Goal: Task Accomplishment & Management: Manage account settings

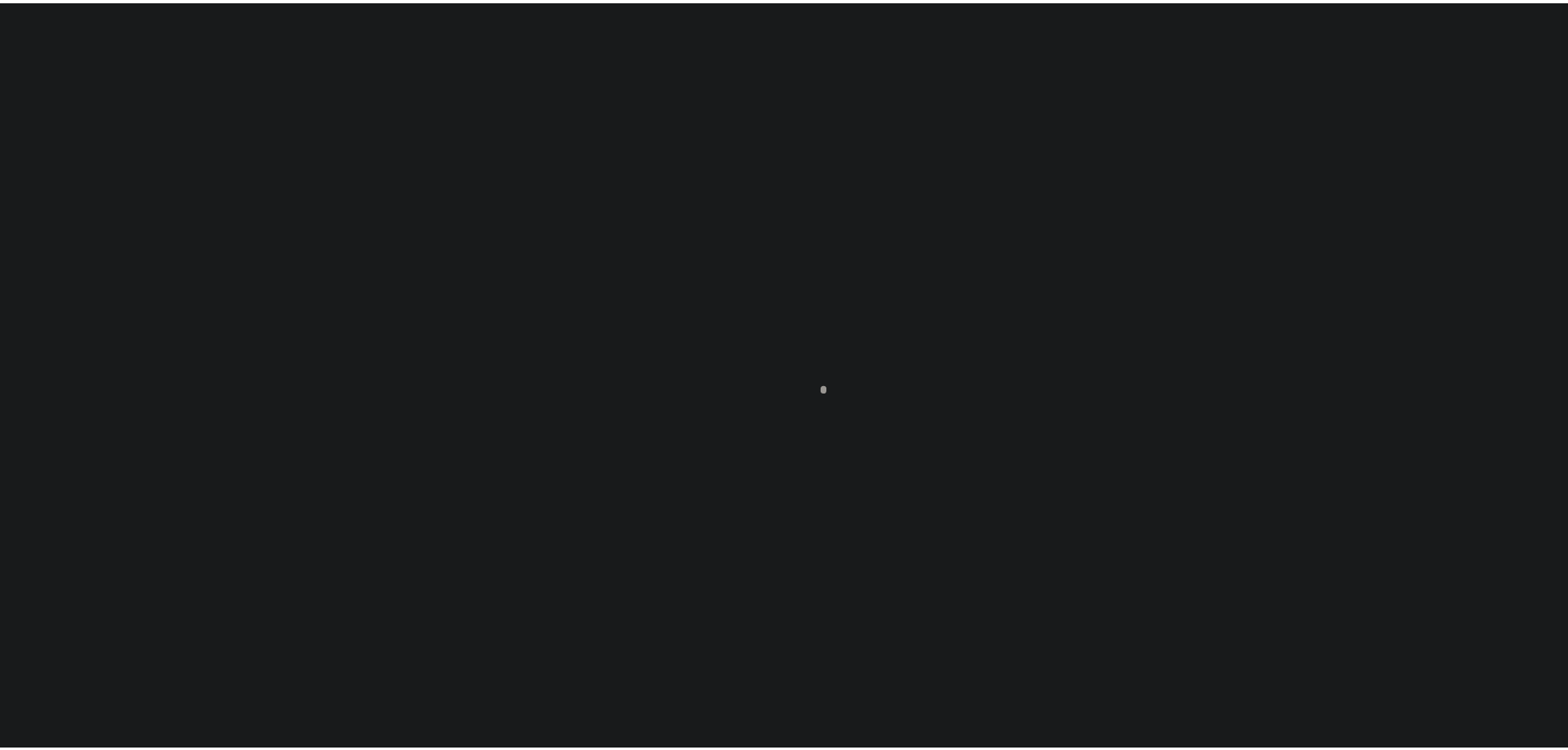
scroll to position [52, 0]
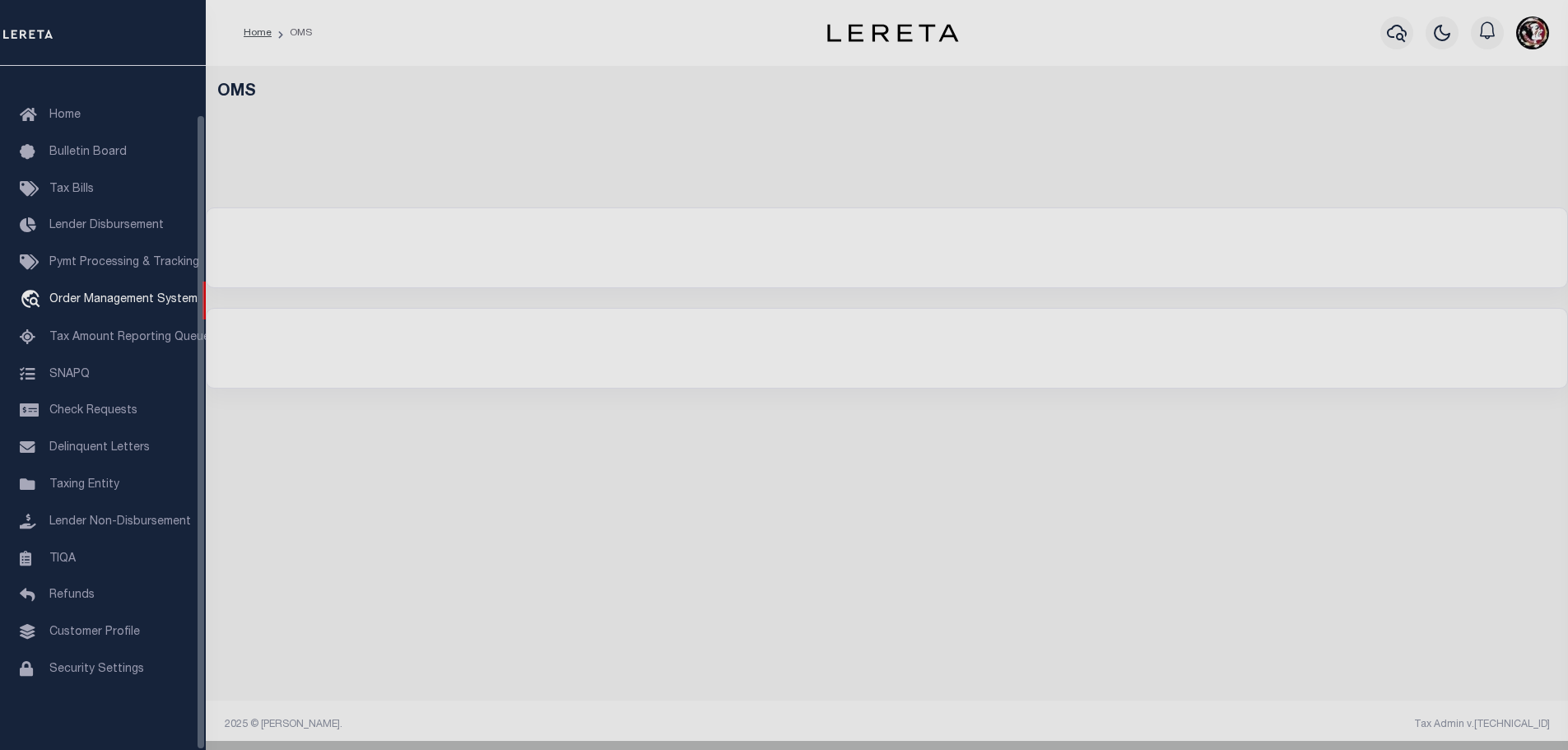
select select "200"
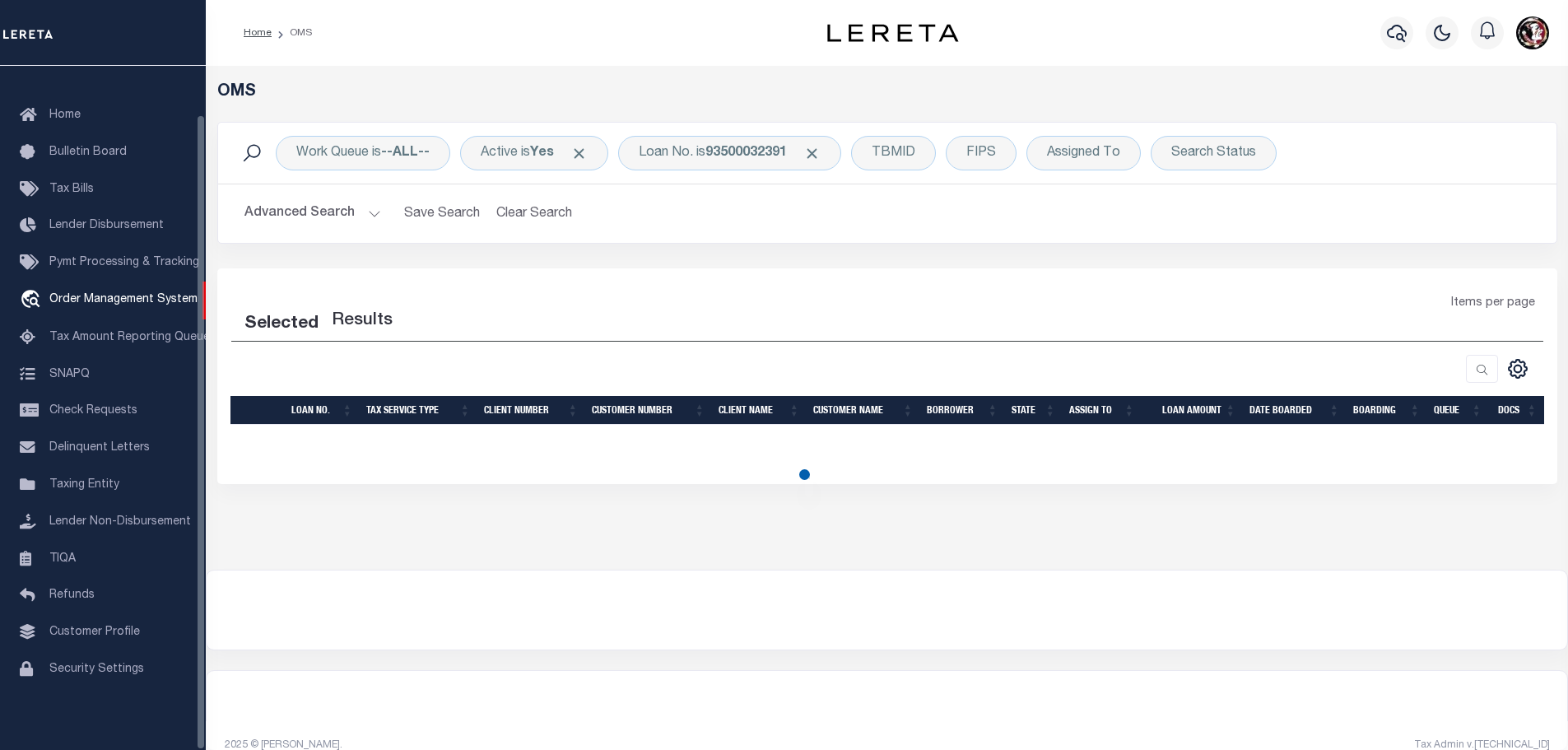
select select "200"
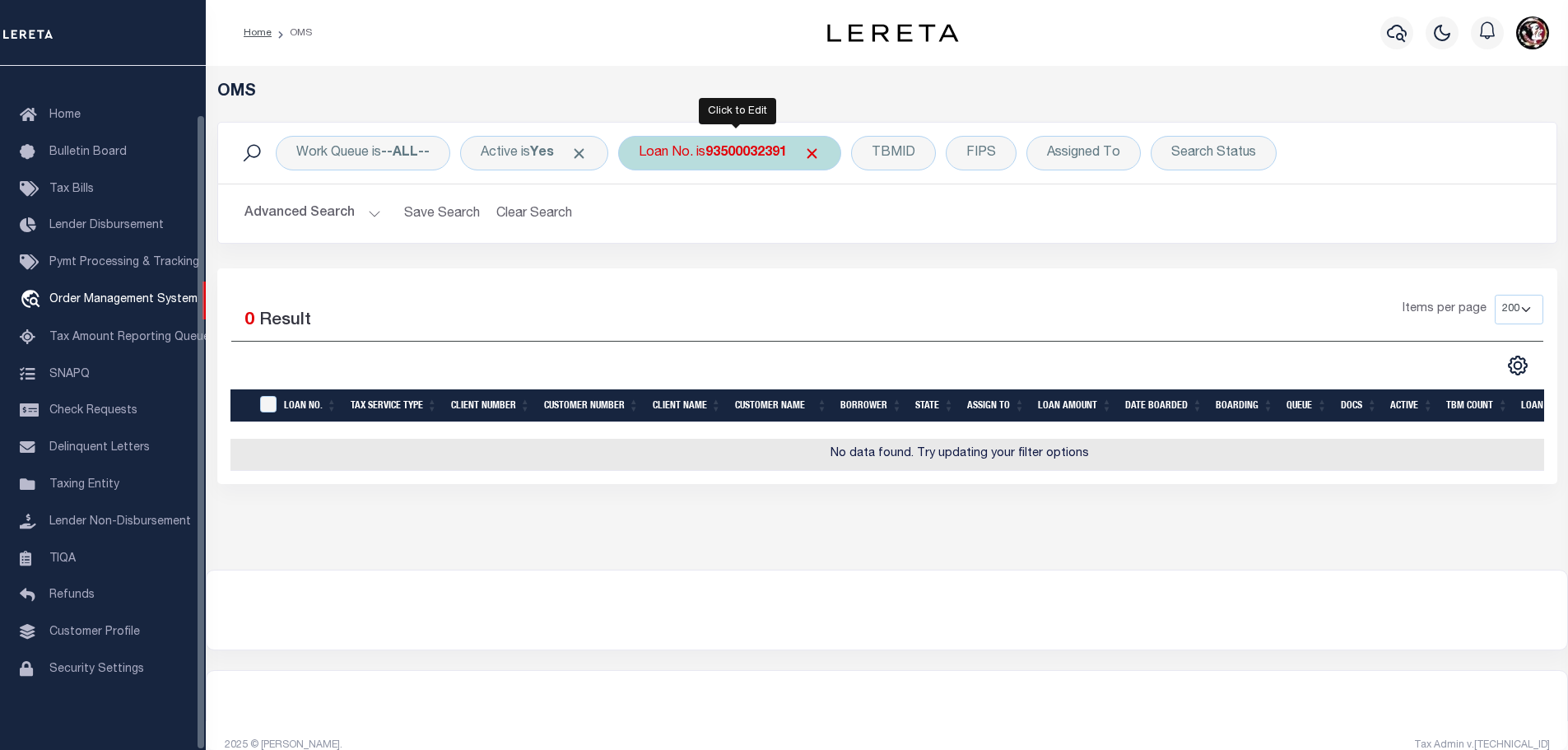
click at [739, 154] on b "93500032391" at bounding box center [746, 153] width 81 height 14
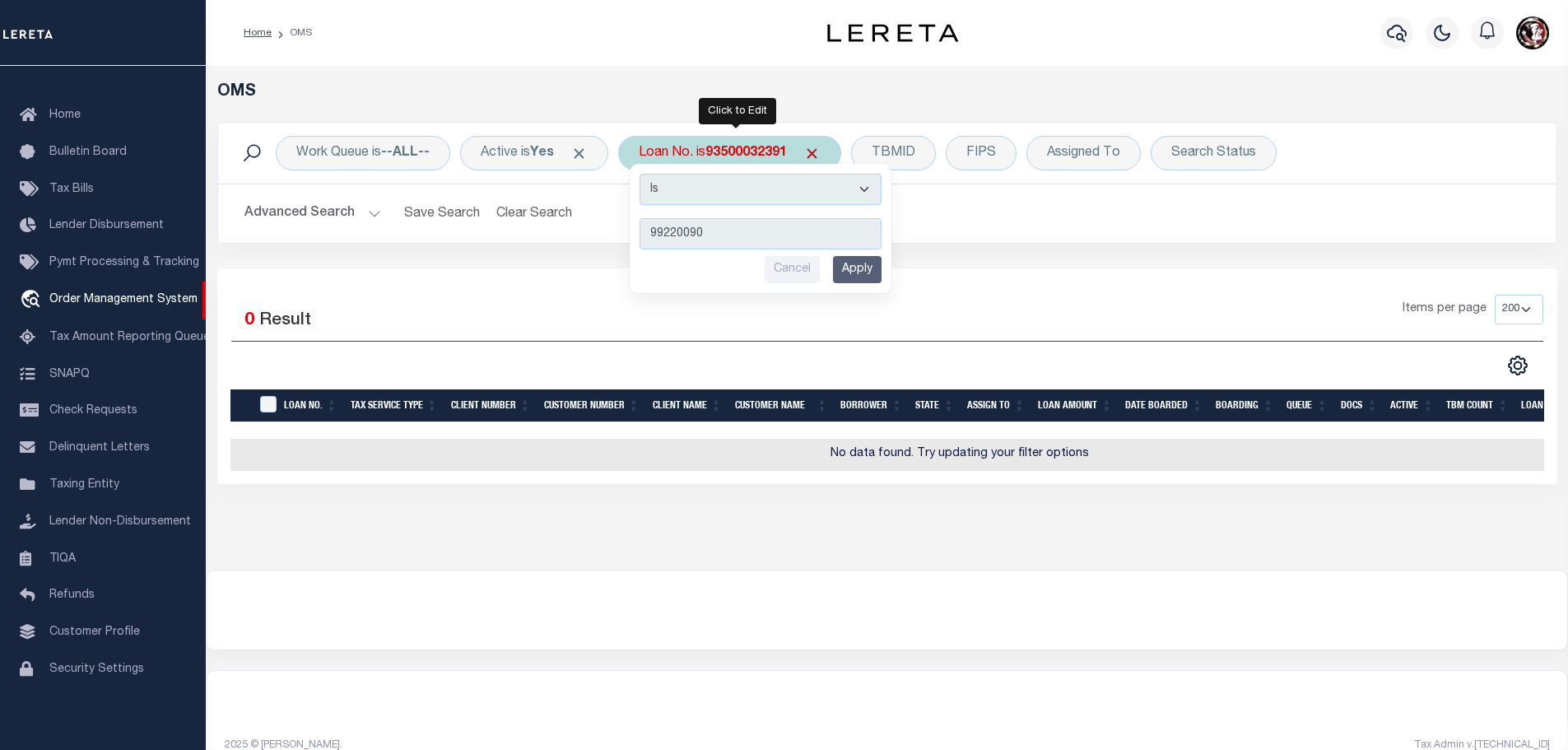
type input "99220090"
click at [875, 276] on input "Apply" at bounding box center [858, 269] width 49 height 27
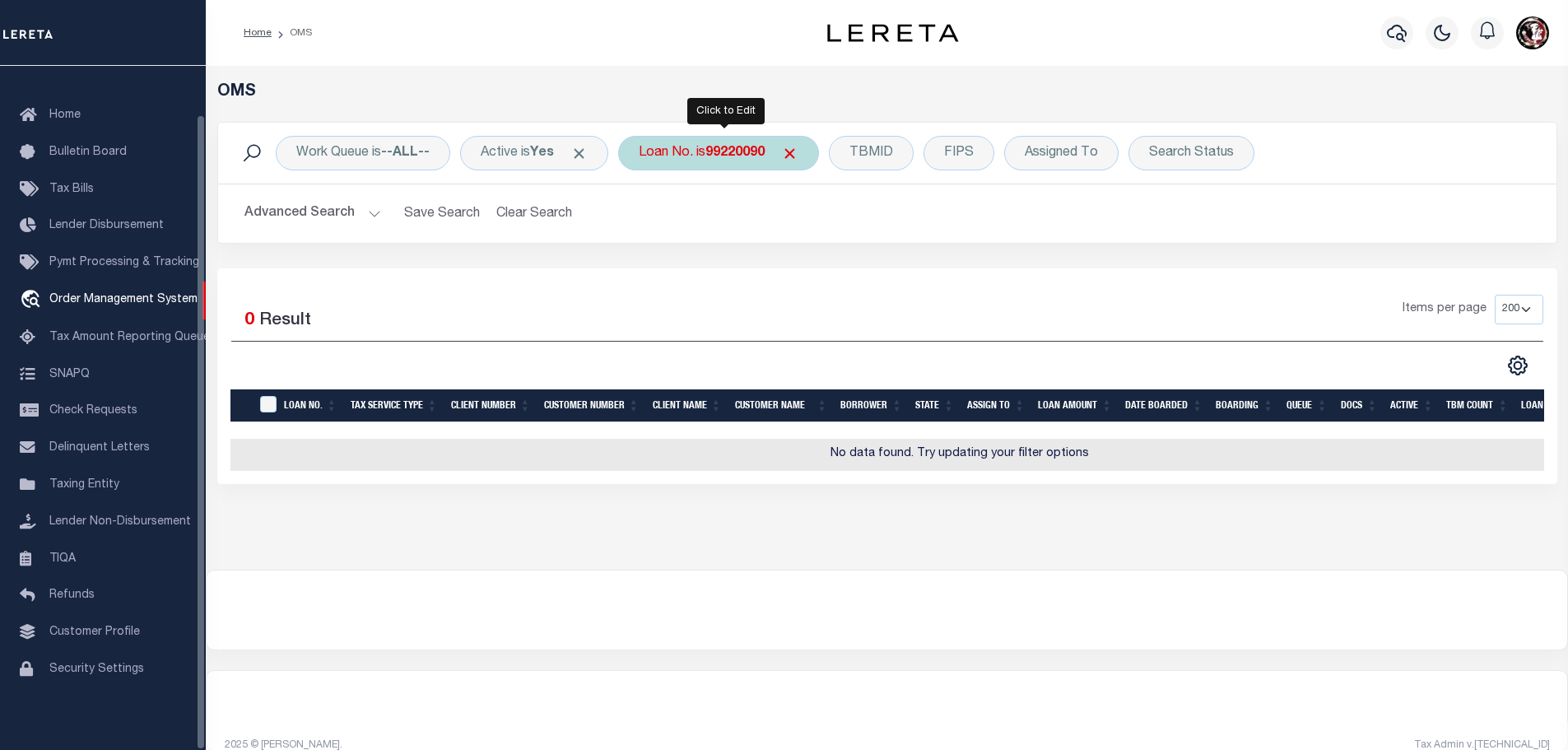
click at [732, 159] on b "99220090" at bounding box center [735, 153] width 60 height 14
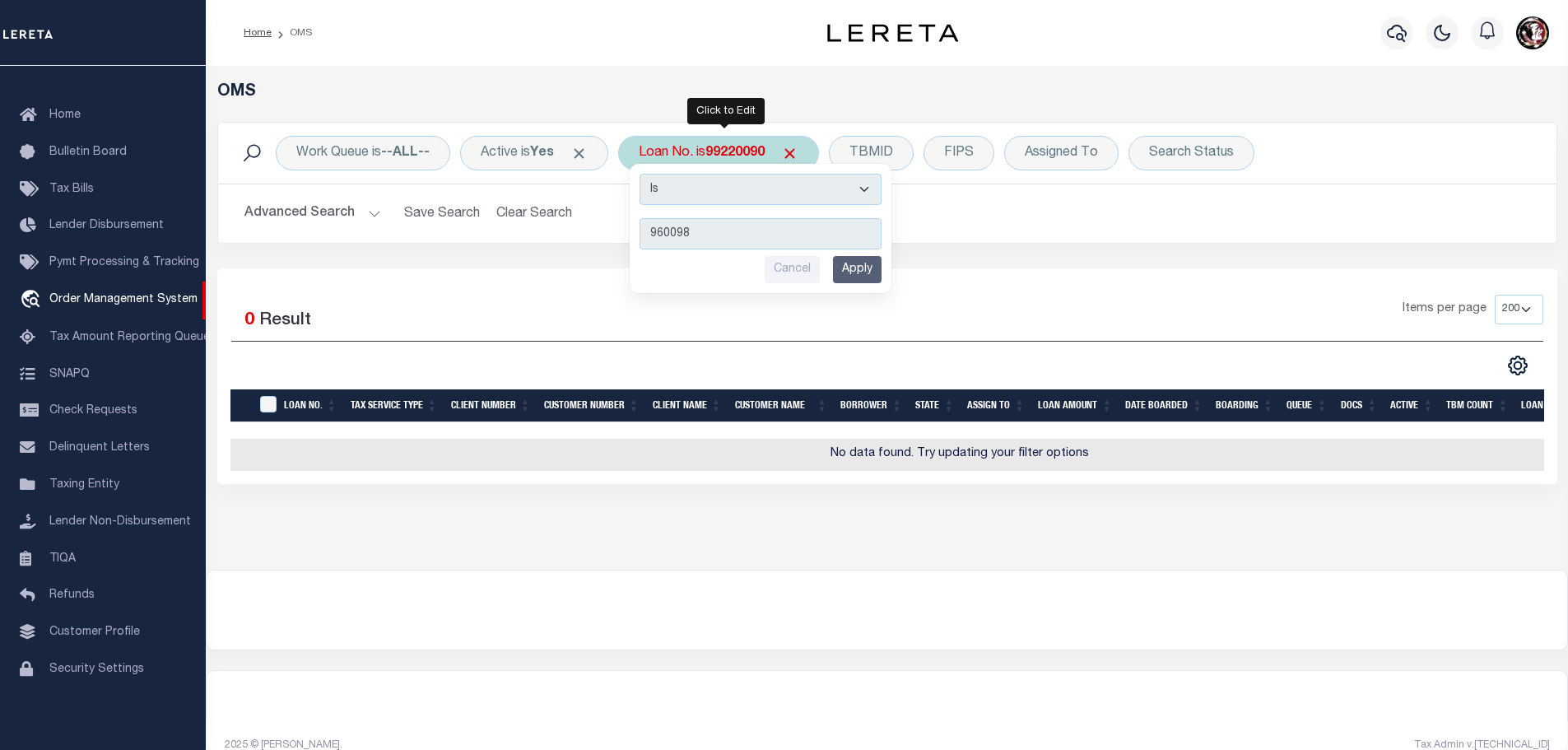
type input "960098"
click at [862, 271] on input "Apply" at bounding box center [858, 269] width 49 height 27
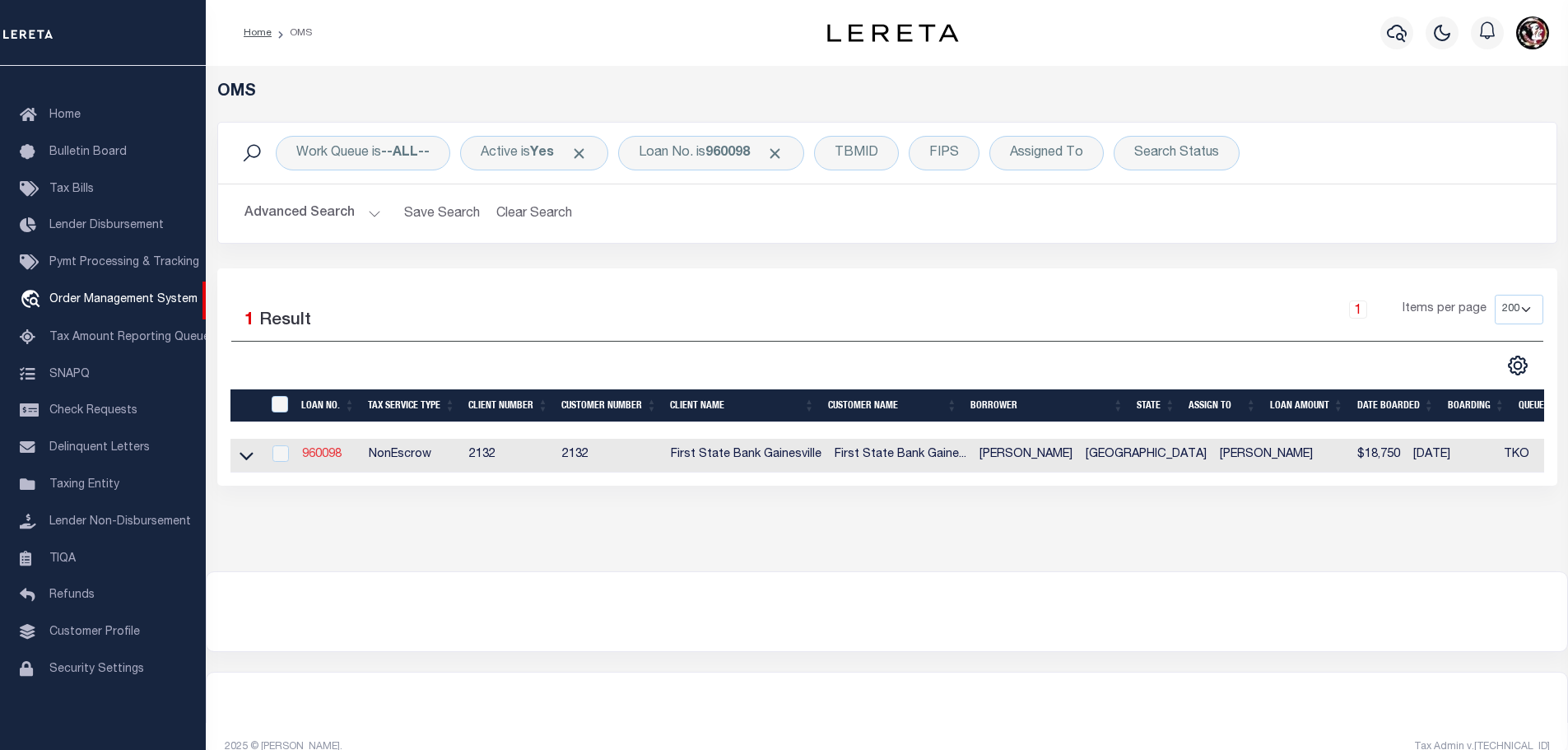
click at [333, 448] on link "960098" at bounding box center [322, 454] width 40 height 12
type input "960098"
type input "[PERSON_NAME]"
select select
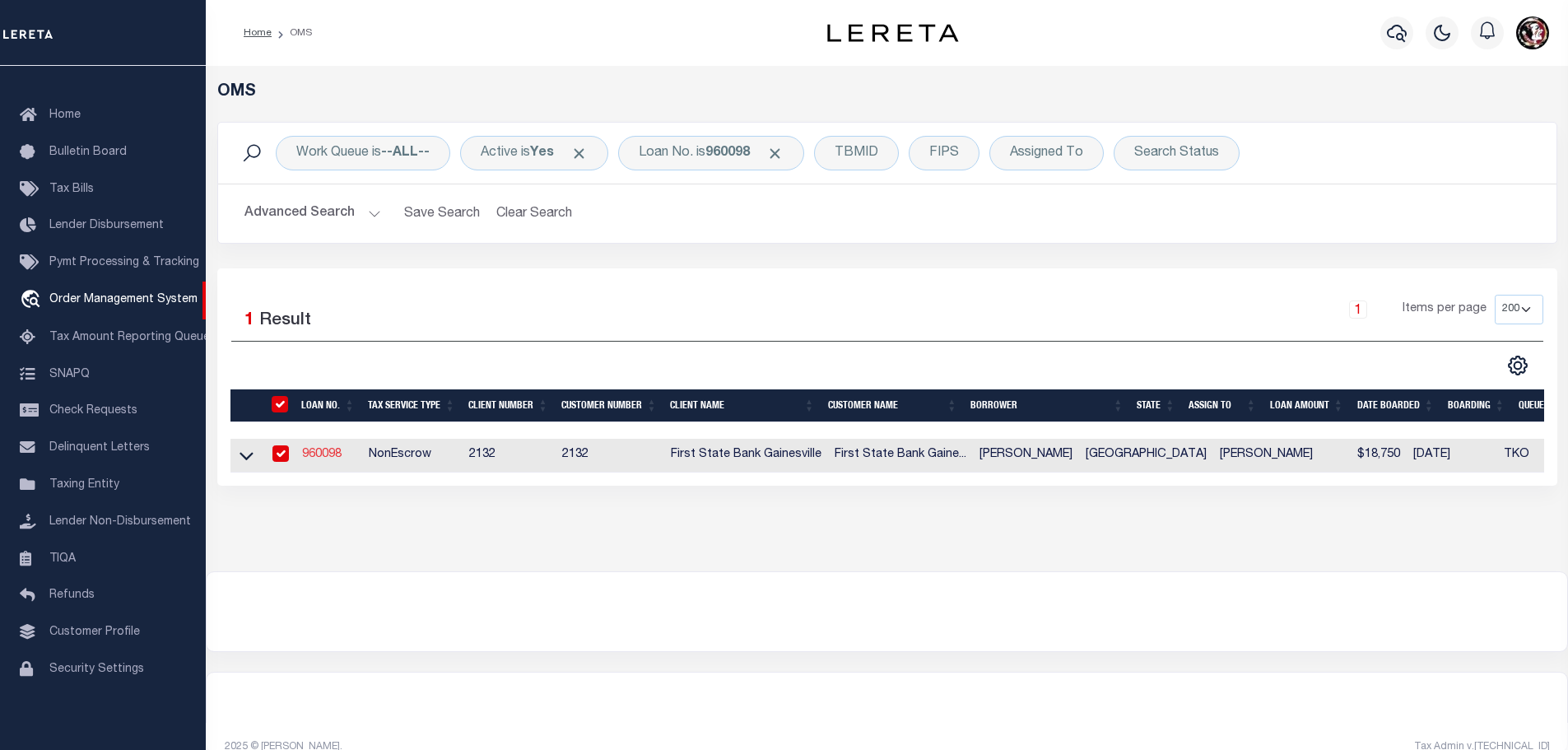
select select "NonEscrow"
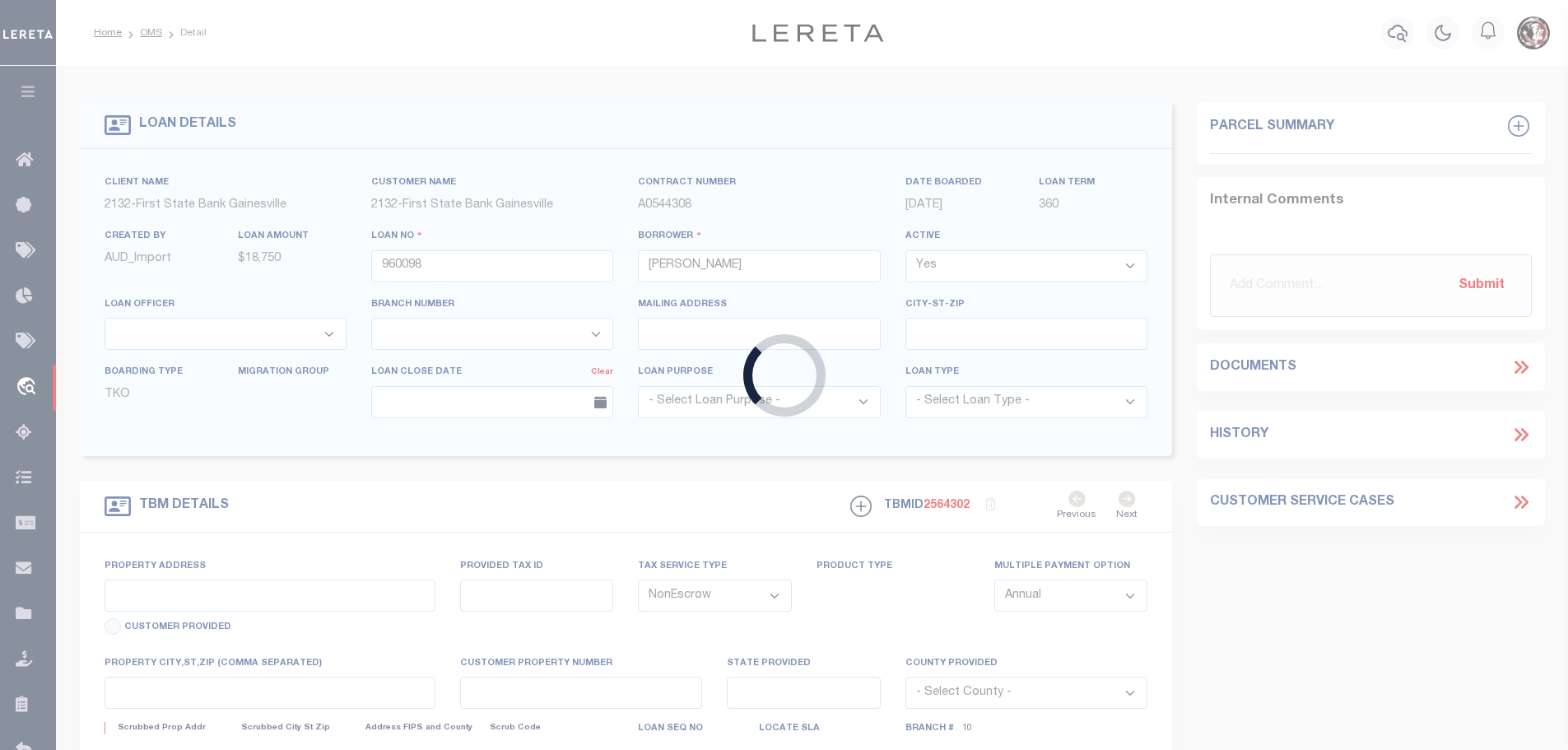
select select "5024"
select select "2489"
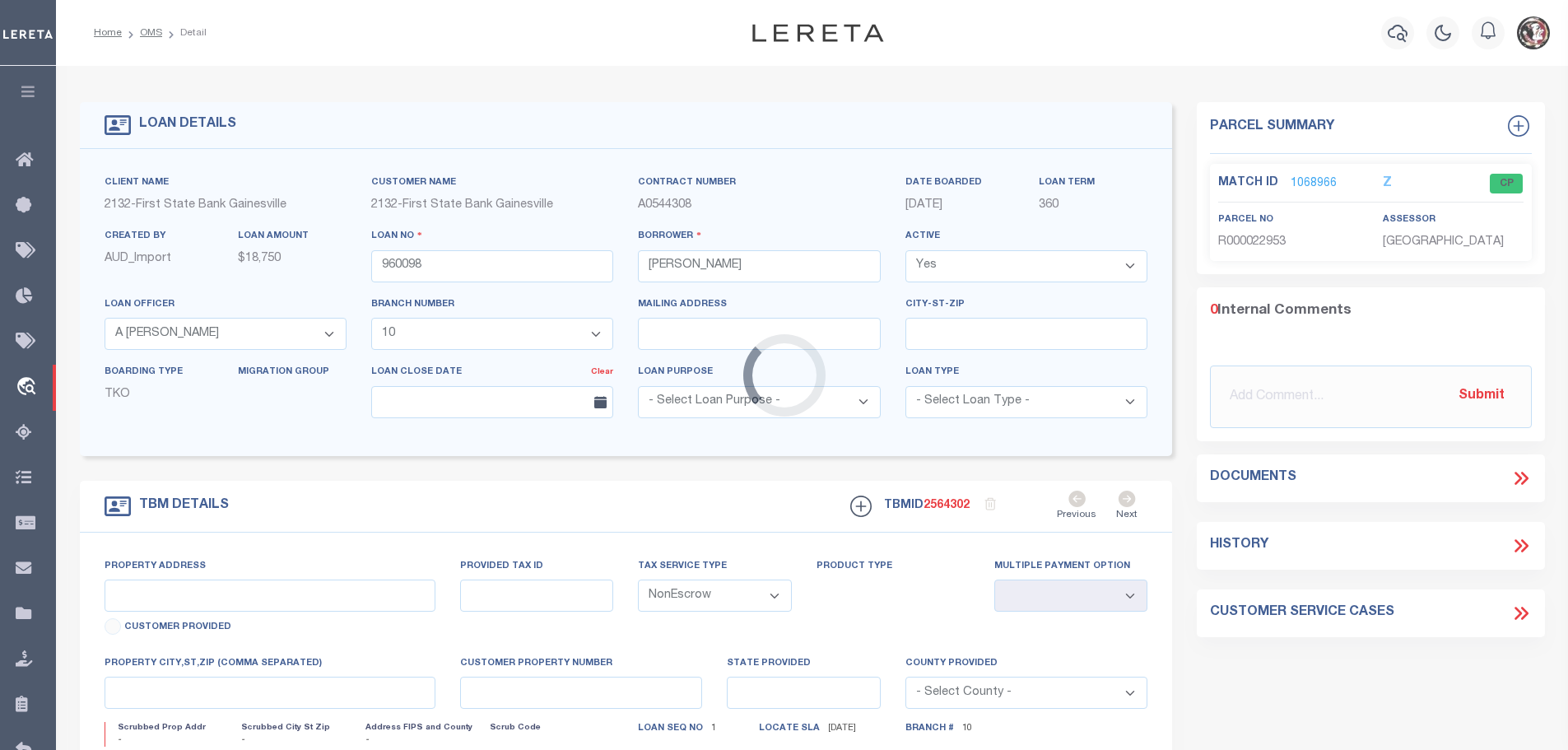
type input "[GEOGRAPHIC_DATA]"
select select
type input "BOWIE TX 76230"
type input "[GEOGRAPHIC_DATA]"
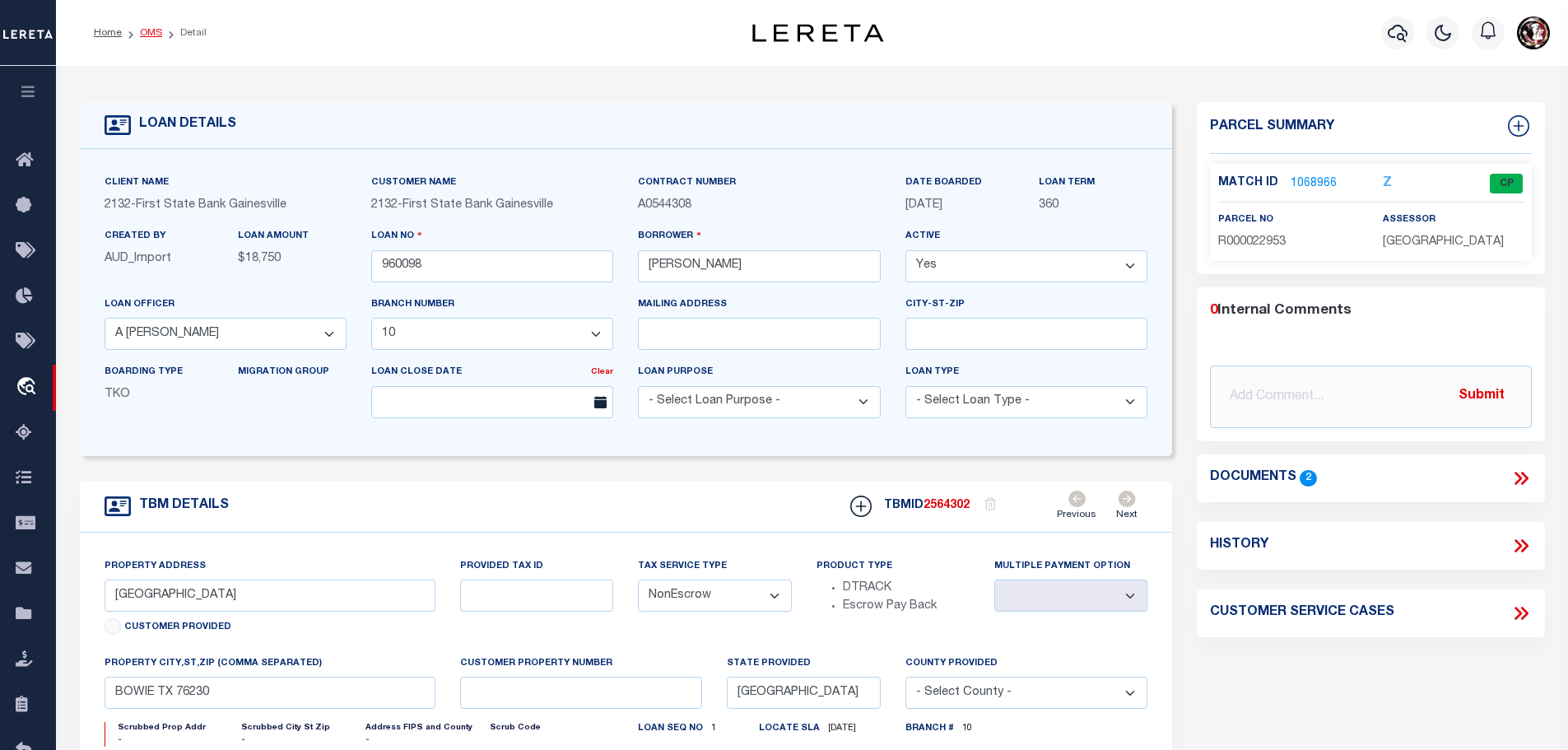
click at [152, 36] on link "OMS" at bounding box center [151, 33] width 23 height 10
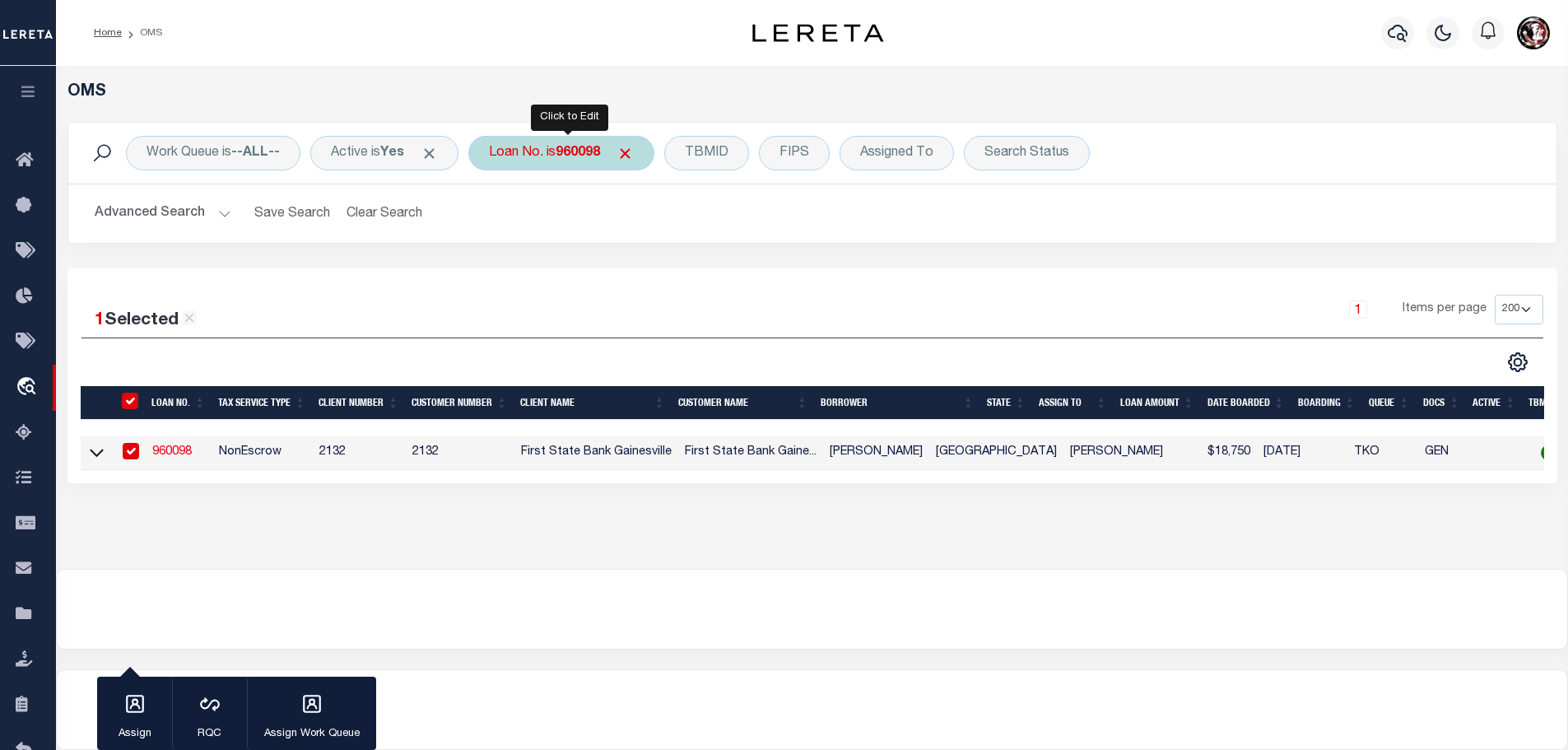
click at [577, 159] on b "960098" at bounding box center [577, 153] width 44 height 14
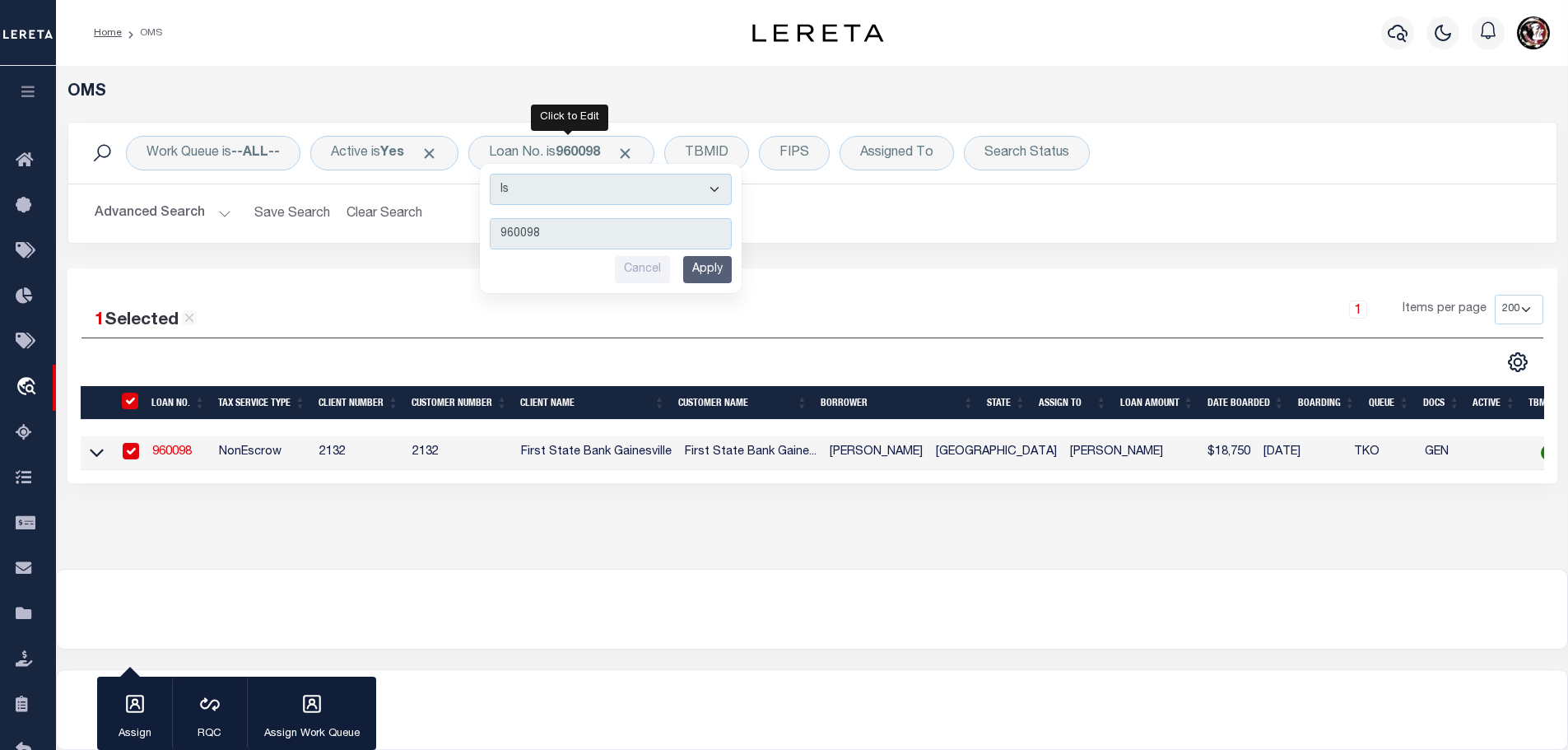
click at [724, 272] on input "Apply" at bounding box center [708, 269] width 49 height 27
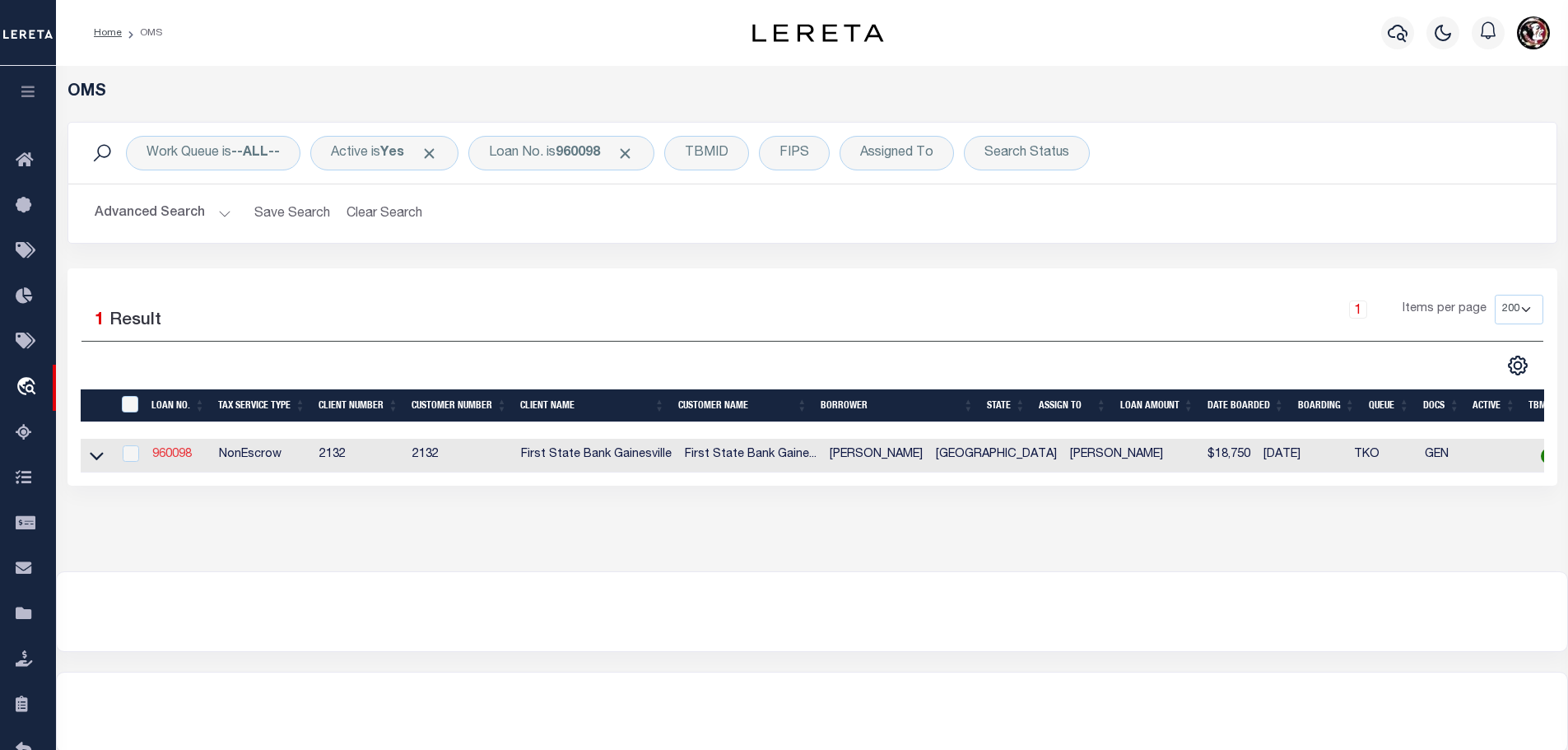
click at [179, 453] on link "960098" at bounding box center [172, 454] width 40 height 12
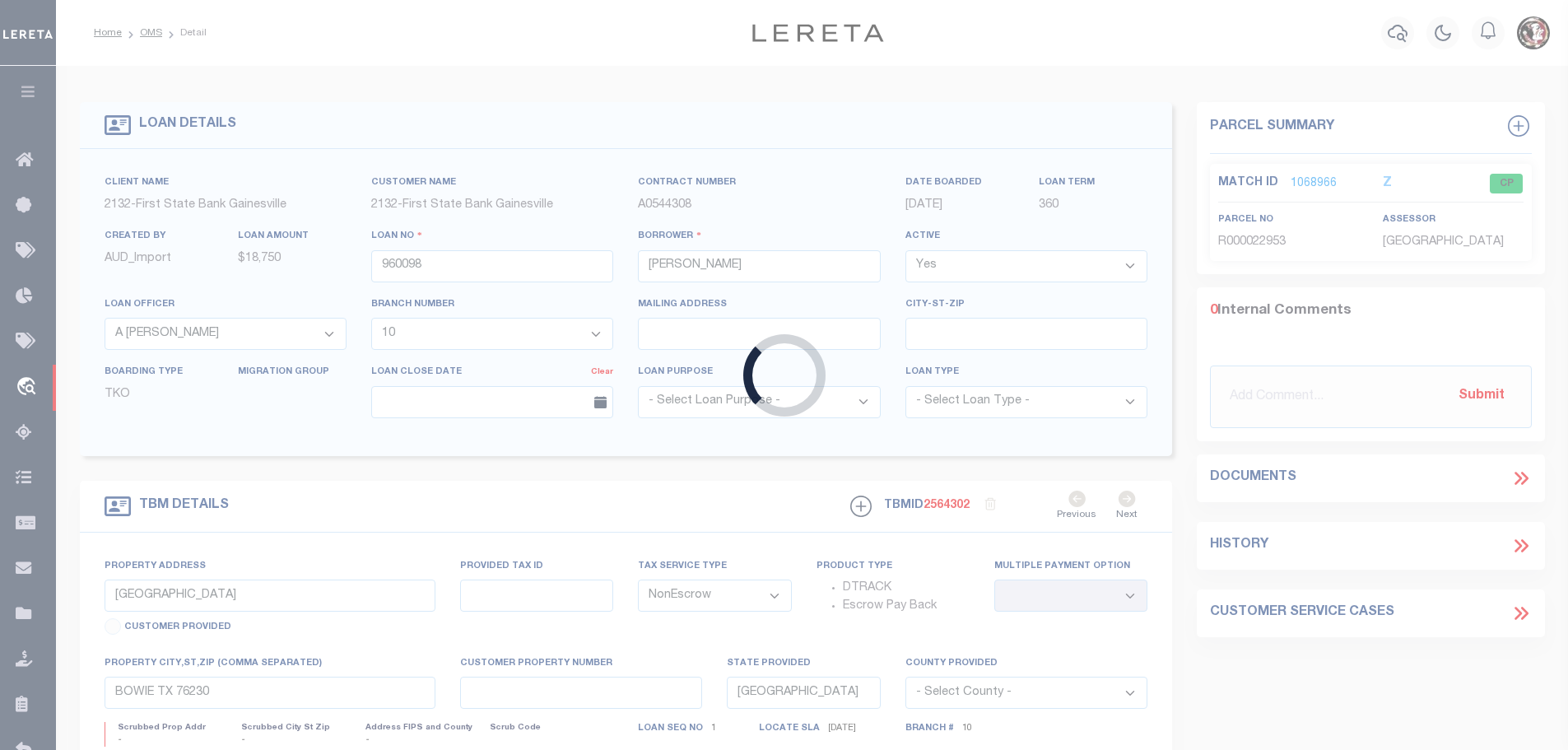
select select
select select "5024"
select select "2489"
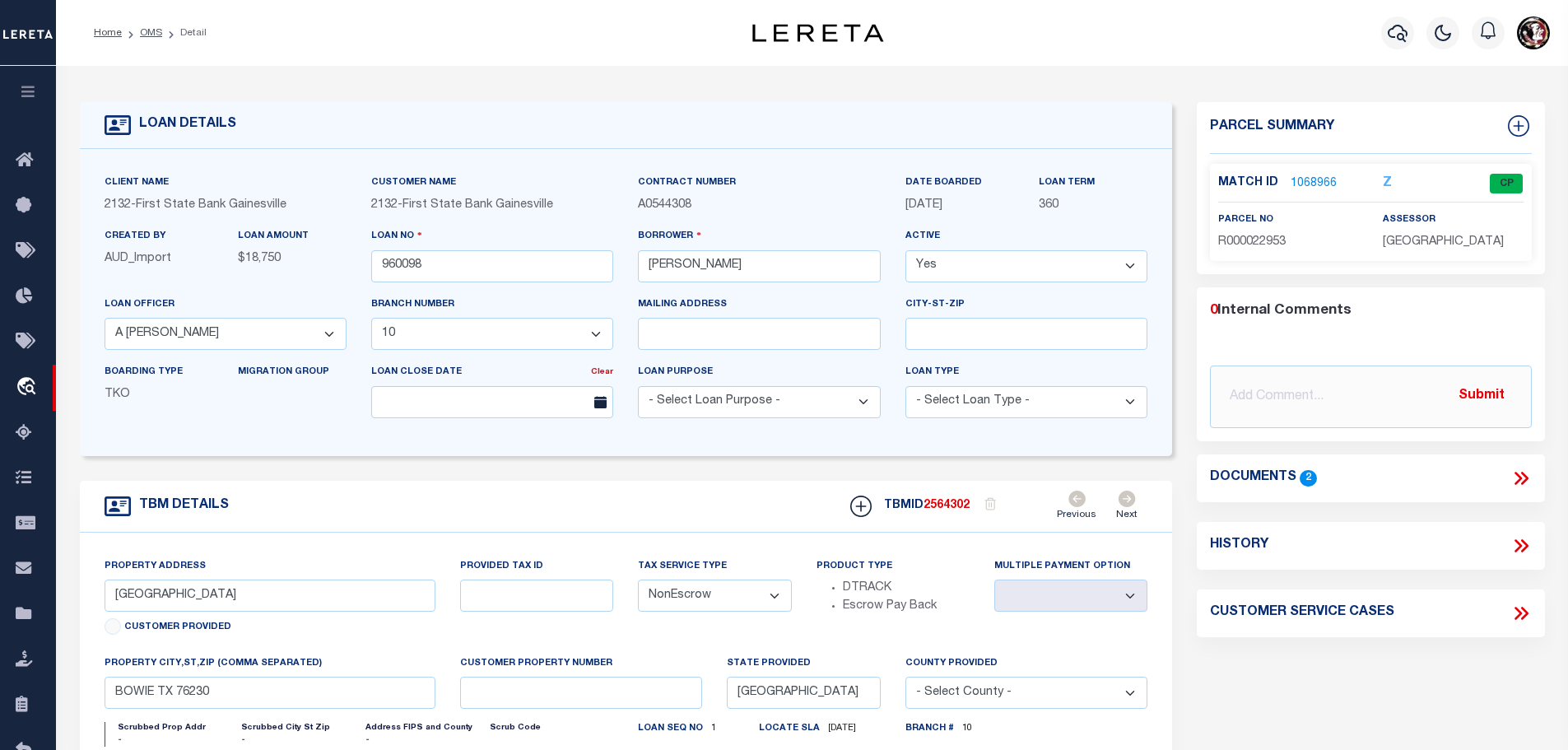
click at [1267, 237] on span "R000022953" at bounding box center [1252, 241] width 68 height 12
copy span "R000022953"
click at [1307, 183] on link "1068966" at bounding box center [1313, 183] width 46 height 17
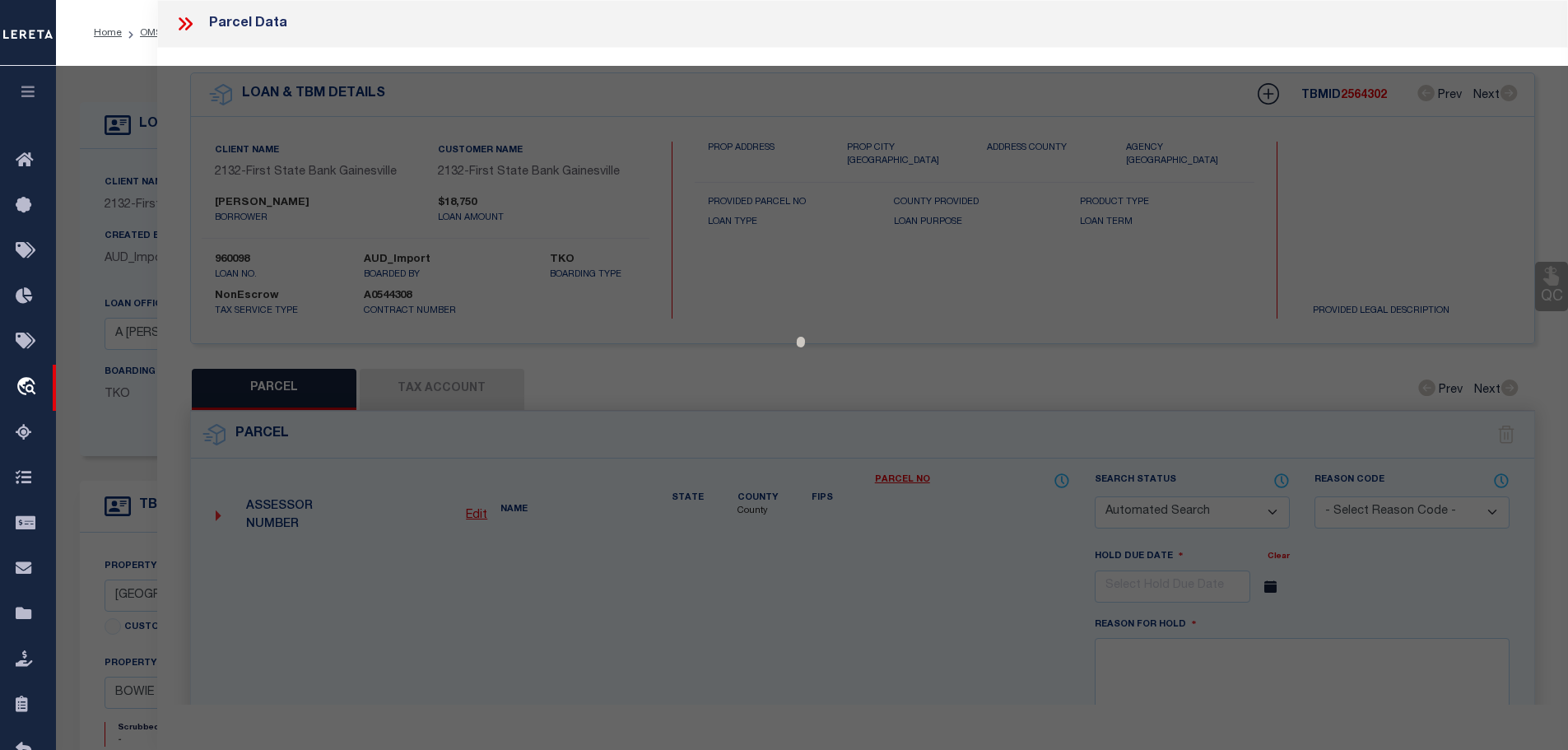
checkbox input "false"
select select "CP"
type input "[PERSON_NAME] & [PERSON_NAME]"
type input "32225.[MAC_ADDRESS]"
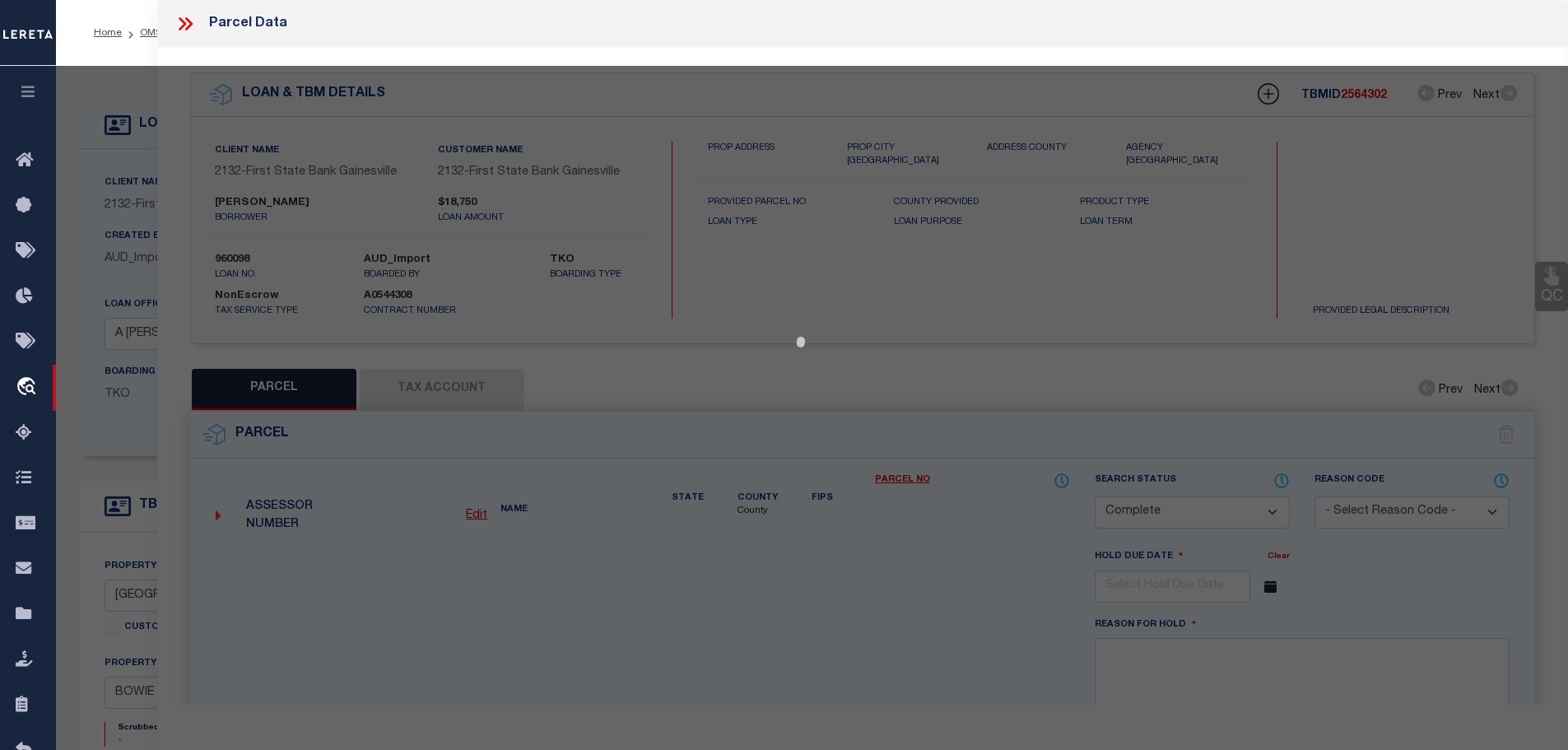
select select
type input "[GEOGRAPHIC_DATA]"
checkbox input "false"
type input "BOWIE [GEOGRAPHIC_DATA]"
type textarea "Acres: 5.010, LOT 425, PHASE 6, [GEOGRAPHIC_DATA]"
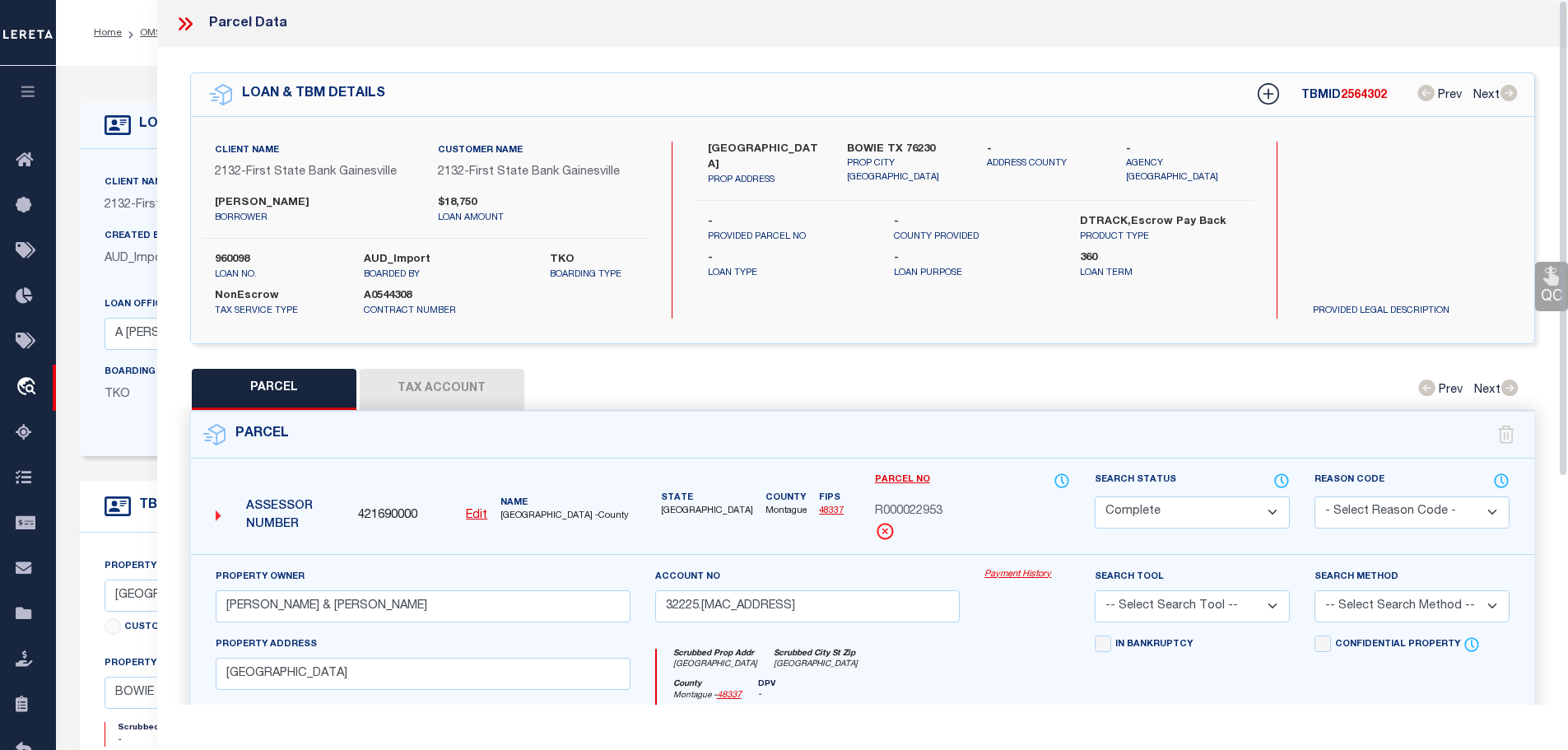
click at [434, 387] on button "Tax Account" at bounding box center [442, 389] width 164 height 42
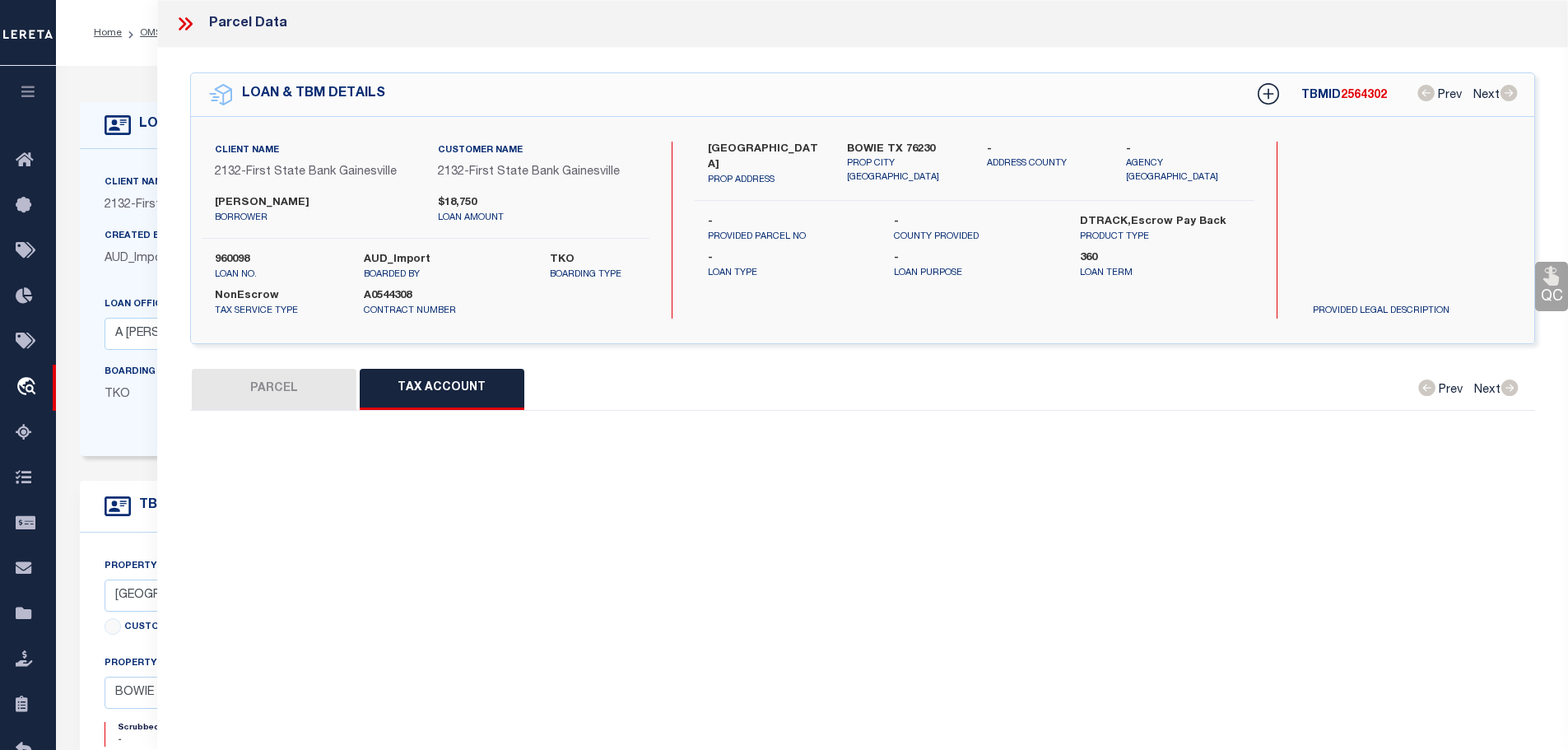
select select "100"
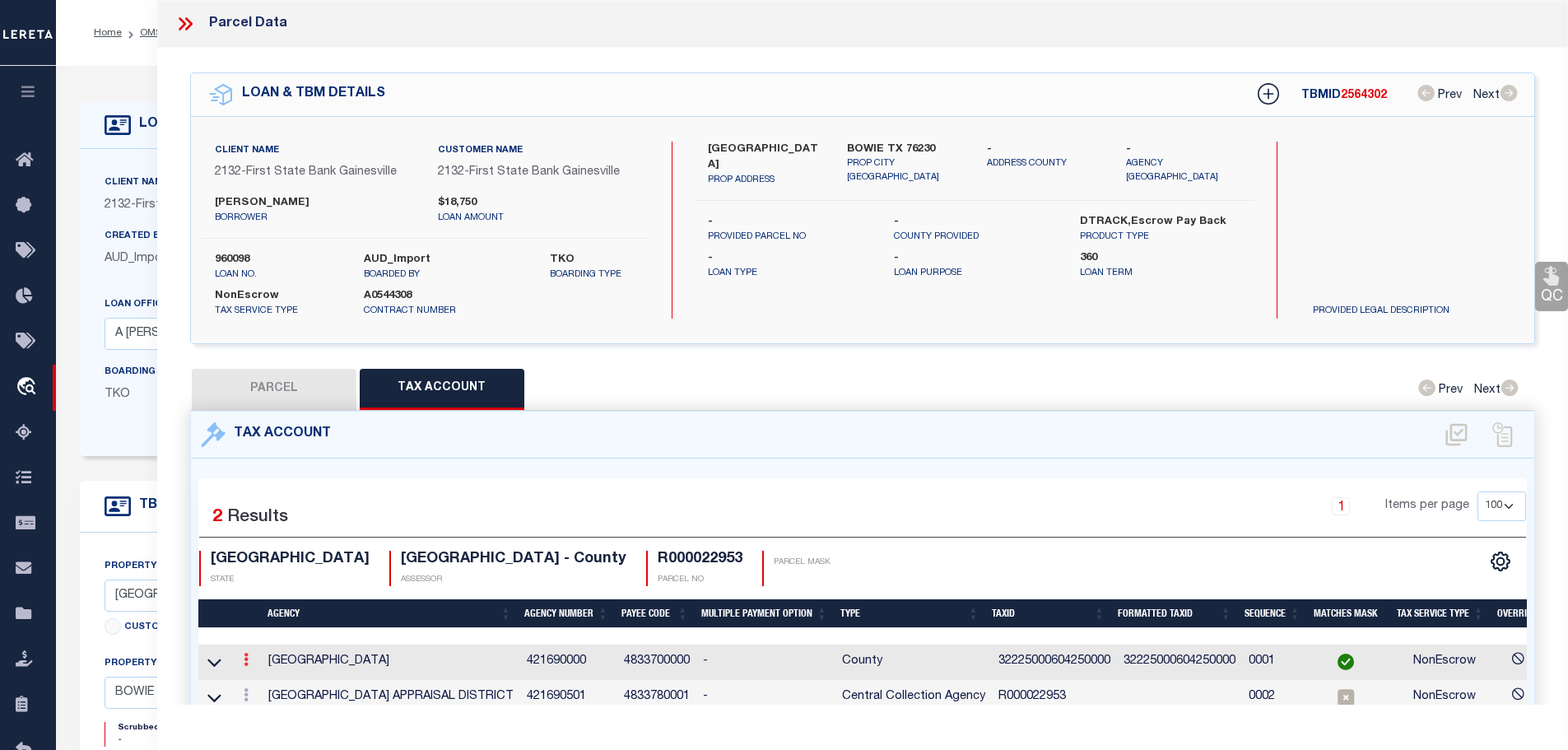
click at [247, 656] on icon at bounding box center [246, 659] width 5 height 14
click at [264, 680] on icon "" at bounding box center [264, 684] width 13 height 13
type input "32225000604250000"
type textarea "&$$$$$$$&$$$&$$$&"
checkbox input "true"
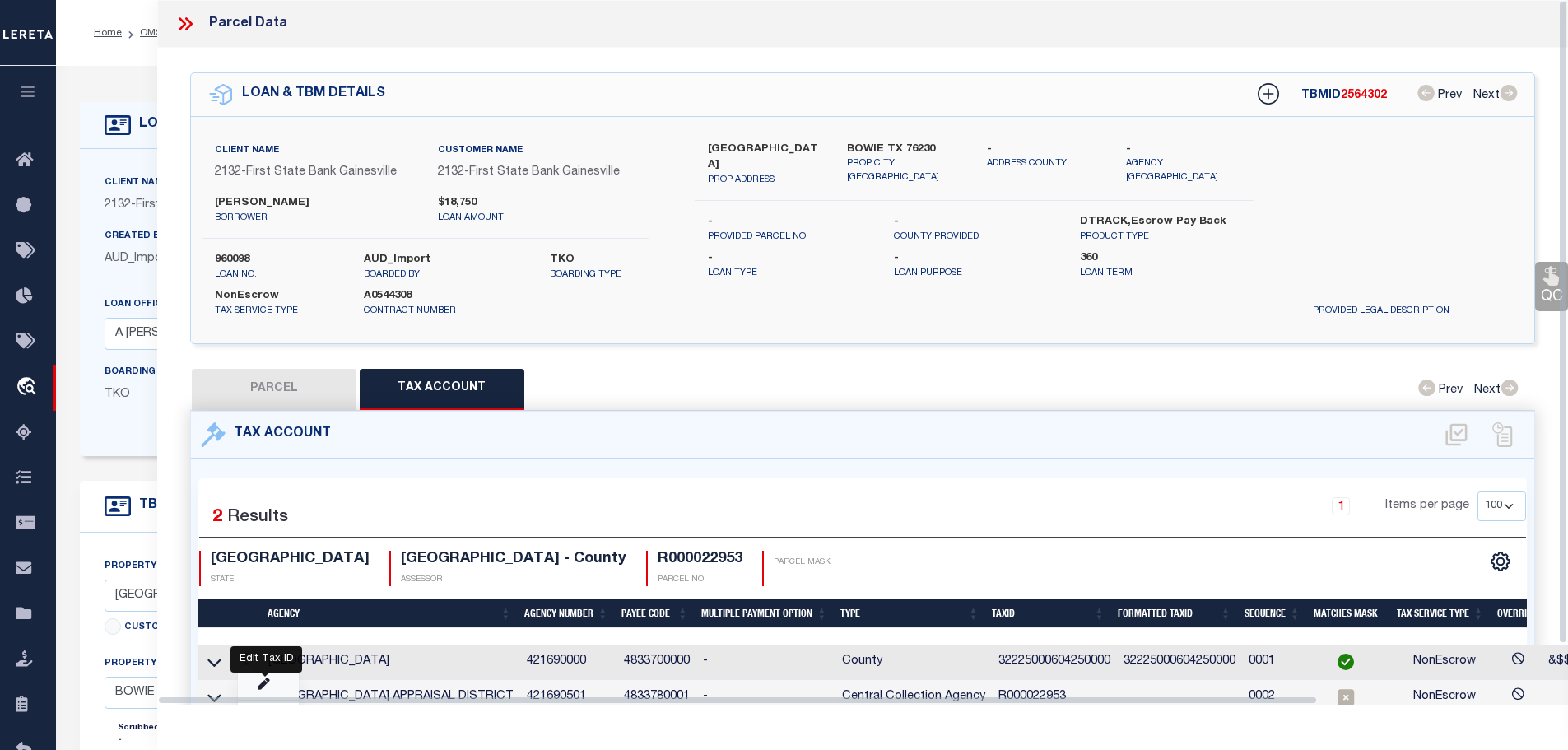
select select "ACT"
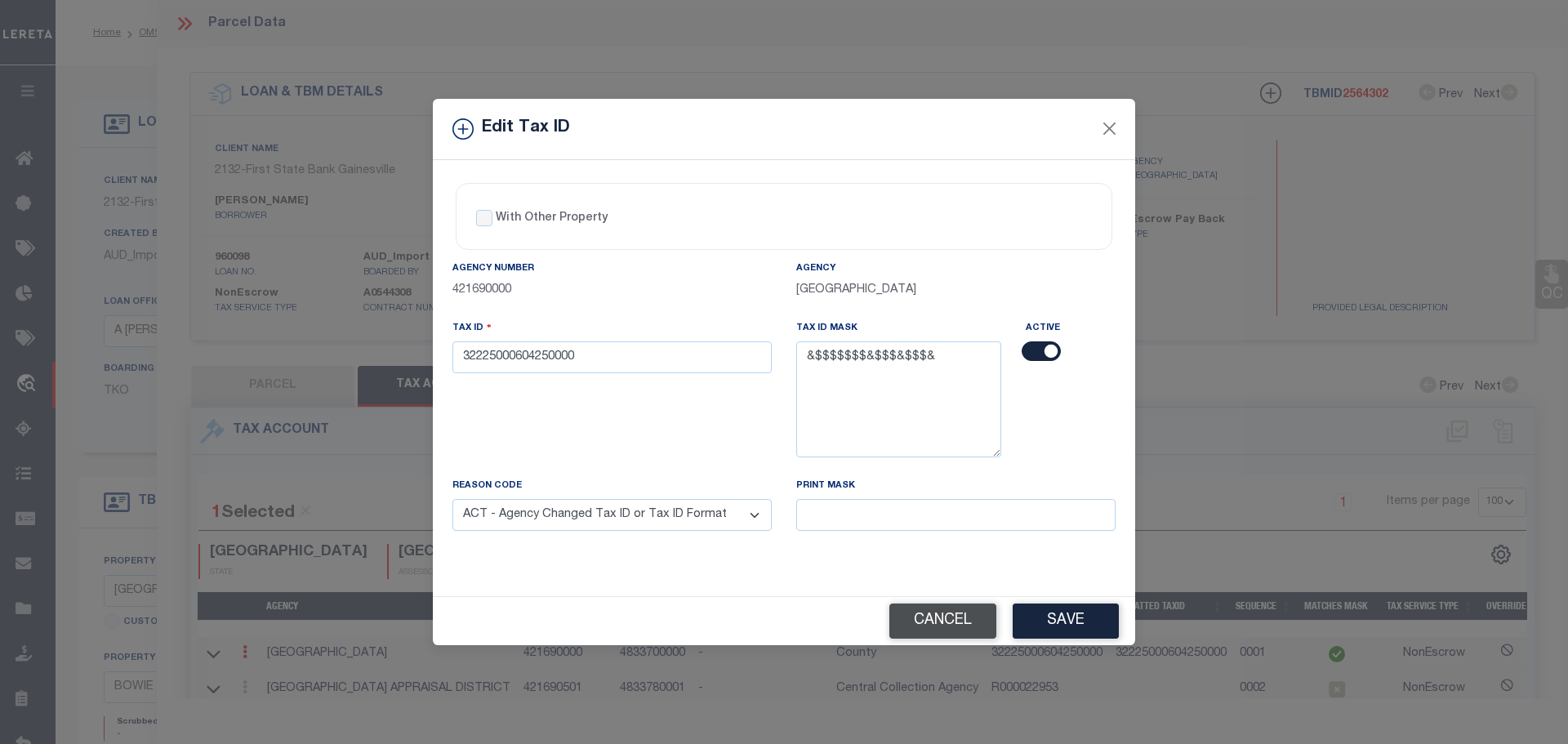
click at [927, 628] on button "Cancel" at bounding box center [942, 620] width 107 height 35
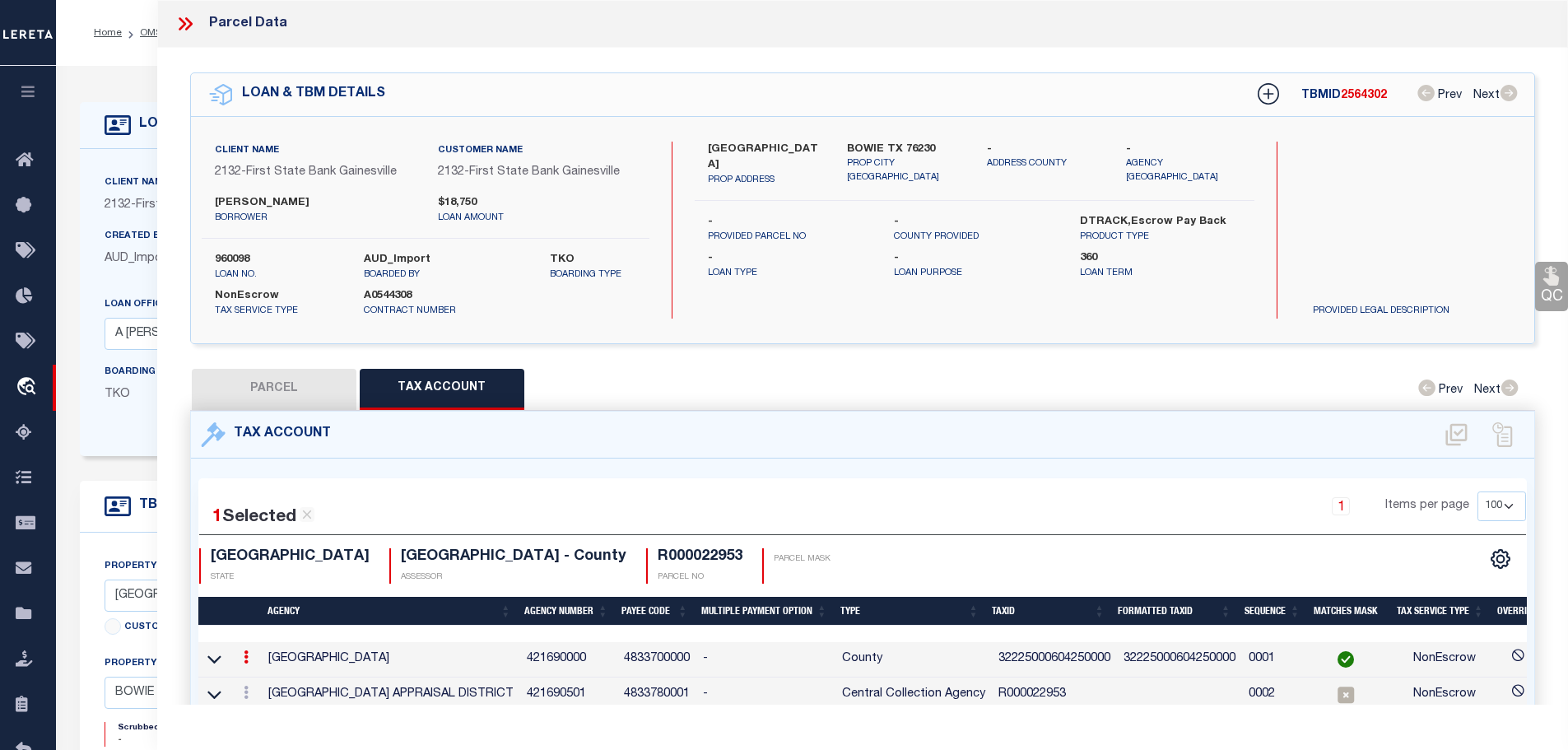
click at [185, 24] on icon at bounding box center [183, 23] width 7 height 14
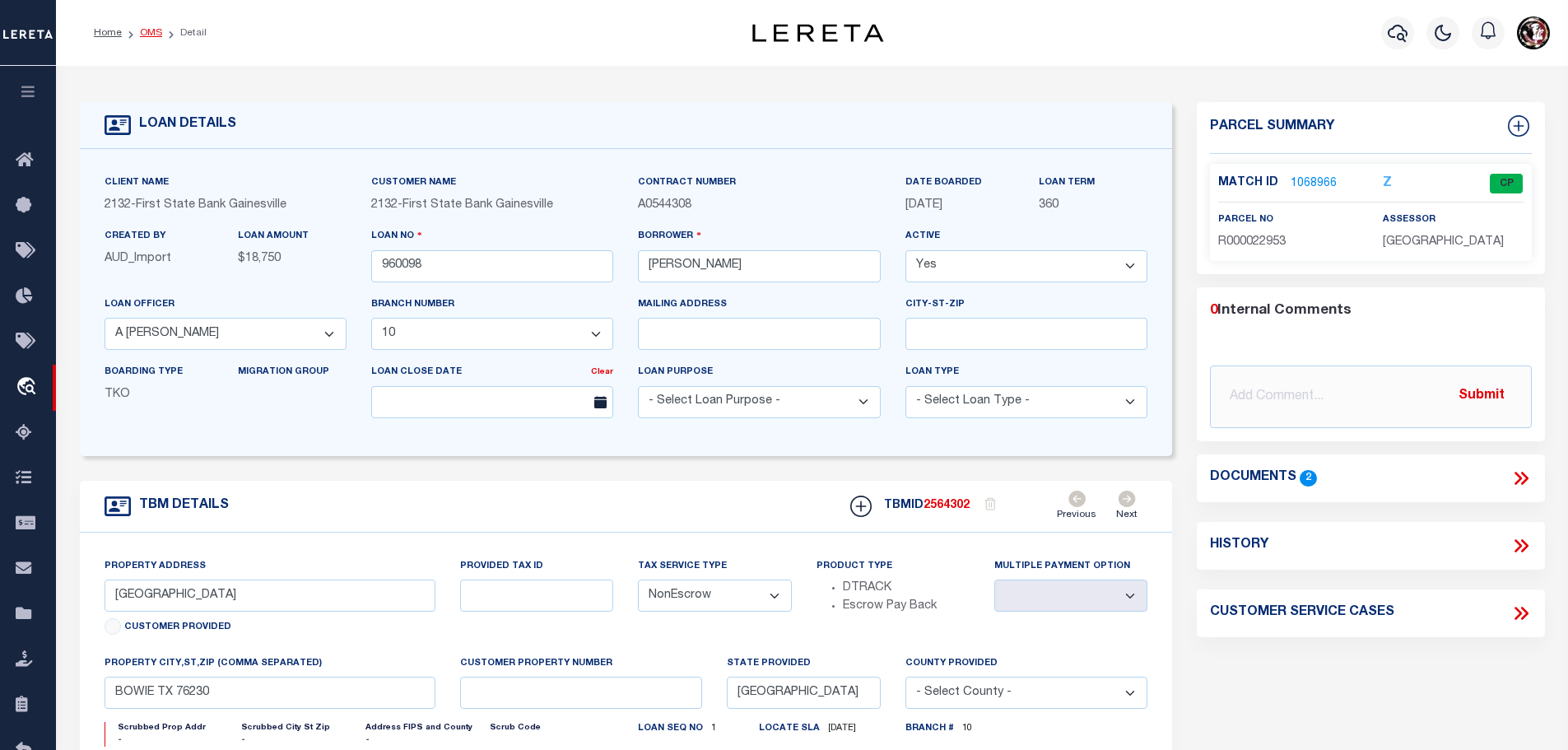
click at [146, 33] on link "OMS" at bounding box center [151, 33] width 23 height 10
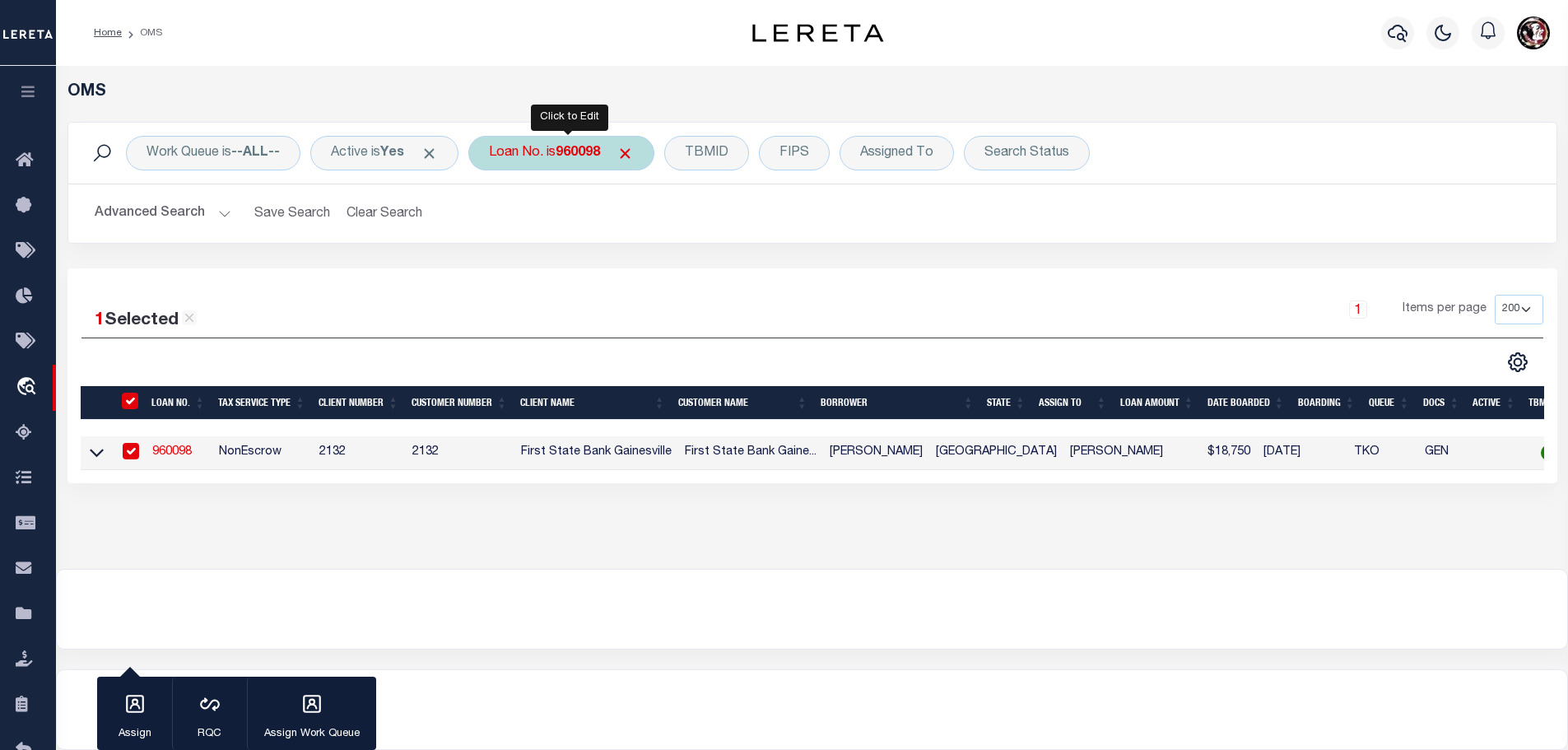
click at [557, 145] on div "Loan No. is 960098" at bounding box center [561, 153] width 186 height 34
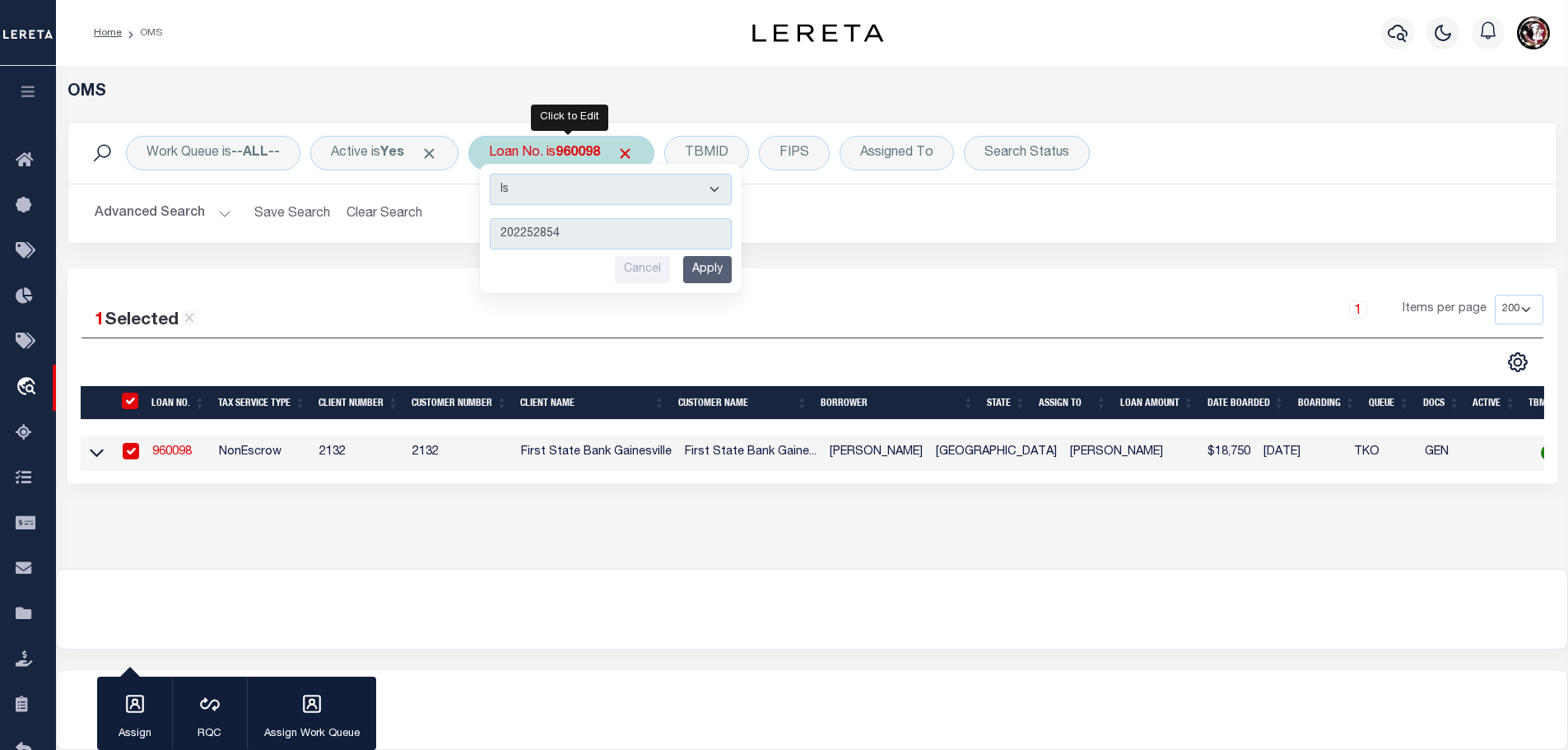
type input "202252854"
click at [732, 271] on input "Apply" at bounding box center [708, 269] width 49 height 27
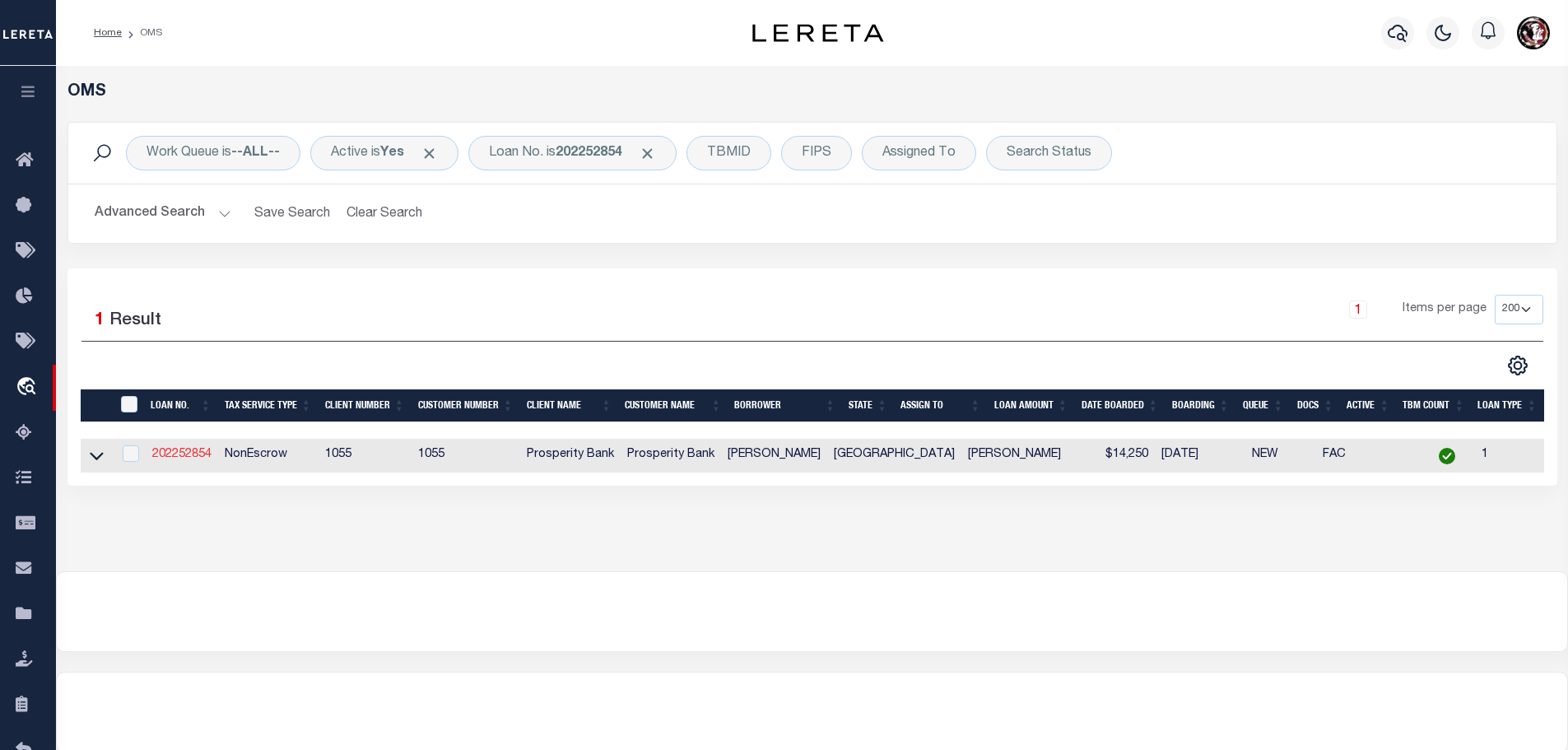
click at [194, 451] on link "202252854" at bounding box center [182, 454] width 60 height 12
type input "202252854"
type input "[PERSON_NAME]"
select select
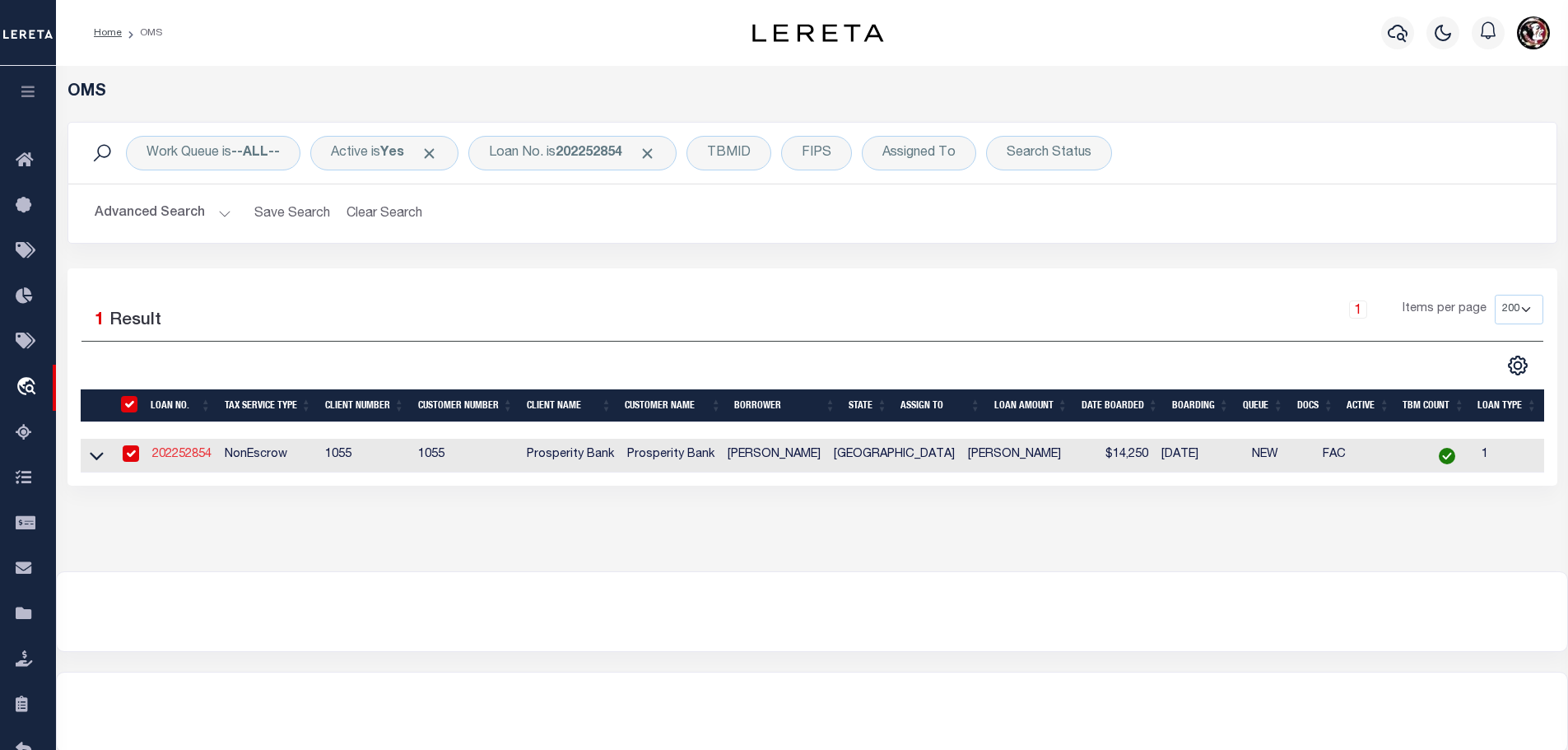
type input "[STREET_ADDRESS]"
type input "BOWIE TX 76230"
select select
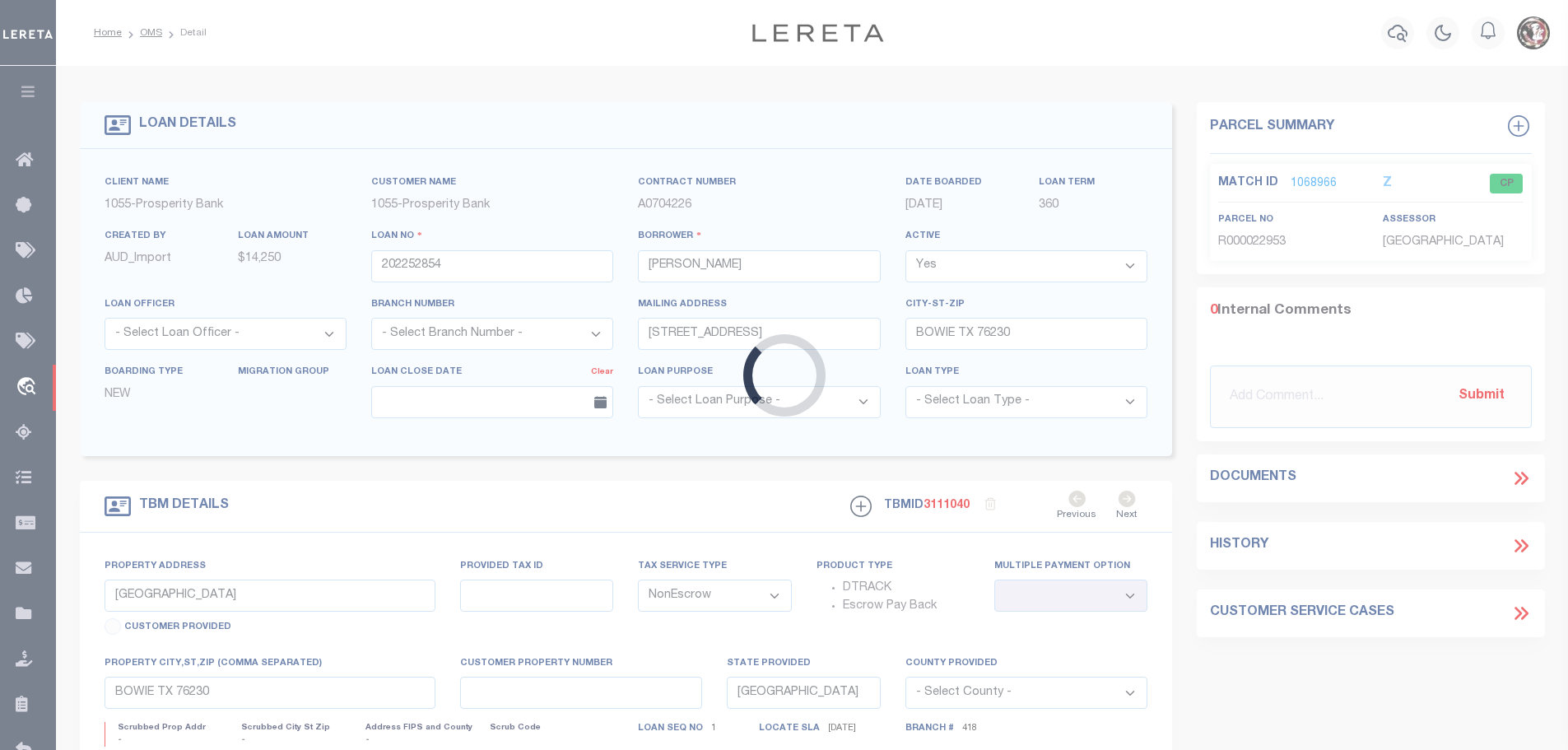
type input "[STREET_ADDRESS]"
type input "R000005298"
select select
type textarea "0.96 ACRE BLOCK 25 SUNSET ORIGINAL TOWNSITE"
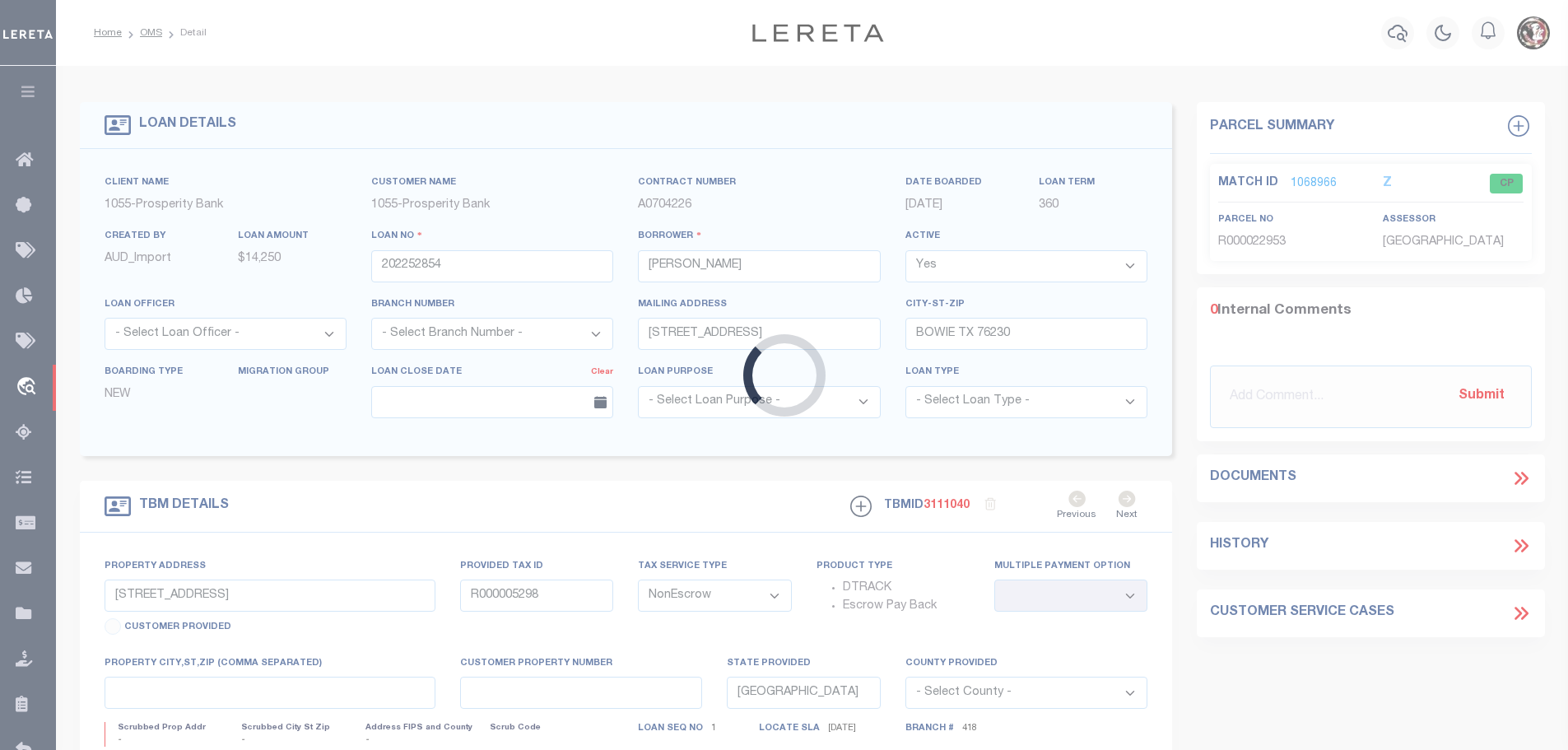
select select "10657"
select select "3819"
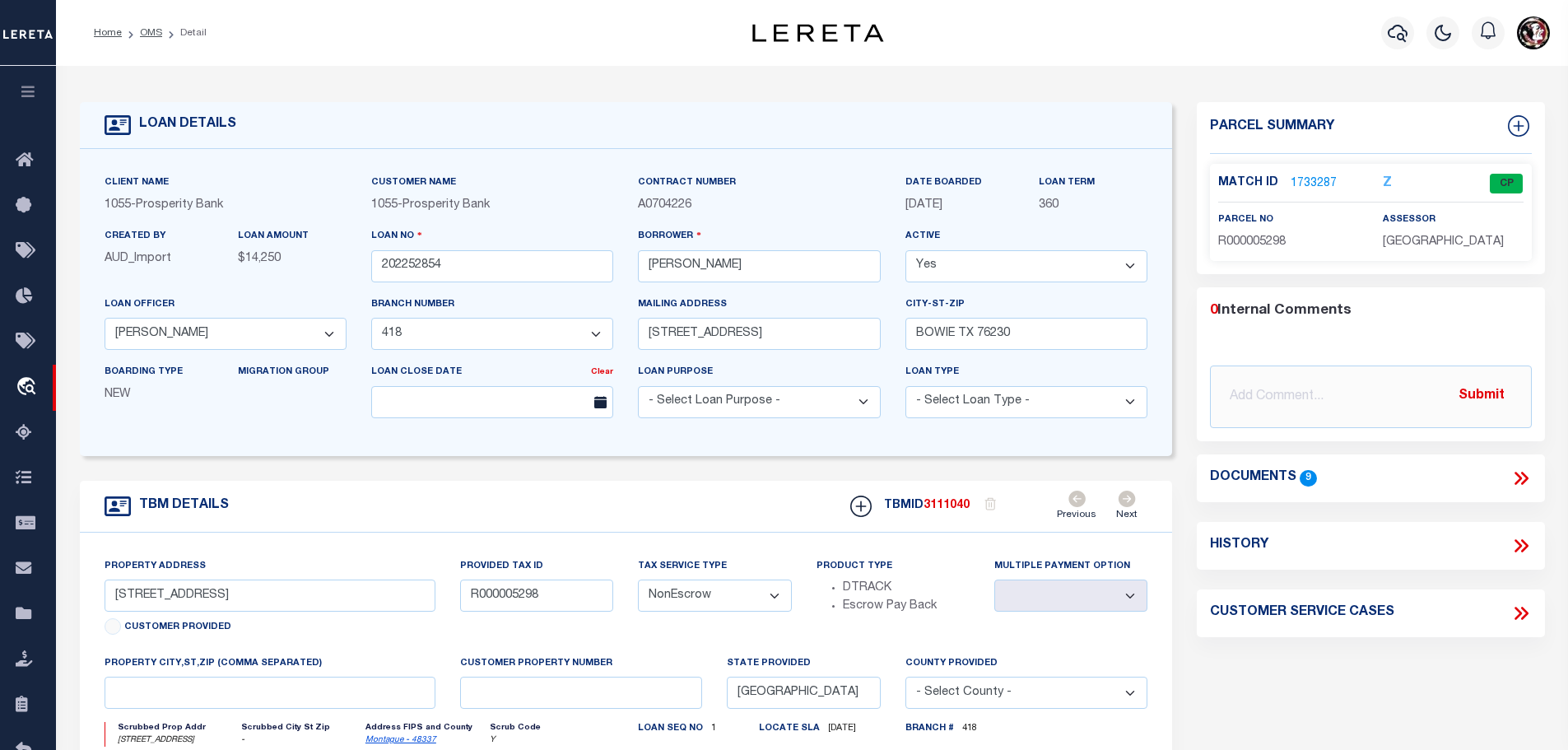
click at [1271, 238] on span "R000005298" at bounding box center [1252, 241] width 68 height 12
copy span "R000005298"
click at [1306, 177] on link "1733287" at bounding box center [1313, 183] width 46 height 17
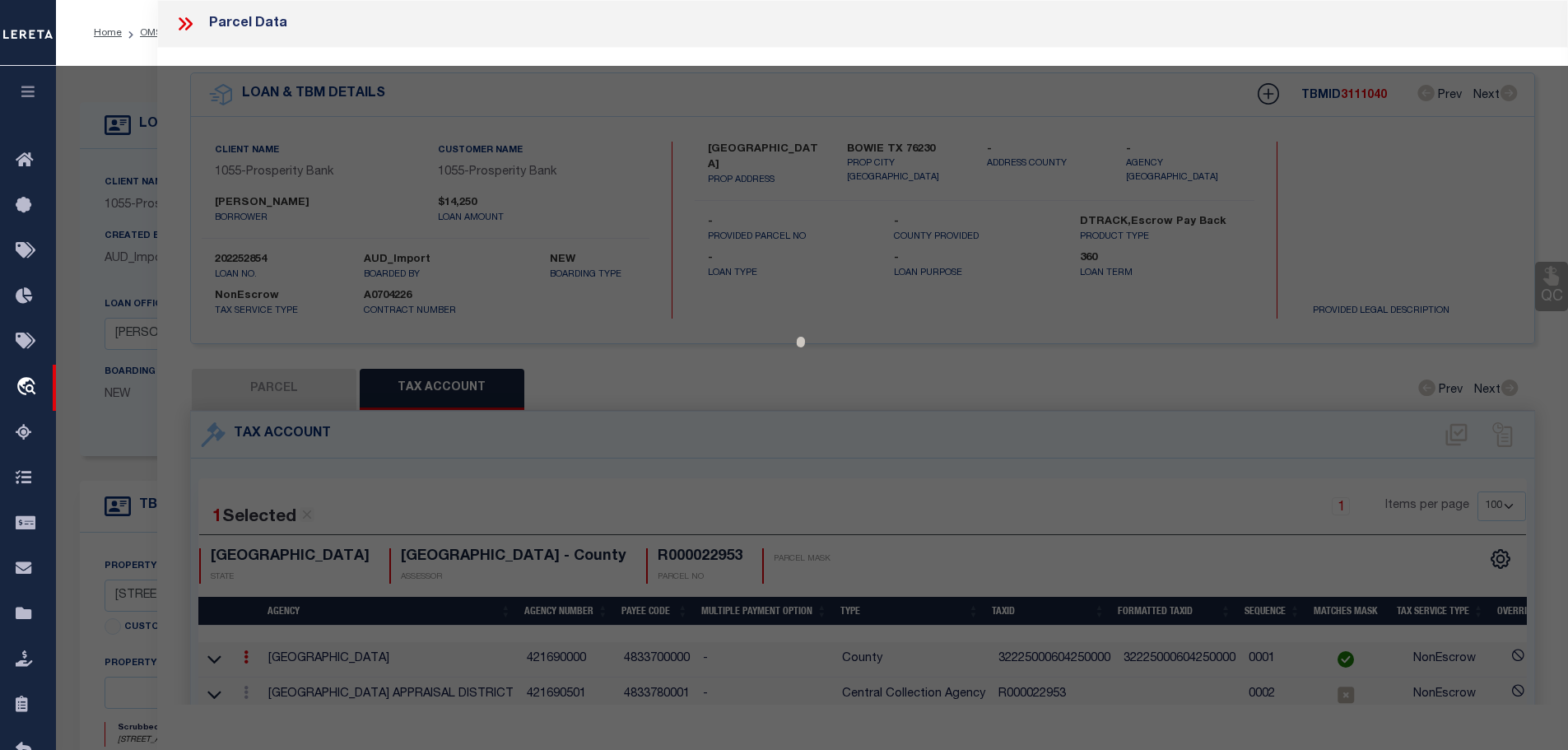
select select "AS"
checkbox input "false"
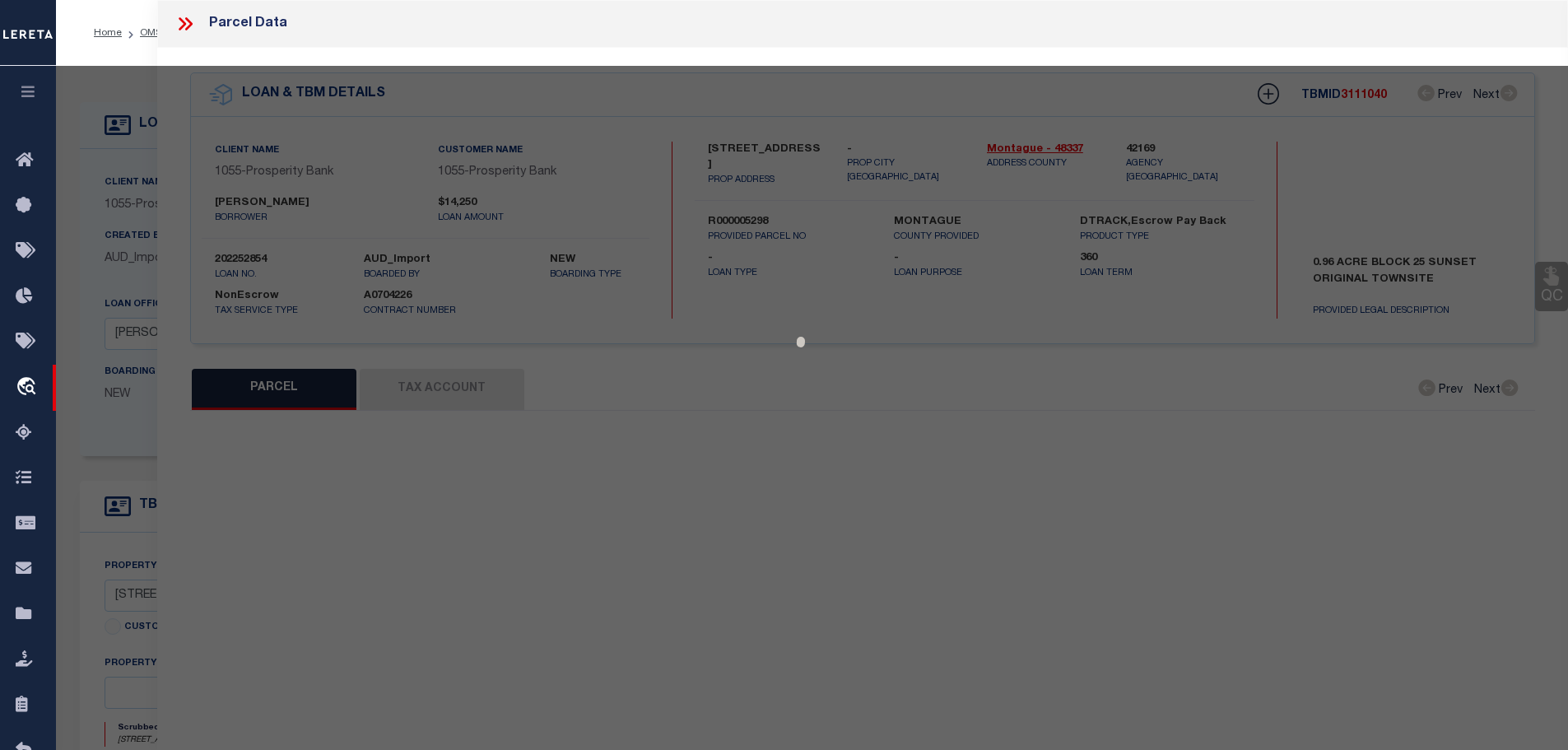
select select "CP"
type input "[PERSON_NAME] [PERSON_NAME] ETAL"
type input "10600.[MAC_ADDRESS]"
select select
type input "FRONT ST 600 E"
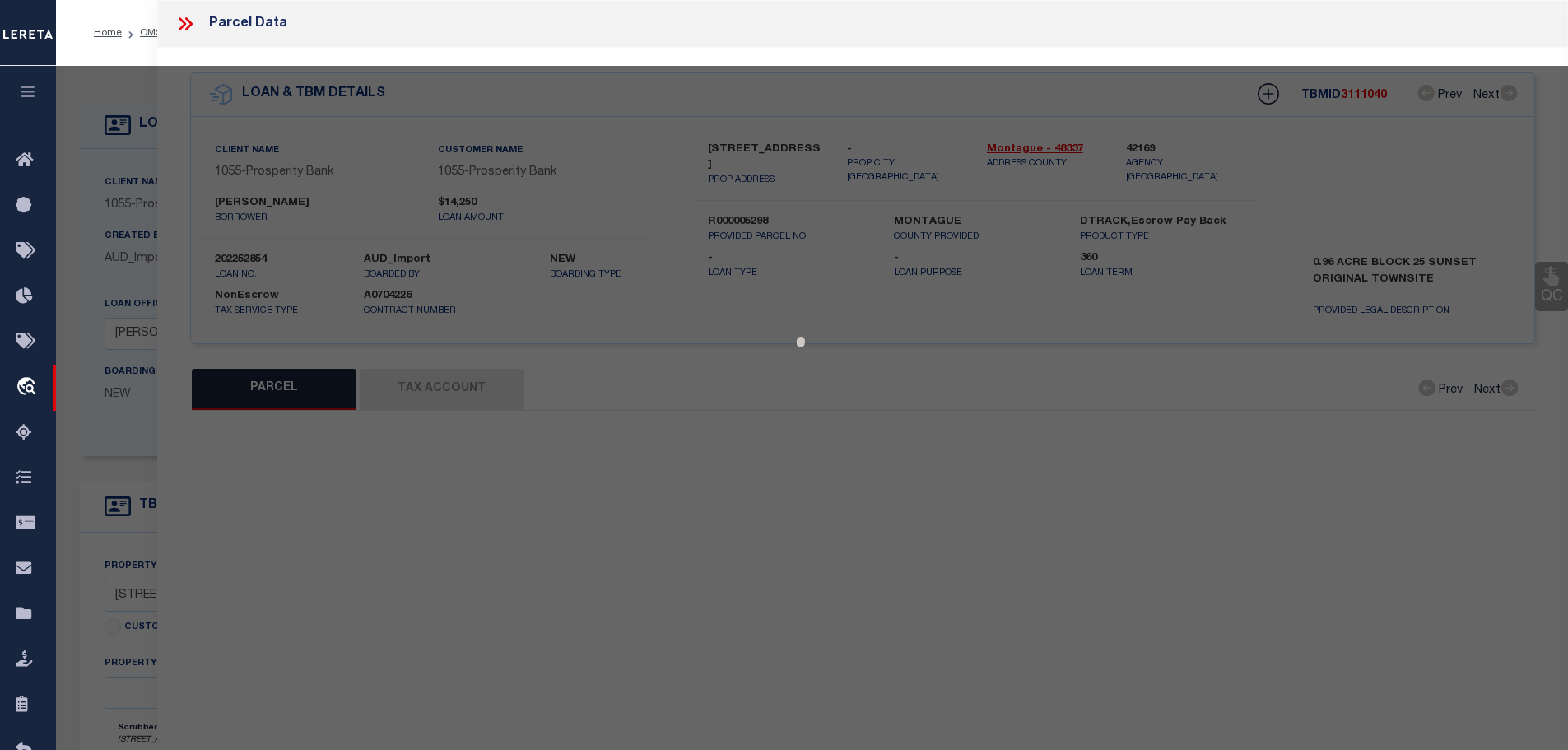
checkbox input "false"
type textarea "SW/PART BLK 25, ORIG SUNSET"
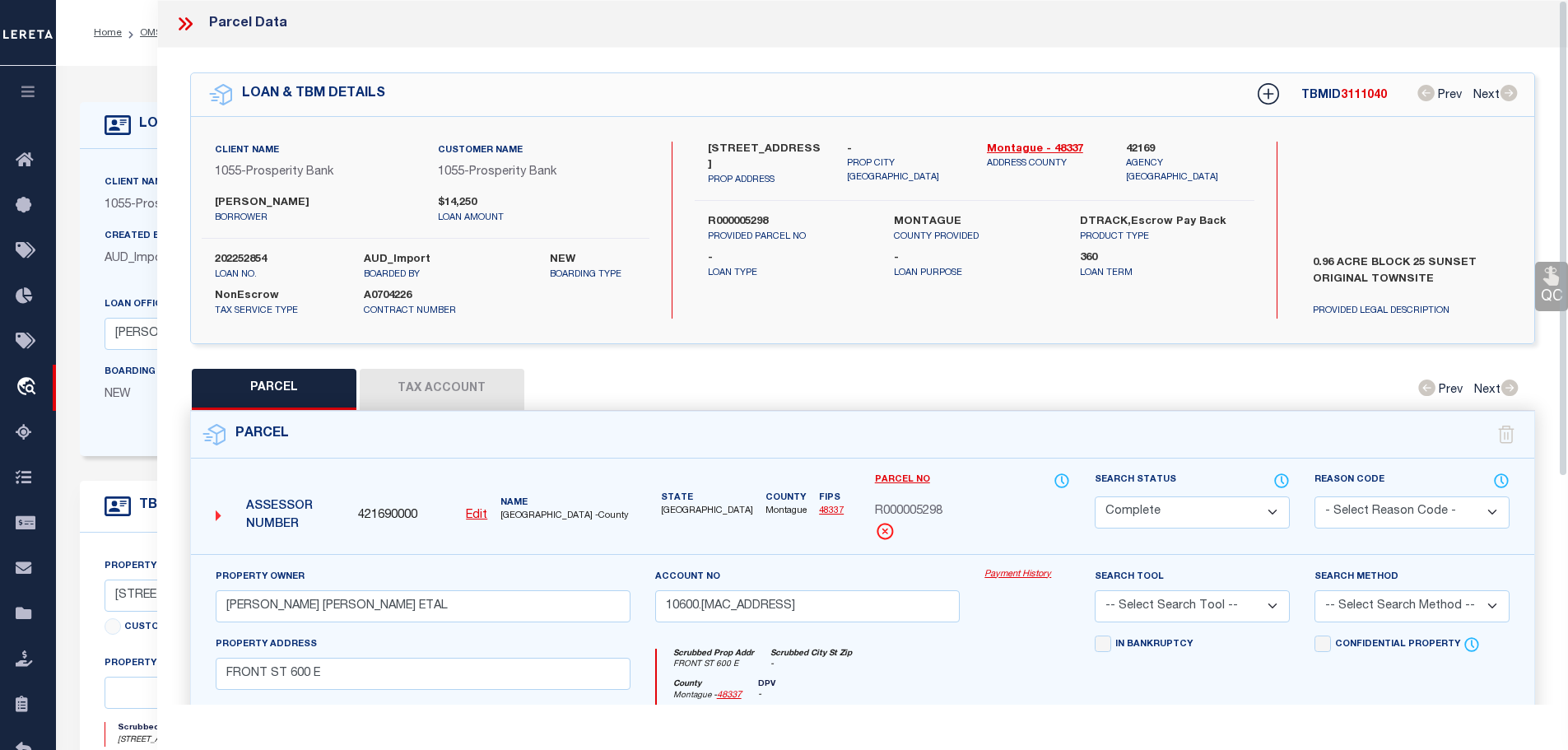
click at [459, 379] on button "Tax Account" at bounding box center [442, 389] width 164 height 42
select select "100"
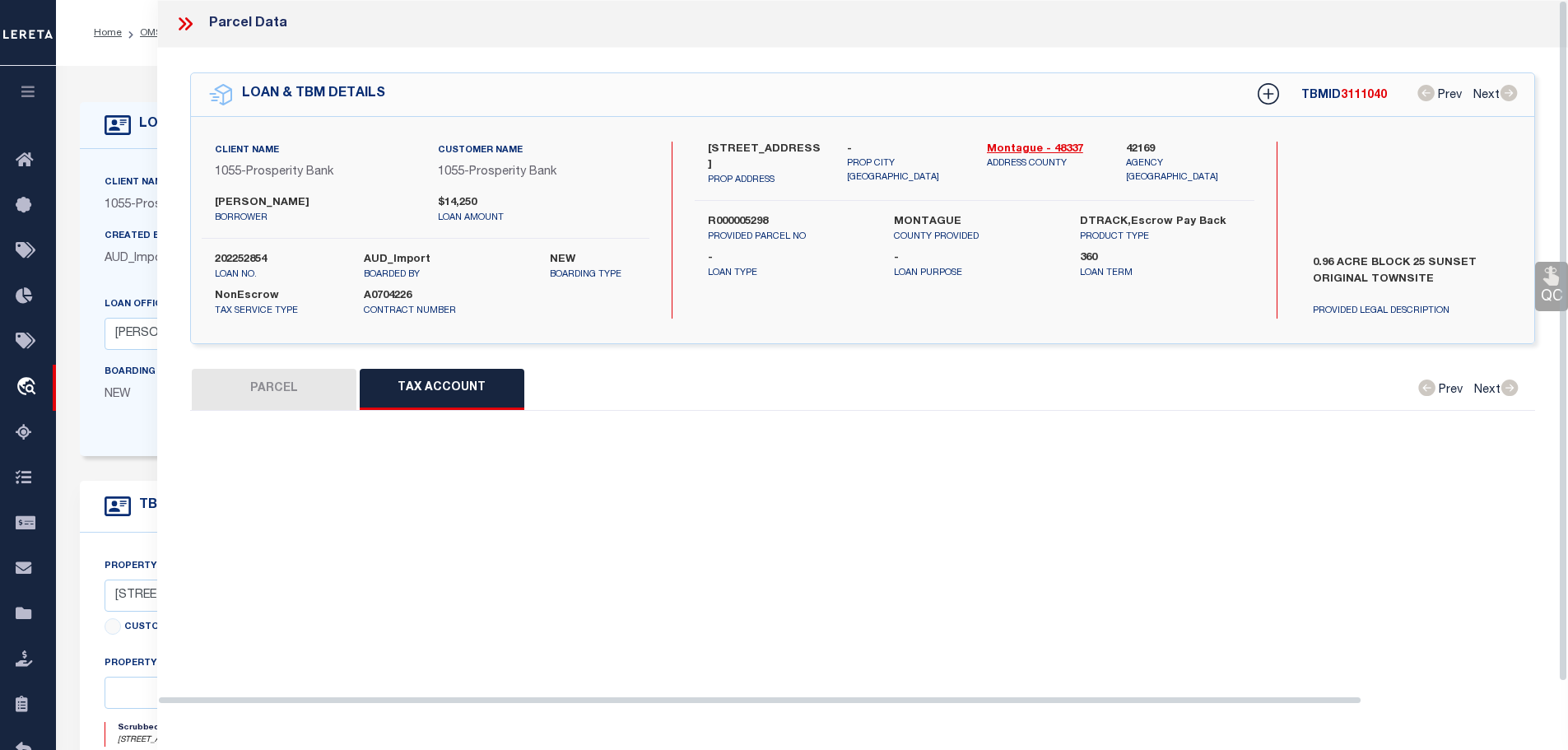
select select "100"
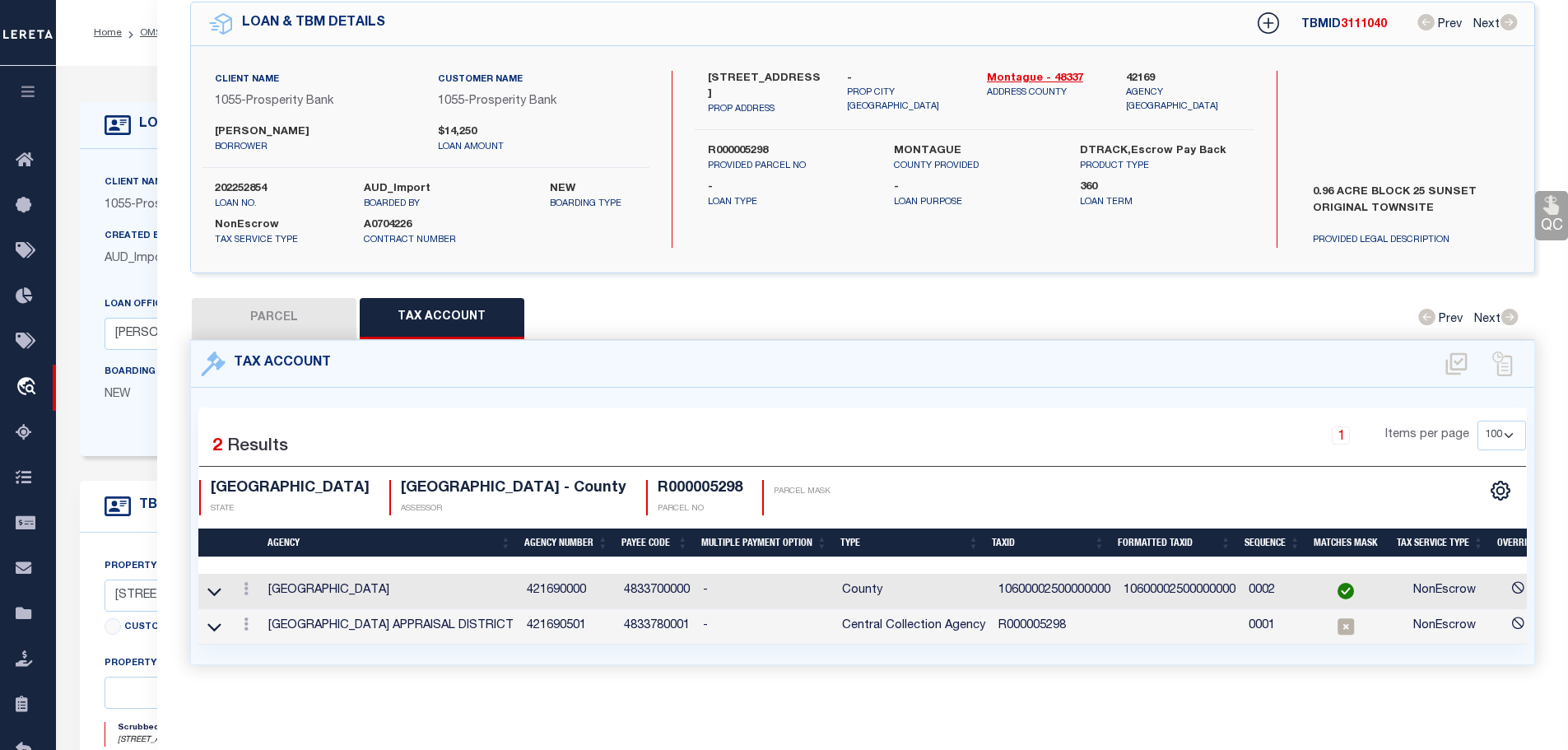
click at [249, 574] on td at bounding box center [246, 591] width 32 height 35
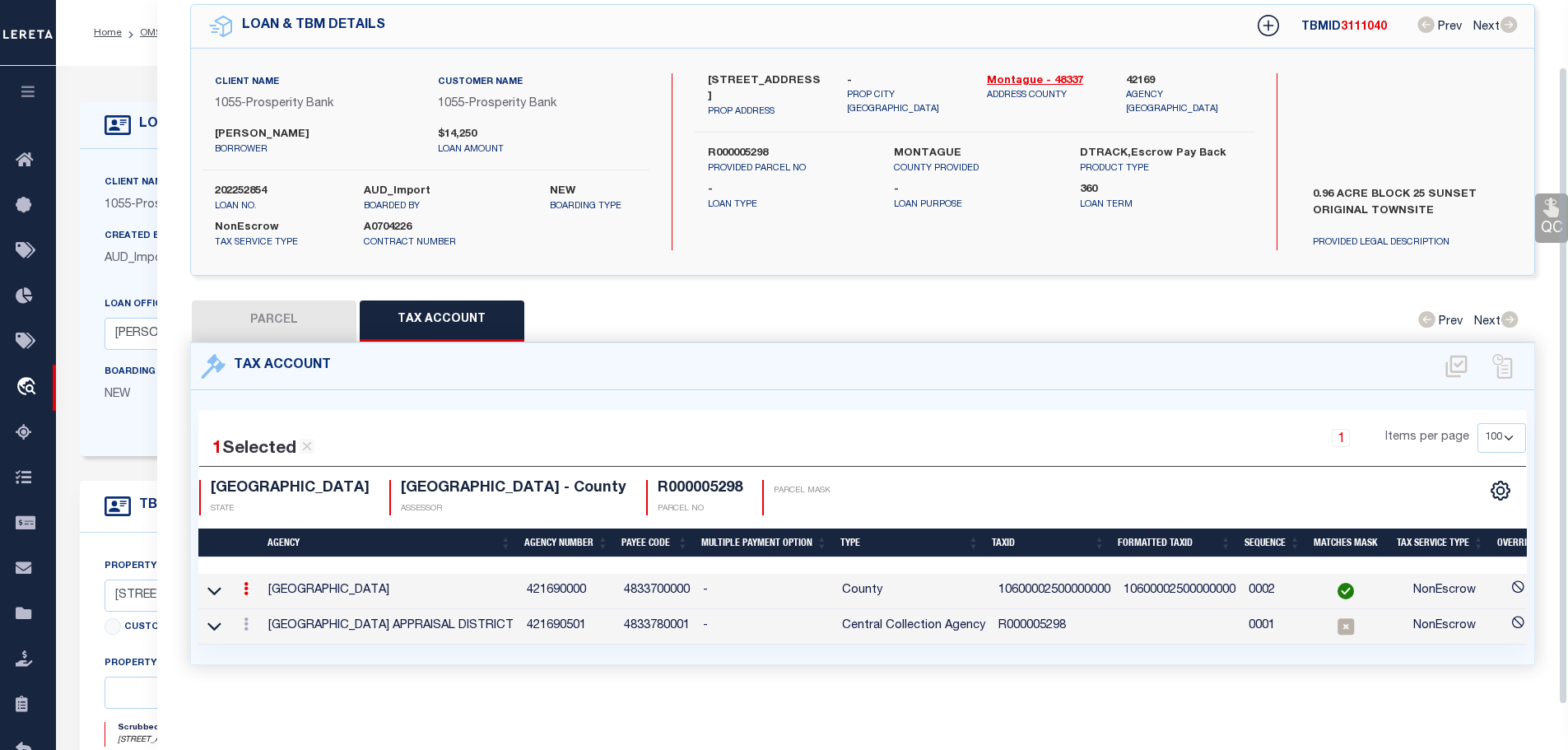
click at [249, 582] on icon at bounding box center [246, 588] width 5 height 14
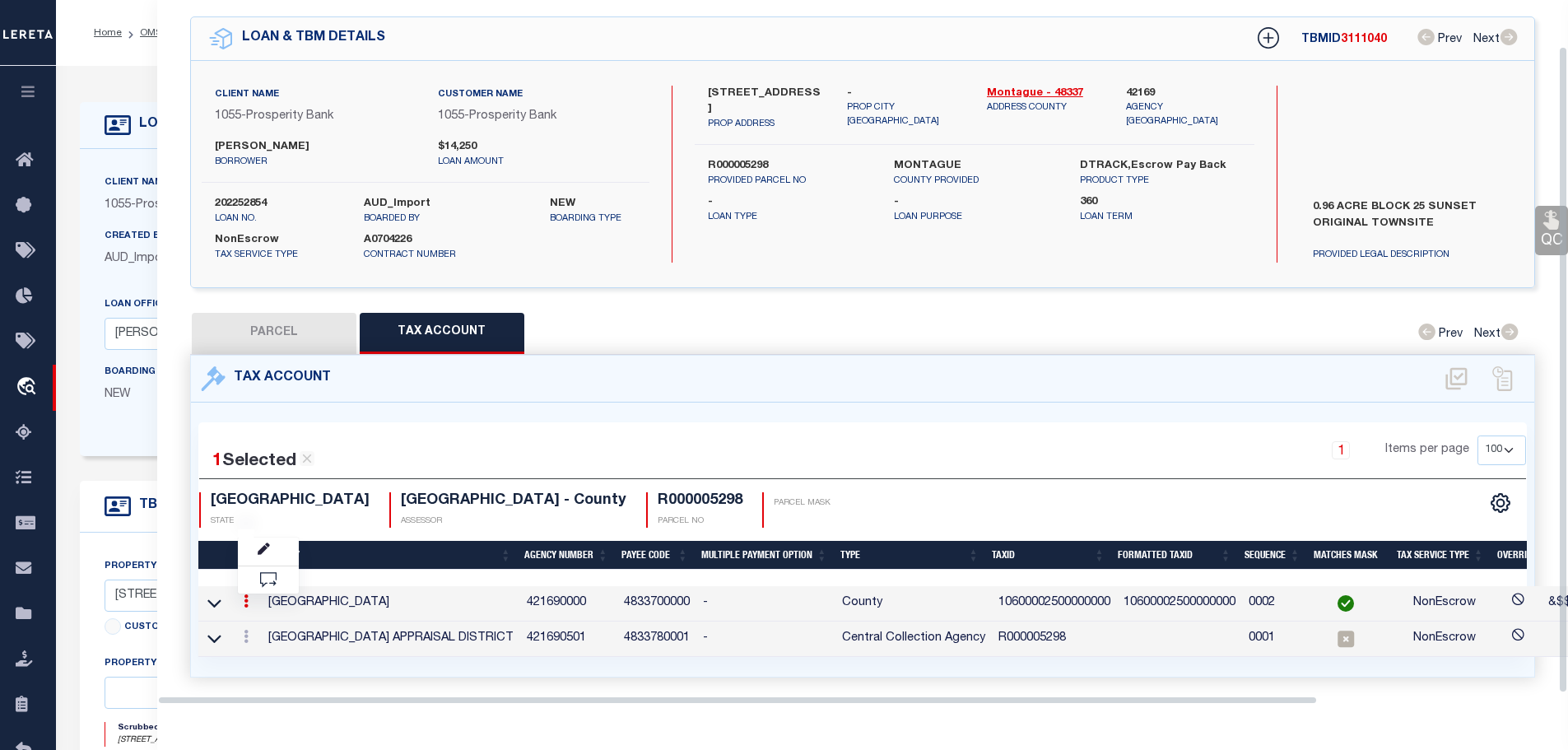
scroll to position [51, 0]
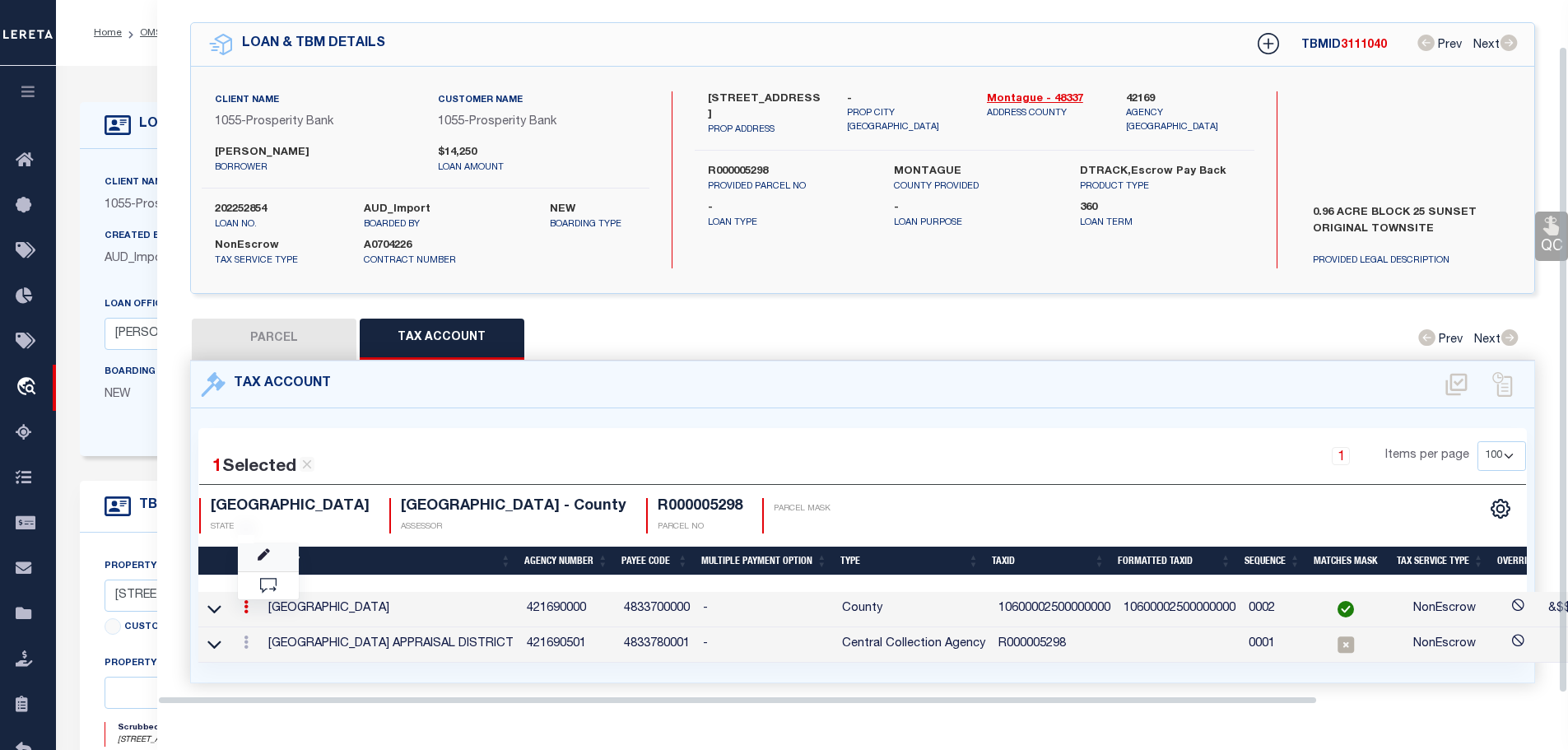
click at [266, 542] on body "Home OMS Detail" at bounding box center [784, 625] width 1568 height 1252
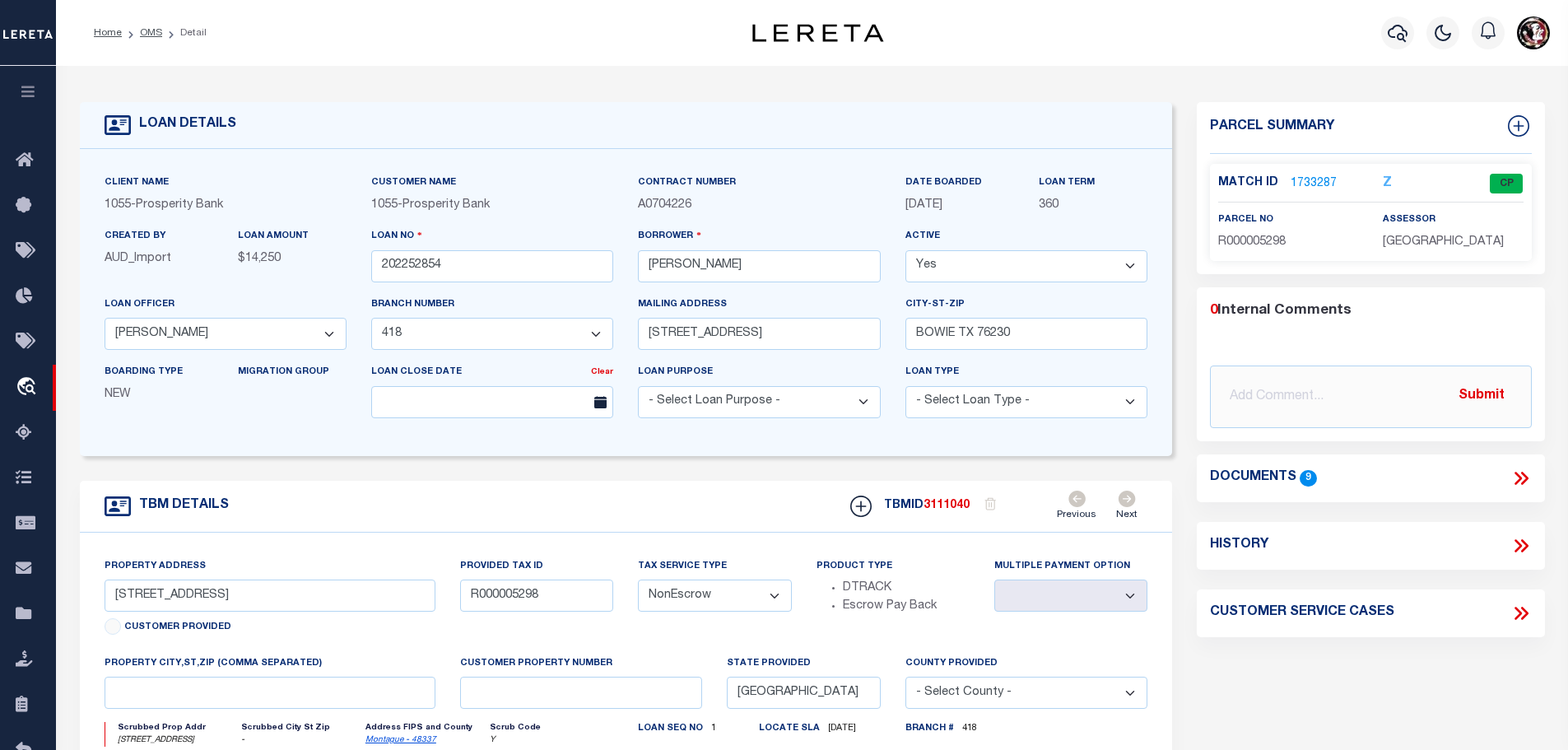
click at [1306, 175] on link "1733287" at bounding box center [1313, 183] width 46 height 17
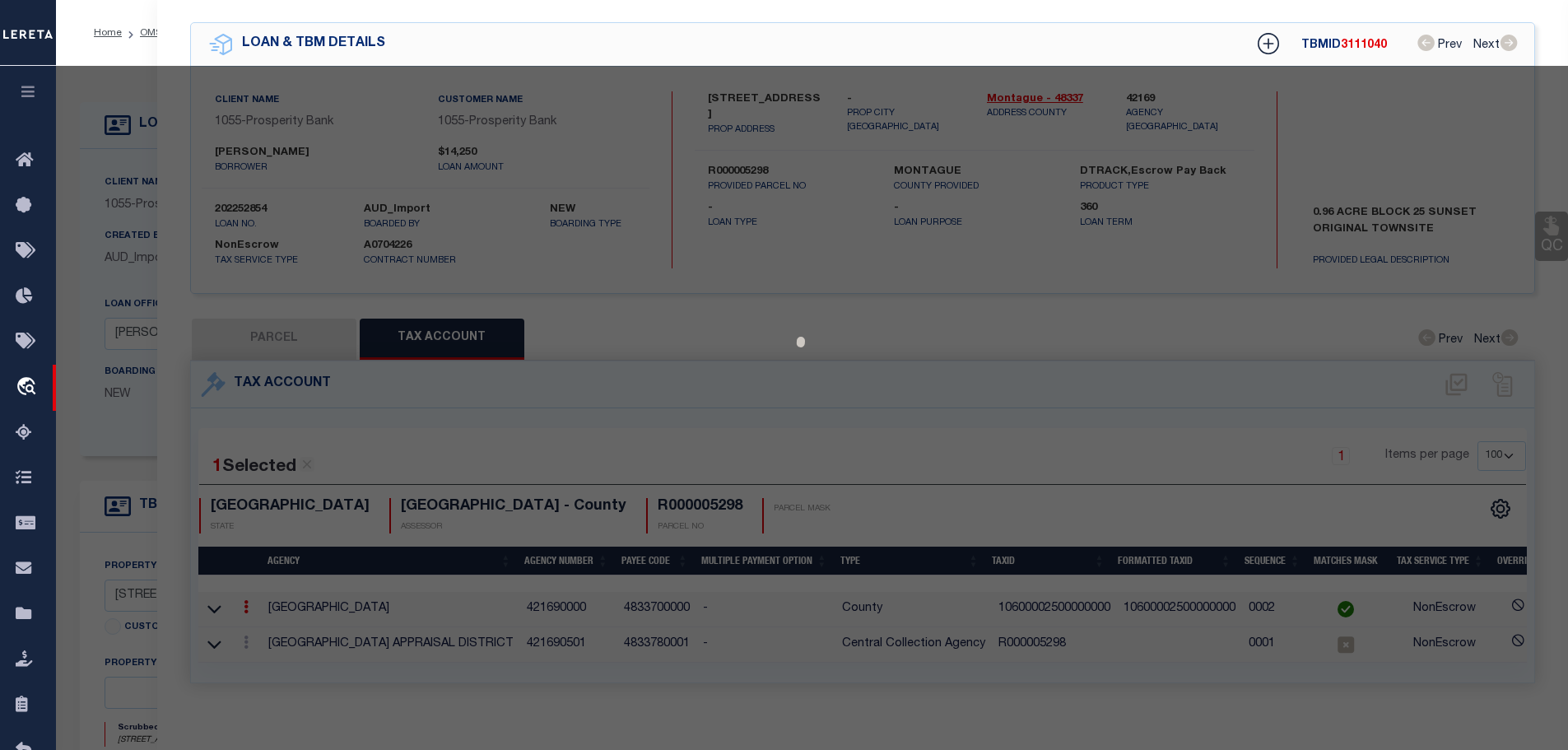
select select "AS"
checkbox input "false"
select select "CP"
type input "[PERSON_NAME] [PERSON_NAME] ETAL"
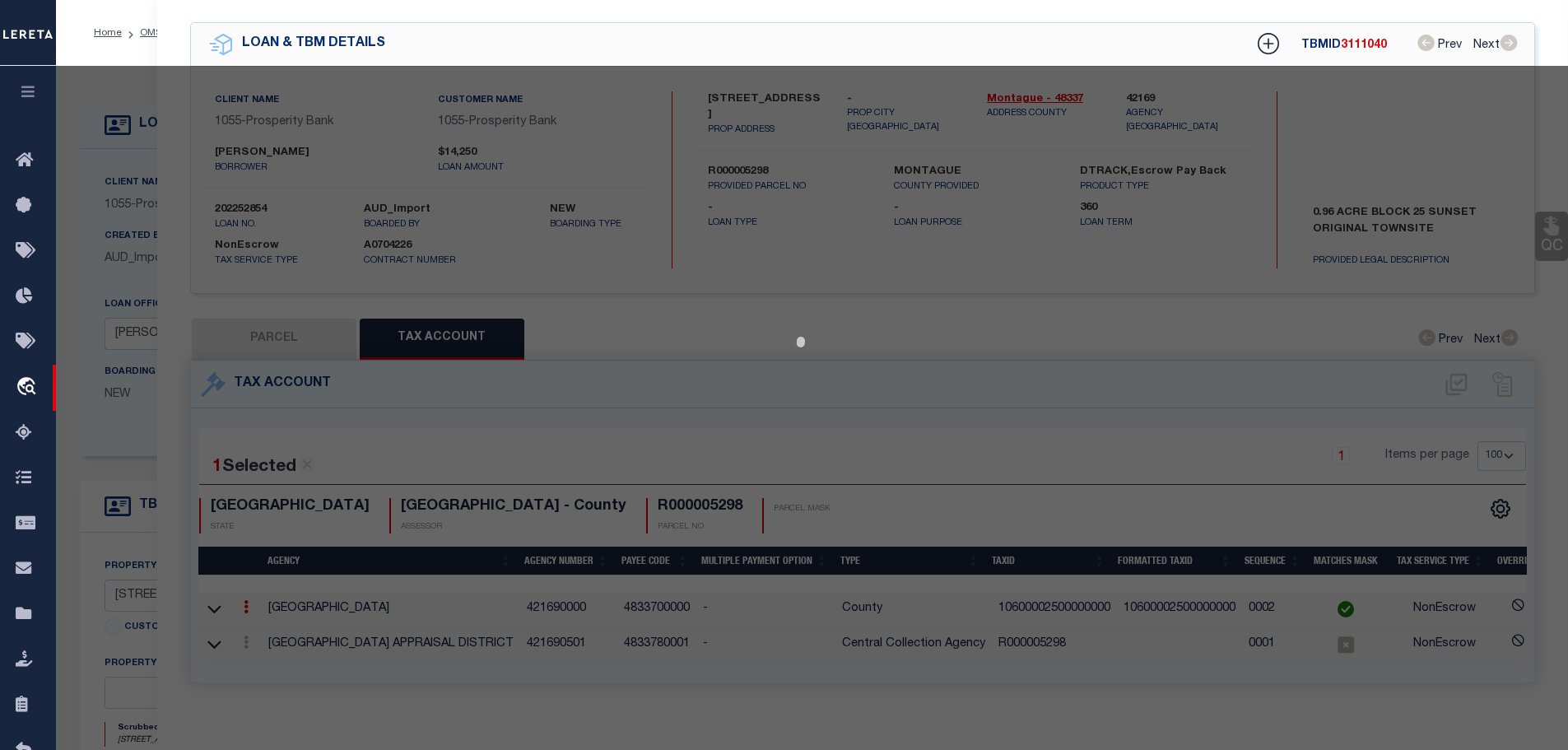
type input "10600.[MAC_ADDRESS]"
select select
type input "FRONT ST 600 E"
checkbox input "false"
type textarea "SW/PART BLK 25, ORIG SUNSET"
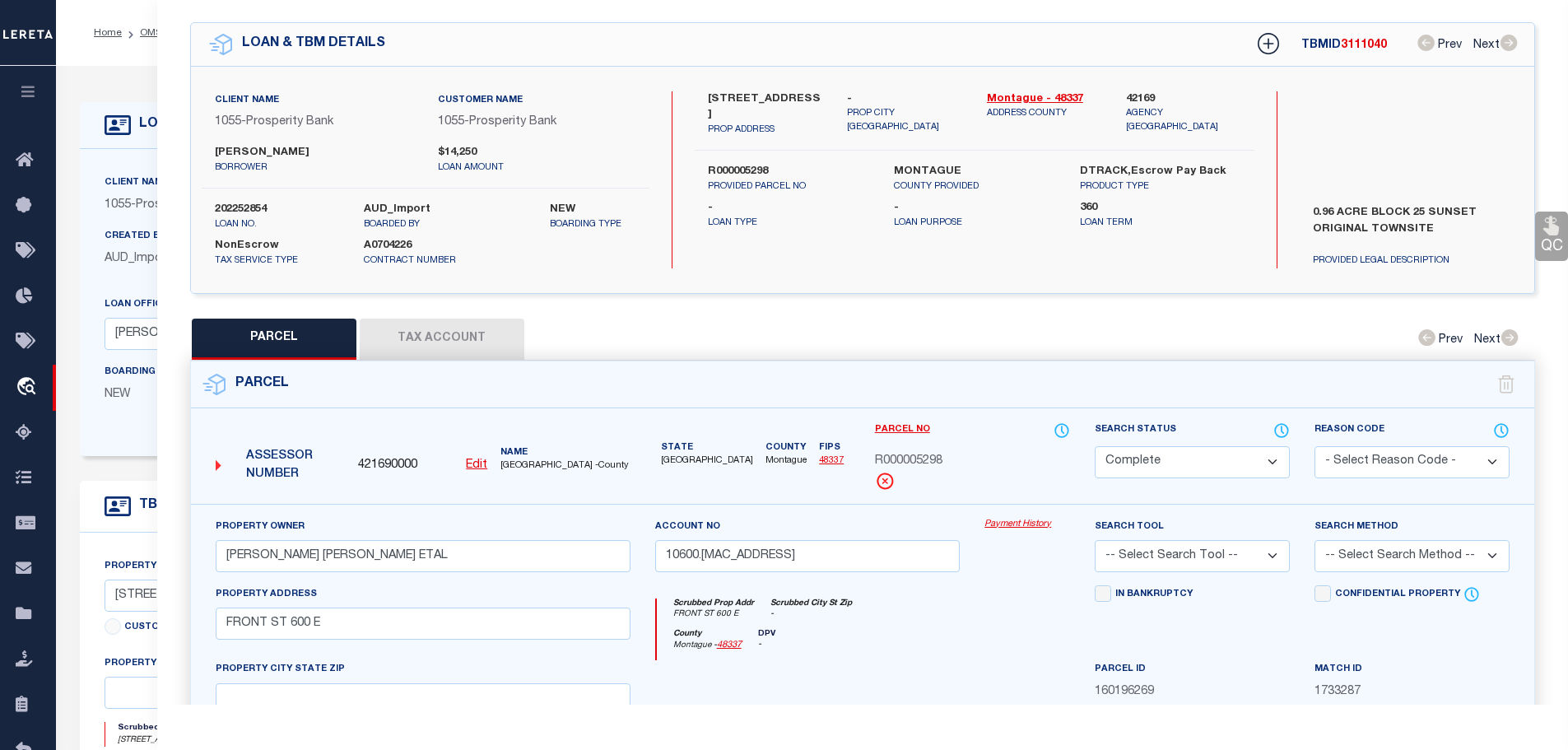
click at [414, 335] on button "Tax Account" at bounding box center [442, 339] width 164 height 42
select select "100"
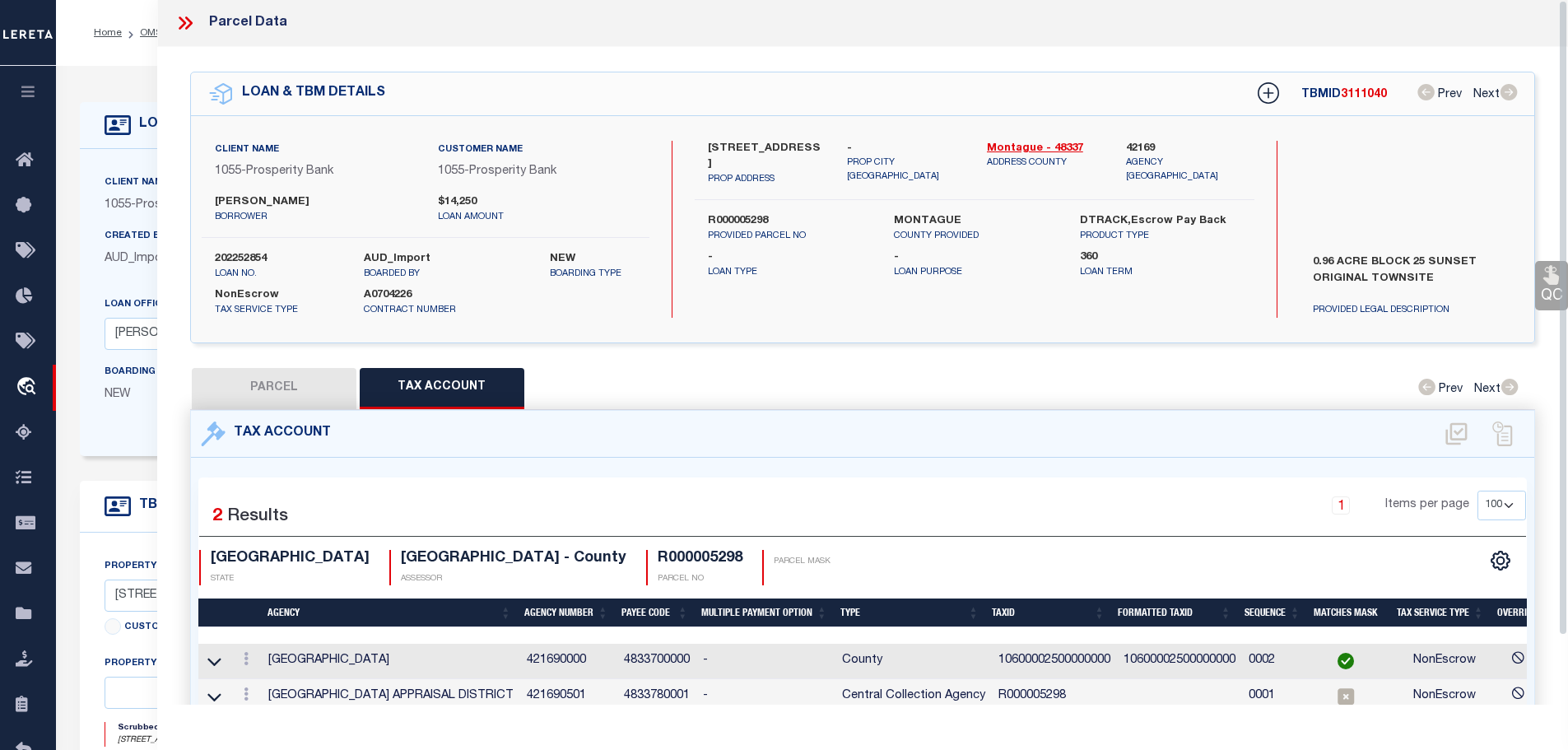
scroll to position [0, 0]
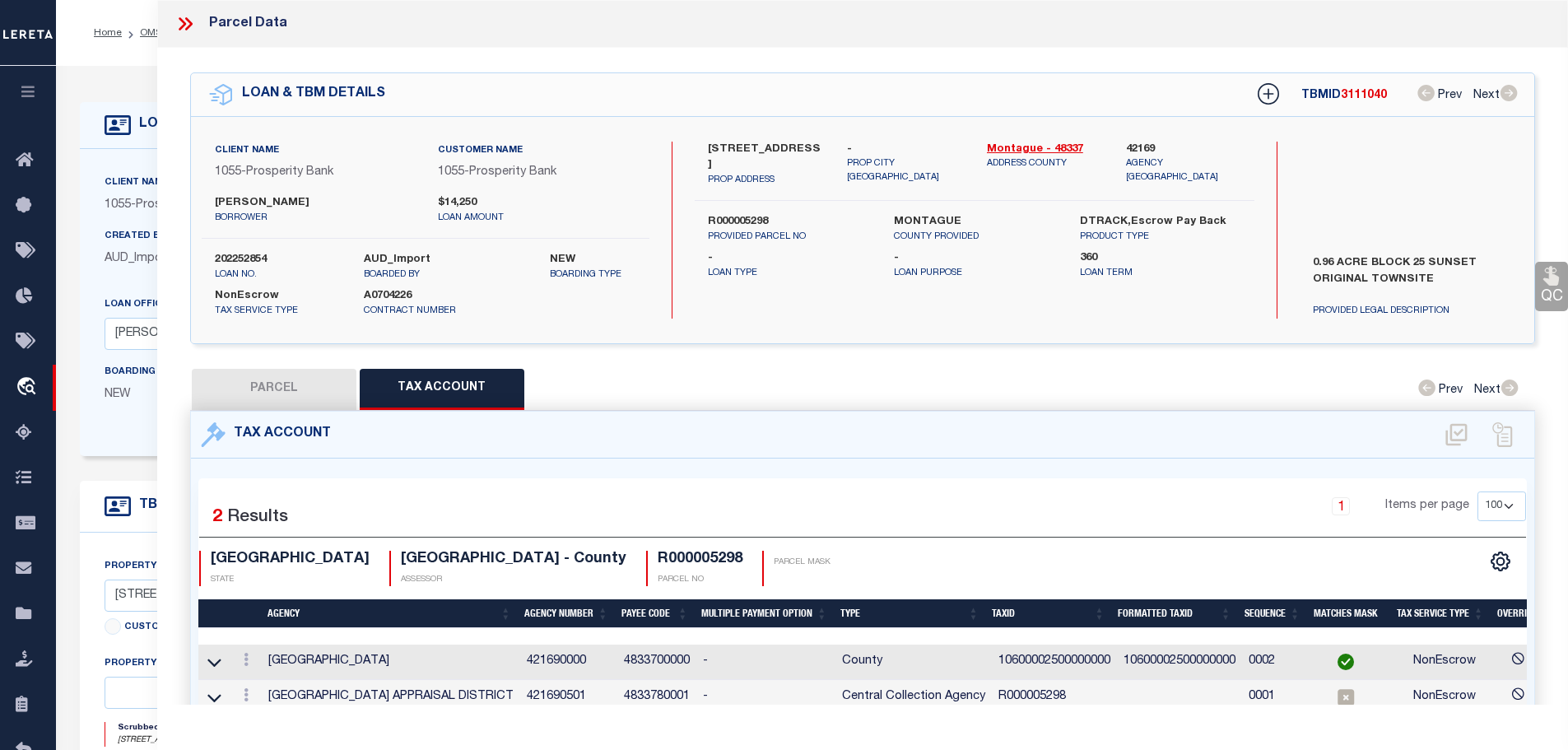
click at [181, 23] on icon at bounding box center [185, 24] width 22 height 22
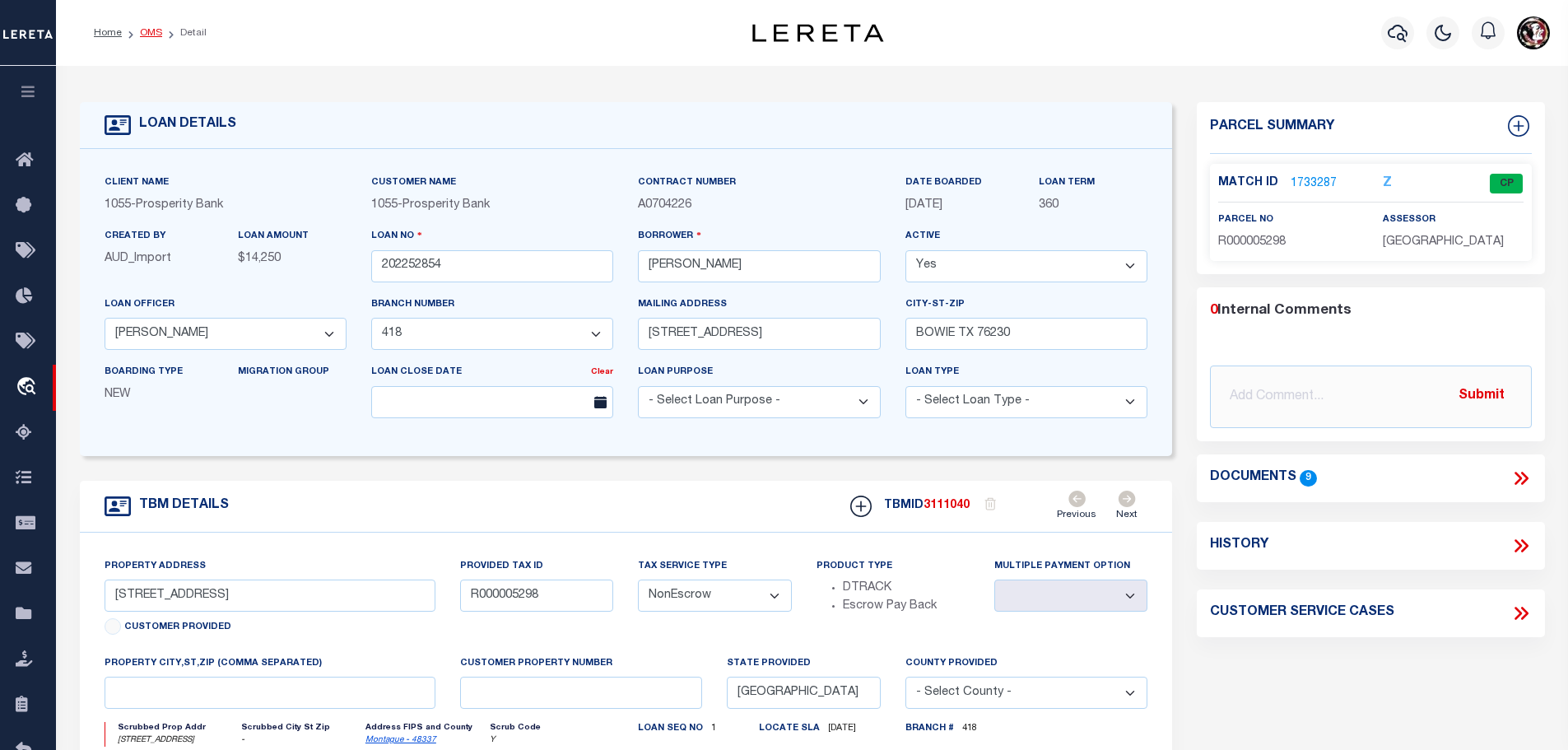
click at [138, 27] on li "OMS" at bounding box center [142, 33] width 41 height 14
click at [1301, 185] on link "1733287" at bounding box center [1313, 183] width 46 height 17
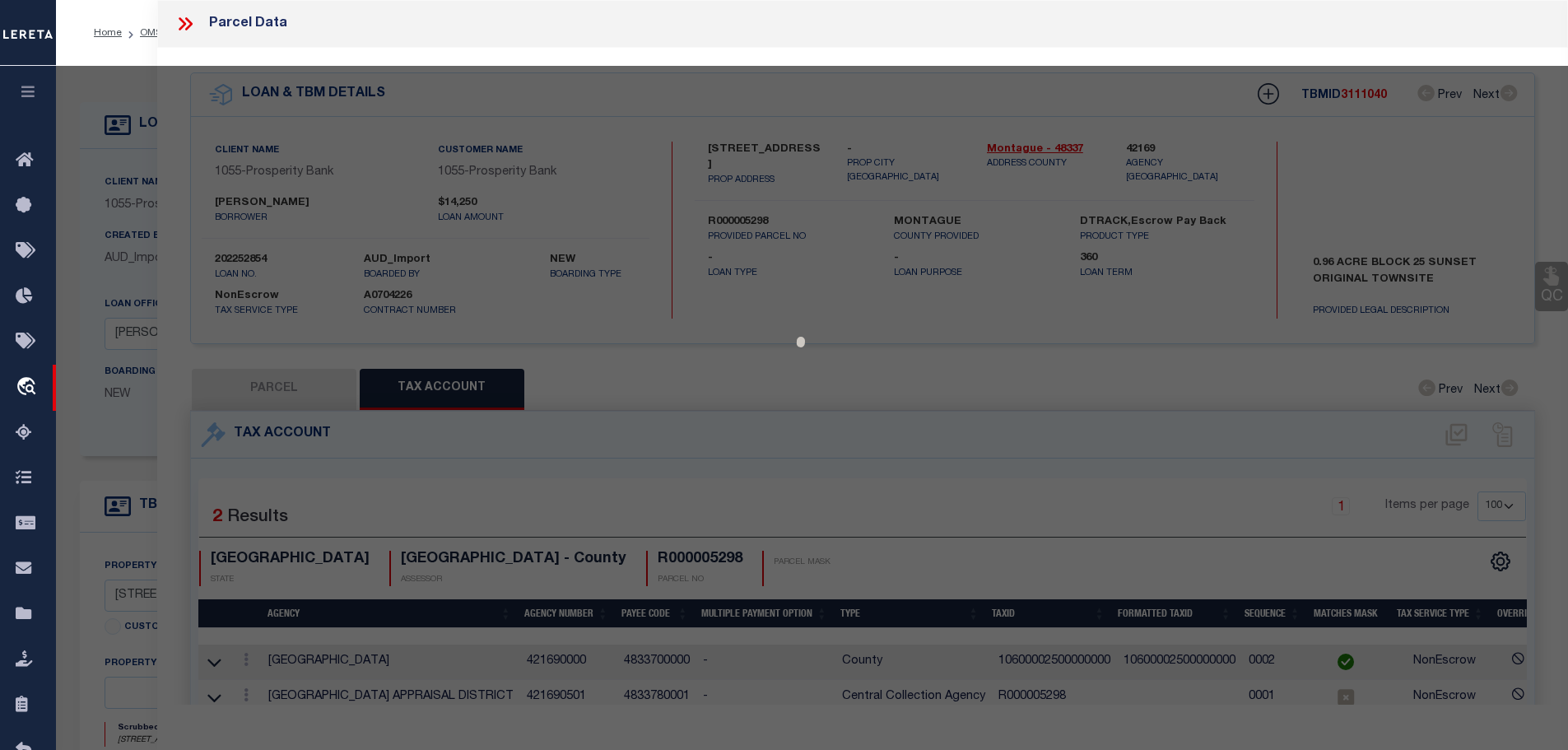
select select "AS"
checkbox input "false"
select select "CP"
type input "[PERSON_NAME] [PERSON_NAME] ETAL"
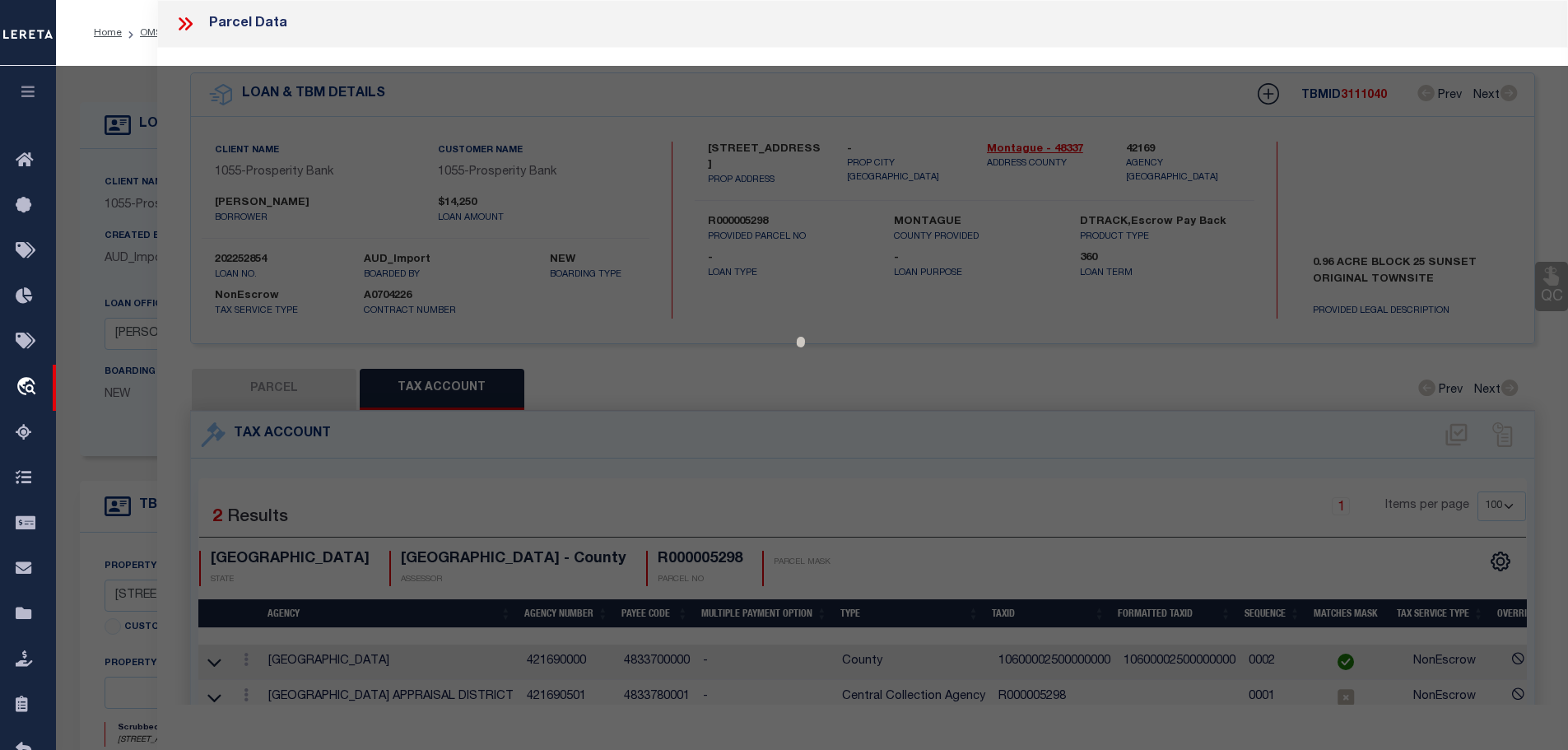
type input "10600.[MAC_ADDRESS]"
select select
type input "FRONT ST 600 E"
checkbox input "false"
type textarea "SW/PART BLK 25, ORIG SUNSET"
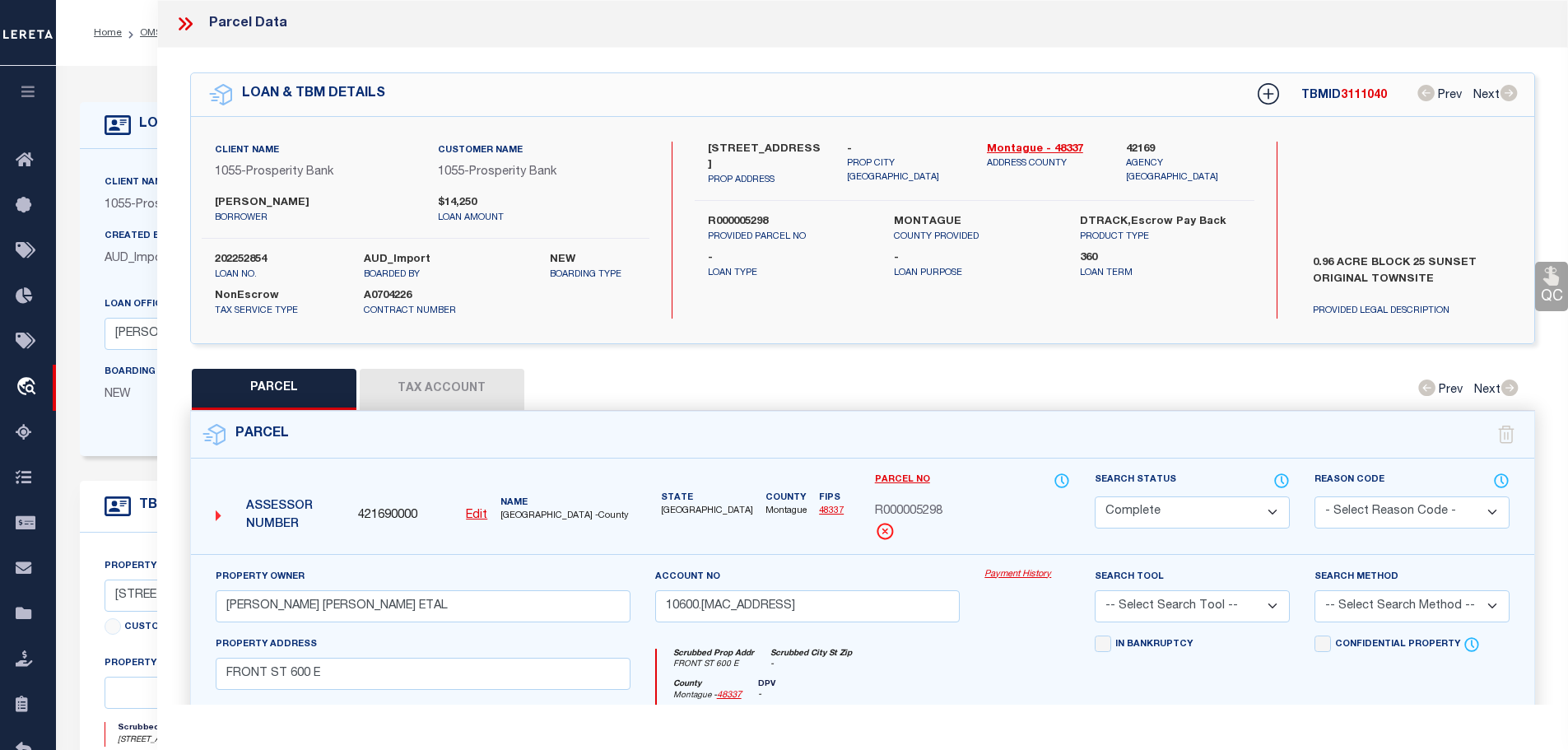
click at [465, 385] on button "Tax Account" at bounding box center [442, 389] width 164 height 42
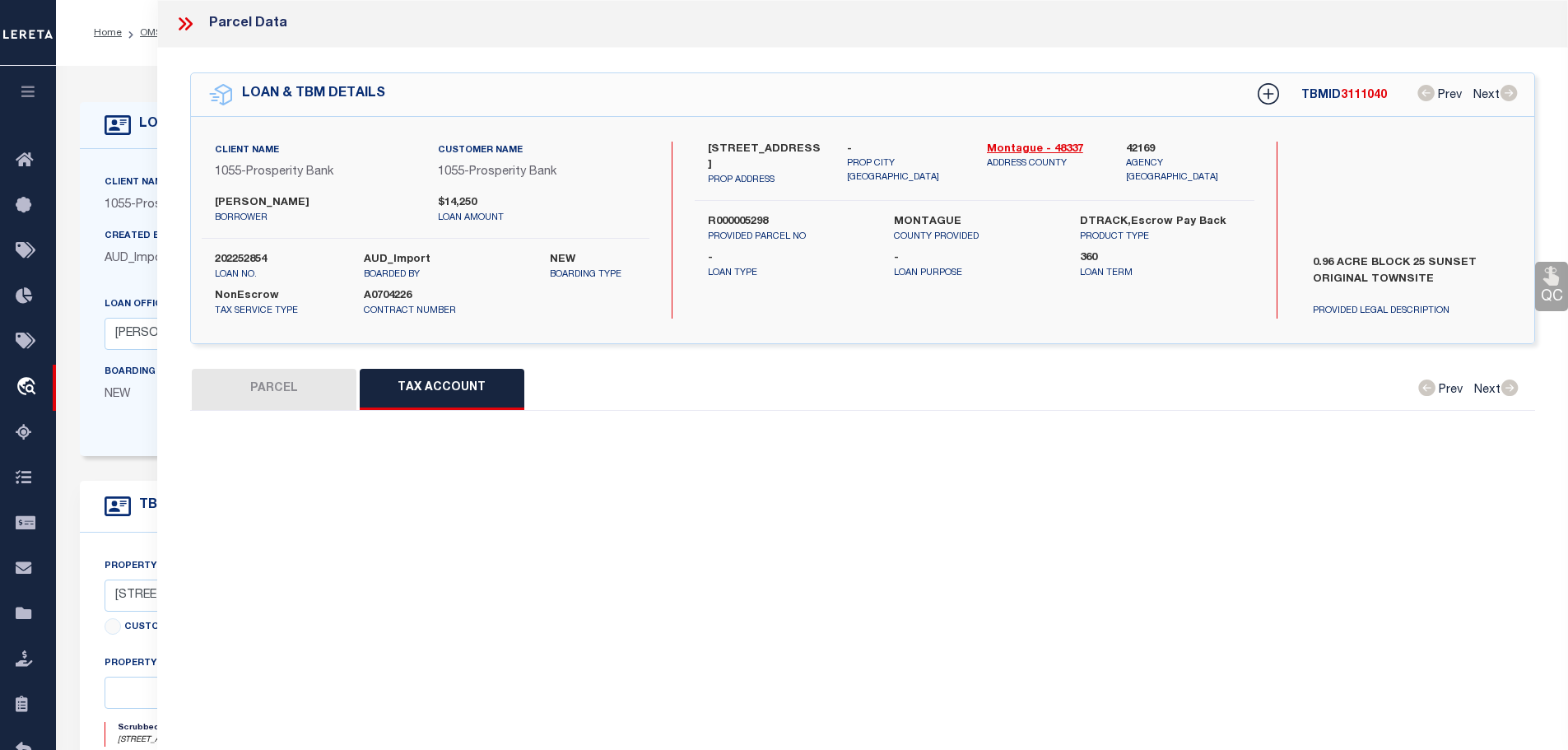
select select "100"
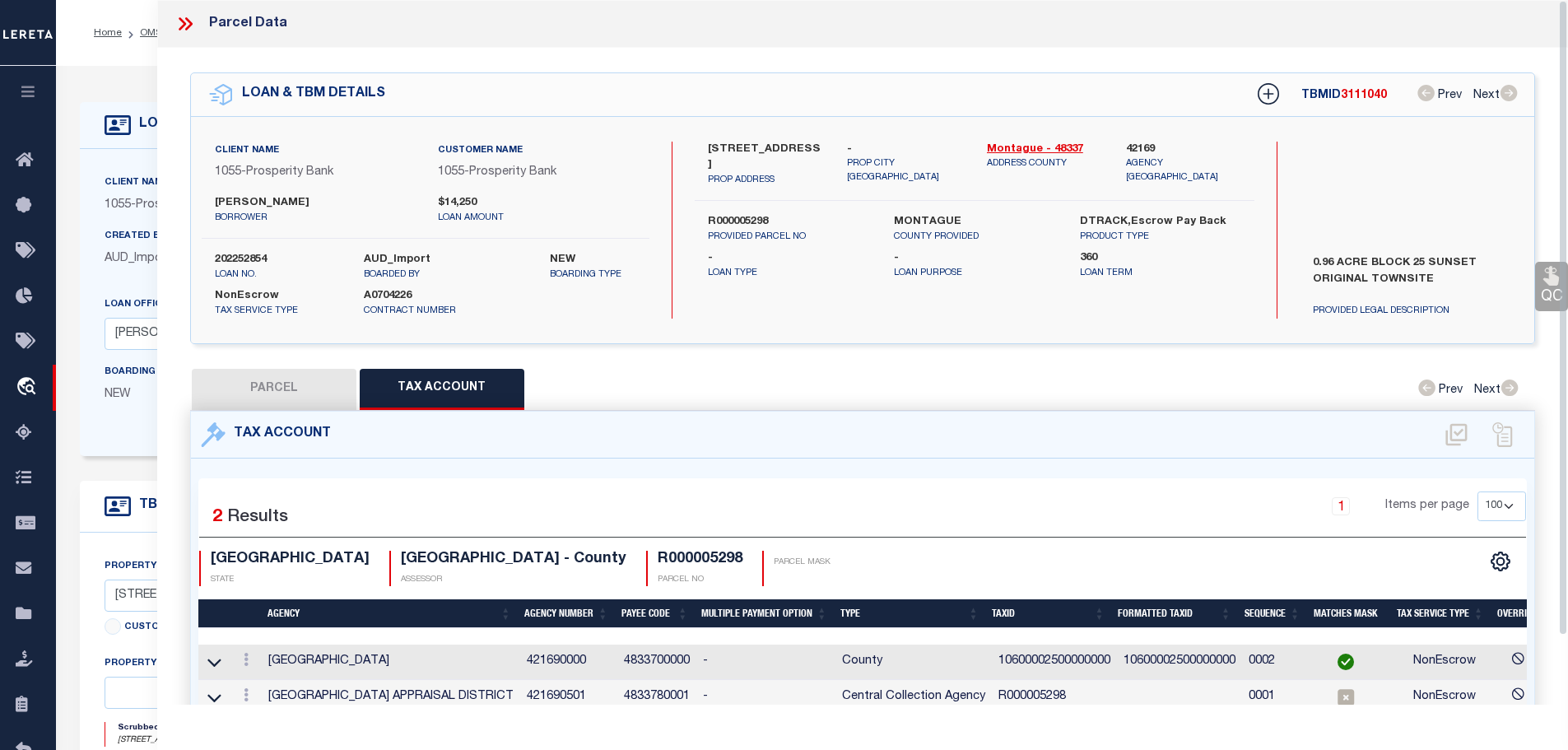
drag, startPoint x: 183, startPoint y: 19, endPoint x: 173, endPoint y: 32, distance: 16.4
click at [184, 21] on icon at bounding box center [185, 24] width 22 height 22
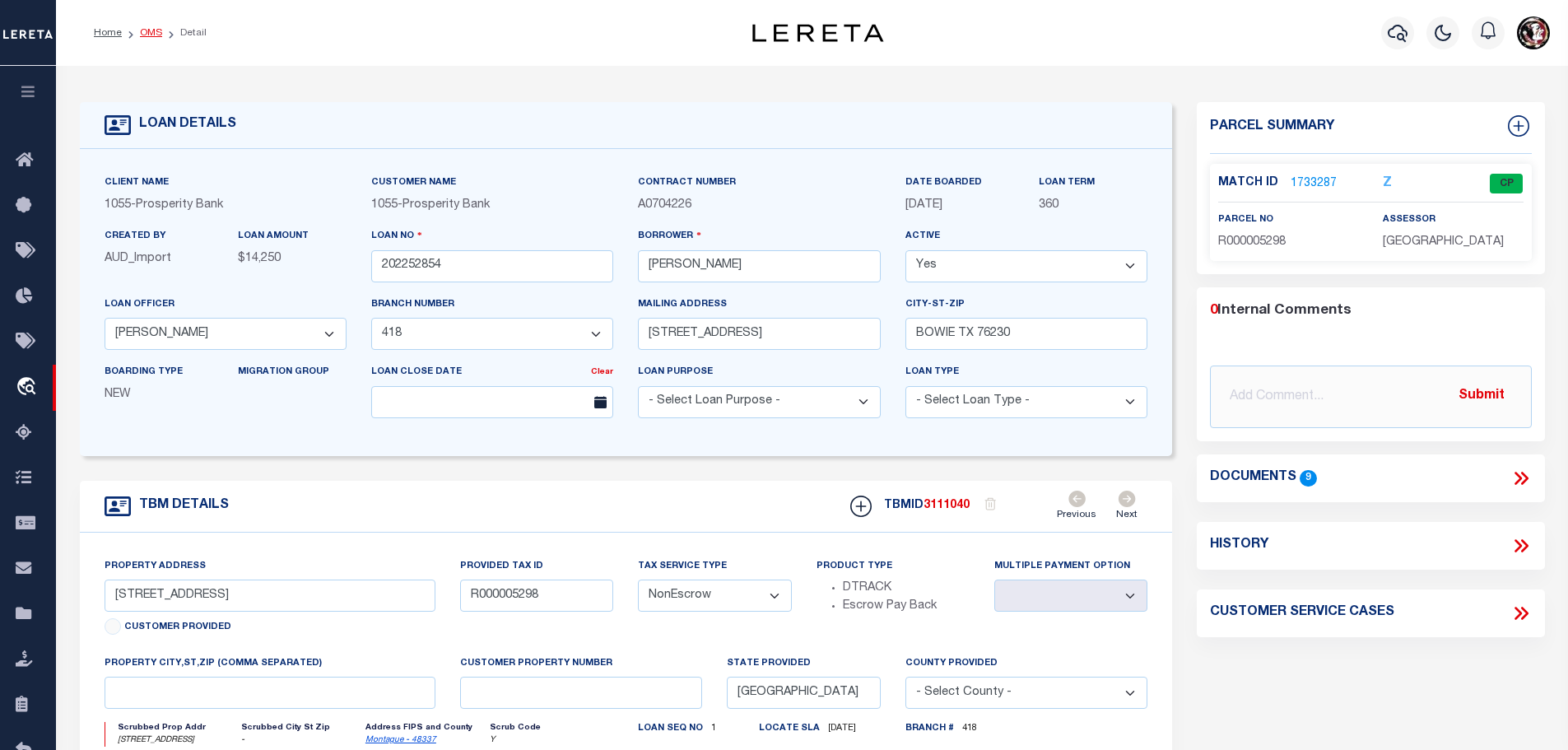
click at [140, 33] on link "OMS" at bounding box center [151, 33] width 23 height 10
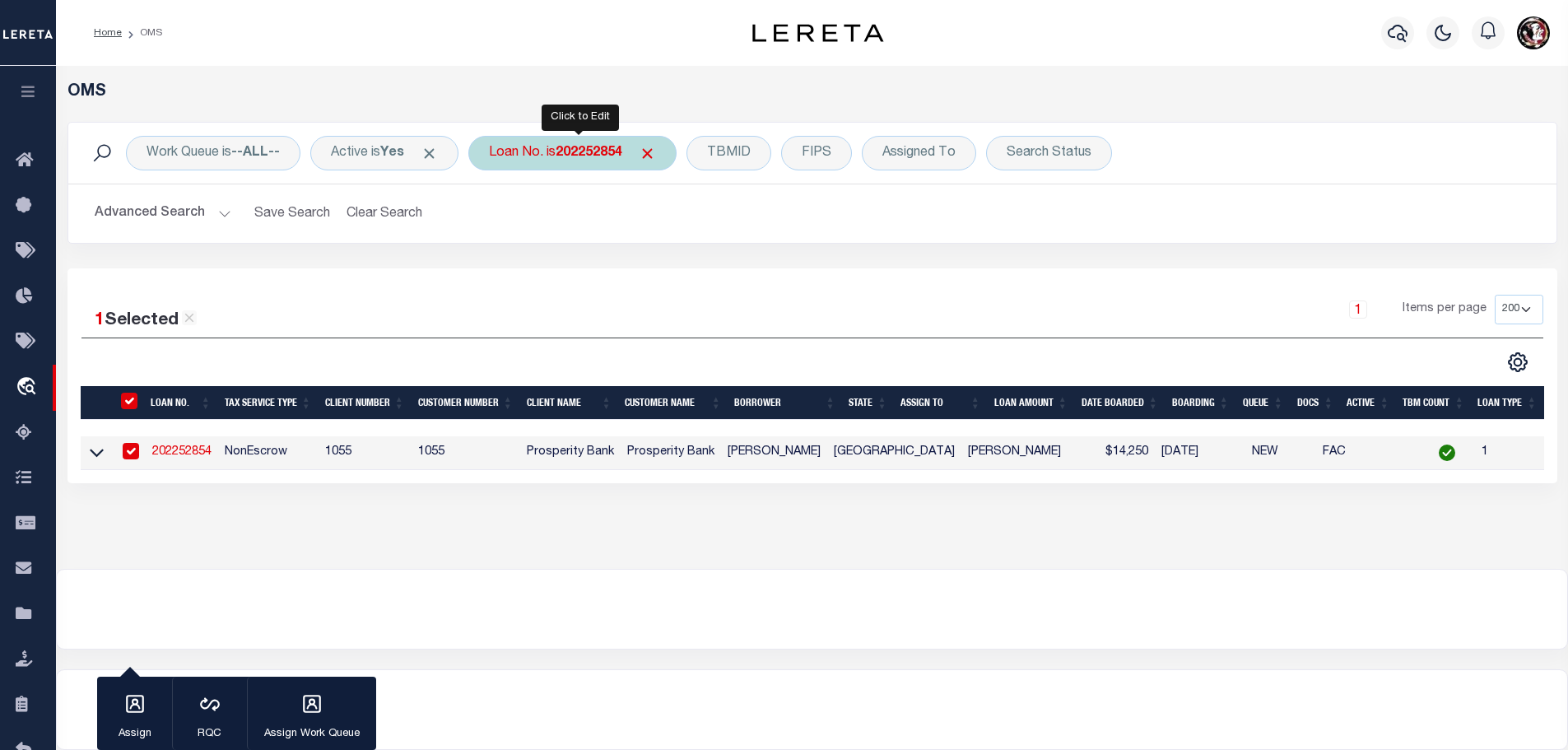
click at [556, 147] on div "Loan No. is 202252854" at bounding box center [572, 153] width 208 height 34
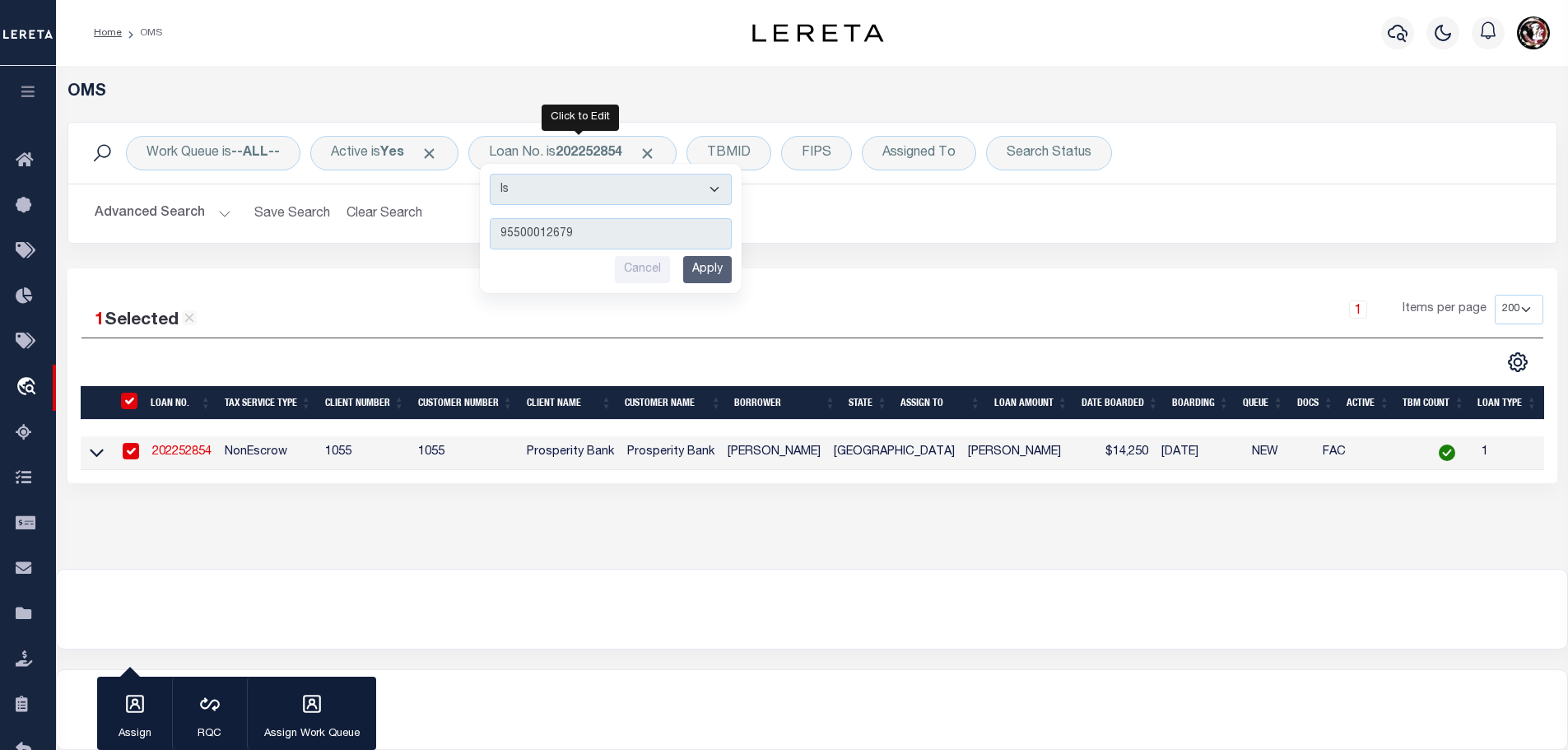
type input "95500012679"
click at [707, 269] on input "Apply" at bounding box center [708, 269] width 49 height 27
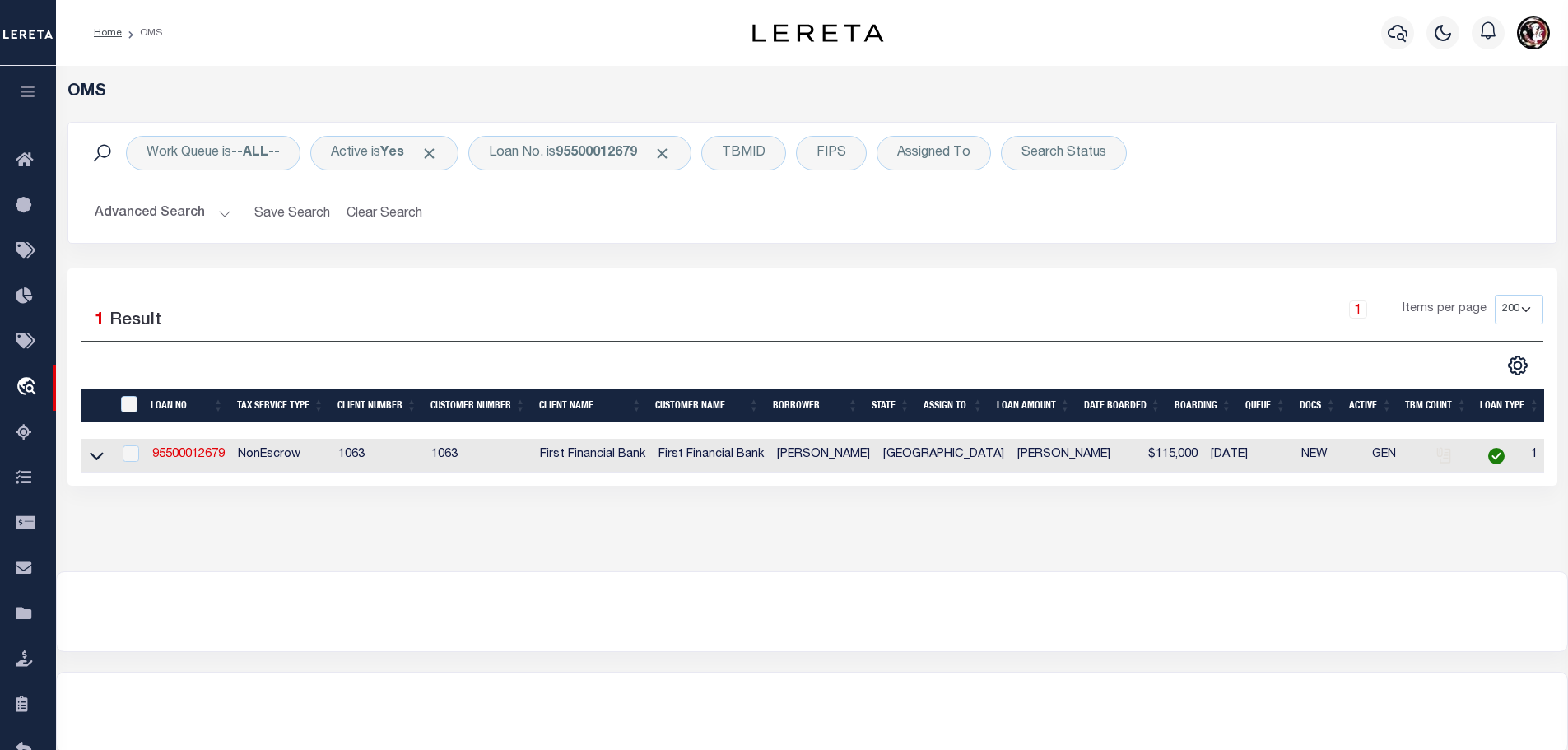
click at [175, 456] on td "95500012679" at bounding box center [188, 455] width 86 height 33
checkbox input "true"
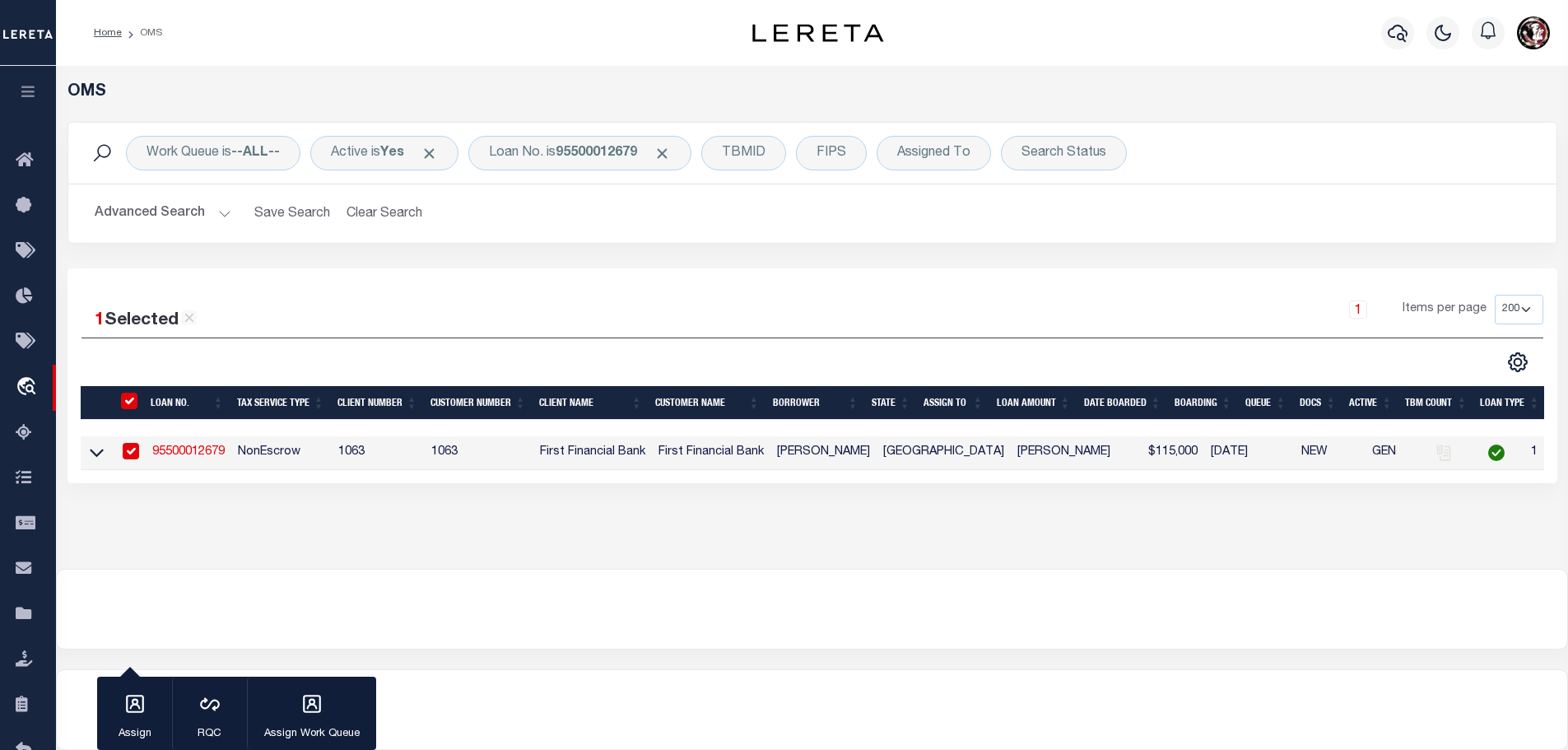
click at [174, 451] on link "95500012679" at bounding box center [188, 452] width 72 height 12
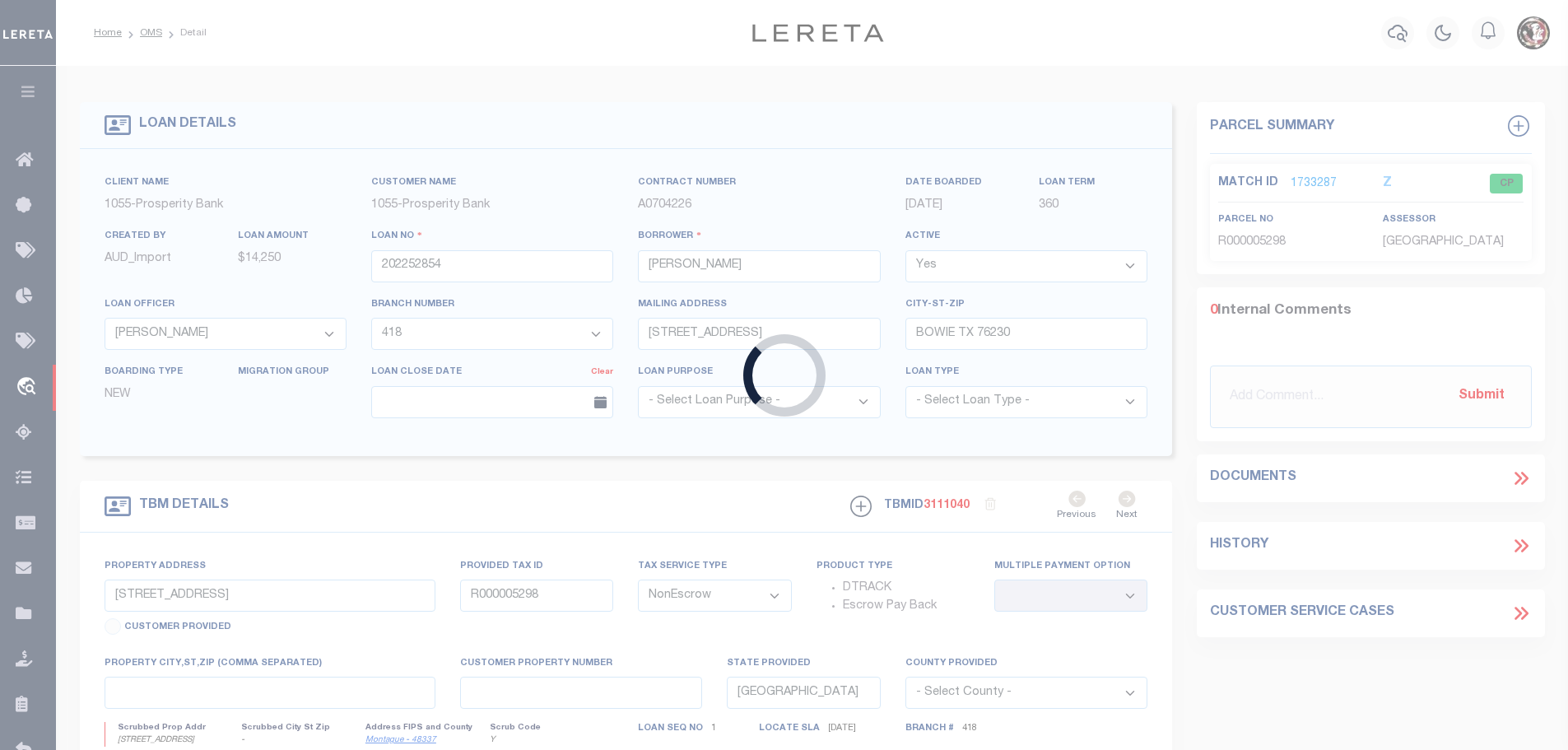
type input "95500012679"
type input "[PERSON_NAME]"
select select
select select "100"
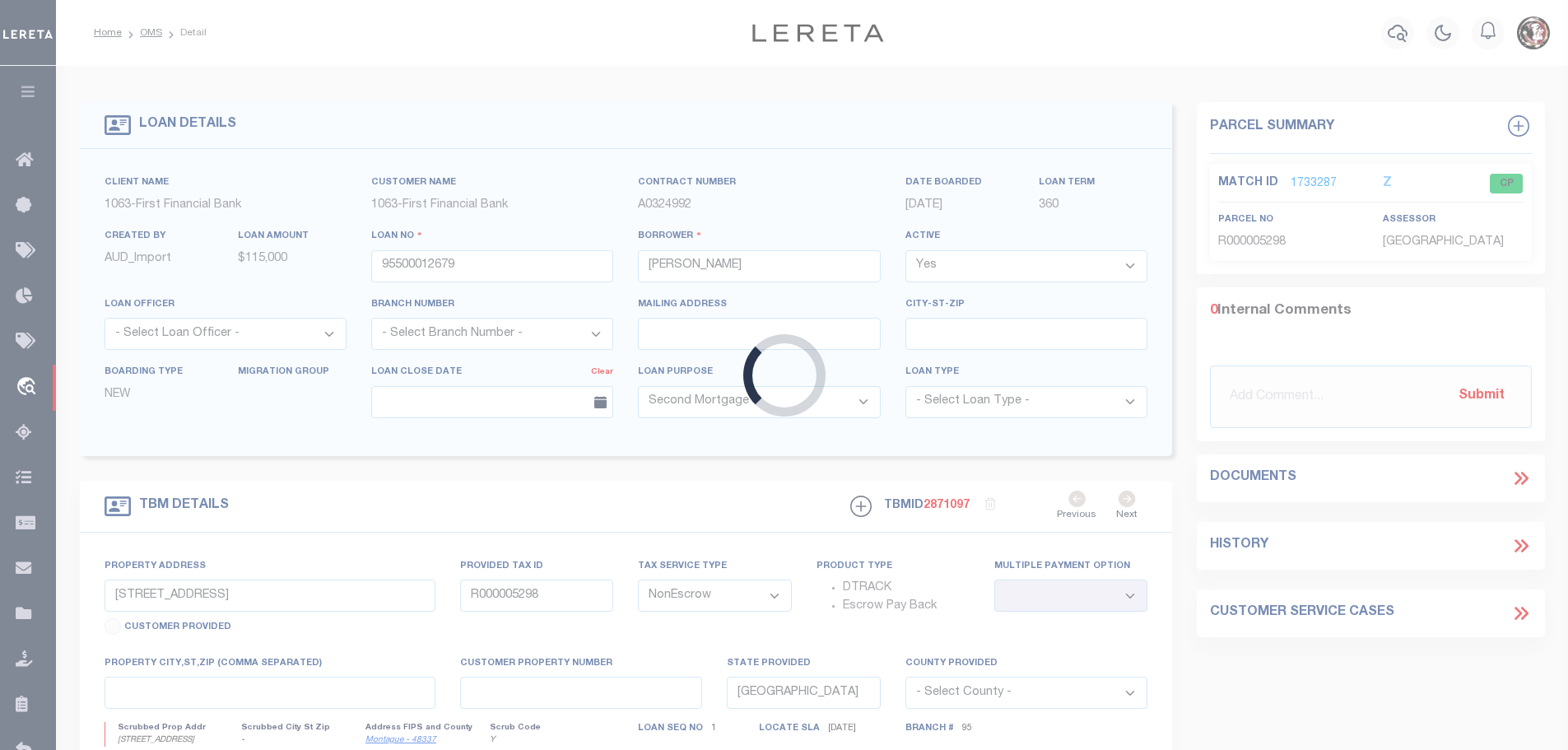
select select "7347"
select select "542"
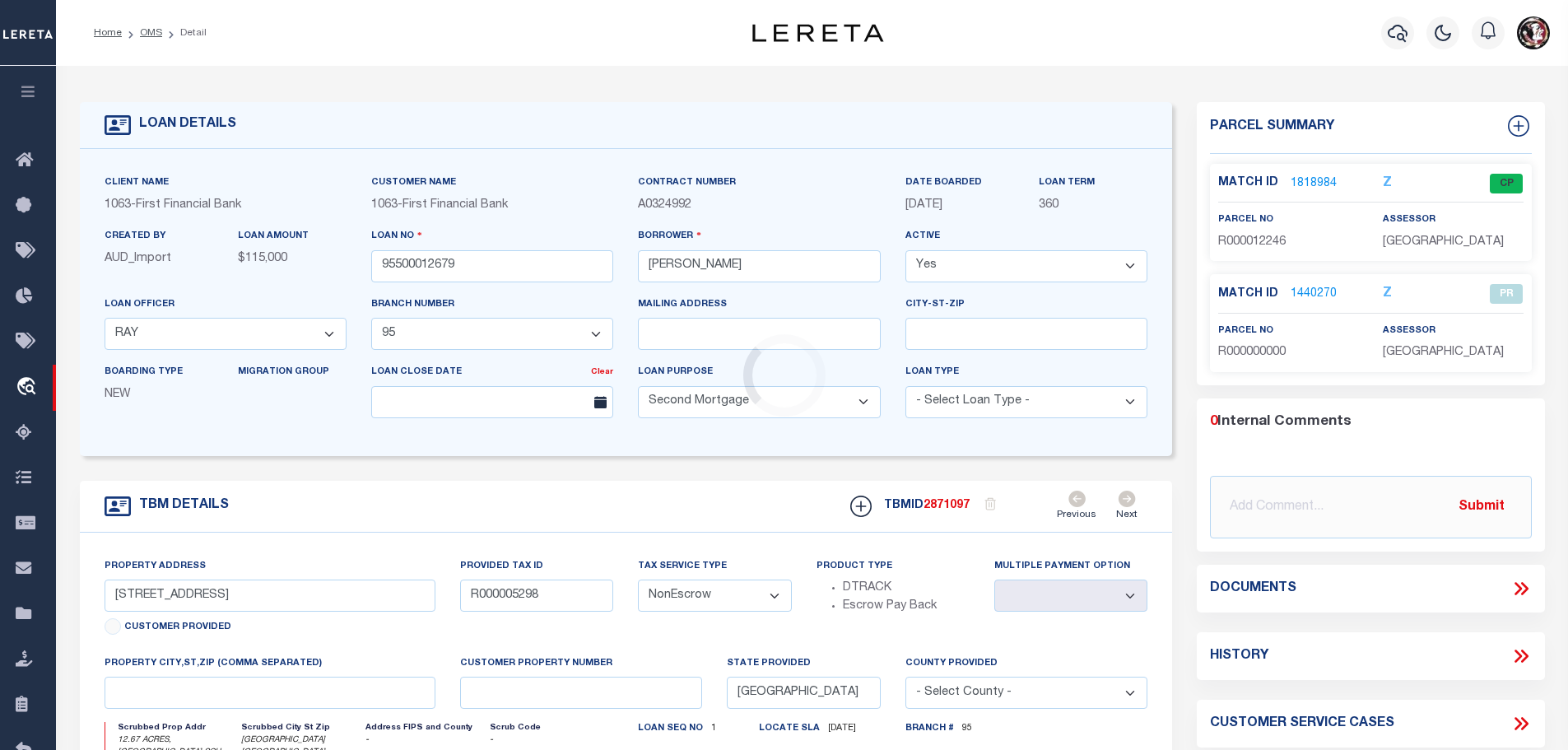
type input "12.67 ACRES, [GEOGRAPHIC_DATA] SCH"
select select
type input "[GEOGRAPHIC_DATA] [GEOGRAPHIC_DATA]"
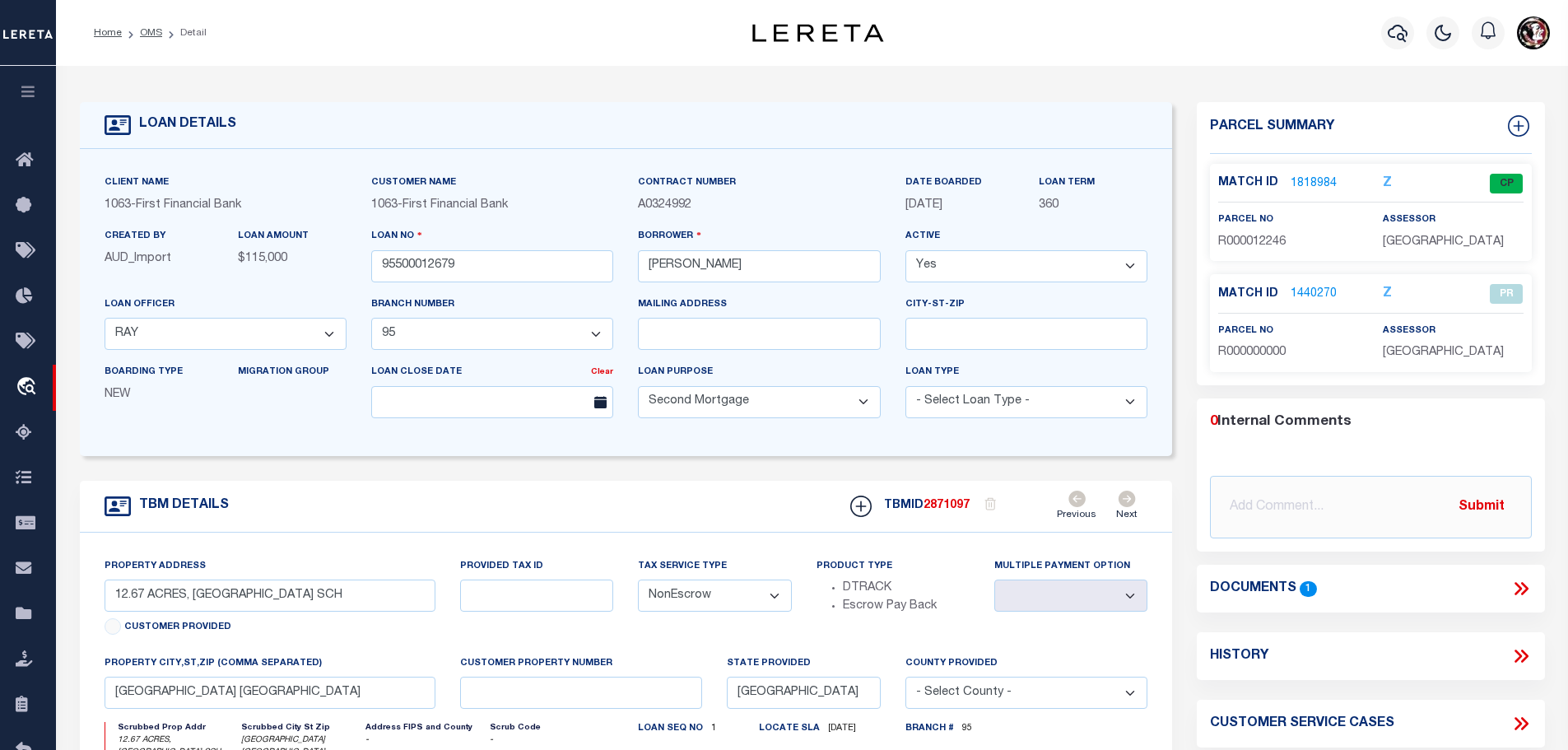
click at [1306, 175] on link "1818984" at bounding box center [1313, 183] width 46 height 17
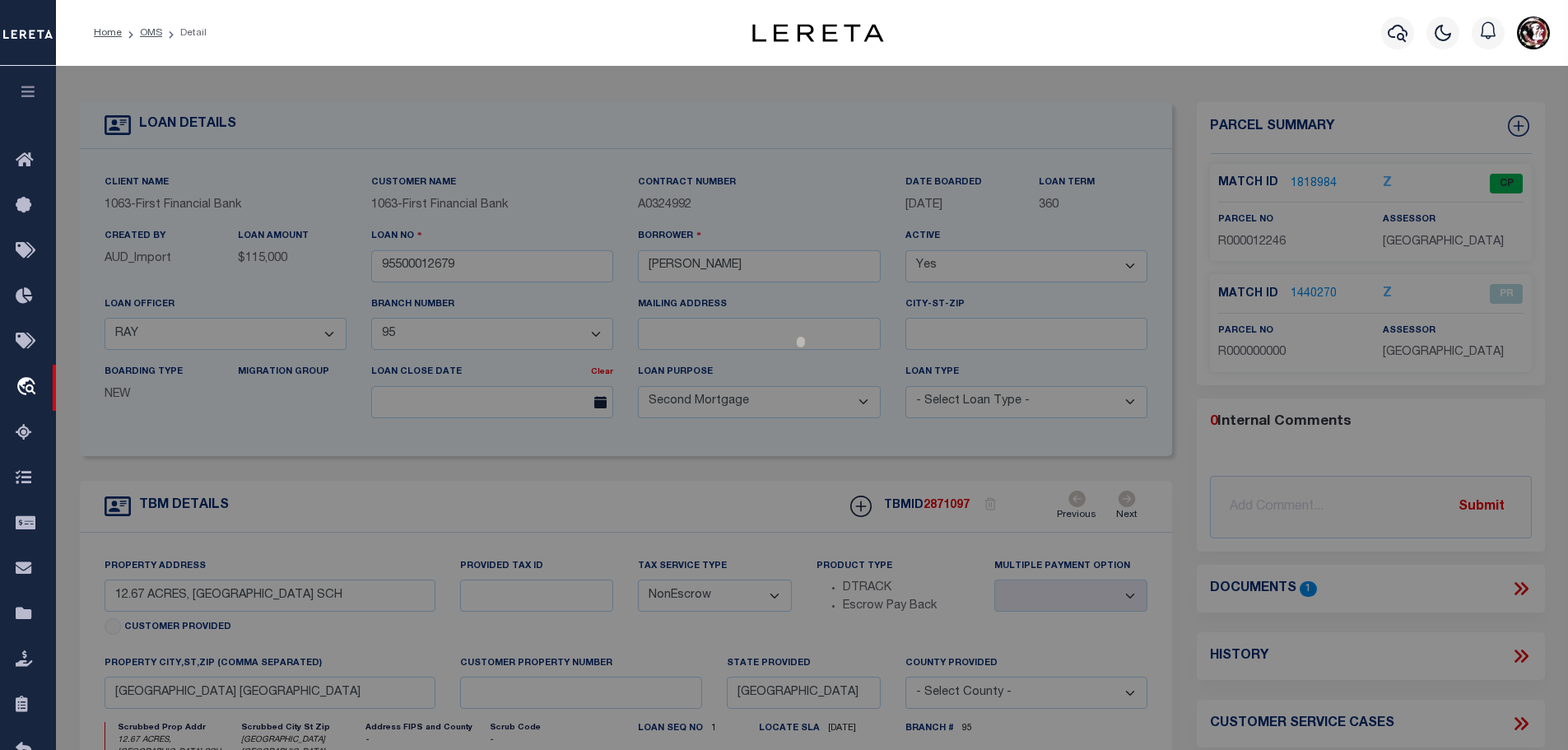
select select "AS"
checkbox input "false"
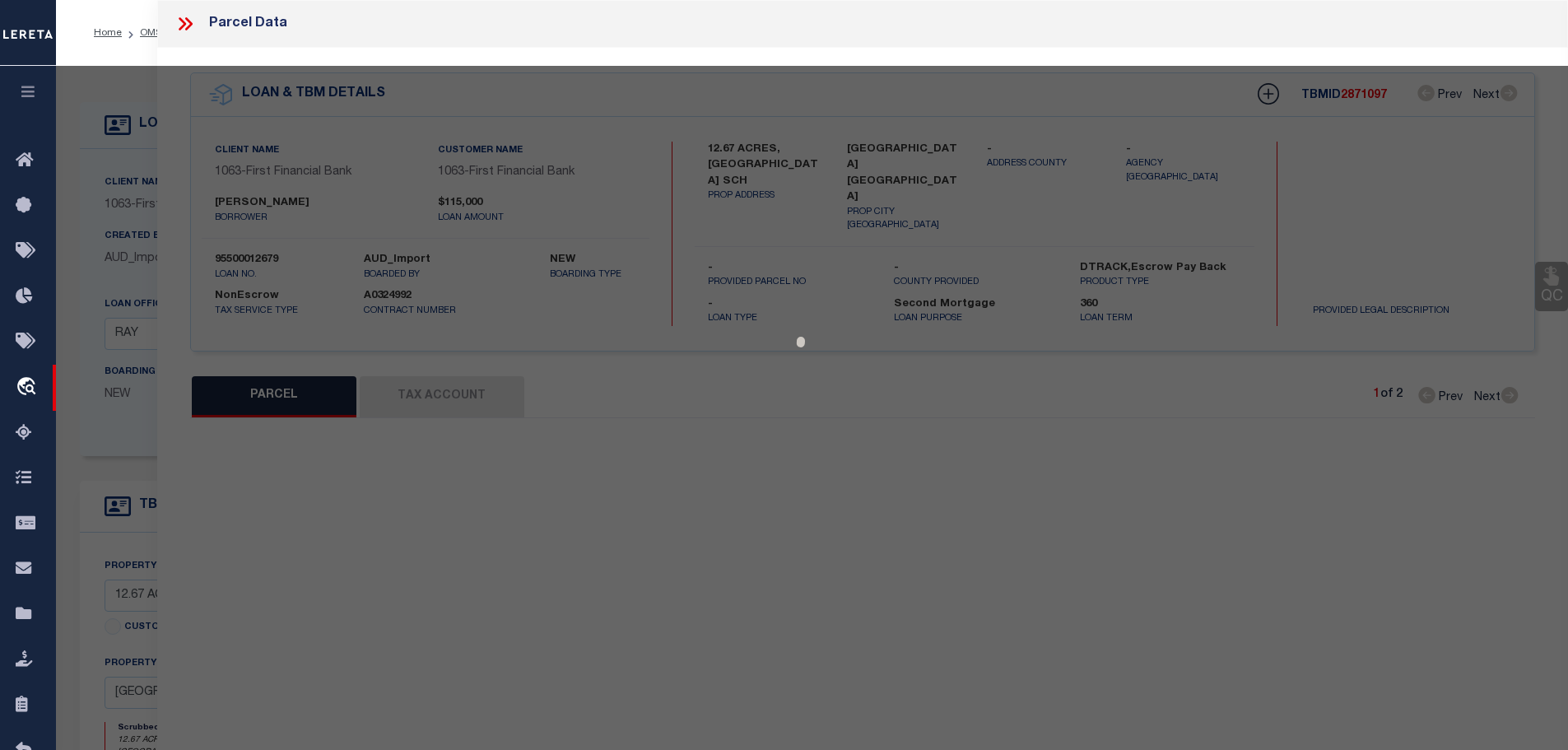
select select "CP"
type input "[PERSON_NAME] & [PERSON_NAME]"
type input "20587.0102.0000.0125"
select select
type input "FRUITLAND RD 2276"
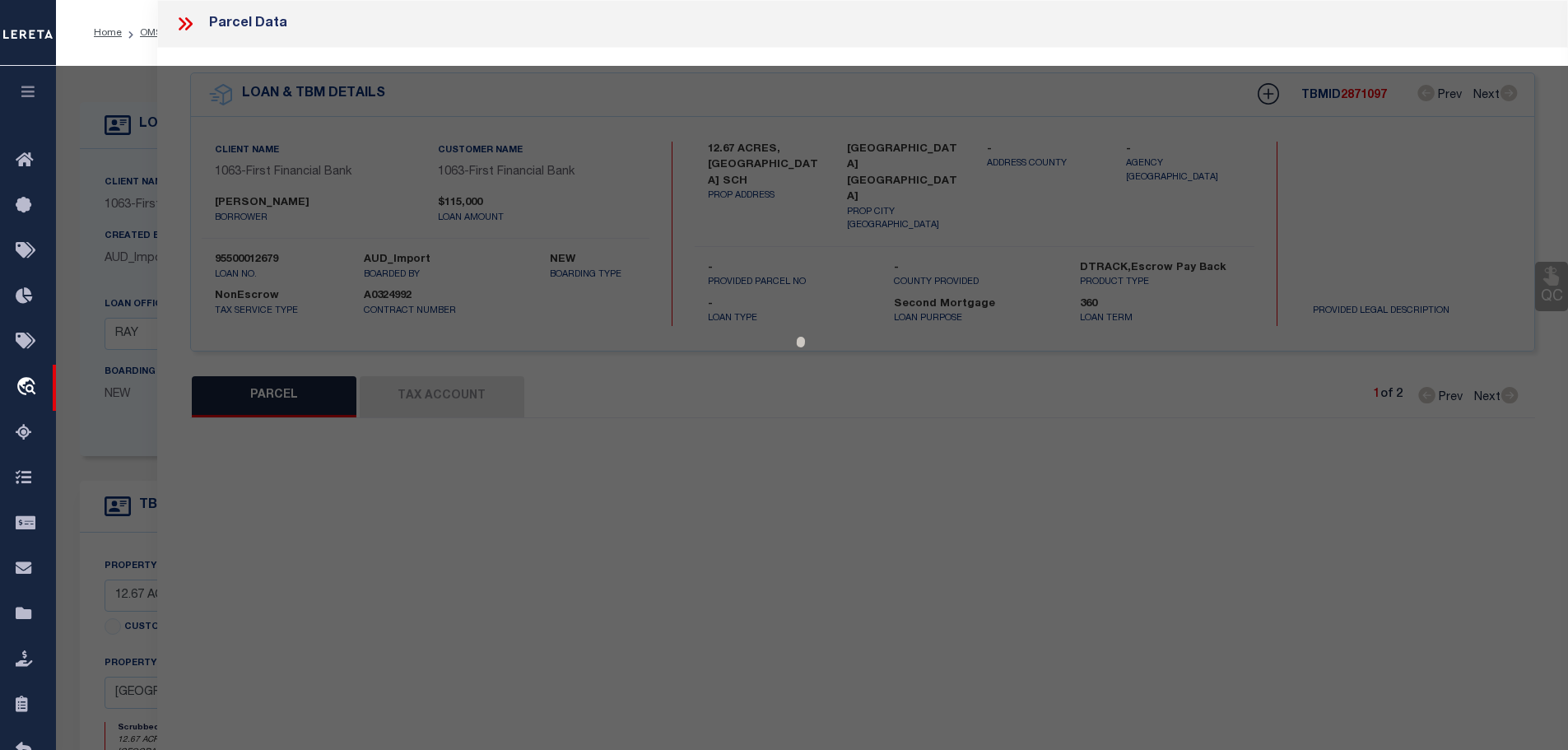
checkbox input "false"
type textarea "Acres: 12.670, AB 587, BLK 102, PANOLA CSL, LABEL: TEX0194079, MAKE: FLEETWOOD …"
type textarea "[DATE] MMC no longer New Property per [PERSON_NAME]."
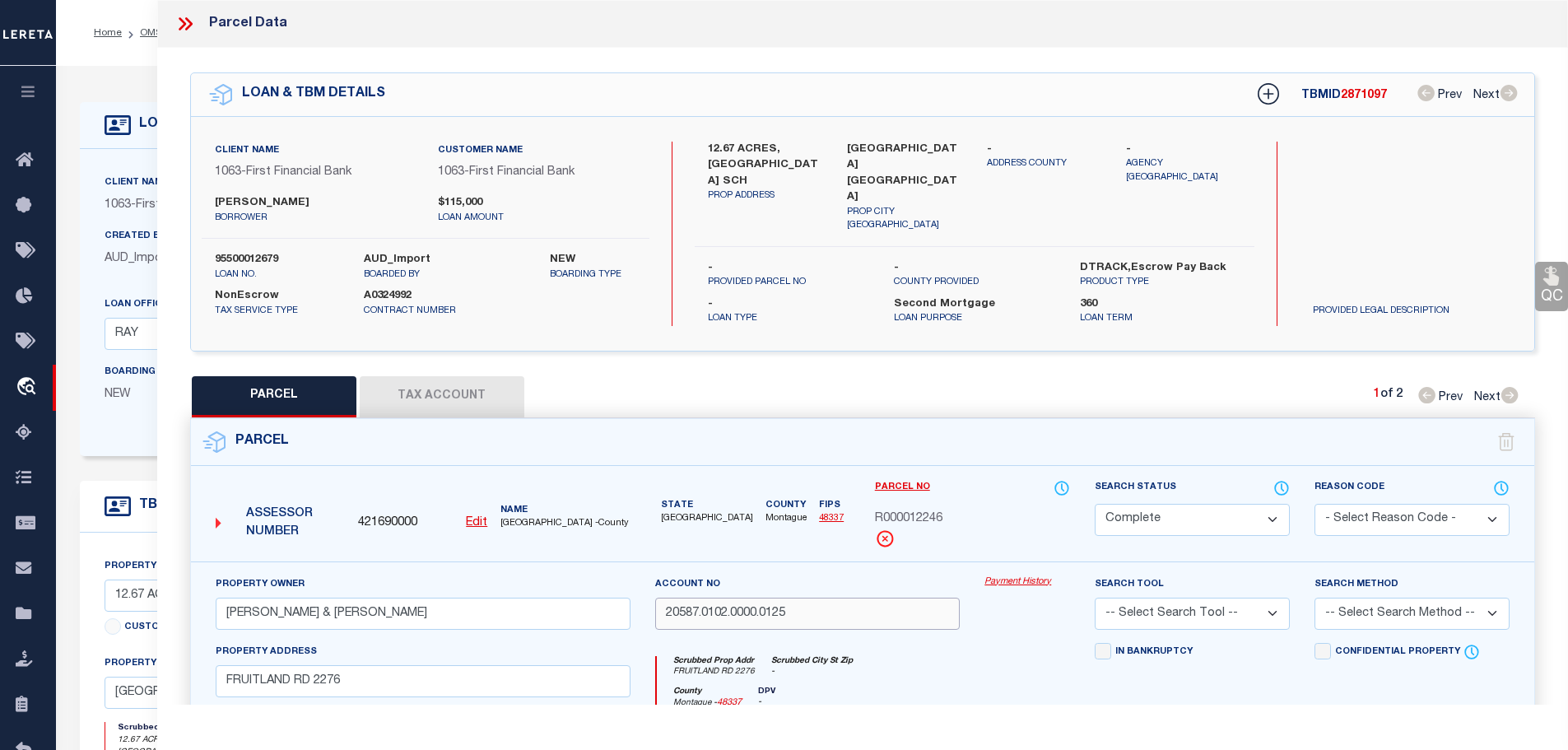
click at [760, 612] on input "20587.0102.0000.0125" at bounding box center [808, 614] width 305 height 33
click at [455, 376] on button "Tax Account" at bounding box center [442, 397] width 164 height 42
select select "100"
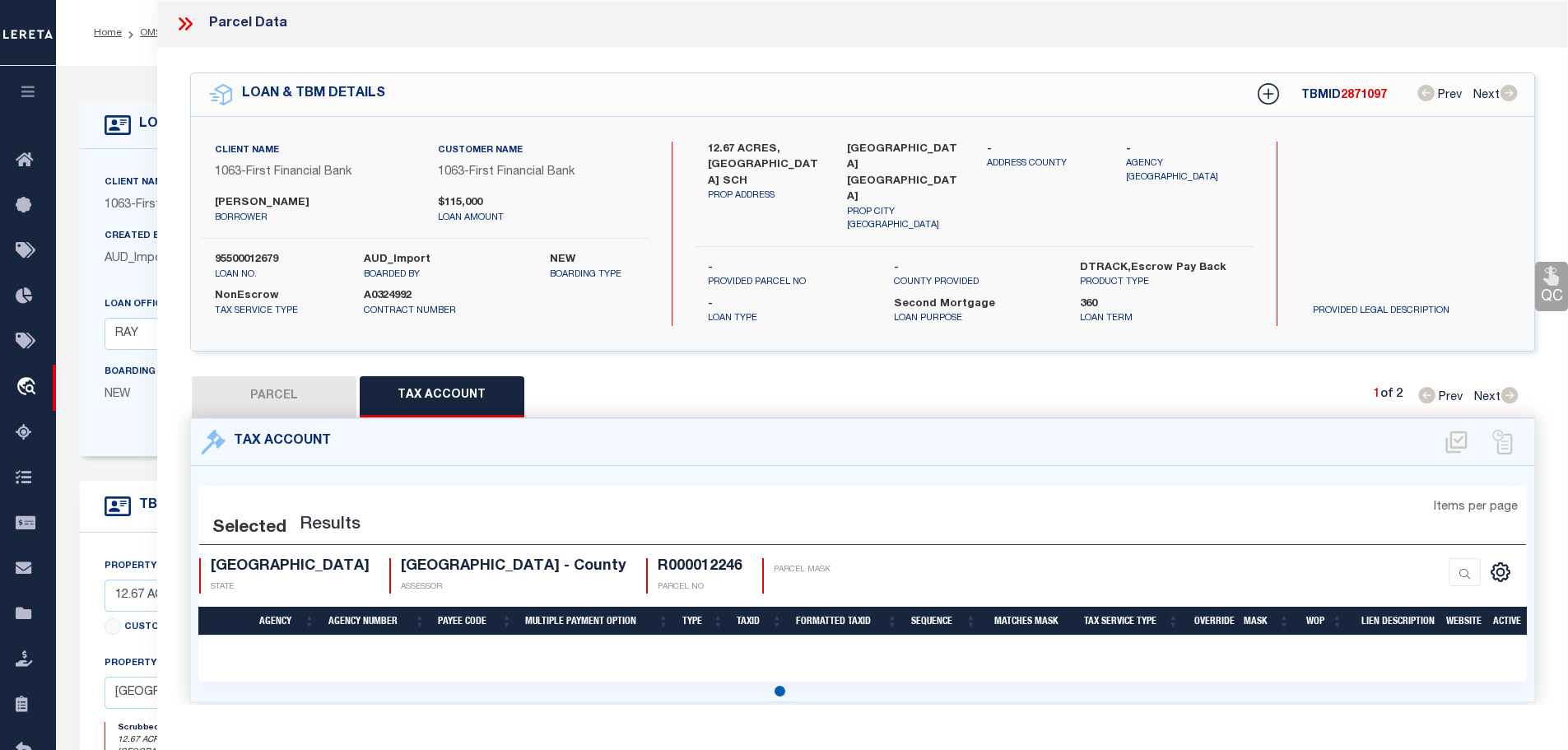
select select "100"
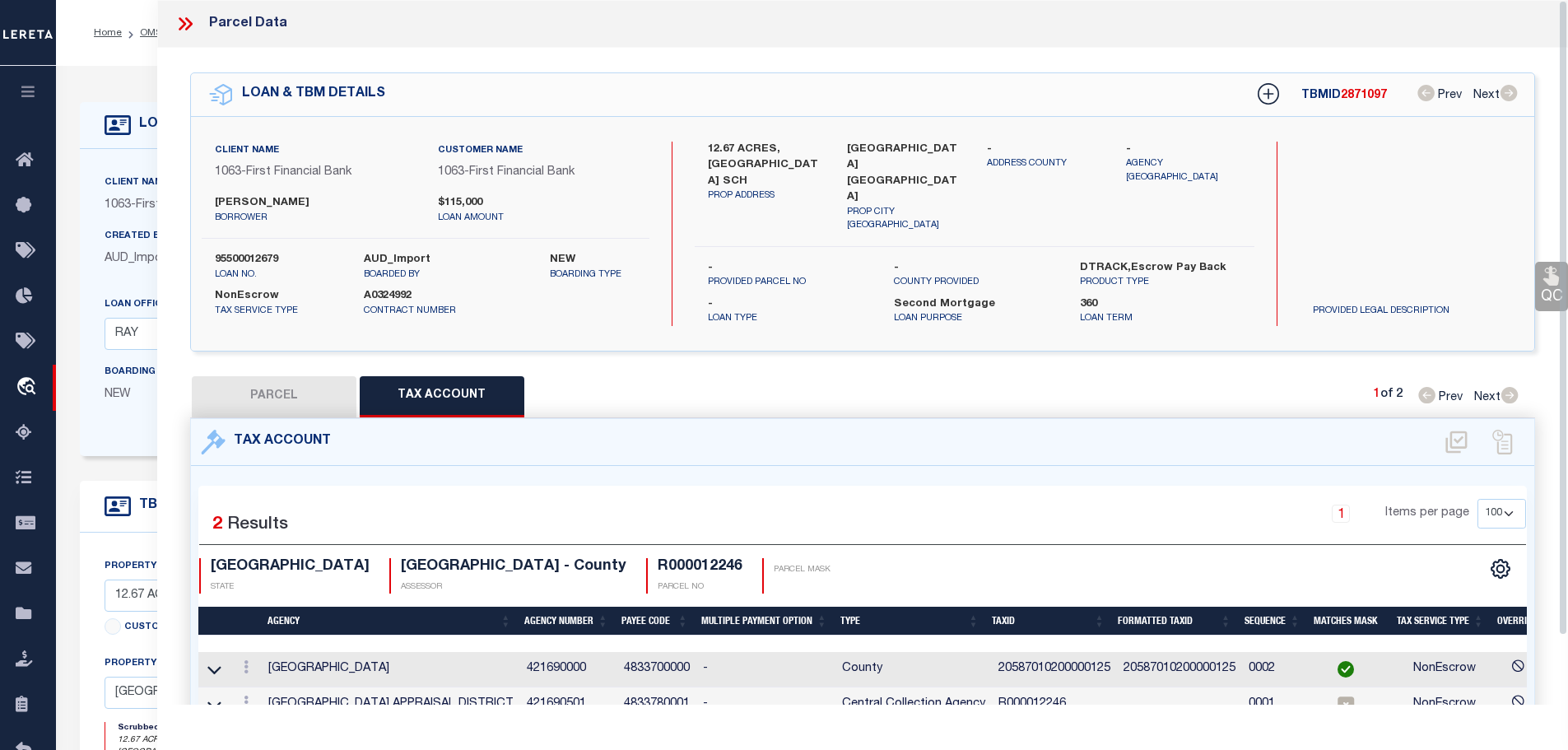
click at [182, 15] on icon at bounding box center [185, 24] width 22 height 22
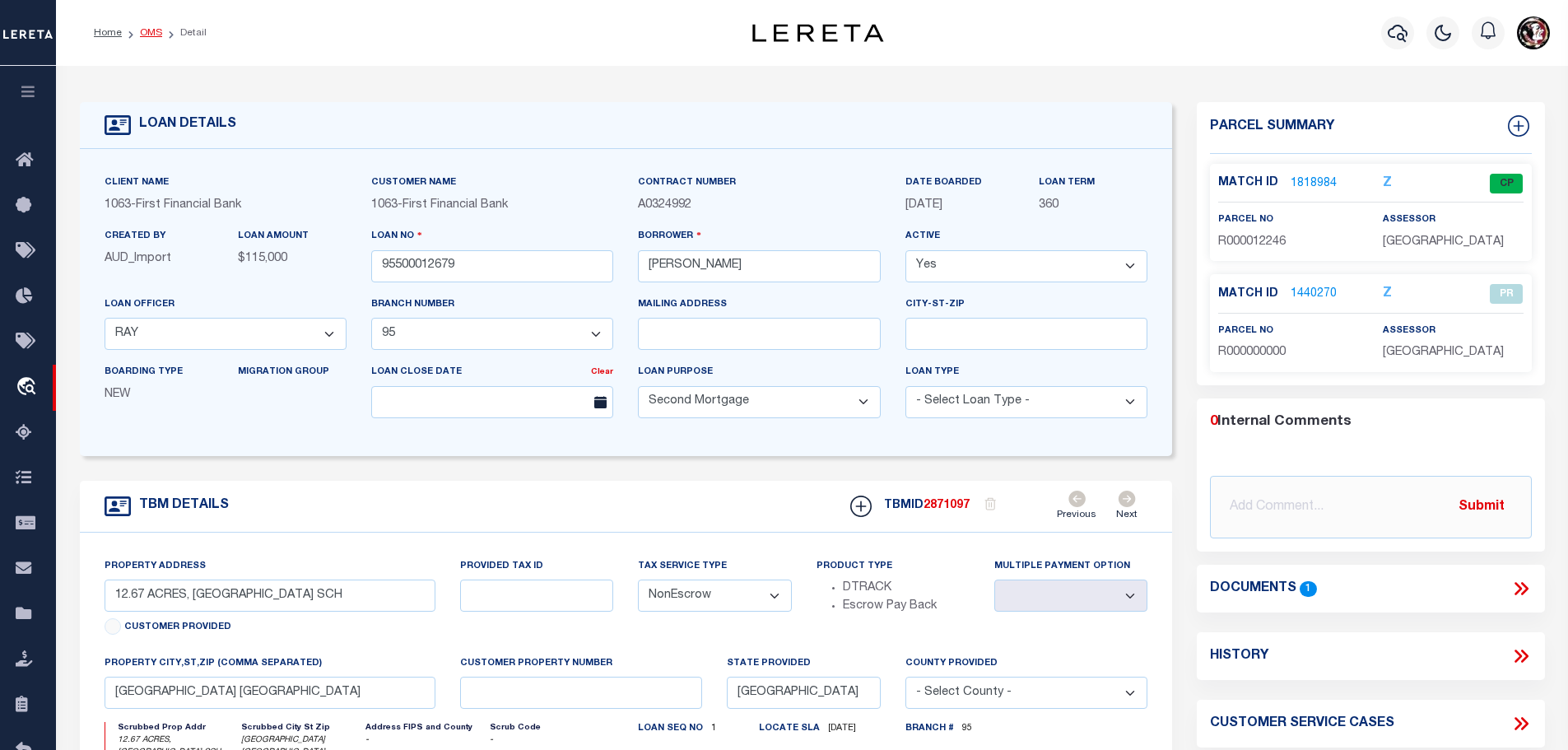
click at [143, 33] on link "OMS" at bounding box center [151, 33] width 23 height 10
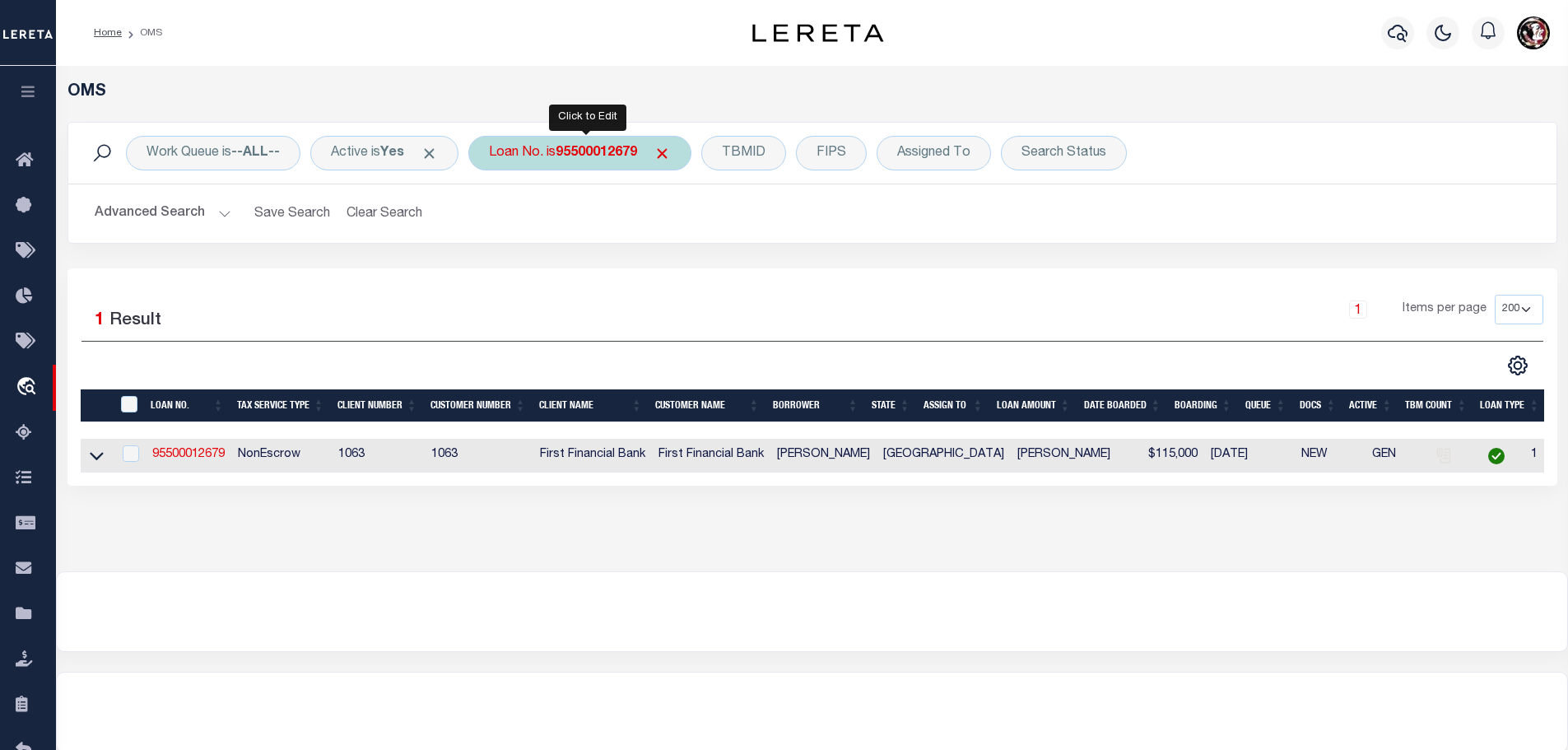
click at [590, 151] on b "95500012679" at bounding box center [596, 153] width 81 height 14
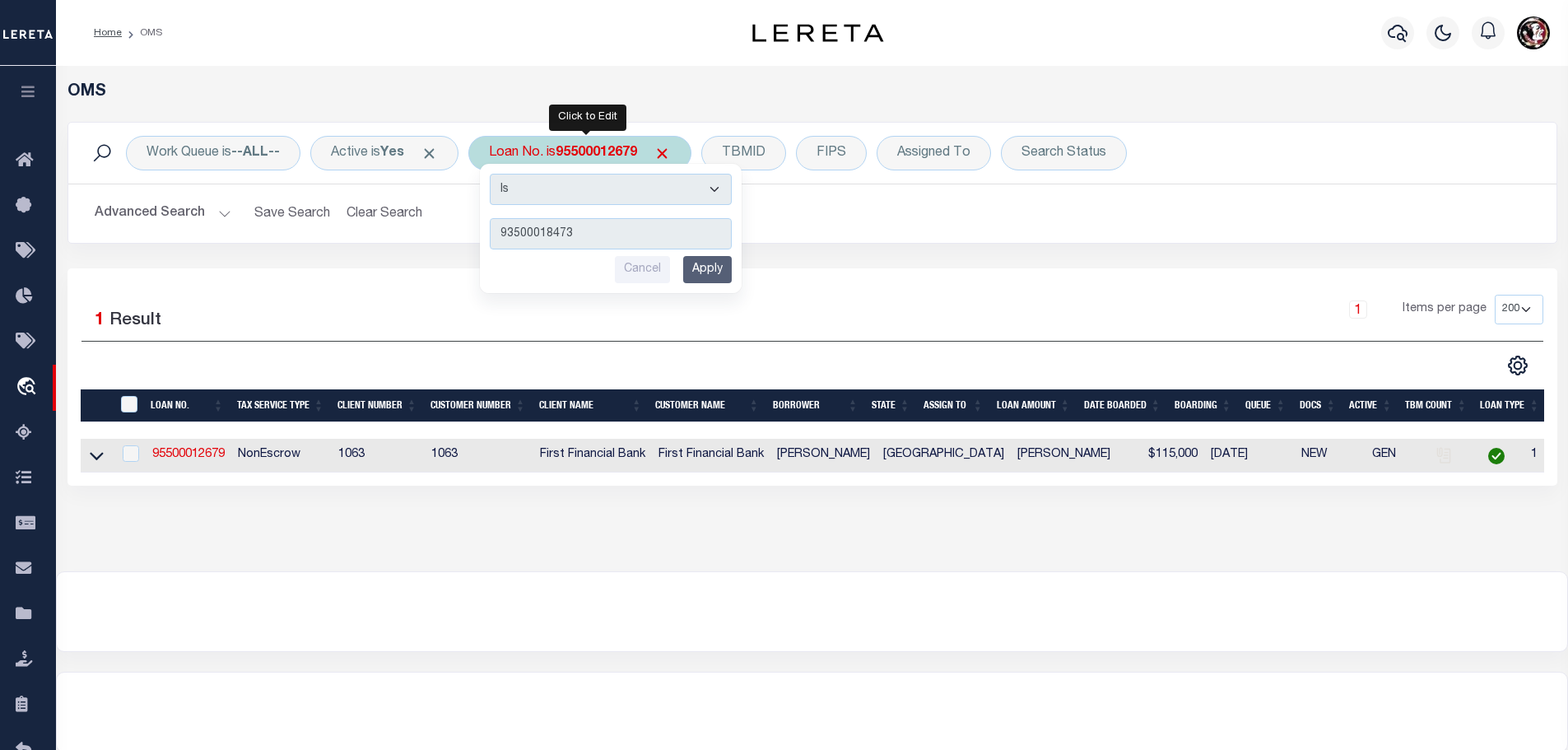
type input "93500018473"
drag, startPoint x: 718, startPoint y: 272, endPoint x: 708, endPoint y: 274, distance: 10.2
click at [718, 272] on input "Apply" at bounding box center [708, 269] width 49 height 27
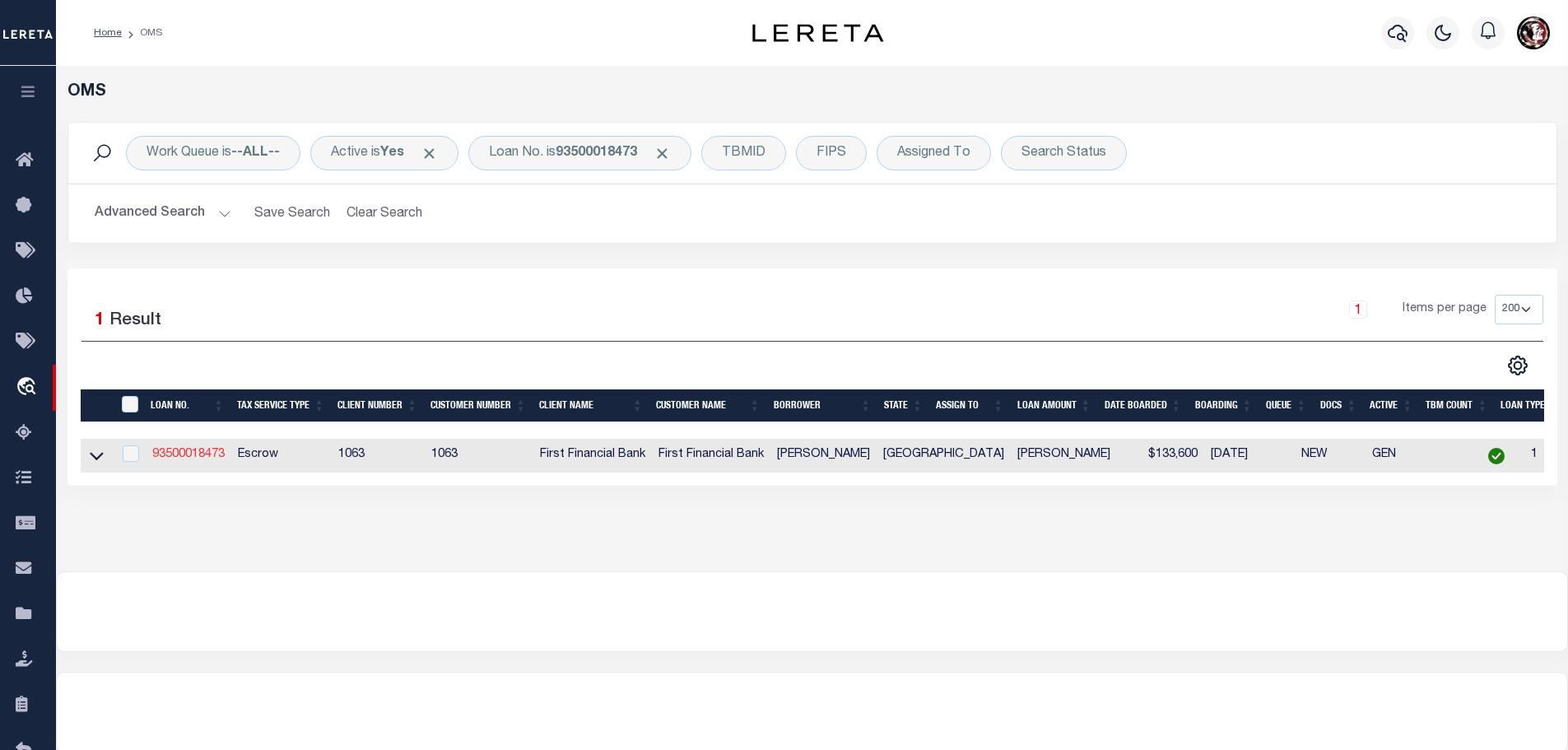
click at [183, 448] on link "93500018473" at bounding box center [188, 454] width 72 height 12
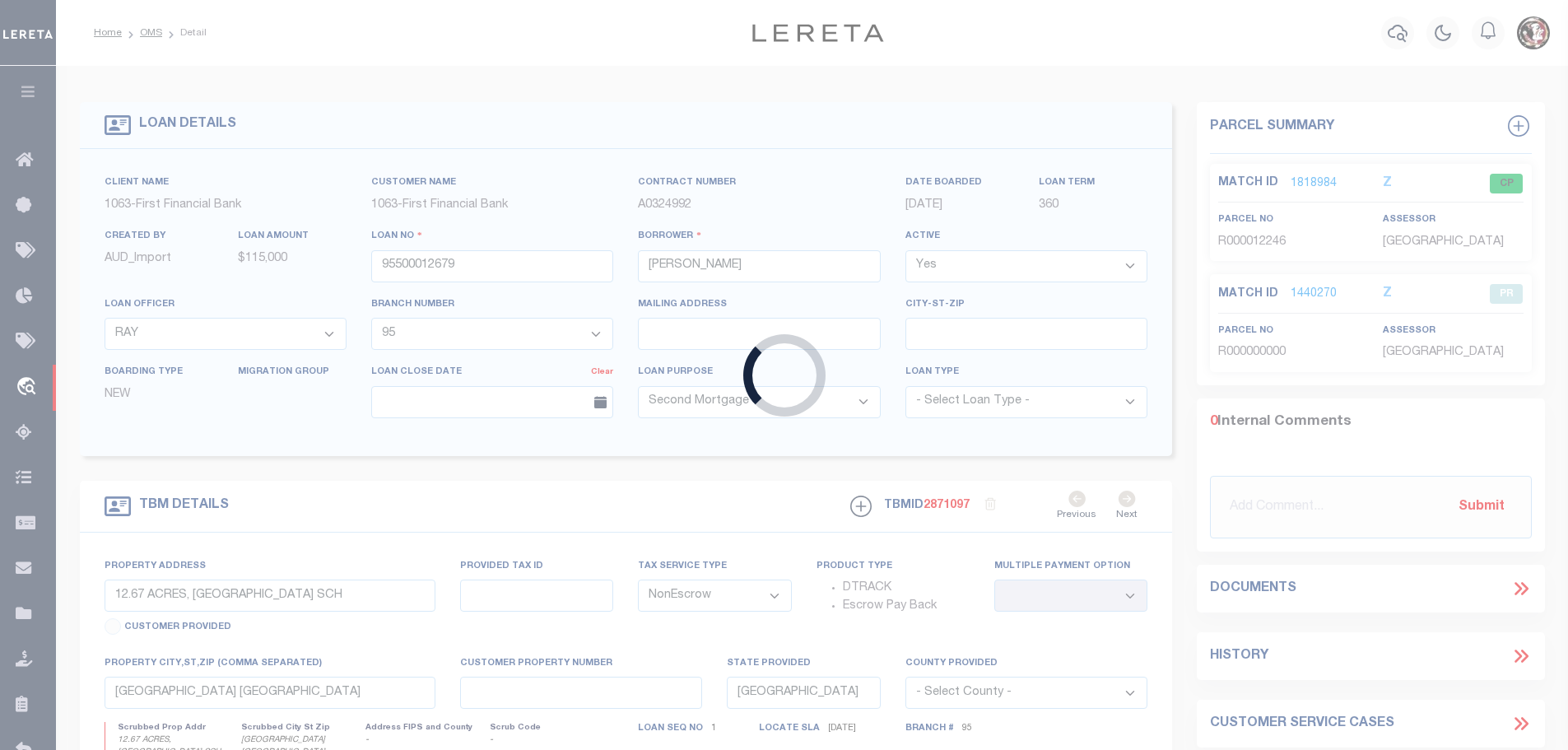
type input "93500018473"
type input "[PERSON_NAME]"
select select "778"
select select "540"
select select "Escrow"
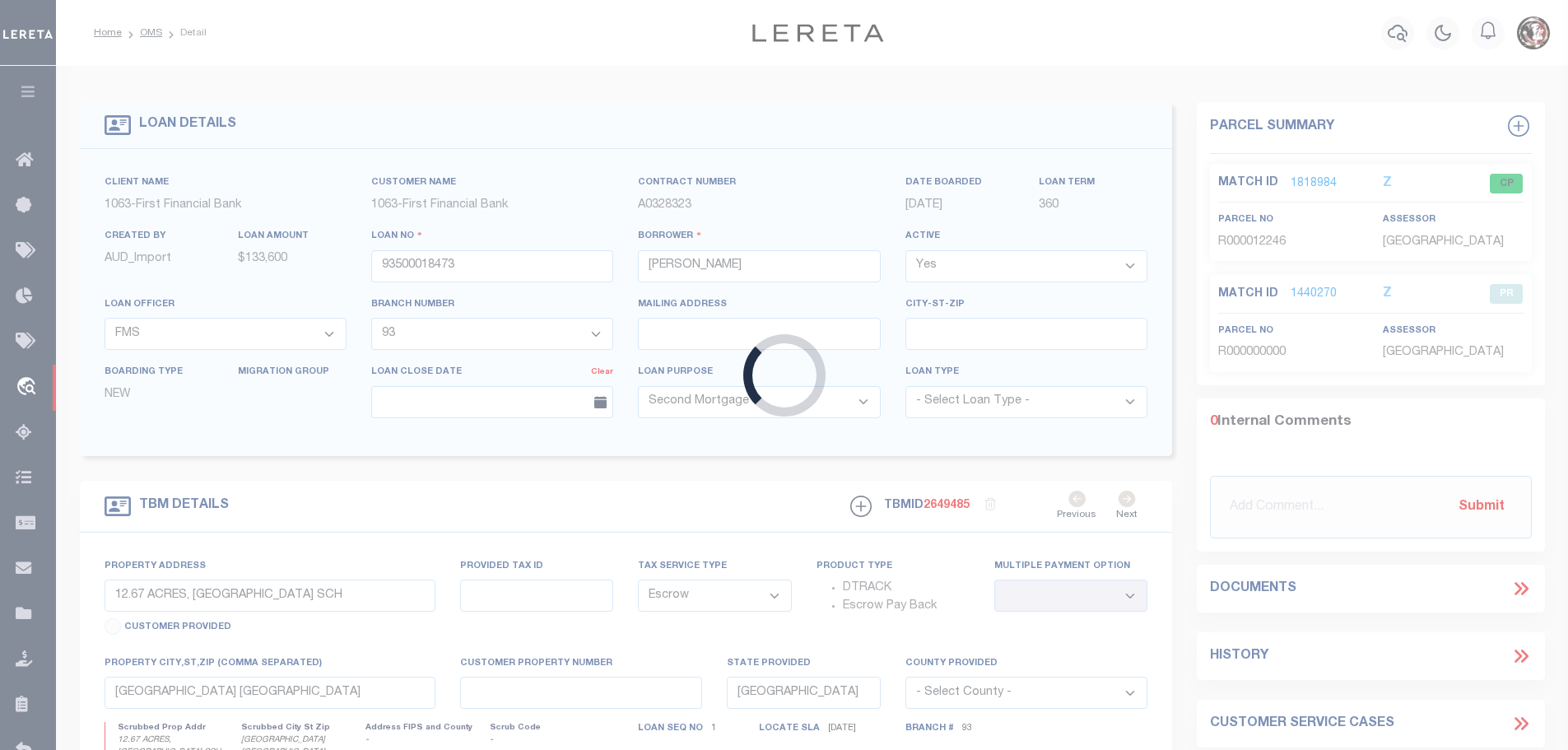
type input "9534 FM 1125"
select select
type input "BOWIE TX 76230-8405"
select select
select select "778"
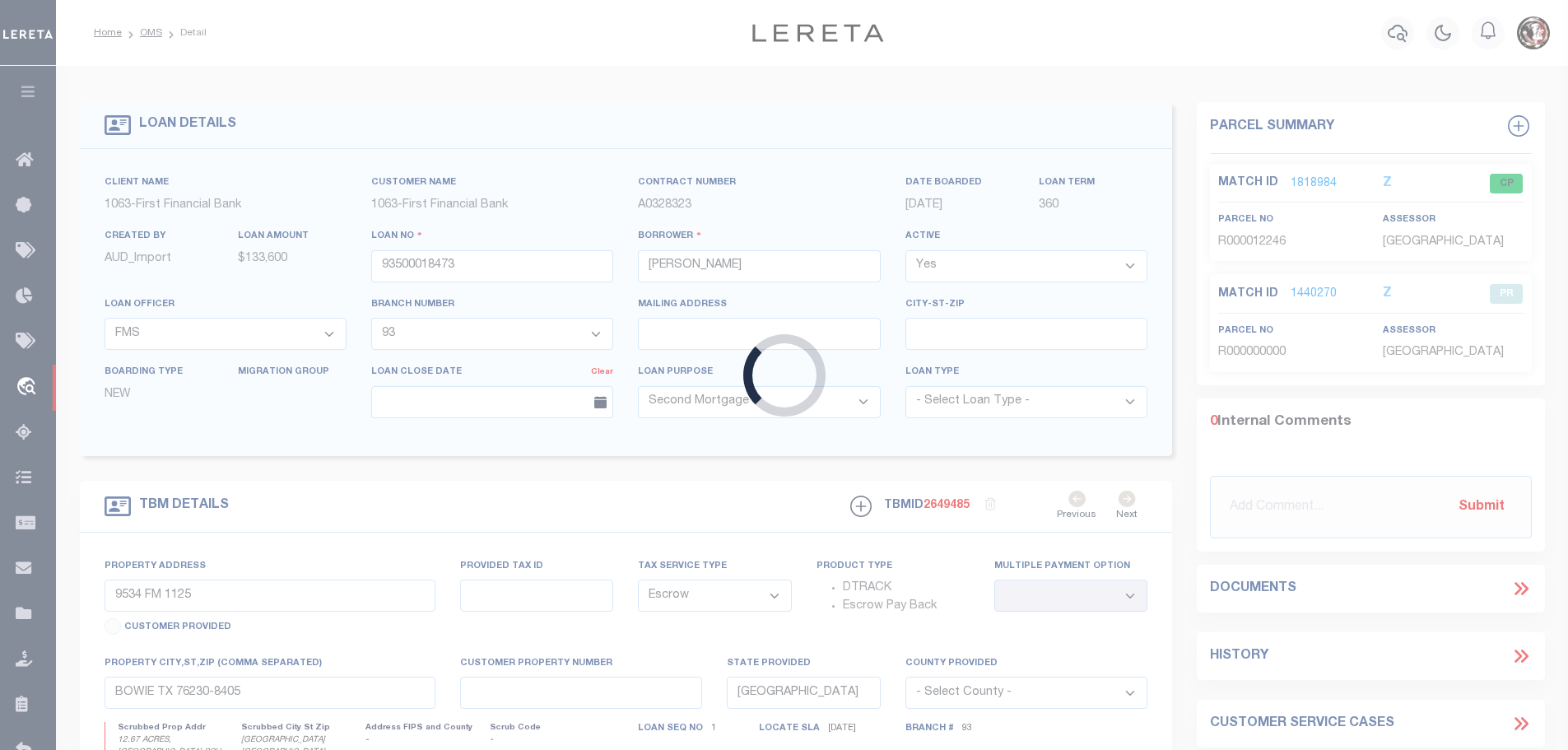
select select "540"
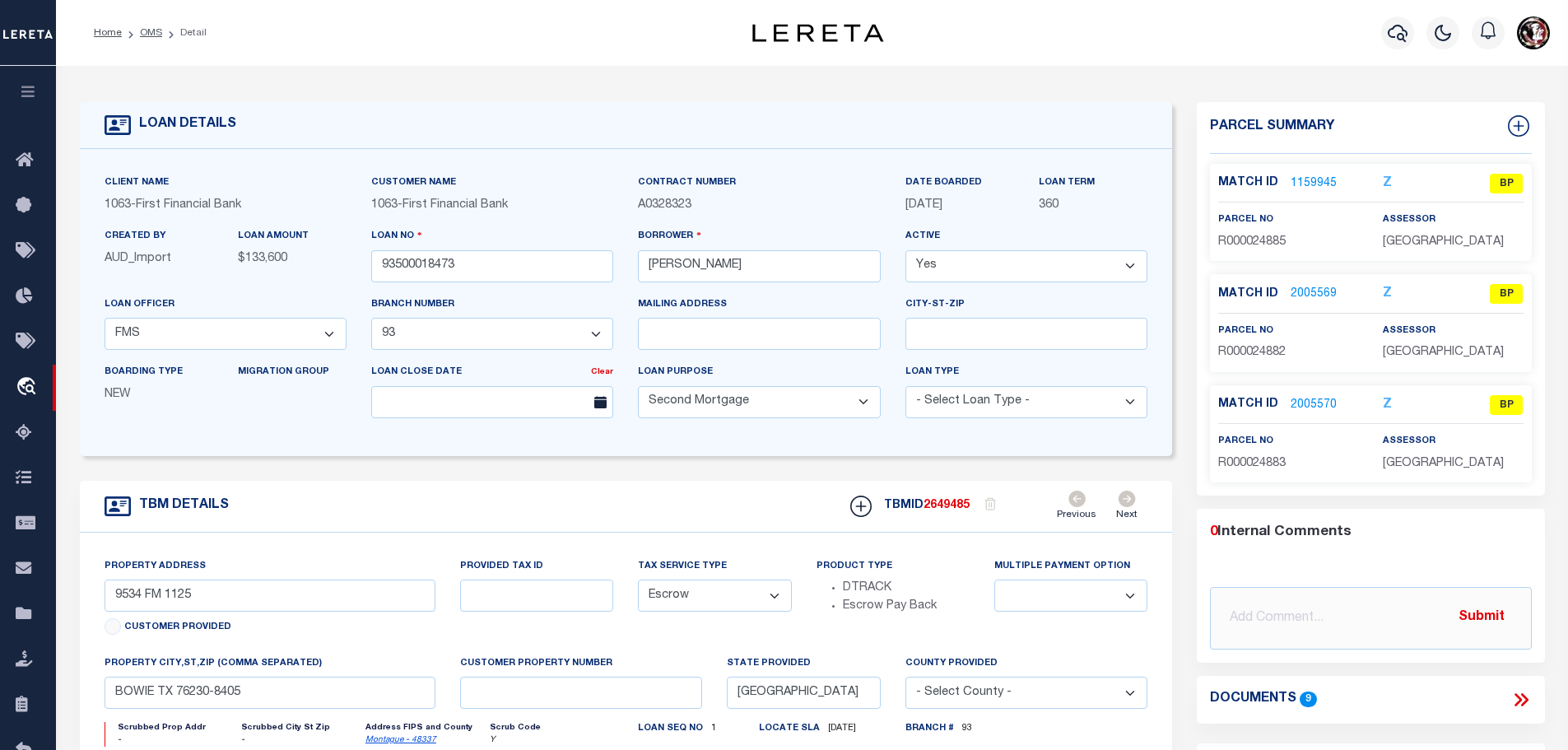
click at [1301, 183] on link "1159945" at bounding box center [1313, 183] width 46 height 17
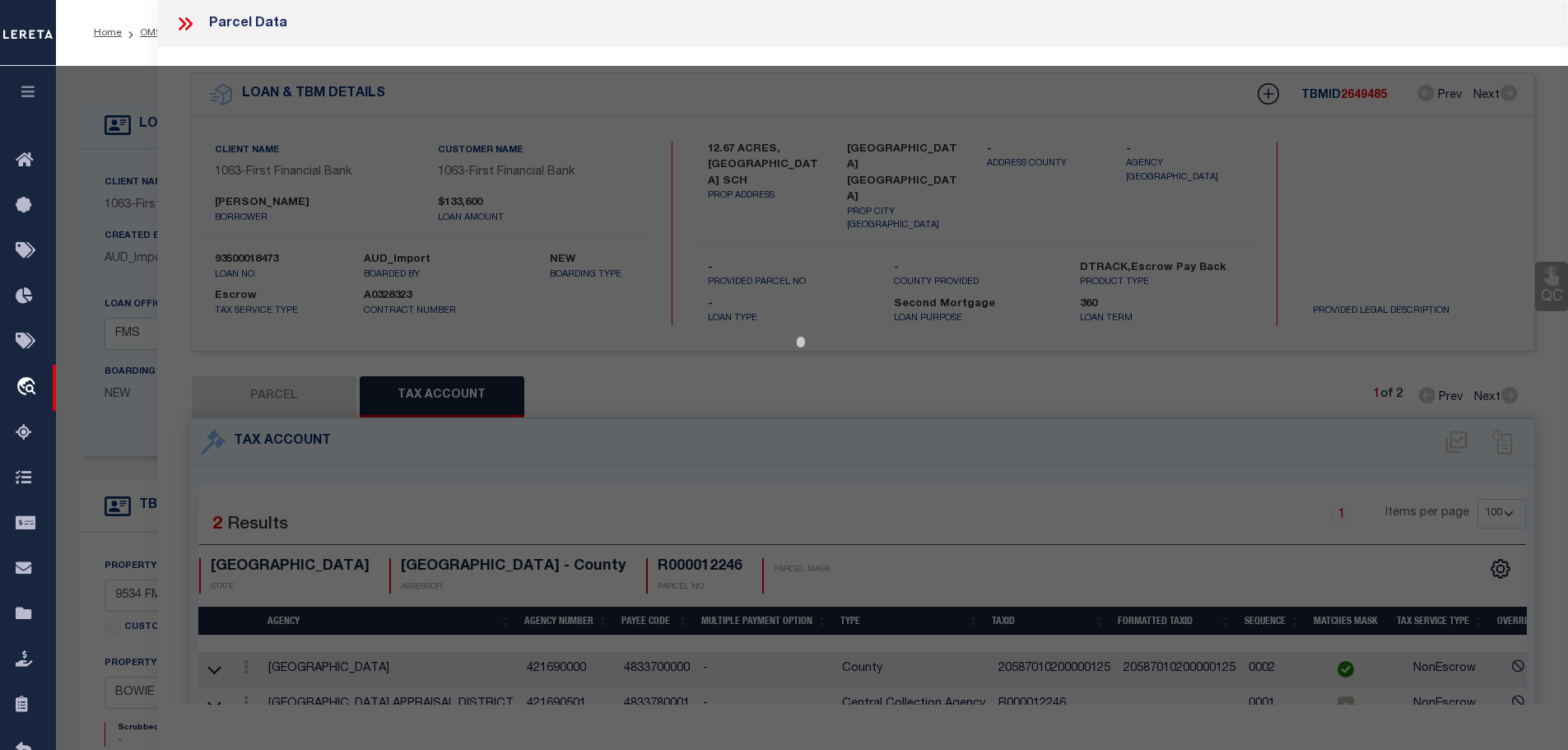
select select "AS"
checkbox input "false"
select select "BP"
type input "[PERSON_NAME] & [PERSON_NAME]"
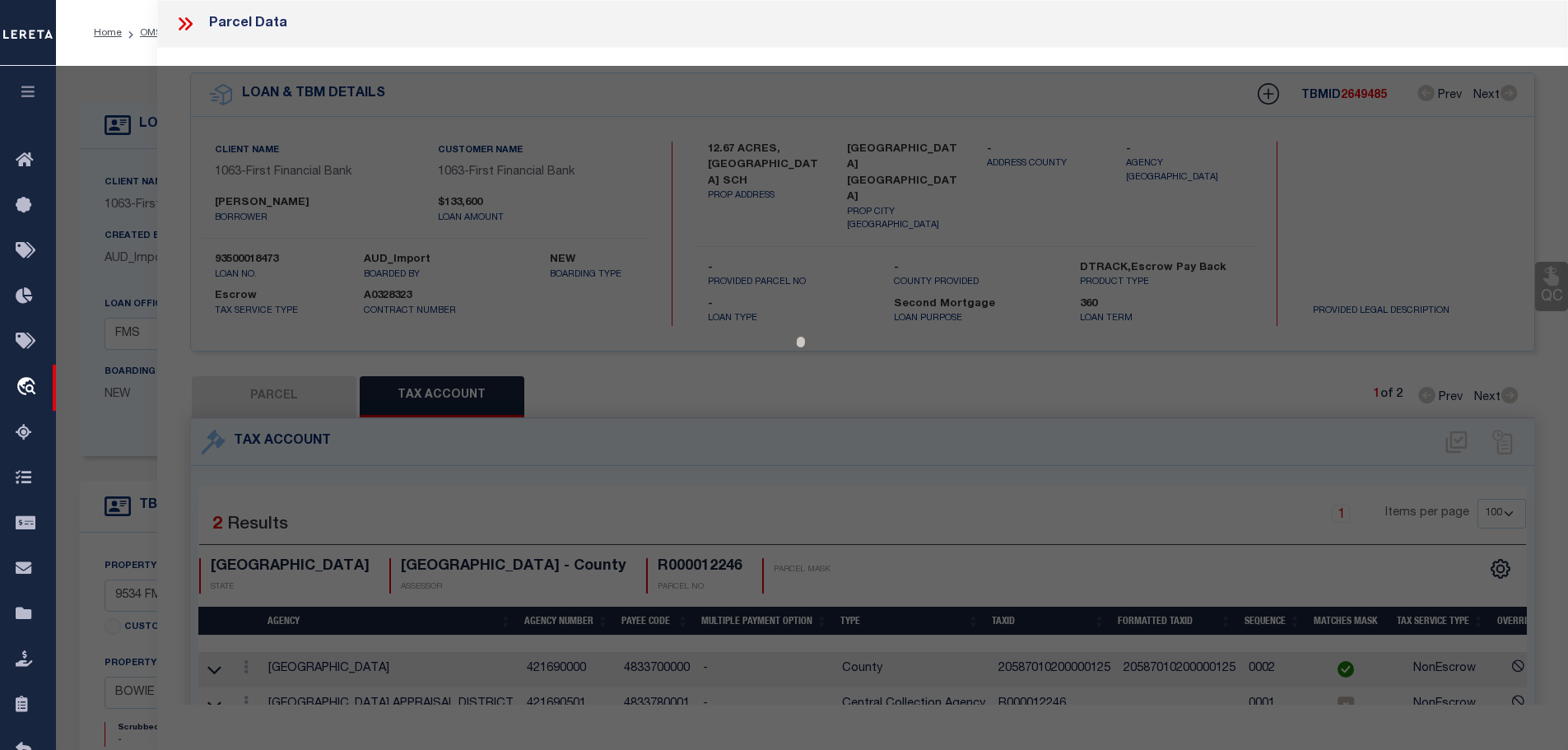
type input "31622.[MAC_ADDRESS]"
select select
type input "9534 FM 1125"
checkbox input "false"
type input "[GEOGRAPHIC_DATA]"
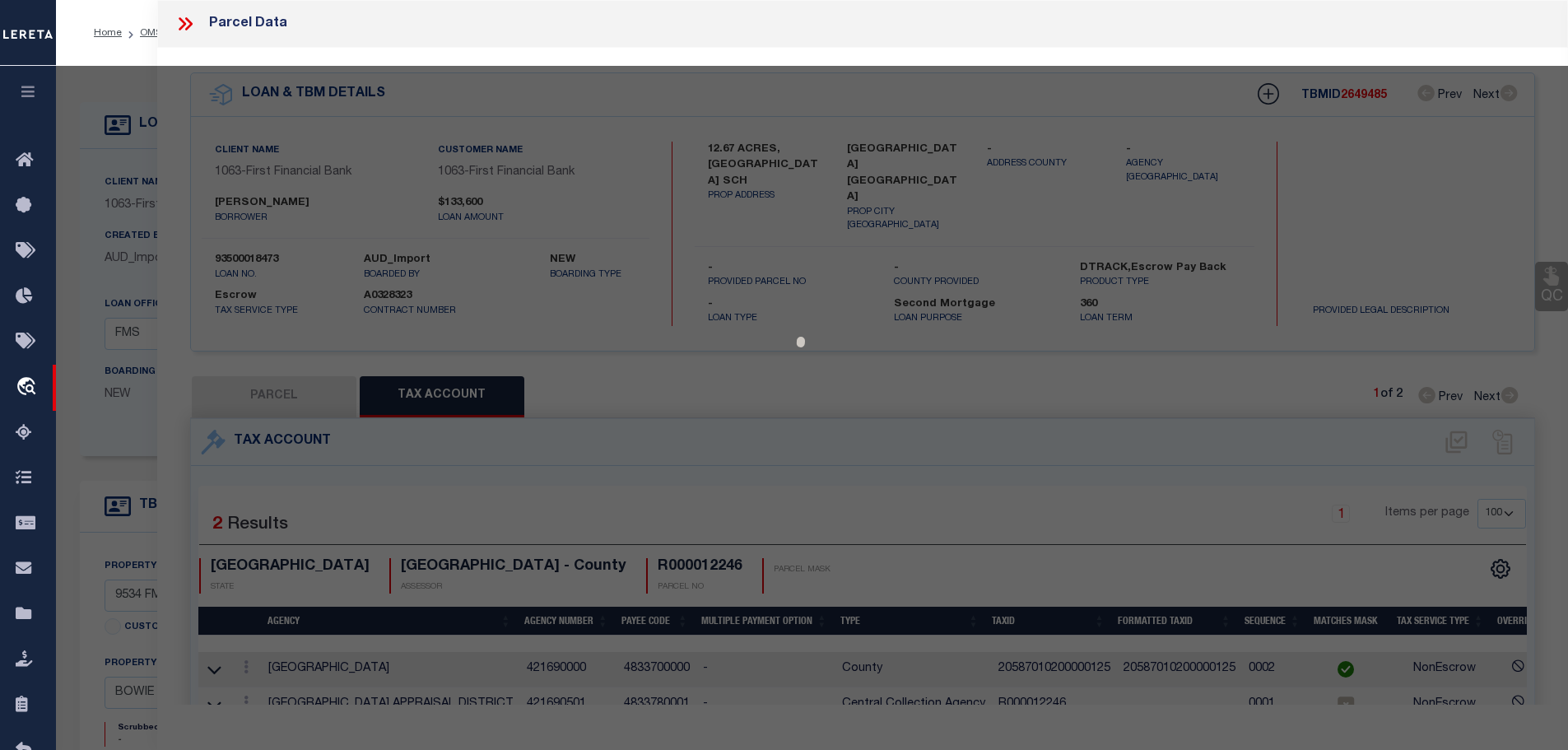
type textarea "Acres: 2.000, TRACT 6 [PERSON_NAME] ESTATES (AB 1319, [PERSON_NAME] SURVEY)"
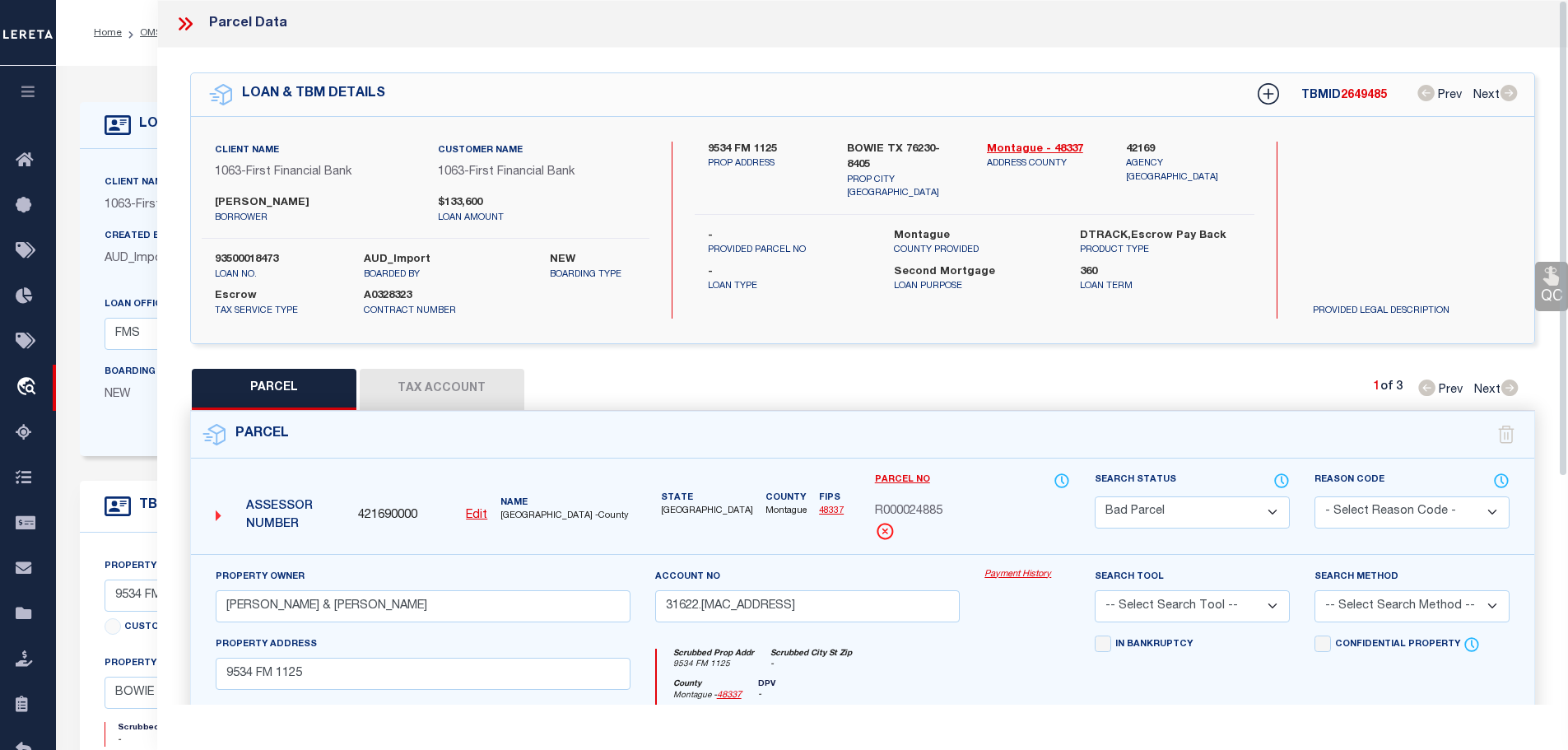
click at [469, 369] on button "Tax Account" at bounding box center [442, 389] width 164 height 42
select select "100"
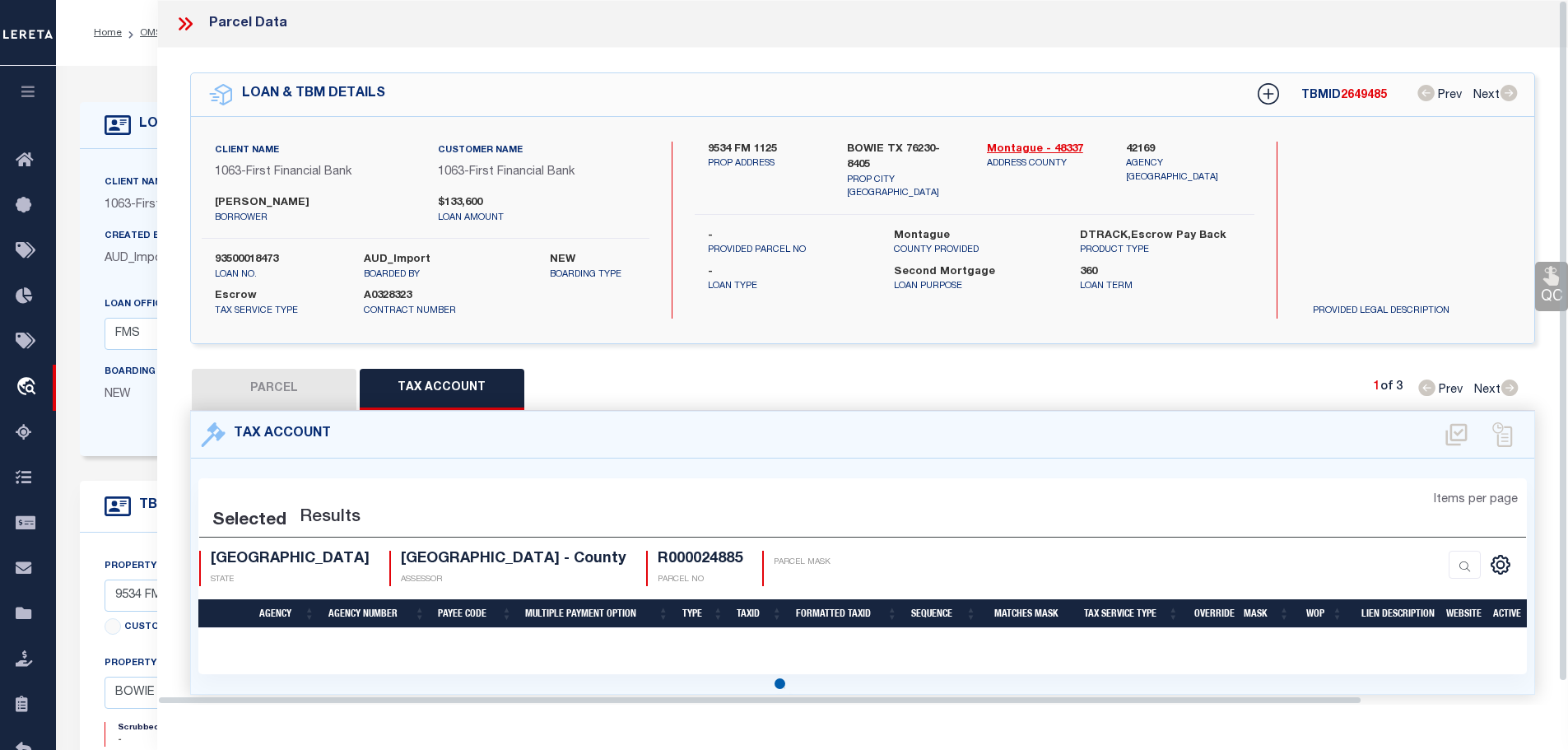
select select "100"
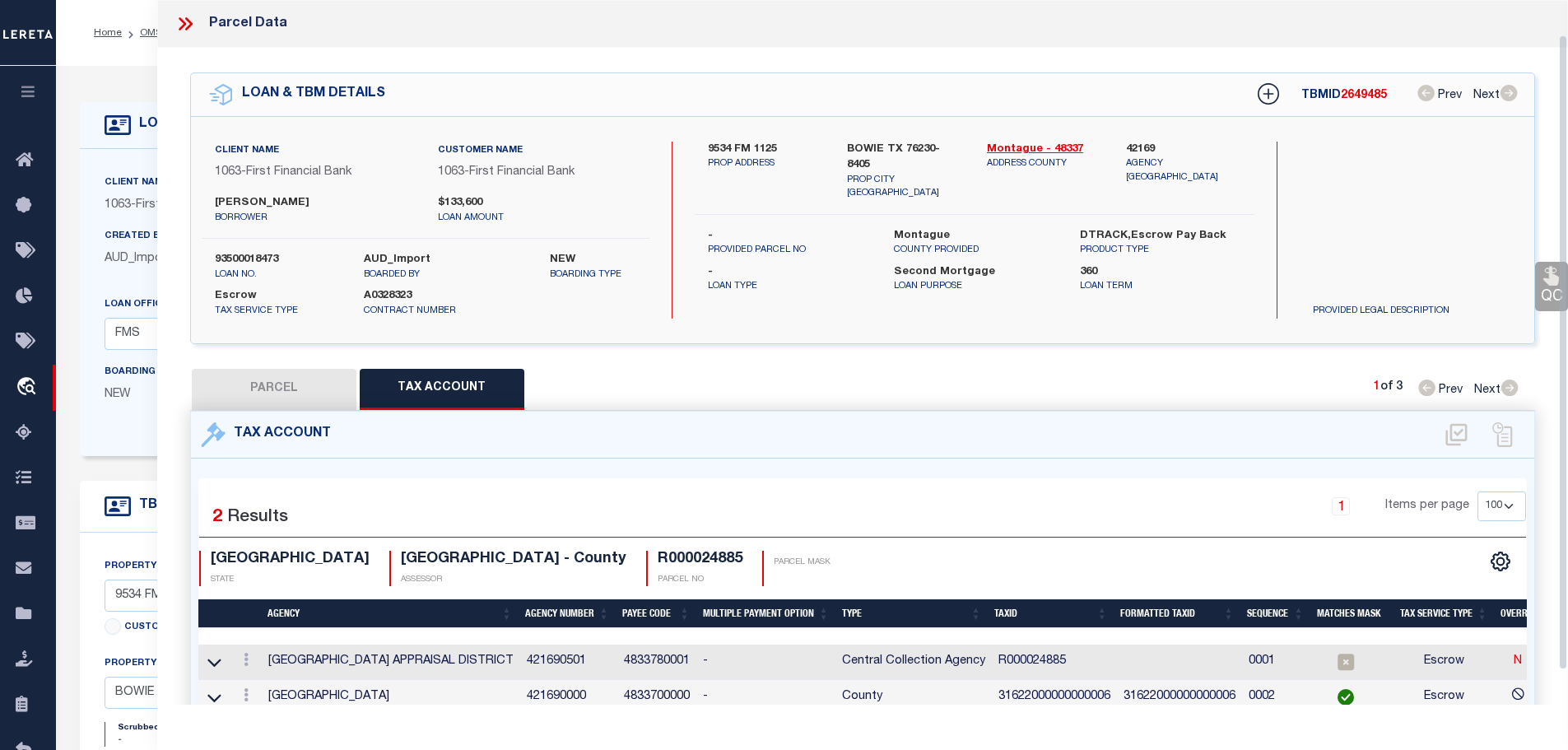
scroll to position [77, 0]
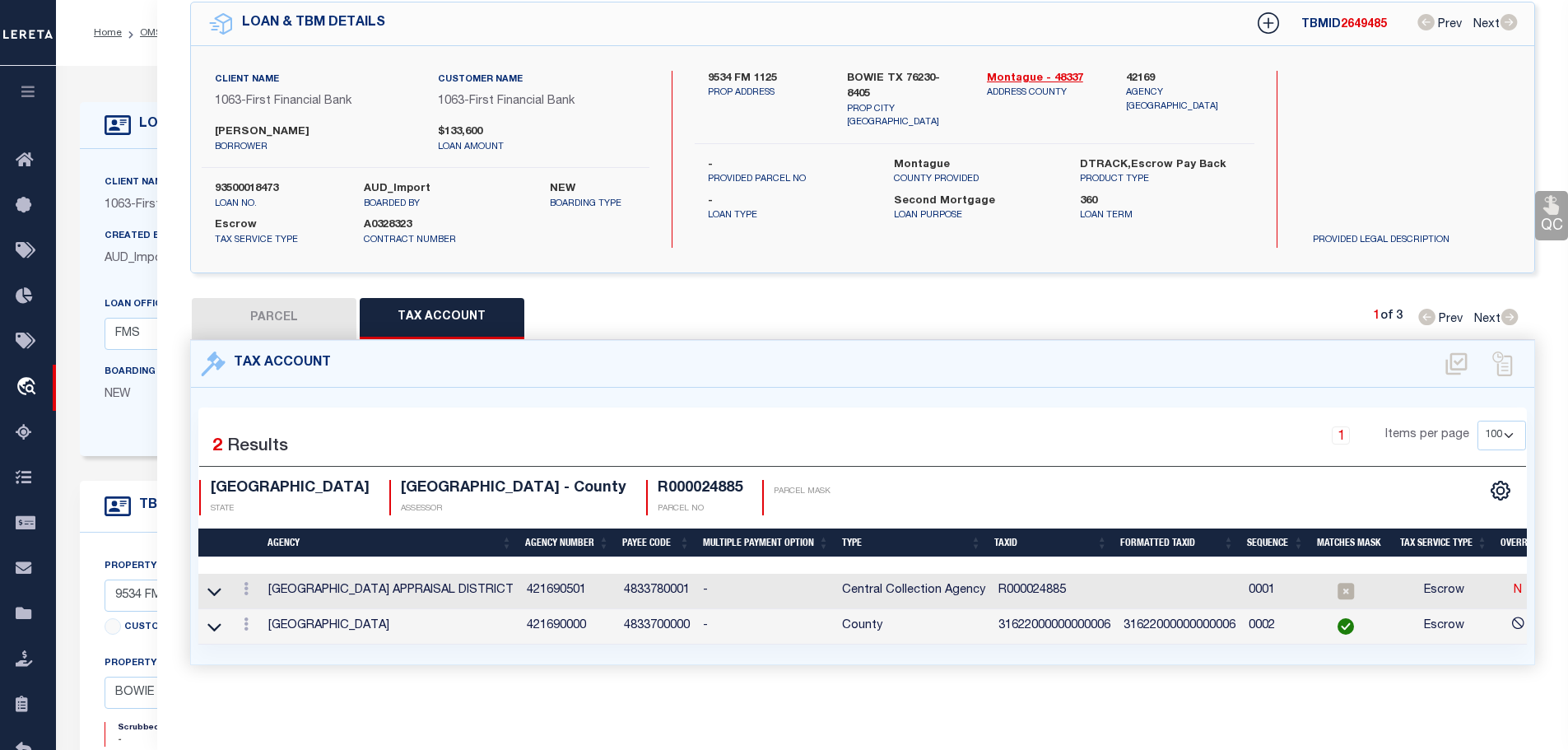
click at [1059, 613] on td "31622000000000006" at bounding box center [1054, 626] width 125 height 35
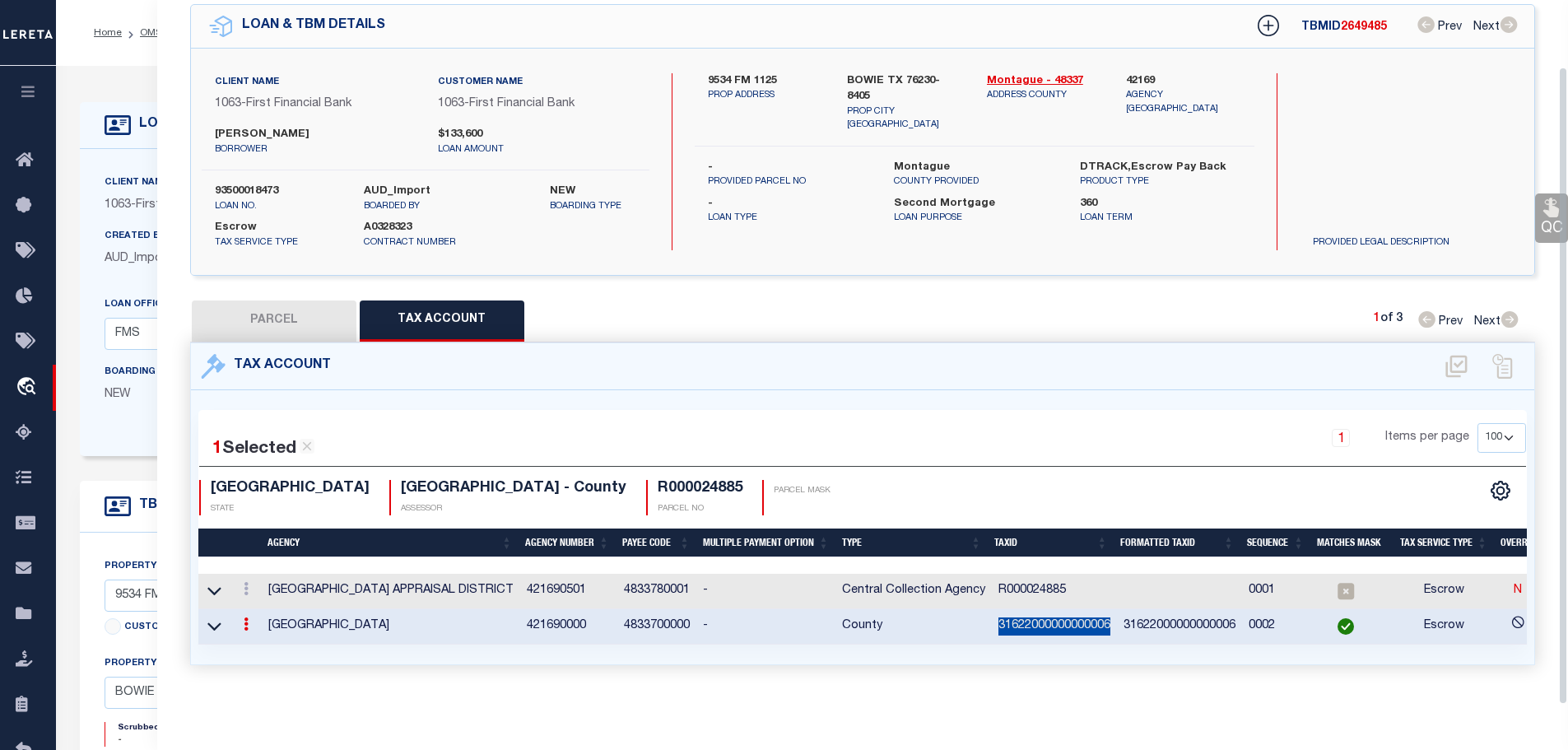
click at [1059, 613] on td "31622000000000006" at bounding box center [1054, 626] width 125 height 35
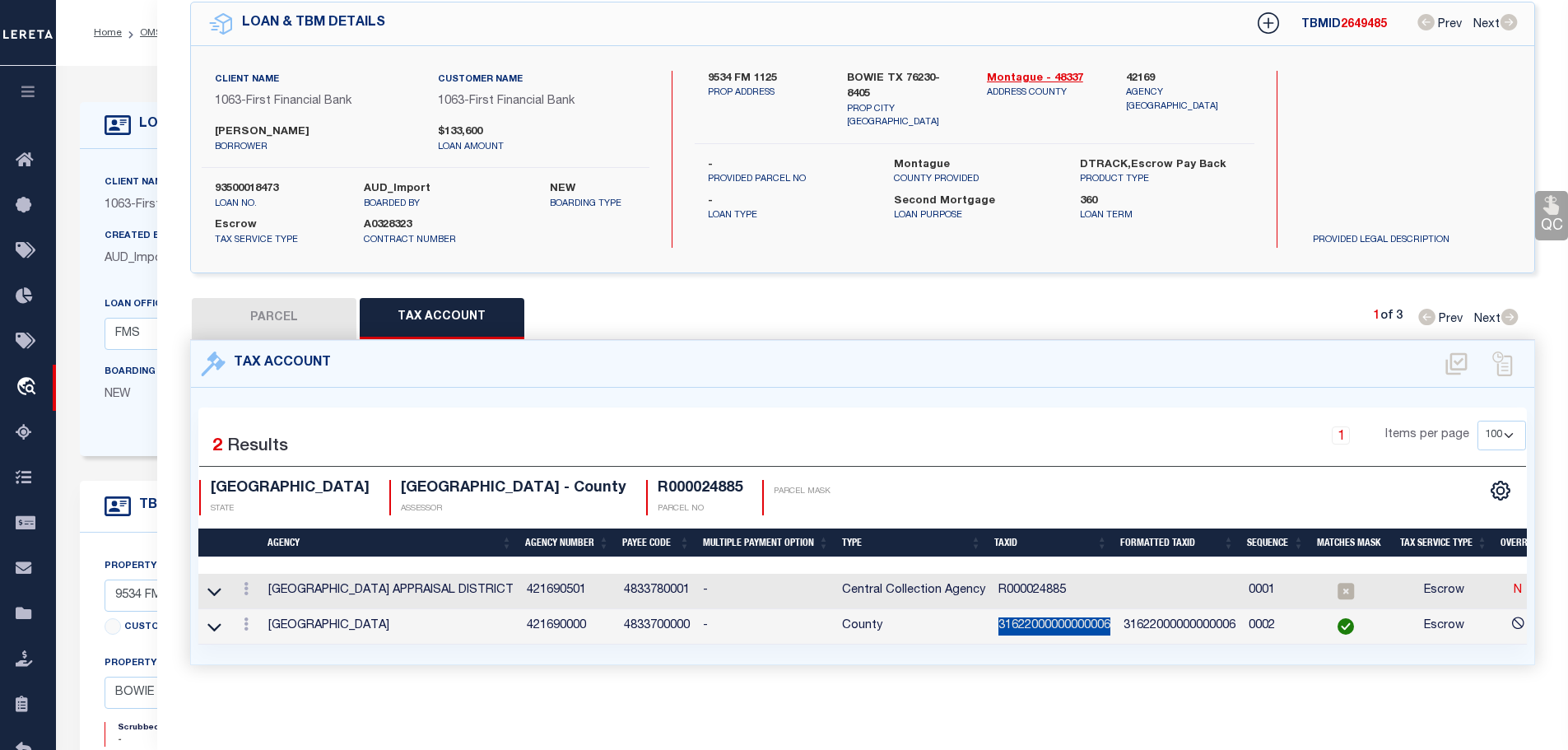
copy td "31622000000000006"
click at [249, 582] on icon at bounding box center [246, 588] width 5 height 14
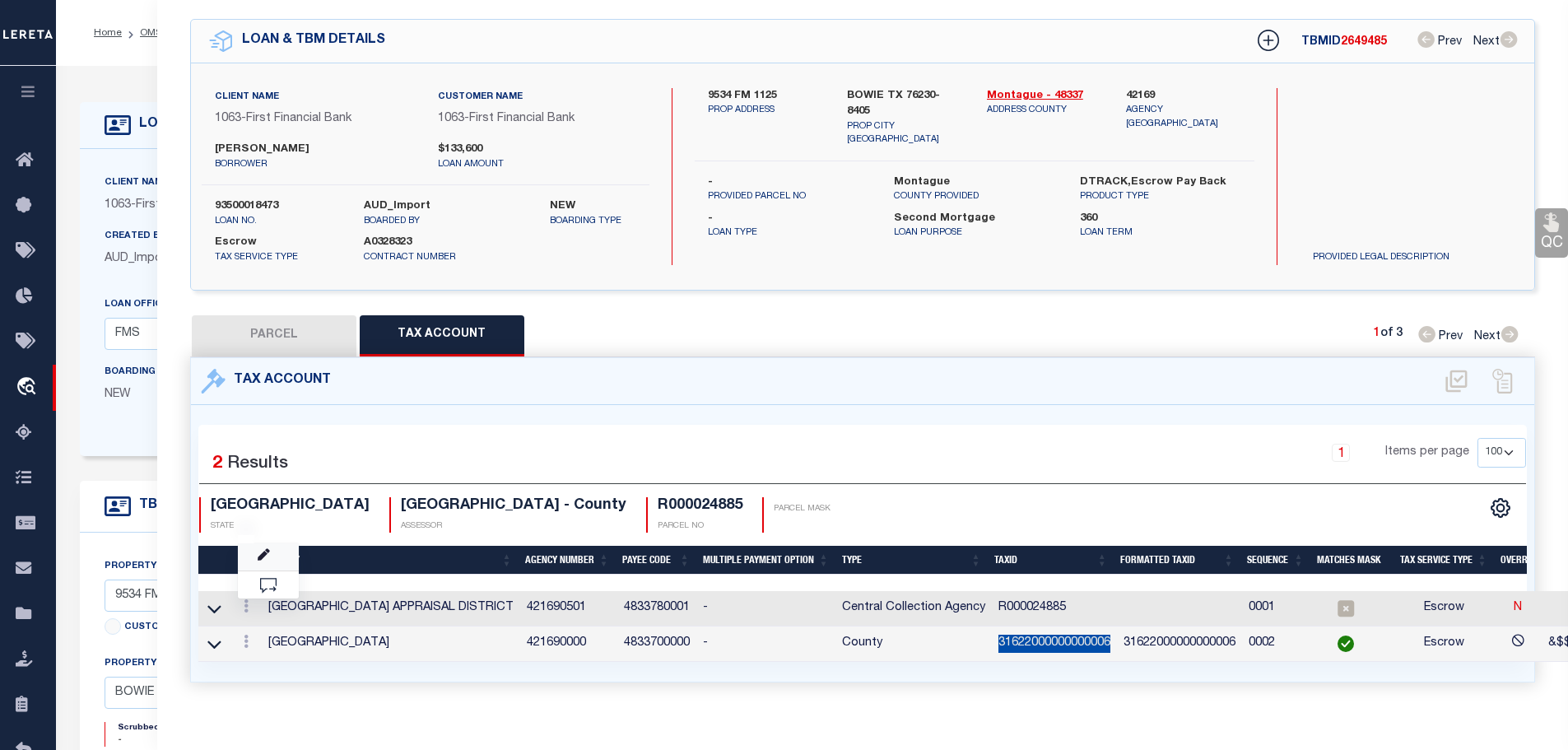
click at [258, 546] on link at bounding box center [268, 557] width 61 height 27
type input "R000024885"
type textarea "&$$$$$$$&$$$&$$&&"
select select
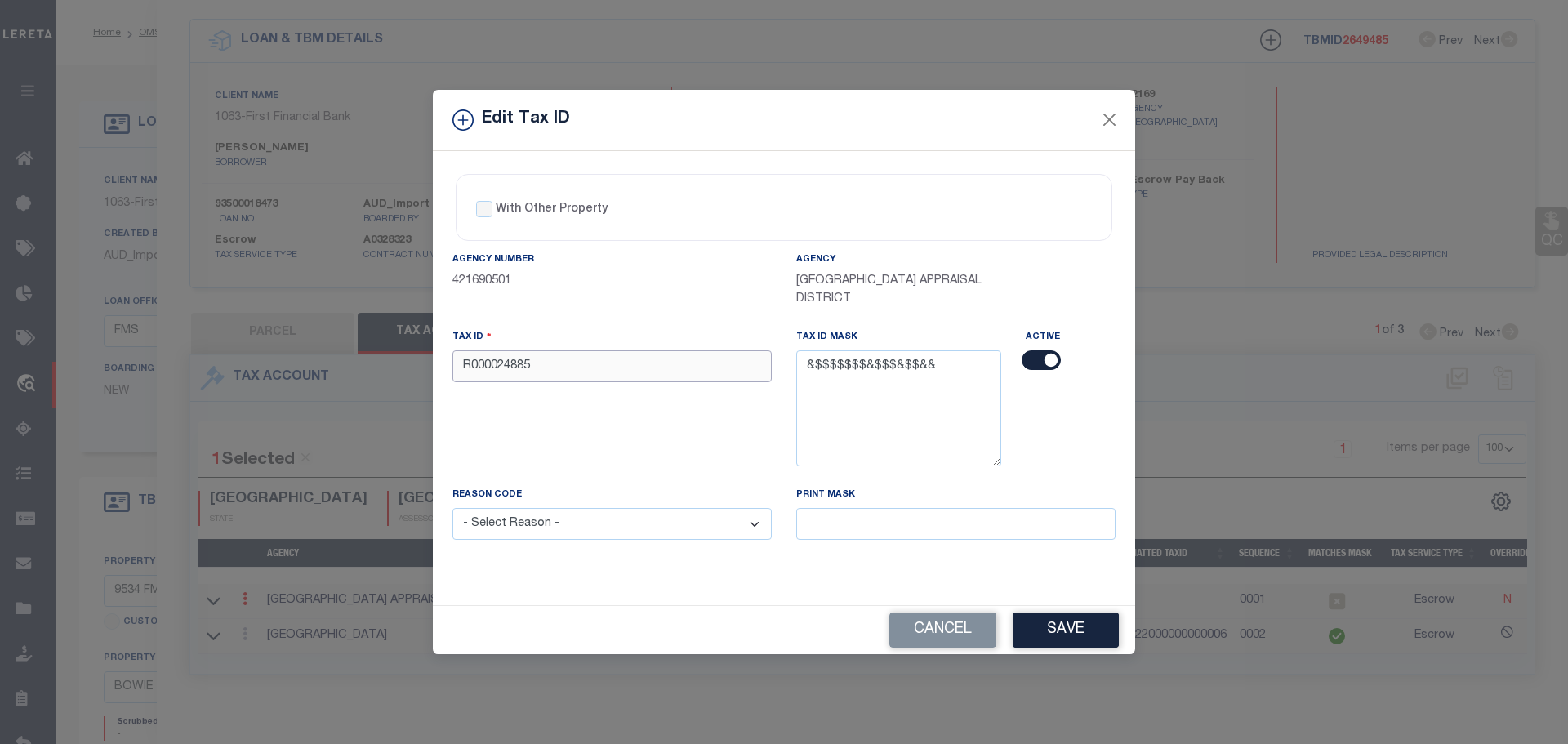
click at [629, 372] on input "R000024885" at bounding box center [612, 367] width 319 height 32
paste input "31622000000000006"
type input "31622000000000006"
click at [670, 532] on select "- Select Reason - 099 - Other (Provide additional detail) ACT - Agency Changed …" at bounding box center [612, 523] width 319 height 32
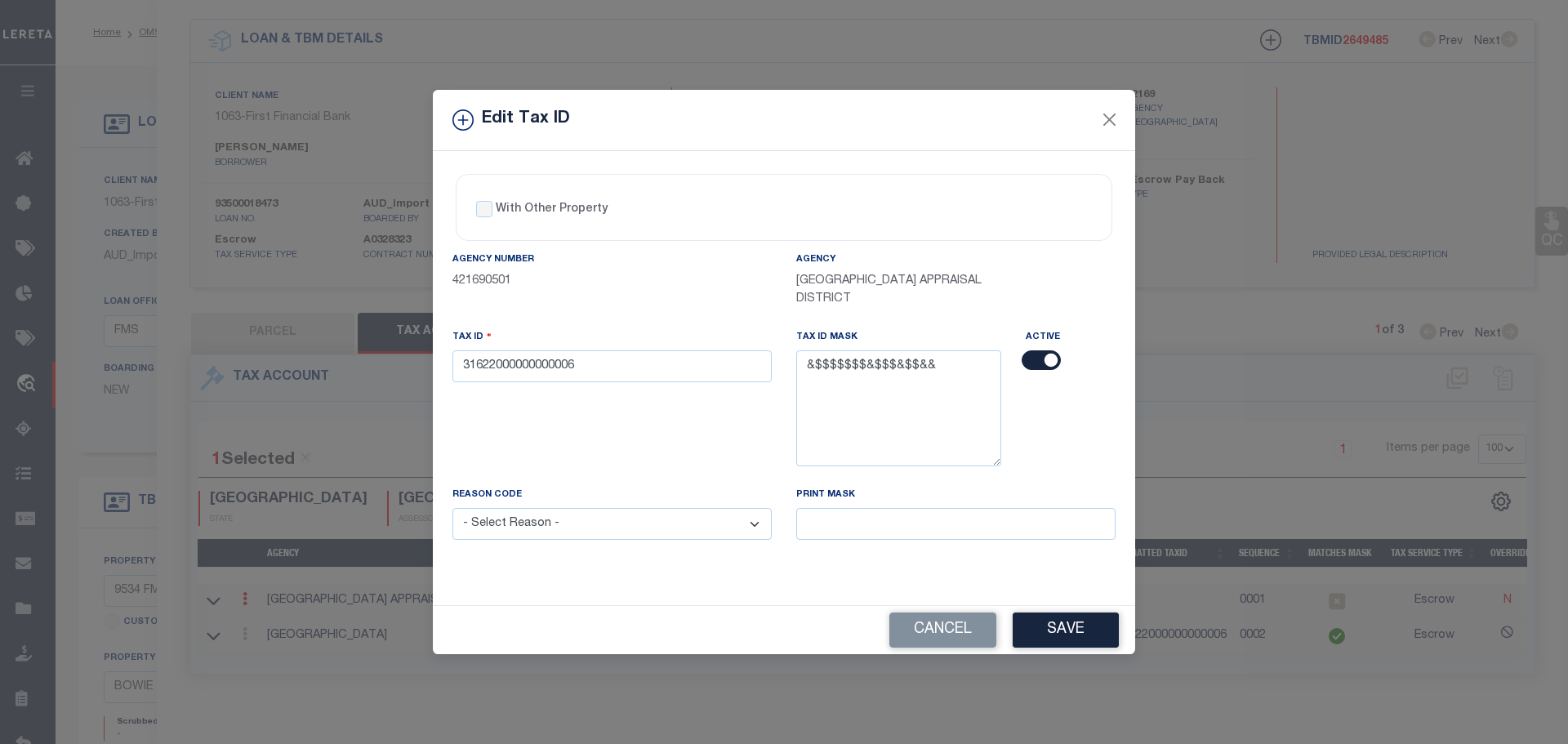
select select "ACT"
click at [453, 508] on select "- Select Reason - 099 - Other (Provide additional detail) ACT - Agency Changed …" at bounding box center [612, 523] width 319 height 32
click at [1068, 619] on button "Save" at bounding box center [1065, 629] width 106 height 35
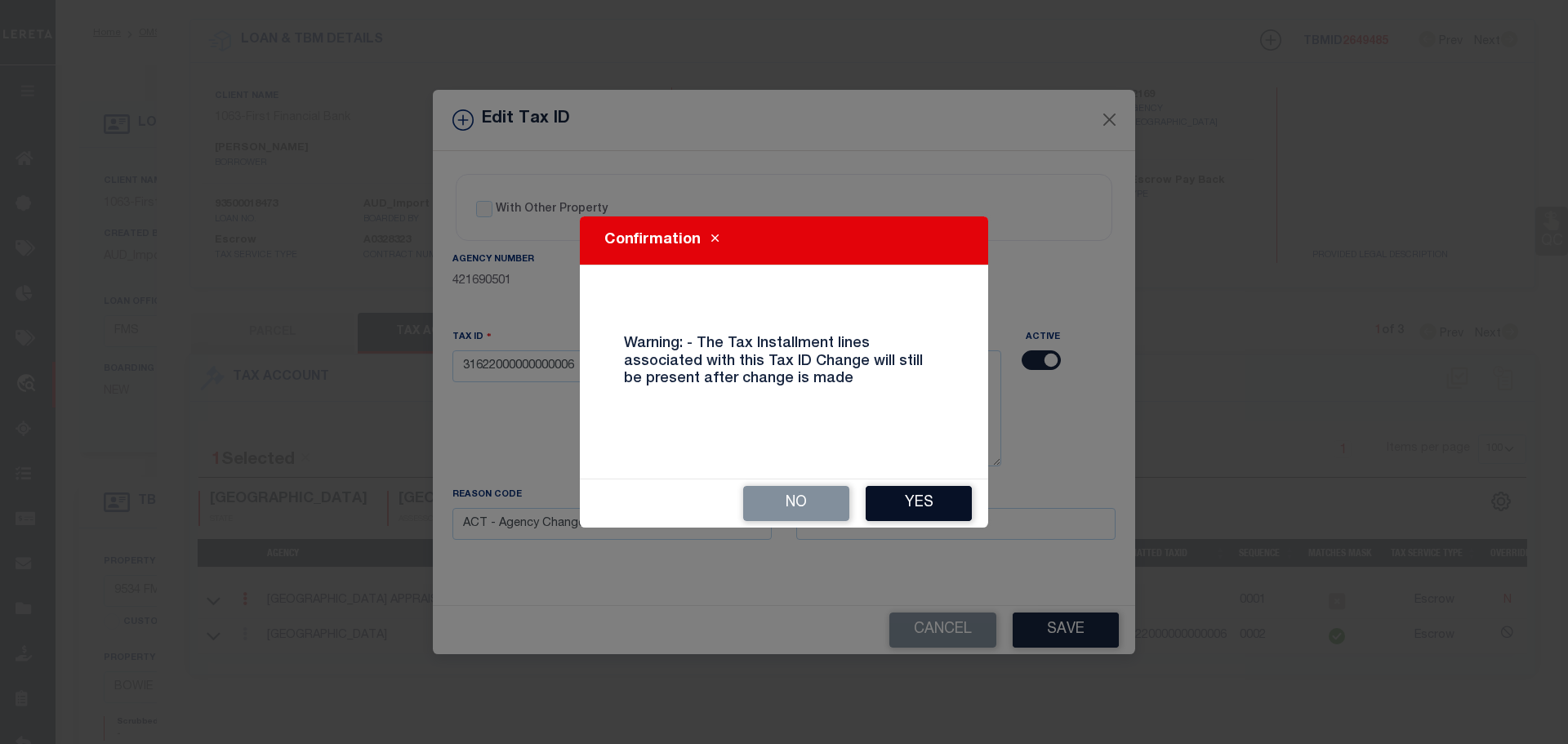
click at [947, 510] on button "Yes" at bounding box center [918, 503] width 106 height 35
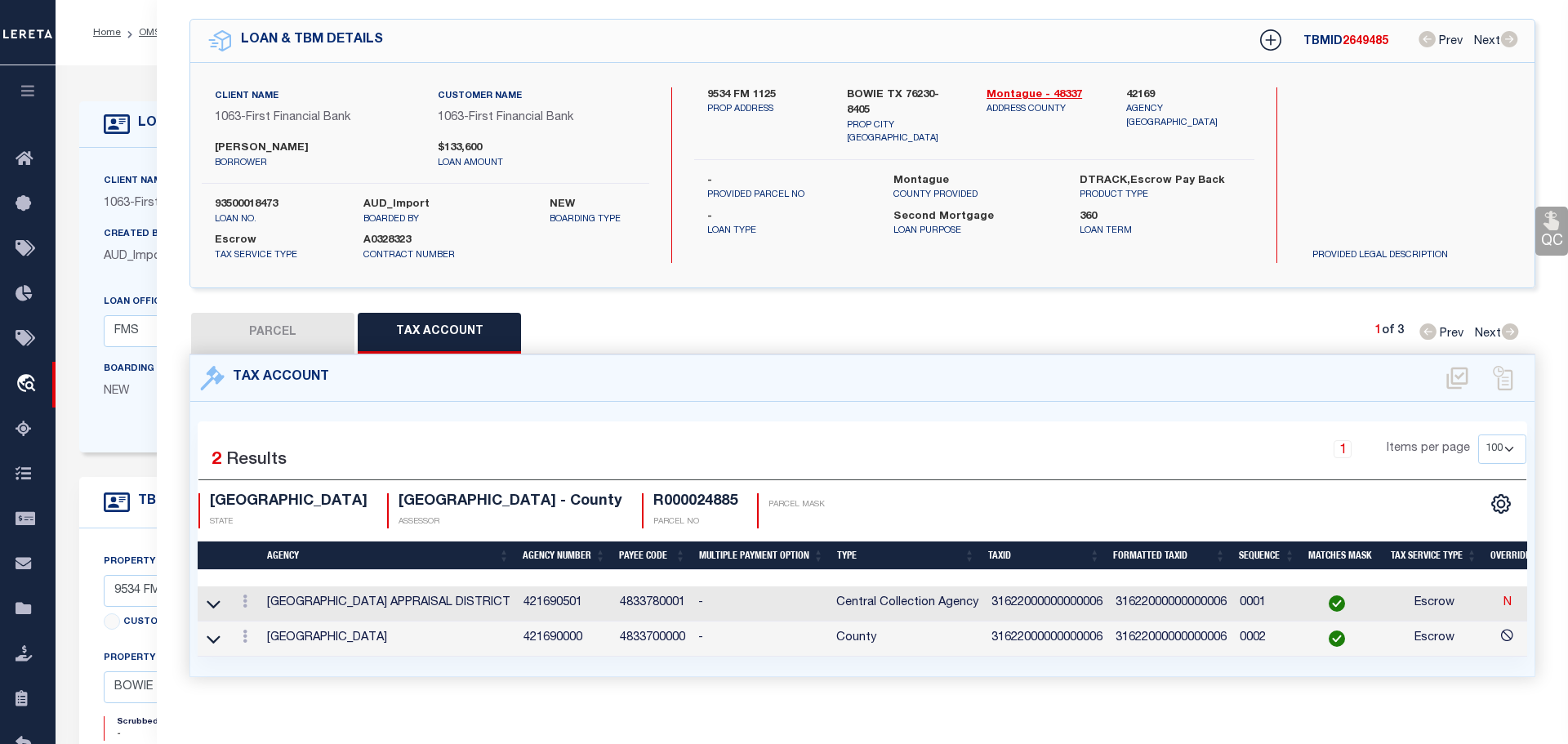
select select
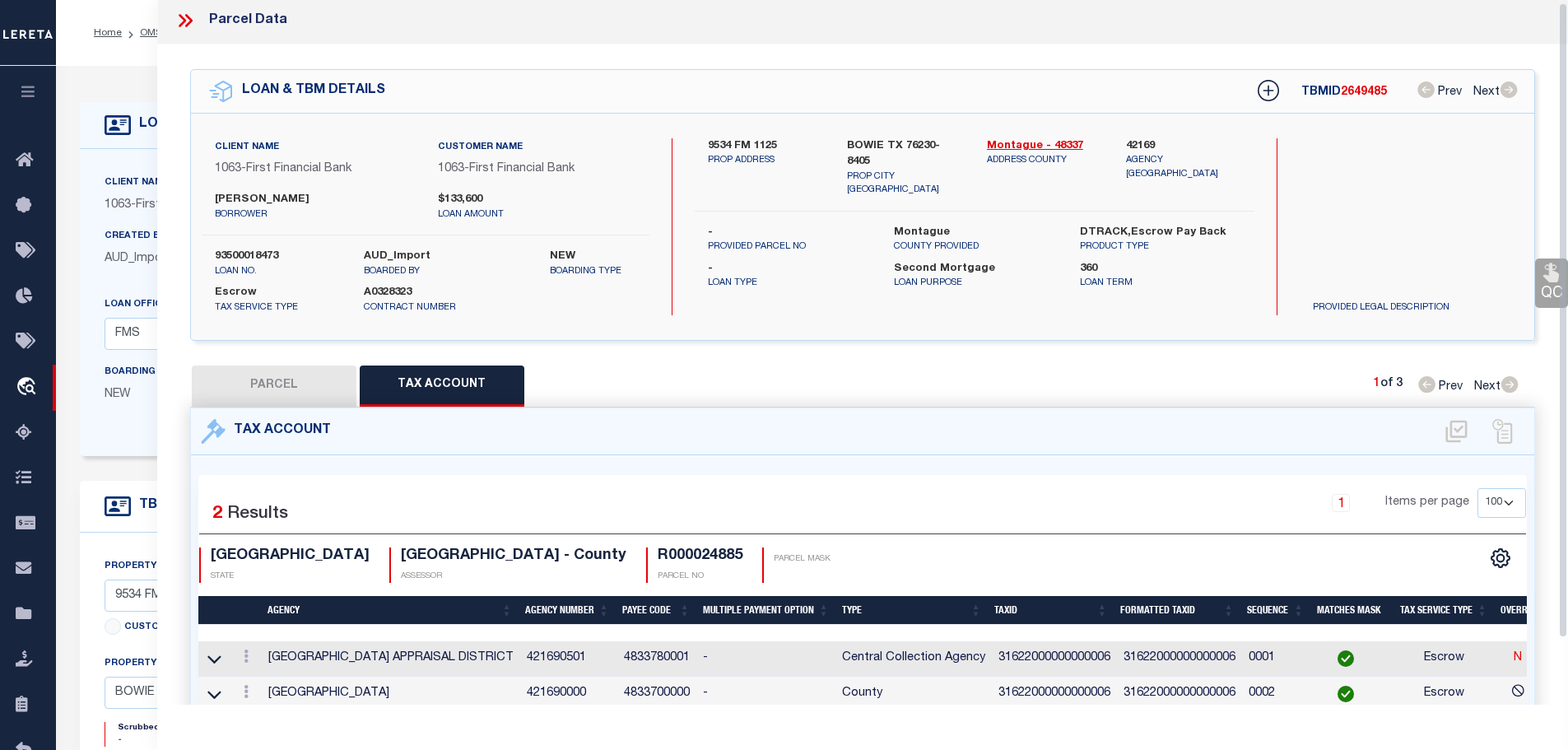
scroll to position [0, 0]
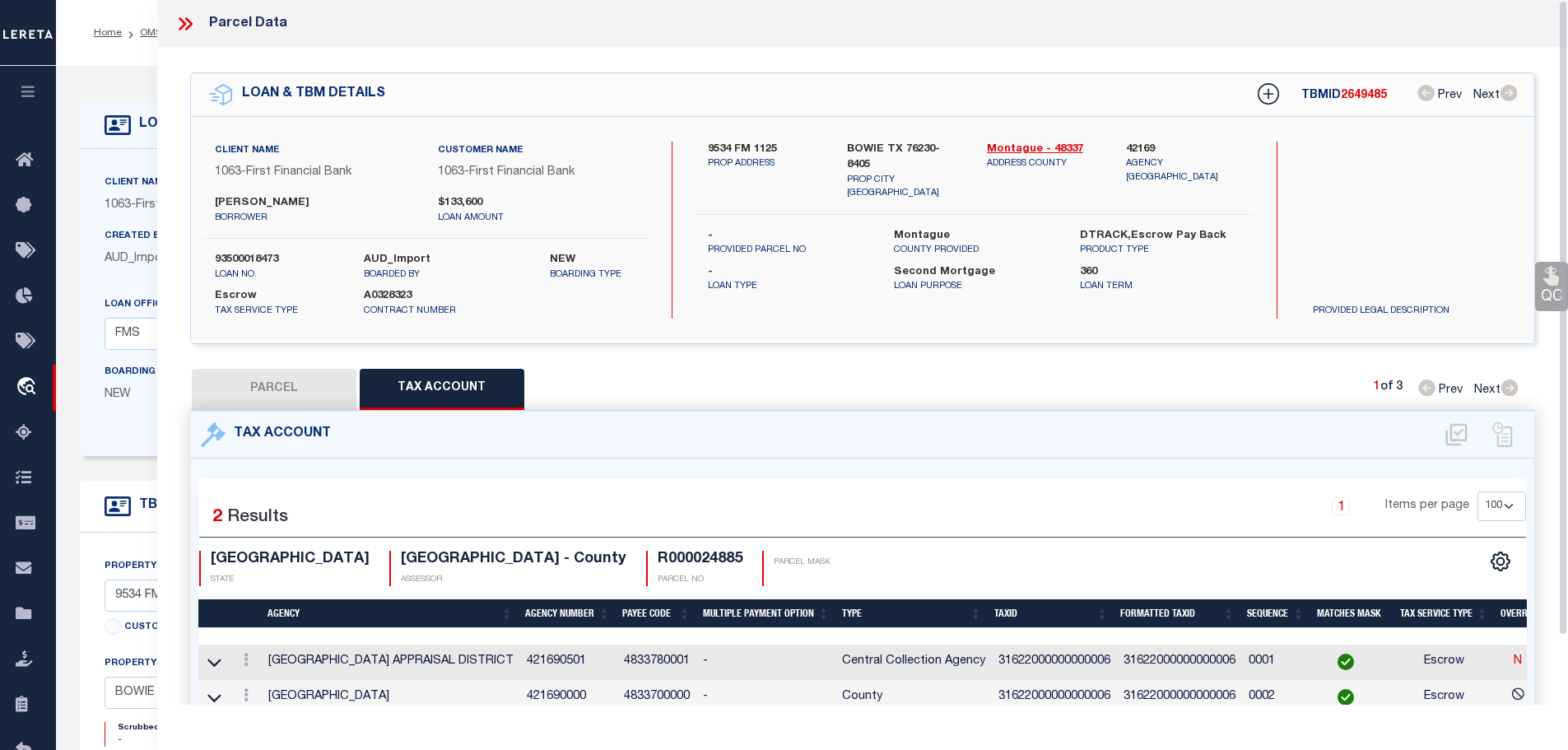
click at [192, 24] on icon at bounding box center [185, 24] width 22 height 22
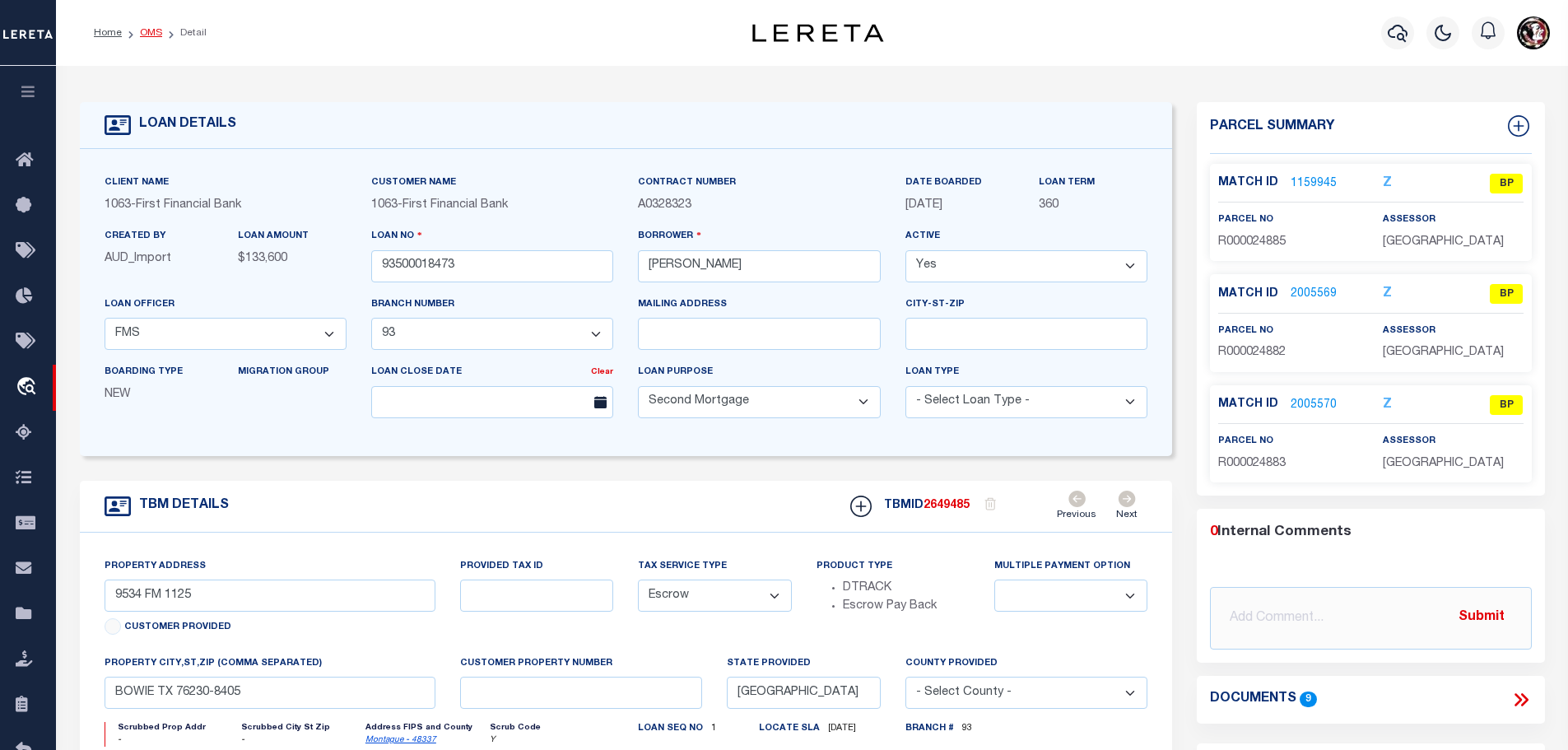
click at [148, 31] on link "OMS" at bounding box center [151, 33] width 23 height 10
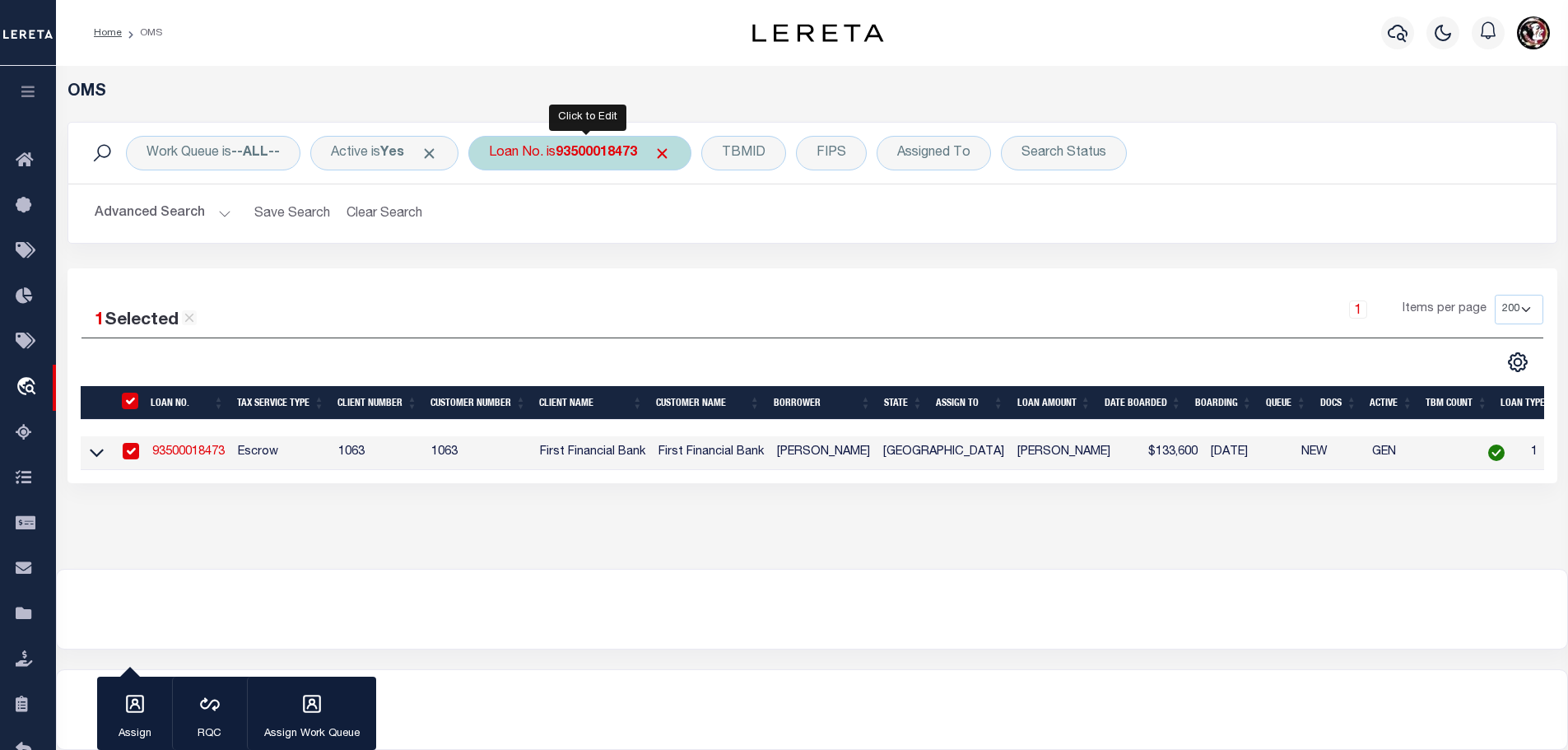
click at [597, 153] on b "93500018473" at bounding box center [596, 153] width 81 height 14
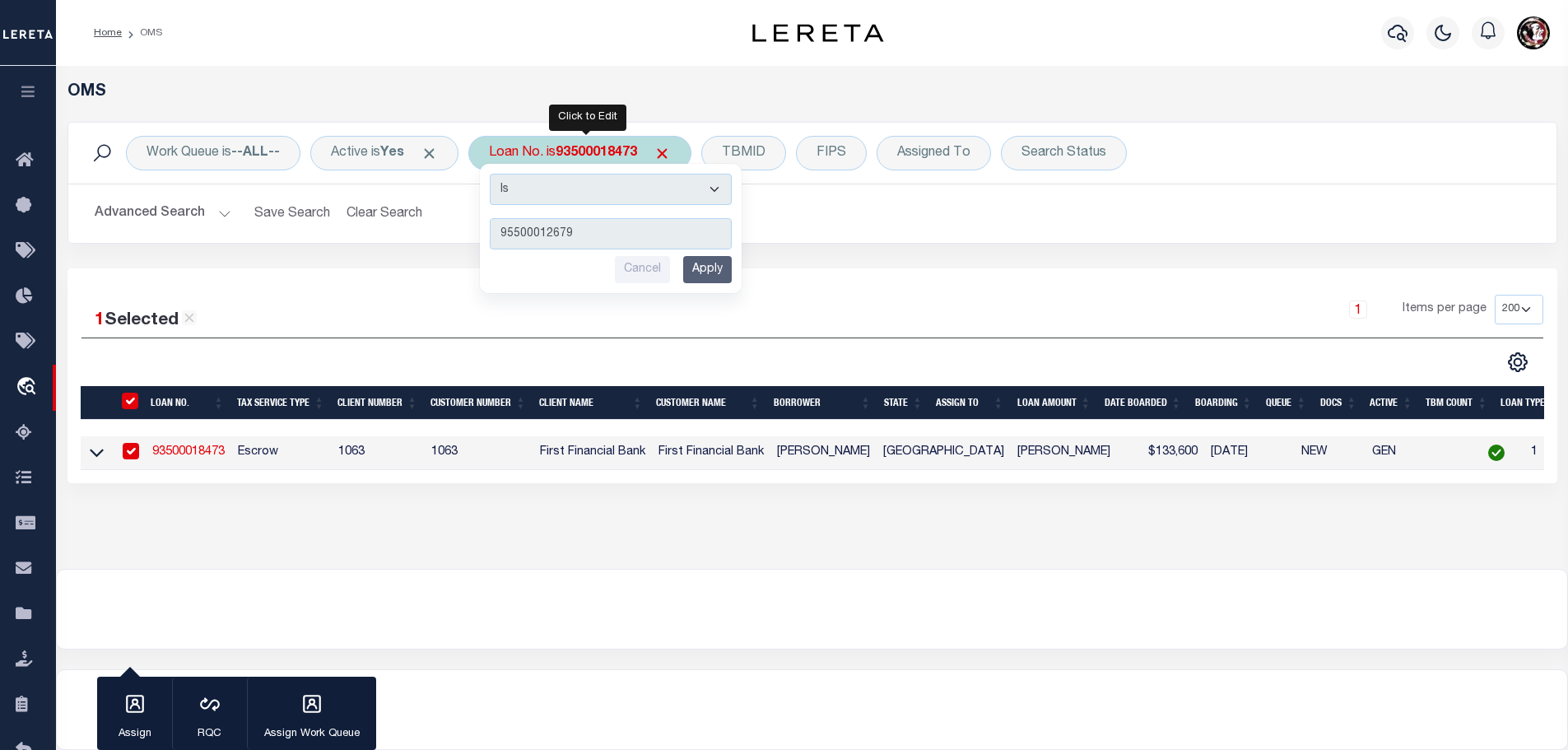
type input "95500012679"
click at [730, 272] on input "Apply" at bounding box center [708, 269] width 49 height 27
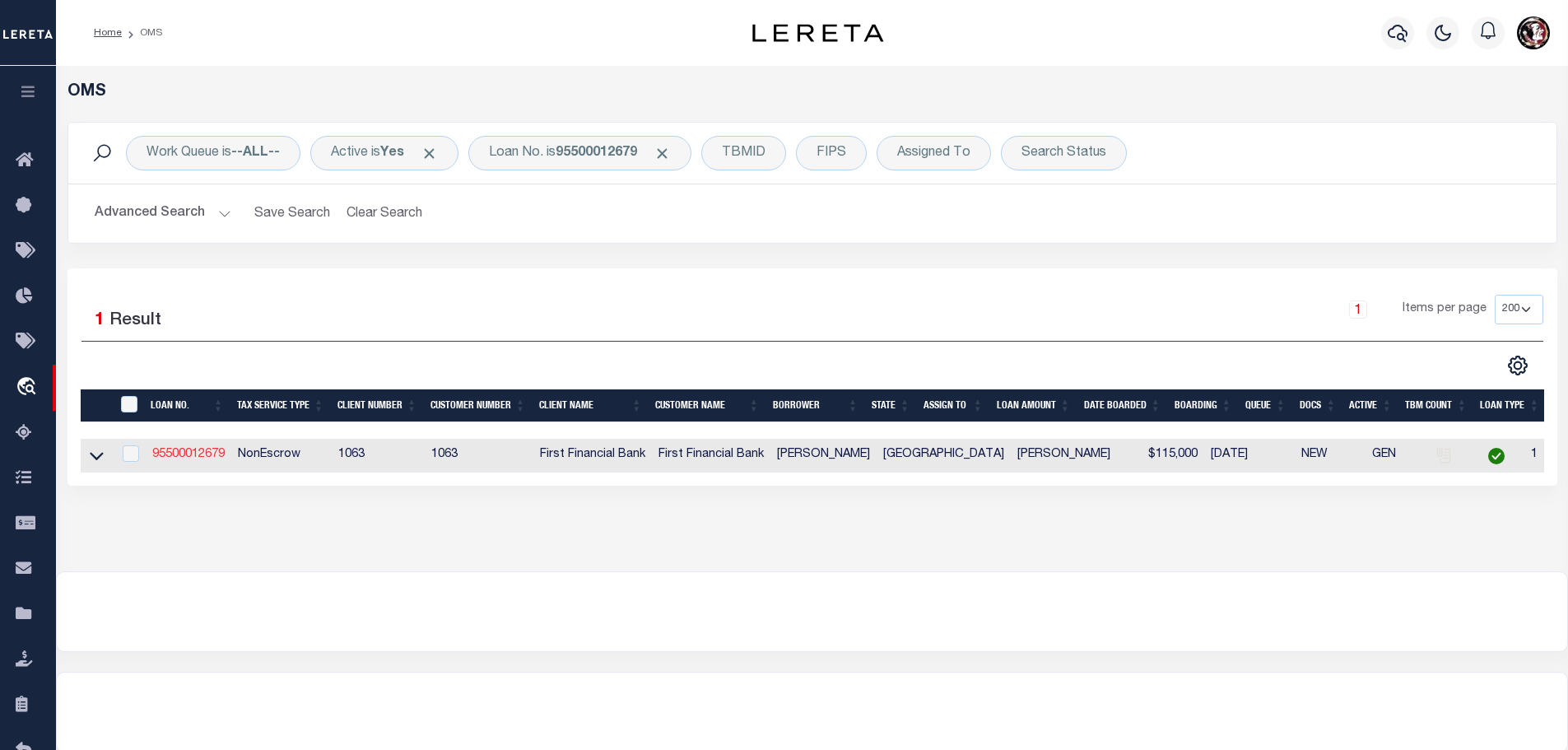
click at [207, 448] on link "95500012679" at bounding box center [188, 454] width 72 height 12
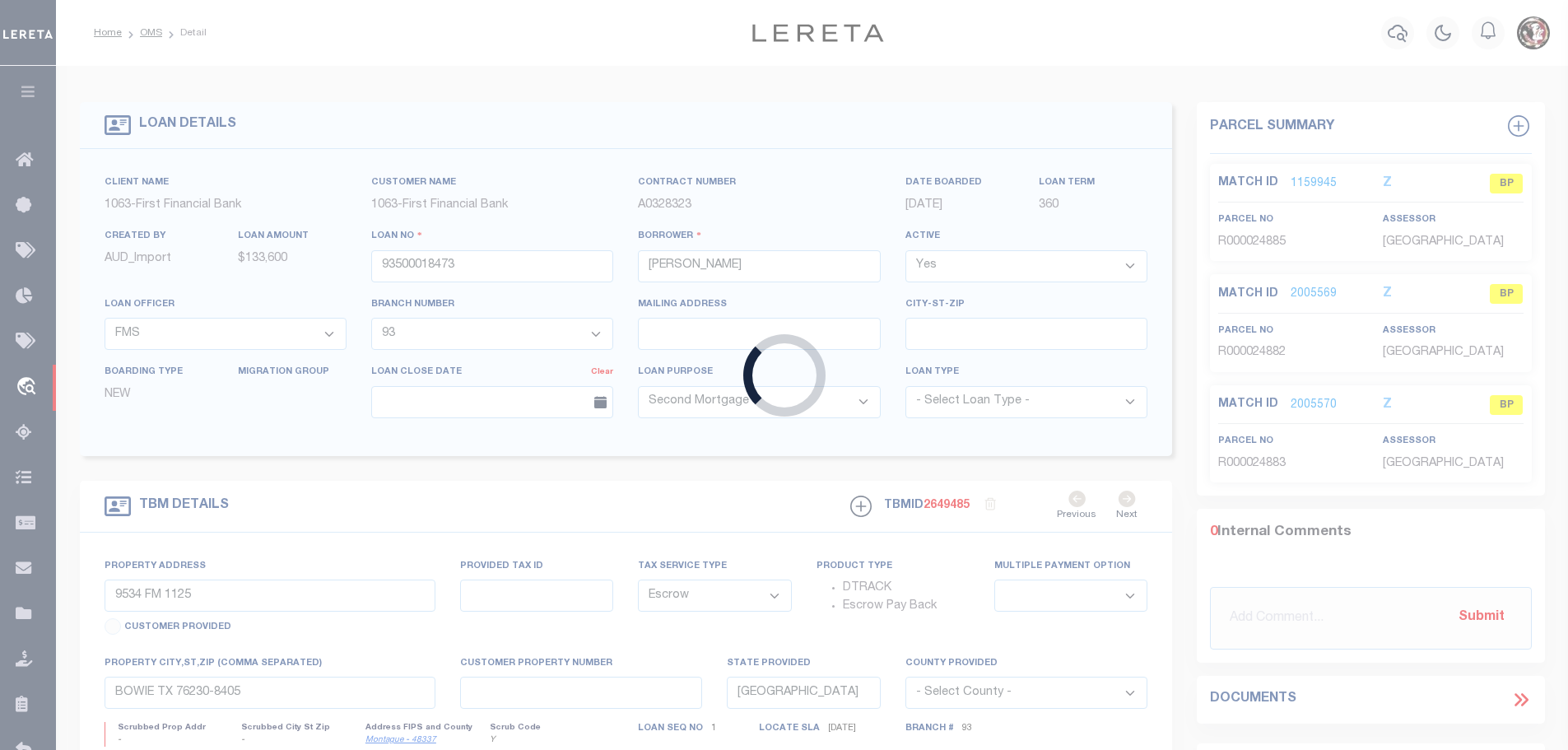
type input "95500012679"
type input "[PERSON_NAME]"
select select "7347"
select select "542"
select select "NonEscrow"
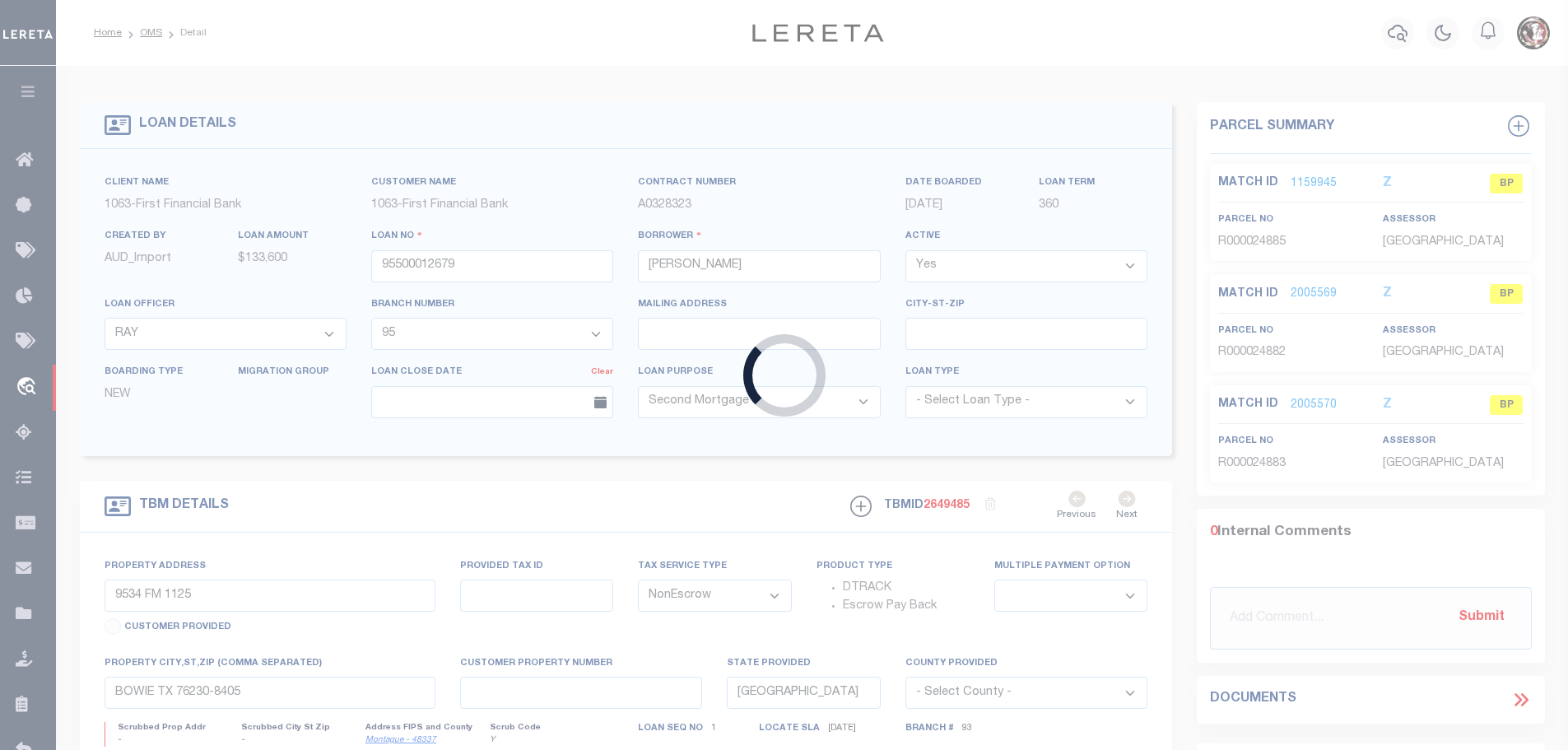
type input "12.67 ACRES, [GEOGRAPHIC_DATA] SCH"
select select
type input "[GEOGRAPHIC_DATA] [GEOGRAPHIC_DATA]"
select select "7347"
select select "542"
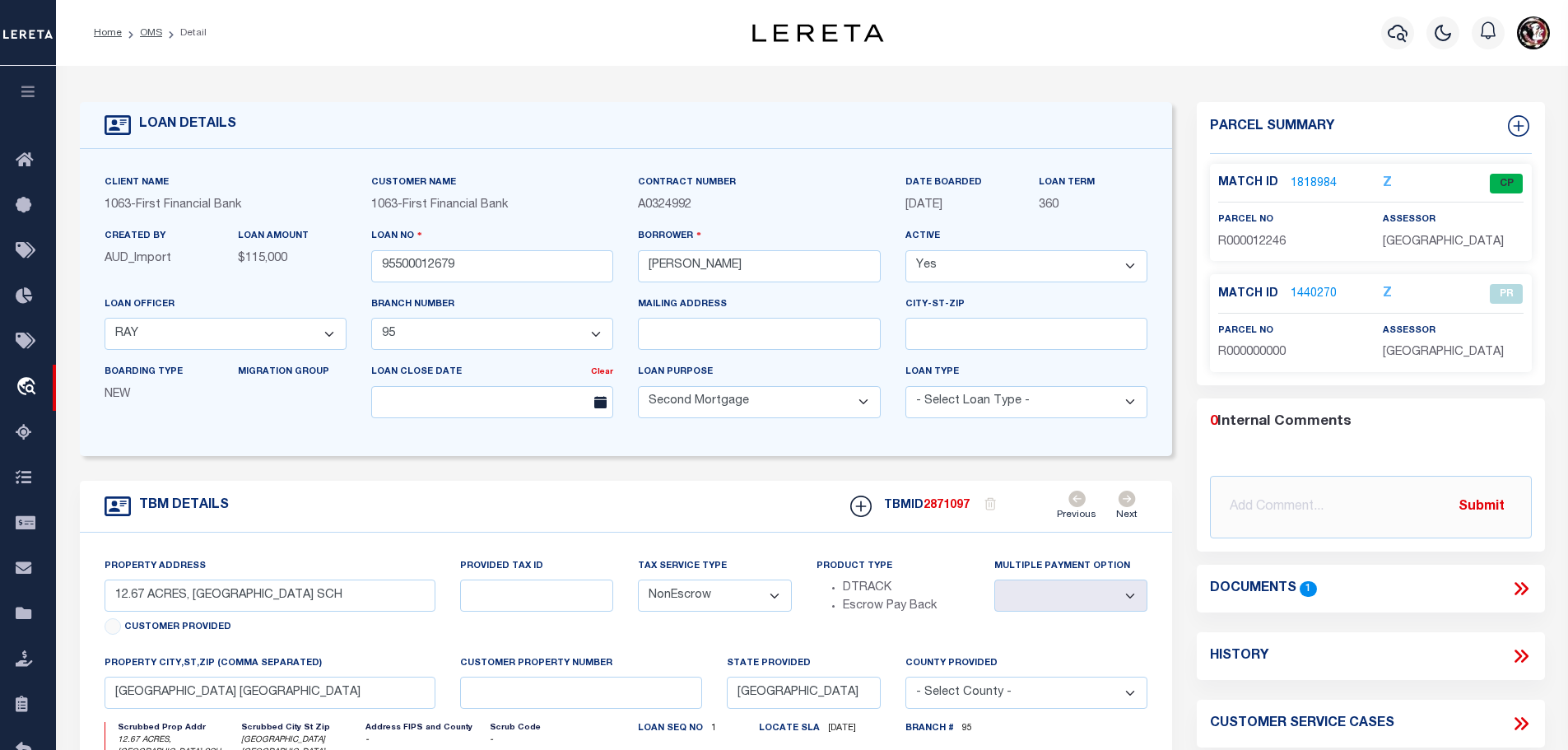
click at [1304, 180] on link "1818984" at bounding box center [1313, 183] width 46 height 17
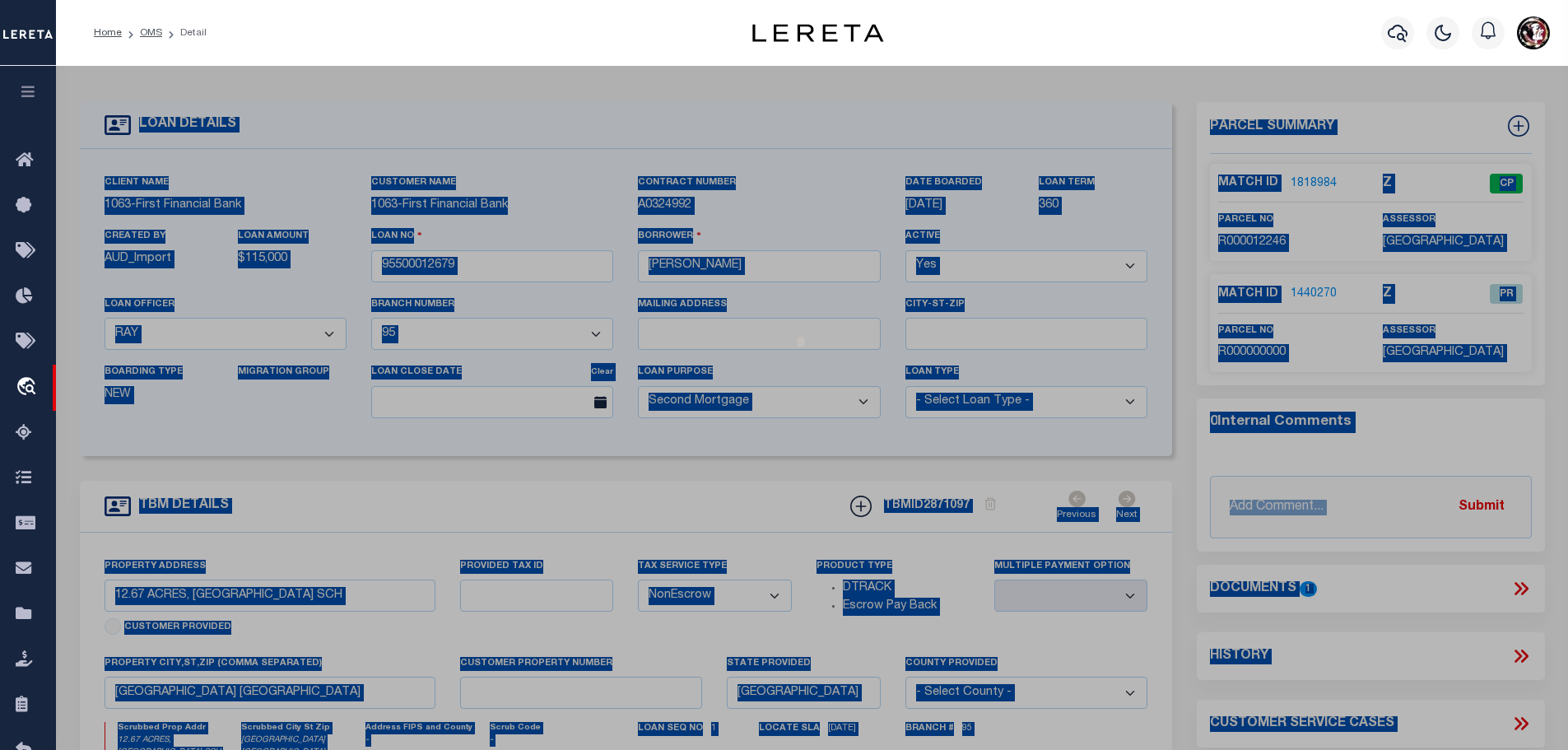
select select "AS"
checkbox input "false"
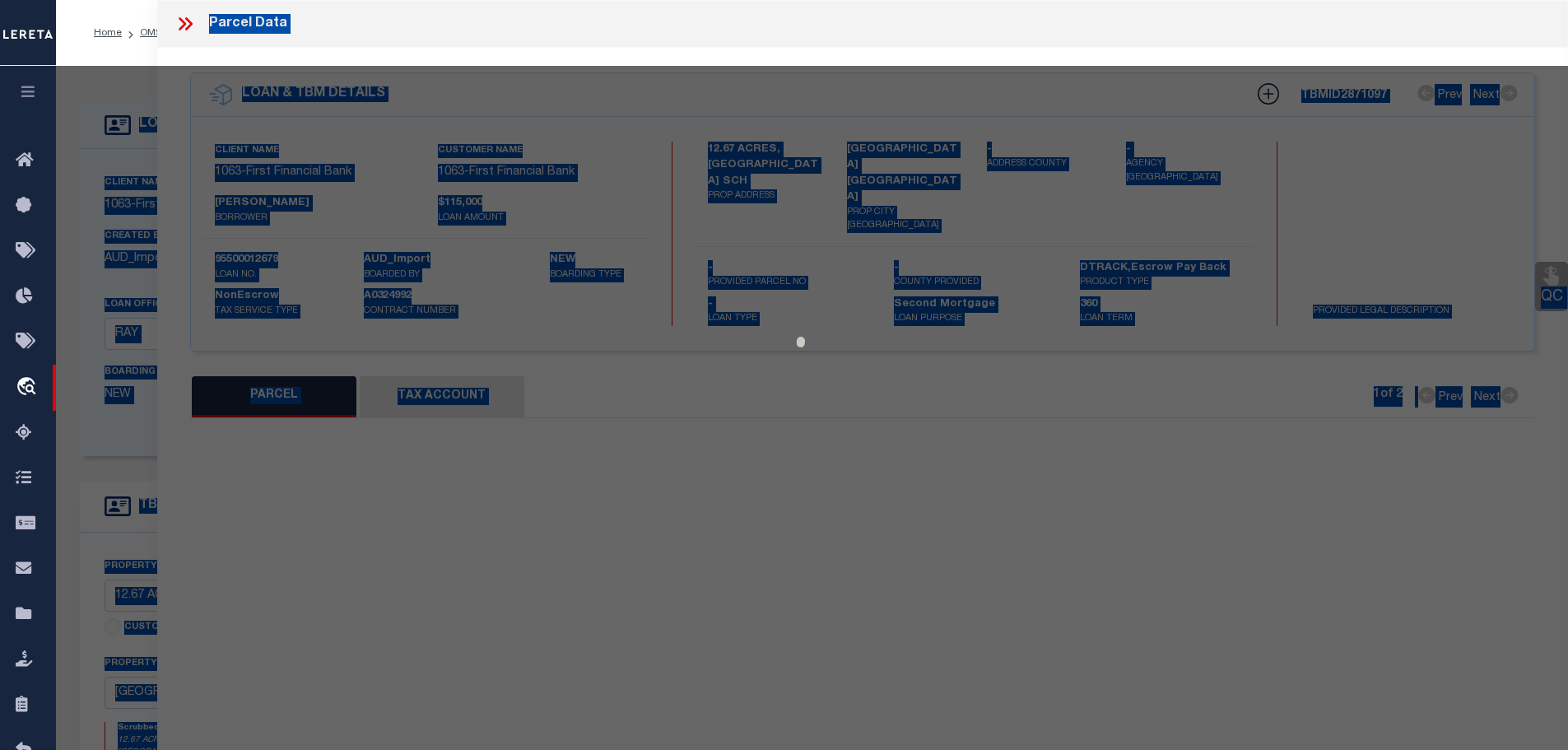
select select "CP"
type input "[PERSON_NAME] & [PERSON_NAME]"
type input "20587.0102.0000.0125"
select select
type input "FRUITLAND RD 2276"
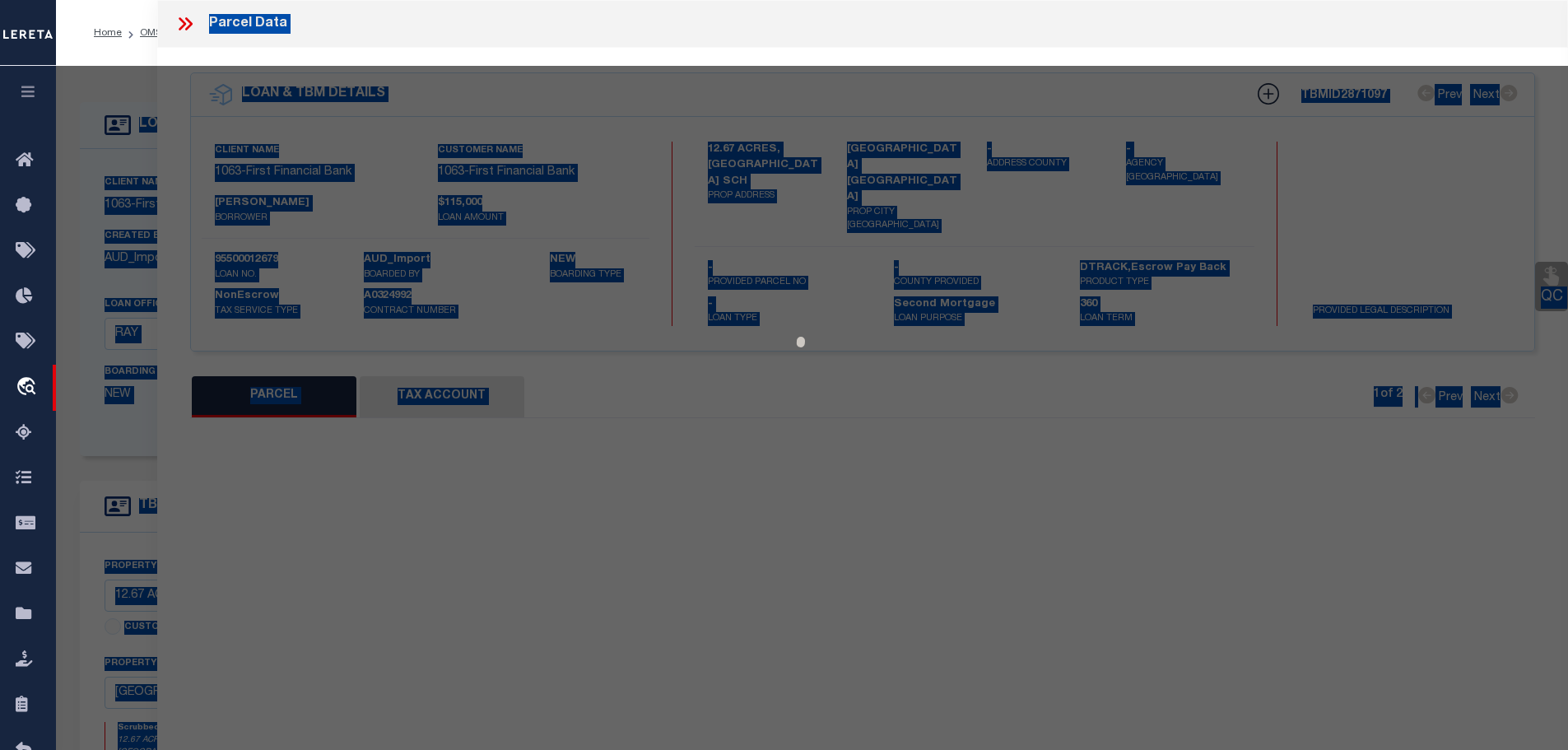
checkbox input "false"
type textarea "Acres: 12.670, AB 587, BLK 102, PANOLA CSL, LABEL: TEX0194079, MAKE: FLEETWOOD …"
type textarea "[DATE] MMC no longer New Property per [PERSON_NAME]."
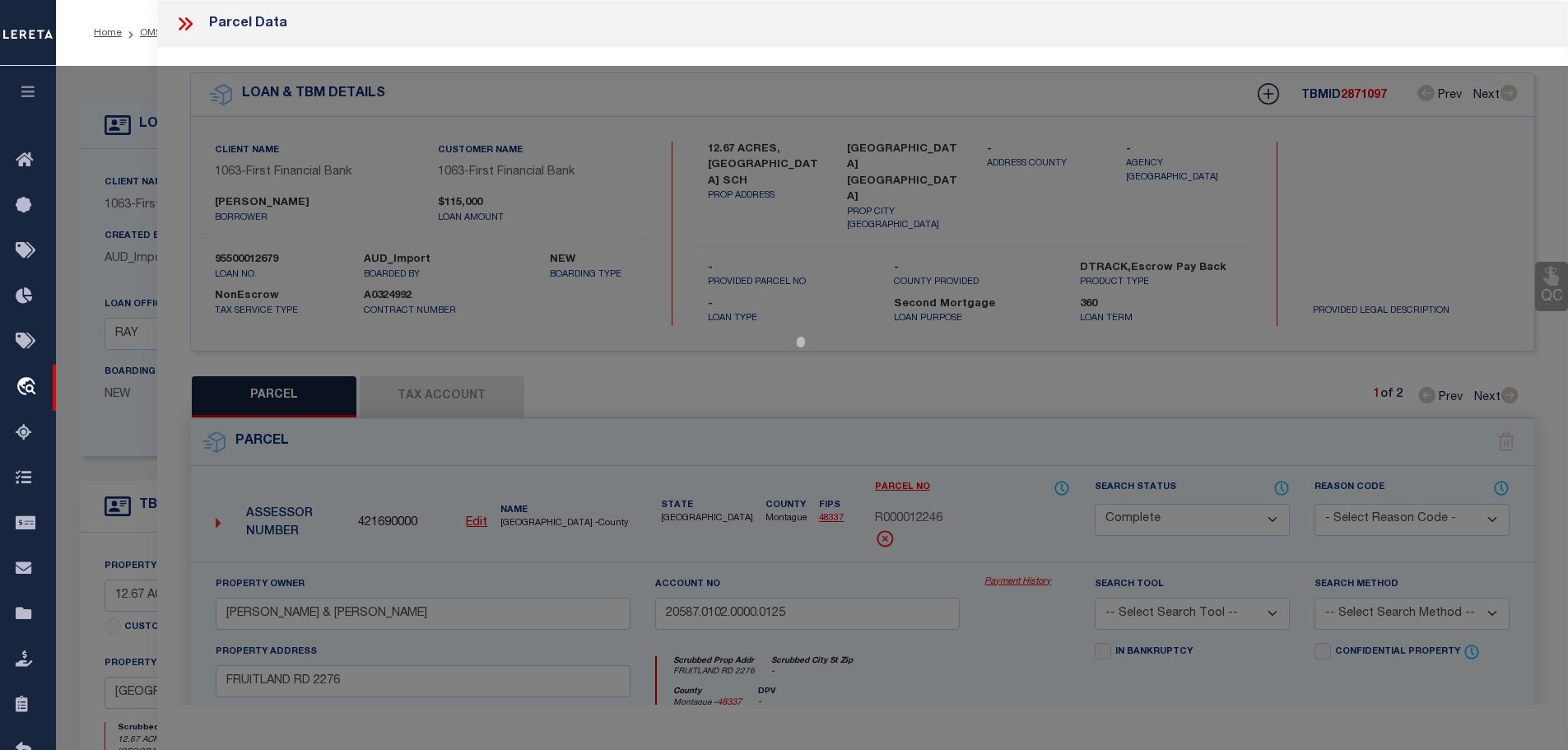
click at [1304, 180] on div at bounding box center [812, 655] width 1512 height 1178
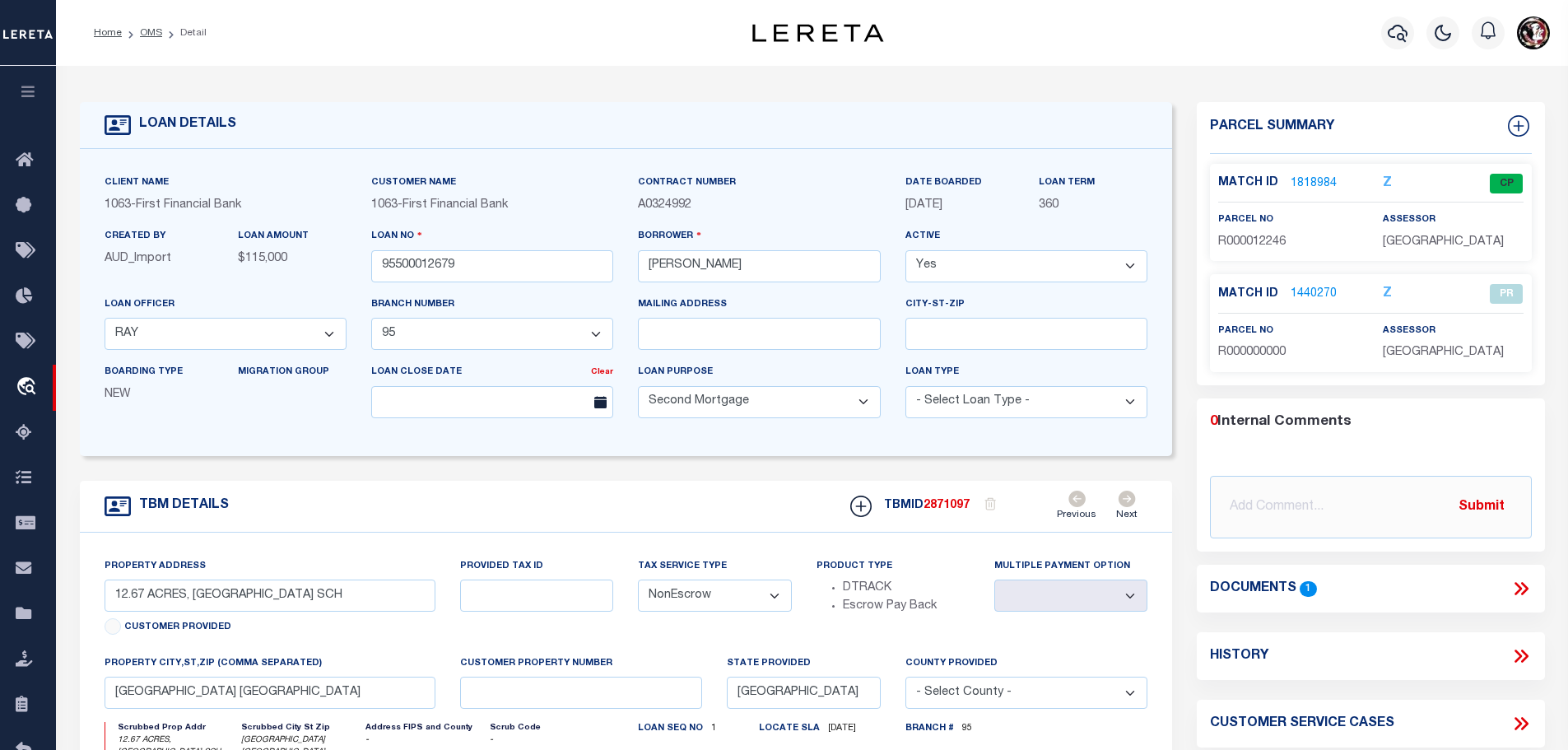
click at [1312, 174] on p "1818984" at bounding box center [1313, 183] width 46 height 18
click at [1313, 185] on link "1818984" at bounding box center [1313, 183] width 46 height 17
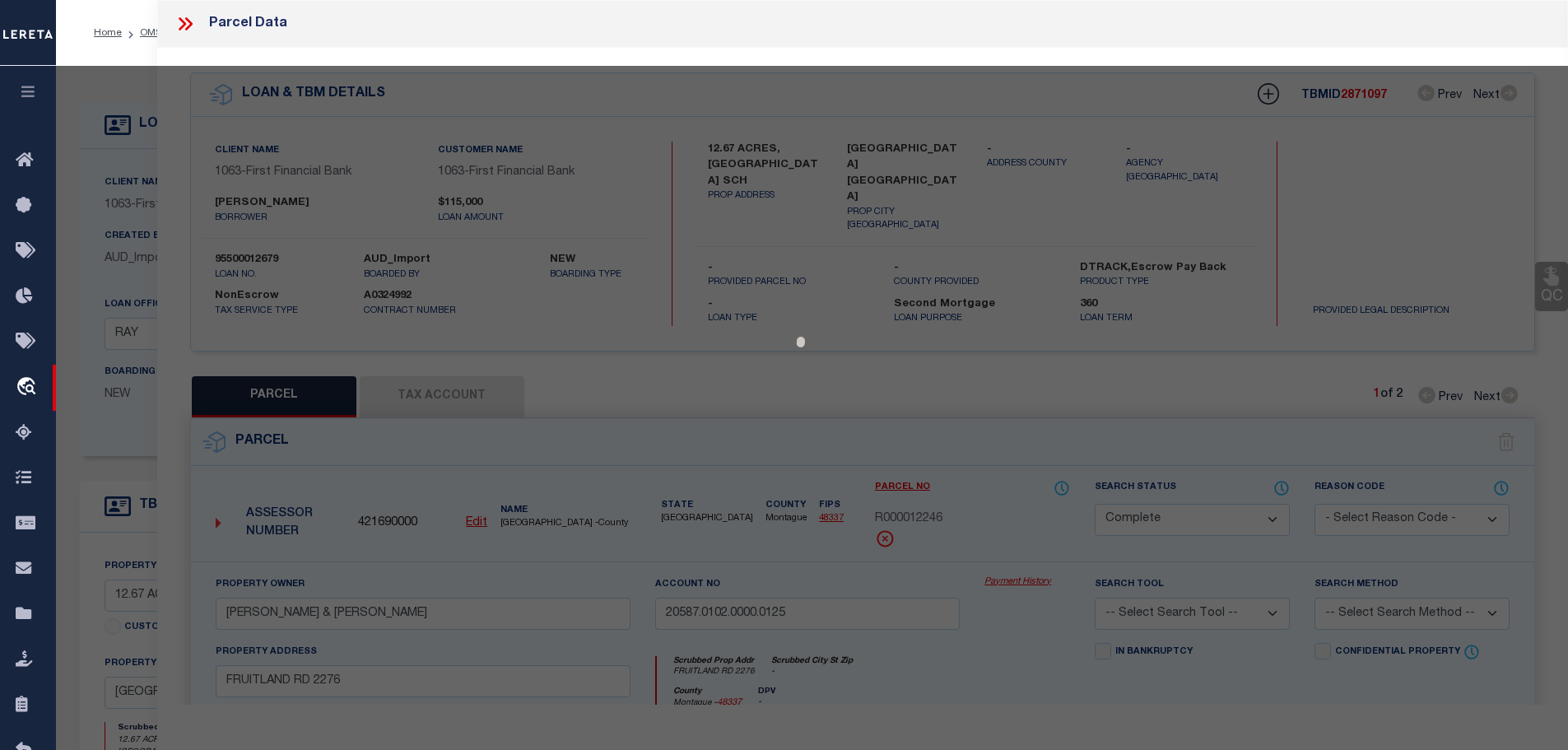
select select "AS"
checkbox input "false"
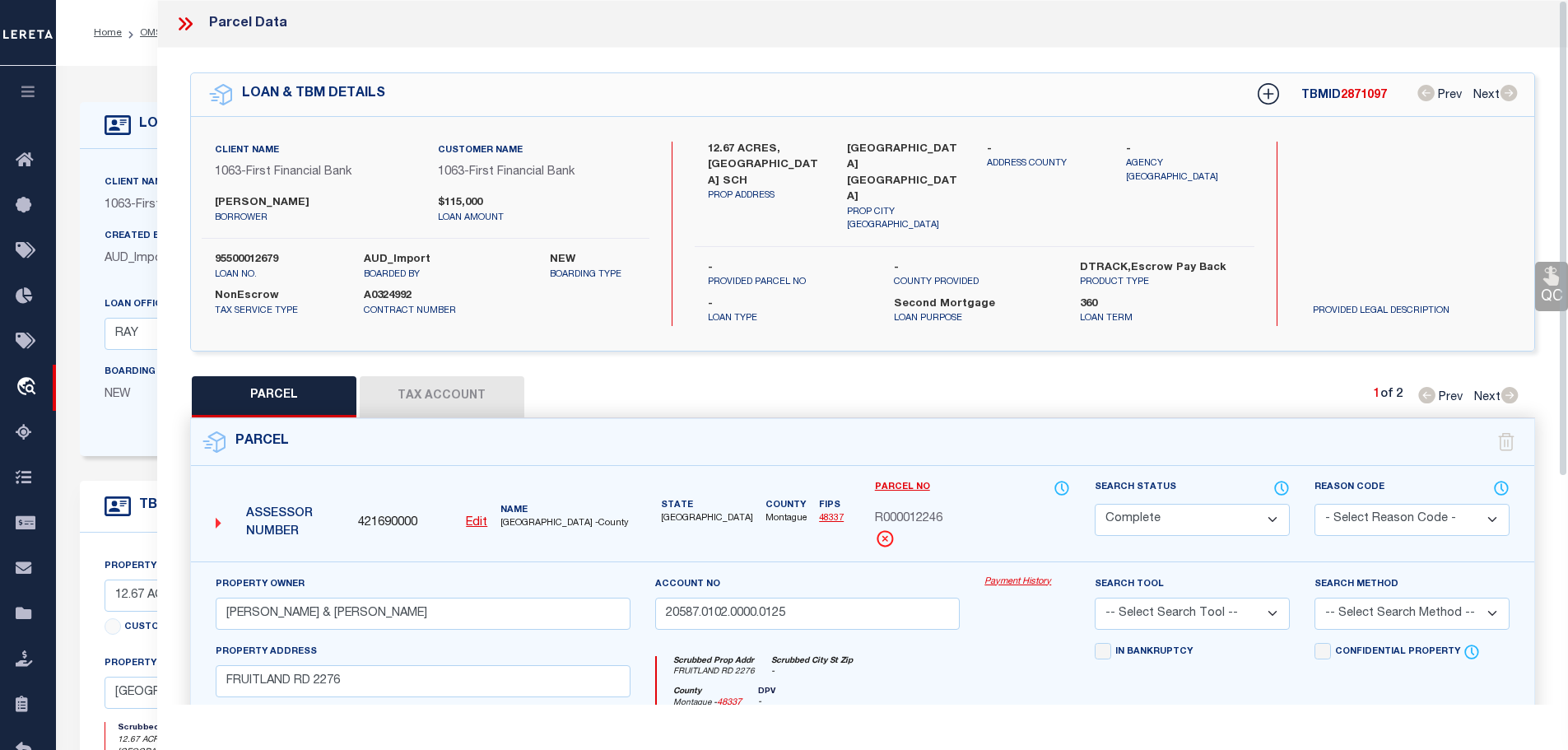
click at [434, 386] on button "Tax Account" at bounding box center [442, 397] width 164 height 42
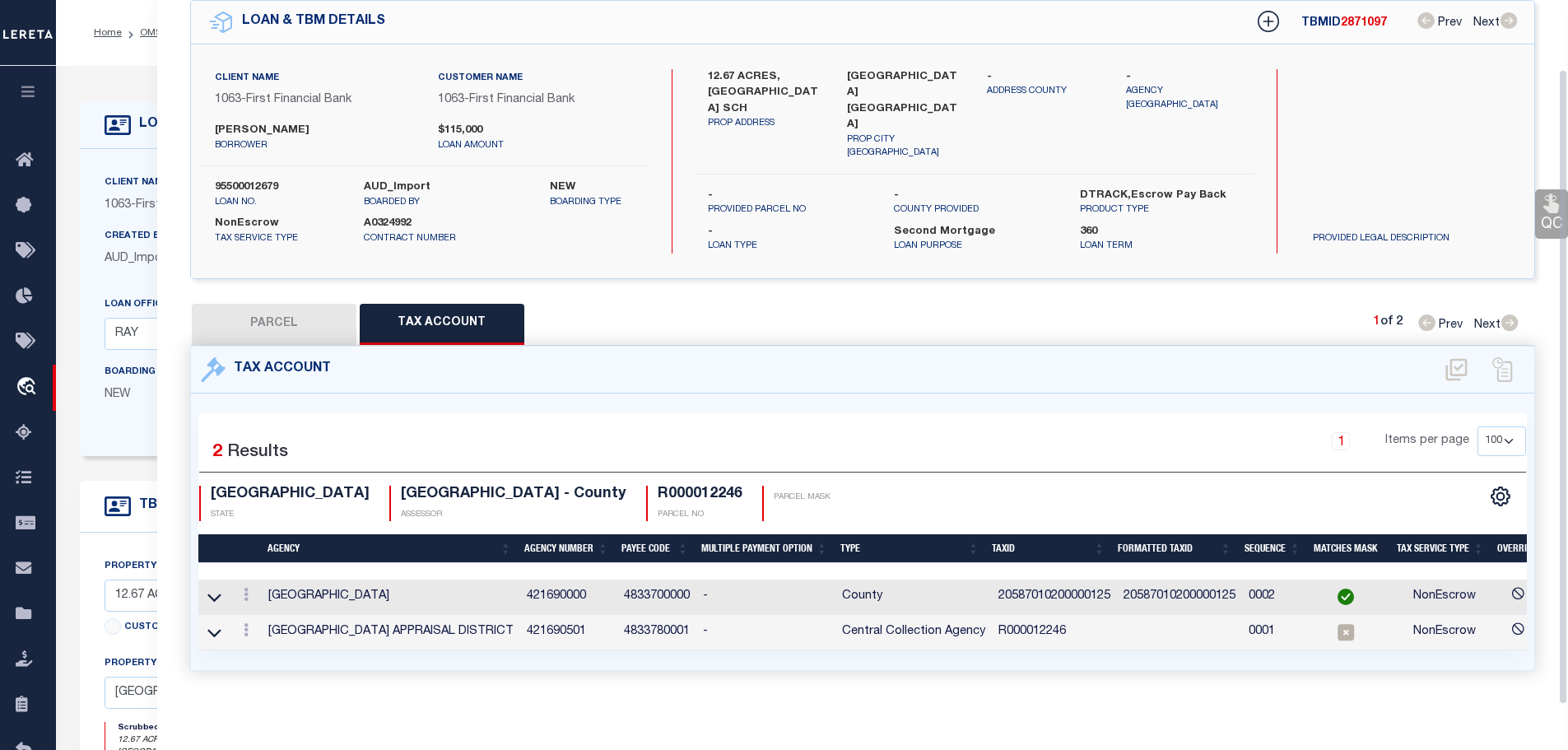
scroll to position [77, 0]
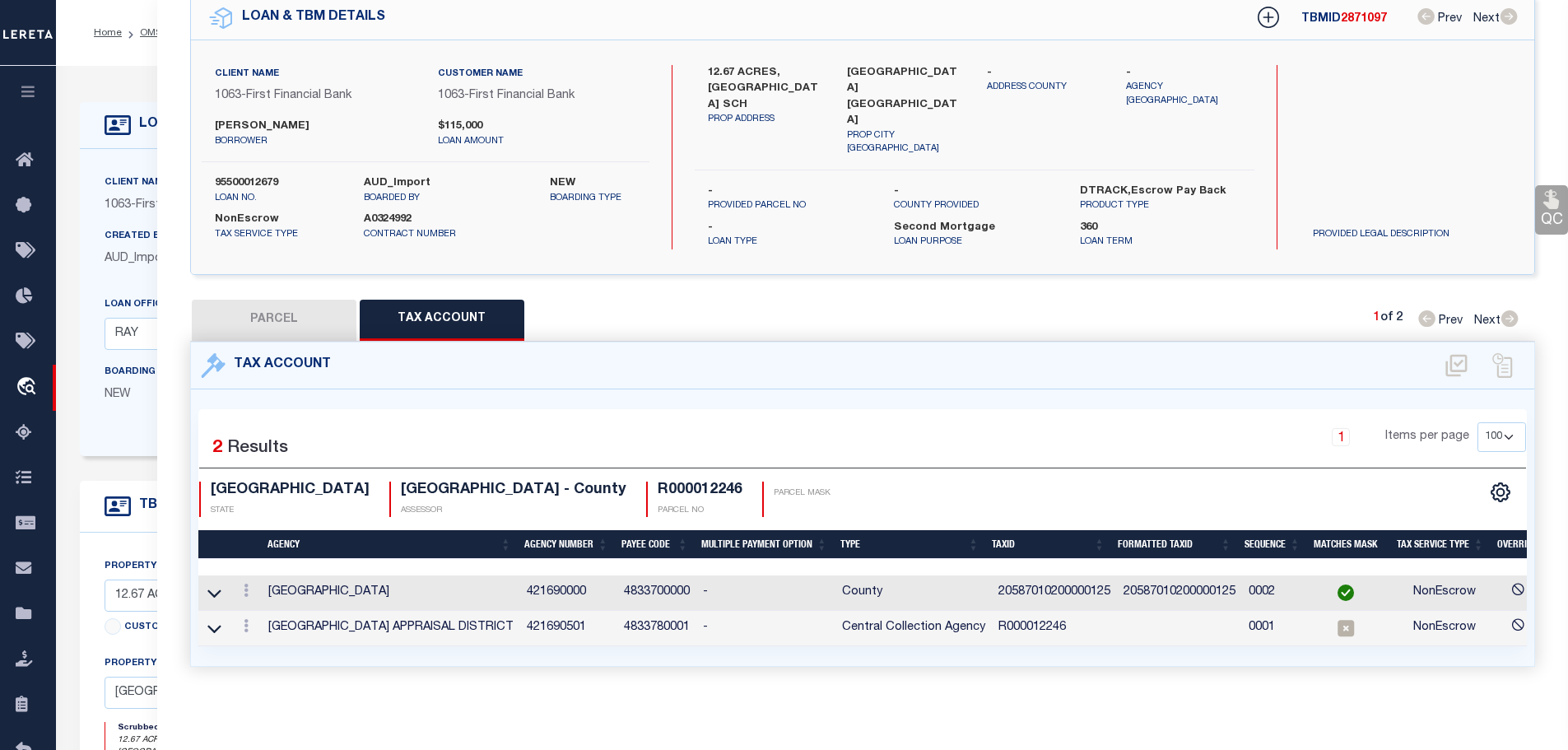
click at [1058, 577] on td "20587010200000125" at bounding box center [1054, 593] width 125 height 35
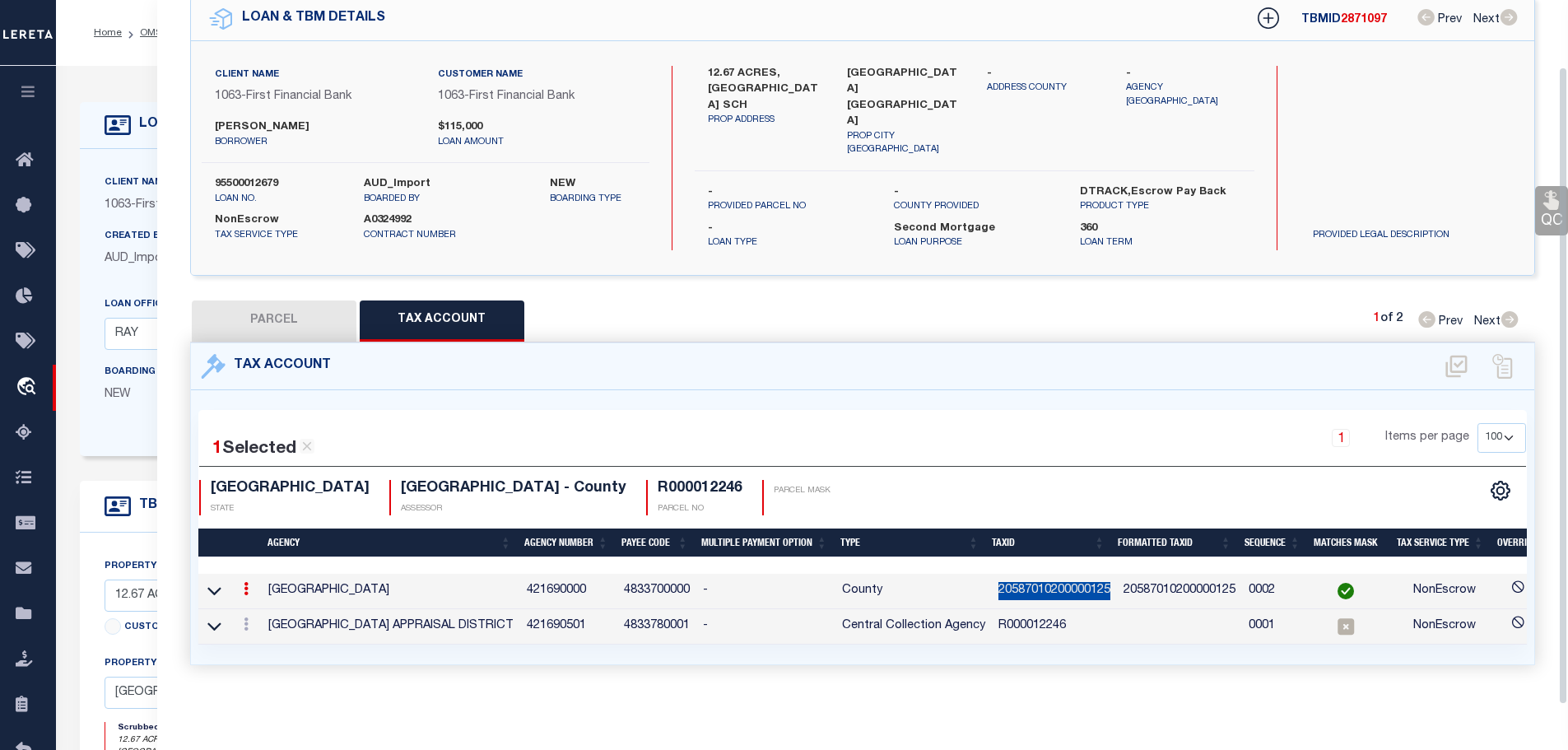
click at [1058, 577] on td "20587010200000125" at bounding box center [1054, 591] width 125 height 35
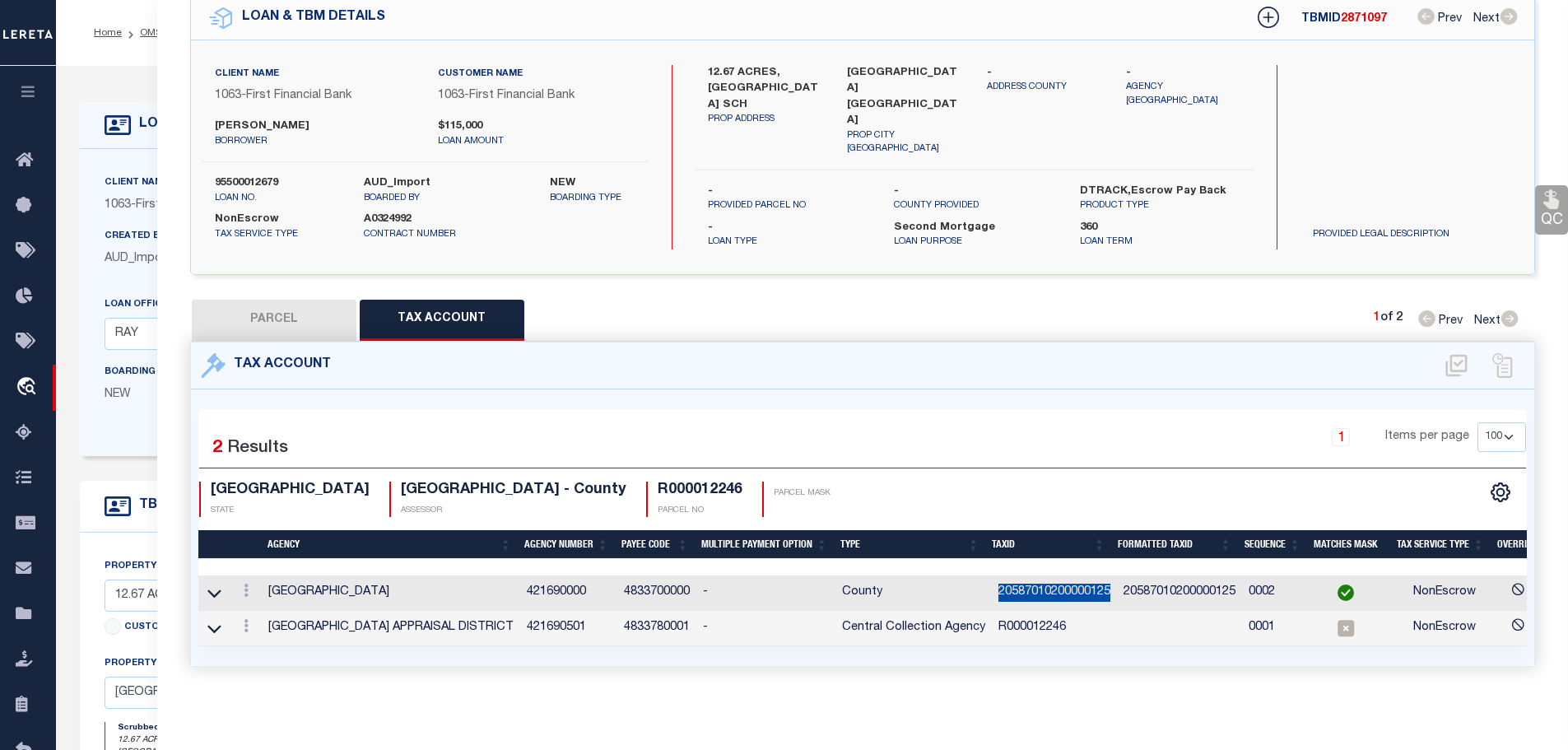
copy td "20587010200000125"
click at [242, 622] on link at bounding box center [246, 628] width 18 height 14
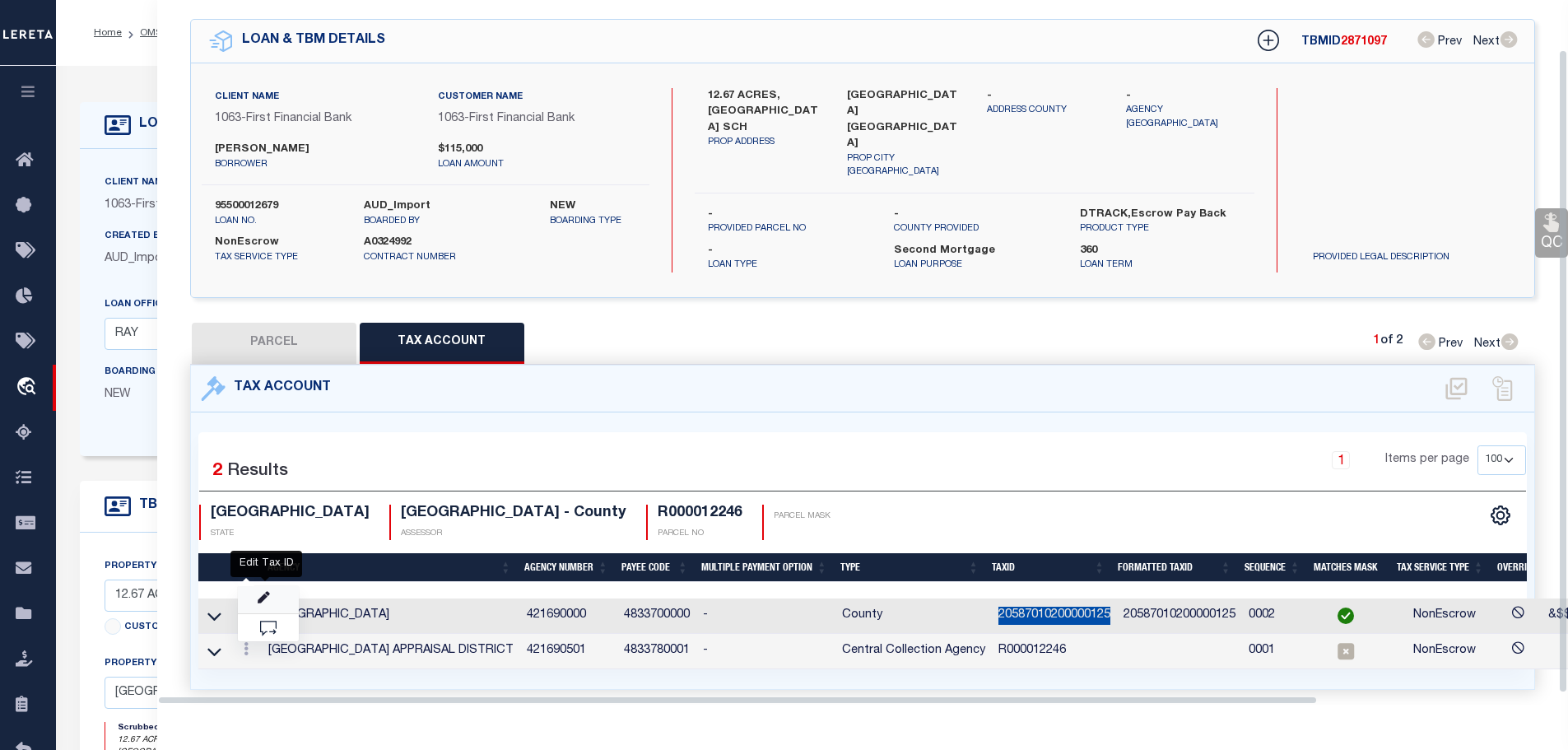
click at [262, 592] on icon "" at bounding box center [264, 598] width 13 height 13
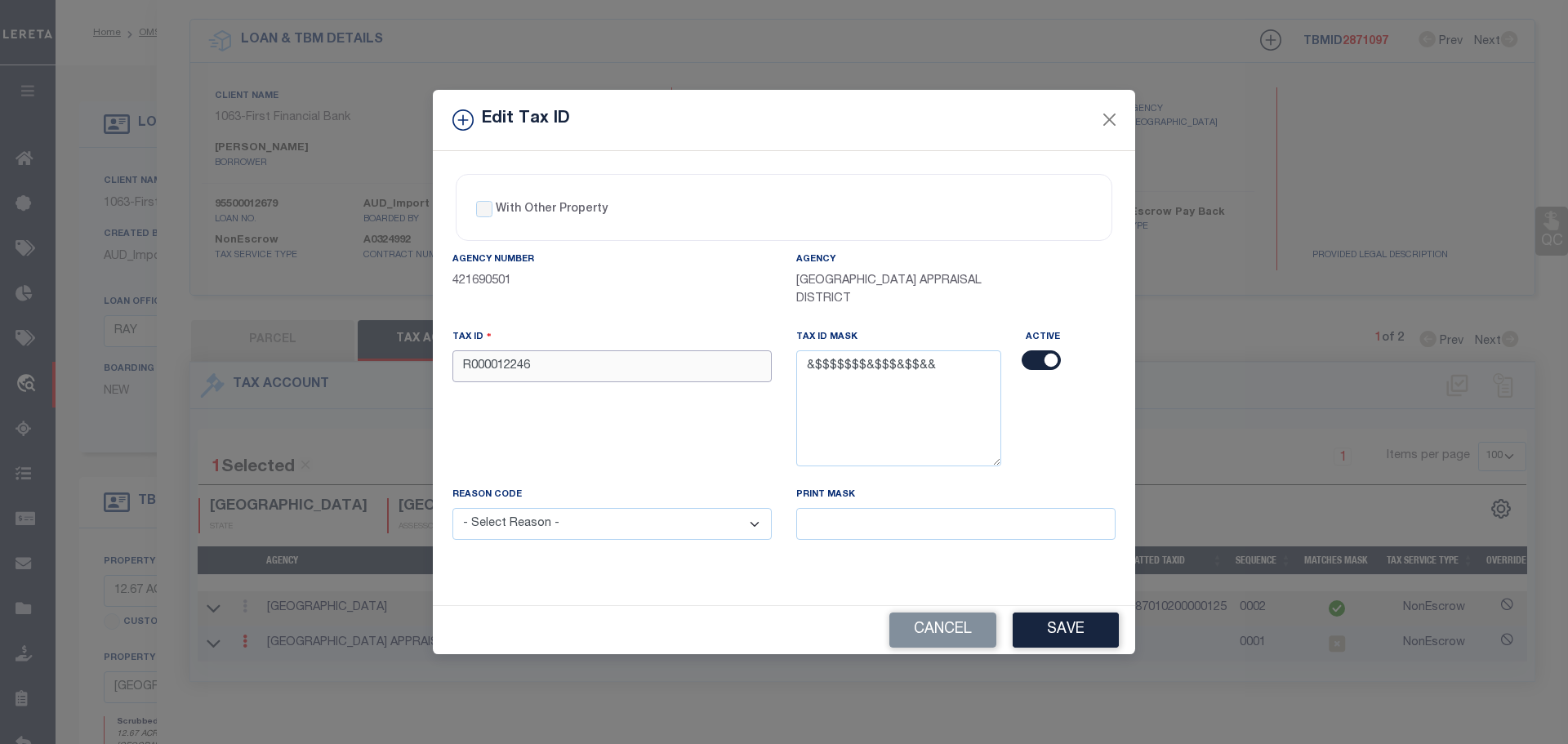
click at [552, 364] on input "R000012246" at bounding box center [612, 367] width 319 height 32
paste input "20587010200000125"
click at [642, 525] on select "- Select Reason - 099 - Other (Provide additional detail) ACT - Agency Changed …" at bounding box center [612, 523] width 319 height 32
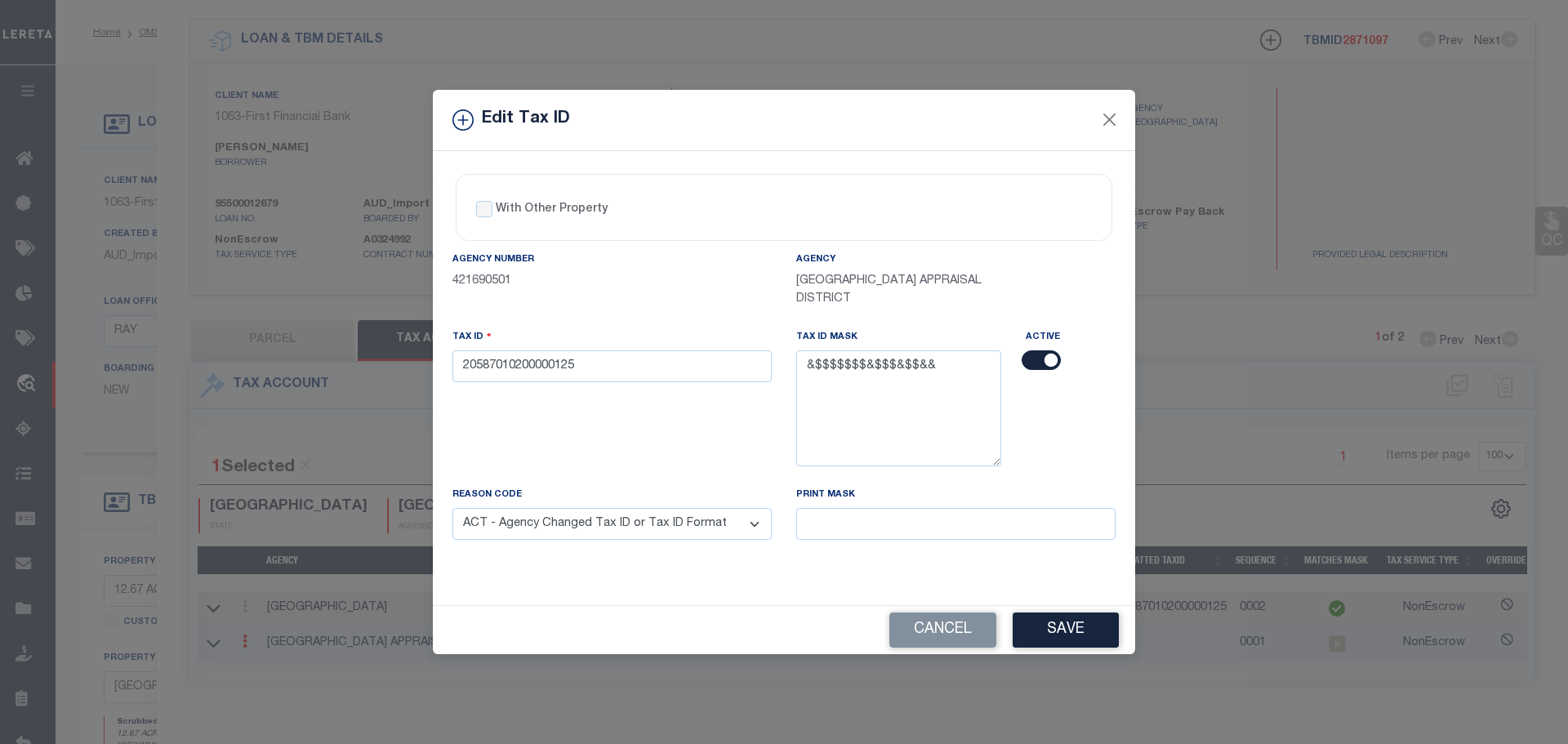
click at [453, 508] on select "- Select Reason - 099 - Other (Provide additional detail) ACT - Agency Changed …" at bounding box center [612, 523] width 319 height 32
click at [1092, 632] on button "Save" at bounding box center [1065, 629] width 106 height 35
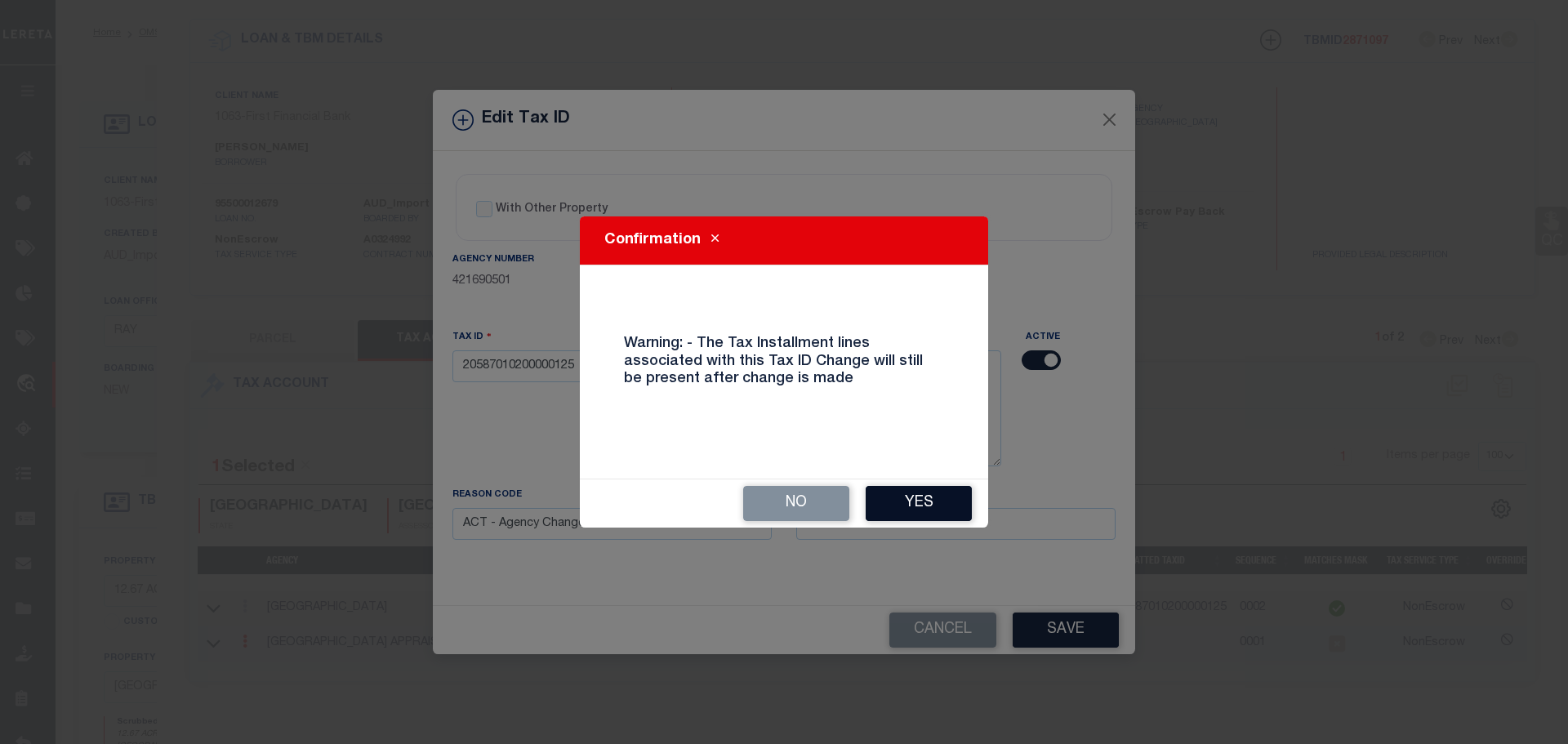
click at [913, 511] on button "Yes" at bounding box center [918, 503] width 106 height 35
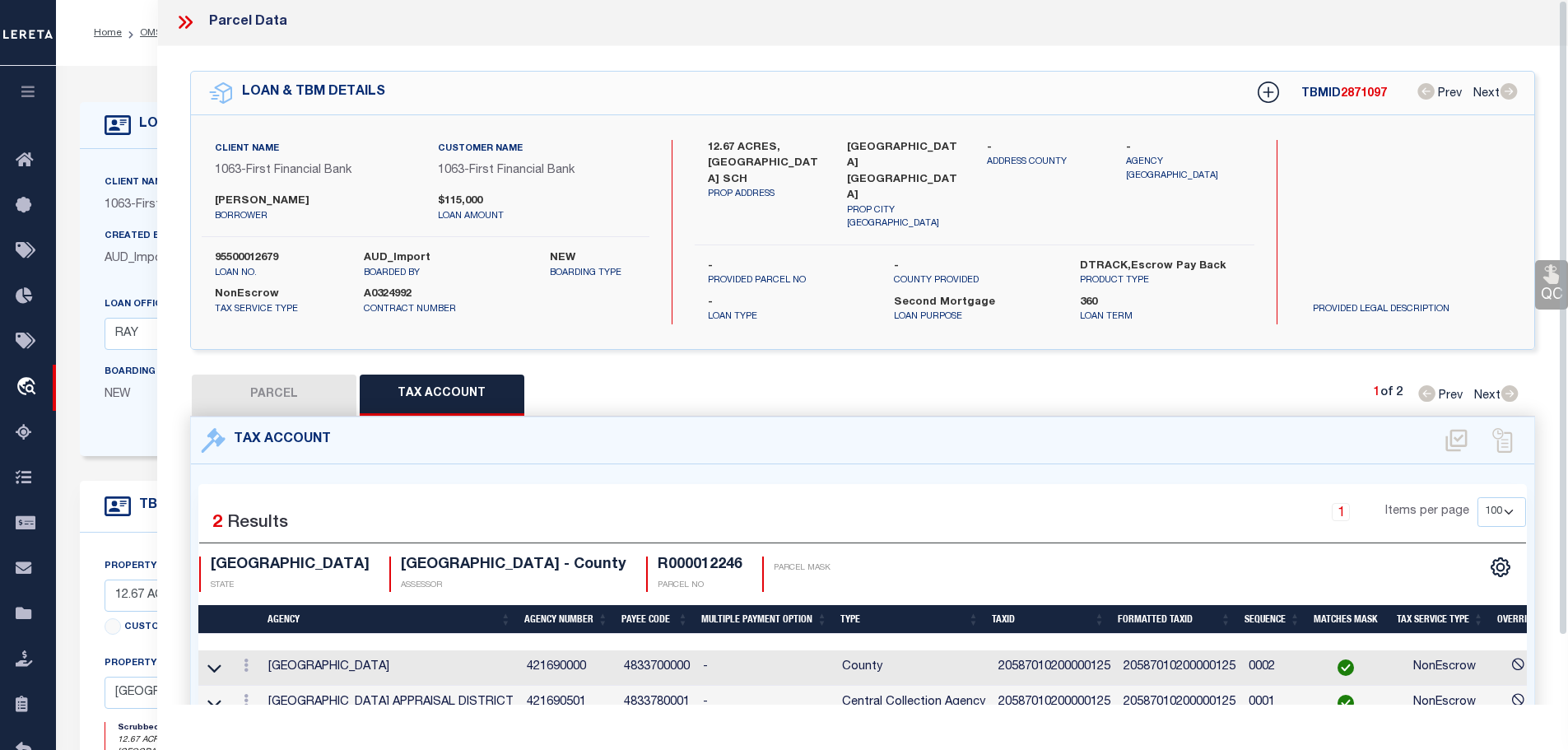
scroll to position [0, 0]
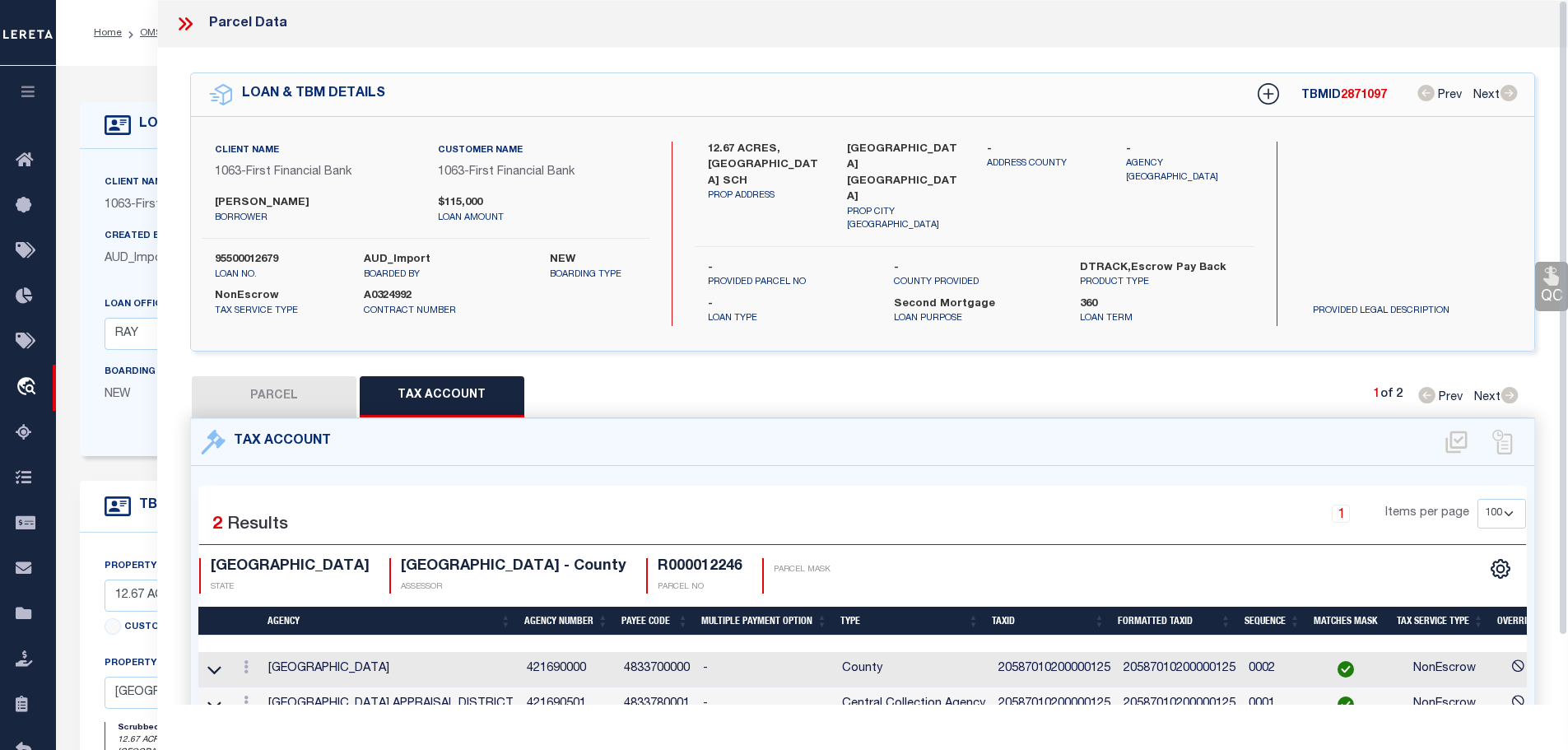
click at [184, 19] on icon at bounding box center [185, 24] width 22 height 22
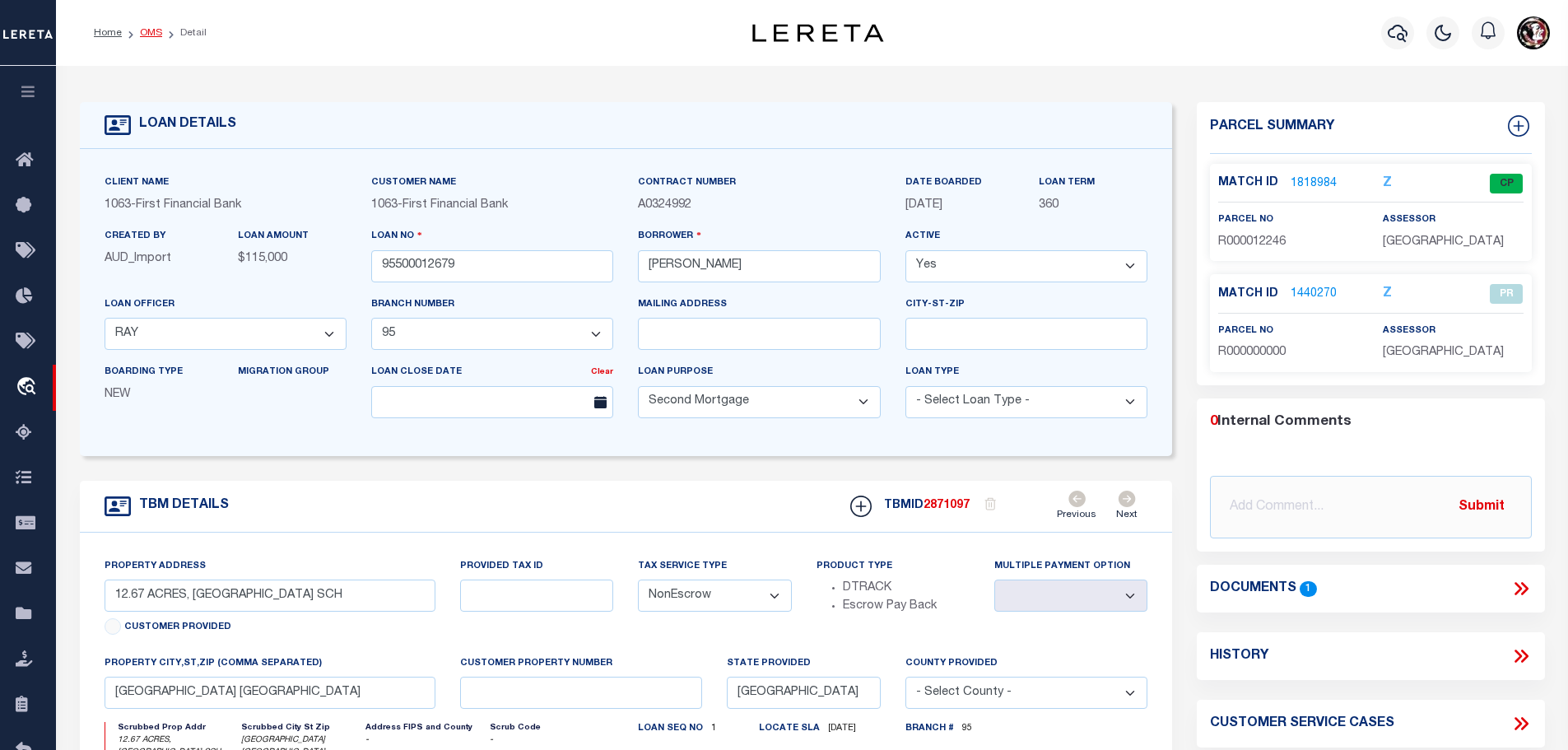
click at [147, 33] on link "OMS" at bounding box center [151, 33] width 23 height 10
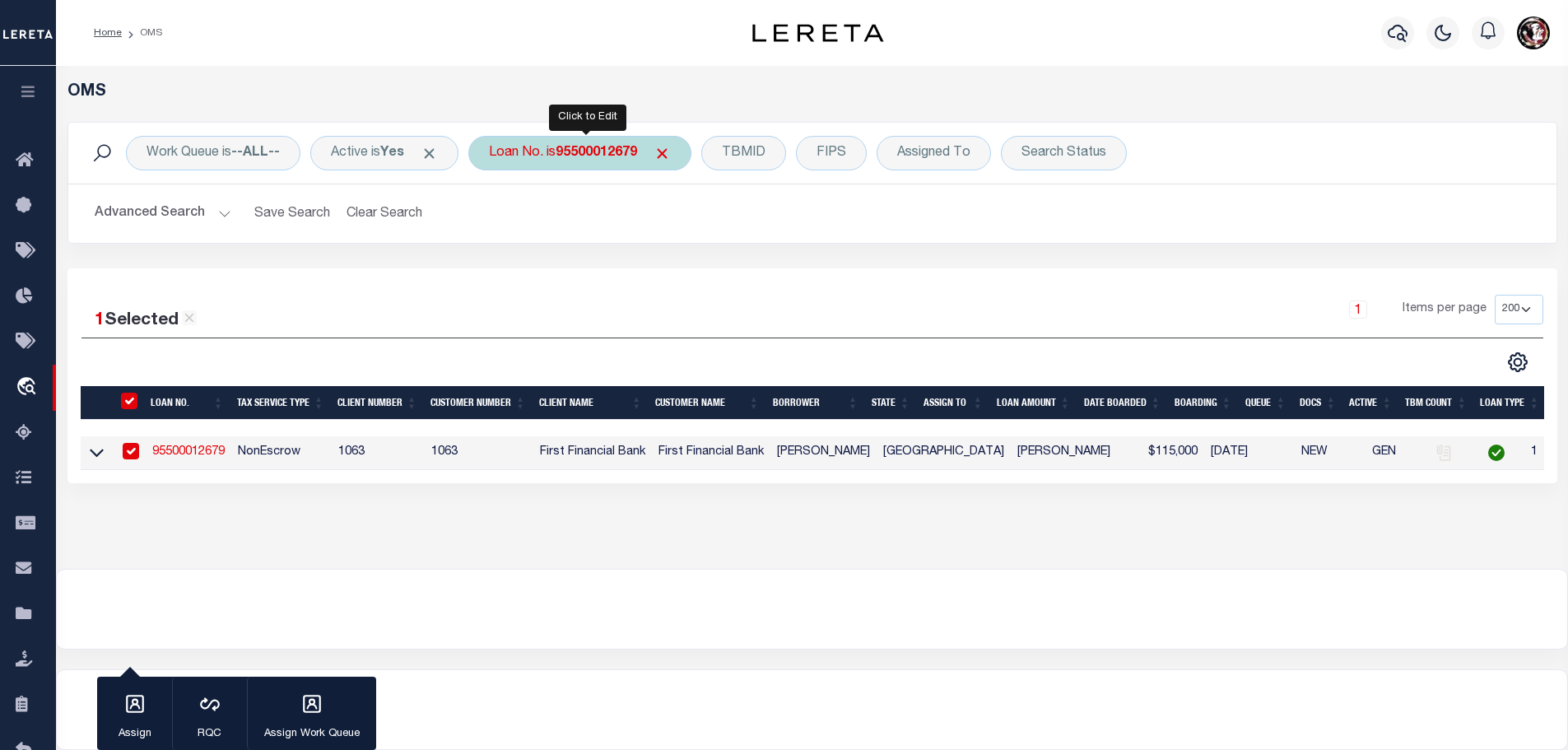
click at [615, 149] on b "95500012679" at bounding box center [596, 153] width 81 height 14
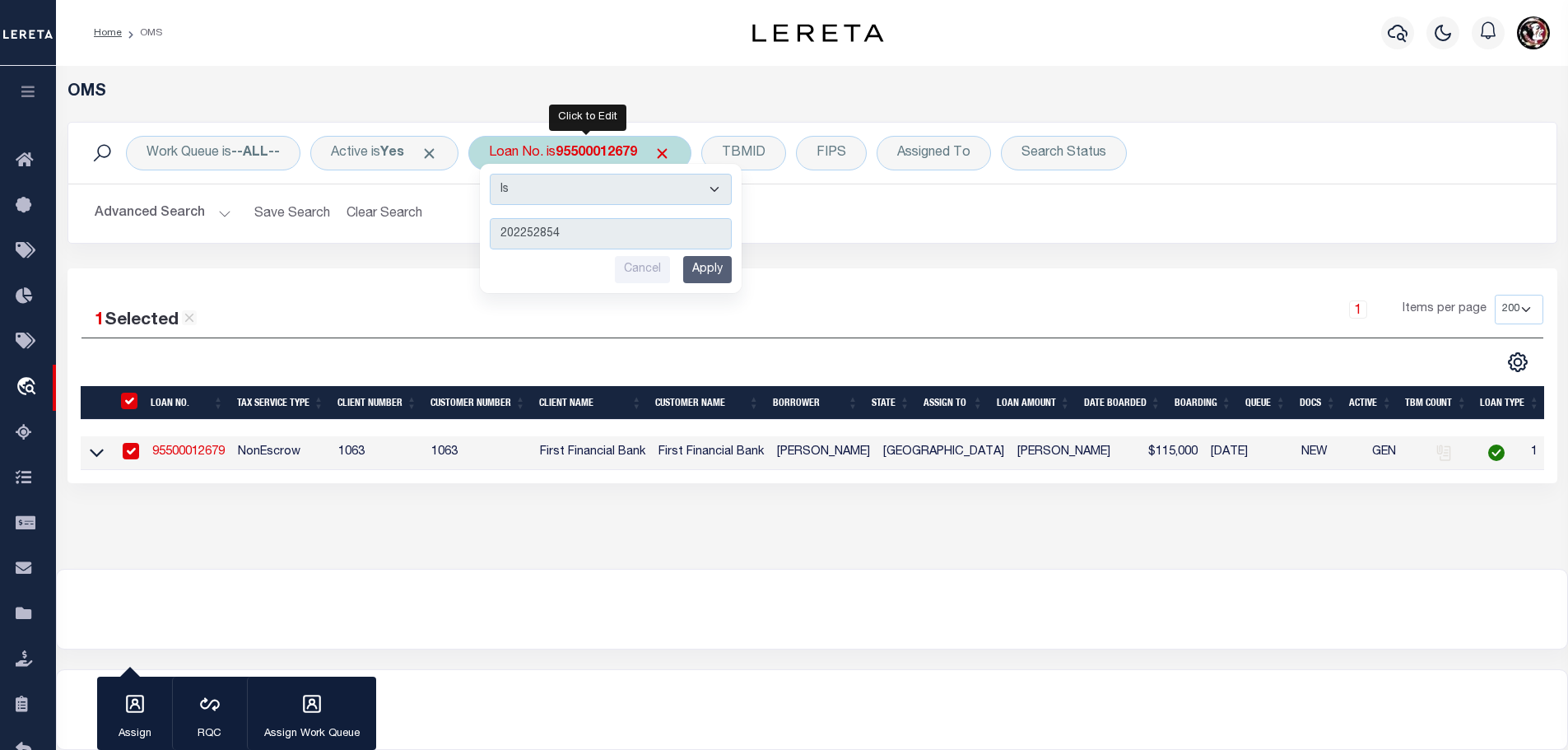
click at [718, 264] on input "Apply" at bounding box center [708, 269] width 49 height 27
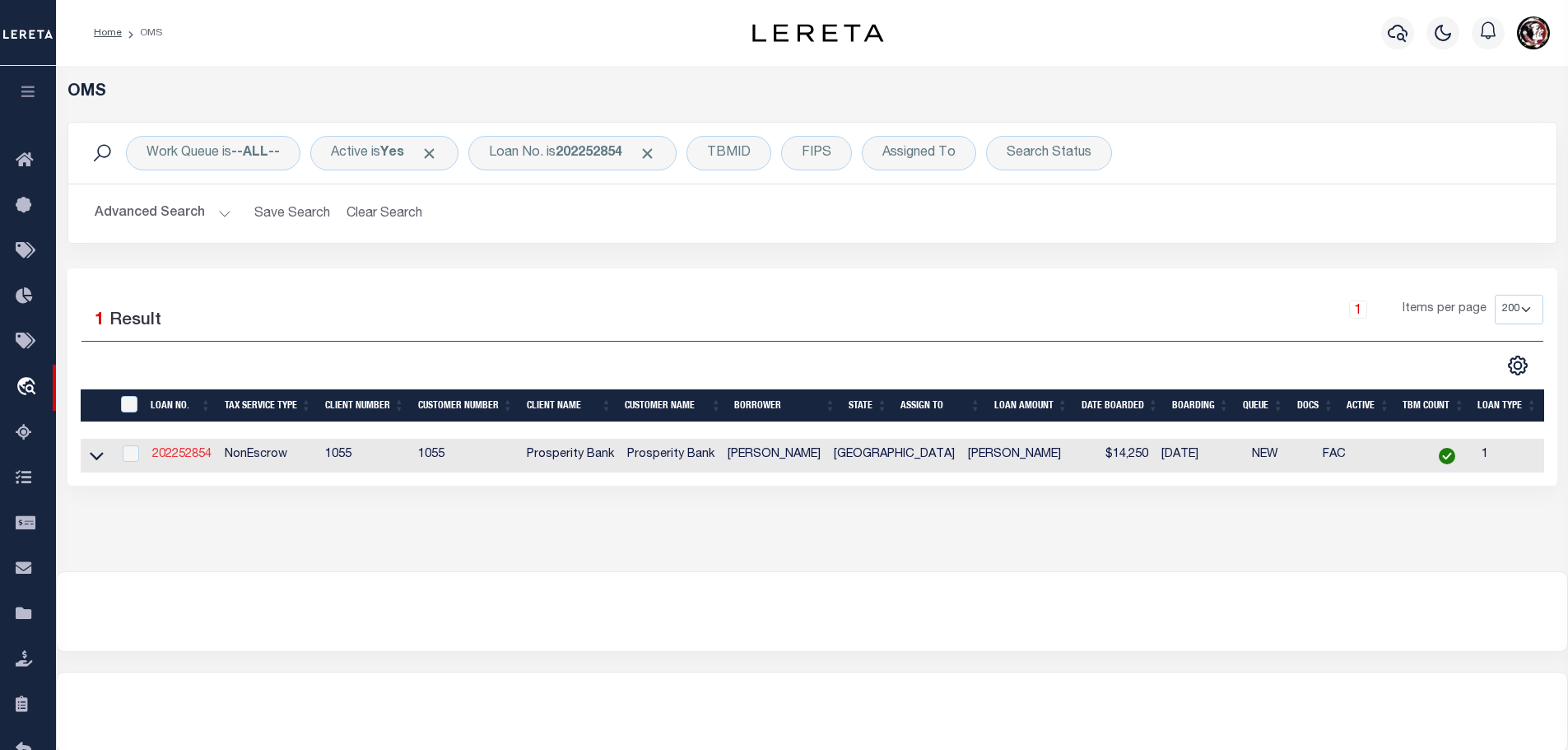
click at [179, 450] on link "202252854" at bounding box center [182, 454] width 60 height 12
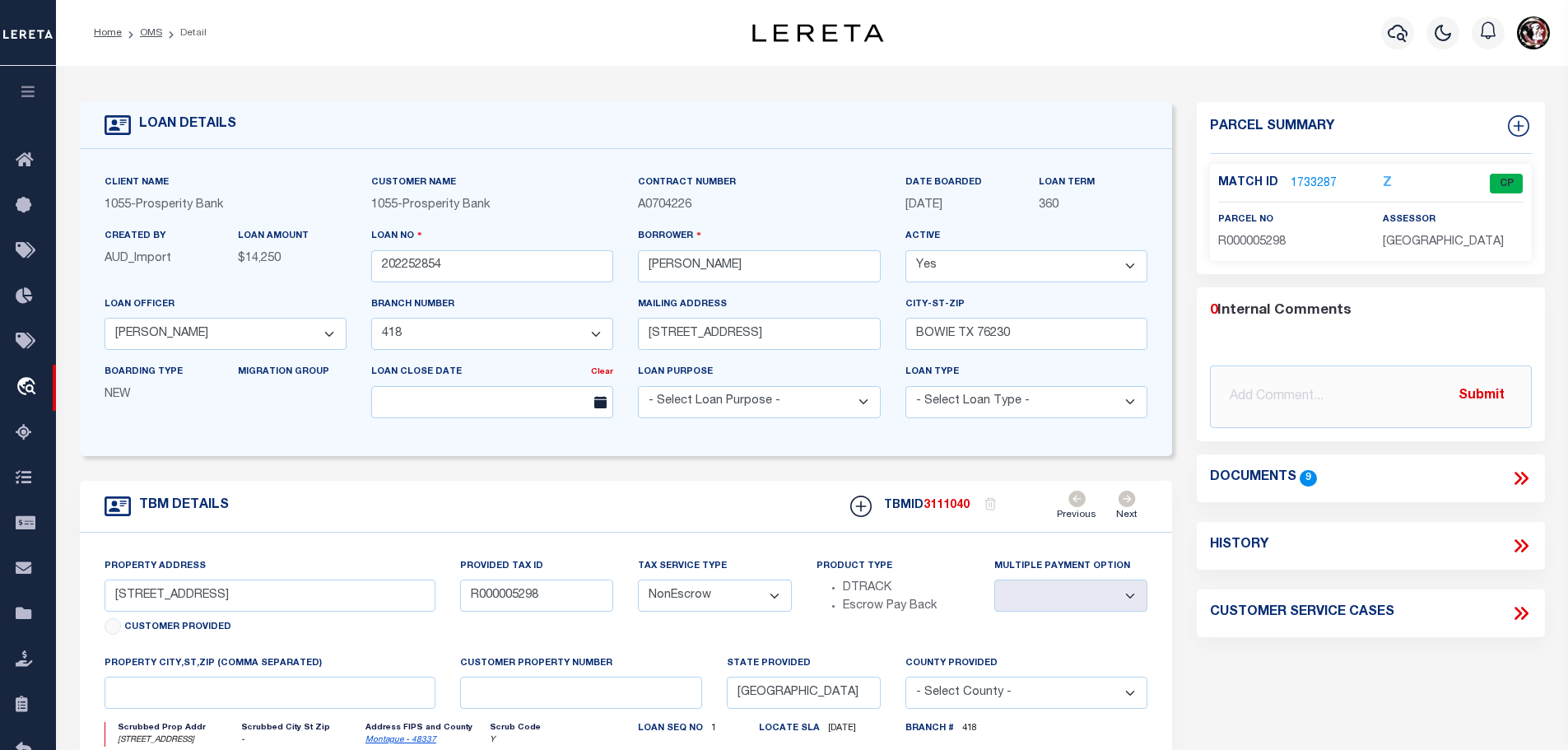
click at [1305, 182] on link "1733287" at bounding box center [1313, 183] width 46 height 17
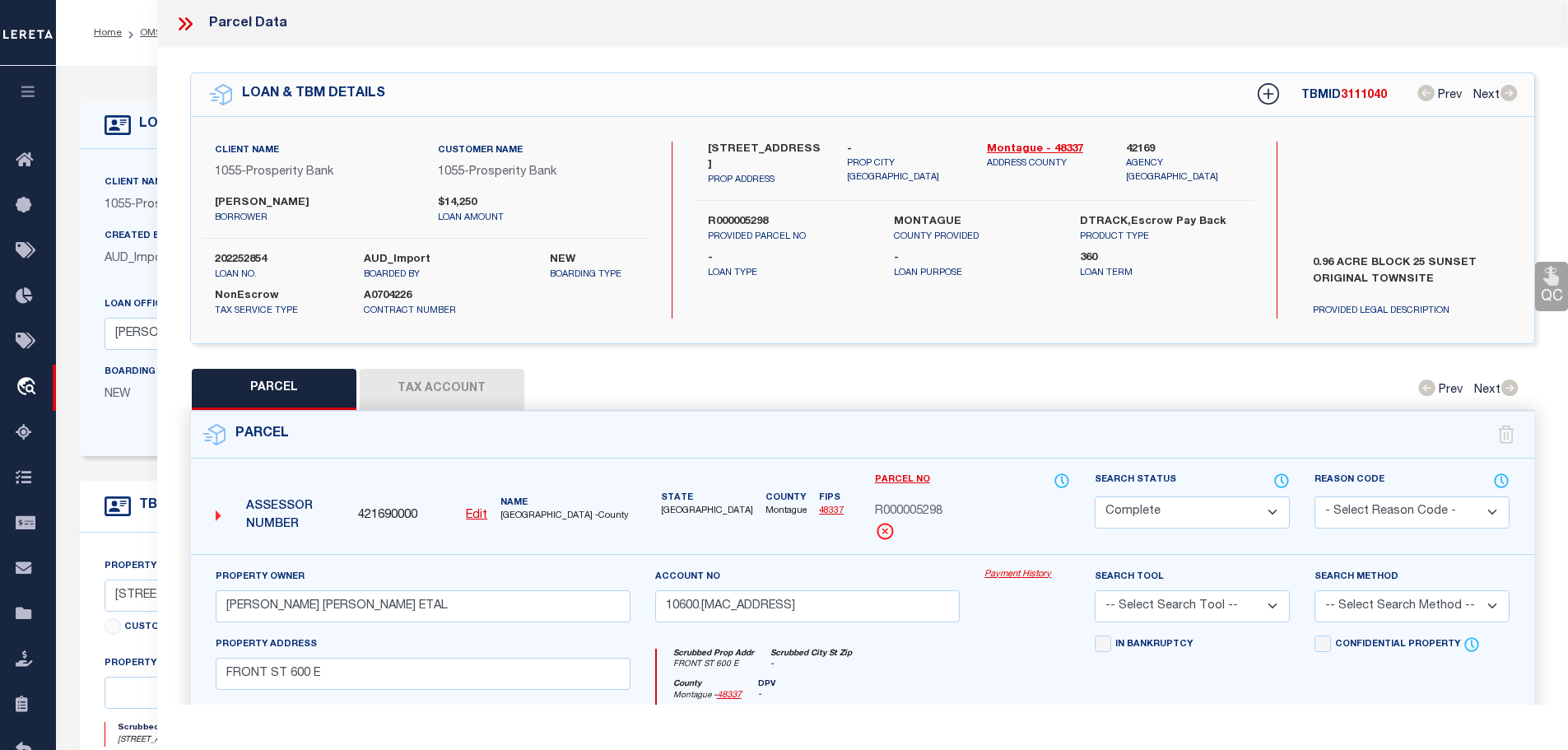
click at [427, 382] on button "Tax Account" at bounding box center [442, 389] width 164 height 42
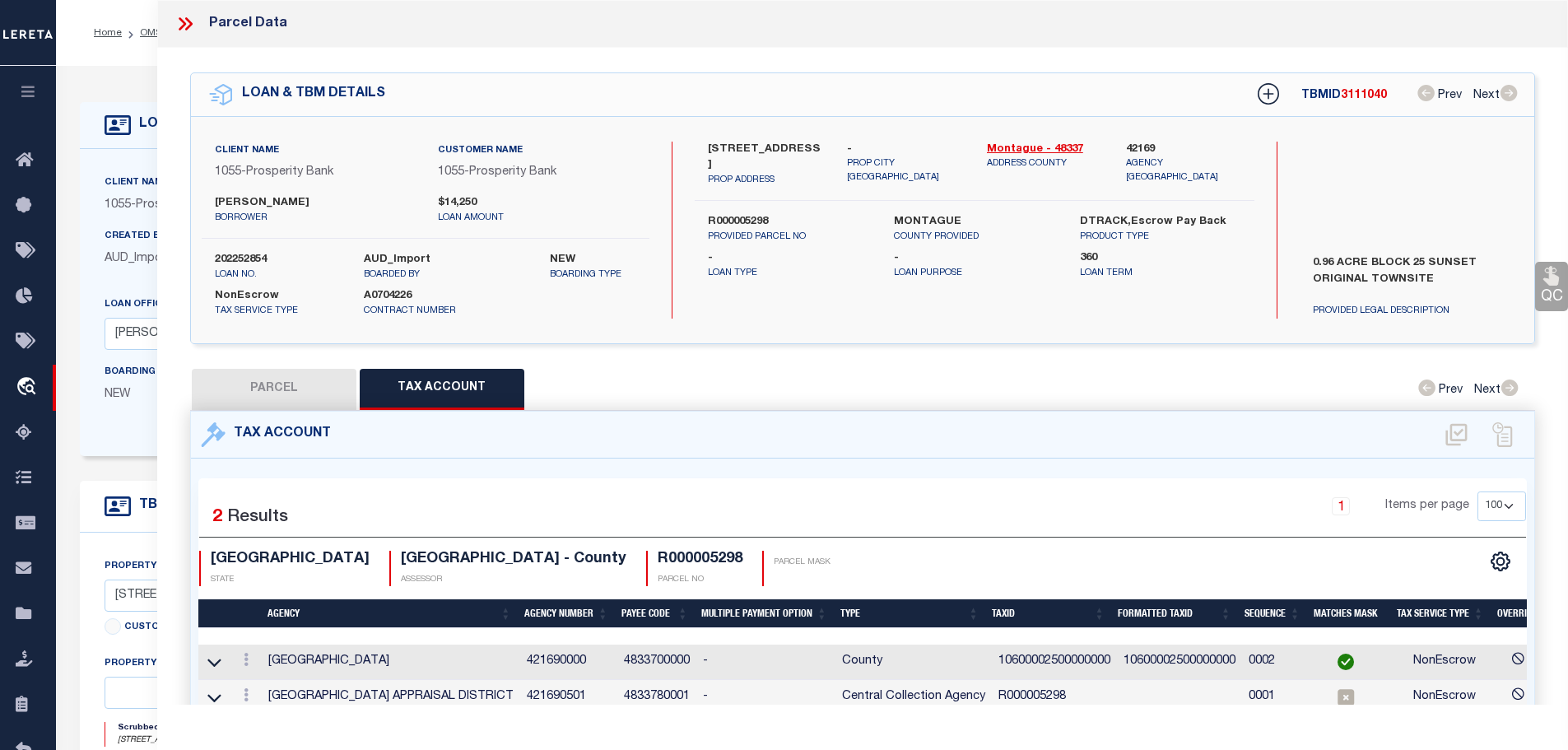
click at [1062, 659] on td "10600002500000000" at bounding box center [1054, 661] width 125 height 35
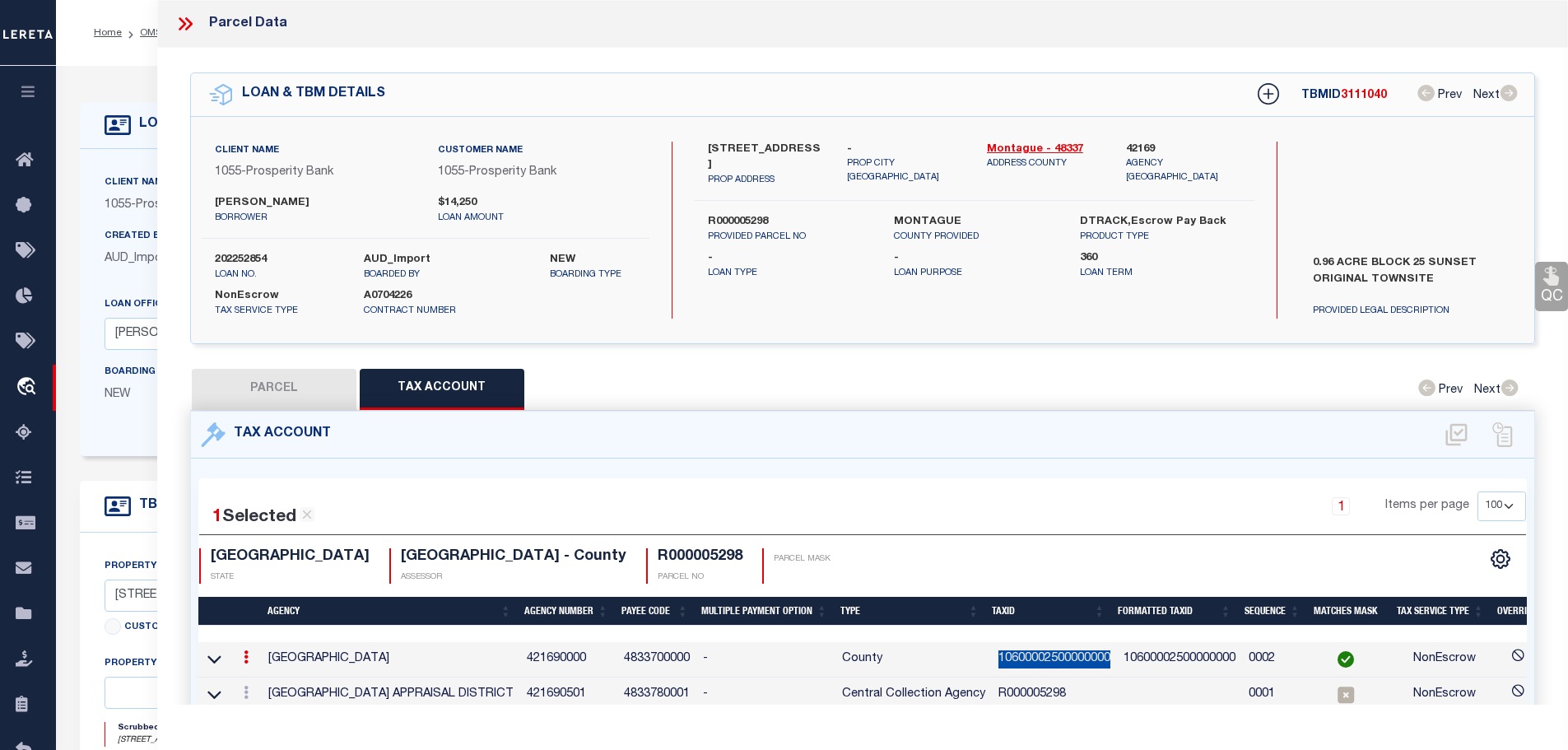
click at [1062, 659] on td "10600002500000000" at bounding box center [1054, 659] width 125 height 35
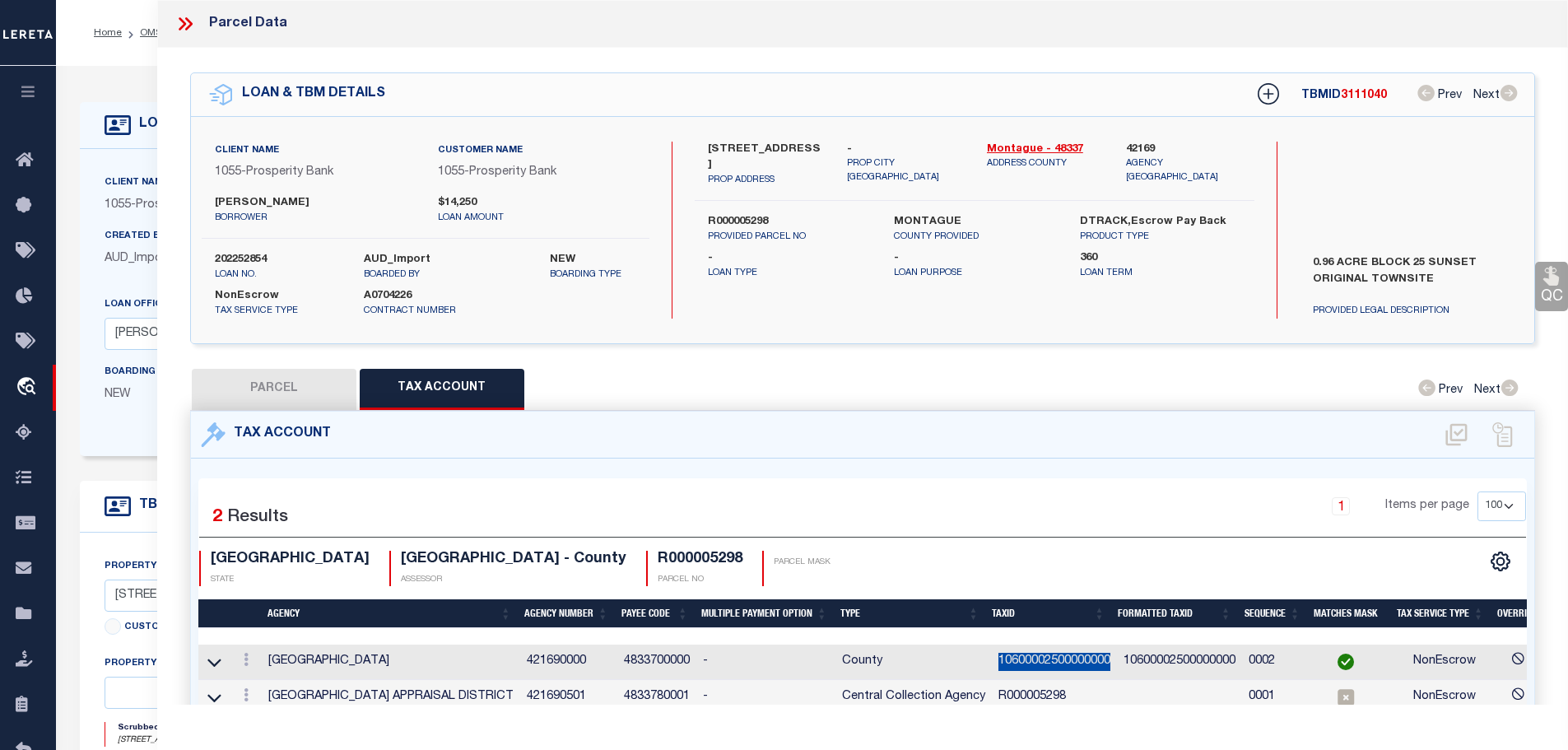
copy td "10600002500000000"
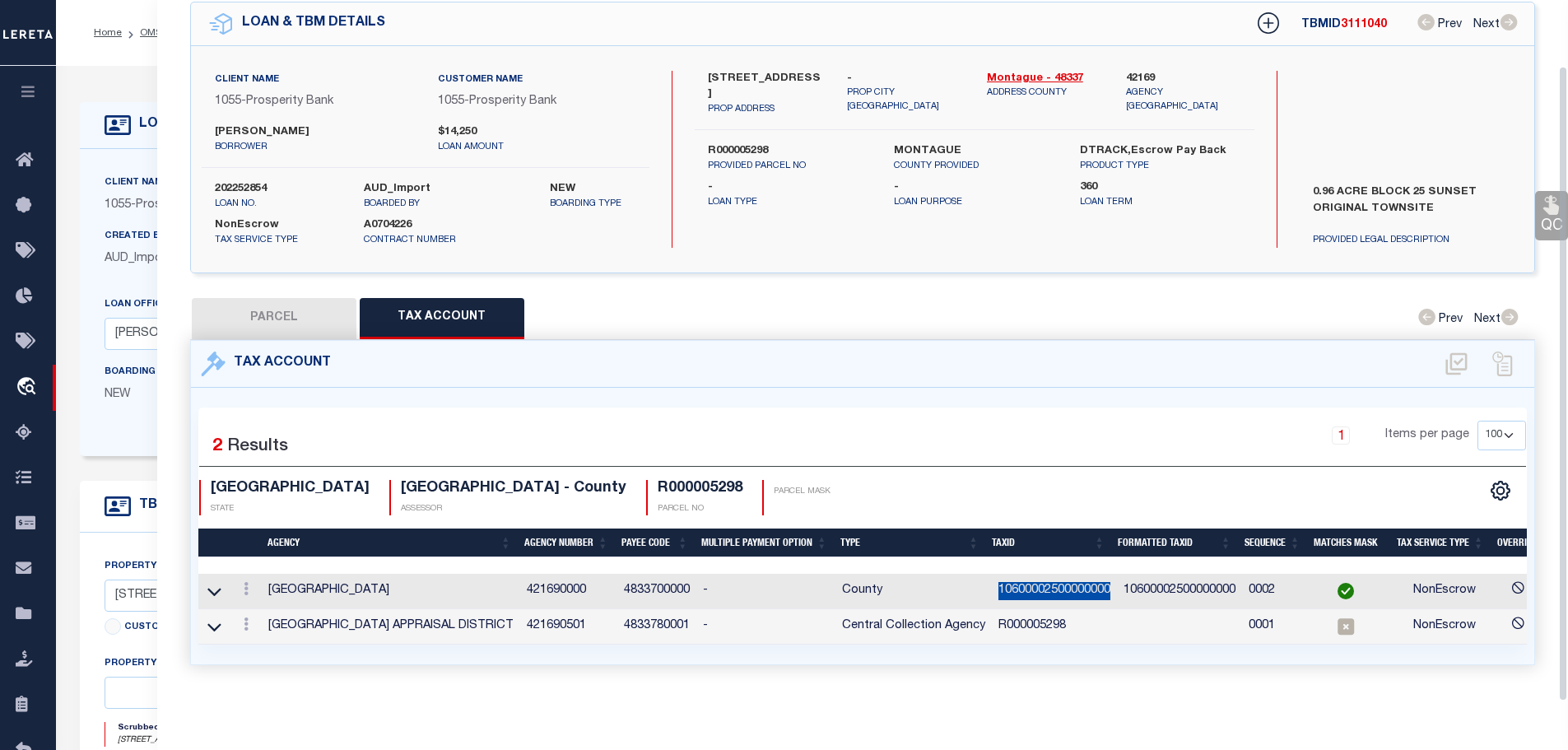
scroll to position [77, 0]
click at [244, 620] on link at bounding box center [246, 626] width 18 height 14
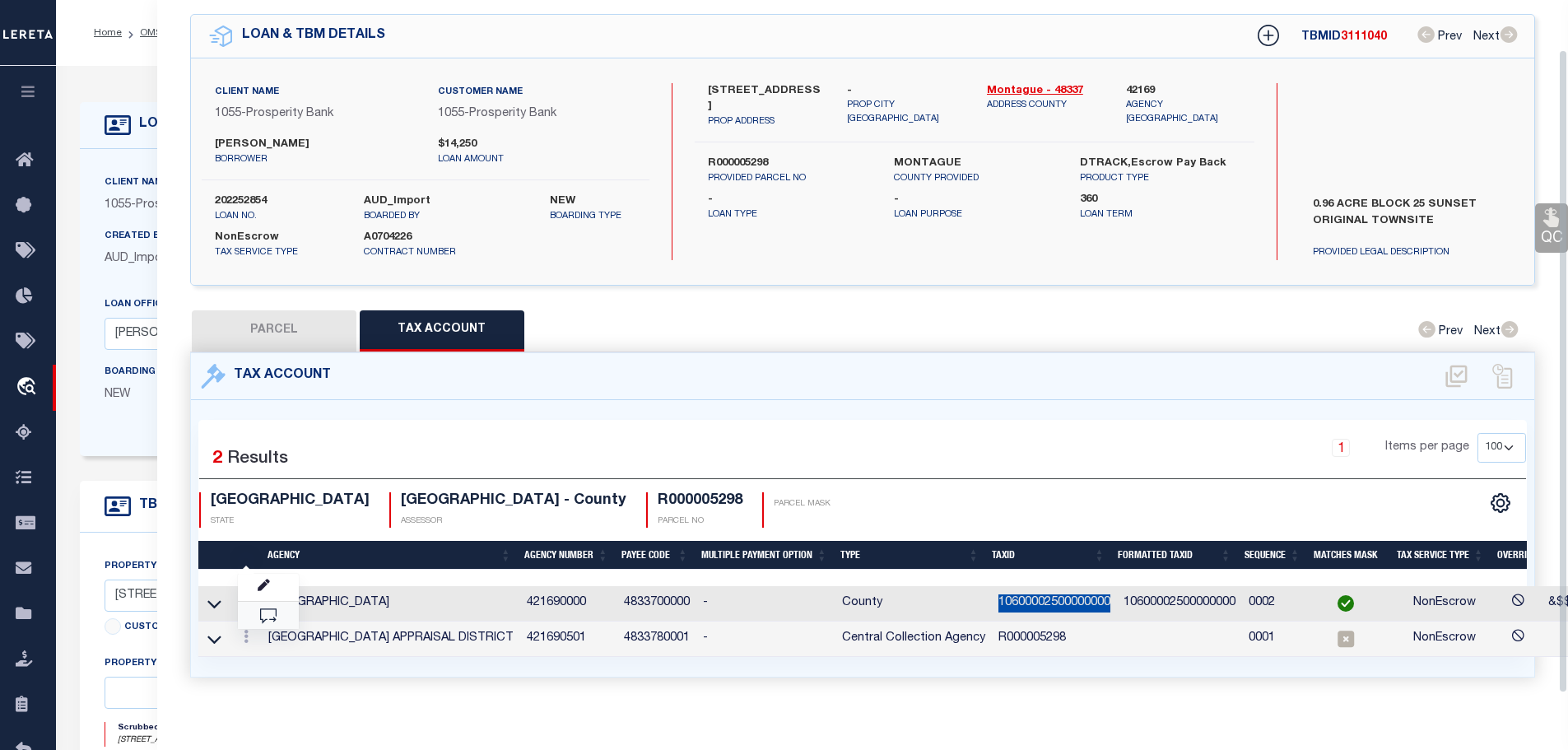
scroll to position [53, 0]
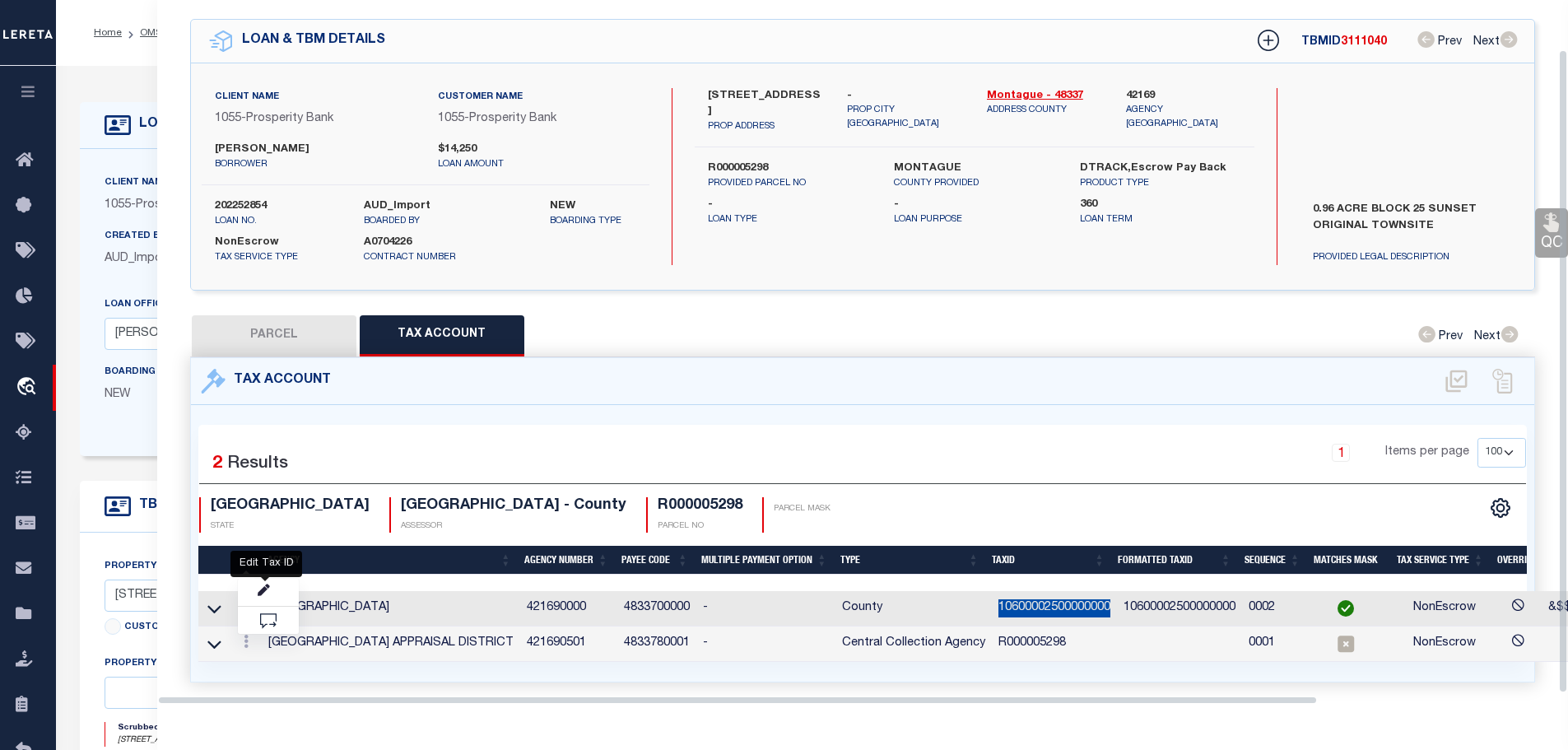
click at [264, 578] on div at bounding box center [266, 578] width 11 height 5
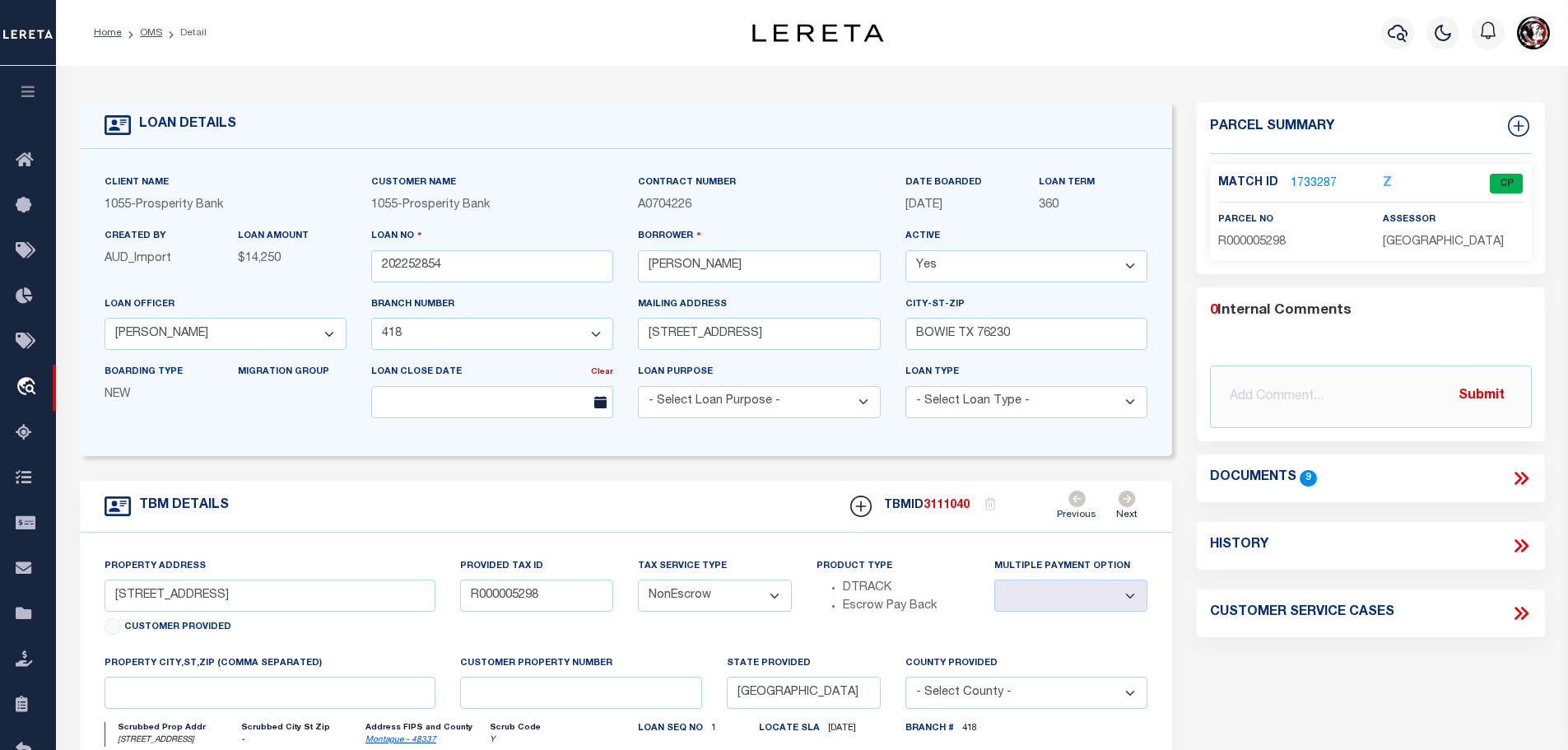
click at [1308, 179] on link "1733287" at bounding box center [1313, 183] width 46 height 17
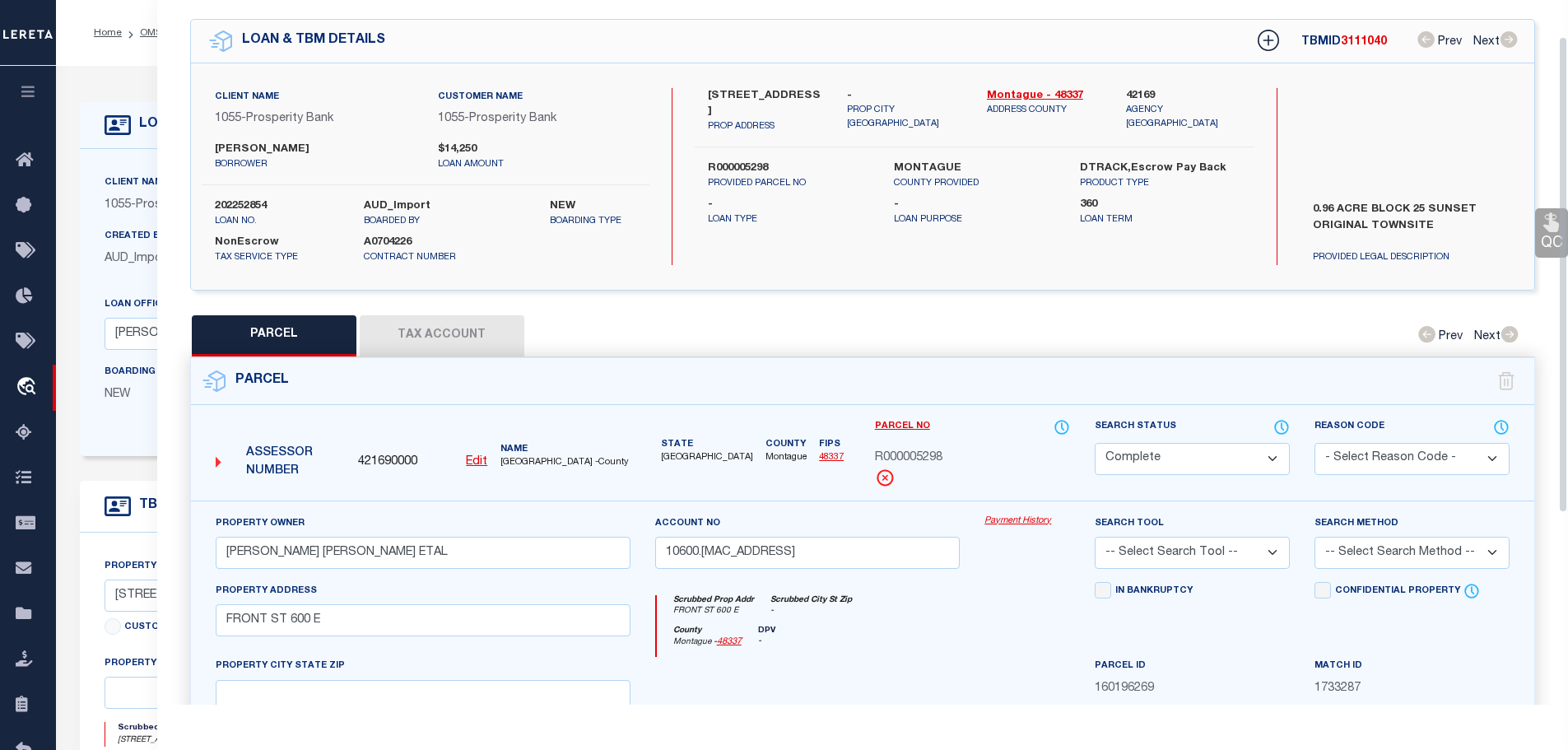
click at [438, 315] on button "Tax Account" at bounding box center [442, 336] width 164 height 42
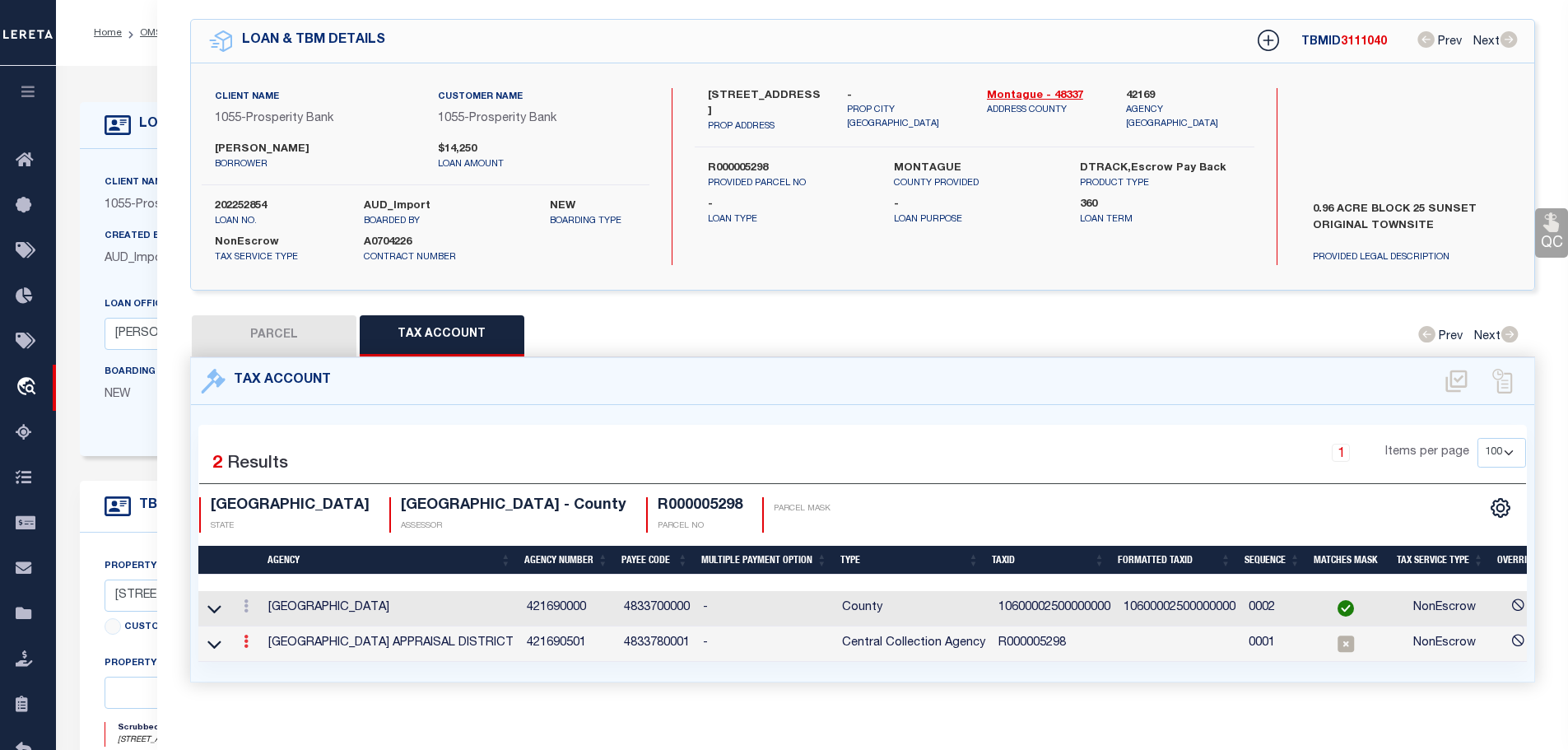
click at [248, 642] on icon at bounding box center [246, 641] width 5 height 14
click at [263, 661] on icon "" at bounding box center [264, 666] width 13 height 13
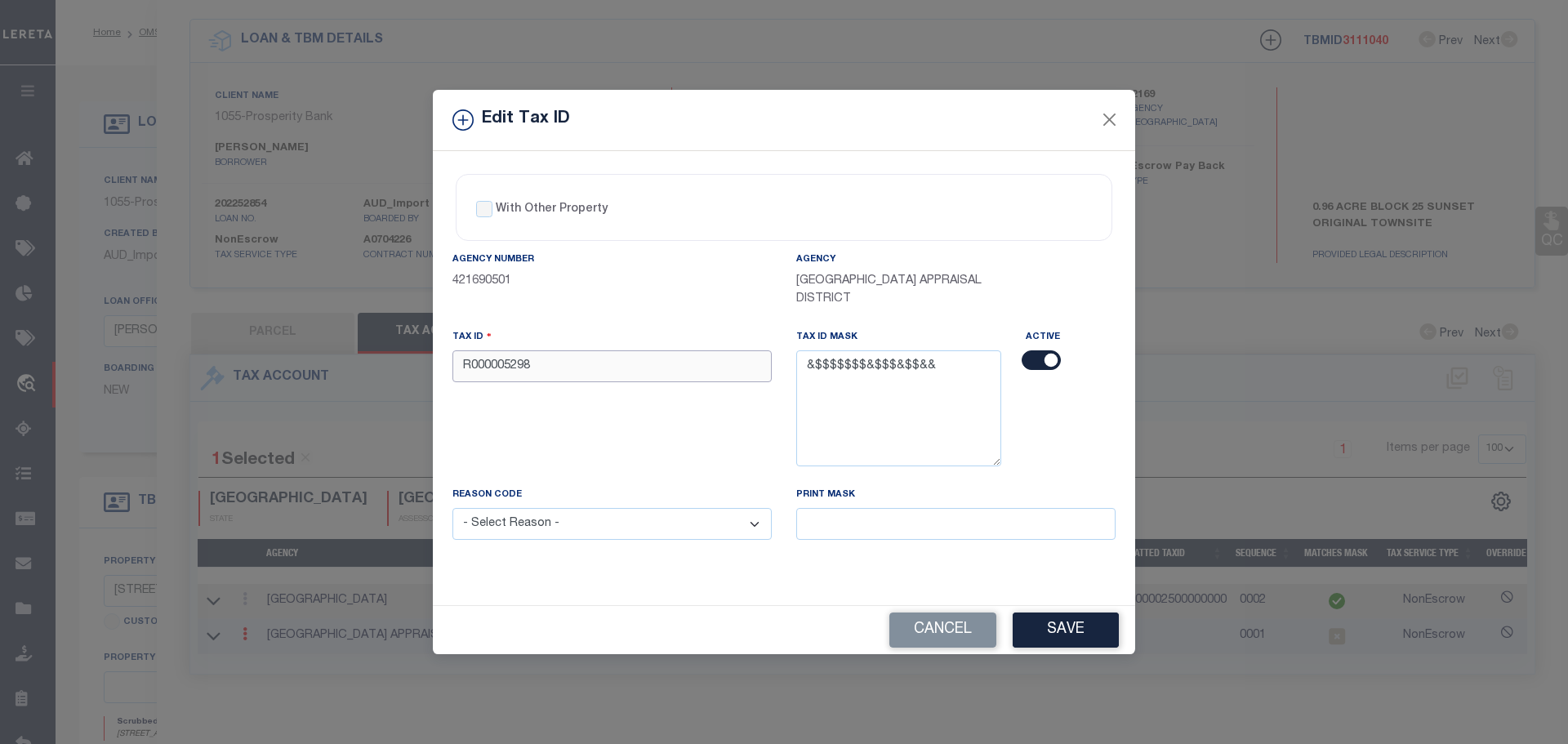
click at [585, 363] on input "R000005298" at bounding box center [612, 367] width 319 height 32
paste input "10600002500000000"
click at [627, 522] on select "- Select Reason - 099 - Other (Provide additional detail) ACT - Agency Changed …" at bounding box center [612, 523] width 319 height 32
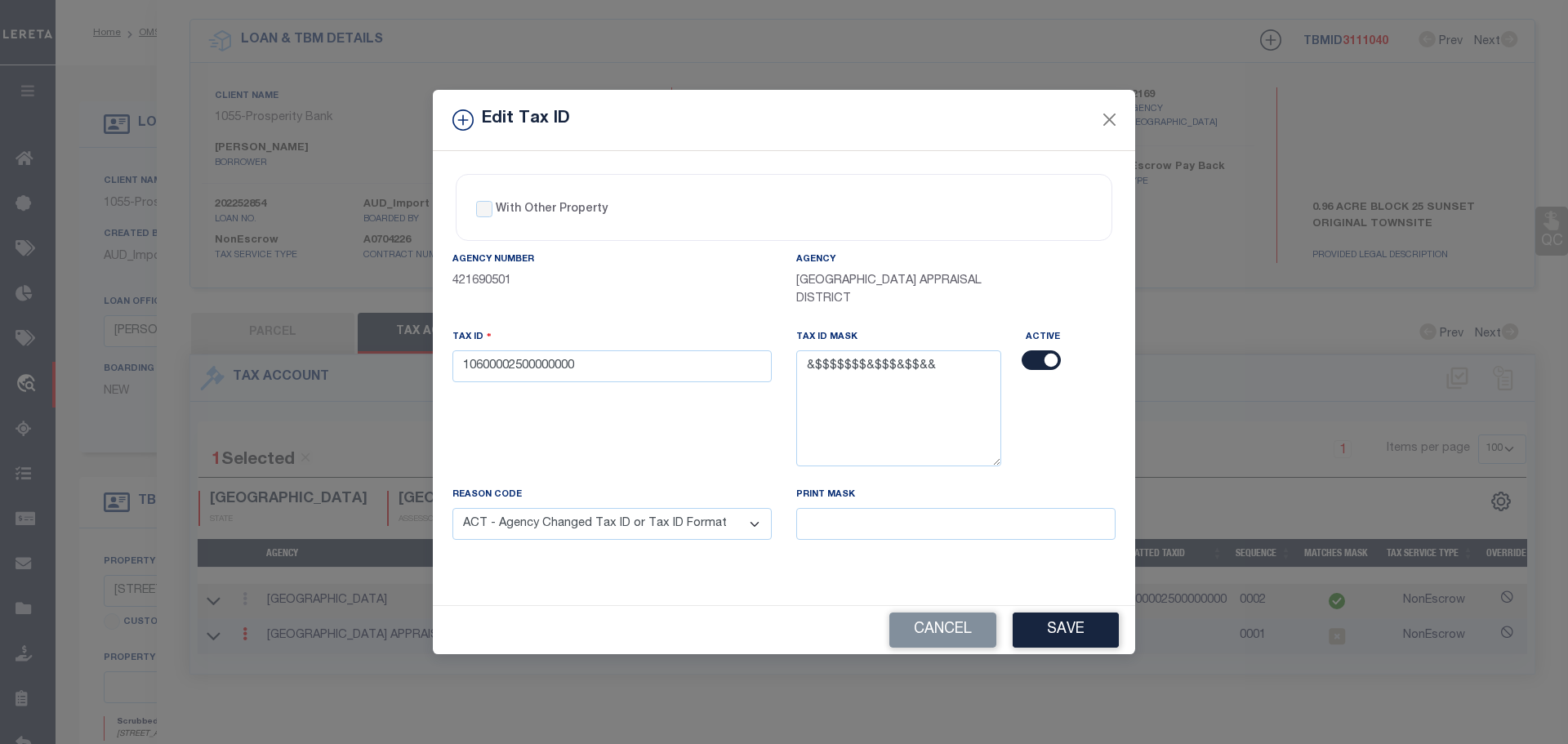
click at [453, 508] on select "- Select Reason - 099 - Other (Provide additional detail) ACT - Agency Changed …" at bounding box center [612, 523] width 319 height 32
click at [1072, 635] on button "Save" at bounding box center [1065, 629] width 106 height 35
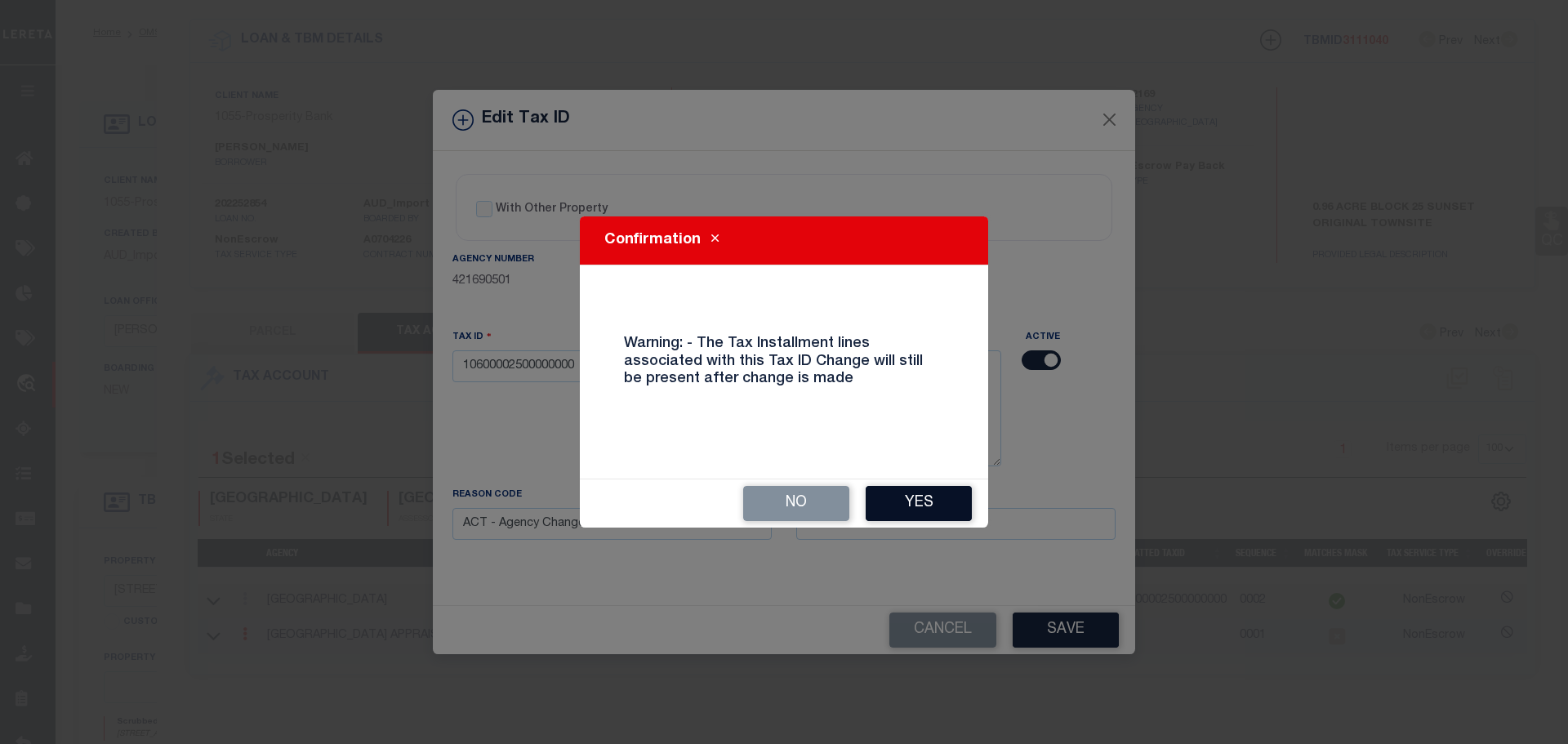
click at [919, 505] on button "Yes" at bounding box center [918, 503] width 106 height 35
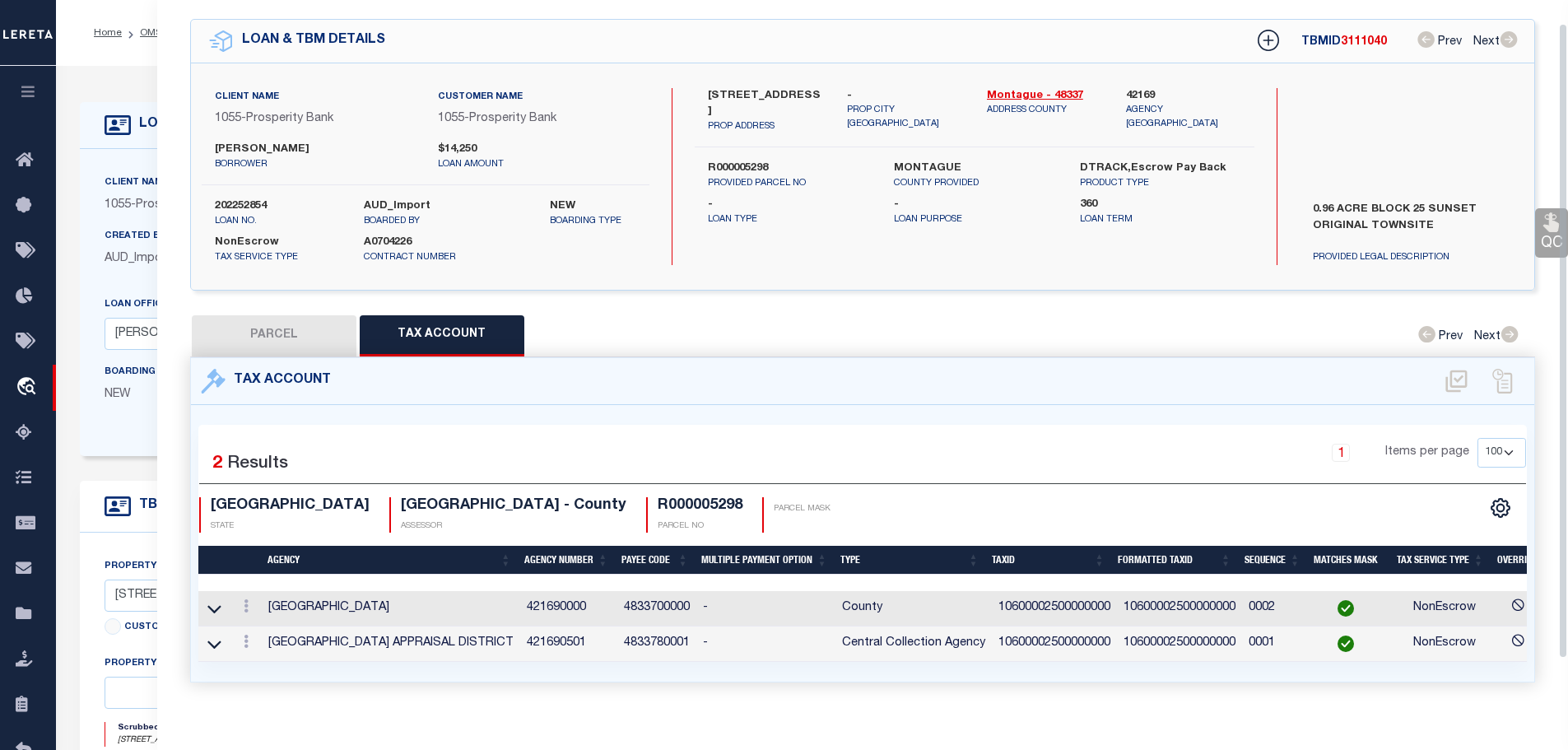
scroll to position [0, 0]
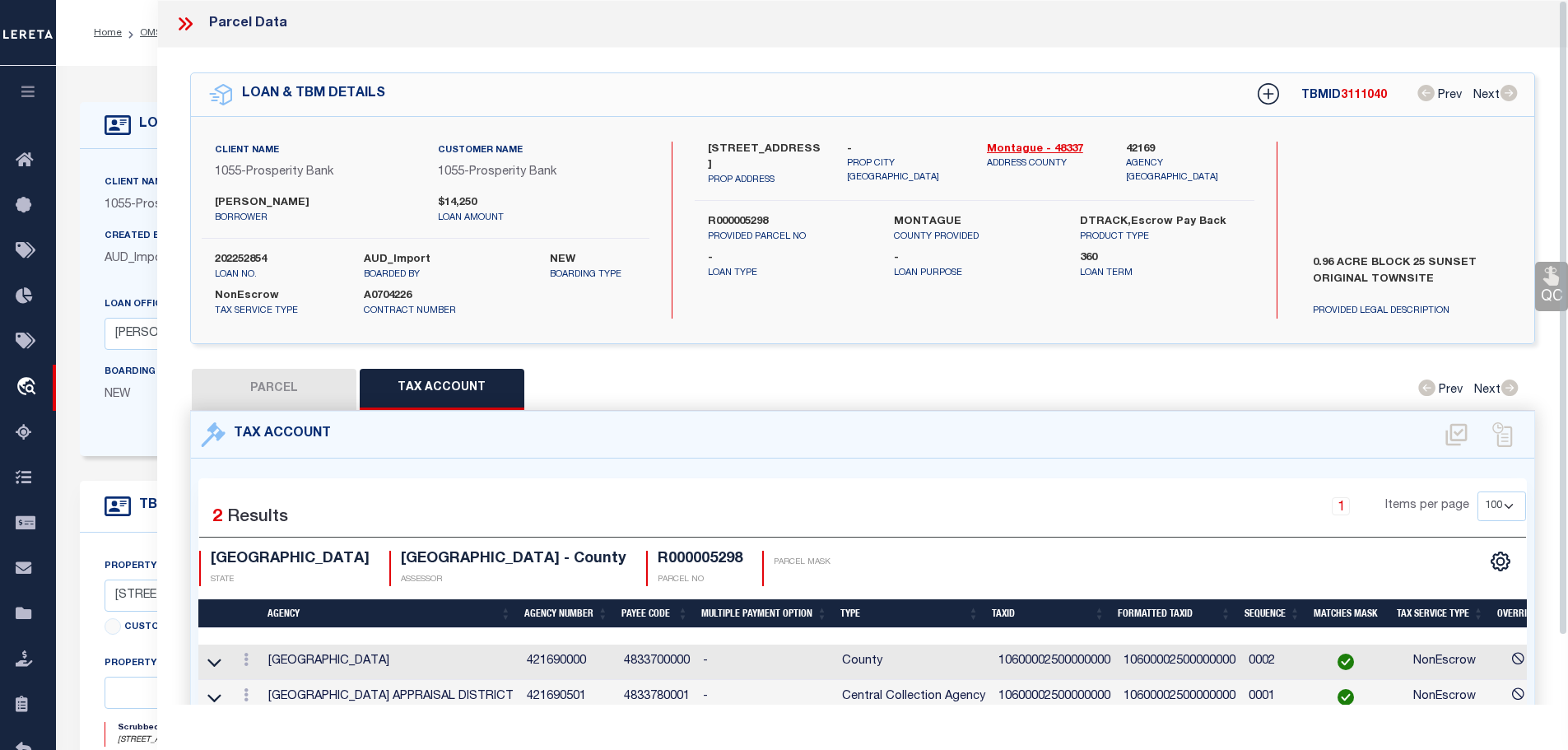
click at [183, 23] on icon at bounding box center [183, 23] width 7 height 14
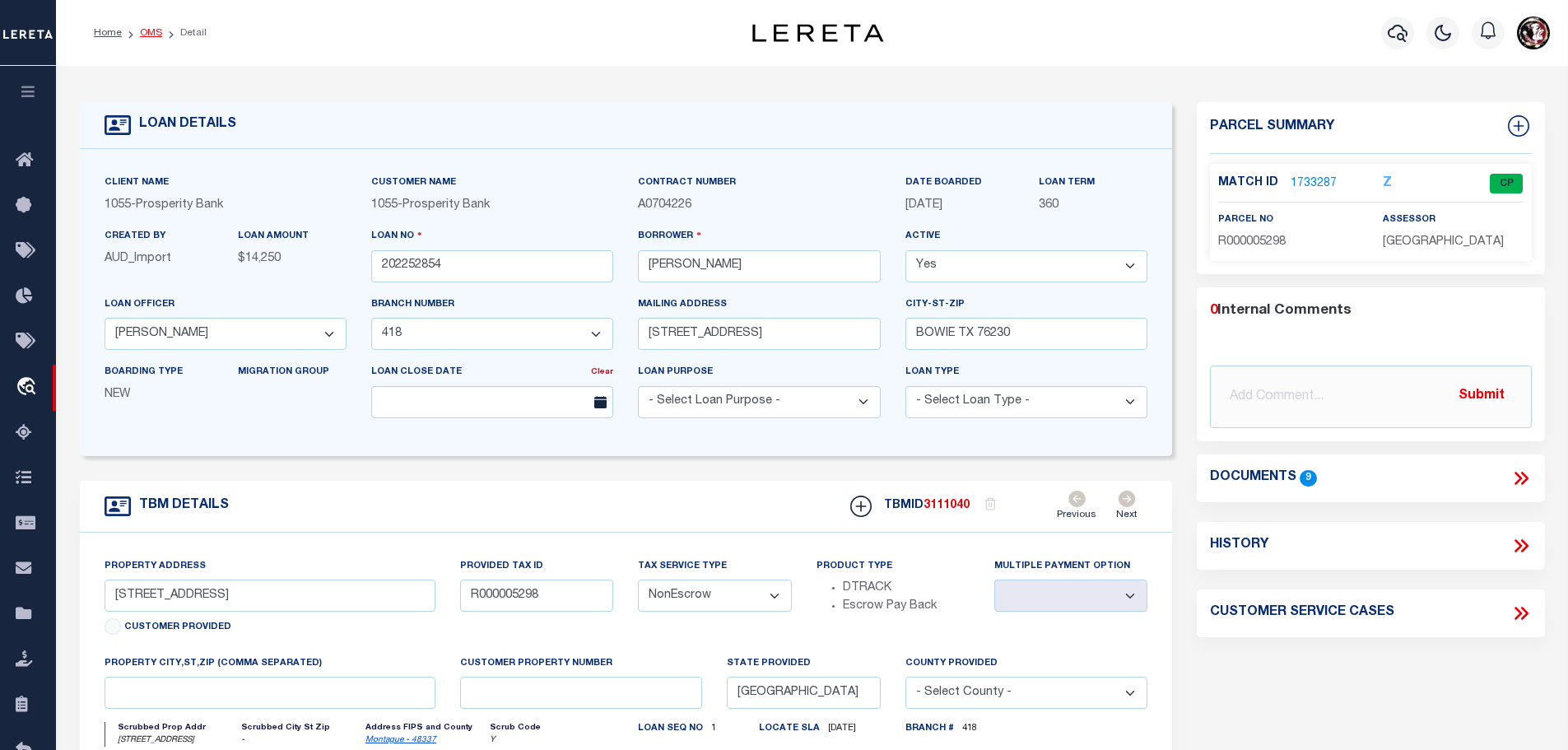
click at [152, 33] on link "OMS" at bounding box center [151, 33] width 23 height 10
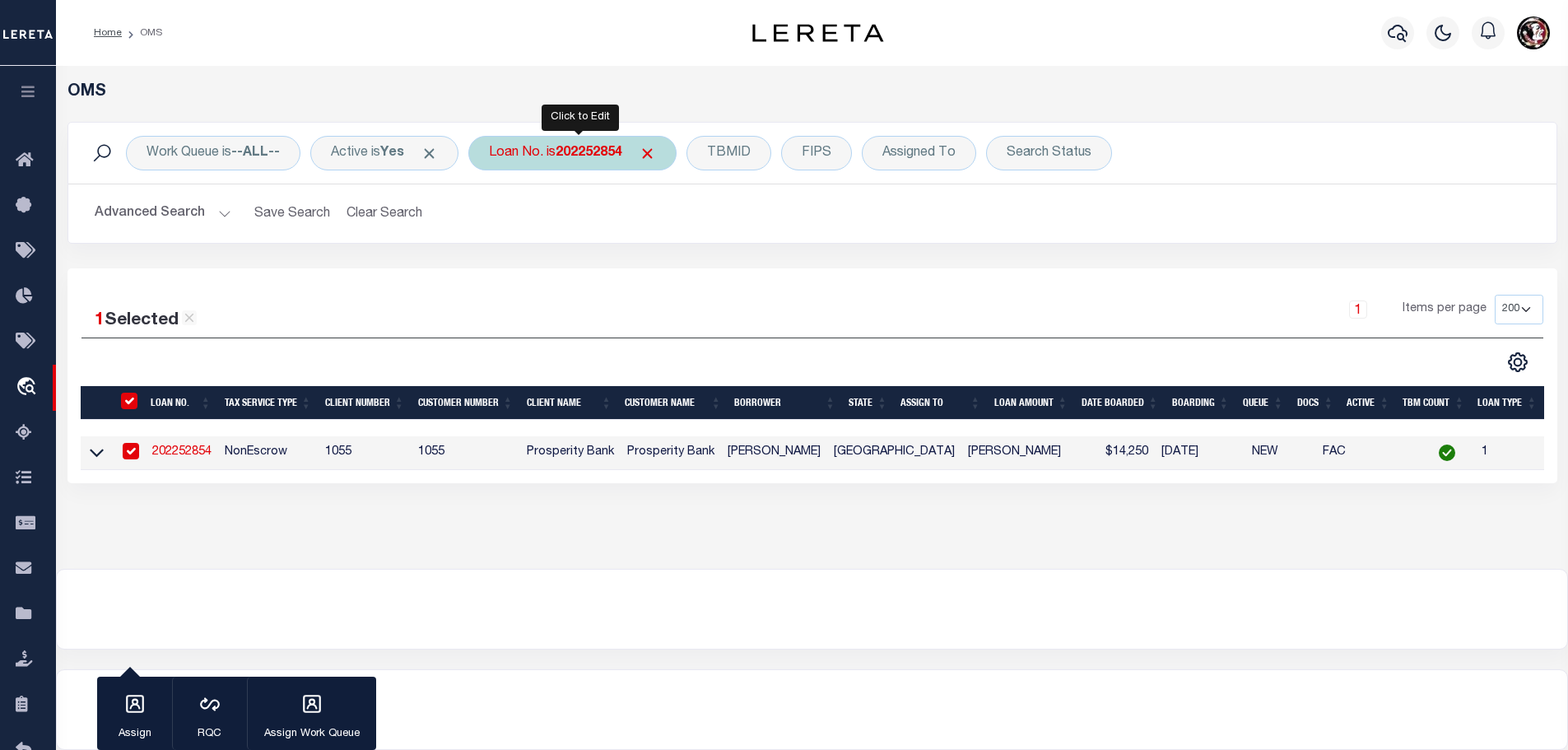
click at [613, 150] on b "202252854" at bounding box center [589, 153] width 67 height 14
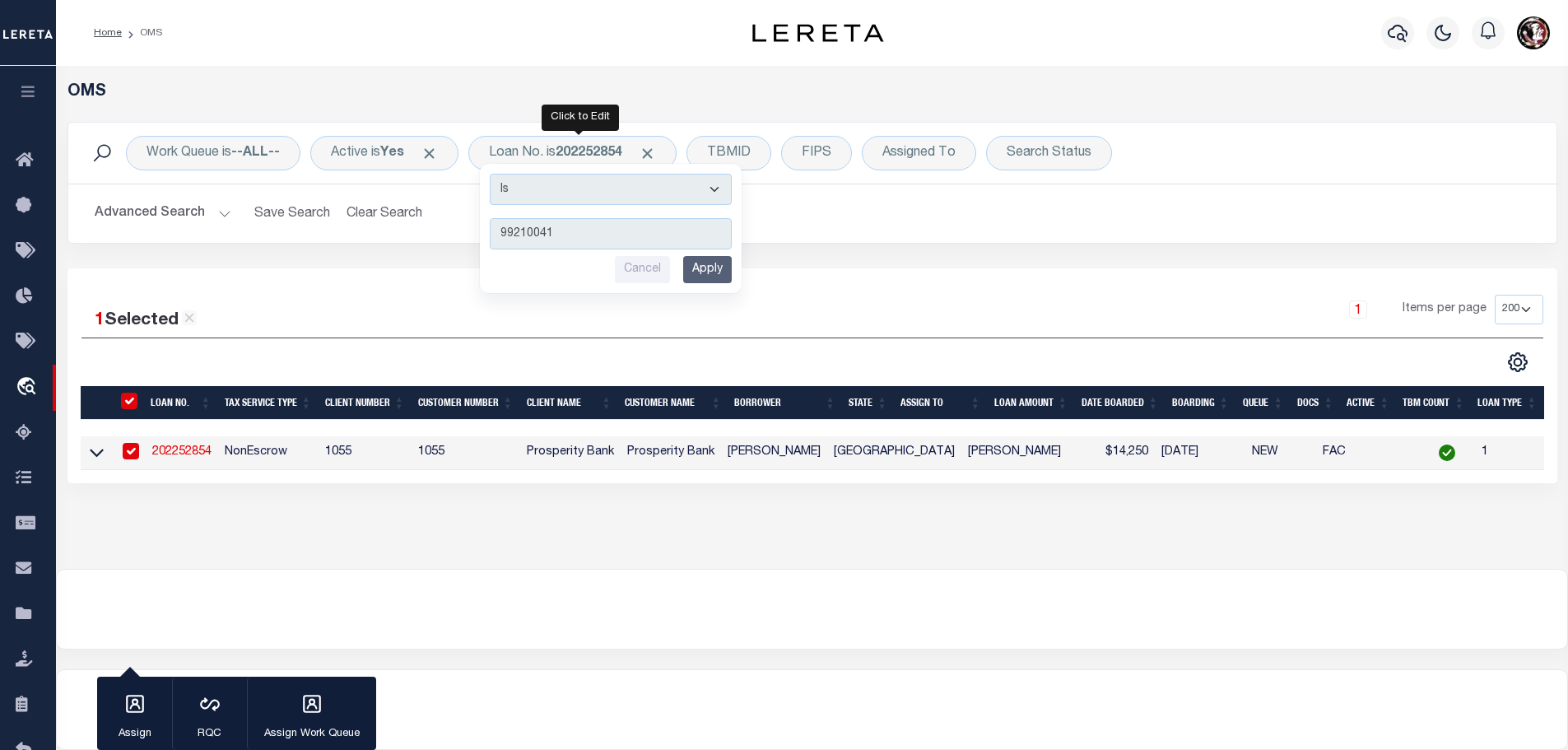
click at [710, 269] on input "Apply" at bounding box center [708, 269] width 49 height 27
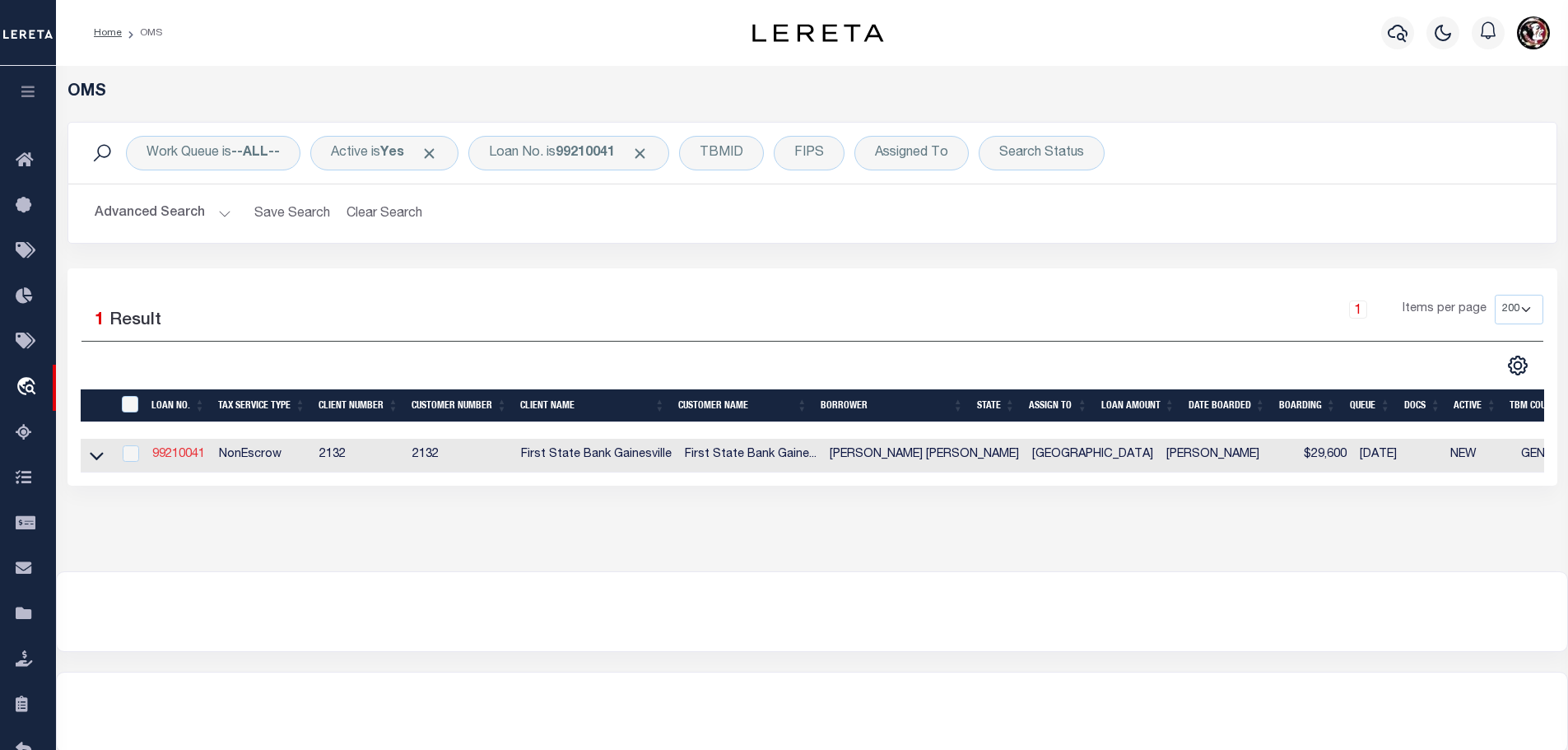
click at [172, 448] on link "99210041" at bounding box center [178, 454] width 52 height 12
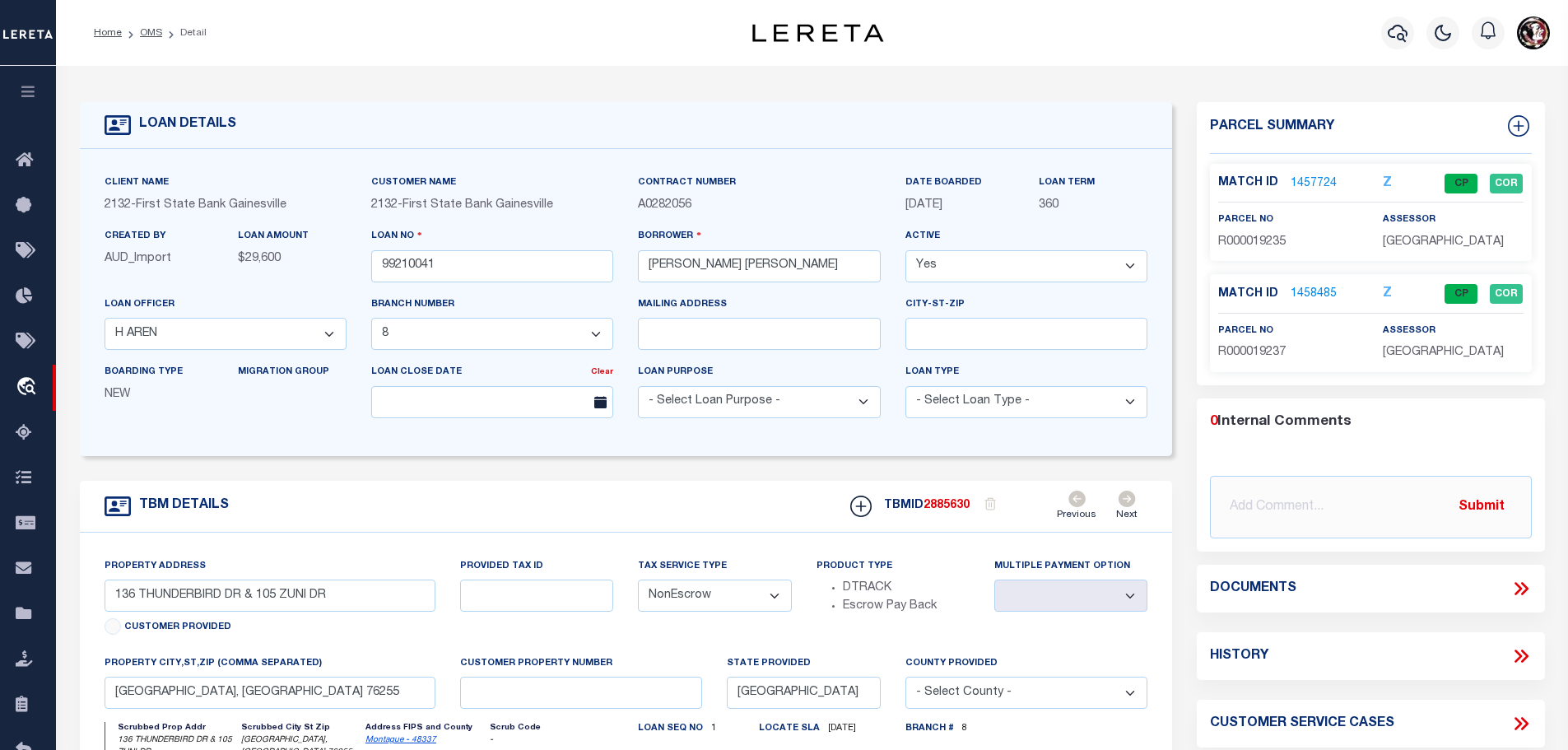
click at [1300, 292] on link "1458485" at bounding box center [1313, 294] width 46 height 17
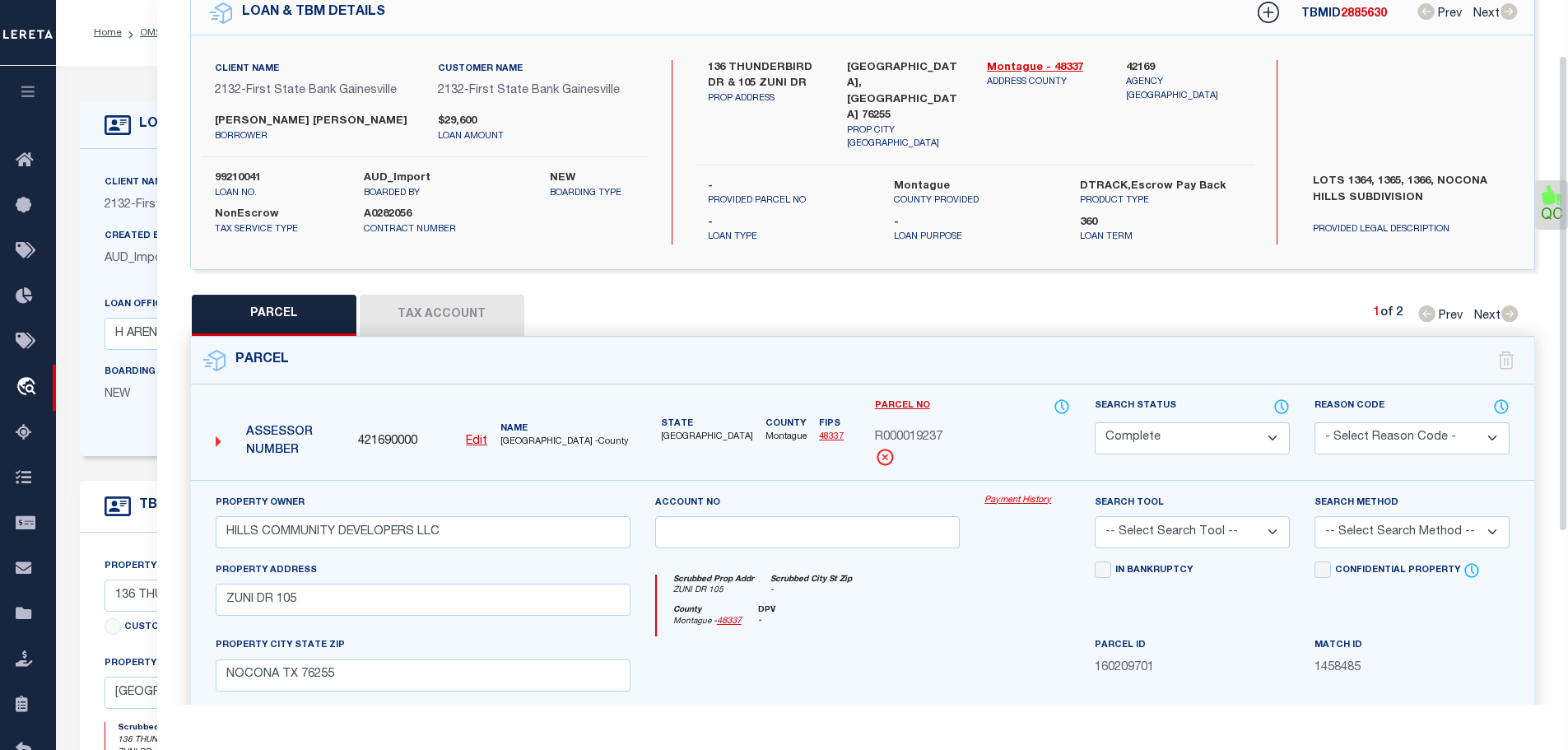
scroll to position [82, 0]
click at [453, 301] on button "Tax Account" at bounding box center [442, 314] width 164 height 42
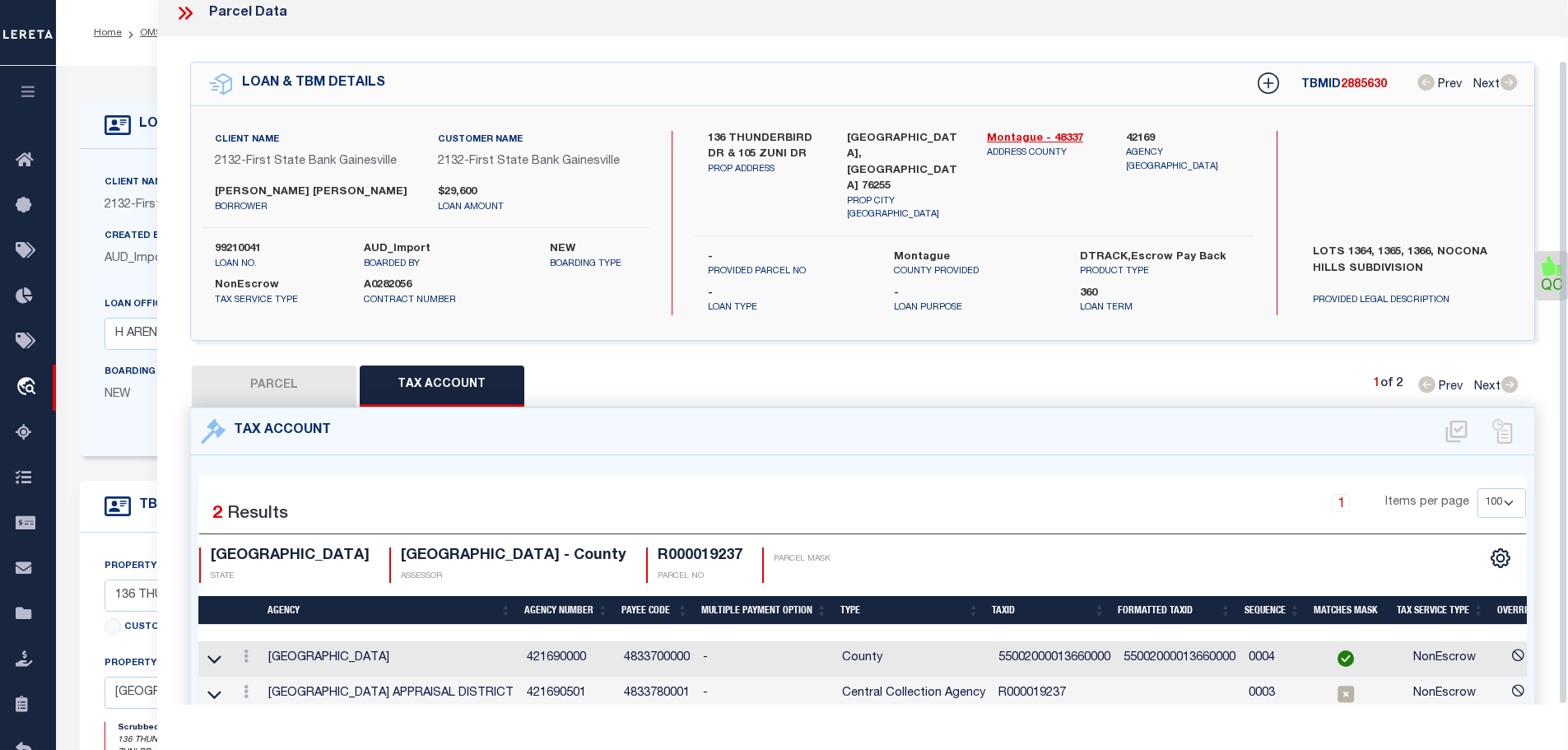
scroll to position [77, 0]
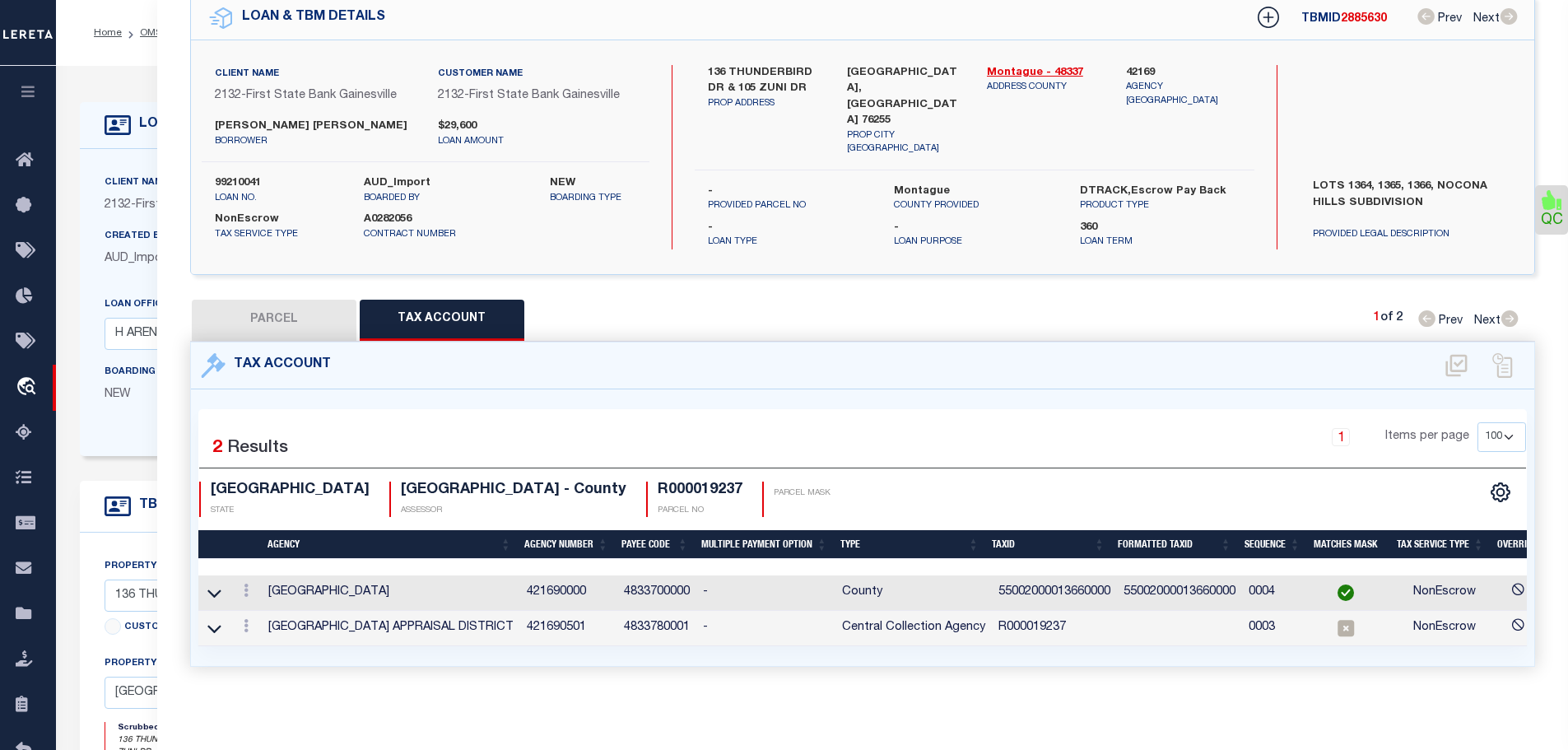
click at [1042, 579] on td "55002000013660000" at bounding box center [1054, 593] width 125 height 35
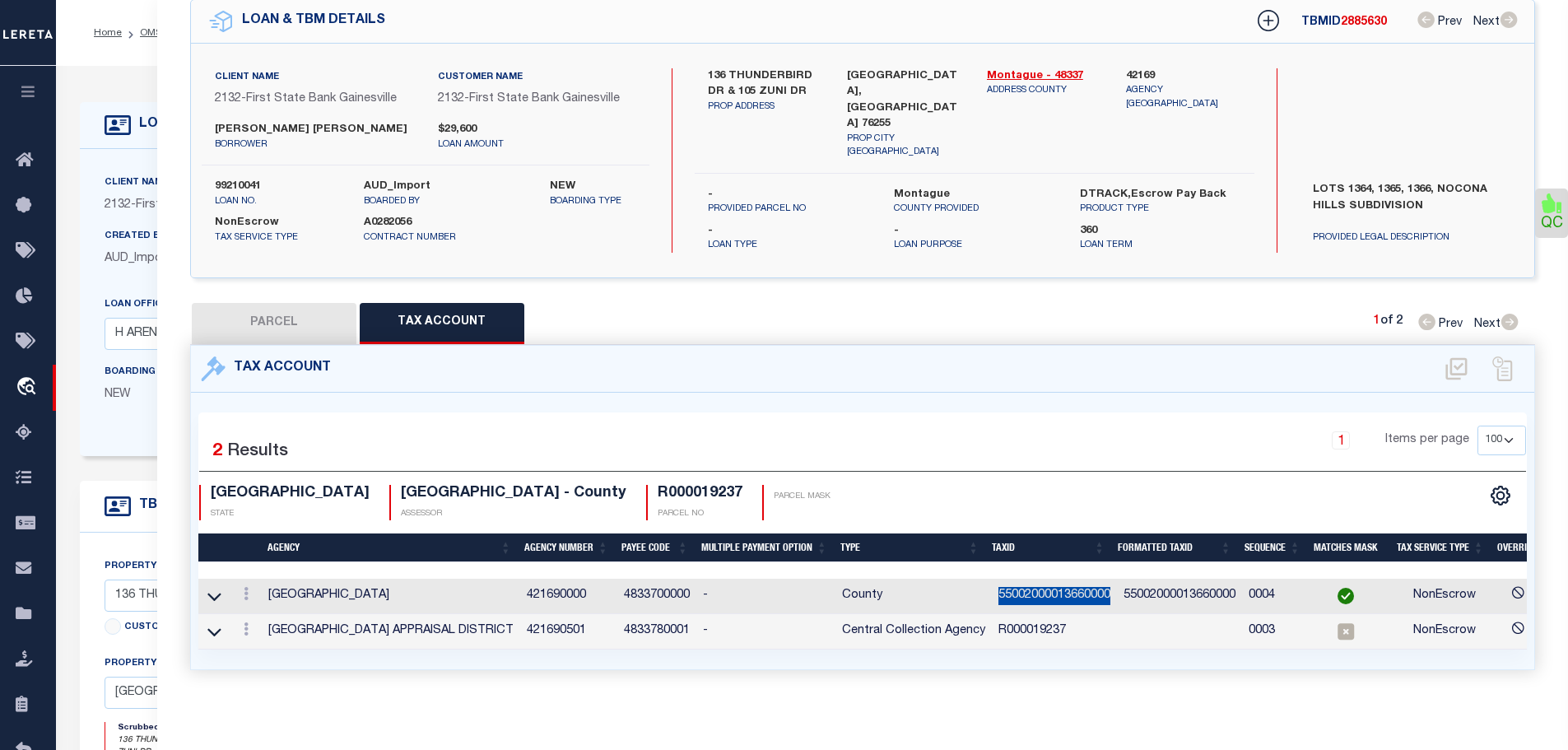
click at [1042, 579] on td "55002000013660000" at bounding box center [1054, 595] width 125 height 35
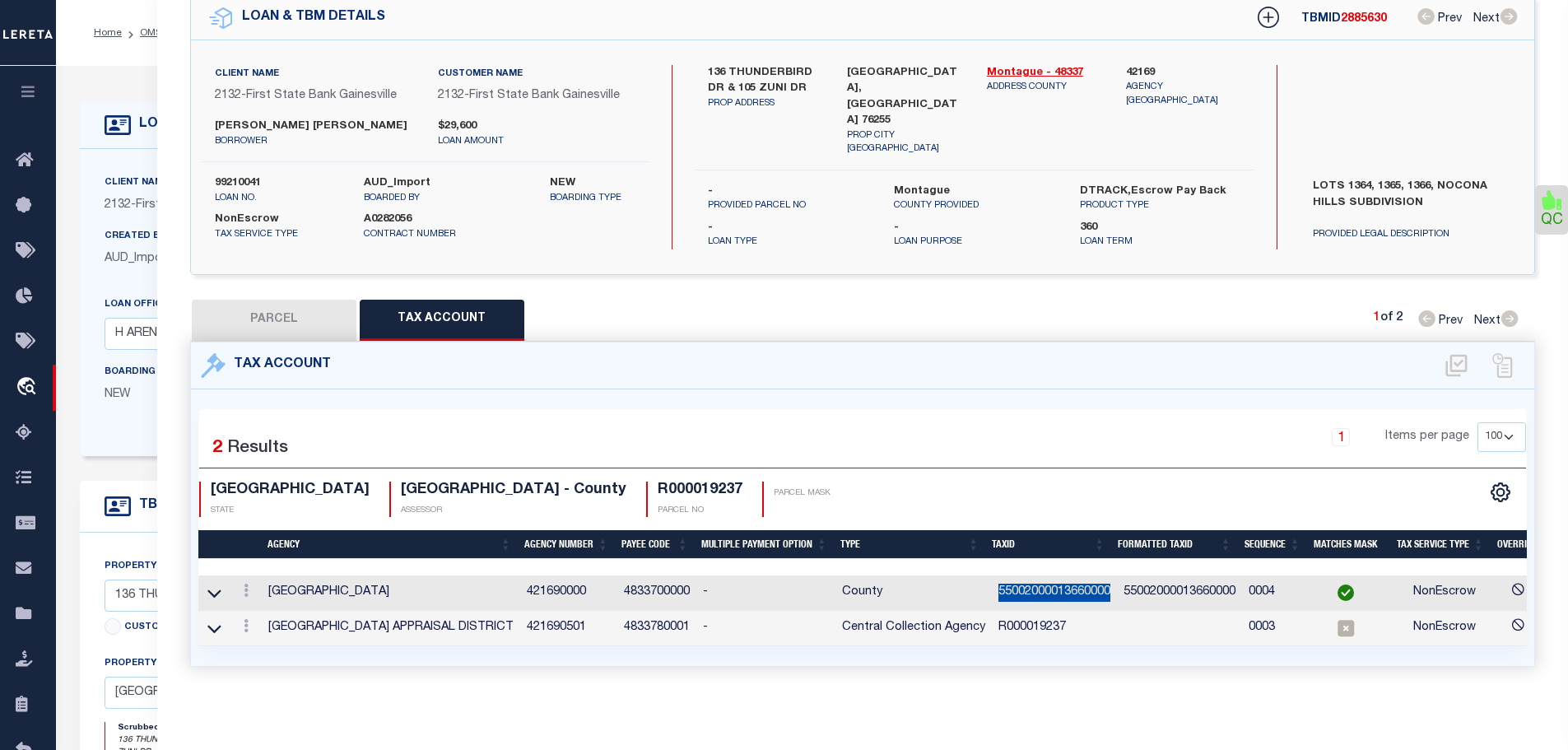
copy td "55002000013660000"
click at [242, 622] on link at bounding box center [246, 628] width 18 height 14
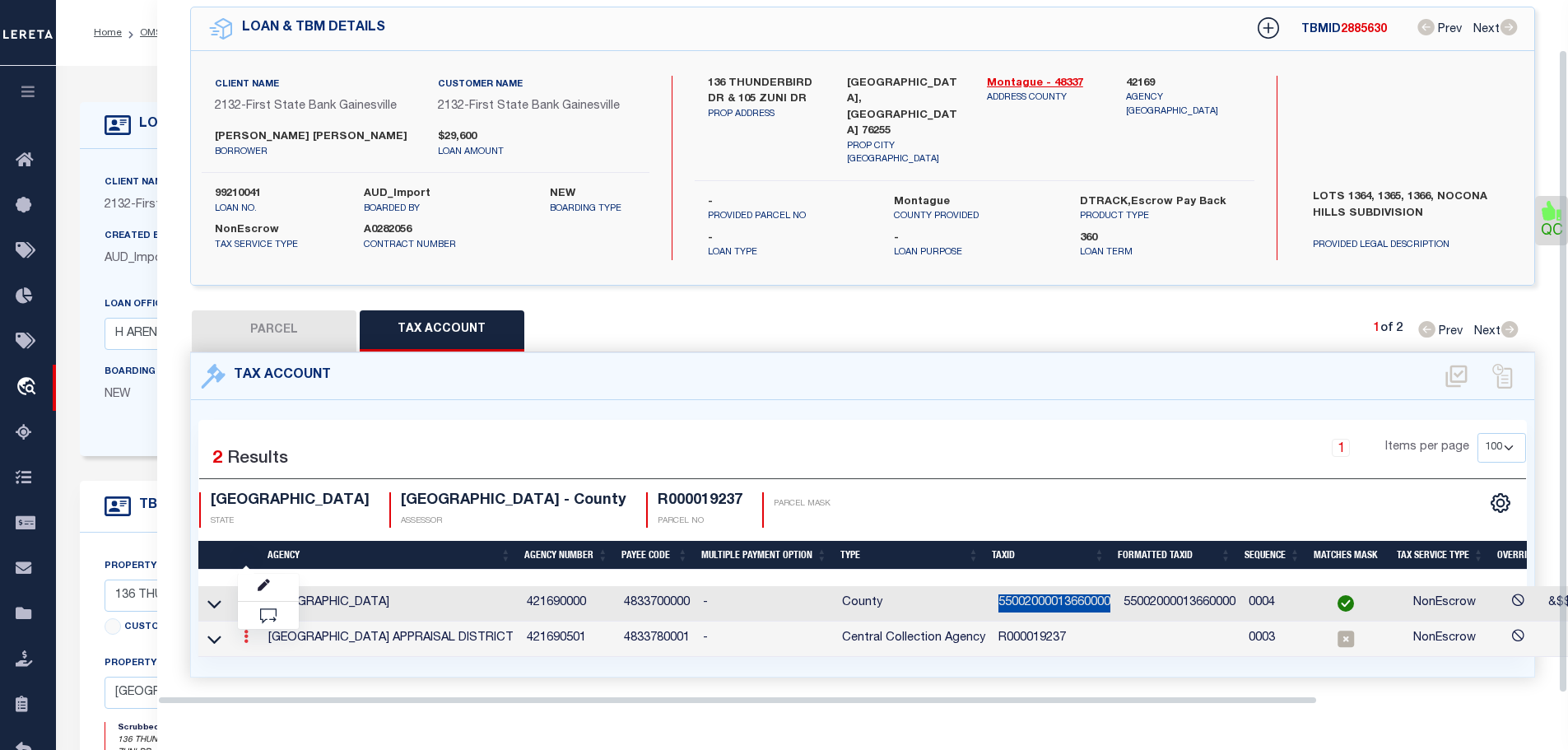
scroll to position [53, 0]
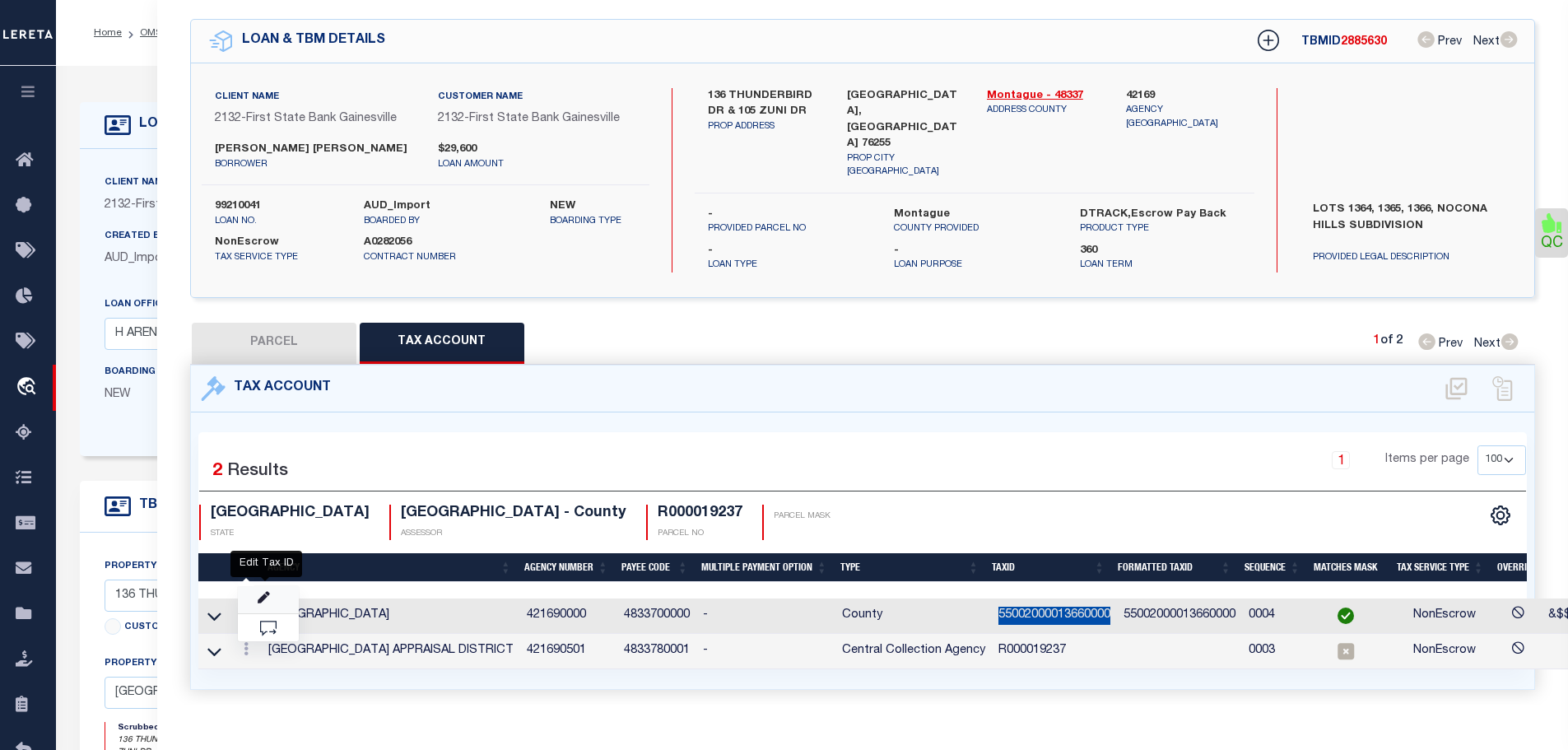
click at [261, 592] on icon "" at bounding box center [264, 598] width 13 height 13
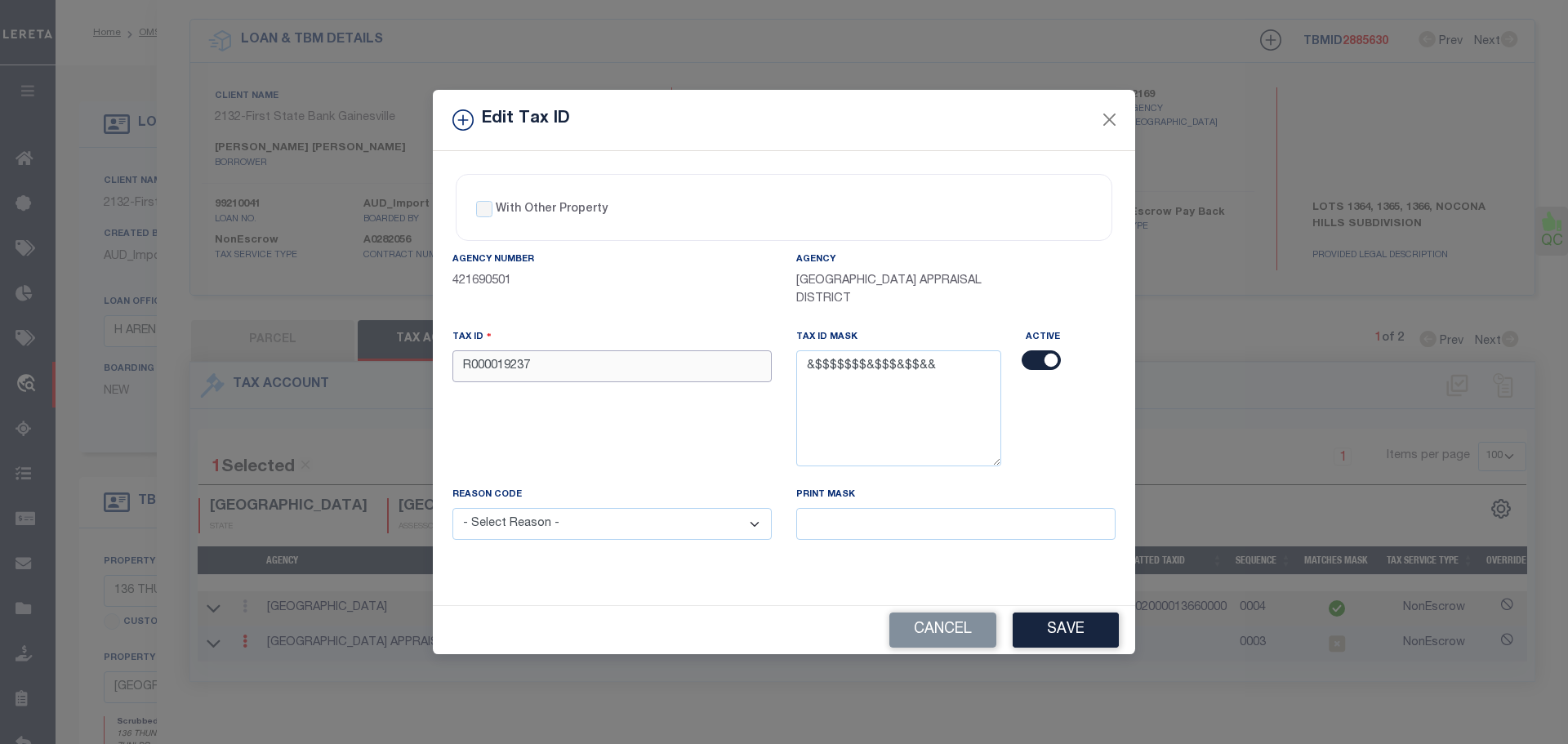
click at [574, 368] on input "R000019237" at bounding box center [612, 367] width 319 height 32
paste input "55002000013660000"
click at [604, 529] on select "- Select Reason - 099 - Other (Provide additional detail) ACT - Agency Changed …" at bounding box center [612, 523] width 319 height 32
click at [453, 508] on select "- Select Reason - 099 - Other (Provide additional detail) ACT - Agency Changed …" at bounding box center [612, 523] width 319 height 32
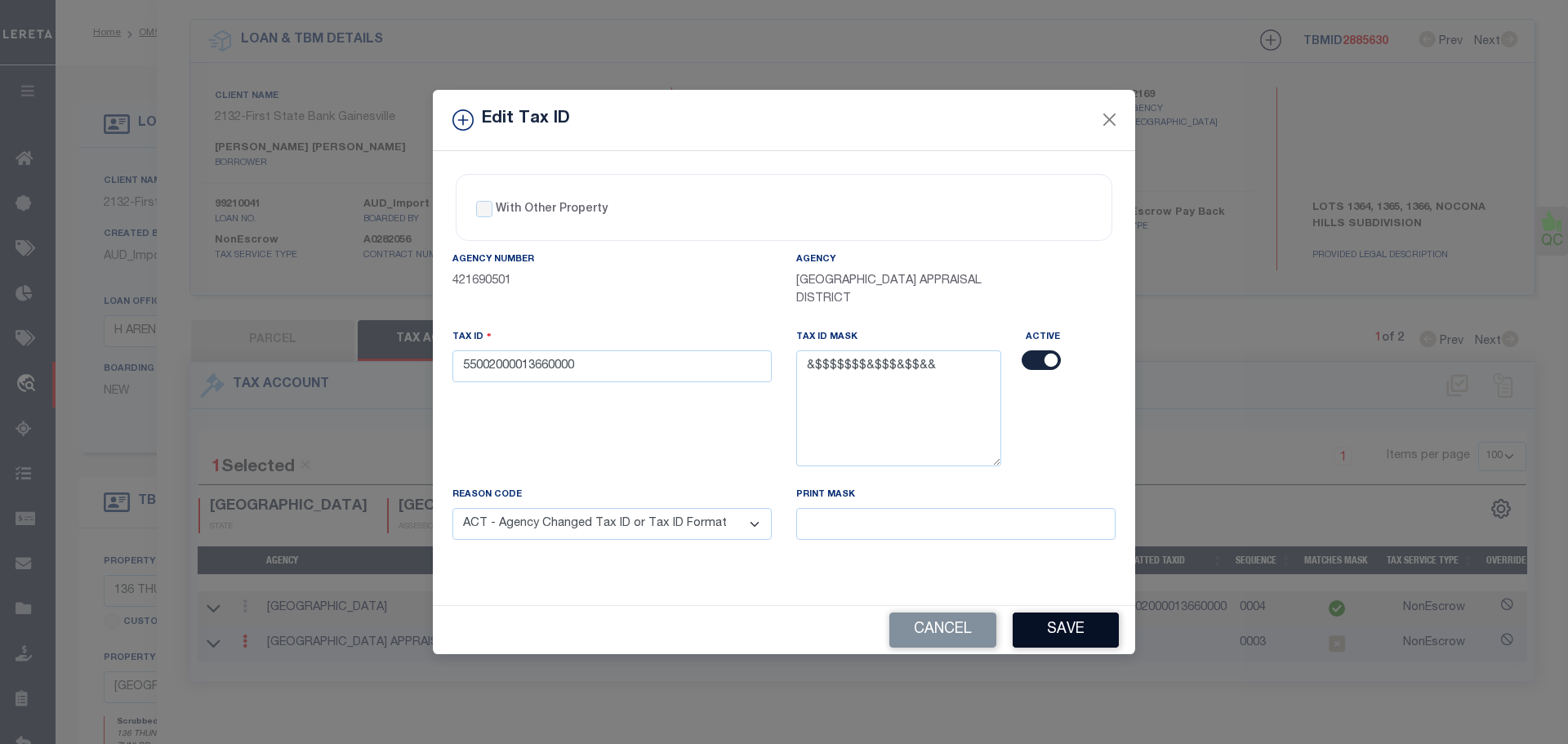
click at [1053, 627] on button "Save" at bounding box center [1065, 629] width 106 height 35
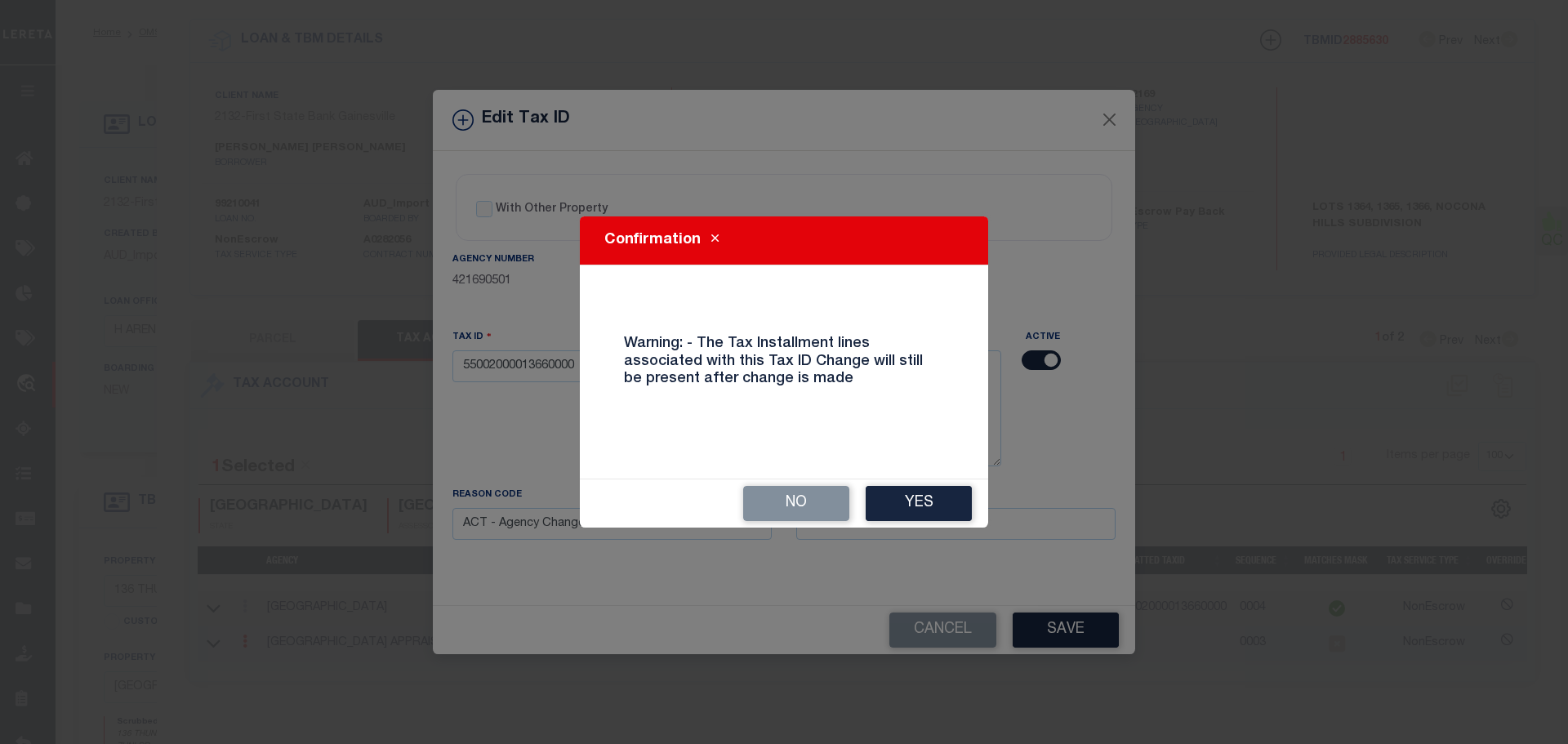
click at [935, 509] on button "Yes" at bounding box center [918, 503] width 106 height 35
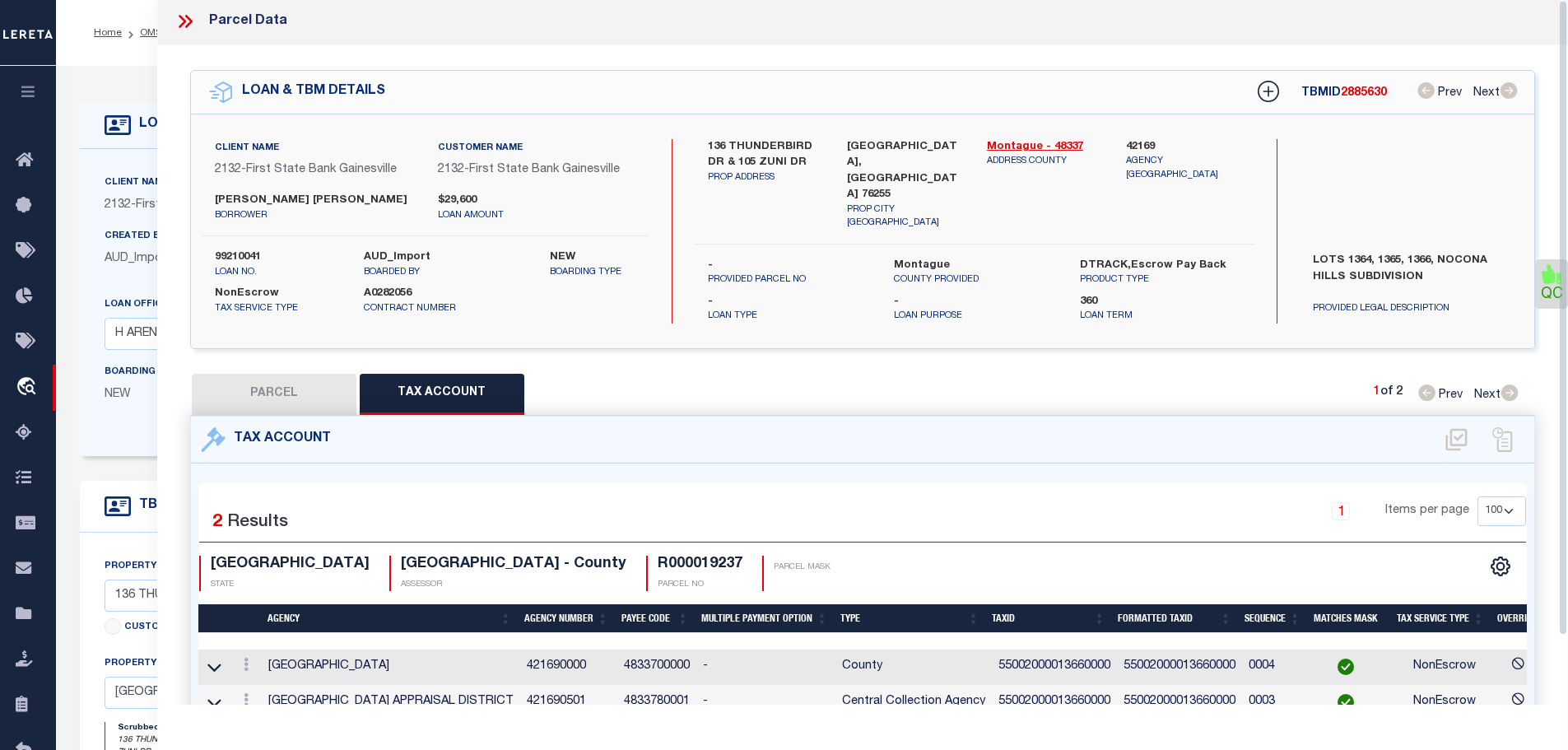
scroll to position [0, 0]
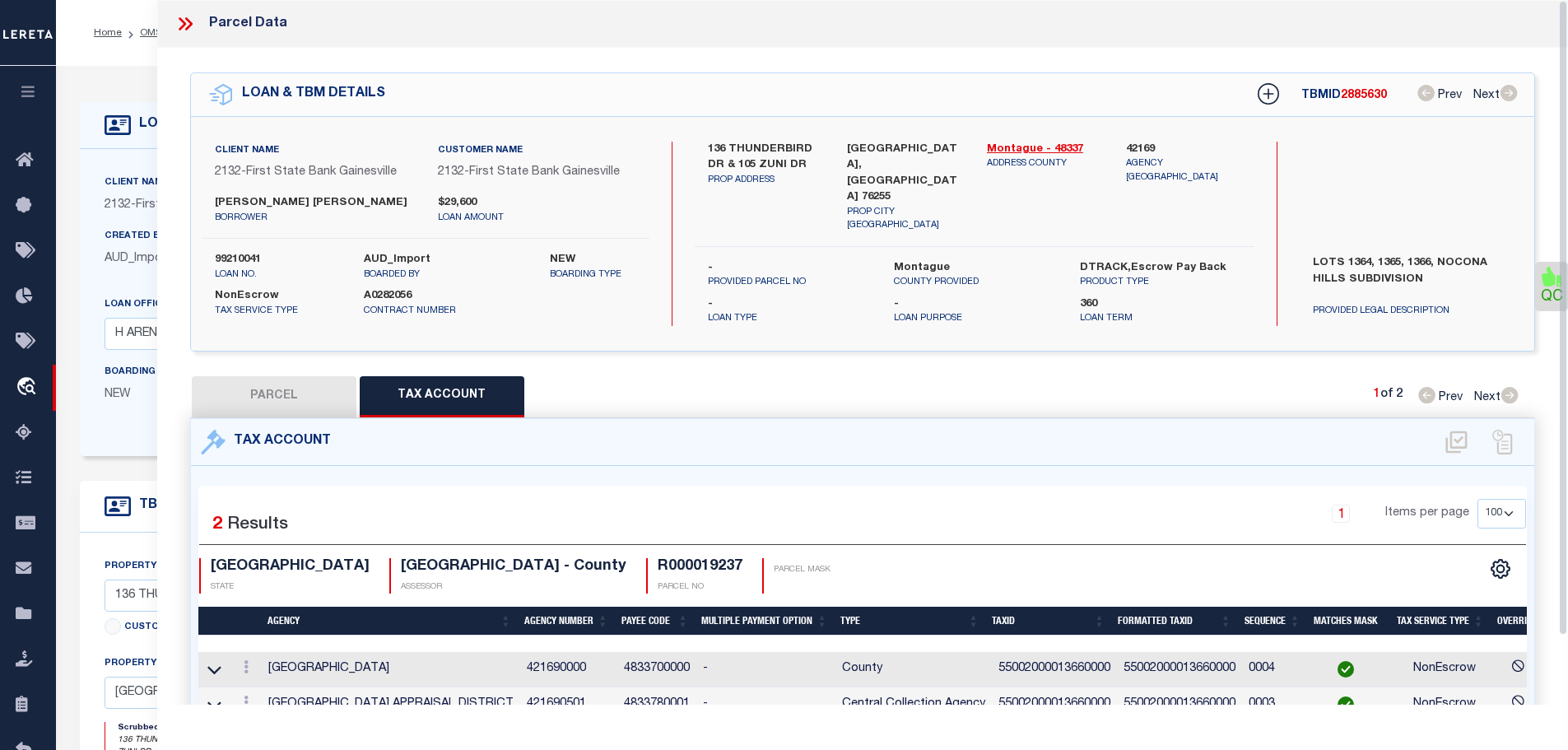
click at [183, 23] on icon at bounding box center [183, 23] width 7 height 14
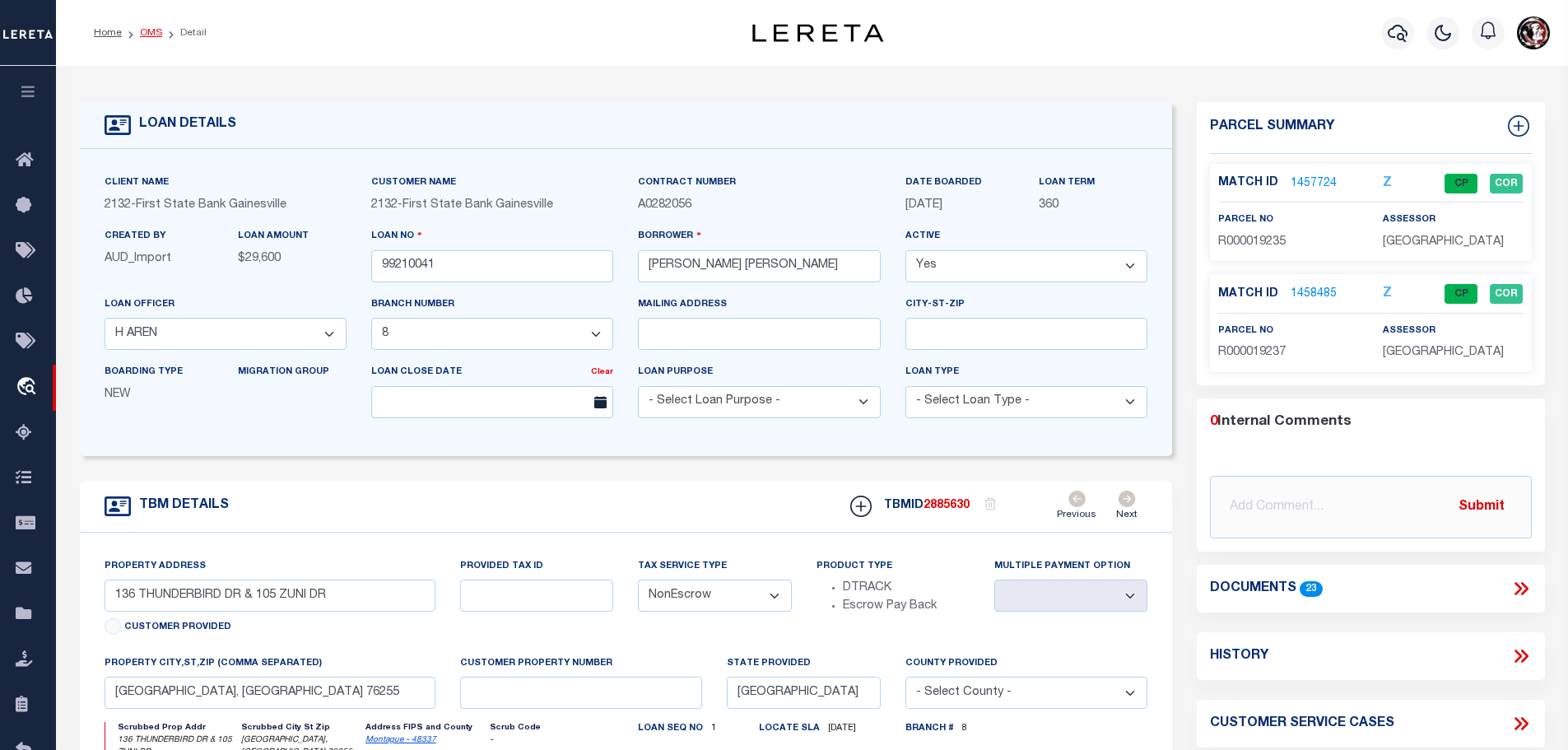
click at [142, 33] on link "OMS" at bounding box center [151, 33] width 23 height 10
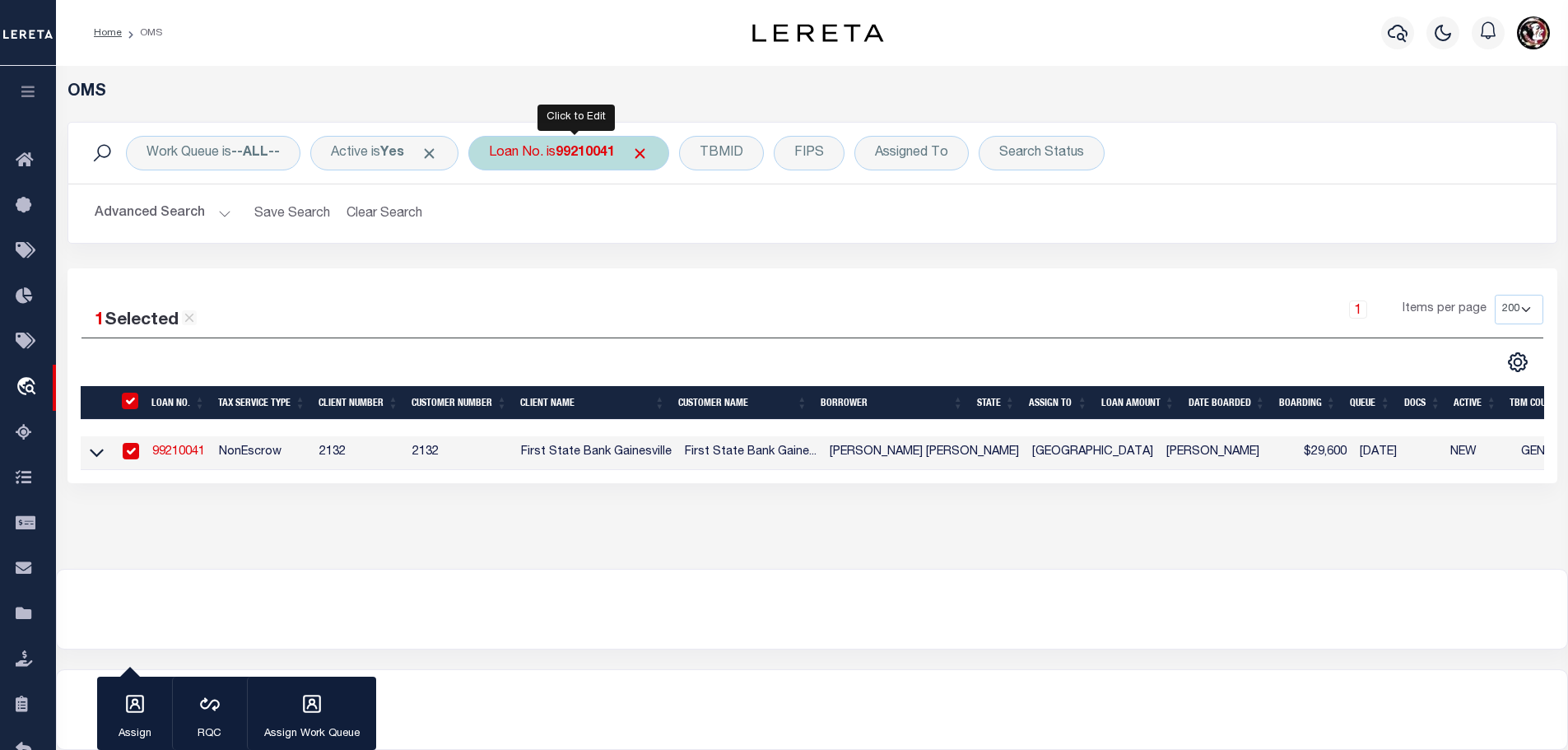
click at [587, 152] on b "99210041" at bounding box center [586, 153] width 60 height 14
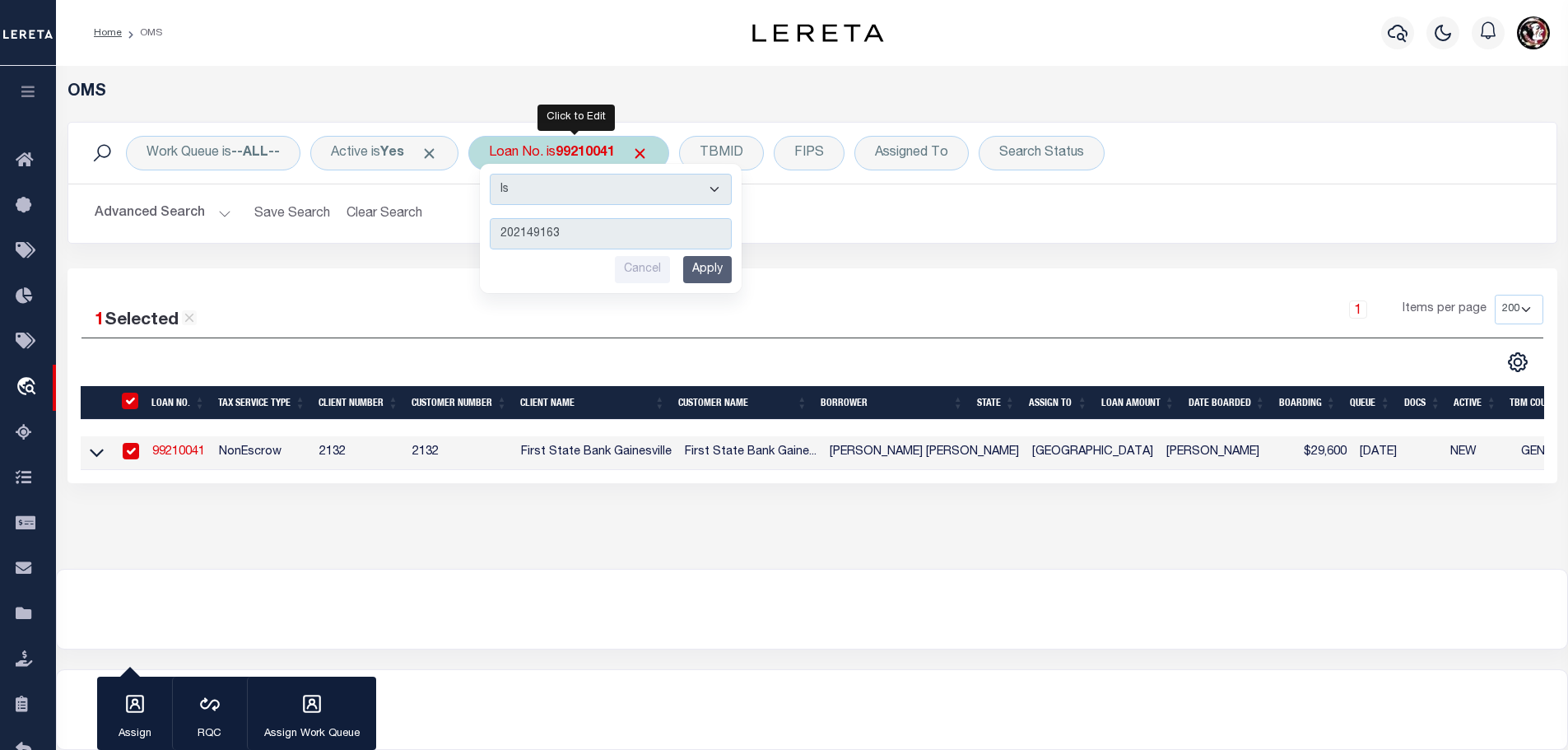
click at [716, 269] on input "Apply" at bounding box center [708, 269] width 49 height 27
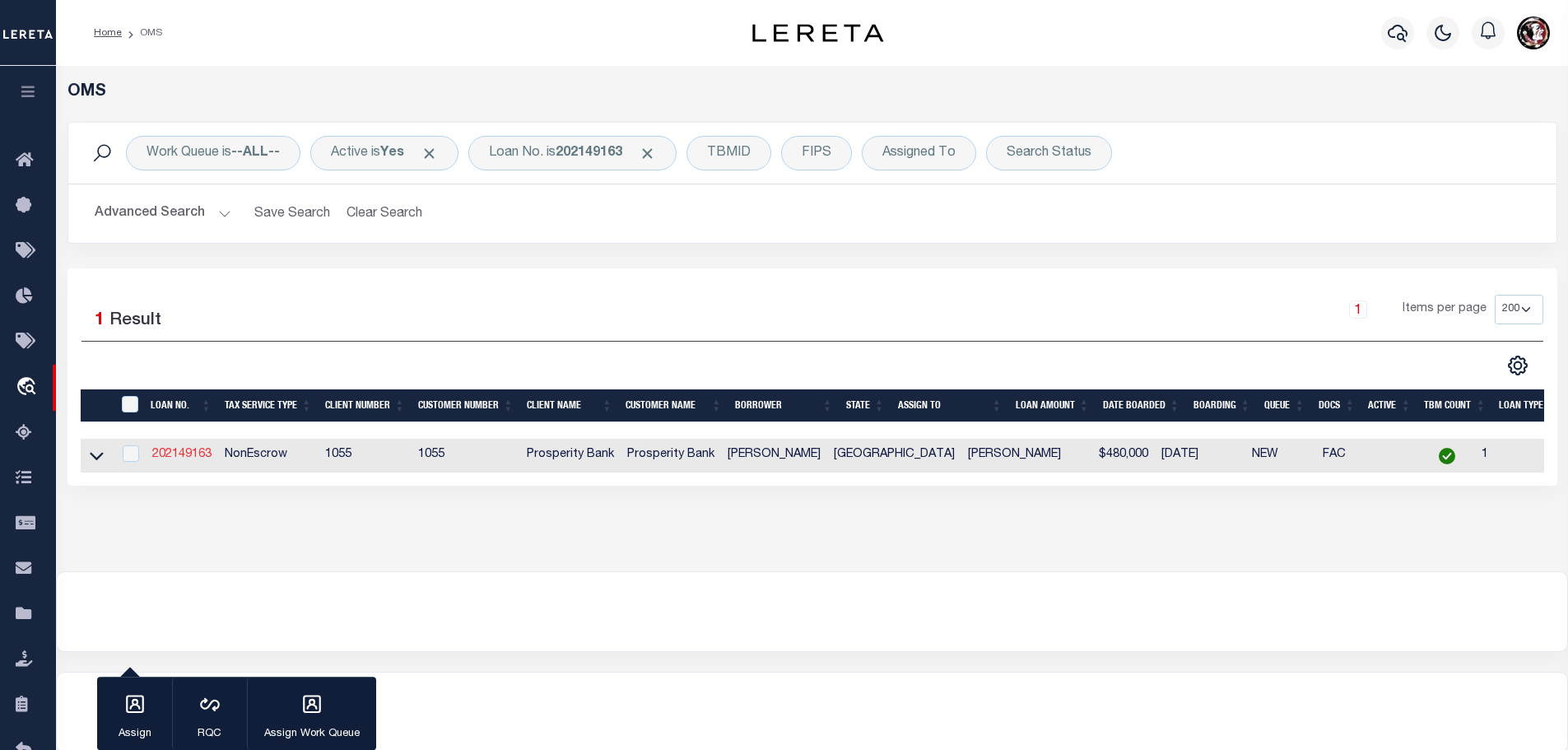
click at [172, 448] on link "202149163" at bounding box center [182, 454] width 60 height 12
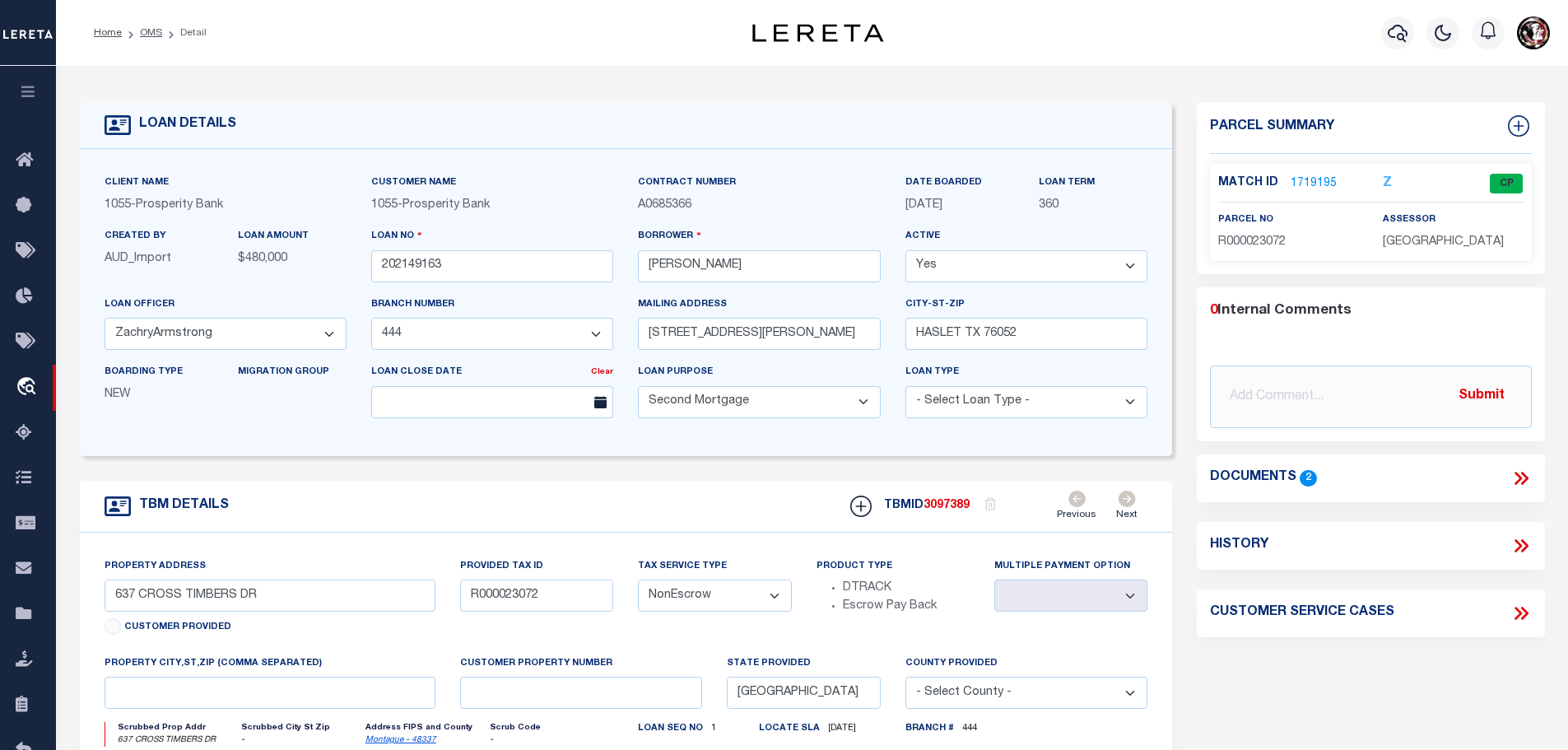
click at [1312, 180] on link "1719195" at bounding box center [1313, 183] width 46 height 17
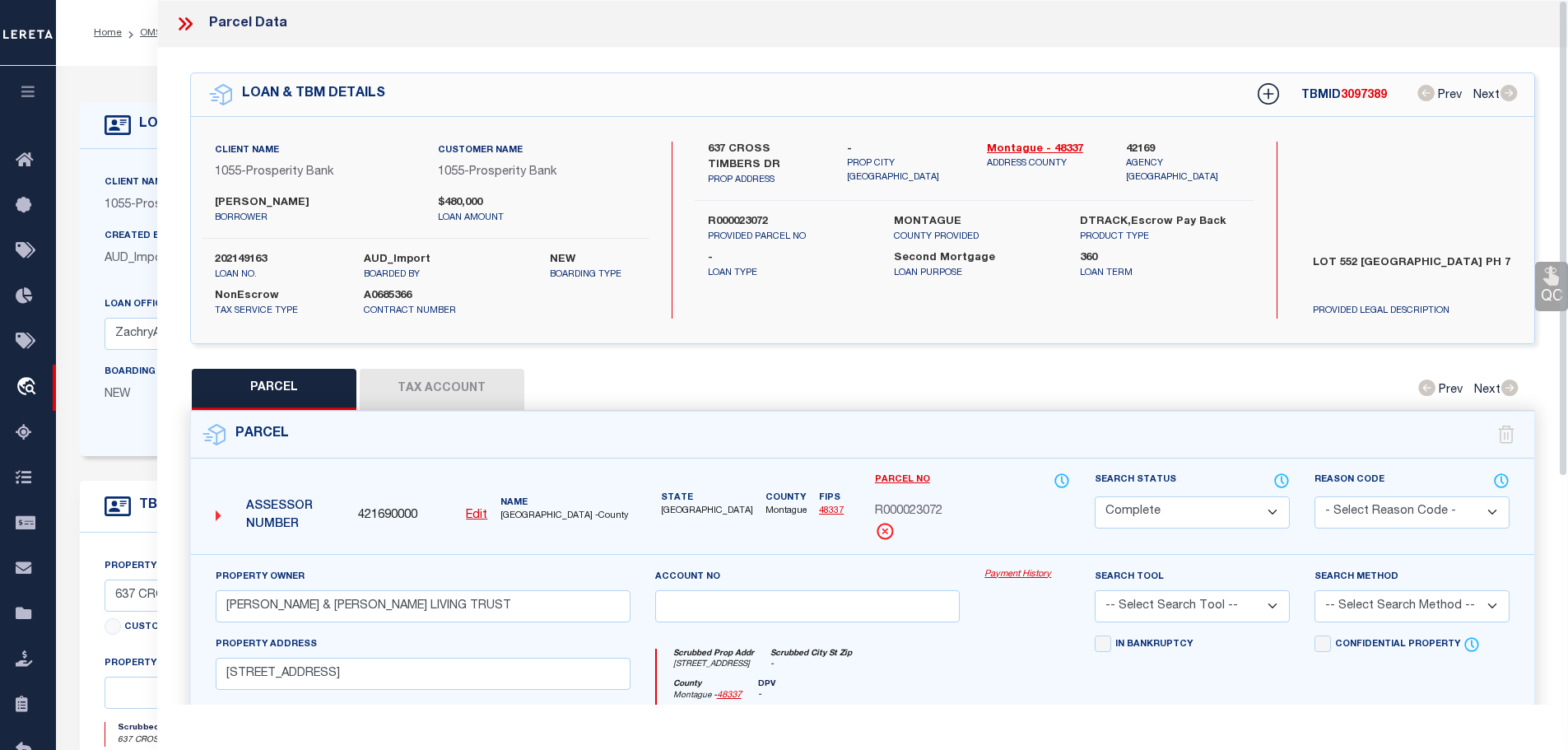
click at [449, 382] on button "Tax Account" at bounding box center [442, 389] width 164 height 42
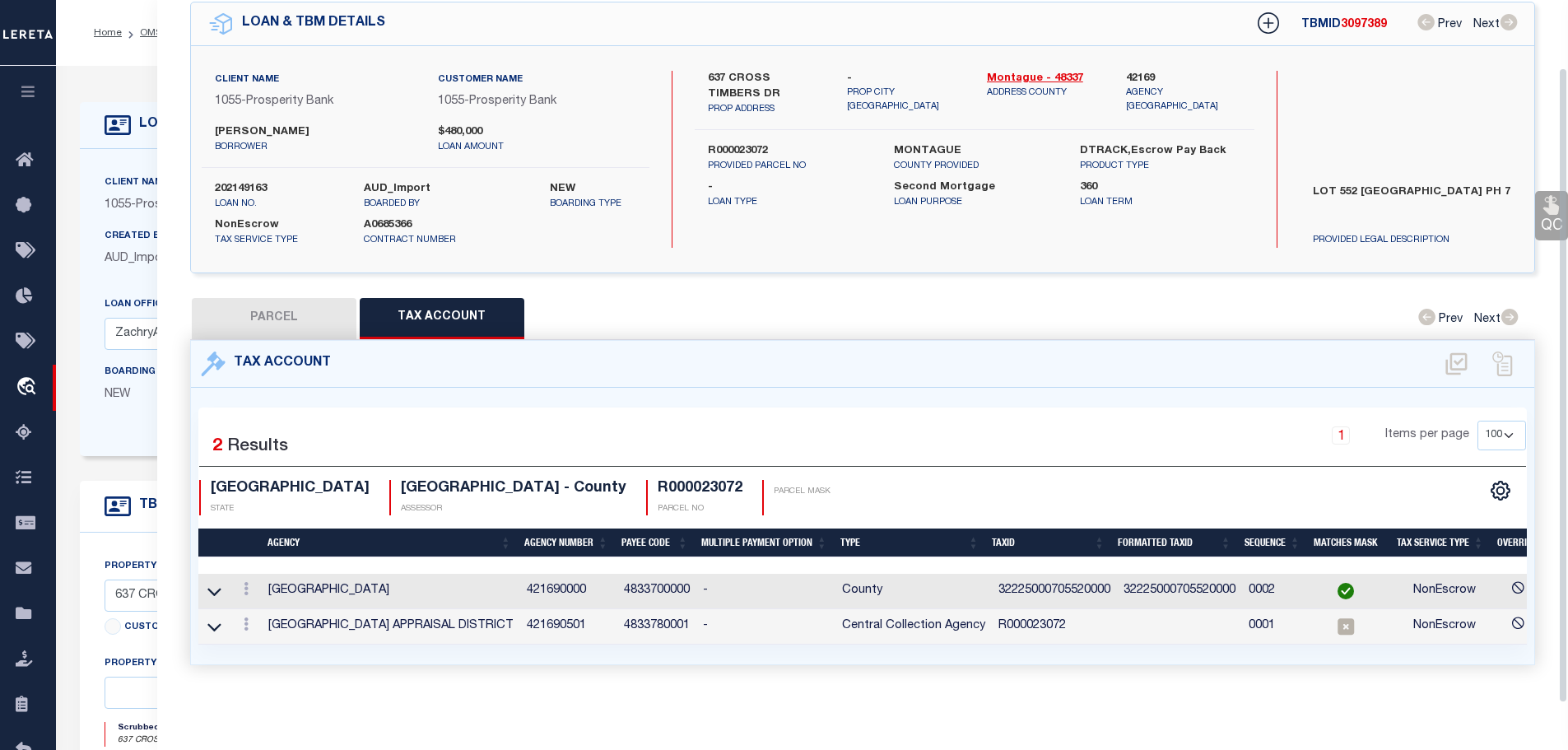
scroll to position [77, 0]
click at [1059, 577] on td "32225000705520000" at bounding box center [1054, 591] width 125 height 35
copy td "32225000705520000"
click at [248, 617] on icon at bounding box center [246, 623] width 5 height 14
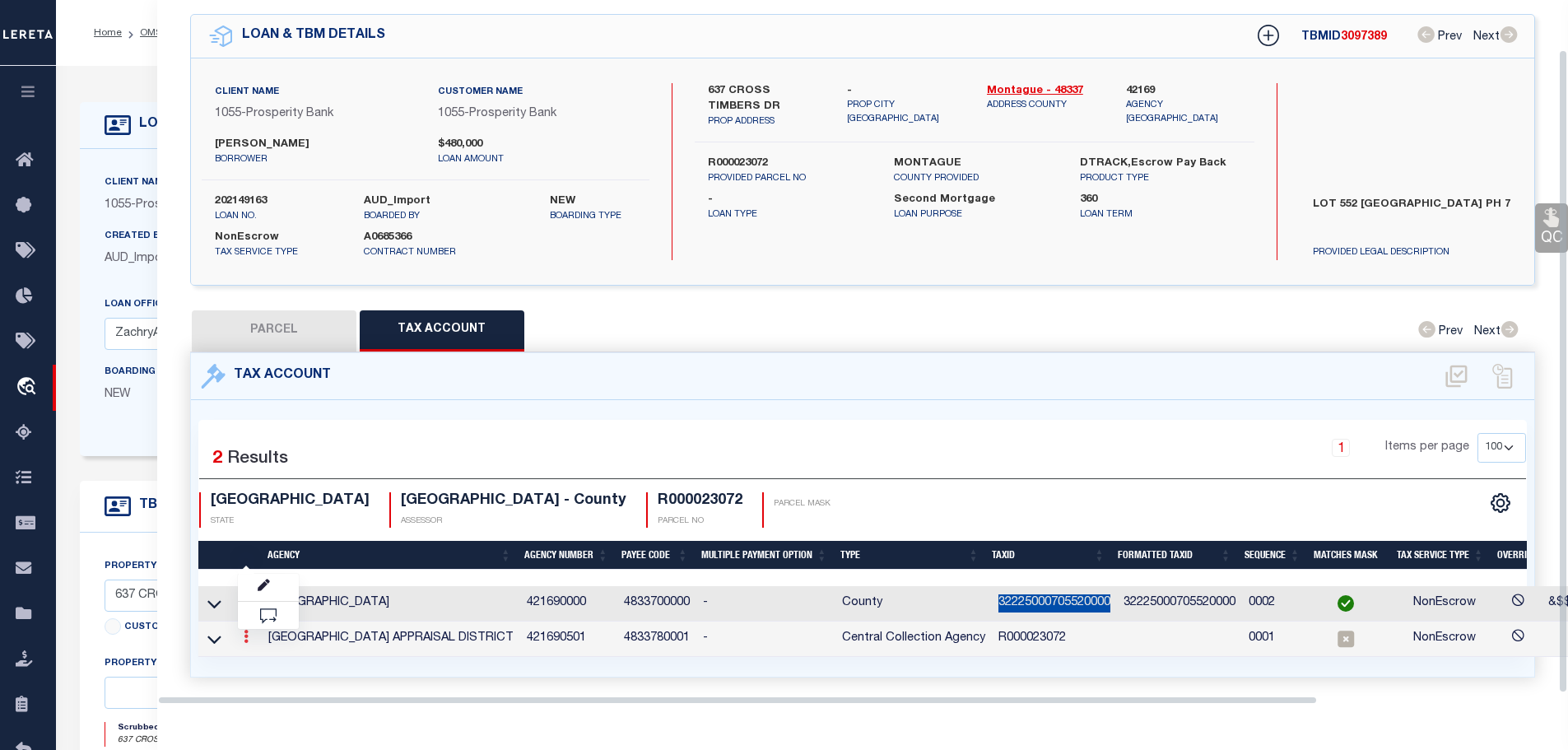
scroll to position [53, 0]
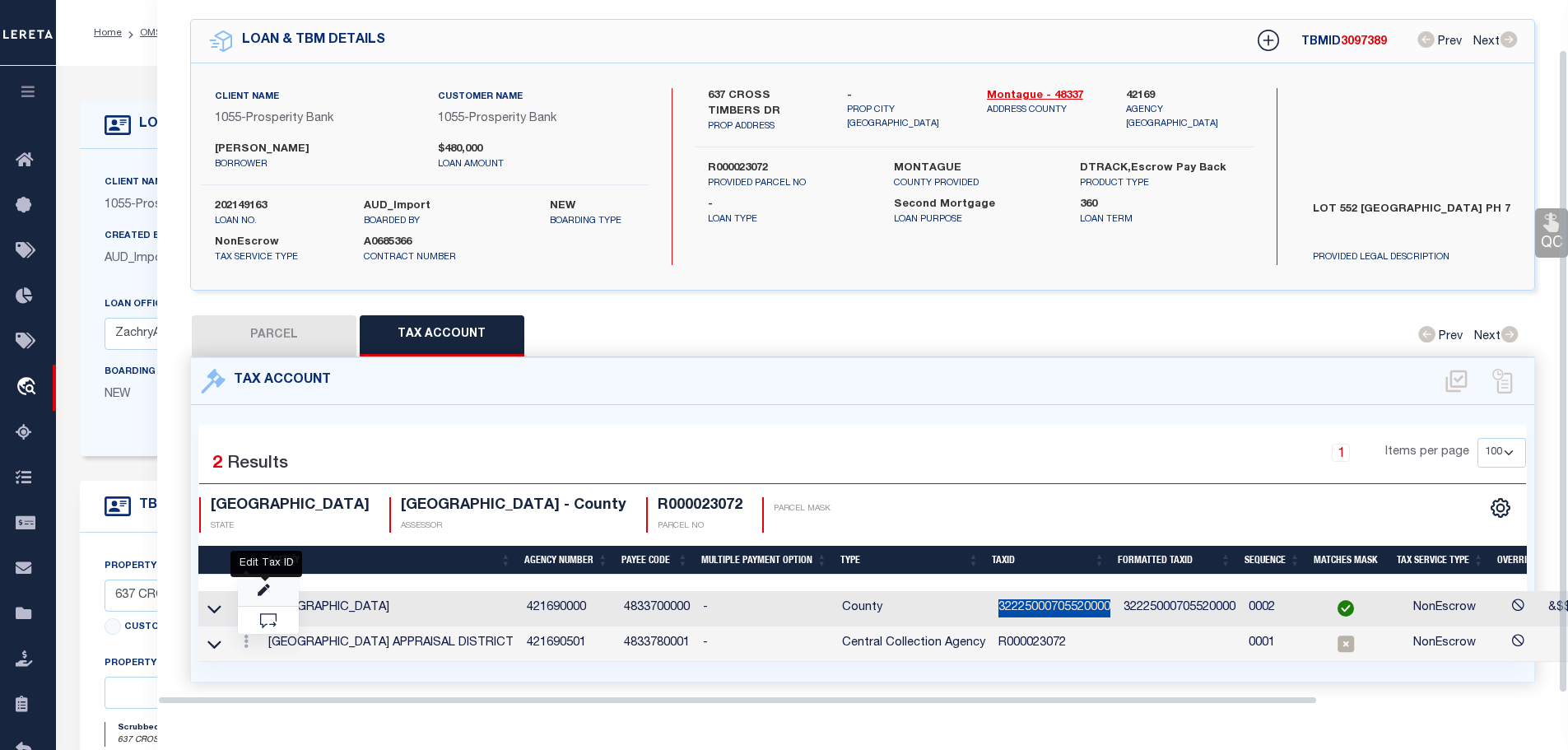
click at [265, 585] on icon "" at bounding box center [264, 591] width 13 height 13
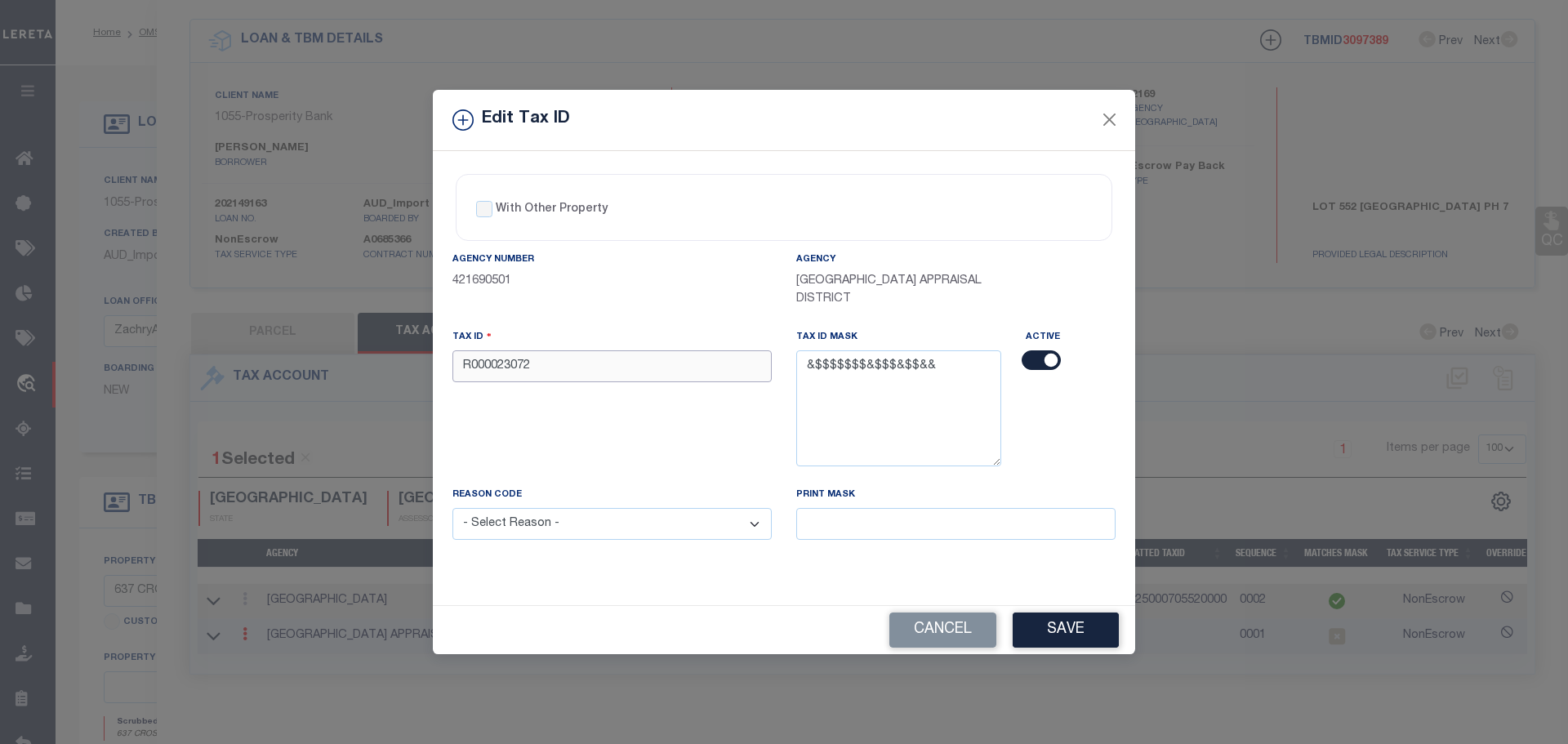
click at [634, 374] on input "R000023072" at bounding box center [612, 367] width 319 height 32
paste input "32225000705520000"
click at [663, 528] on select "- Select Reason - 099 - Other (Provide additional detail) ACT - Agency Changed …" at bounding box center [612, 523] width 319 height 32
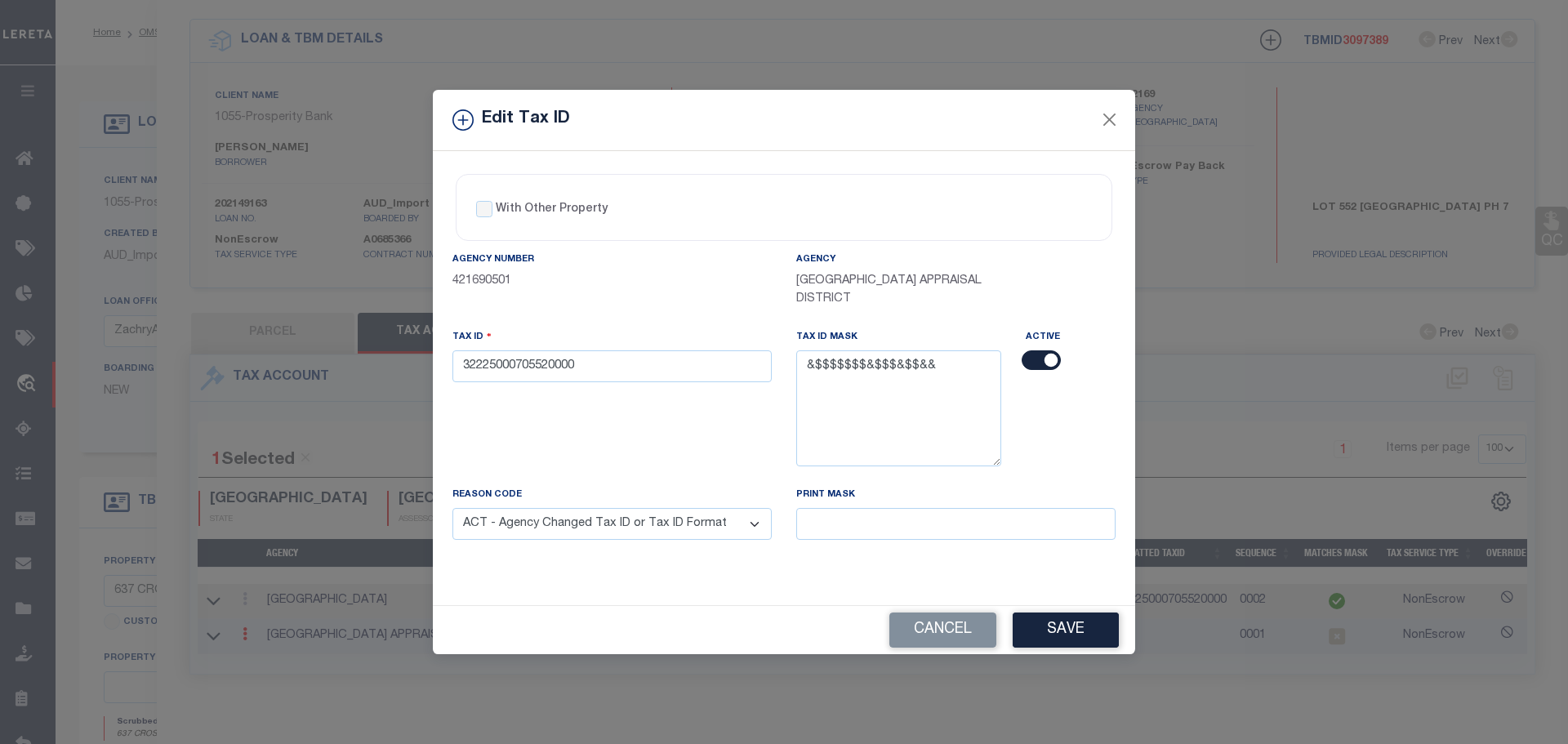
click at [453, 508] on select "- Select Reason - 099 - Other (Provide additional detail) ACT - Agency Changed …" at bounding box center [612, 523] width 319 height 32
click at [1077, 627] on button "Save" at bounding box center [1065, 629] width 106 height 35
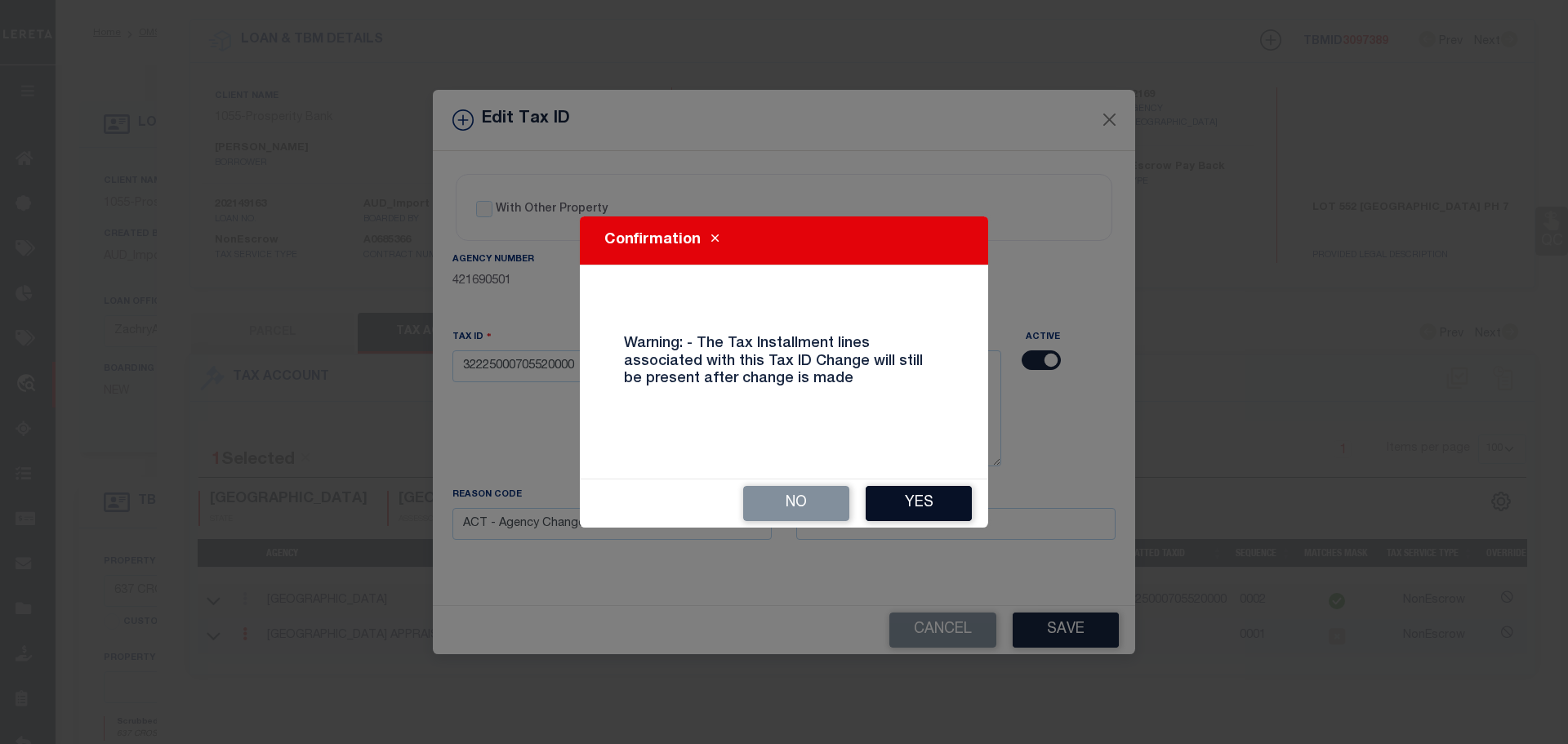
click at [926, 496] on button "Yes" at bounding box center [918, 503] width 106 height 35
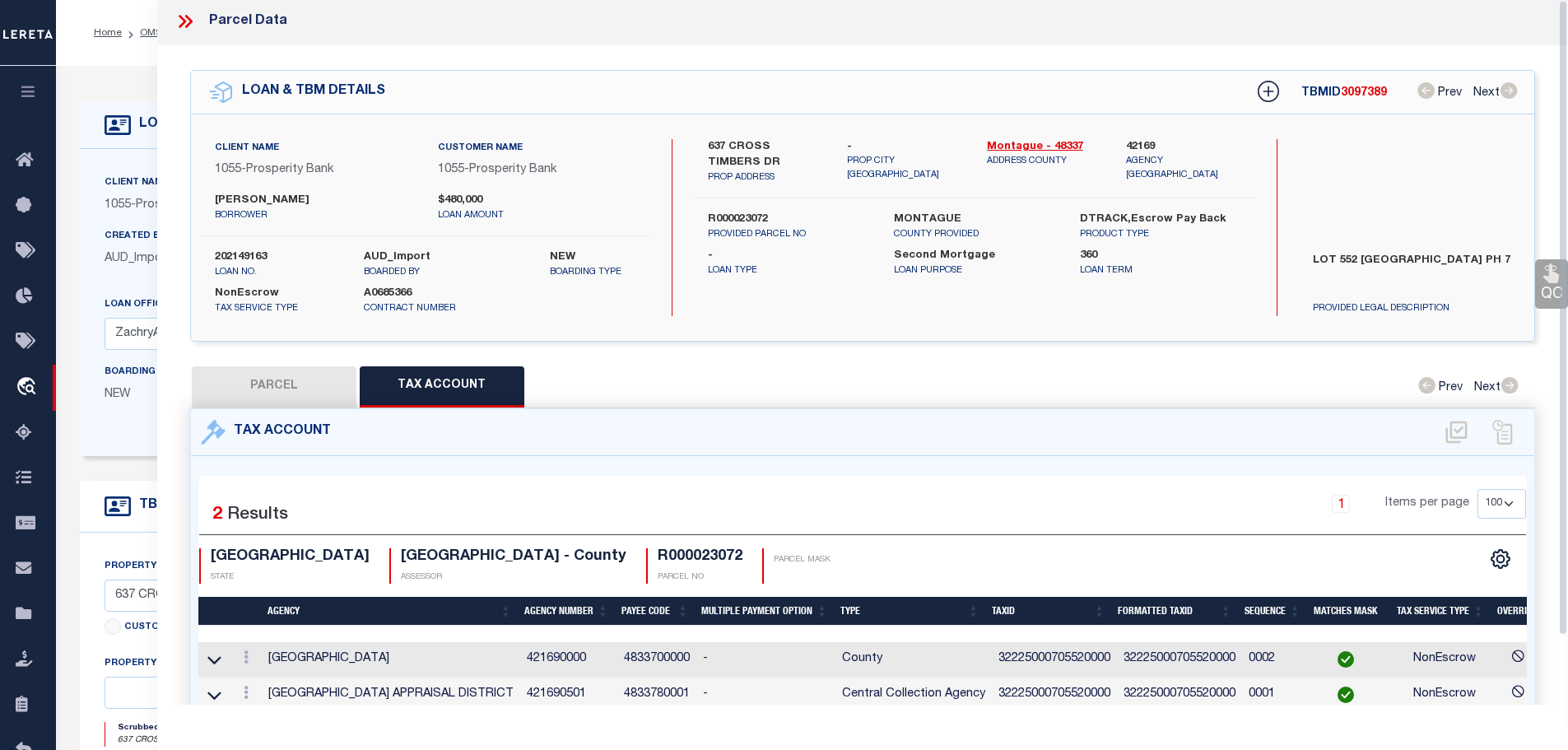
scroll to position [0, 0]
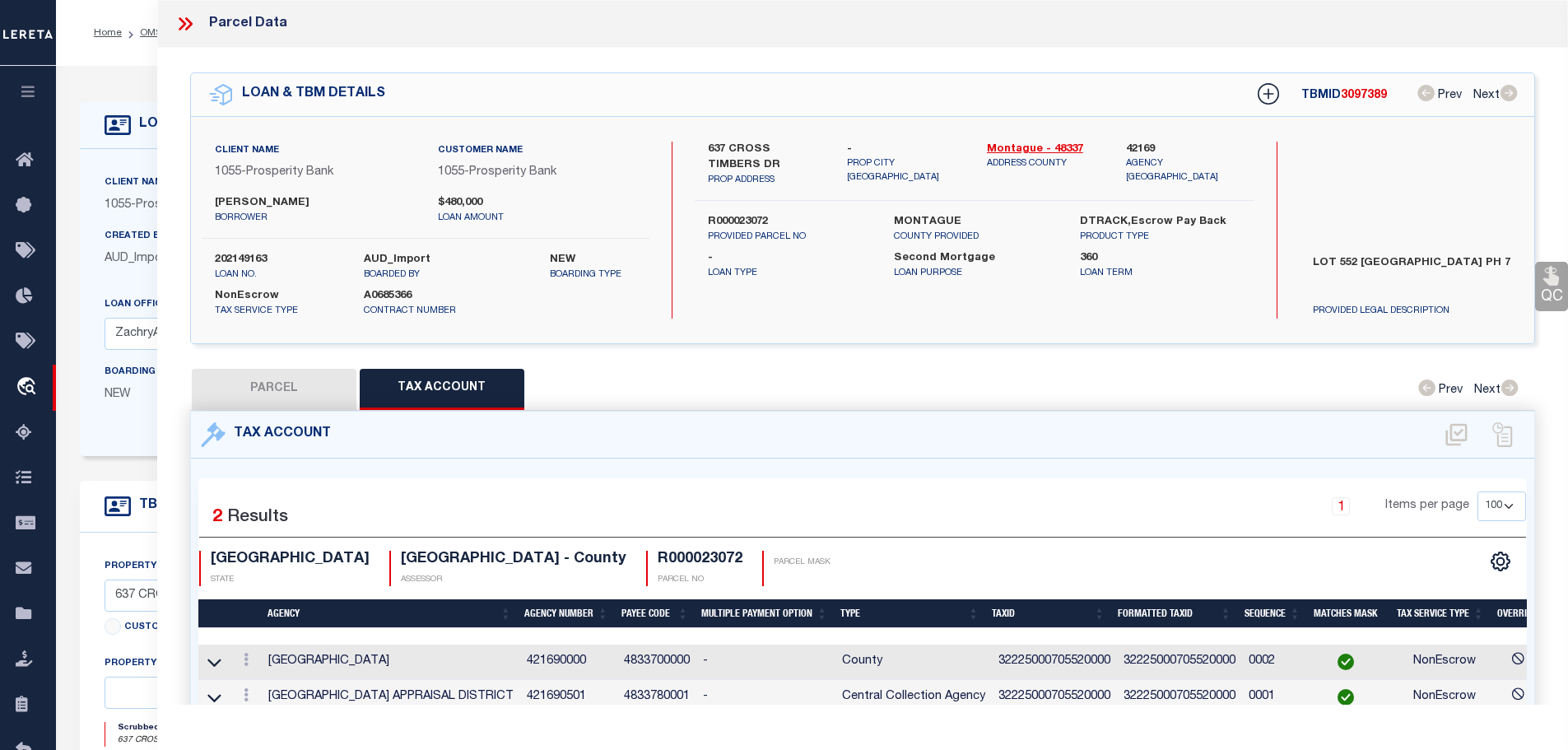
click at [180, 23] on icon at bounding box center [185, 24] width 22 height 22
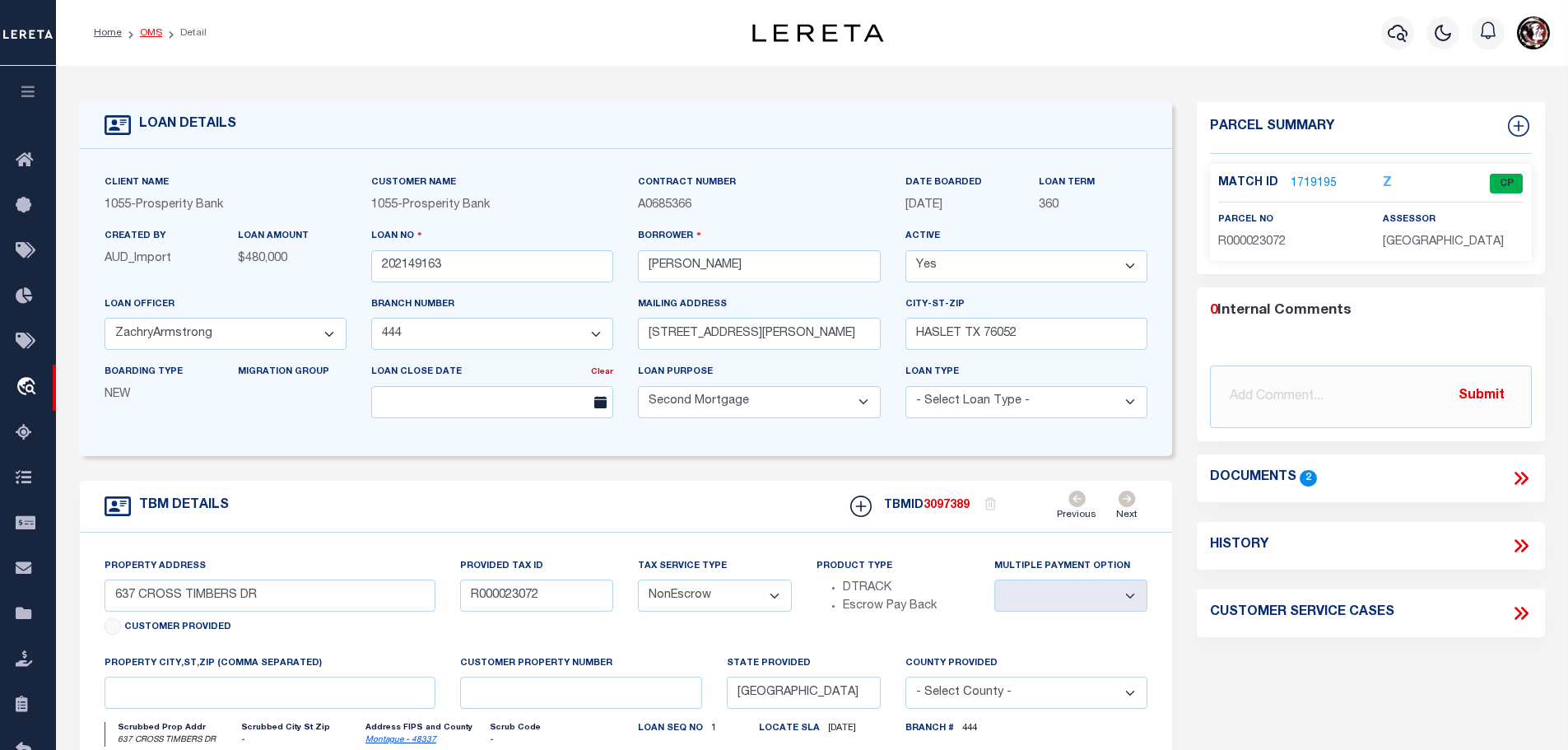
click at [142, 30] on link "OMS" at bounding box center [151, 33] width 23 height 10
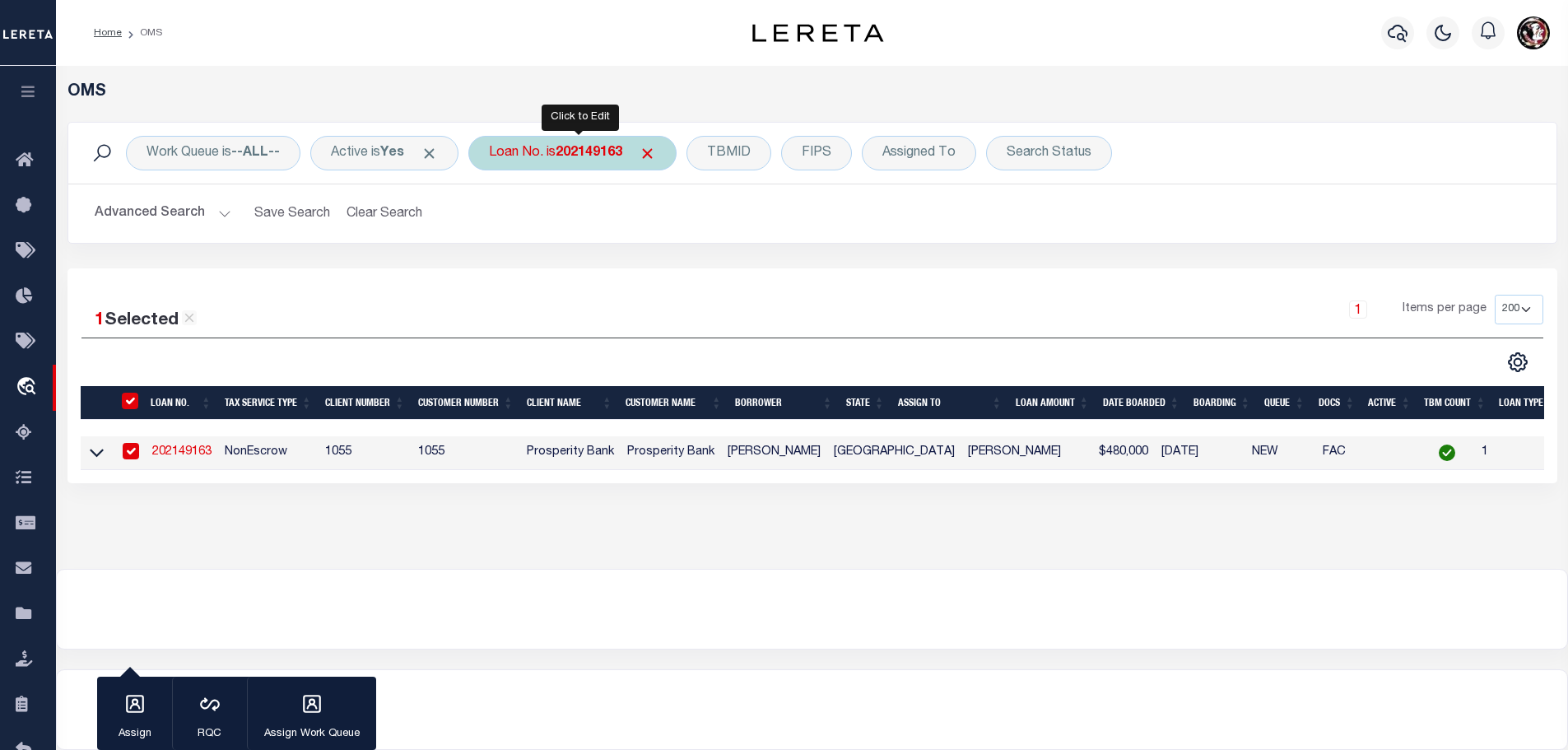
click at [600, 152] on b "202149163" at bounding box center [589, 153] width 67 height 14
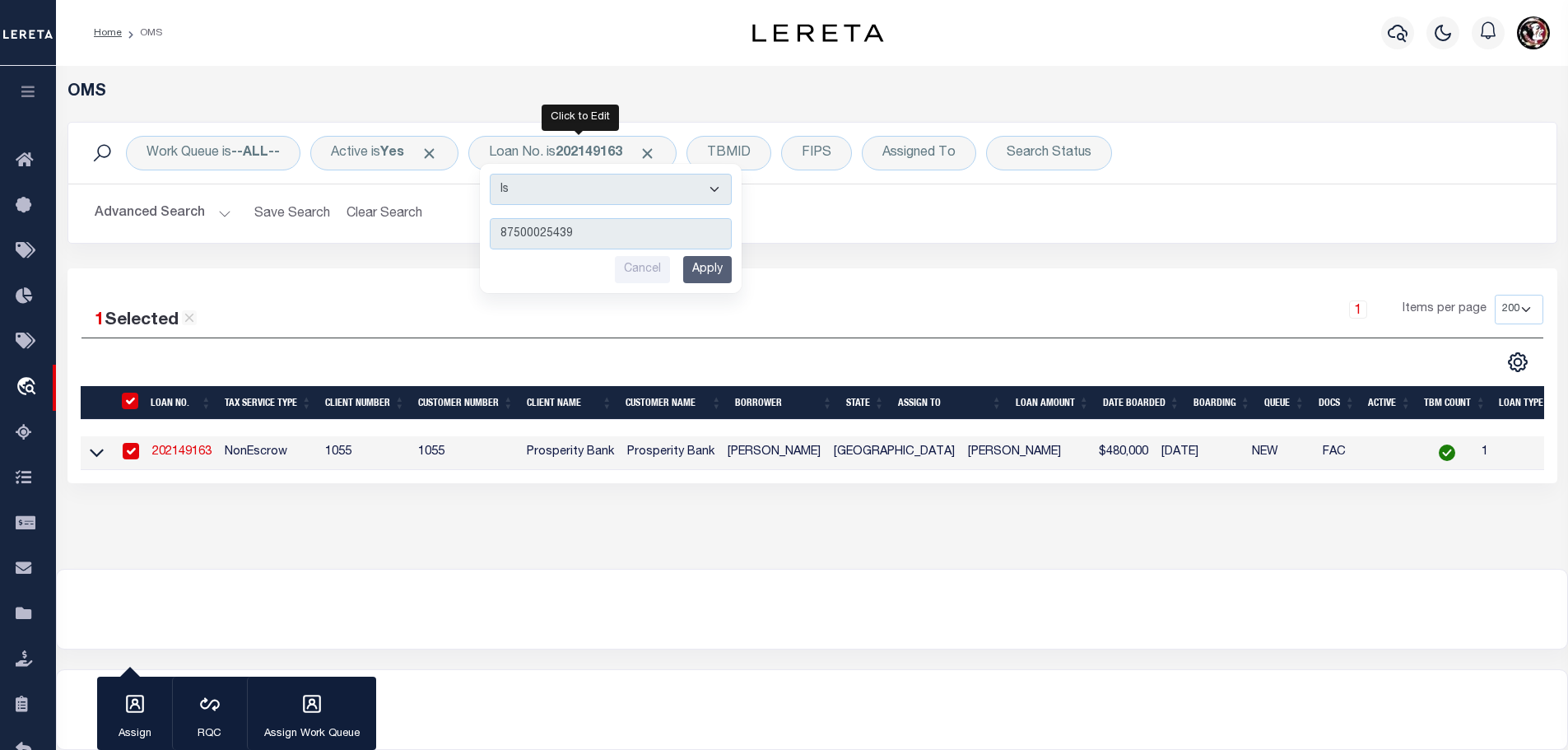
click at [710, 271] on input "Apply" at bounding box center [708, 269] width 49 height 27
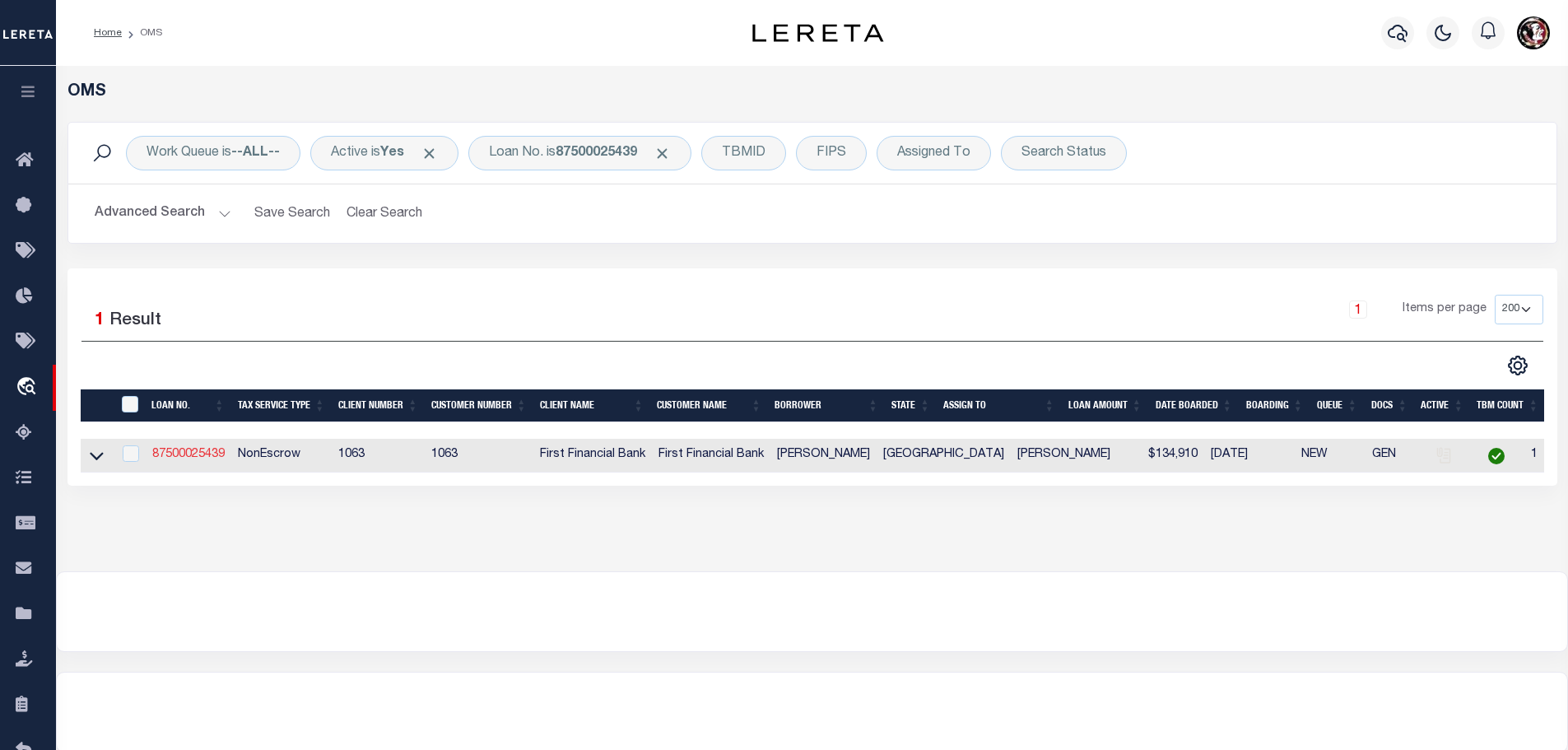
click at [194, 451] on link "87500025439" at bounding box center [188, 454] width 72 height 12
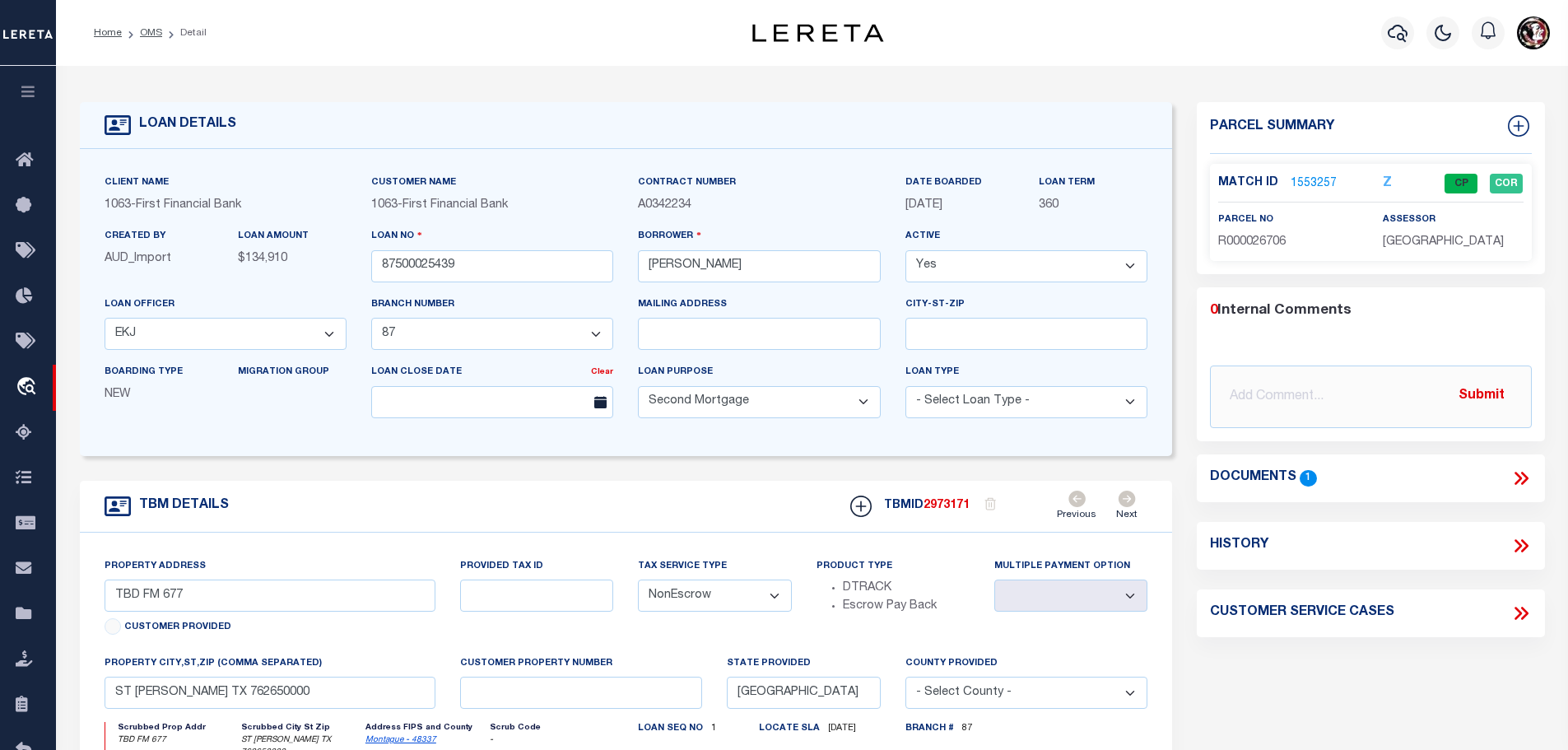
click at [1295, 179] on link "1553257" at bounding box center [1313, 183] width 46 height 17
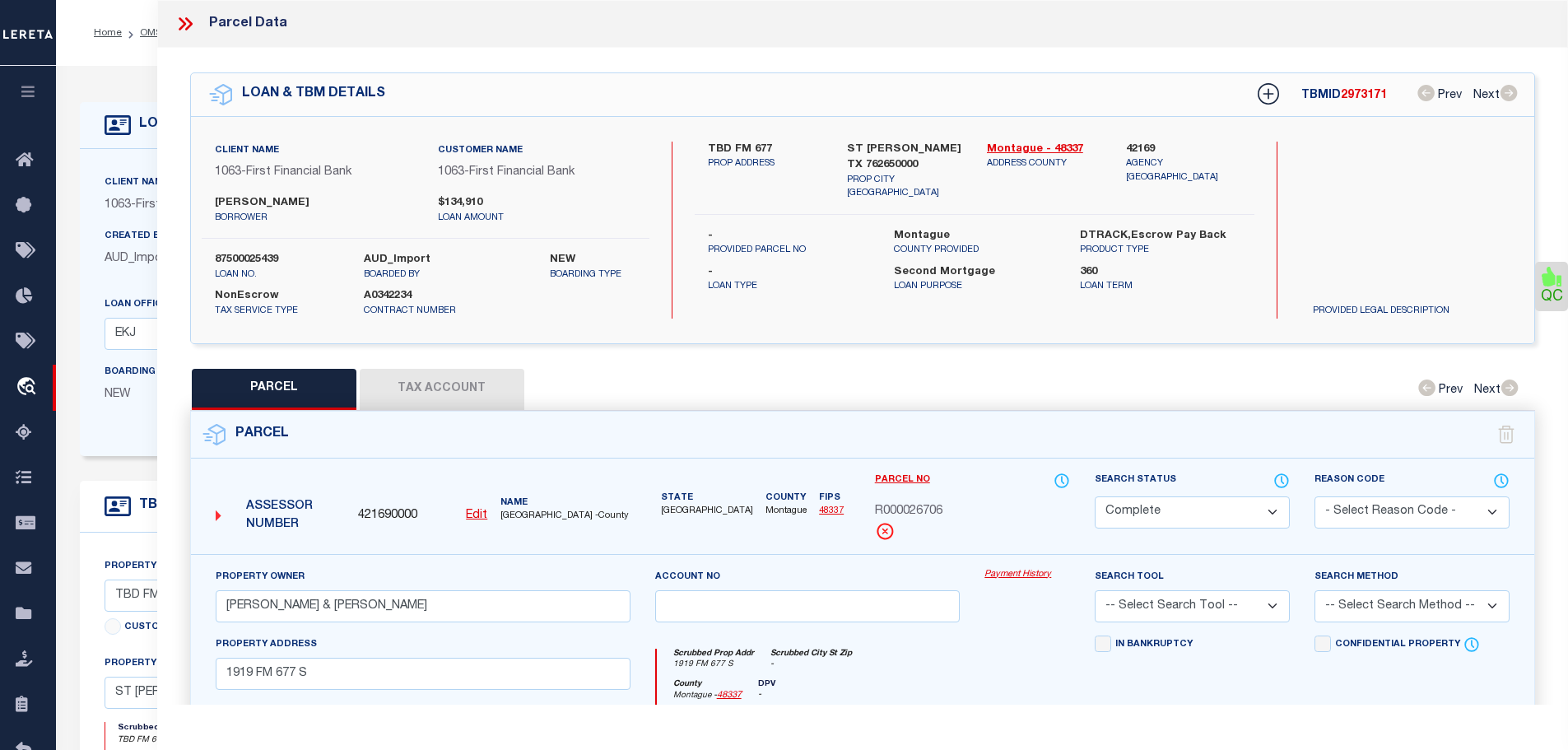
click at [438, 370] on button "Tax Account" at bounding box center [442, 389] width 164 height 42
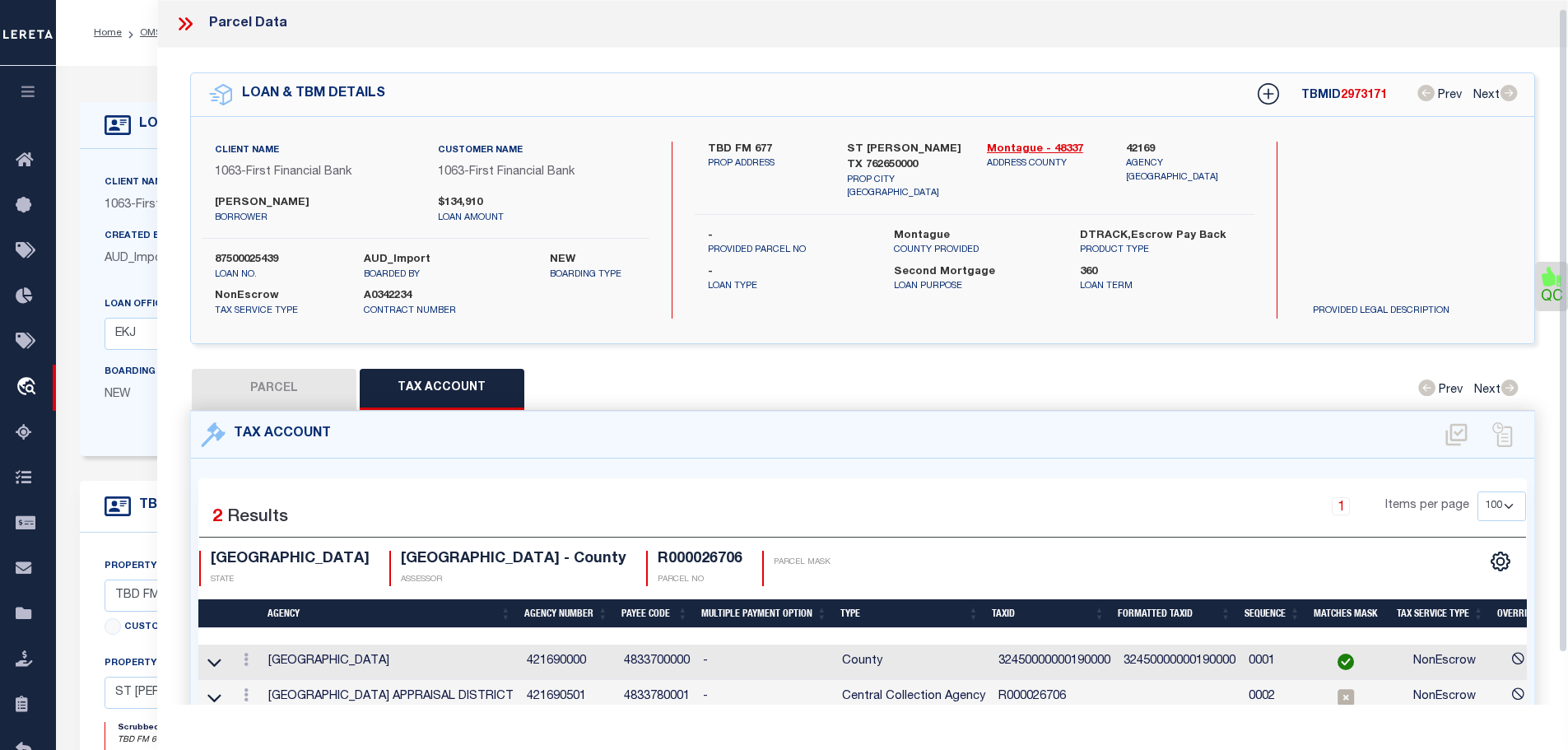
scroll to position [11, 0]
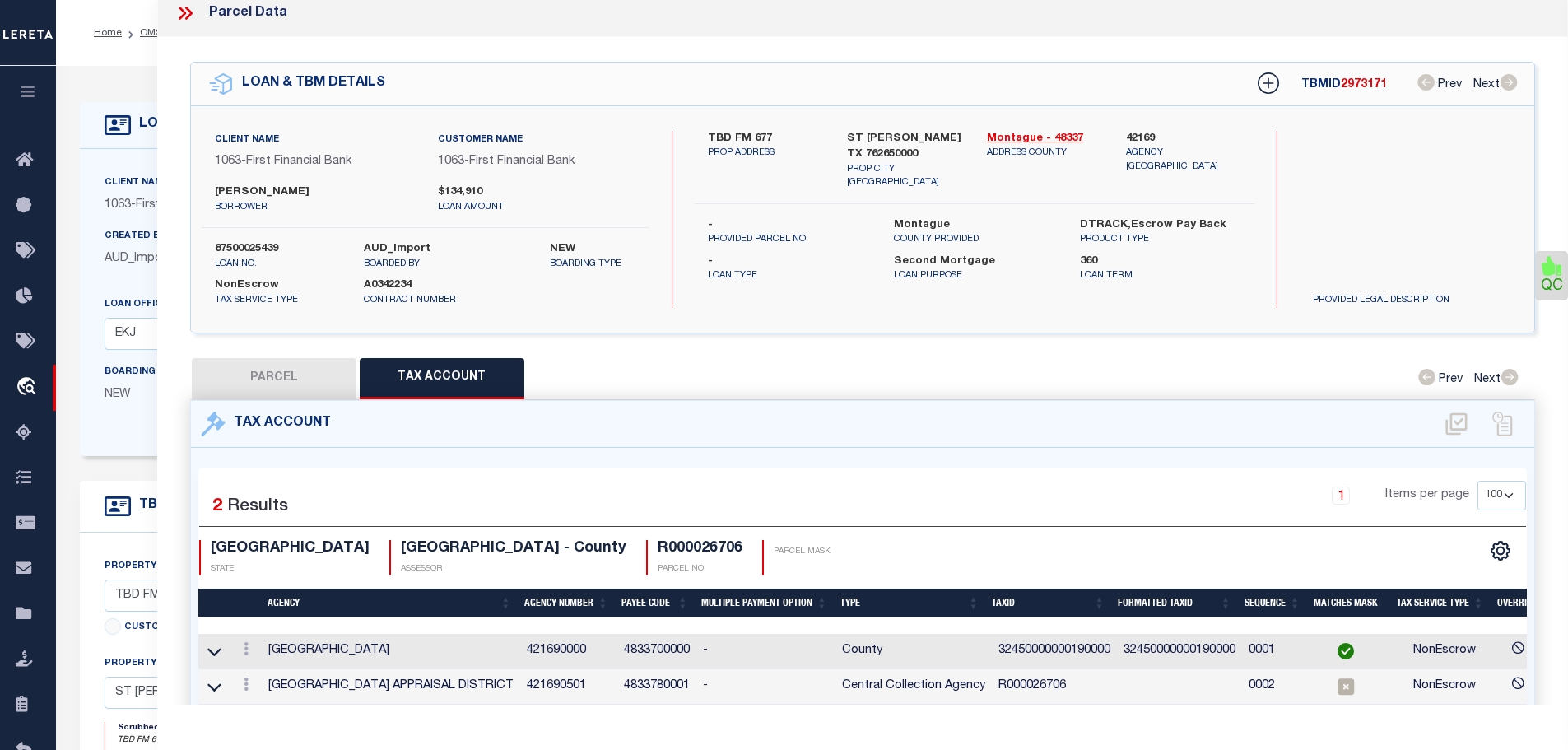
click at [1045, 635] on td "32450000000190000" at bounding box center [1054, 651] width 125 height 35
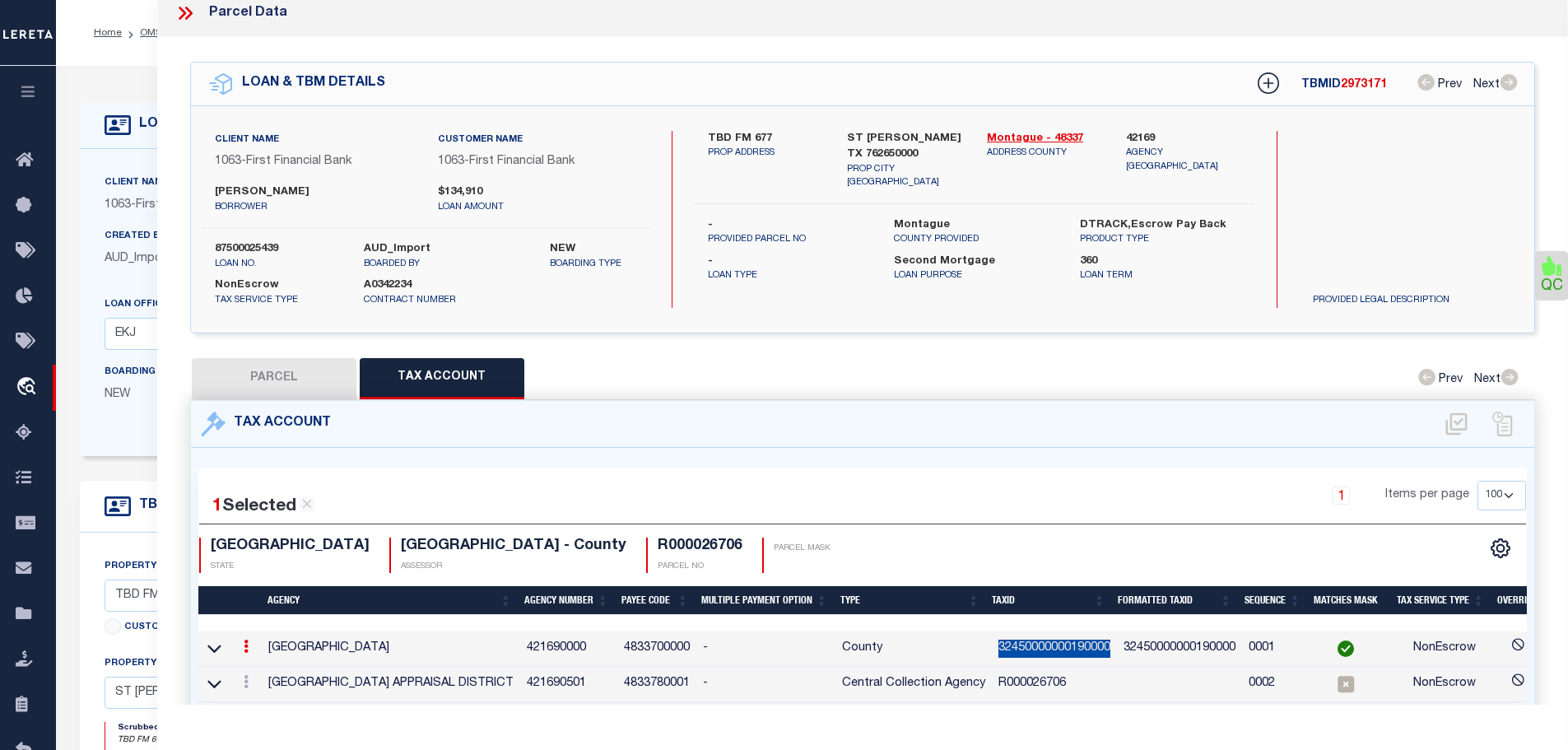
click at [1045, 635] on td "32450000000190000" at bounding box center [1054, 649] width 125 height 35
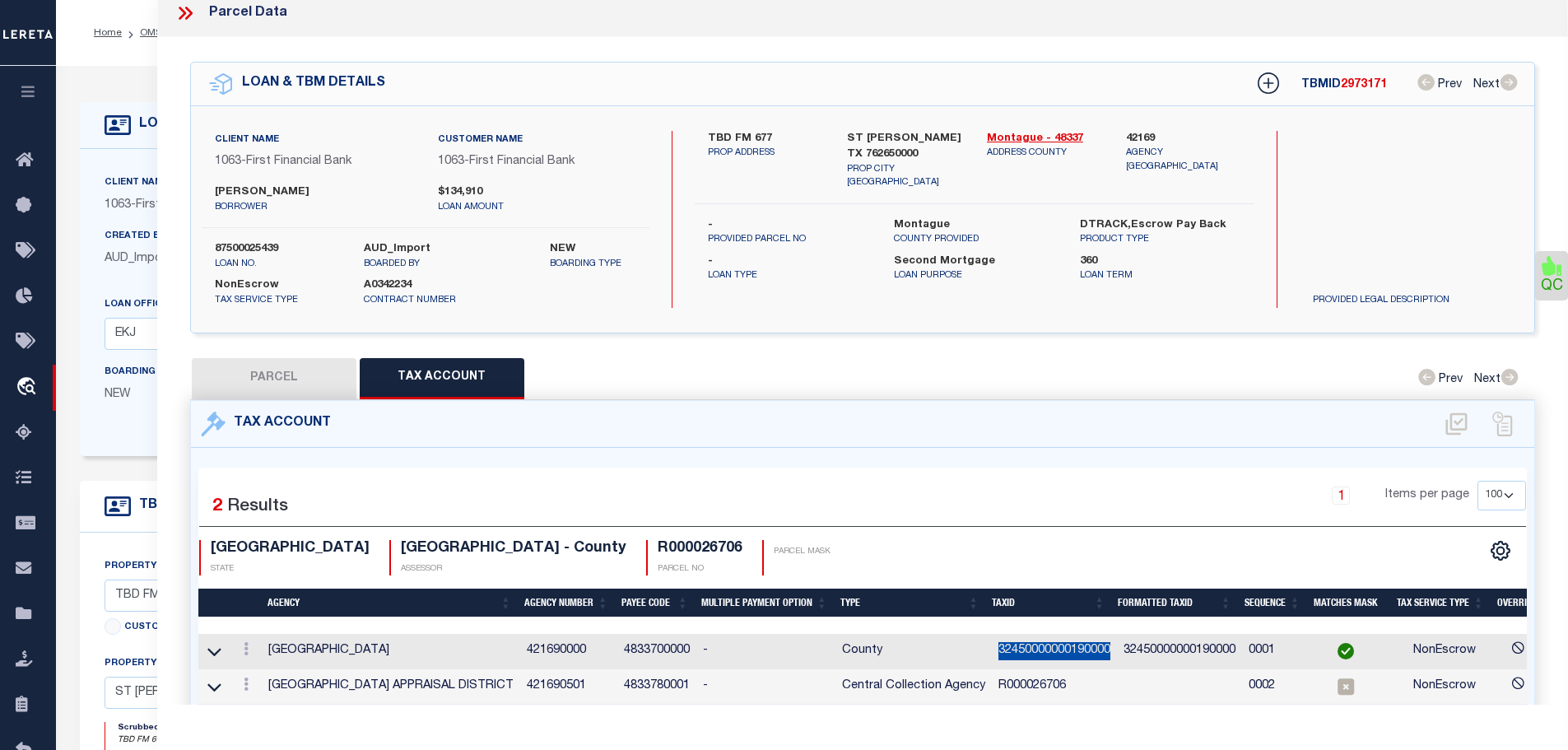
copy td "32450000000190000"
click at [247, 678] on icon at bounding box center [246, 684] width 5 height 14
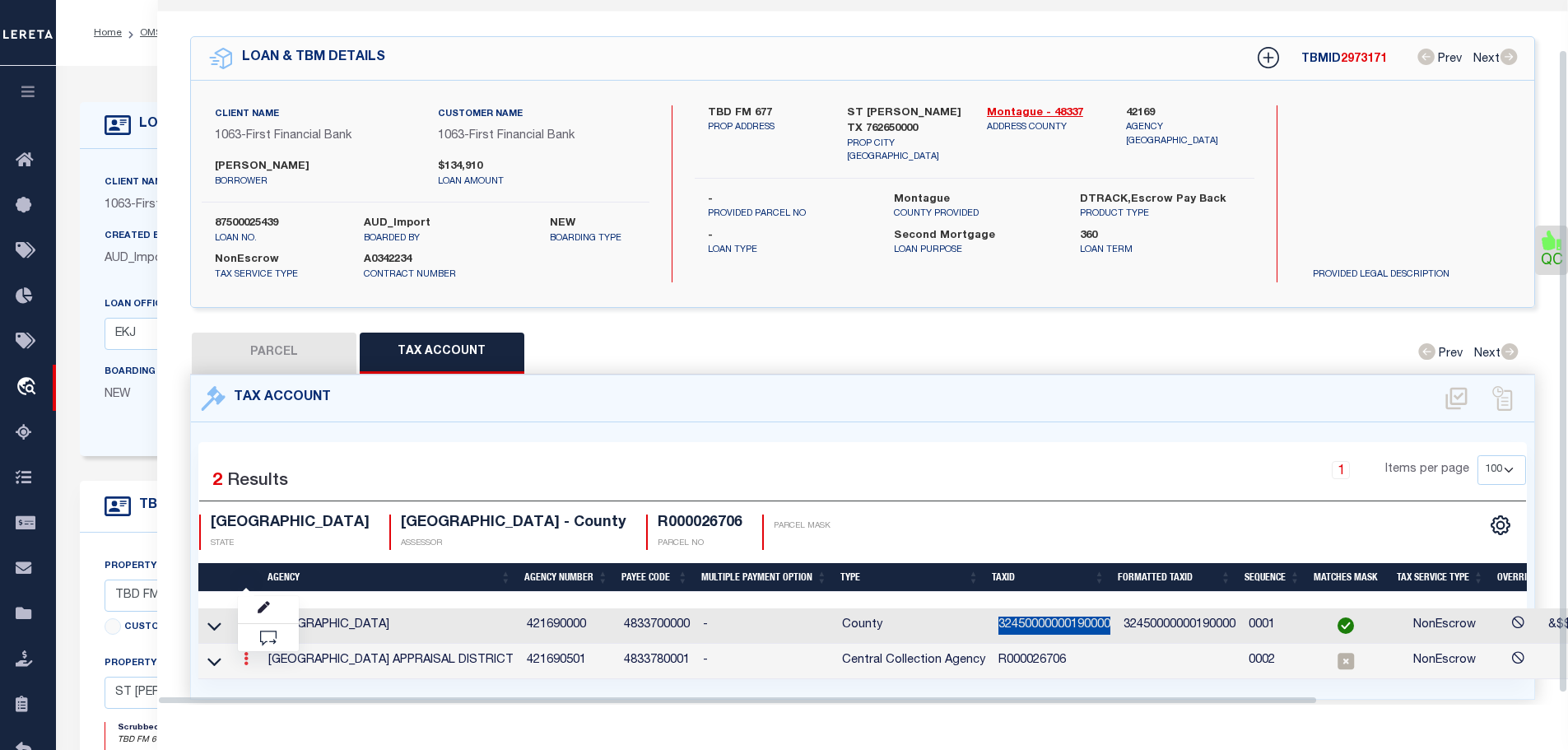
scroll to position [53, 0]
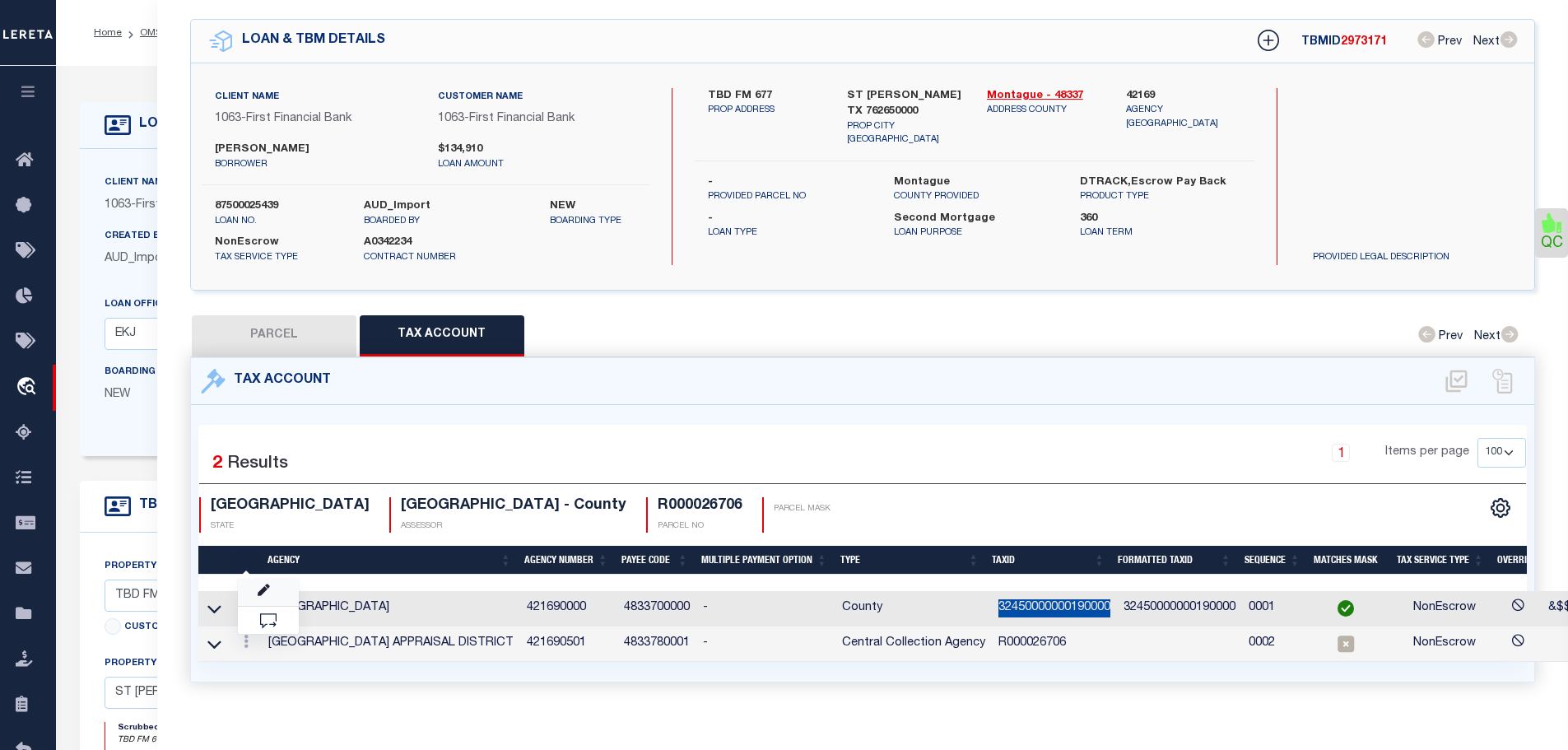
click at [258, 583] on link at bounding box center [268, 592] width 61 height 27
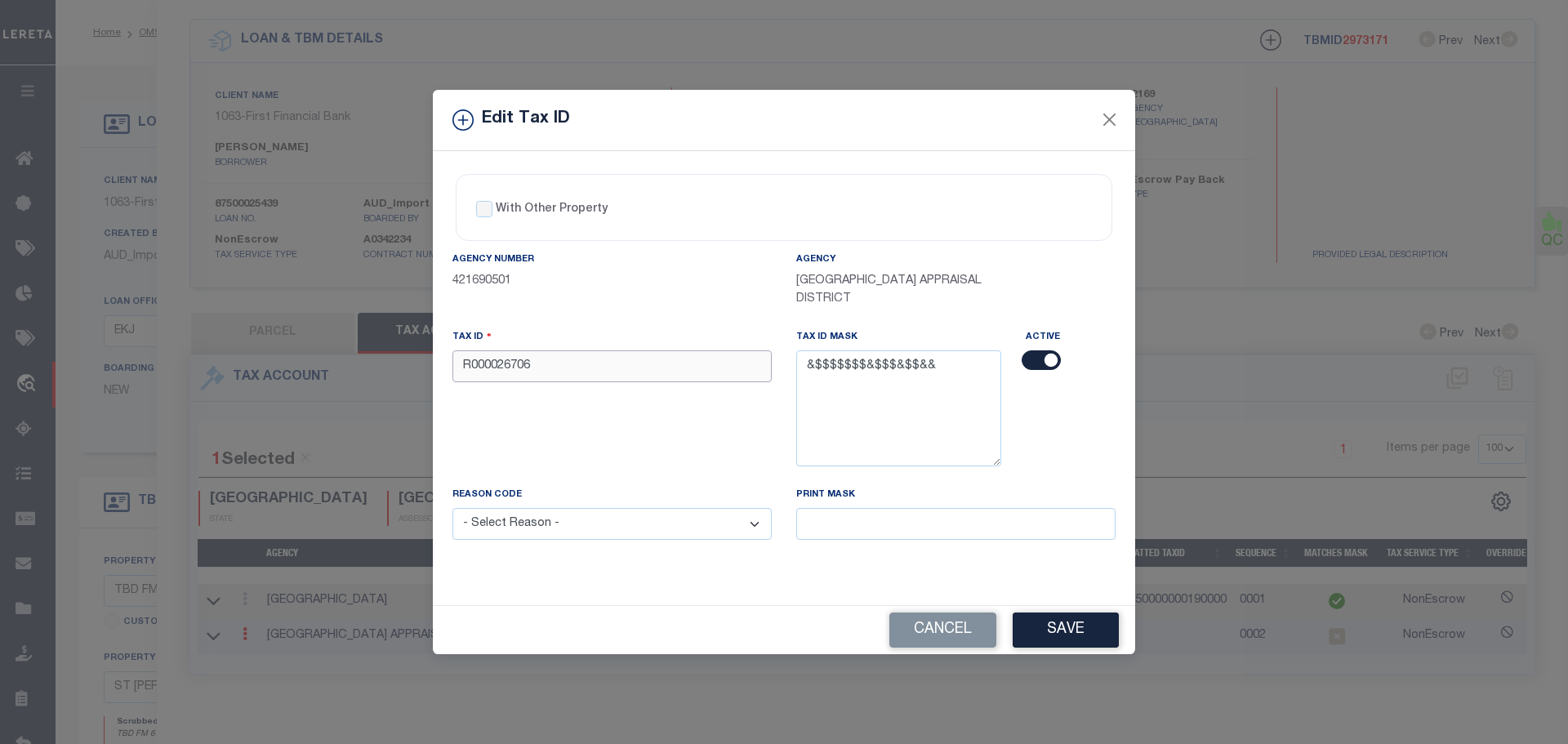
click at [559, 370] on input "R000026706" at bounding box center [612, 367] width 319 height 32
paste input "32450000000190000"
click at [689, 534] on select "- Select Reason - 099 - Other (Provide additional detail) ACT - Agency Changed …" at bounding box center [612, 523] width 319 height 32
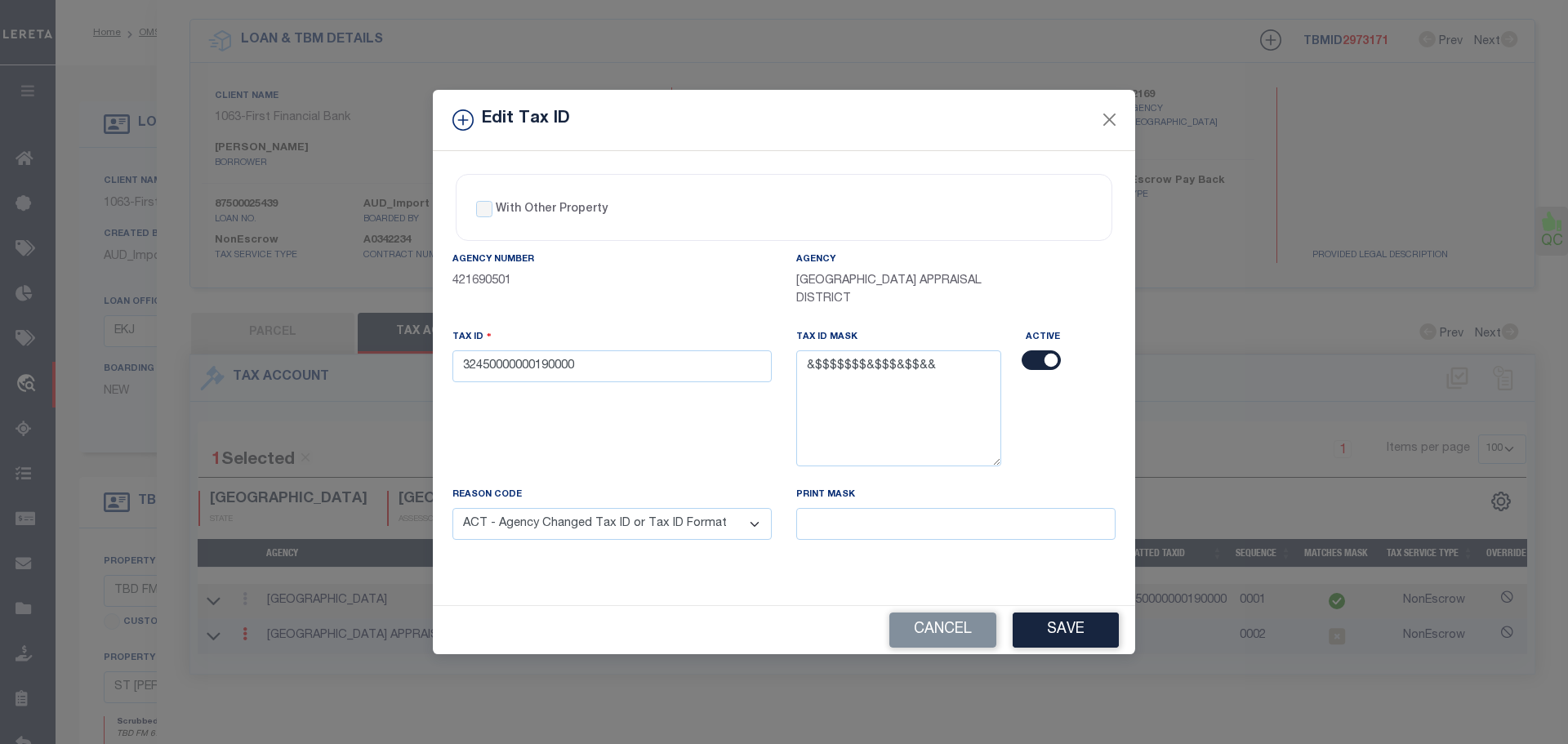
click at [453, 508] on select "- Select Reason - 099 - Other (Provide additional detail) ACT - Agency Changed …" at bounding box center [612, 523] width 319 height 32
click at [1067, 629] on button "Save" at bounding box center [1065, 629] width 106 height 35
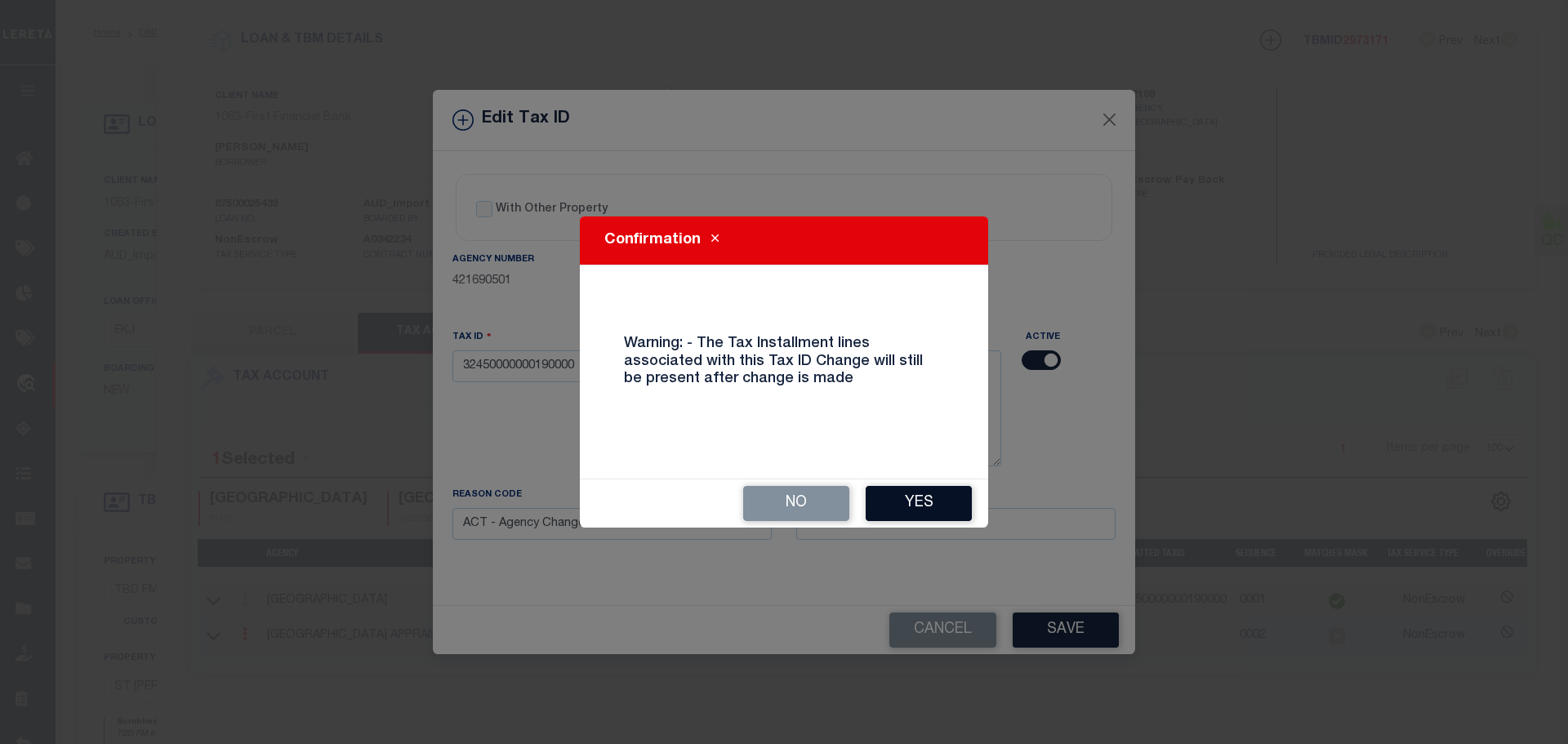
click at [948, 510] on button "Yes" at bounding box center [918, 503] width 106 height 35
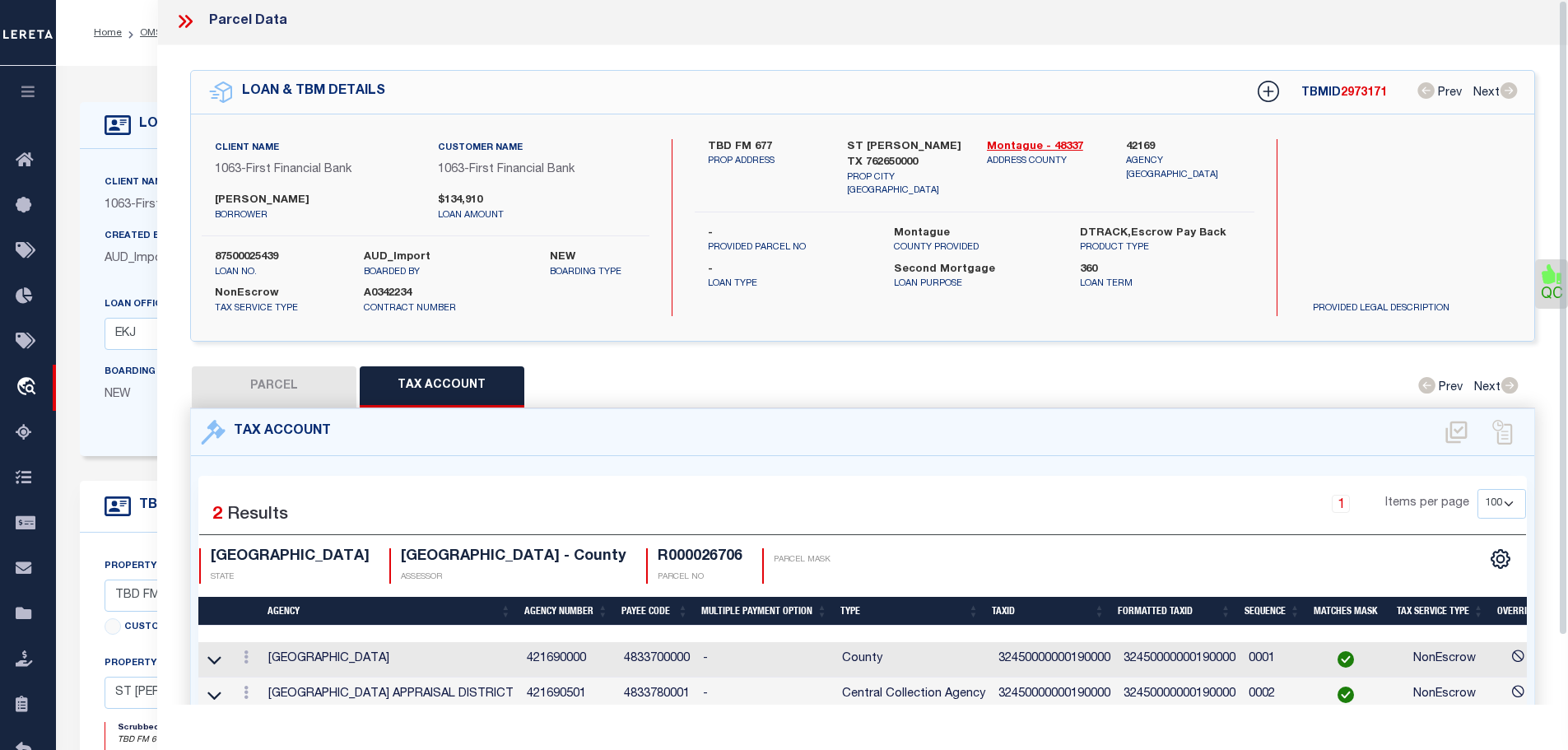
scroll to position [0, 0]
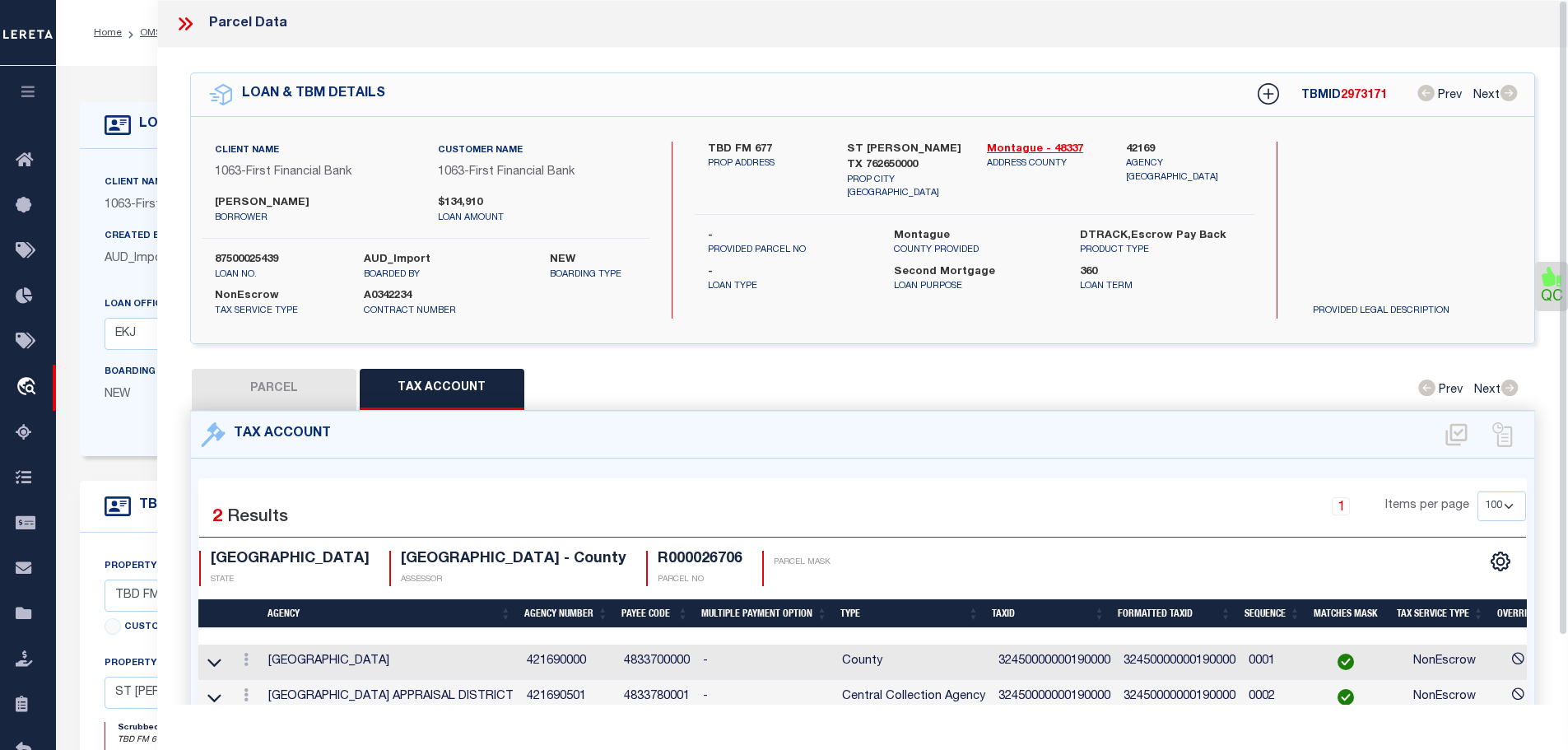
click at [186, 23] on icon at bounding box center [185, 24] width 22 height 22
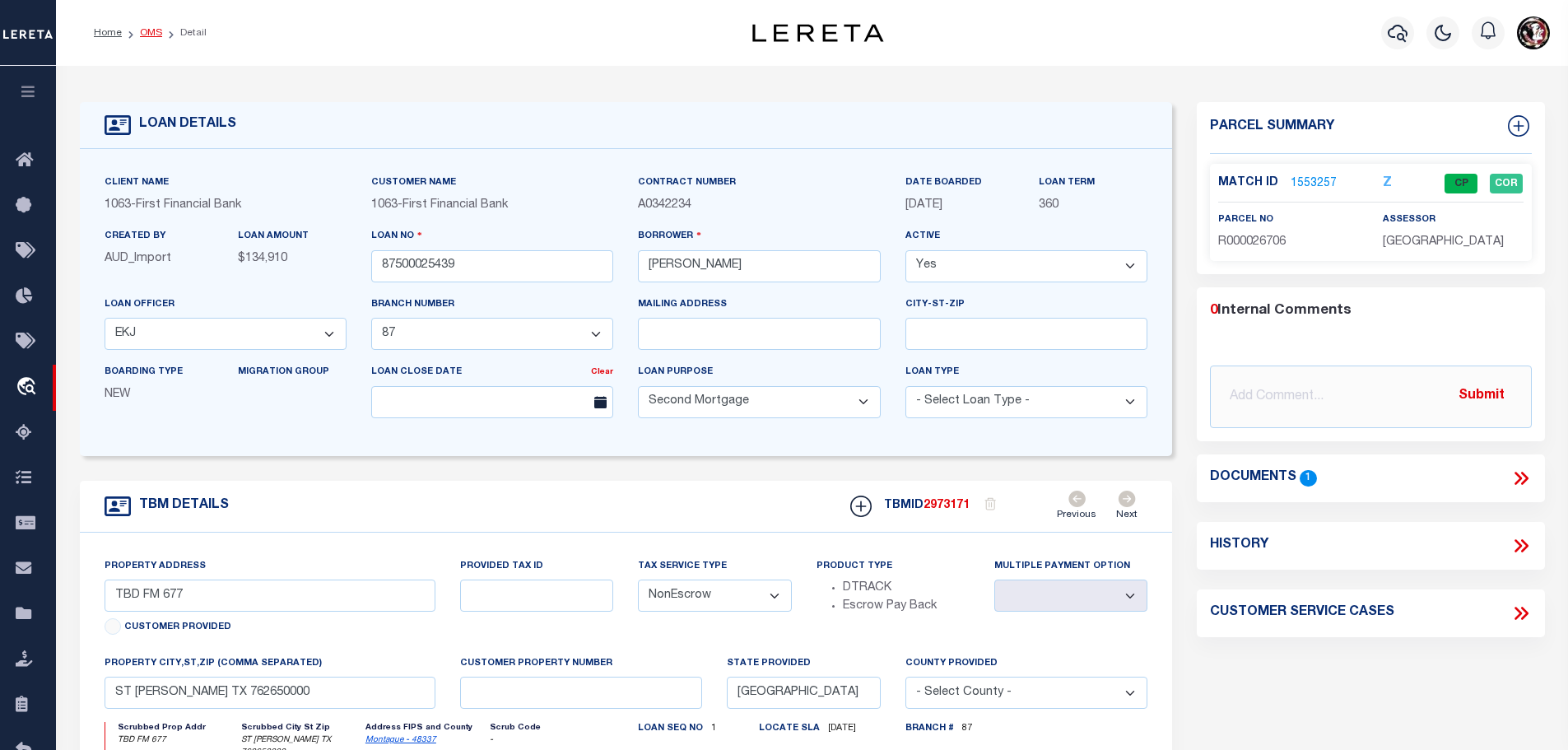
click at [144, 33] on link "OMS" at bounding box center [151, 33] width 23 height 10
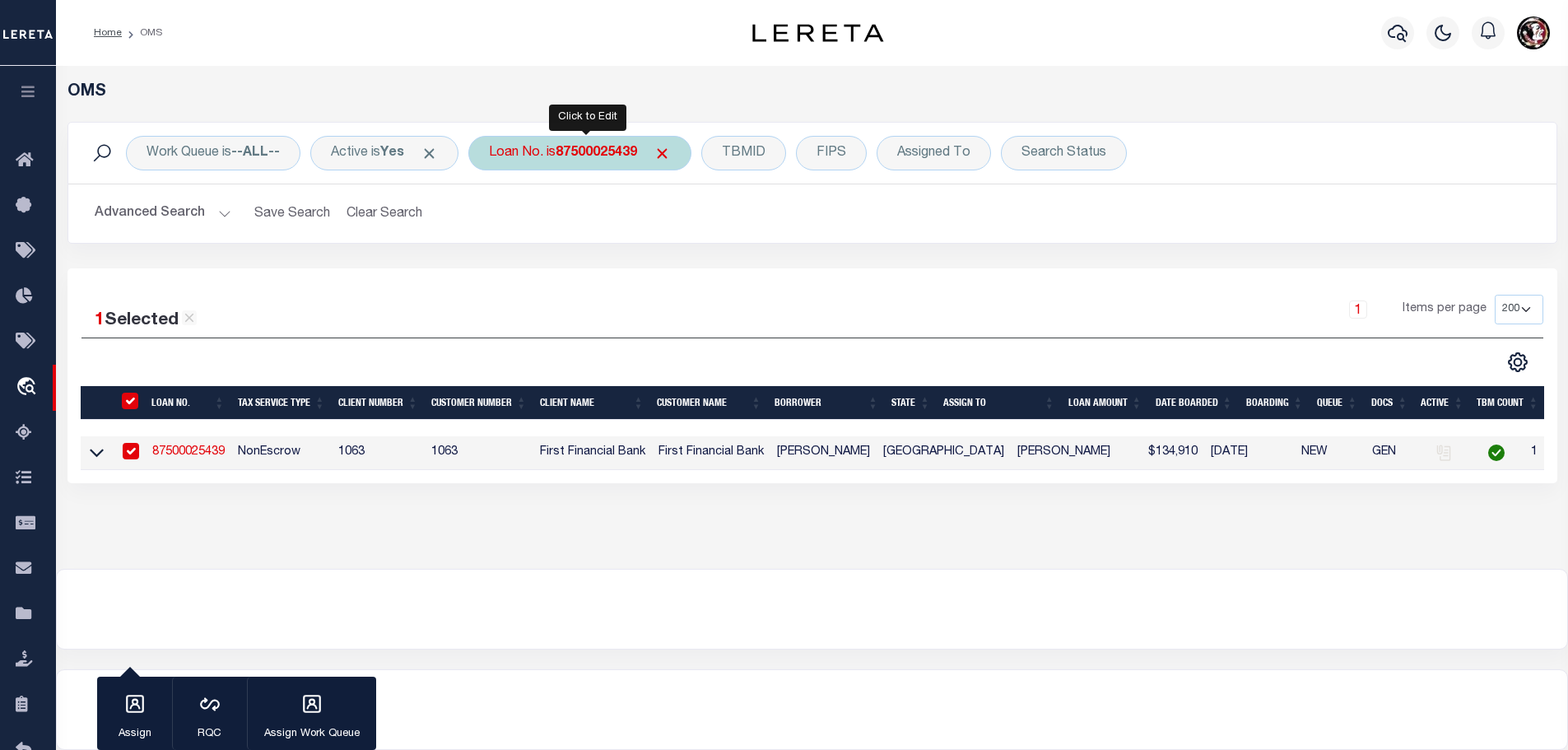
click at [606, 146] on b "87500025439" at bounding box center [596, 153] width 81 height 14
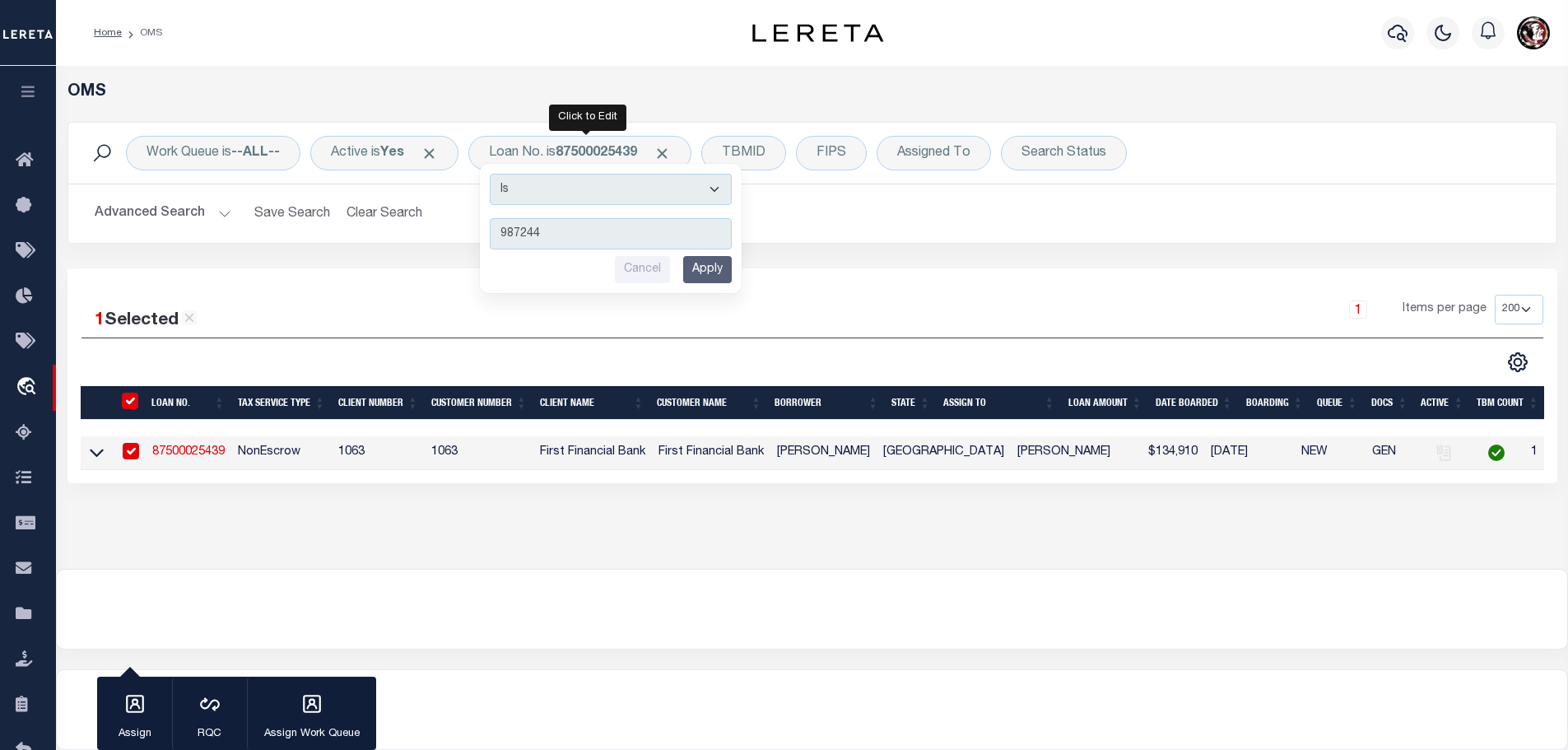
click at [725, 275] on input "Apply" at bounding box center [708, 269] width 49 height 27
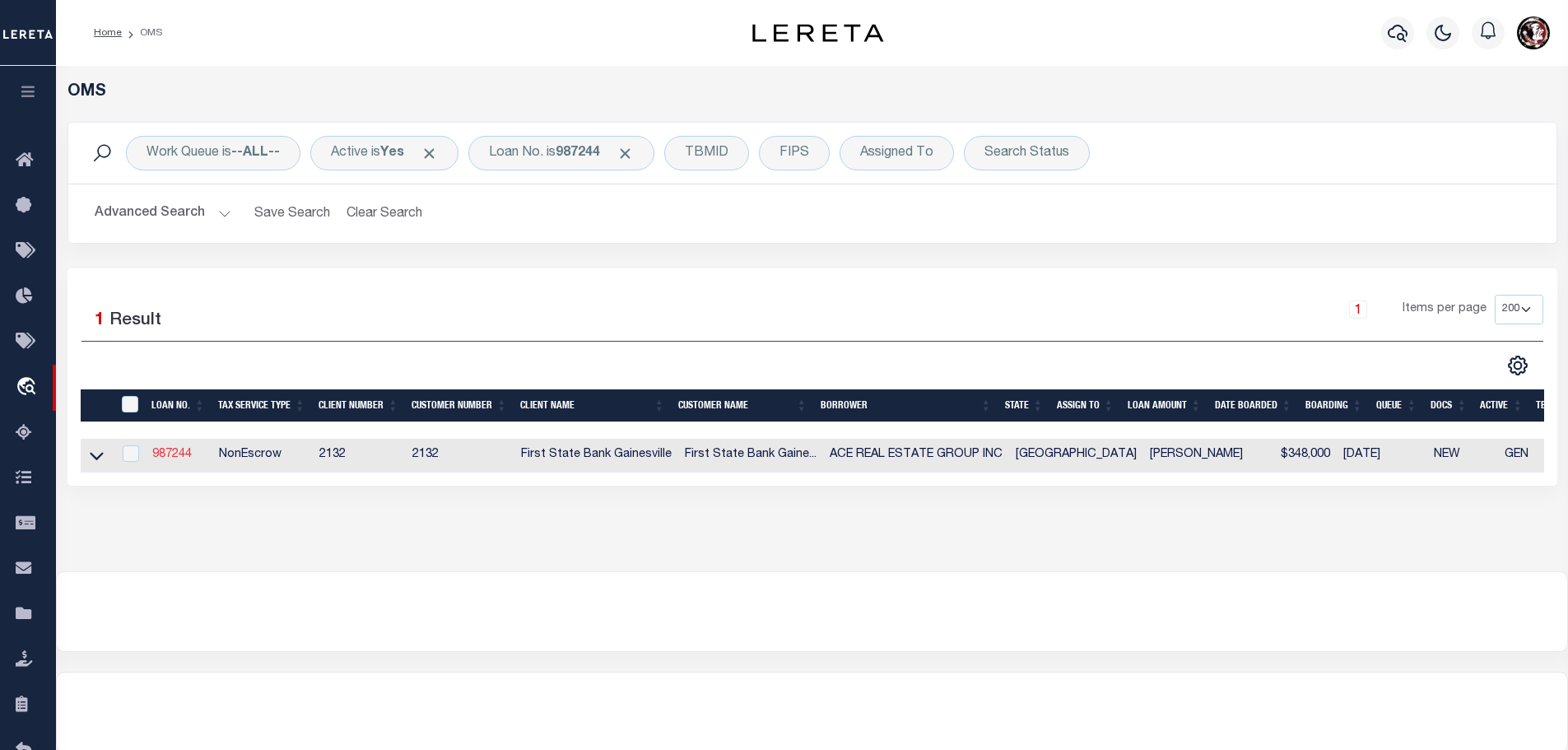
click at [166, 451] on link "987244" at bounding box center [172, 454] width 40 height 12
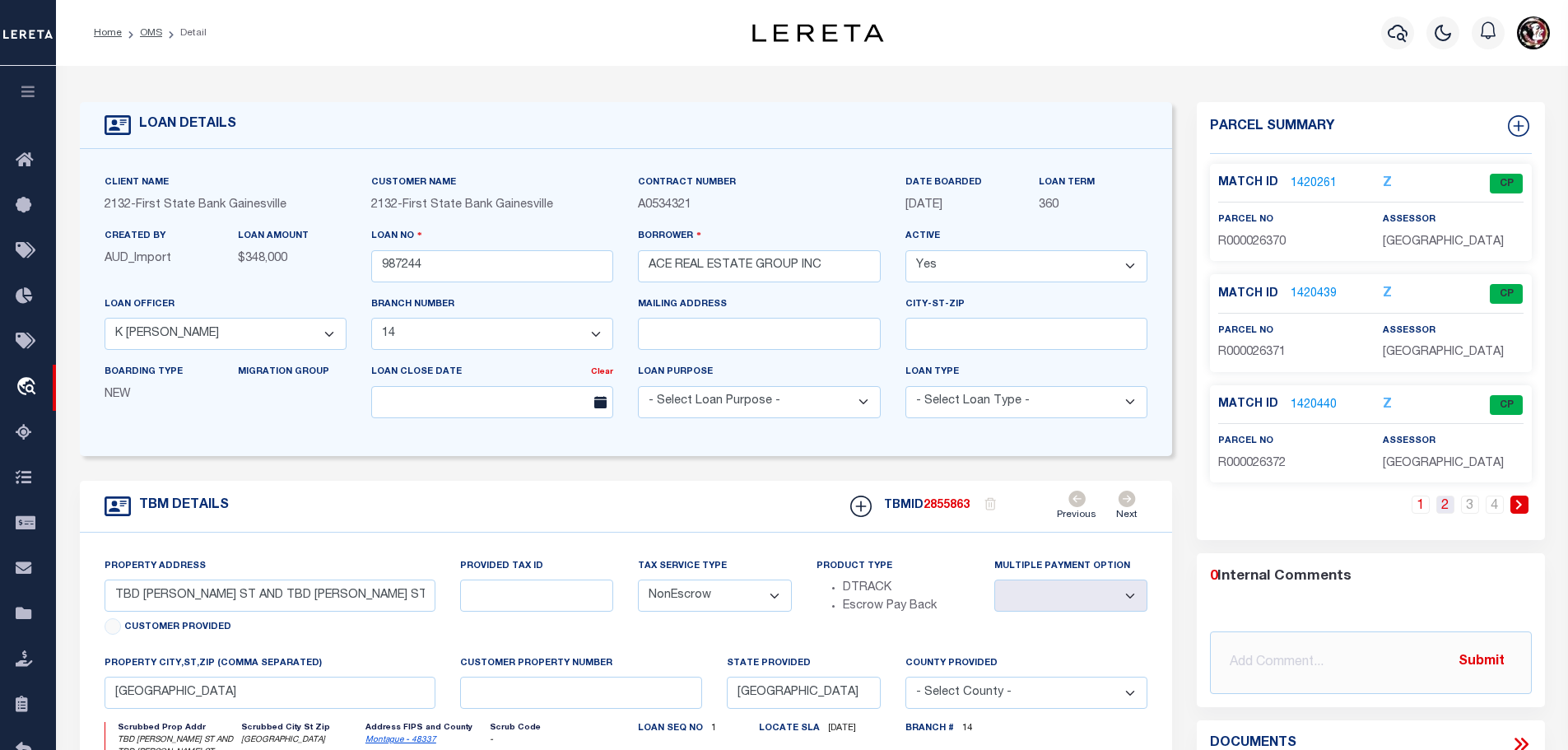
click at [1454, 502] on link "2" at bounding box center [1445, 504] width 18 height 18
click at [1310, 401] on link "1420443" at bounding box center [1313, 405] width 46 height 17
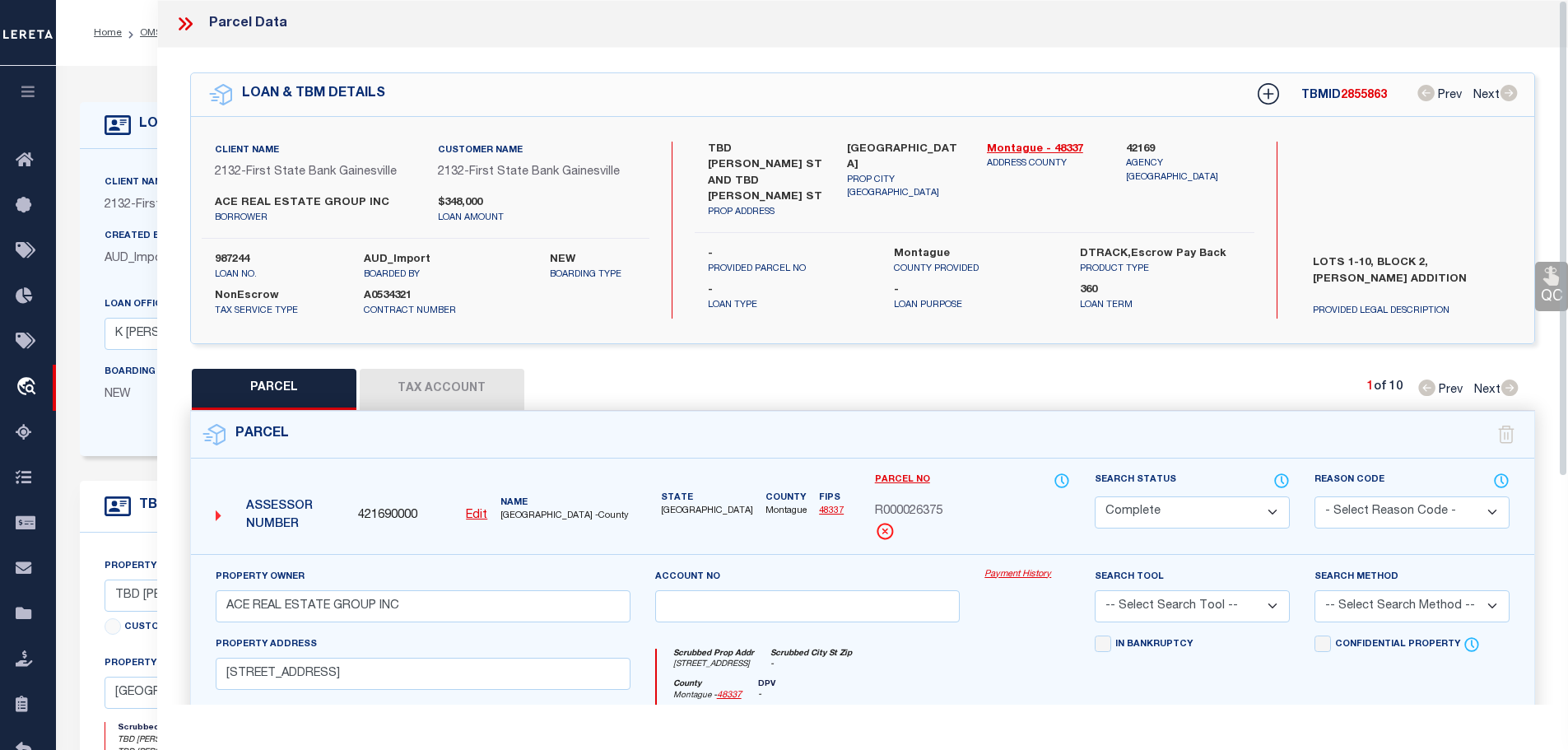
click at [465, 382] on button "Tax Account" at bounding box center [442, 389] width 164 height 42
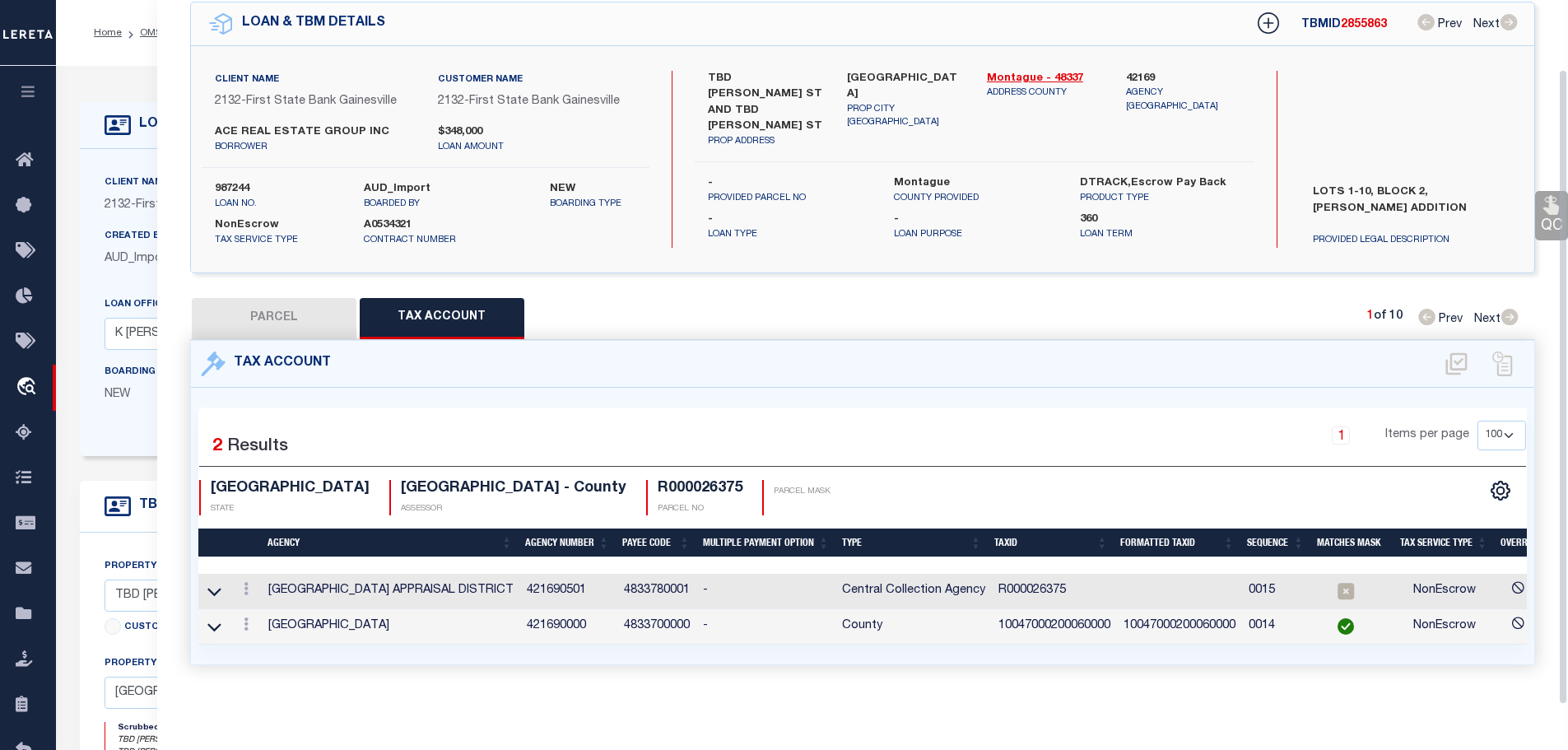
click at [1070, 613] on td "10047000200060000" at bounding box center [1054, 626] width 125 height 35
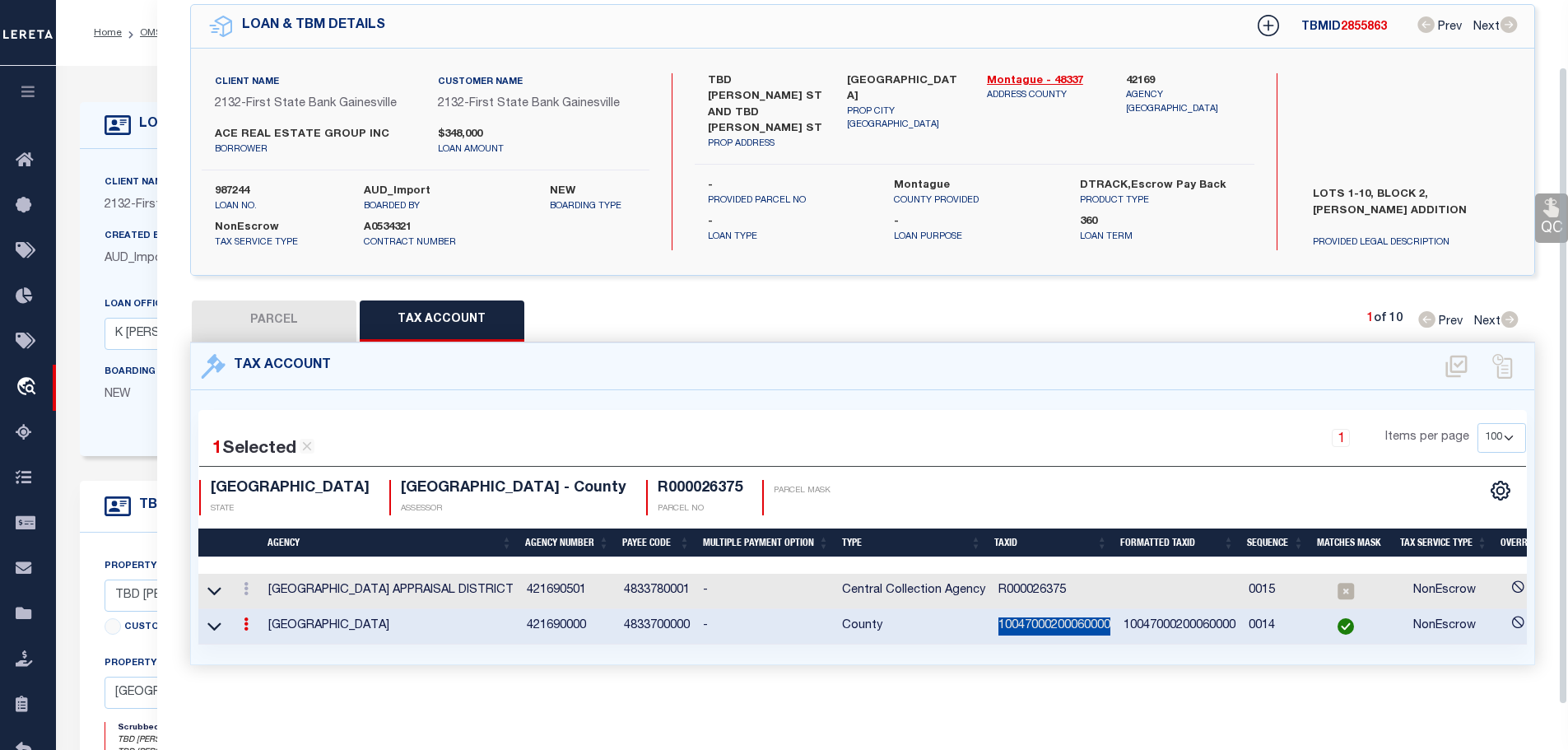
click at [1070, 613] on td "10047000200060000" at bounding box center [1054, 626] width 125 height 35
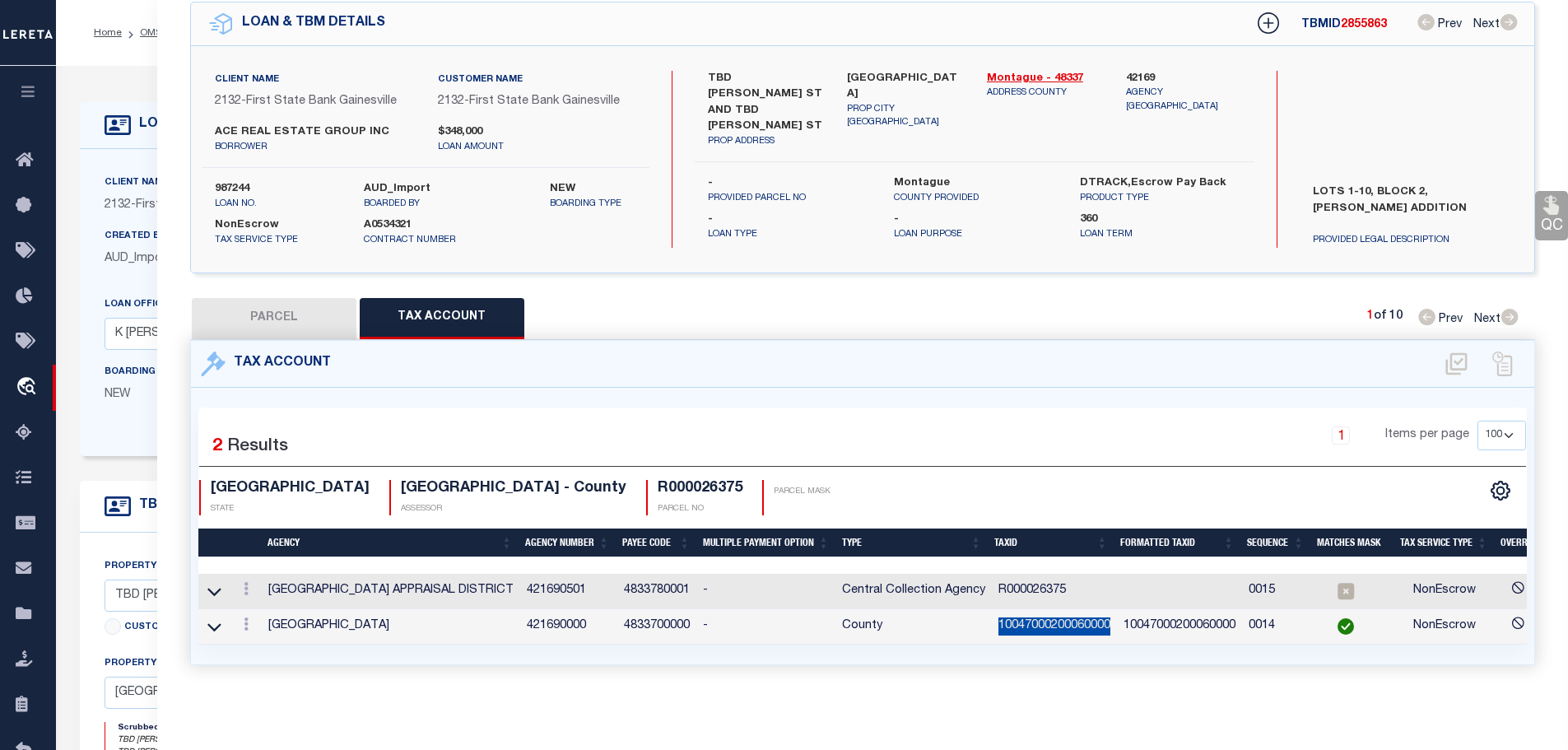
copy td "10047000200060000"
click at [248, 582] on icon at bounding box center [246, 588] width 5 height 14
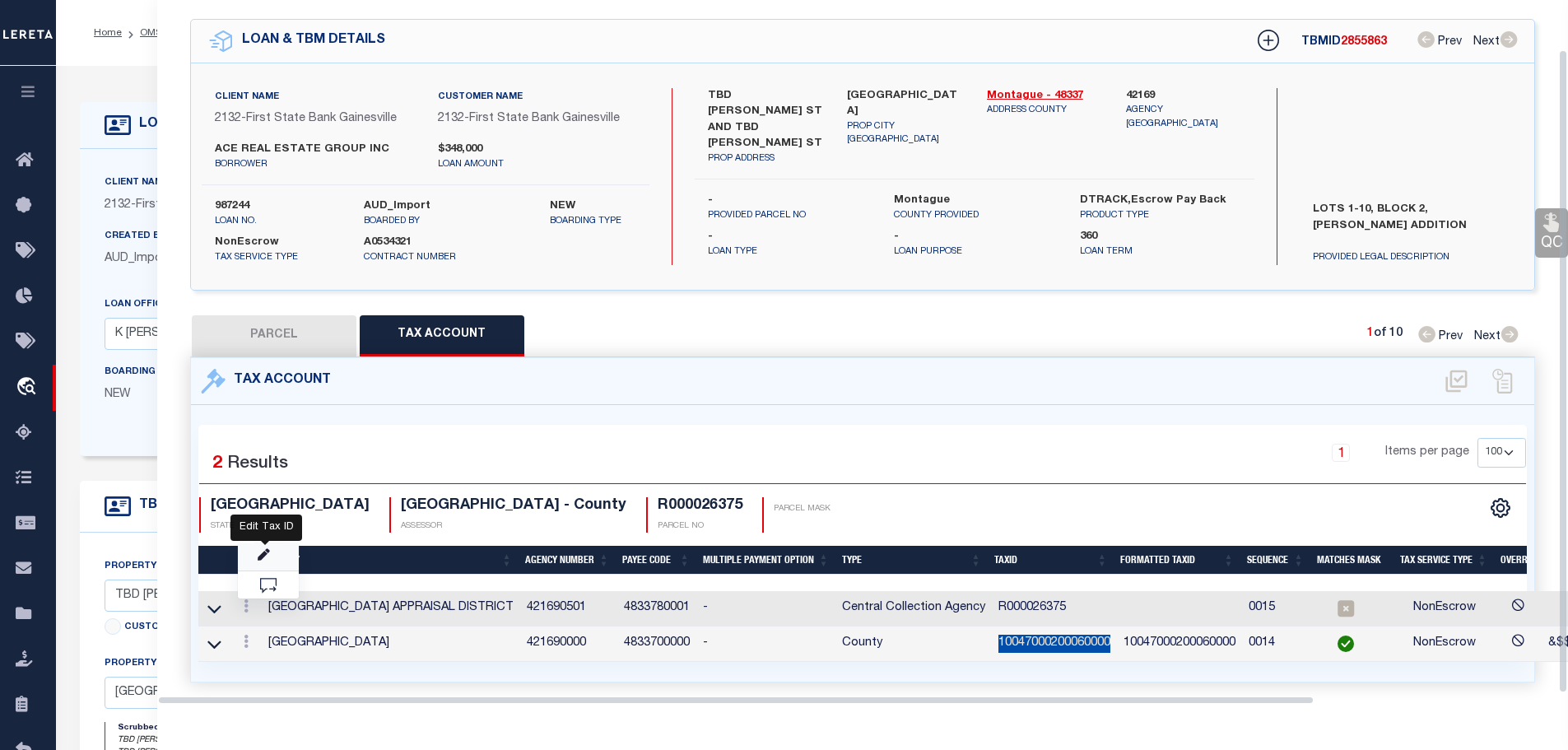
click at [267, 548] on icon "" at bounding box center [264, 555] width 13 height 13
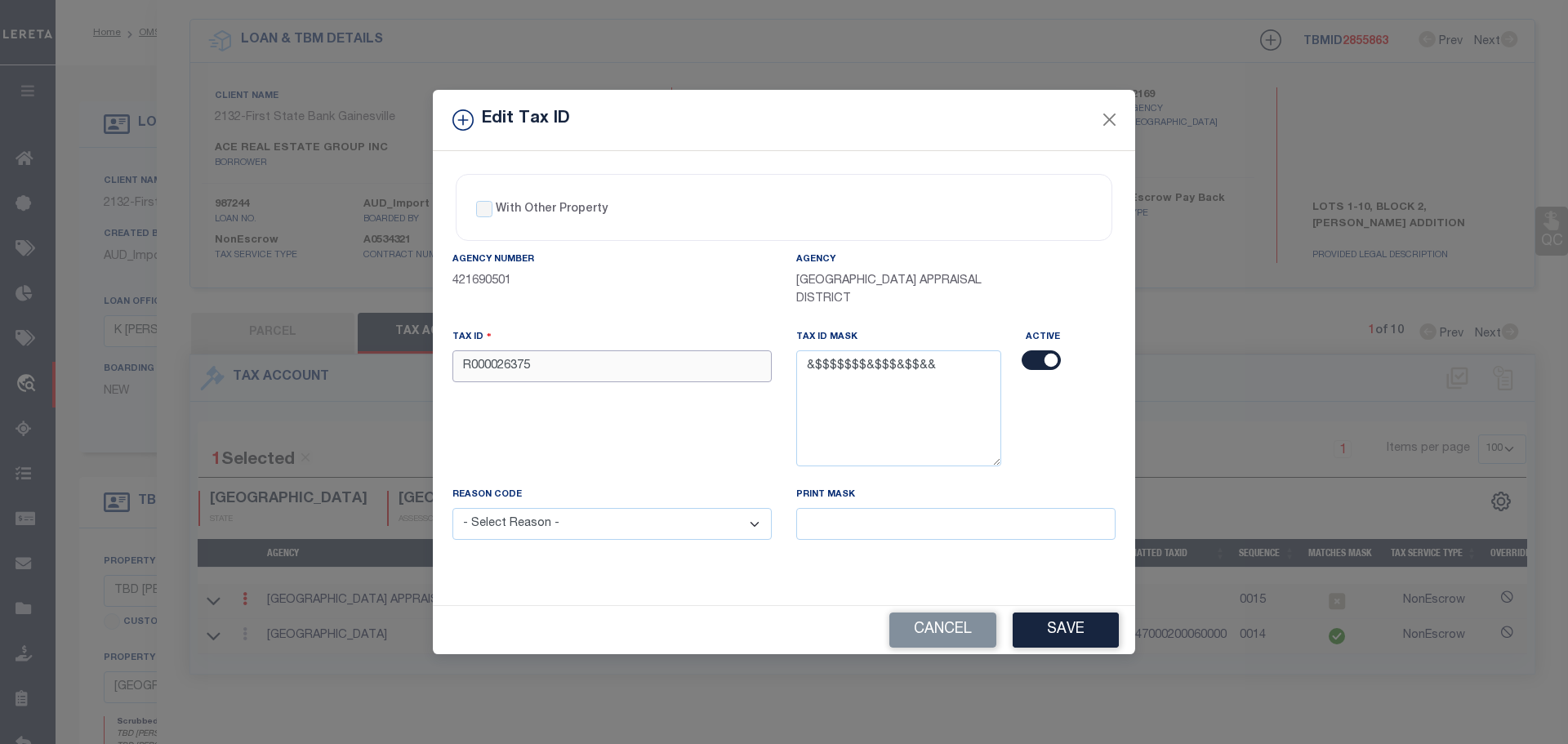
click at [560, 367] on input "R000026375" at bounding box center [612, 367] width 319 height 32
paste input "10047000200060000"
click at [597, 526] on select "- Select Reason - 099 - Other (Provide additional detail) ACT - Agency Changed …" at bounding box center [612, 523] width 319 height 32
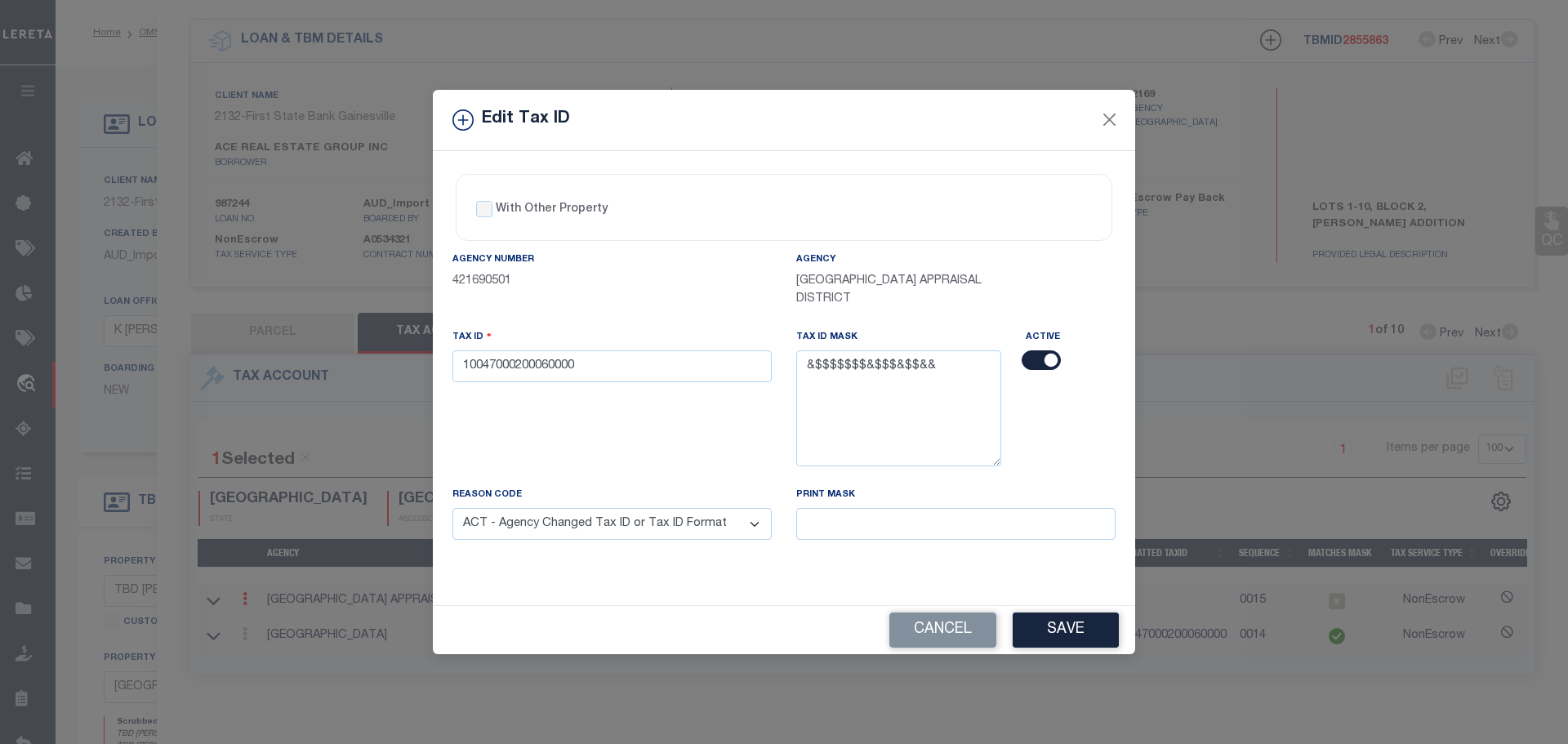
click at [453, 508] on select "- Select Reason - 099 - Other (Provide additional detail) ACT - Agency Changed …" at bounding box center [612, 523] width 319 height 32
click at [1087, 626] on button "Save" at bounding box center [1065, 629] width 106 height 35
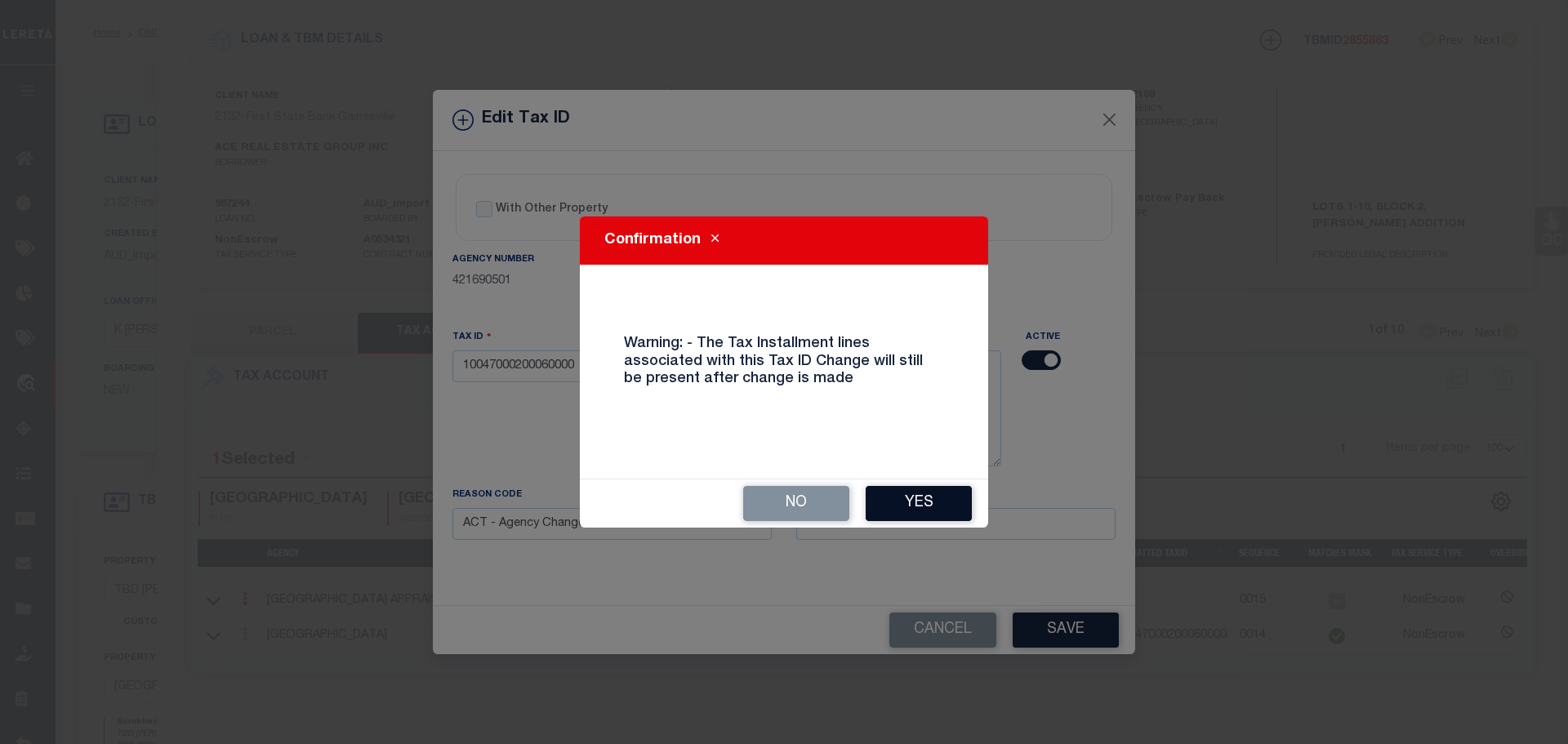
click at [923, 502] on button "Yes" at bounding box center [918, 503] width 106 height 35
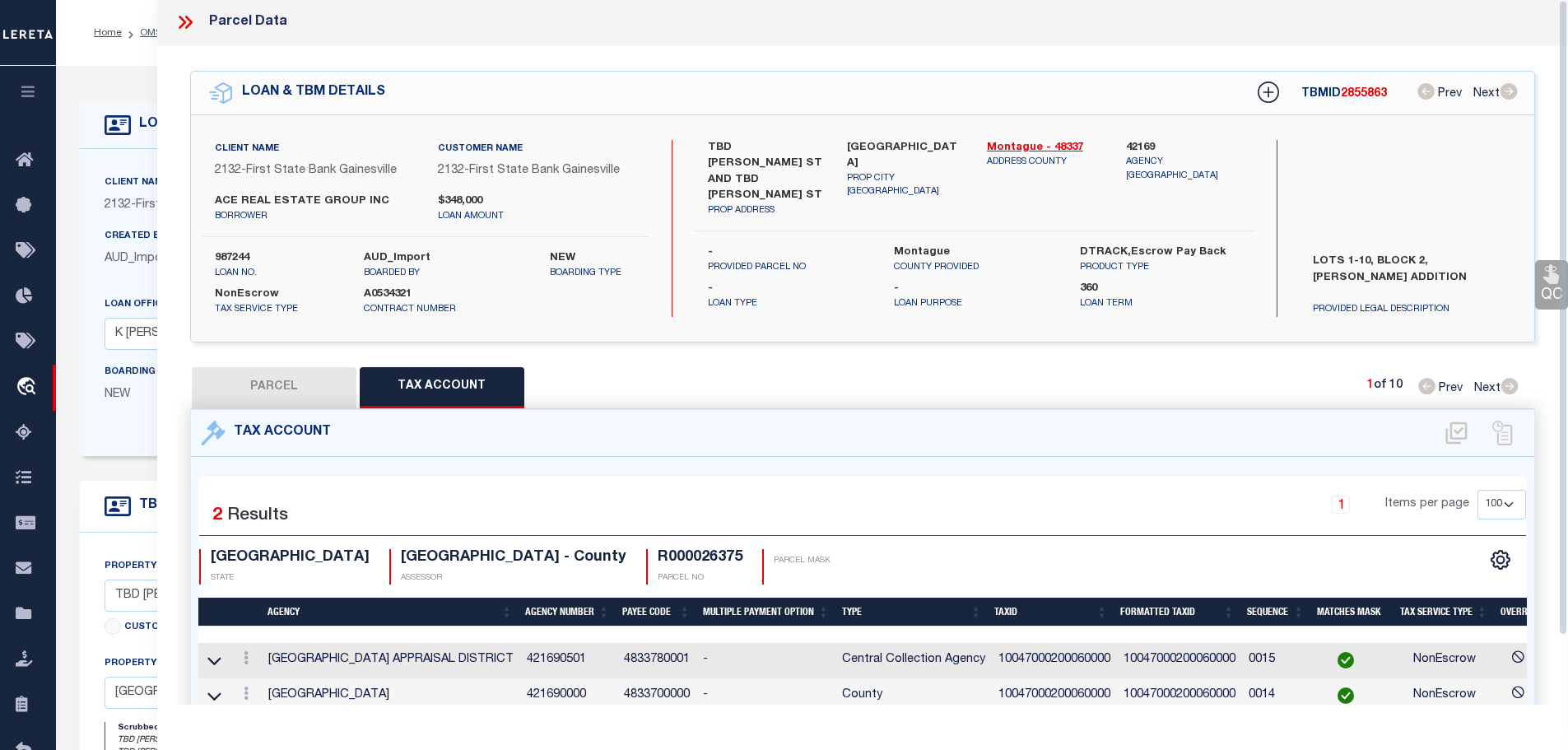
scroll to position [0, 0]
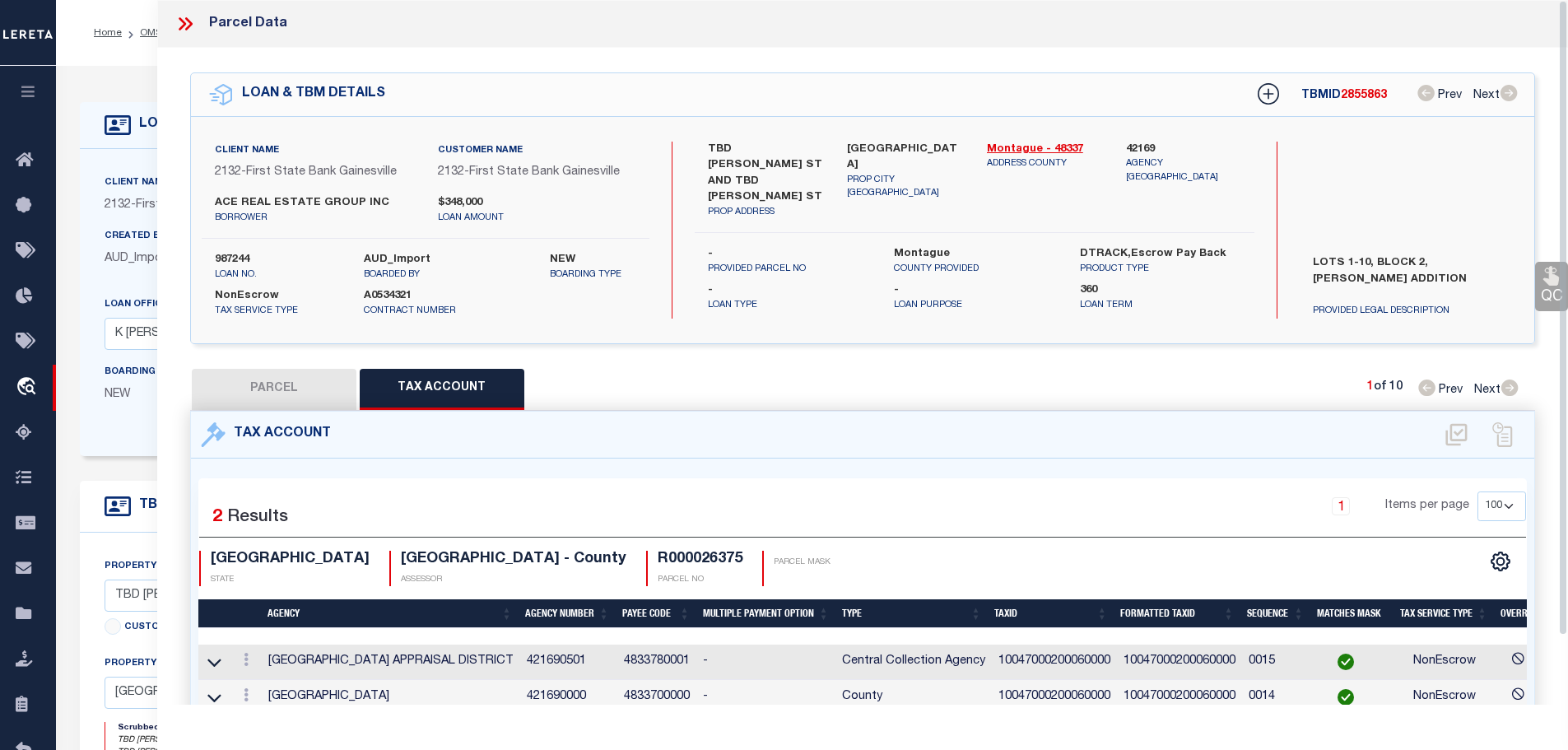
click at [173, 22] on div "Parcel Data" at bounding box center [863, 23] width 1412 height 48
click at [190, 16] on icon at bounding box center [185, 24] width 22 height 22
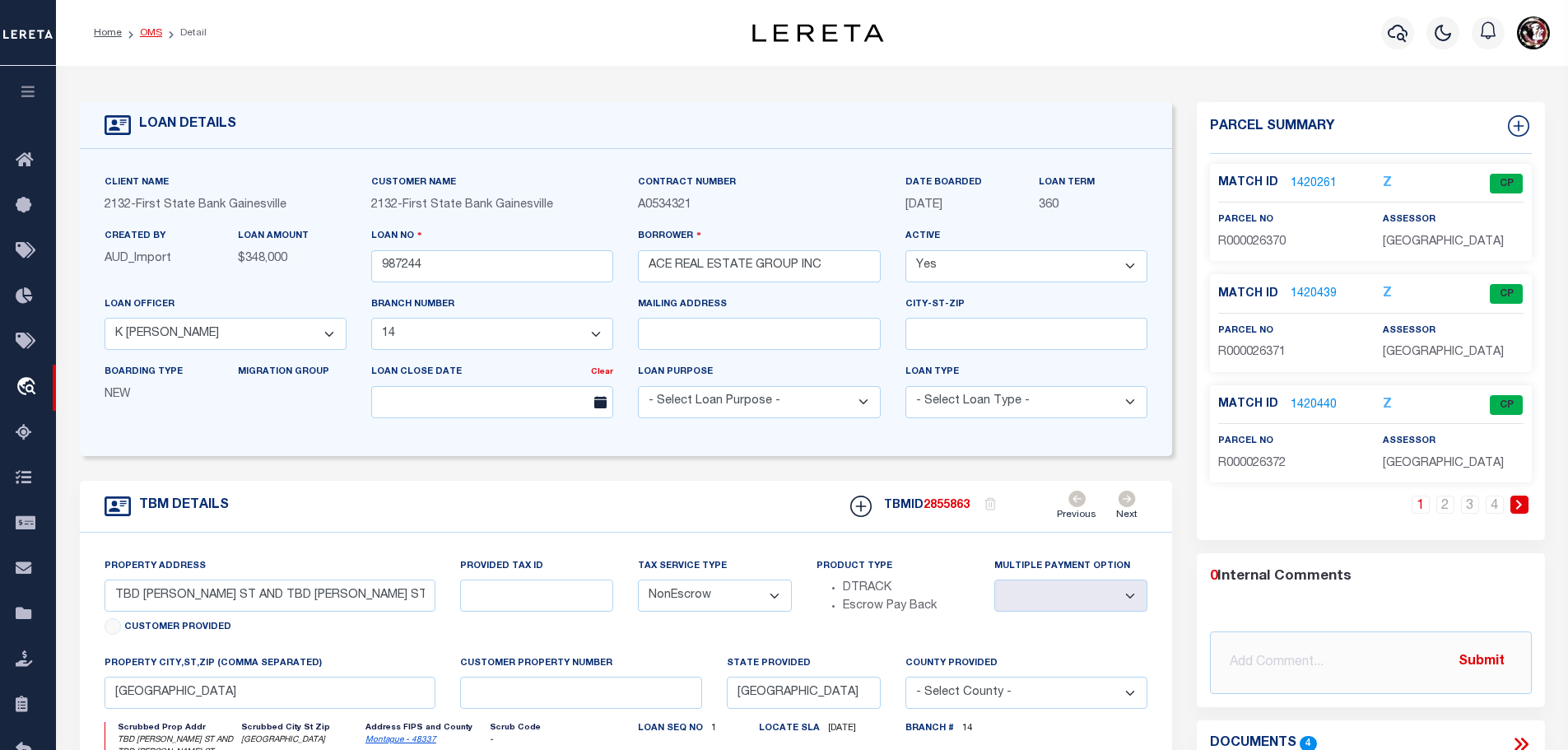
click at [152, 31] on link "OMS" at bounding box center [151, 33] width 23 height 10
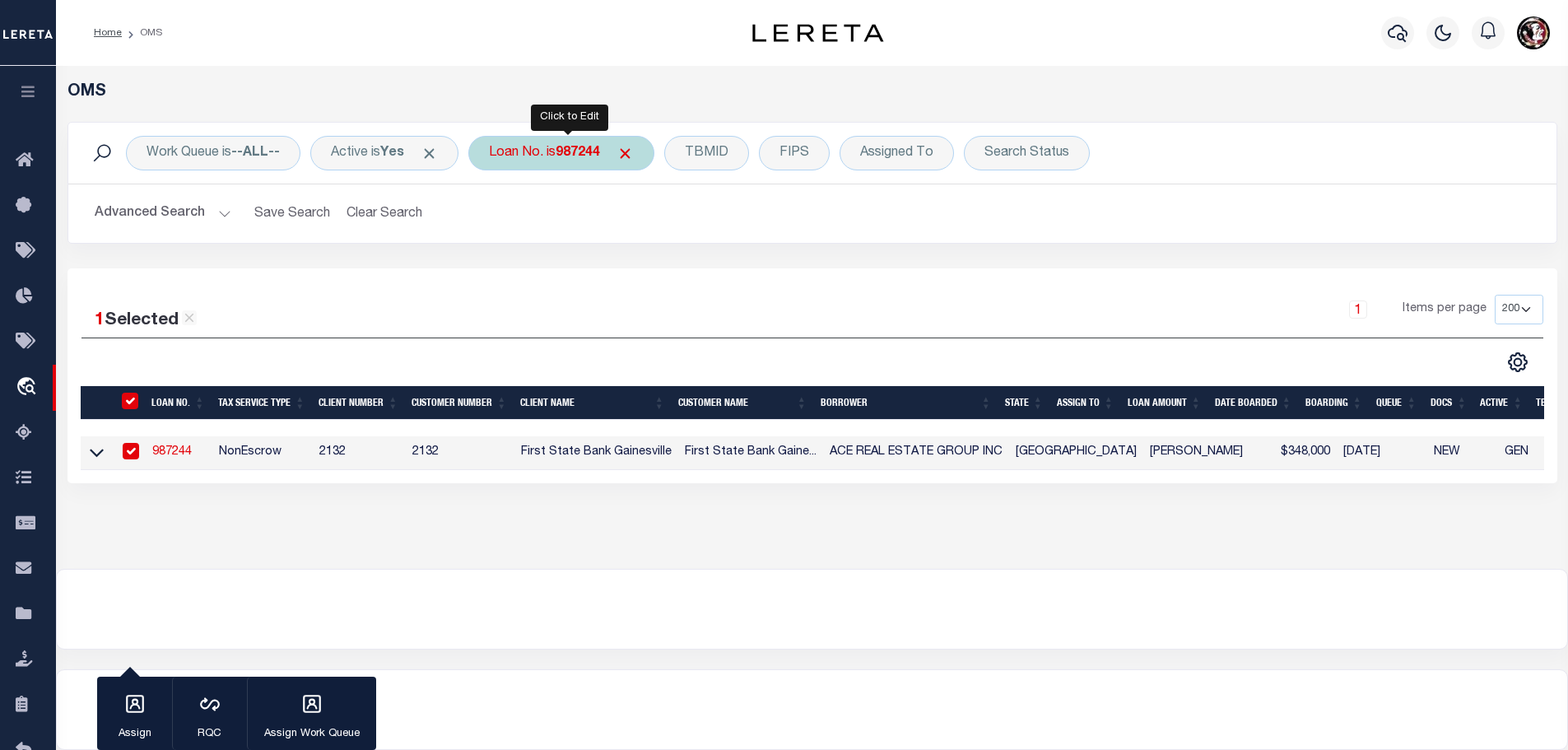
click at [611, 162] on div "Loan No. is 987244" at bounding box center [561, 153] width 186 height 34
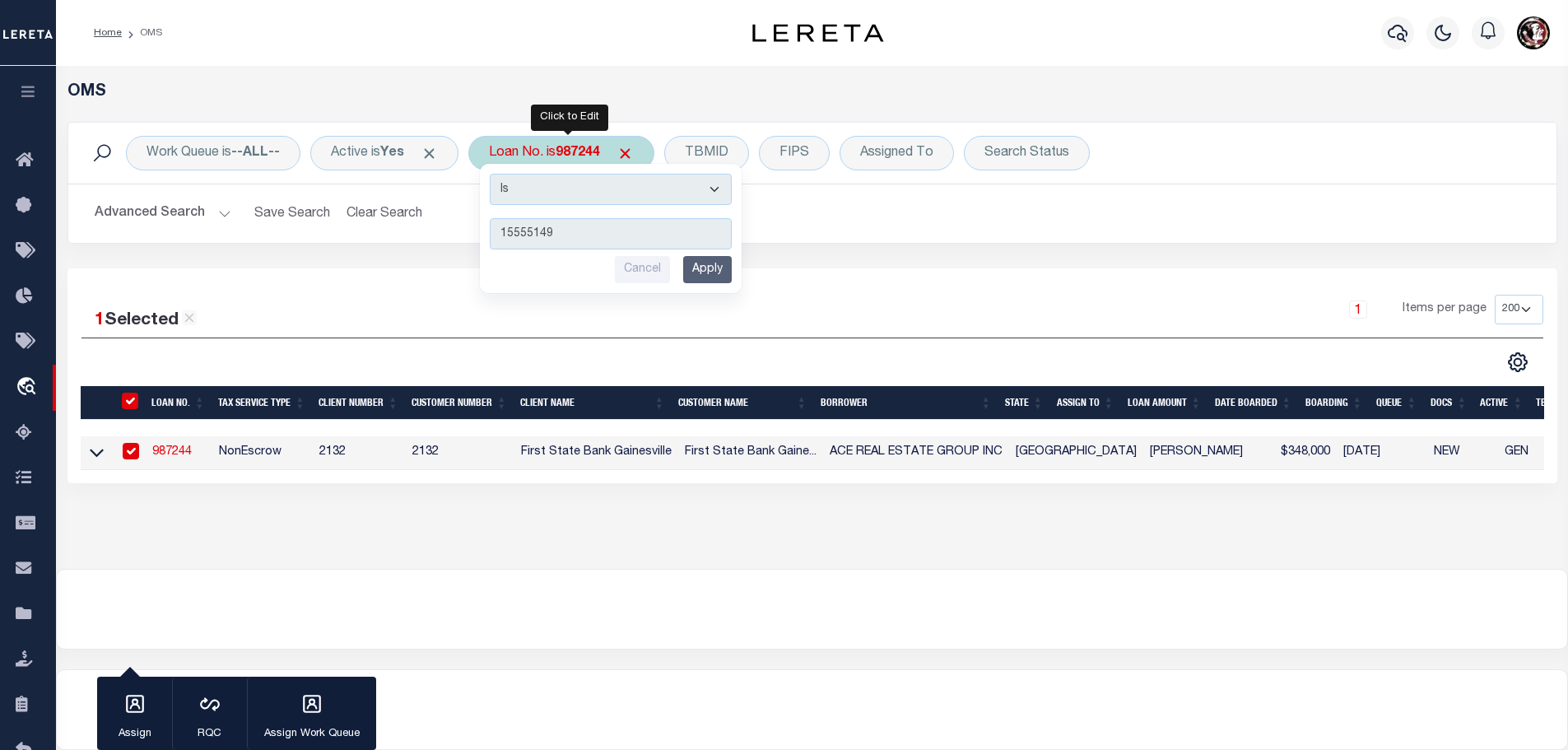
click at [702, 277] on input "Apply" at bounding box center [708, 269] width 49 height 27
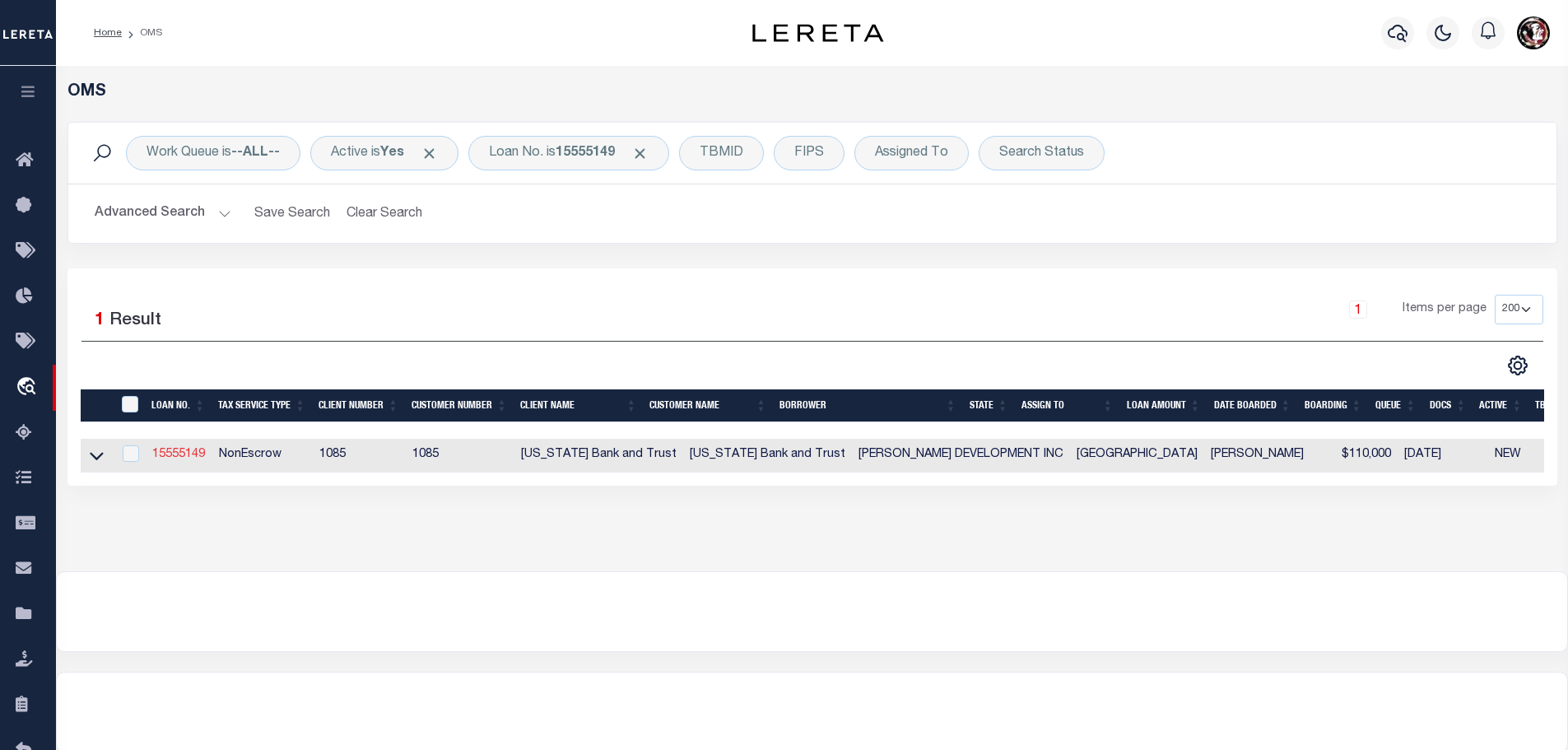
click at [186, 454] on link "15555149" at bounding box center [178, 454] width 52 height 12
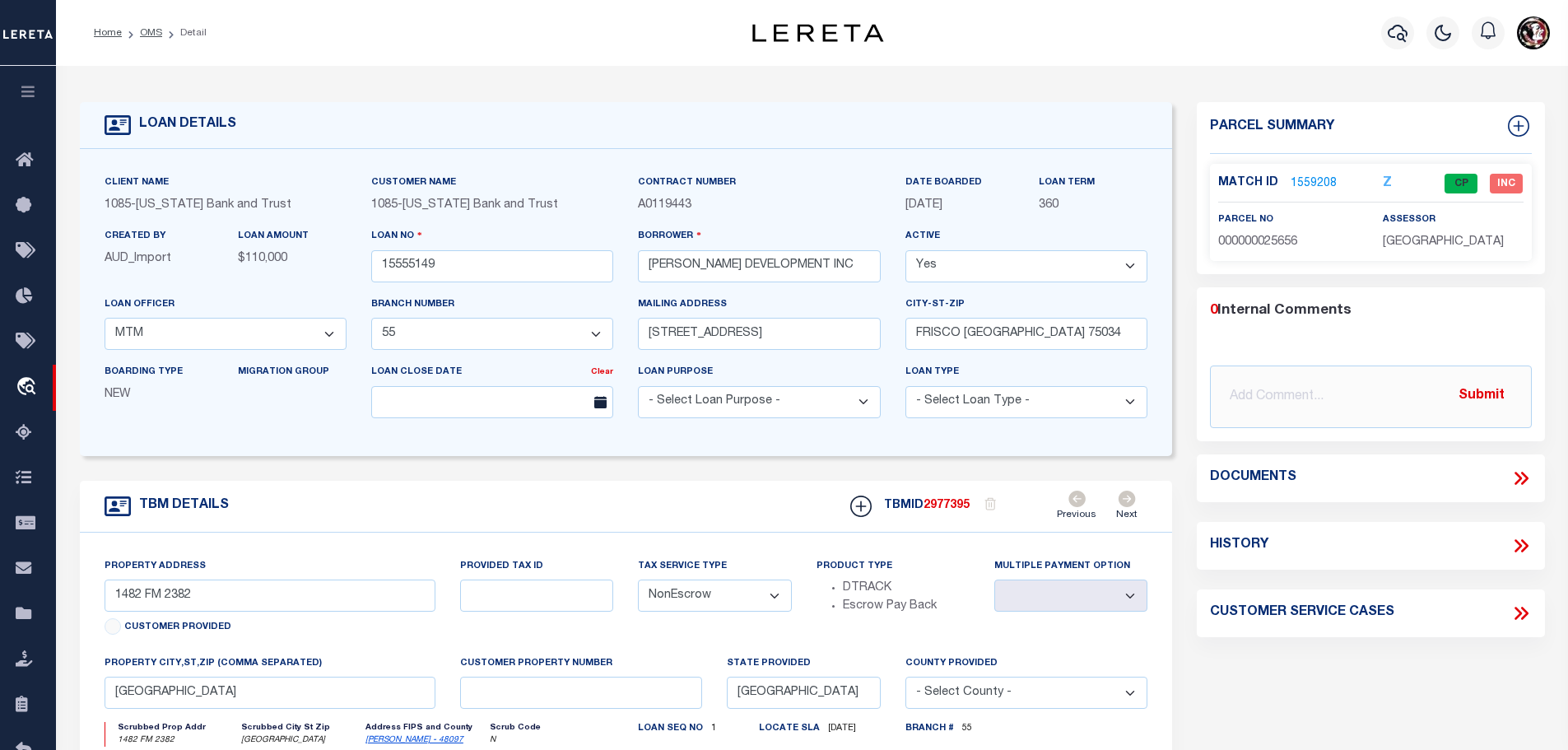
click at [1303, 180] on link "1559208" at bounding box center [1313, 183] width 46 height 17
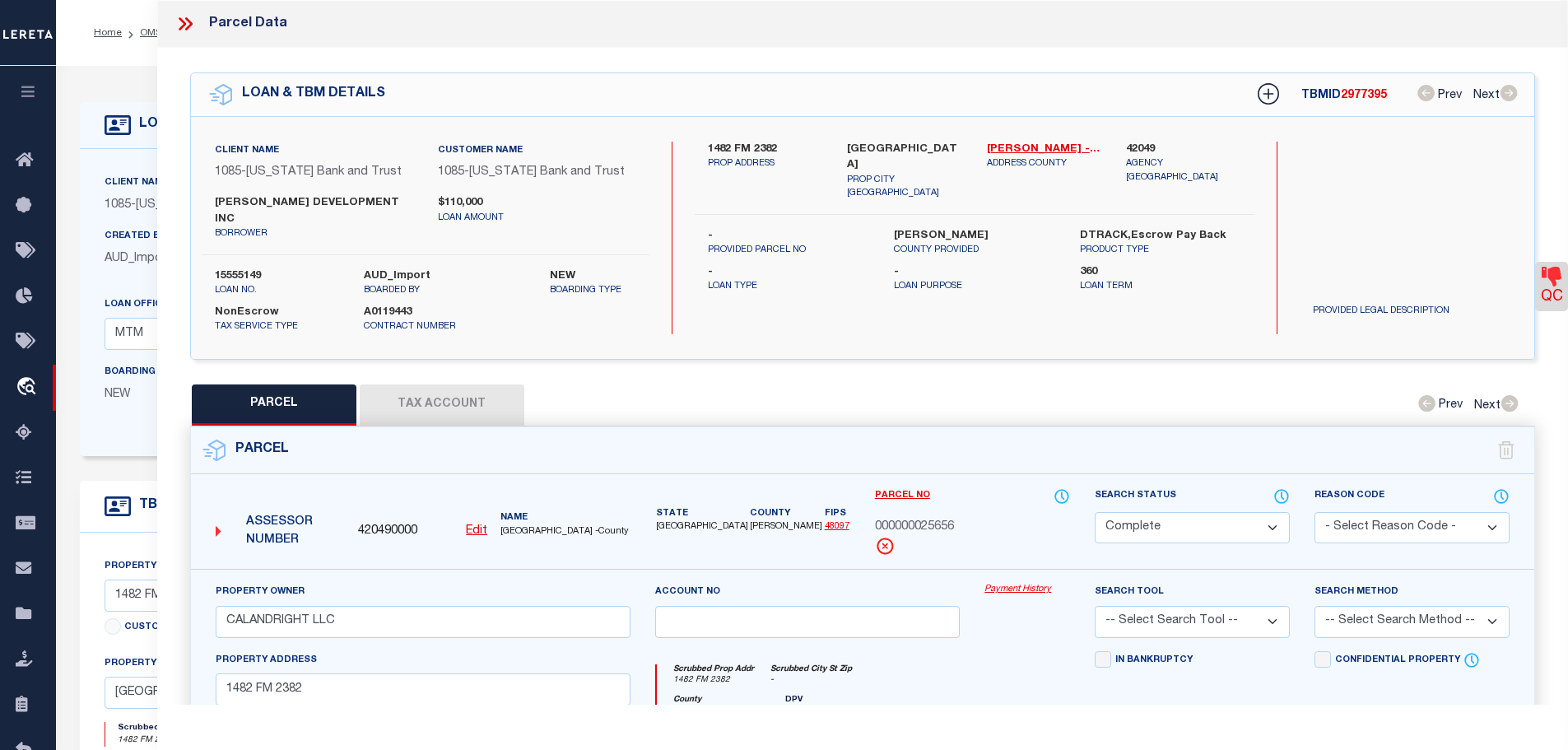
click at [455, 384] on button "Tax Account" at bounding box center [442, 405] width 164 height 42
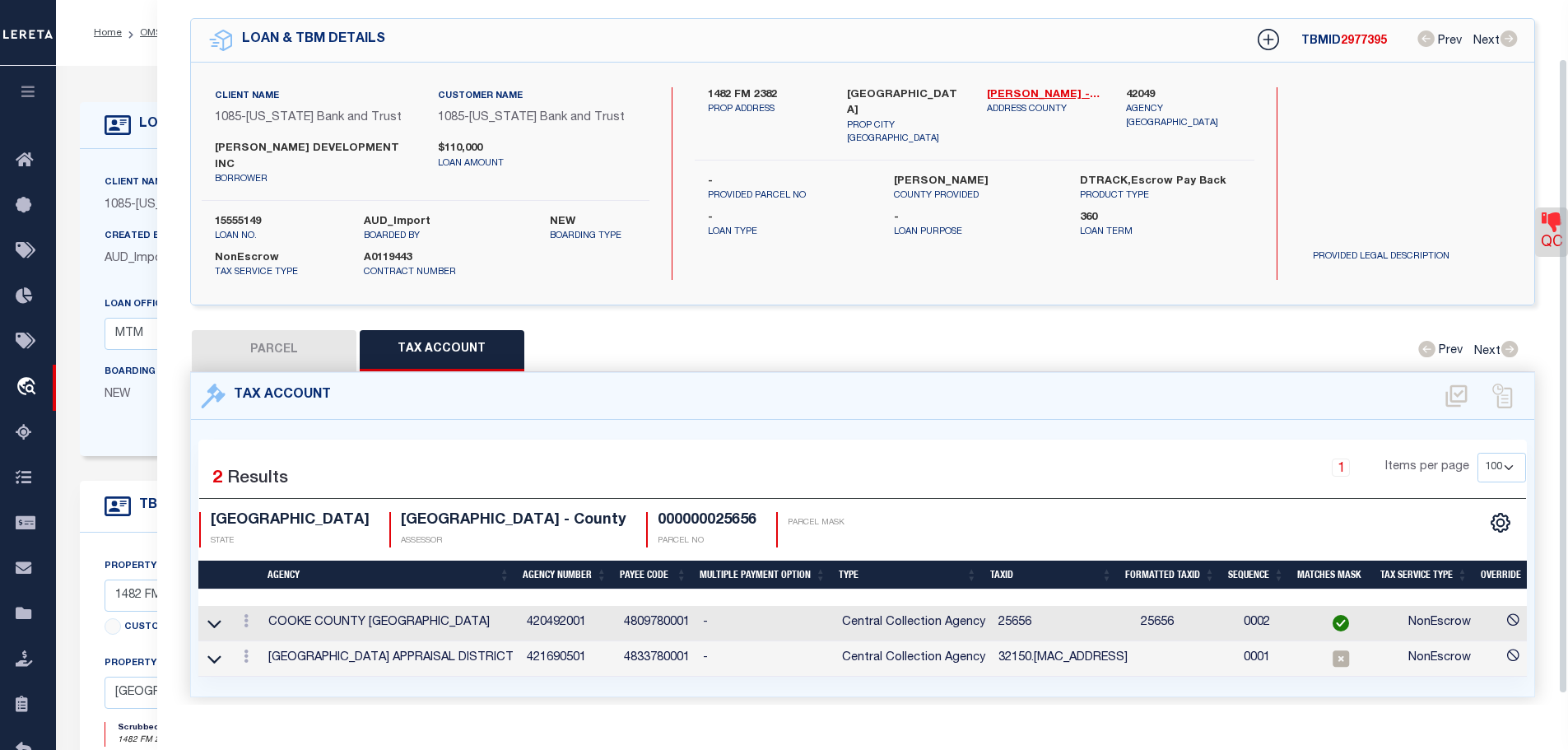
scroll to position [65, 0]
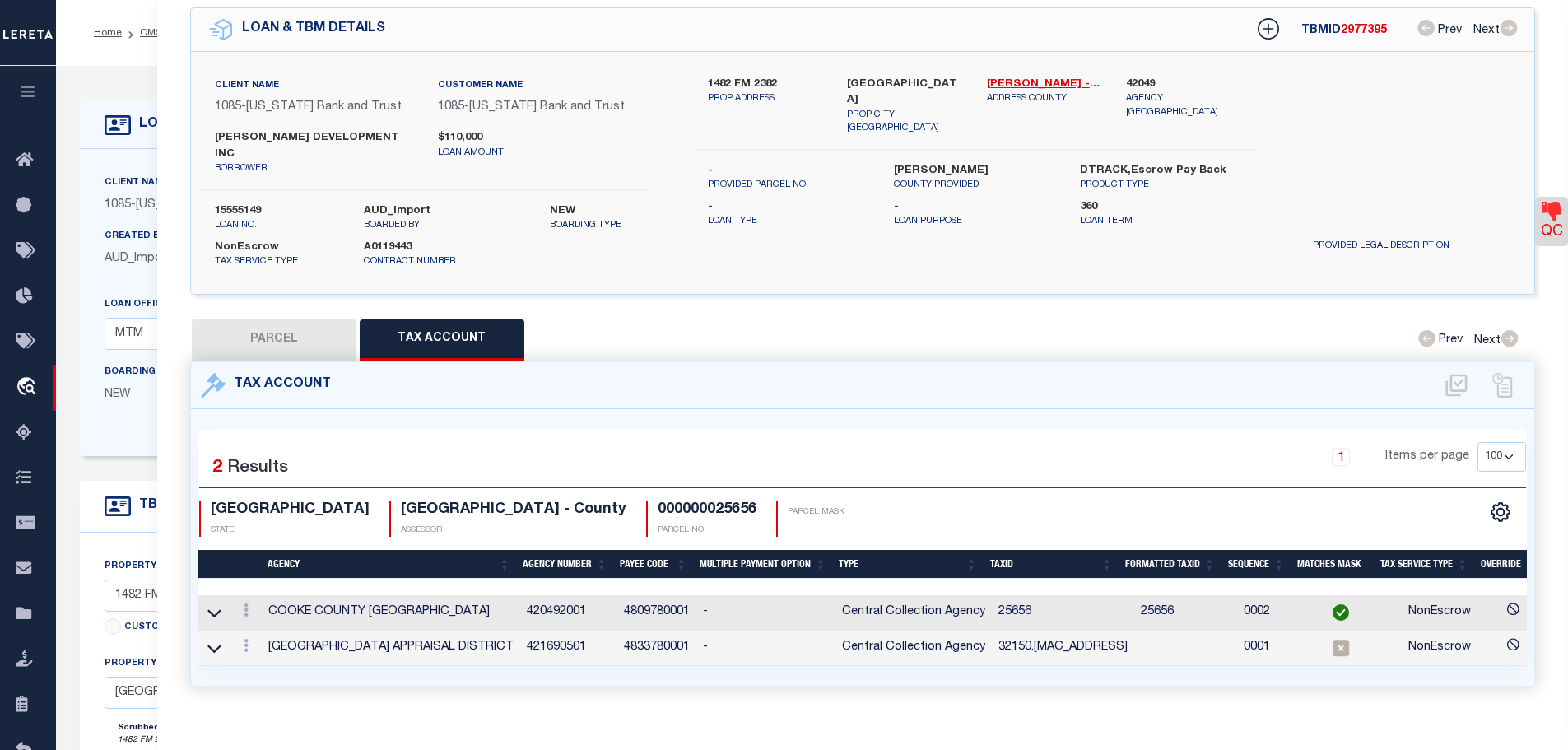
click at [1043, 631] on td "32150.[MAC_ADDRESS]" at bounding box center [1063, 648] width 143 height 35
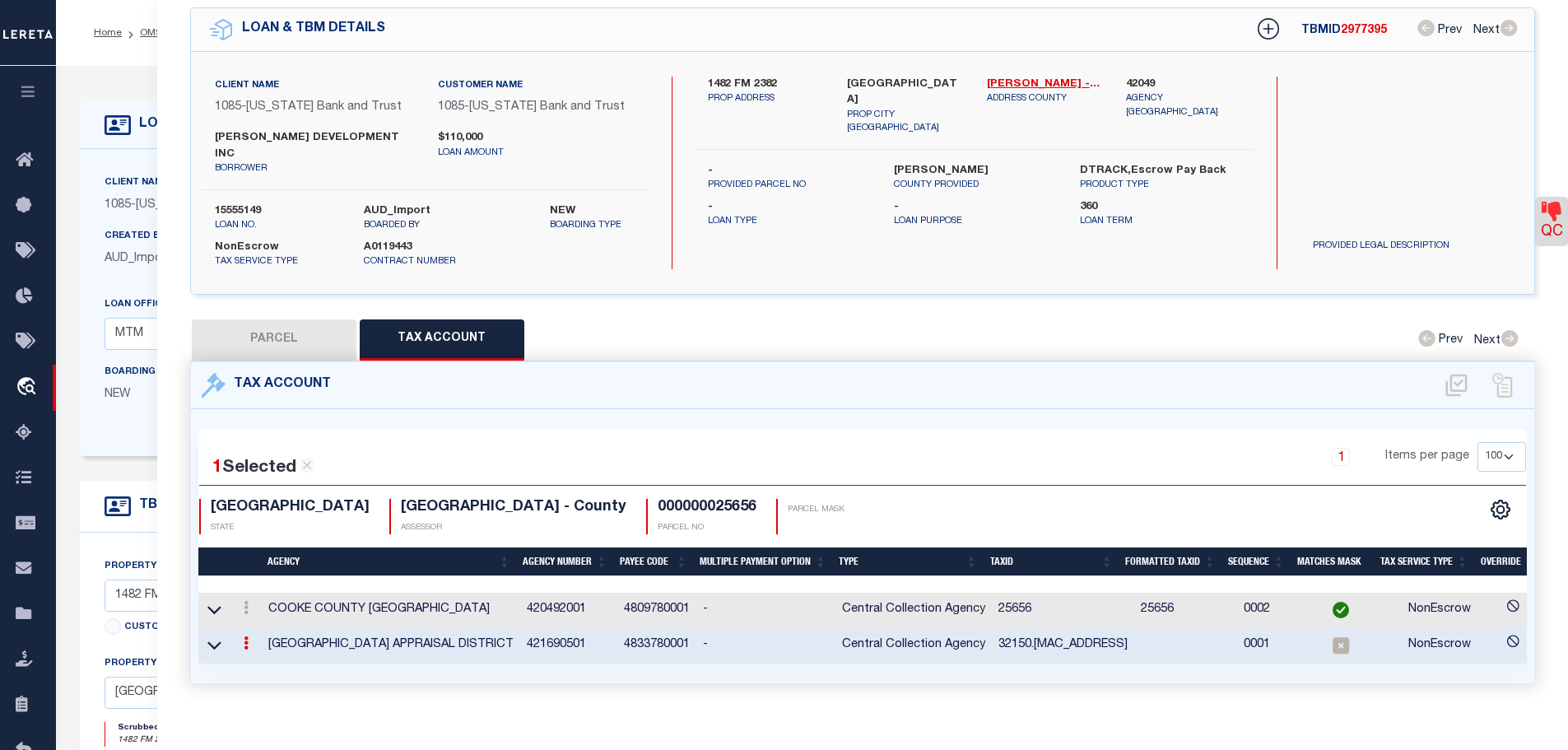
click at [1043, 628] on td "32150.[MAC_ADDRESS]" at bounding box center [1063, 645] width 143 height 35
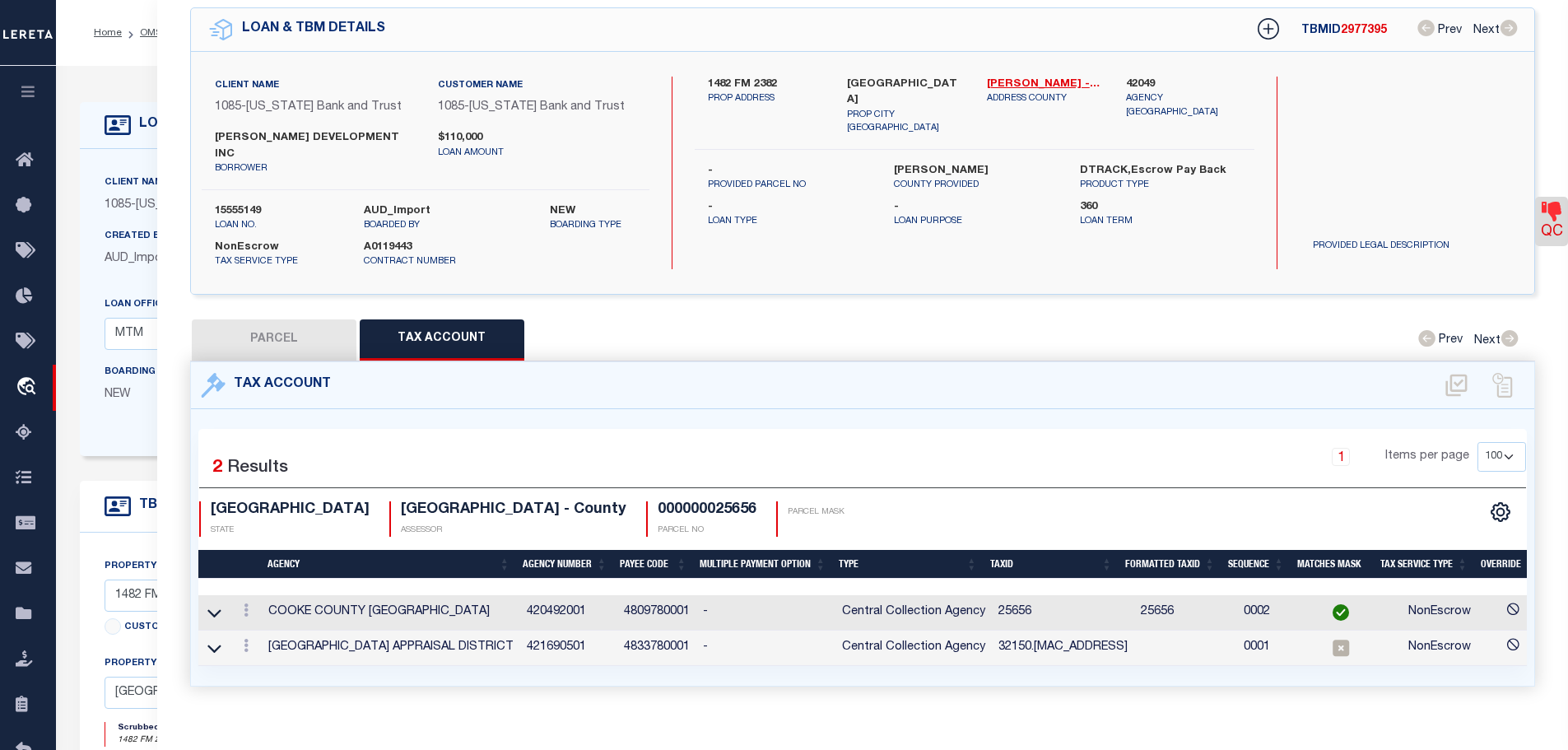
copy td "32150.[MAC_ADDRESS]"
click at [264, 319] on button "PARCEL" at bounding box center [274, 340] width 164 height 42
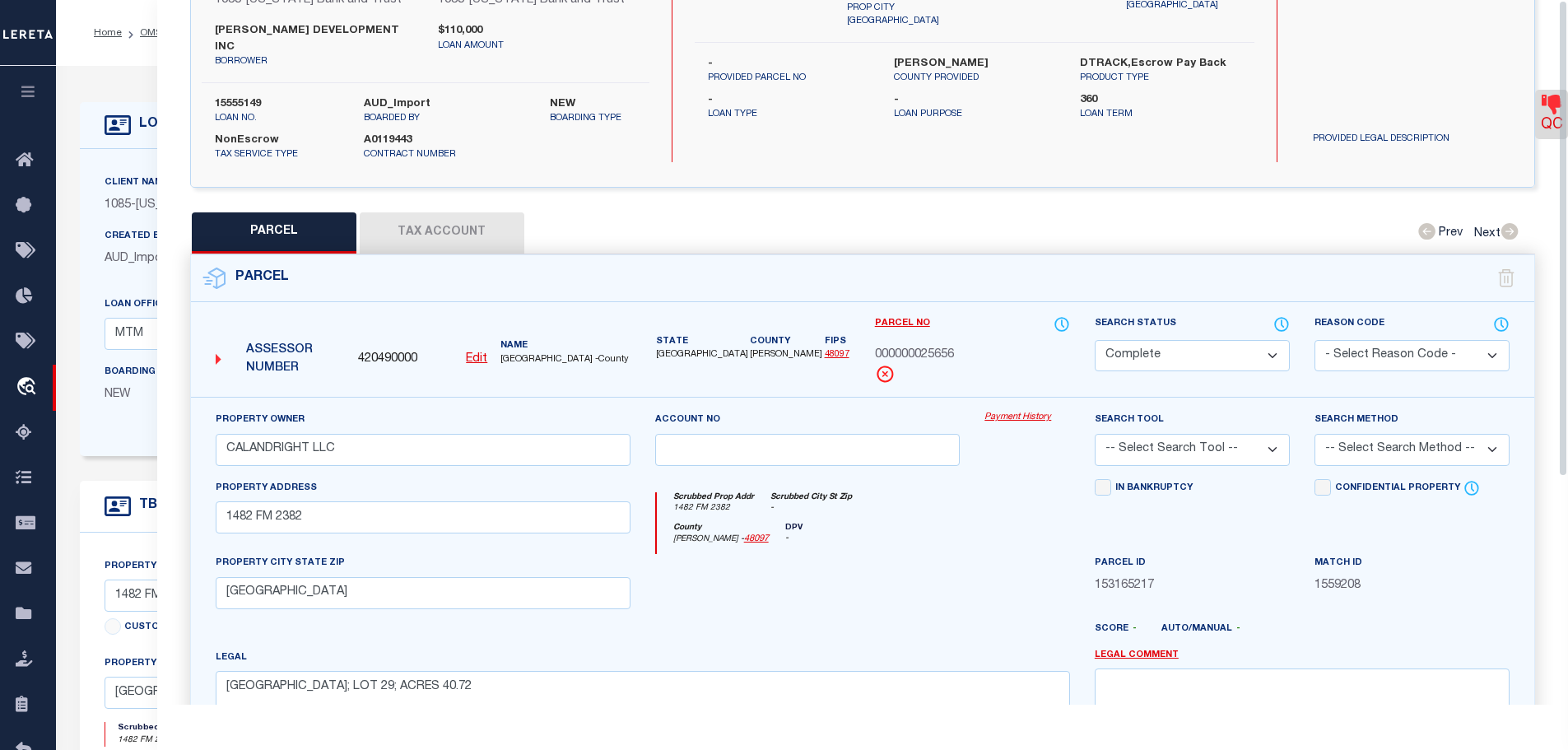
scroll to position [0, 0]
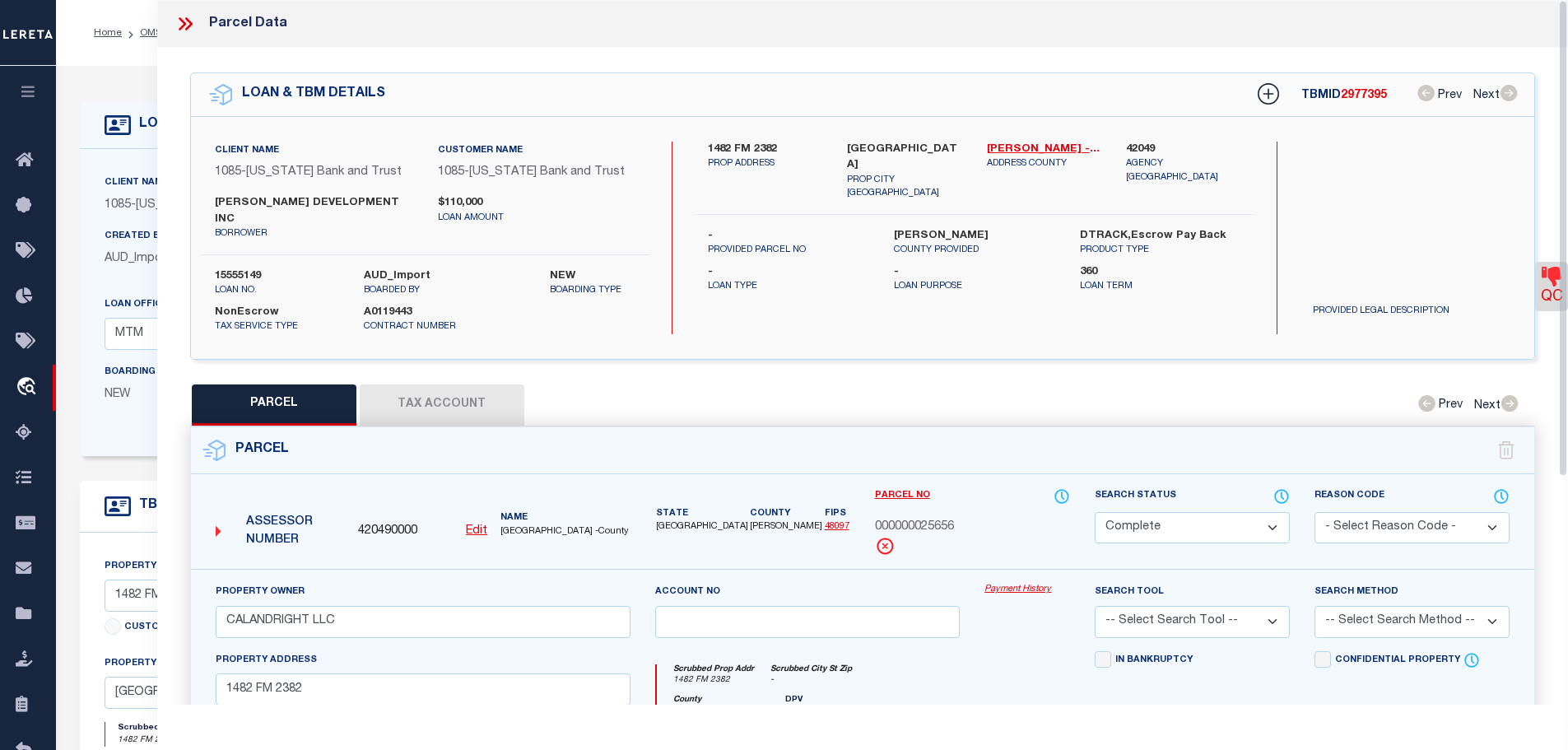
click at [431, 385] on button "Tax Account" at bounding box center [442, 405] width 164 height 42
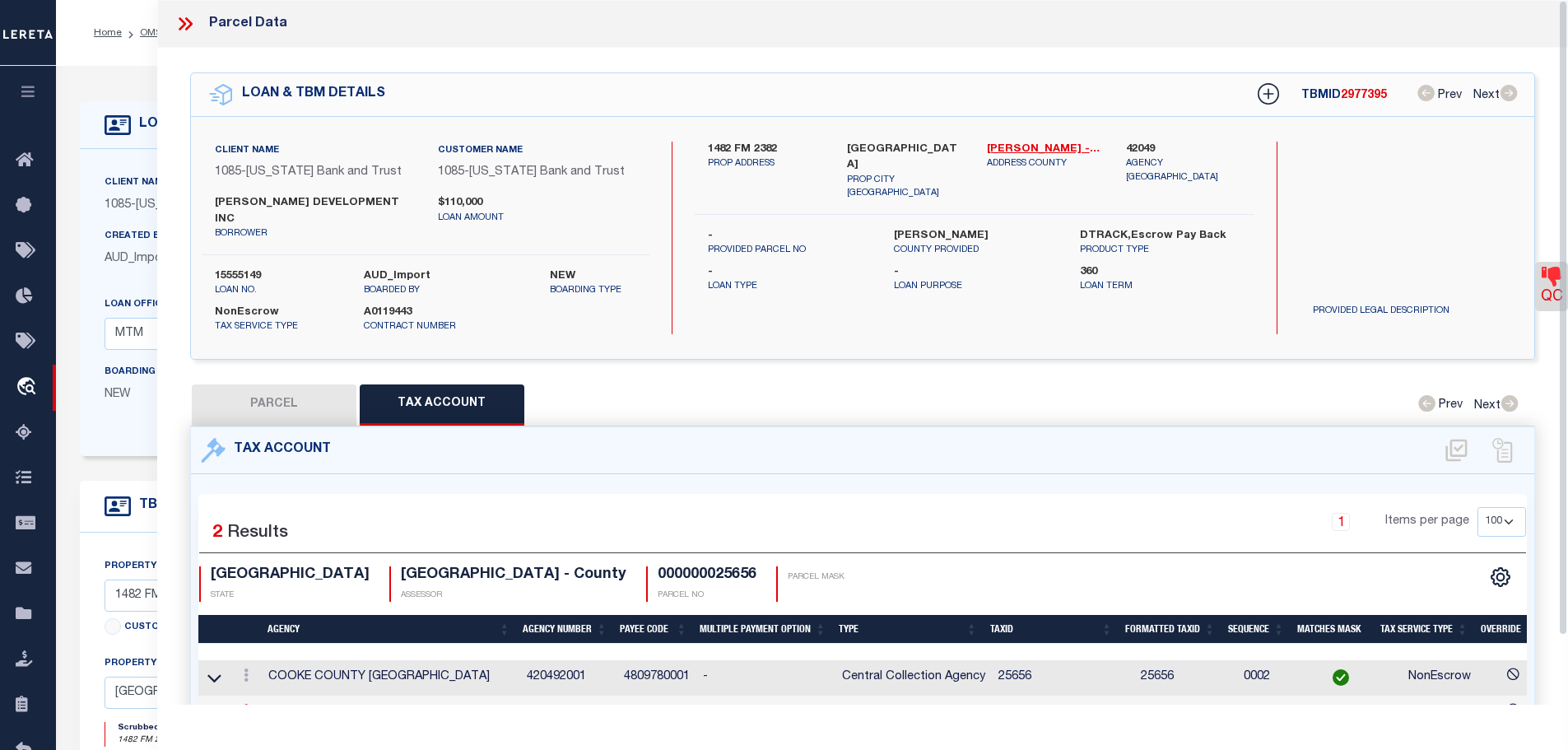
click at [245, 704] on icon at bounding box center [246, 710] width 5 height 14
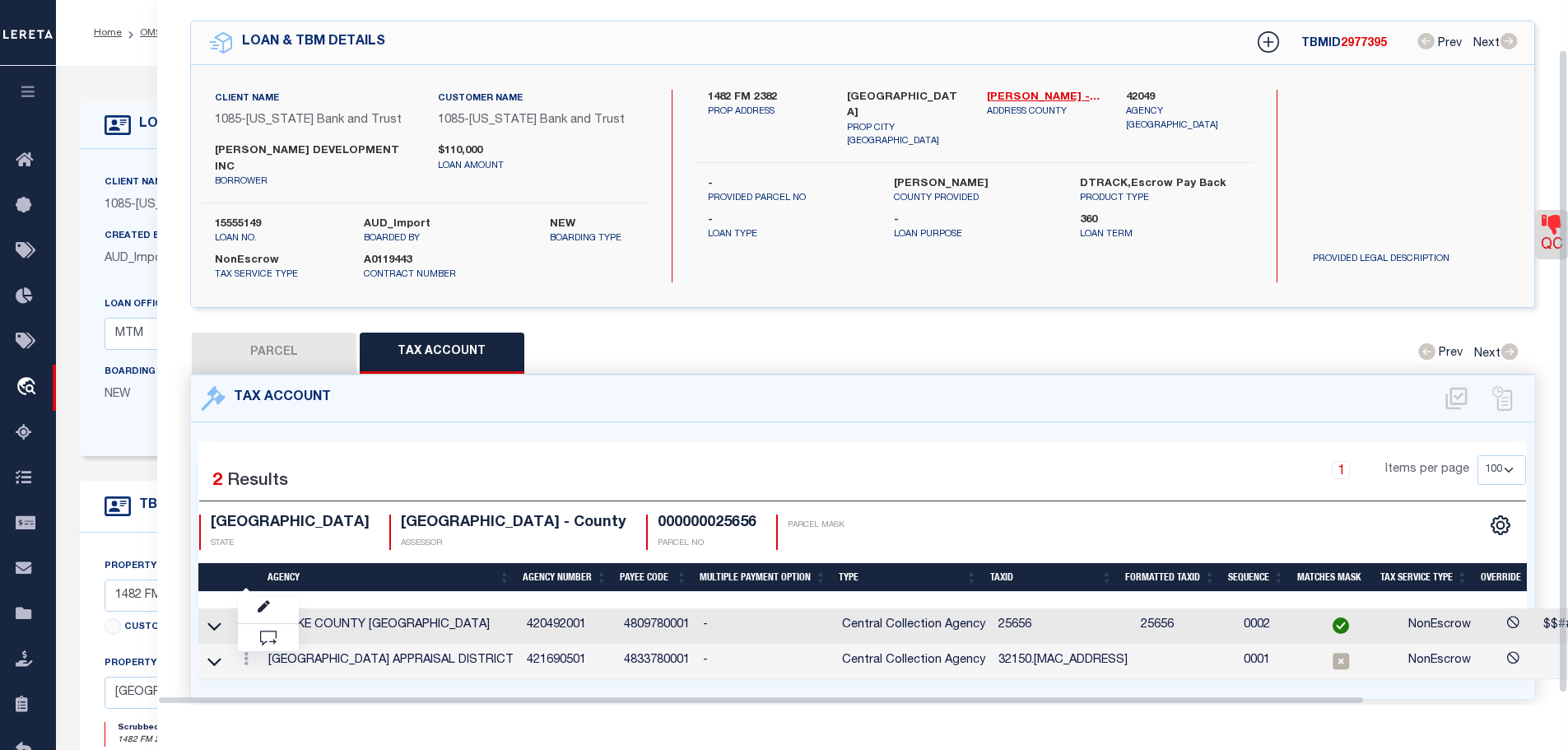
scroll to position [53, 0]
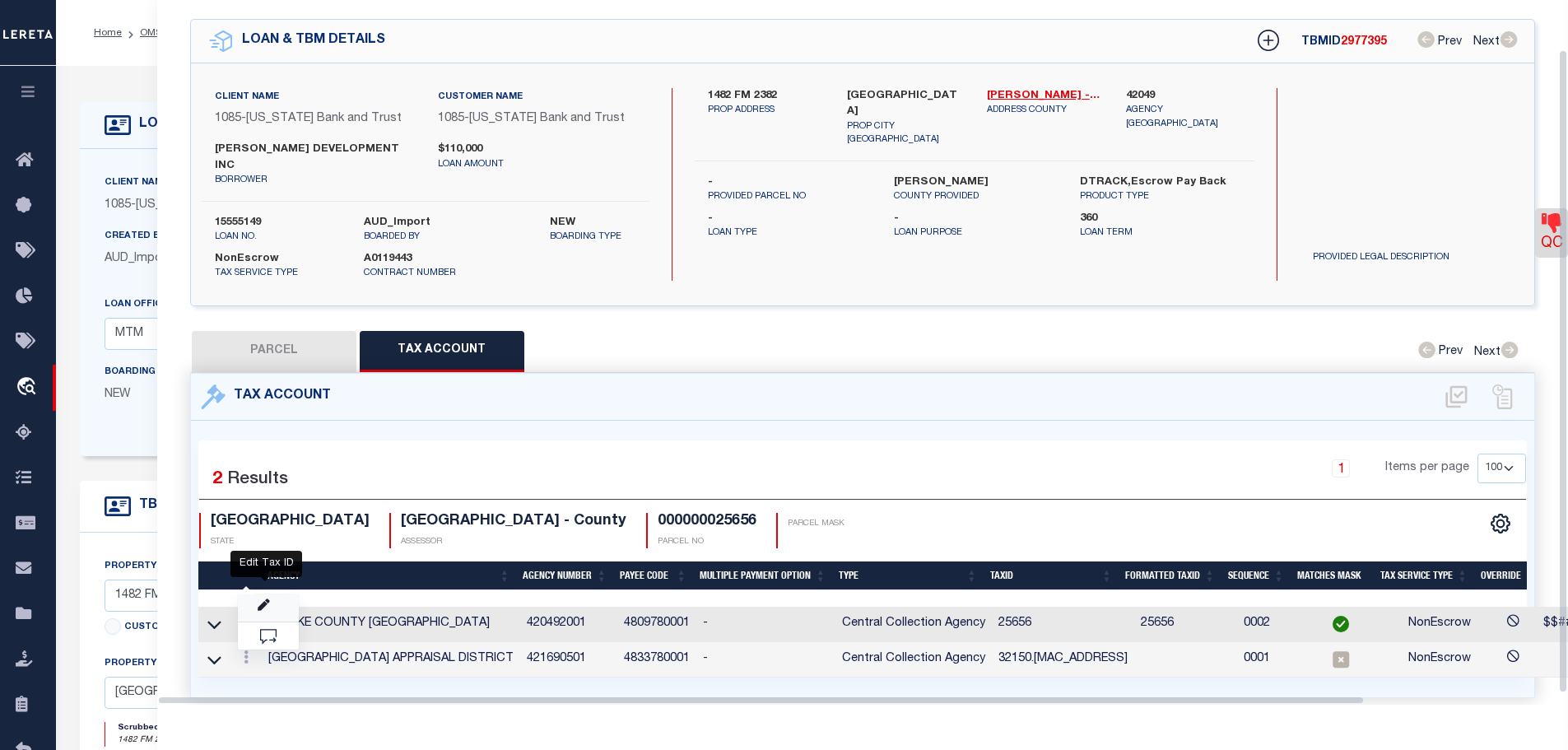
click at [264, 599] on icon "" at bounding box center [264, 605] width 13 height 13
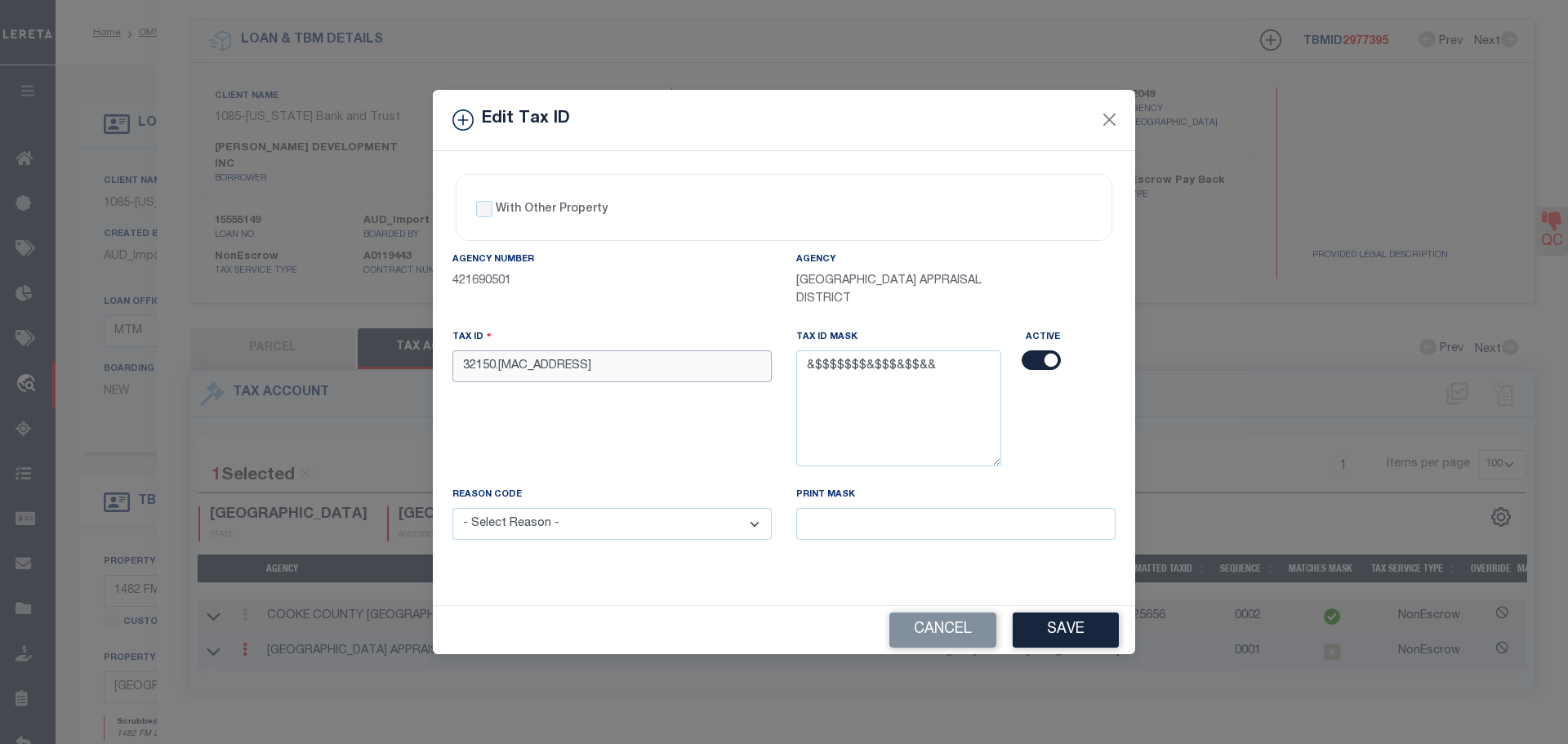
click at [559, 370] on input "32150.[MAC_ADDRESS]" at bounding box center [612, 367] width 319 height 32
click at [572, 523] on select "- Select Reason - 099 - Other (Provide additional detail) ACT - Agency Changed …" at bounding box center [612, 523] width 319 height 32
click at [453, 508] on select "- Select Reason - 099 - Other (Provide additional detail) ACT - Agency Changed …" at bounding box center [612, 523] width 319 height 32
click at [1073, 628] on button "Save" at bounding box center [1065, 629] width 106 height 35
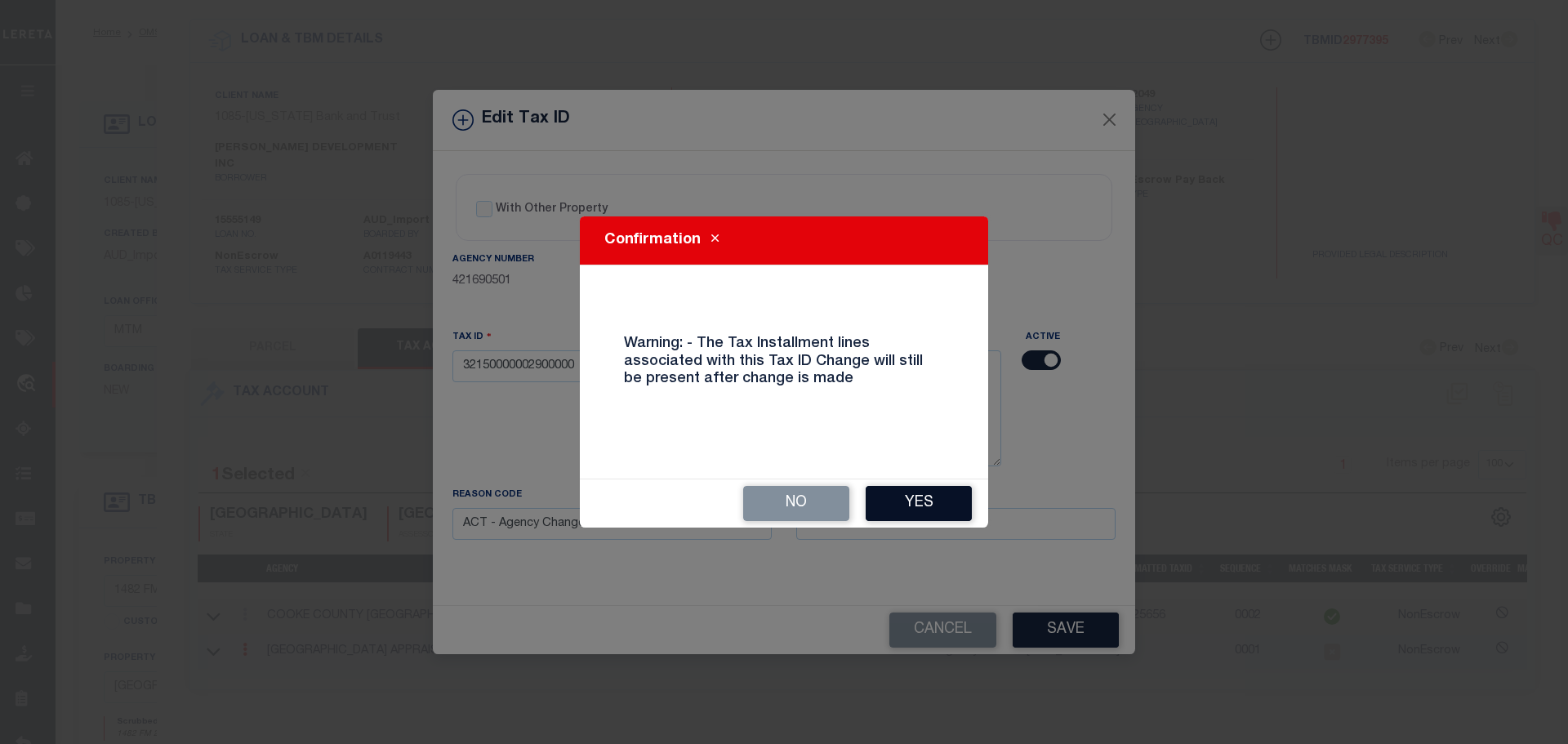
click at [907, 503] on button "Yes" at bounding box center [918, 503] width 106 height 35
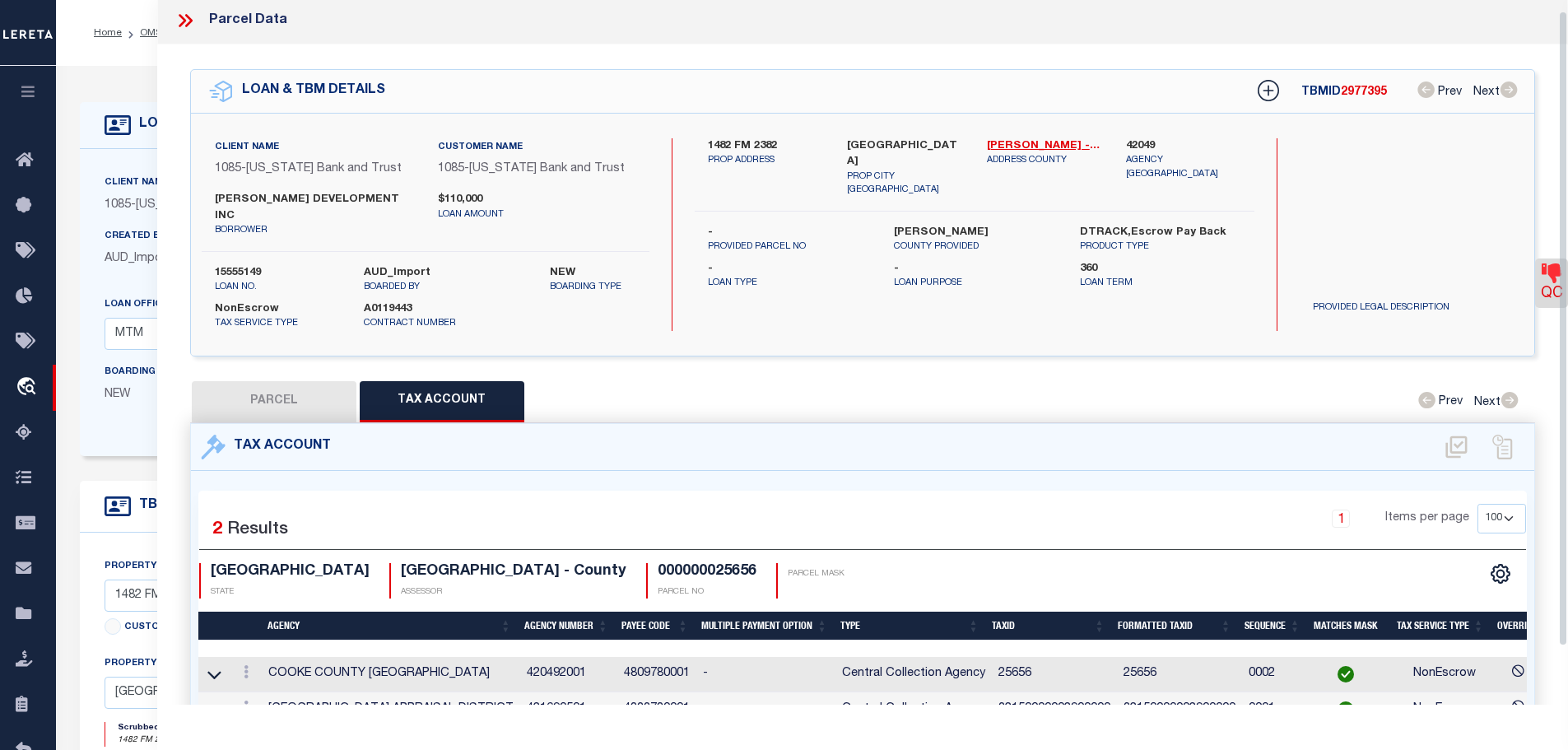
scroll to position [0, 0]
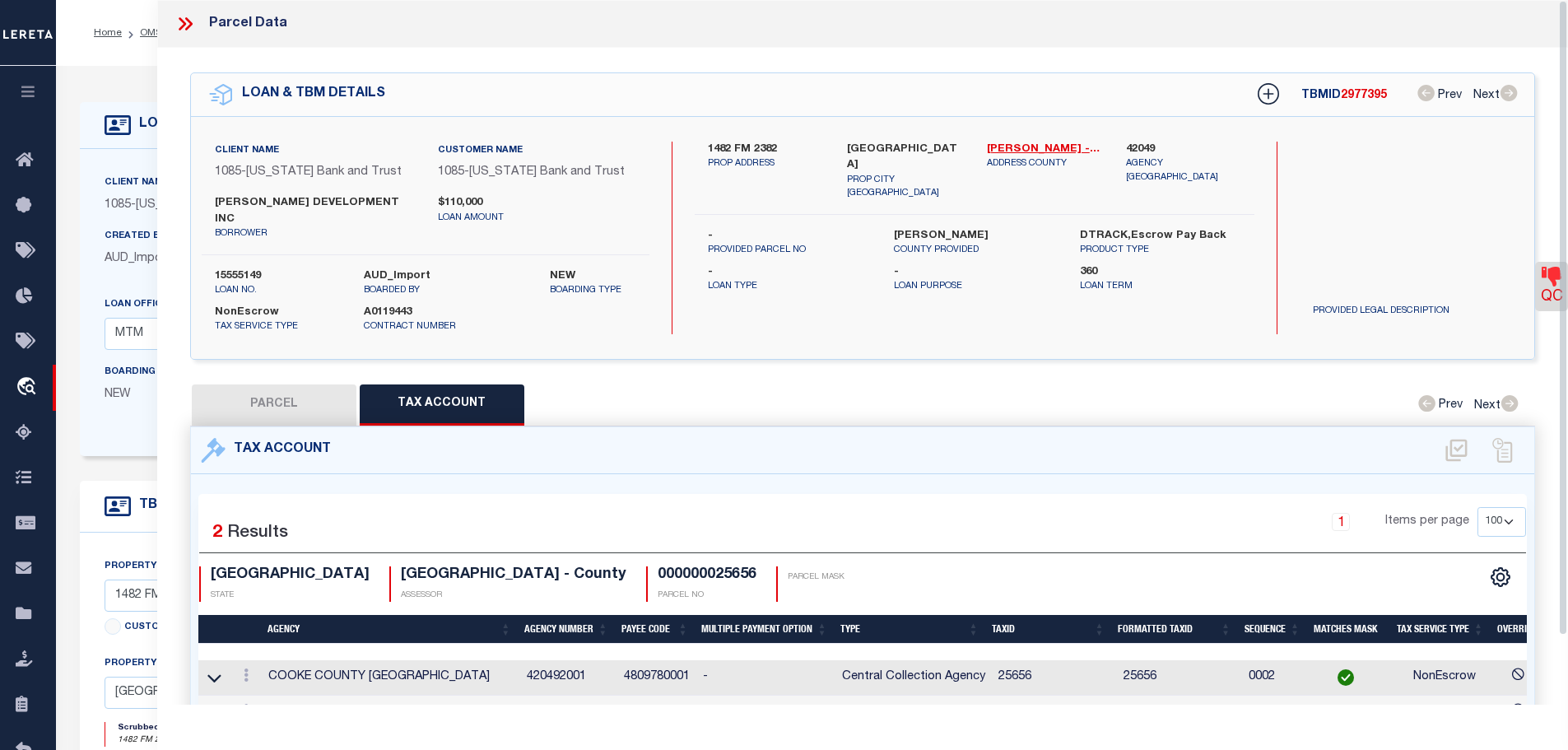
click at [181, 20] on icon at bounding box center [183, 23] width 7 height 14
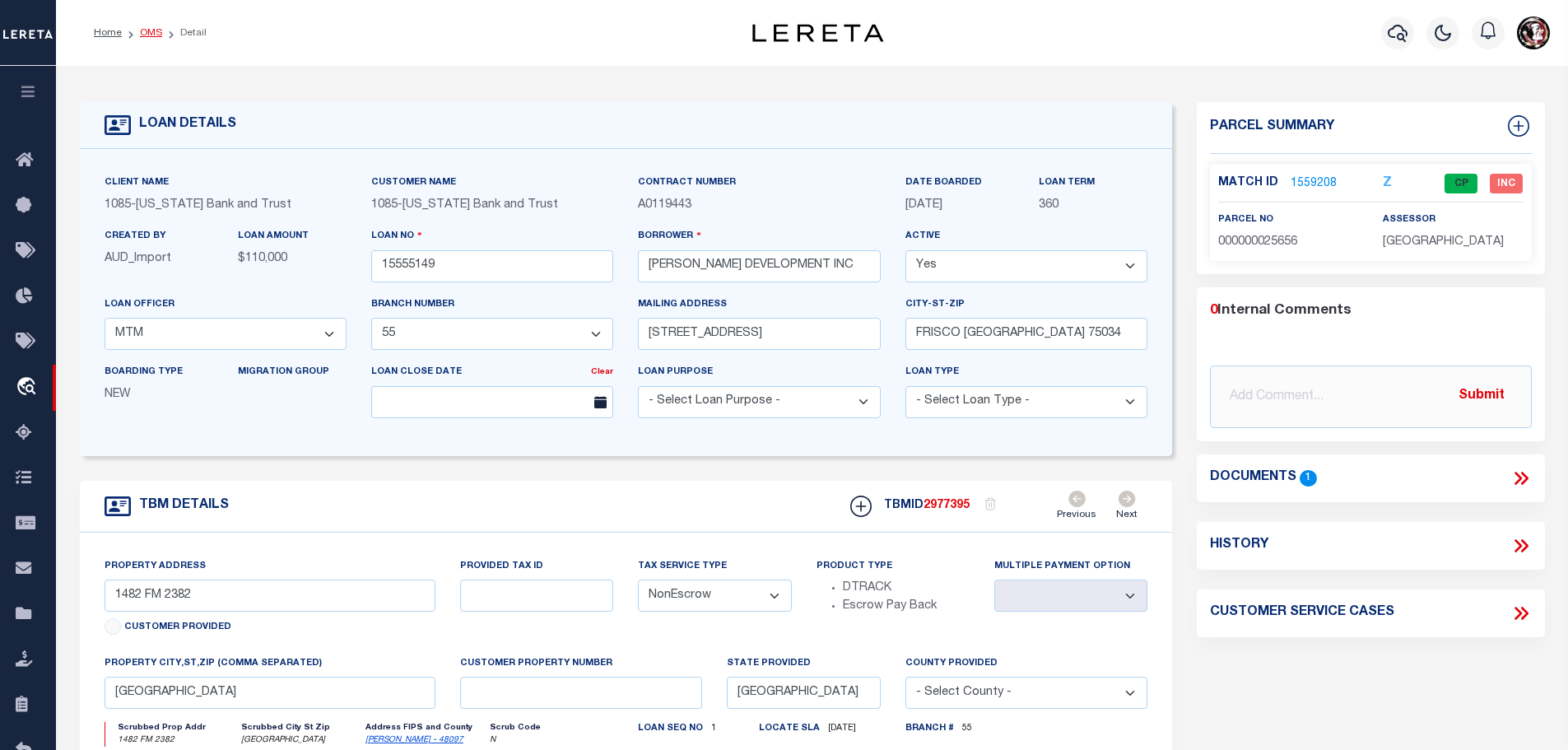
click at [145, 28] on link "OMS" at bounding box center [151, 33] width 23 height 10
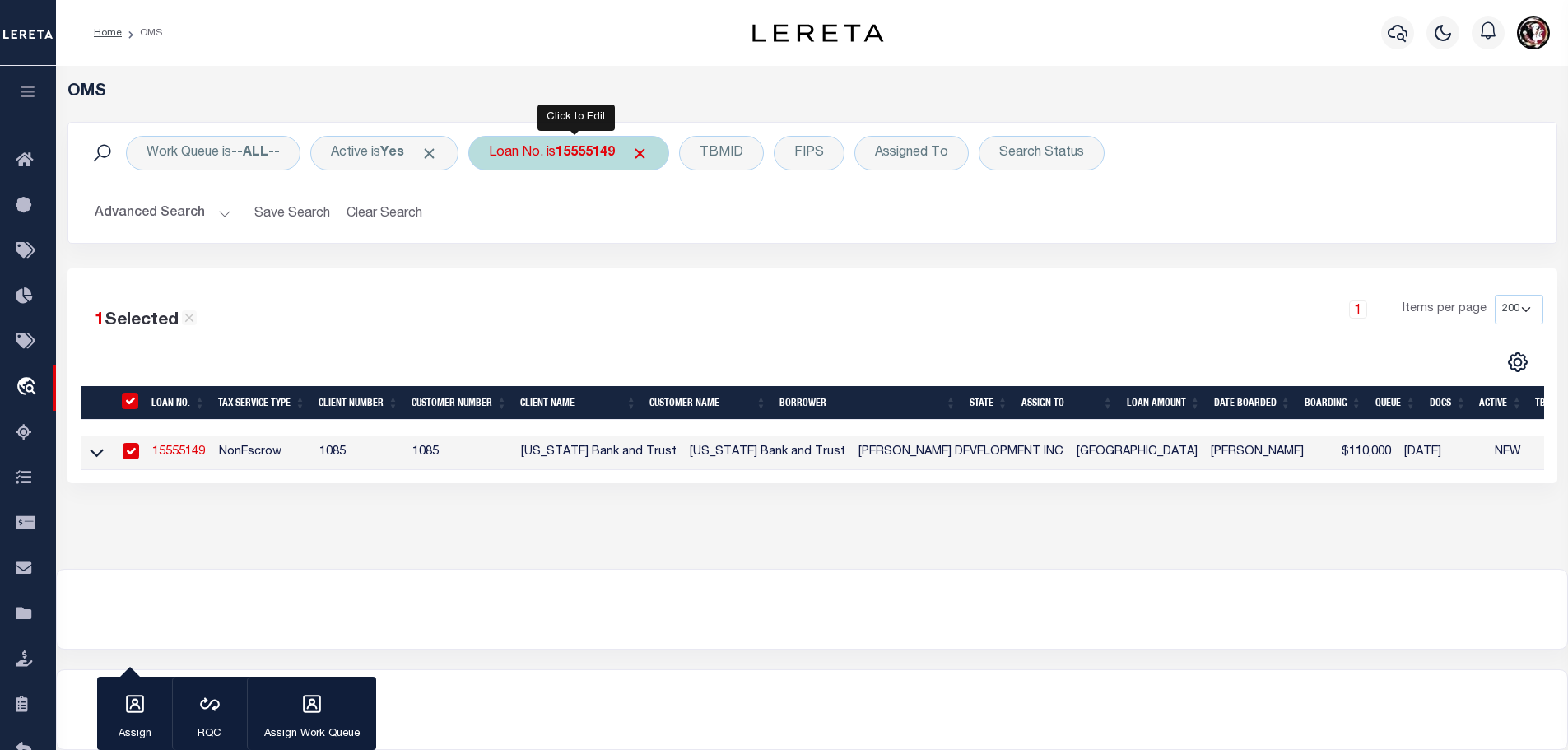
click at [590, 151] on b "15555149" at bounding box center [586, 153] width 60 height 14
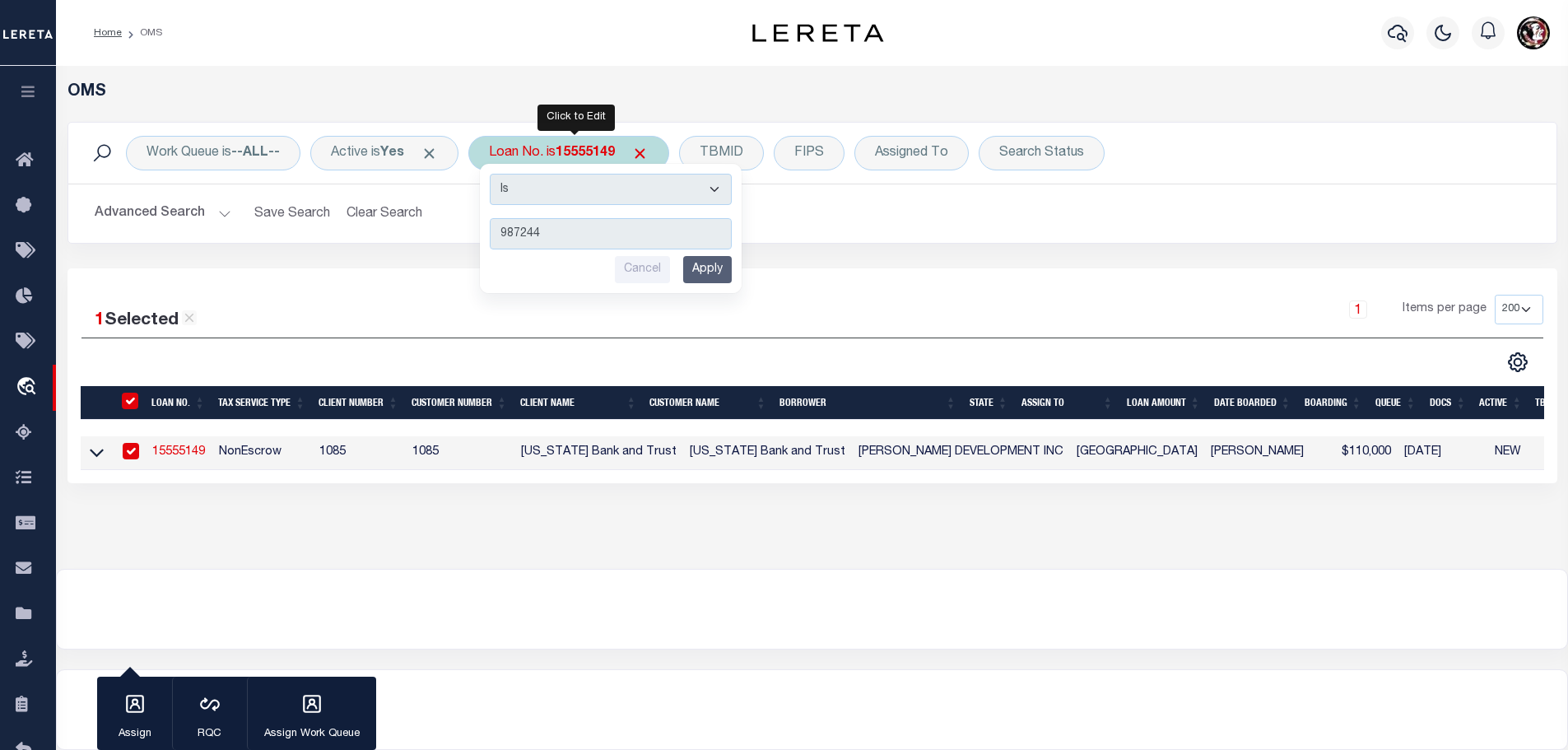
click at [712, 278] on input "Apply" at bounding box center [708, 269] width 49 height 27
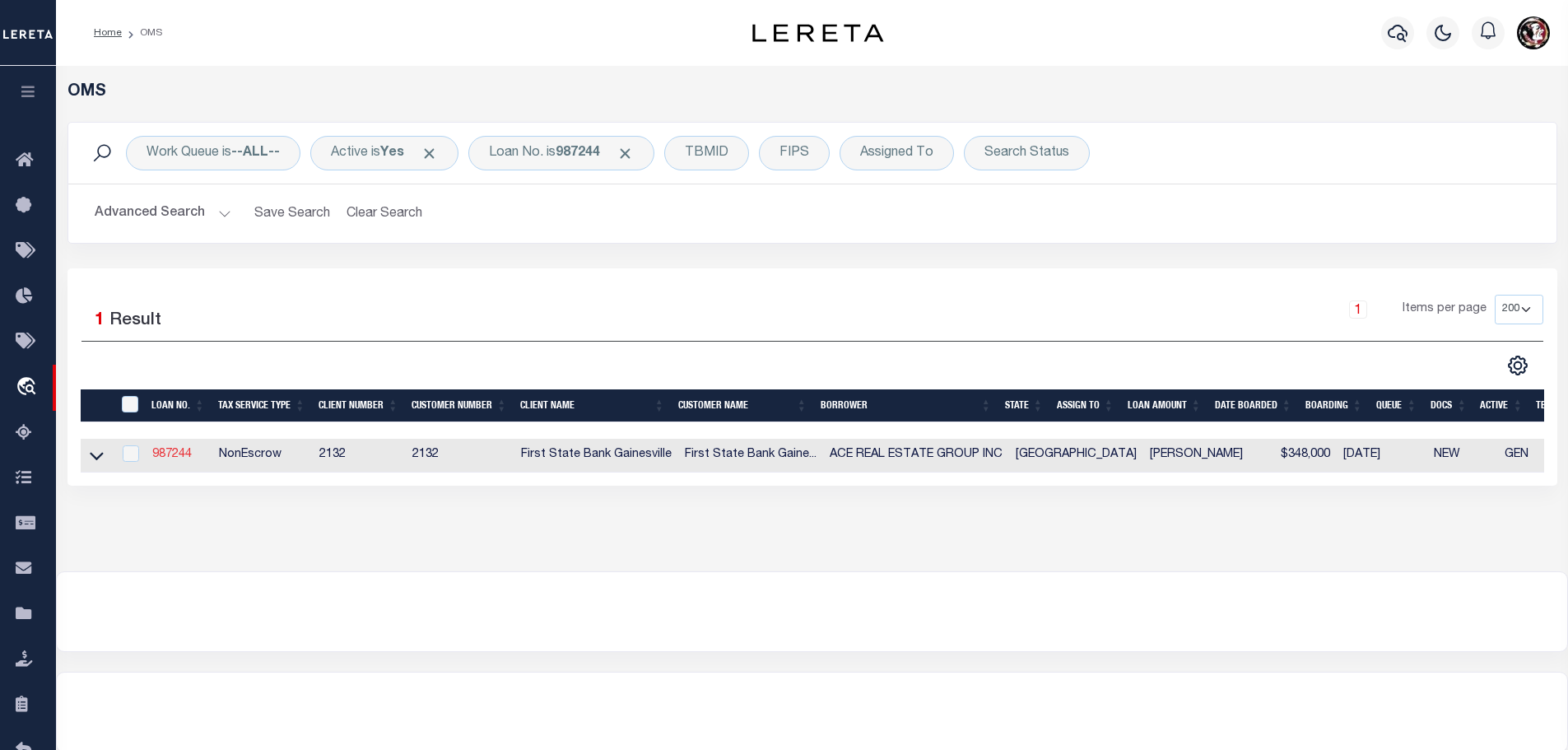
click at [178, 449] on link "987244" at bounding box center [172, 454] width 40 height 12
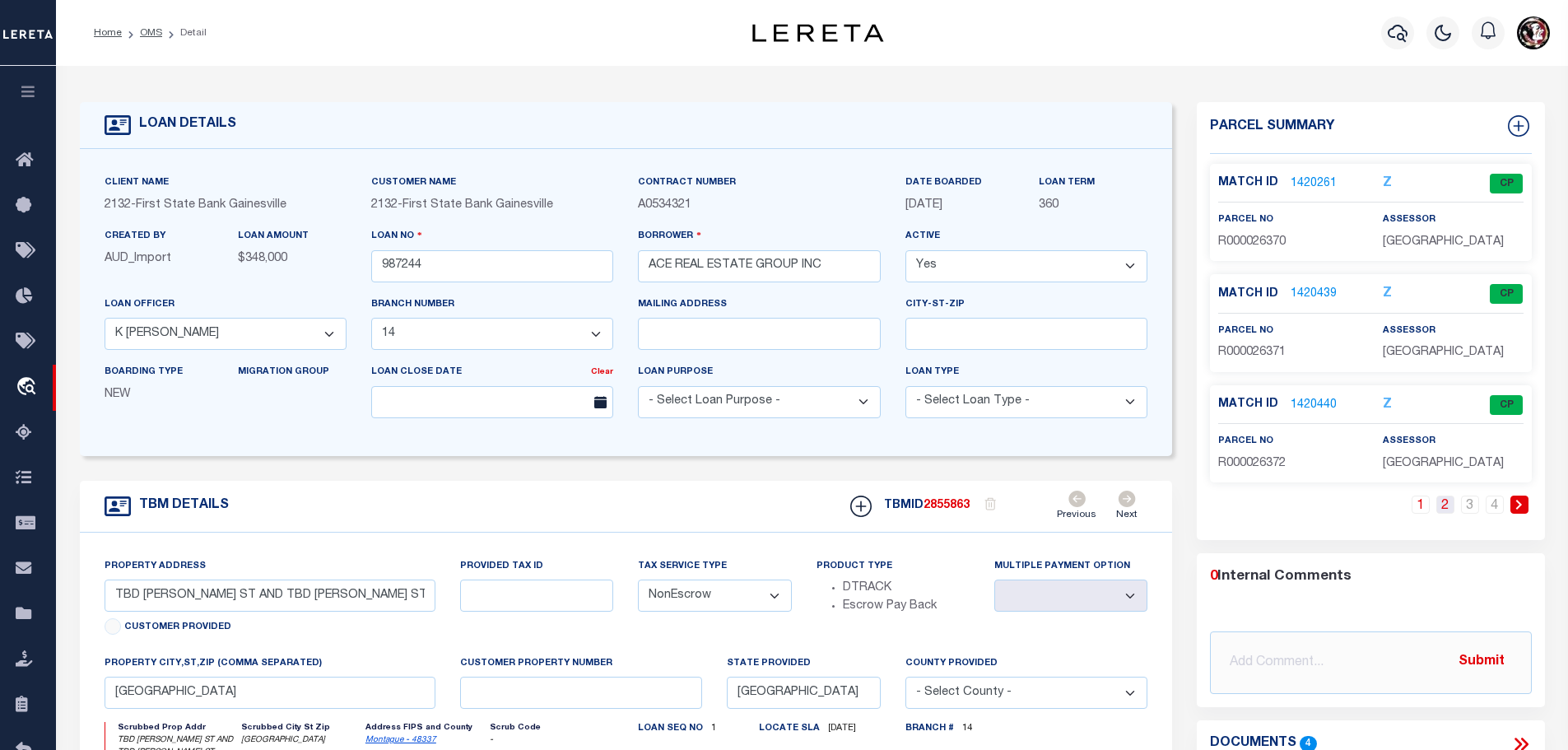
click at [1454, 509] on link "2" at bounding box center [1445, 504] width 18 height 18
click at [1319, 290] on link "1420442" at bounding box center [1313, 294] width 46 height 17
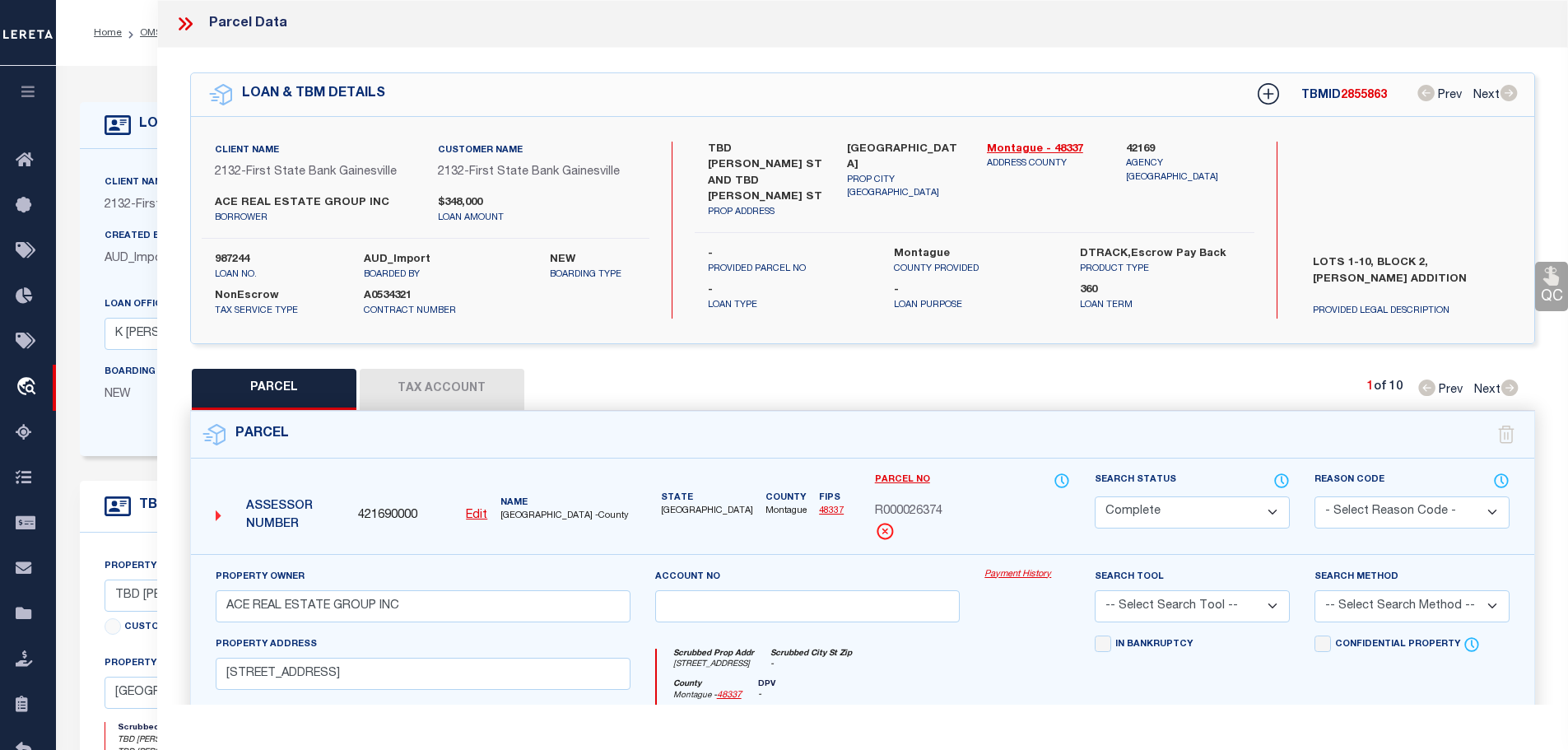
click at [446, 389] on button "Tax Account" at bounding box center [442, 389] width 164 height 42
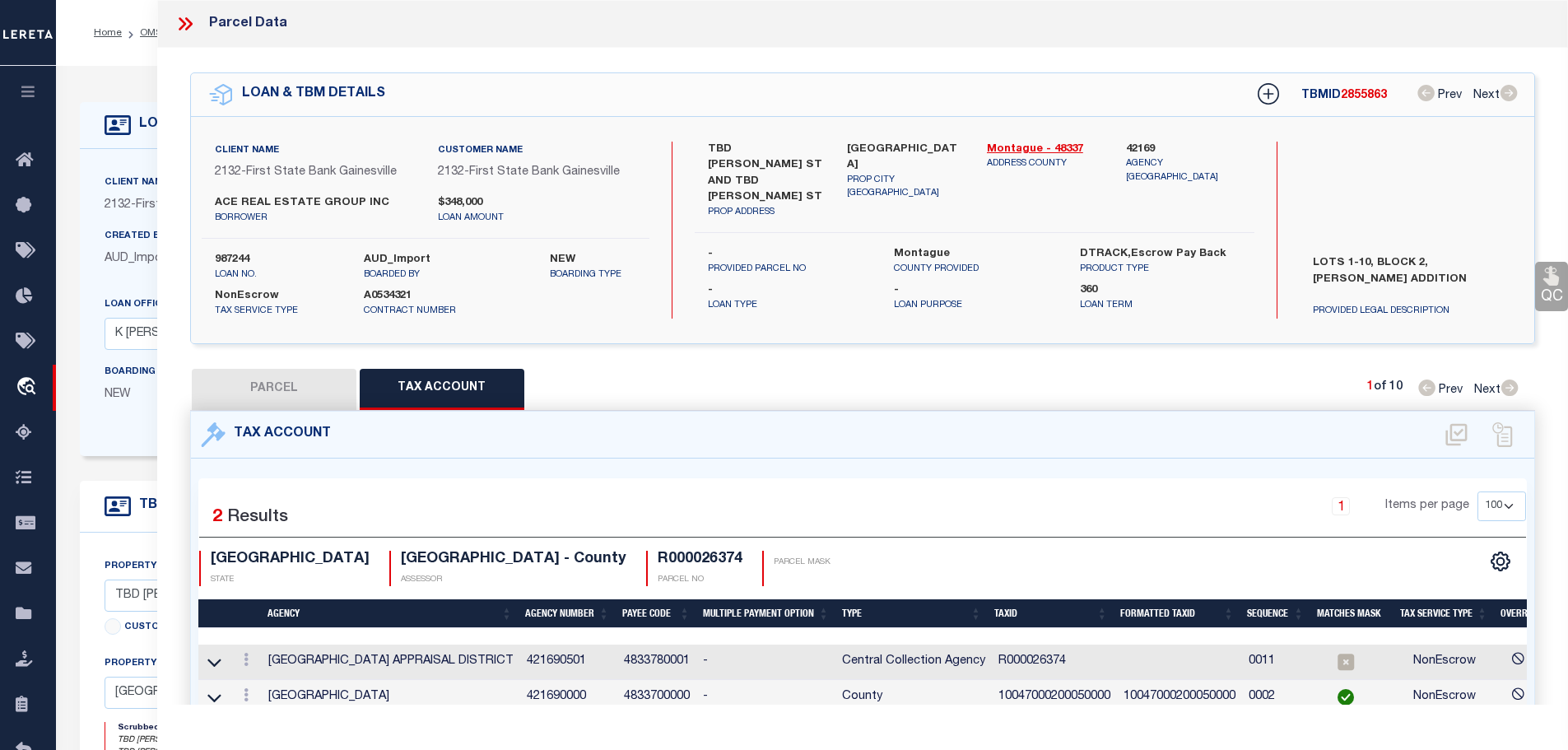
click at [1033, 688] on td "10047000200050000" at bounding box center [1054, 697] width 125 height 35
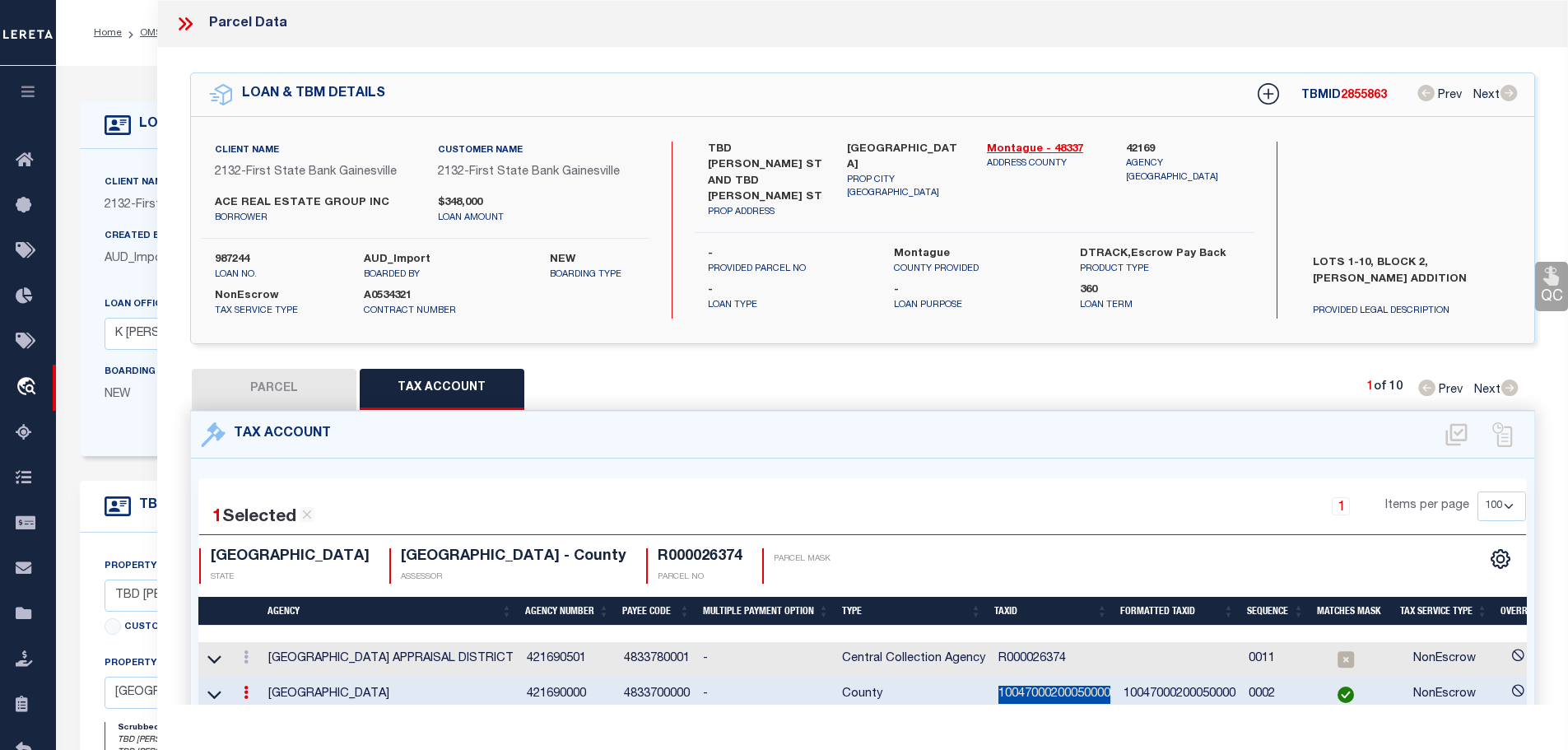
click at [1033, 688] on td "10047000200050000" at bounding box center [1054, 695] width 125 height 35
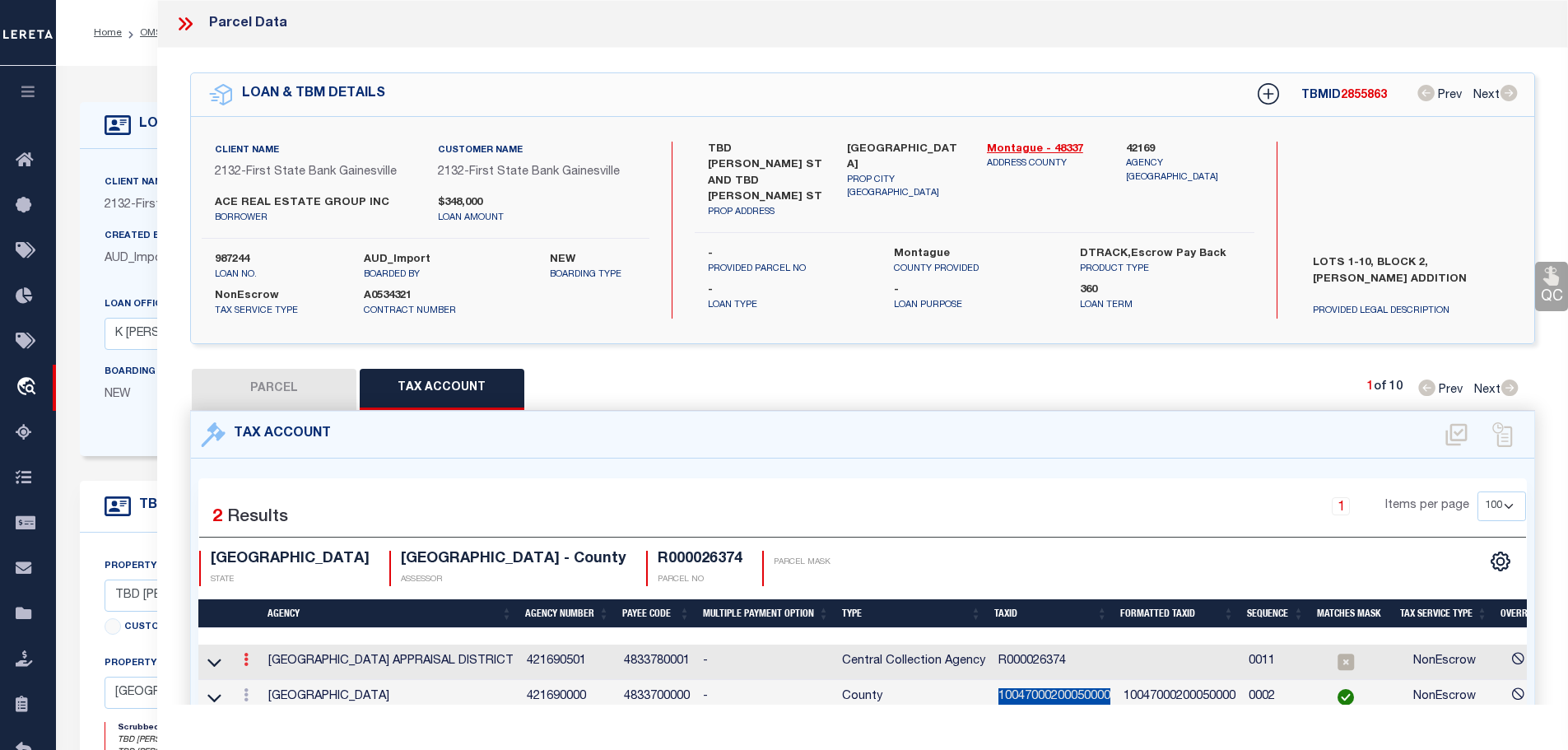
click at [245, 652] on icon at bounding box center [246, 659] width 5 height 14
click at [270, 678] on icon "" at bounding box center [264, 684] width 13 height 13
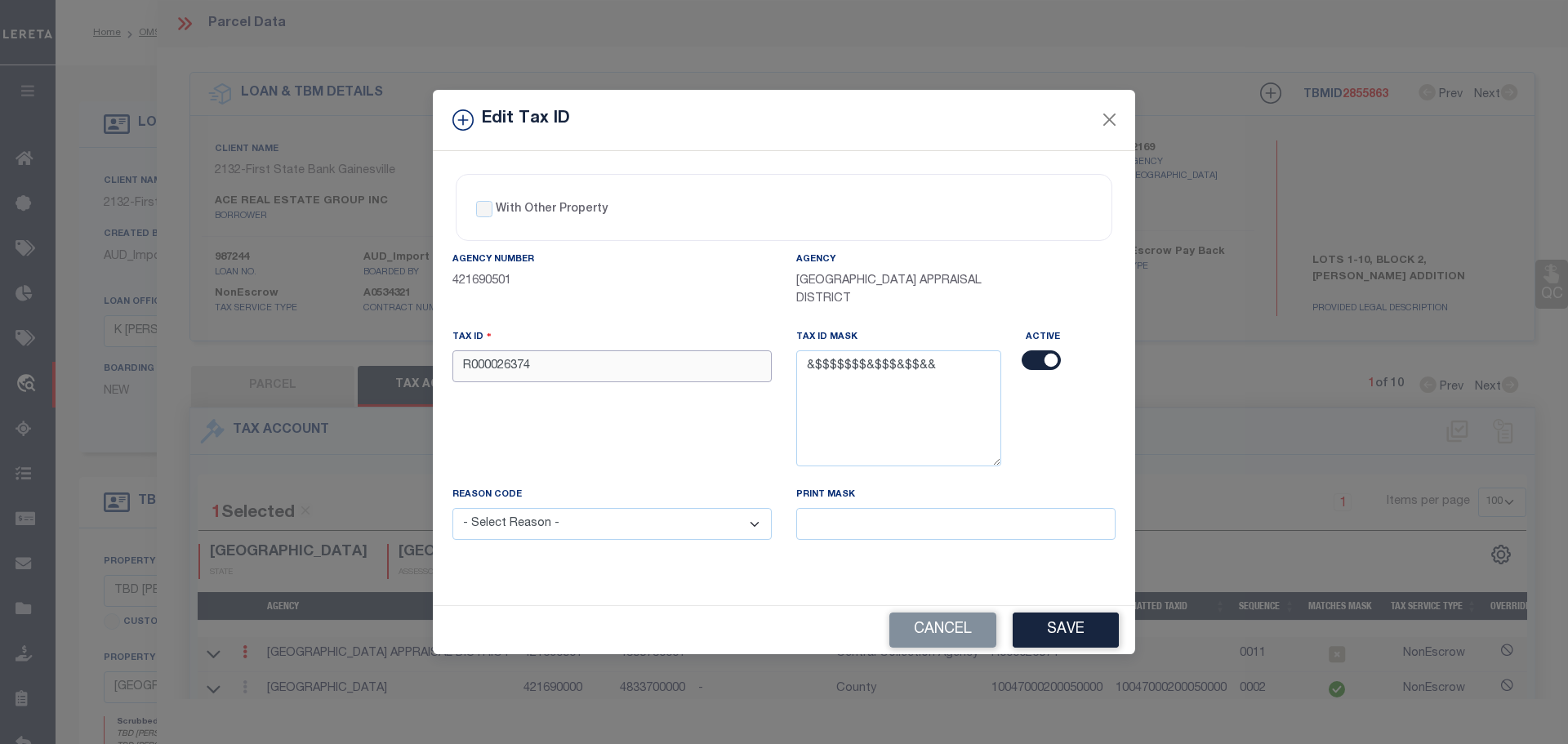
click at [569, 359] on input "R000026374" at bounding box center [612, 367] width 319 height 32
paste input "10047000200050000"
click at [671, 533] on select "- Select Reason - 099 - Other (Provide additional detail) ACT - Agency Changed …" at bounding box center [612, 523] width 319 height 32
click at [453, 508] on select "- Select Reason - 099 - Other (Provide additional detail) ACT - Agency Changed …" at bounding box center [612, 523] width 319 height 32
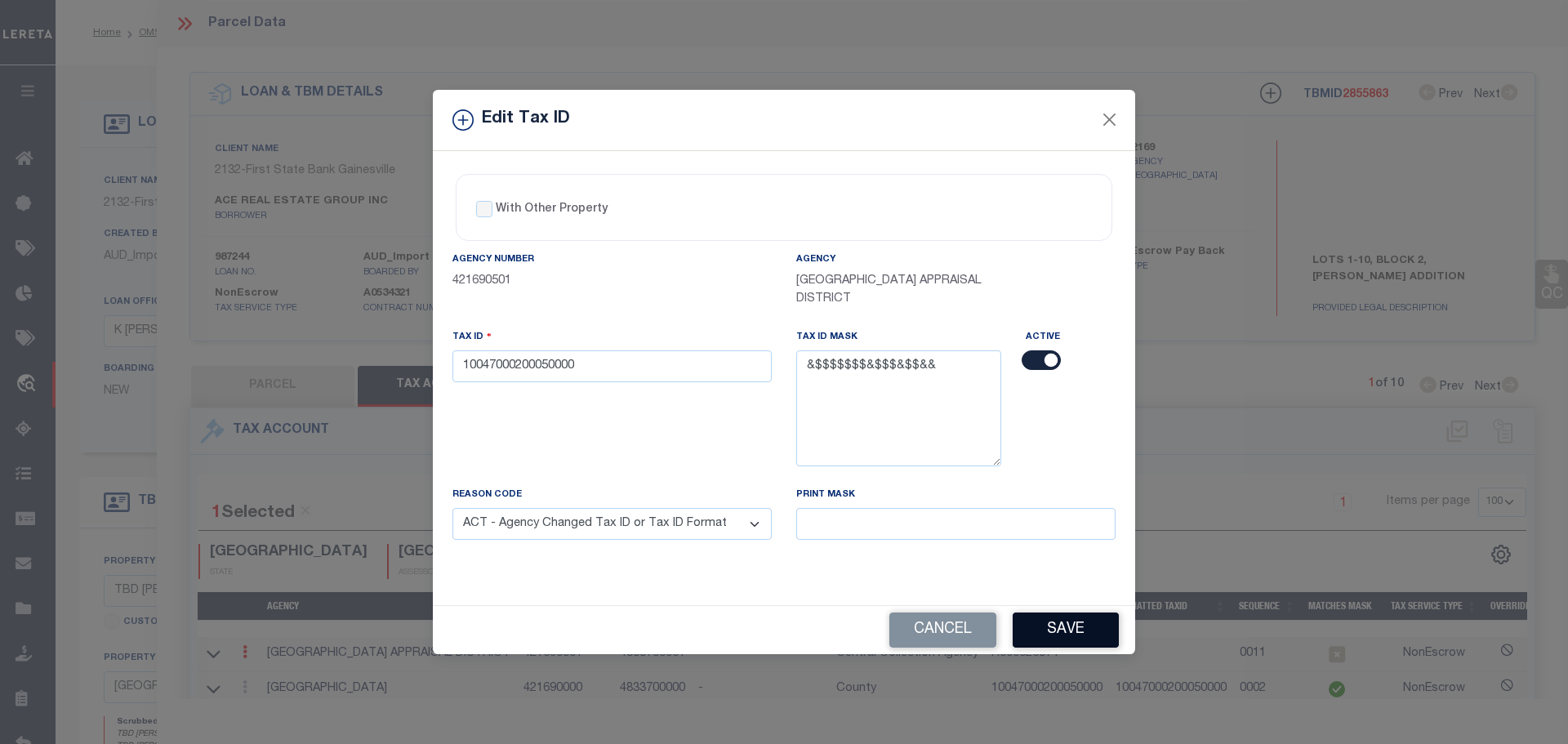
click at [1073, 633] on button "Save" at bounding box center [1065, 629] width 106 height 35
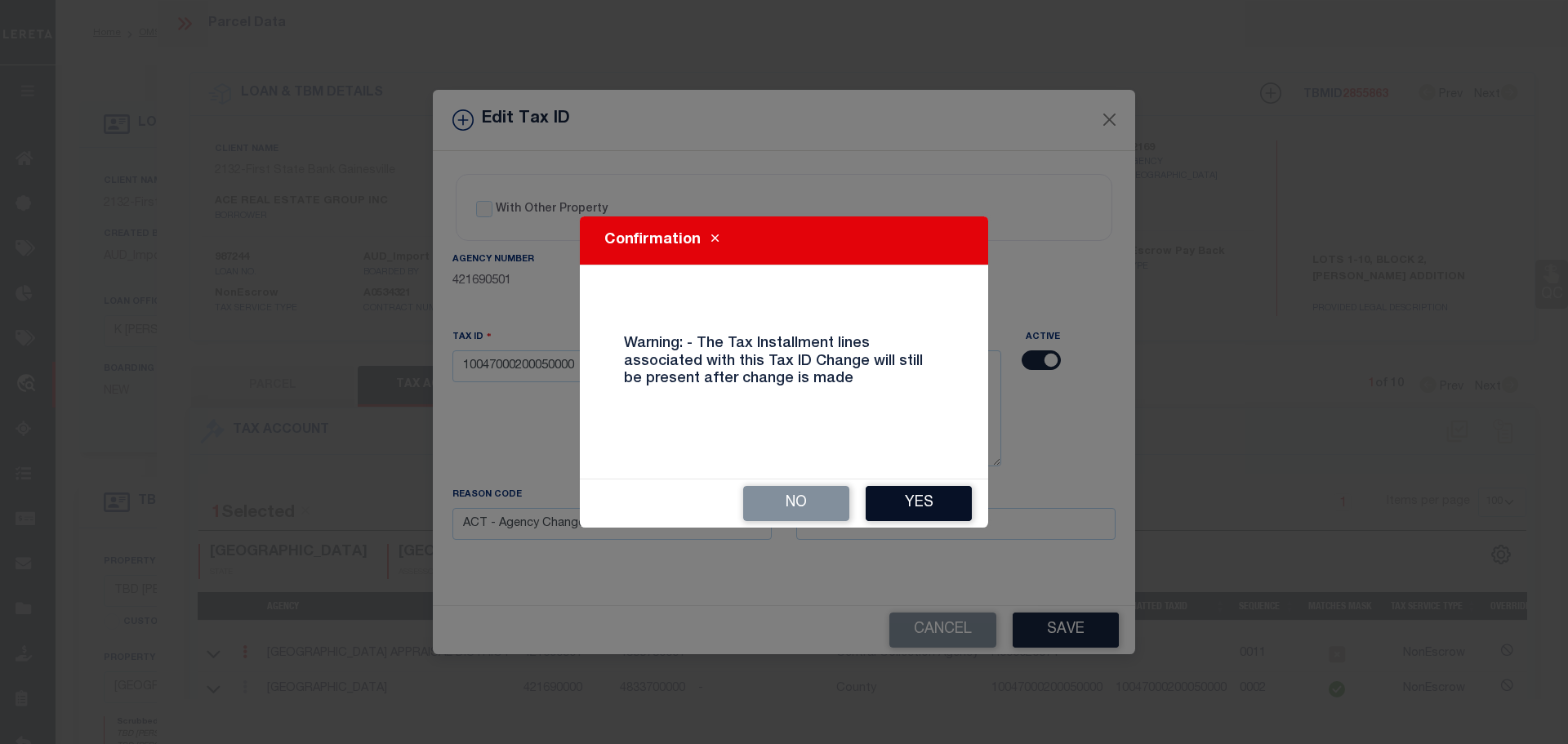
click at [908, 503] on button "Yes" at bounding box center [918, 503] width 106 height 35
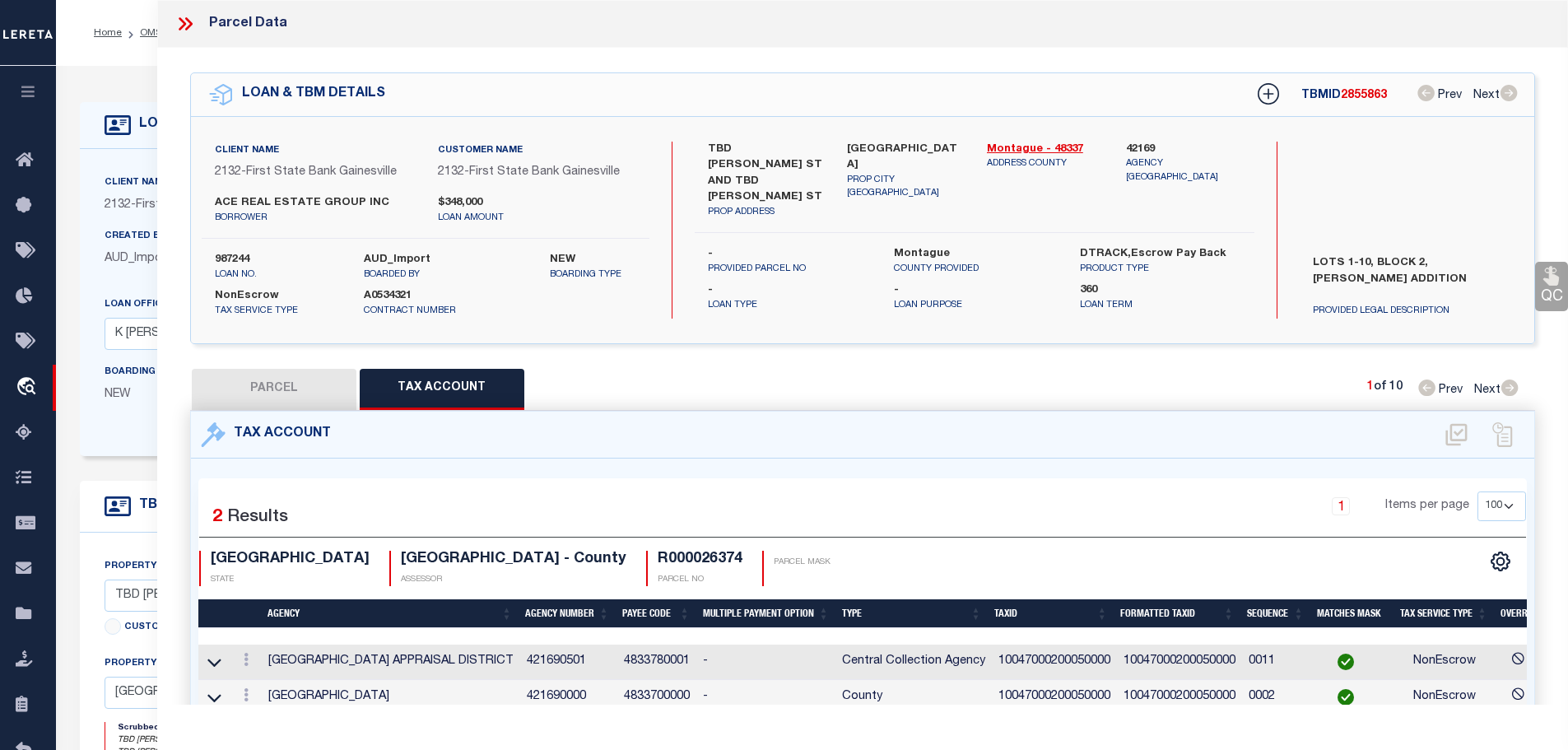
click at [181, 33] on icon at bounding box center [185, 24] width 22 height 22
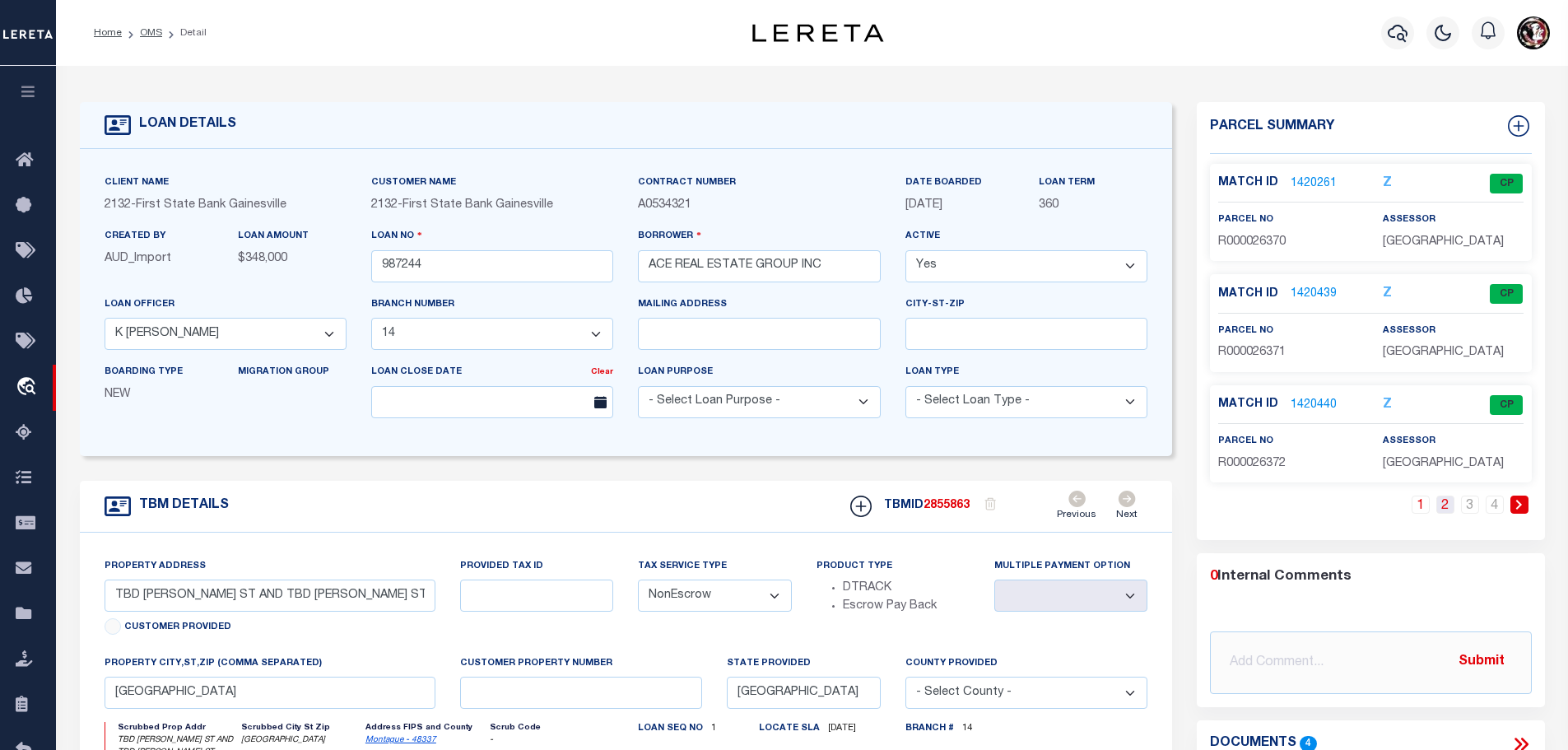
click at [1452, 508] on link "2" at bounding box center [1445, 504] width 18 height 18
click at [1473, 503] on link "3" at bounding box center [1470, 504] width 18 height 18
click at [1304, 406] on link "1420446" at bounding box center [1313, 405] width 46 height 17
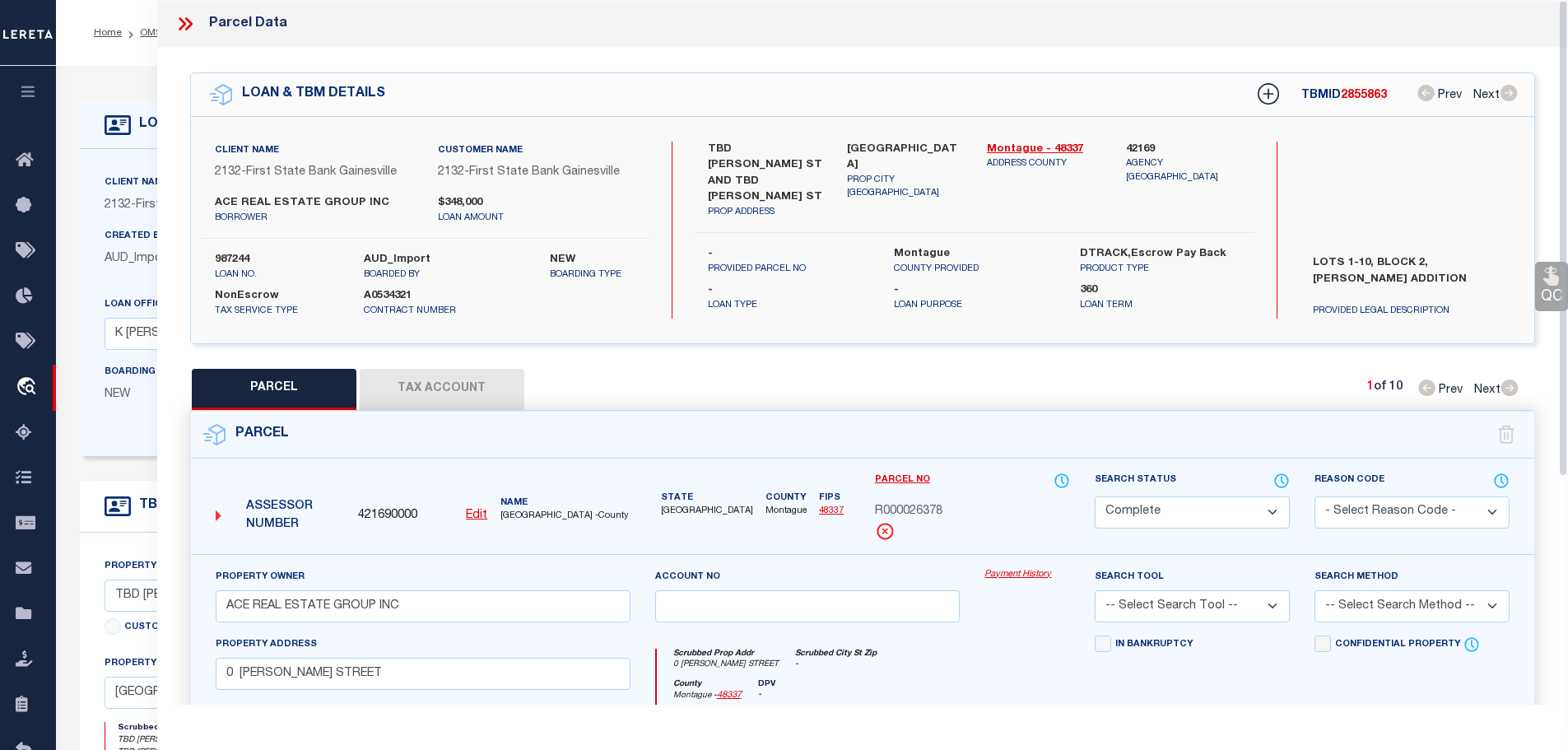
click at [518, 389] on button "Tax Account" at bounding box center [442, 389] width 164 height 42
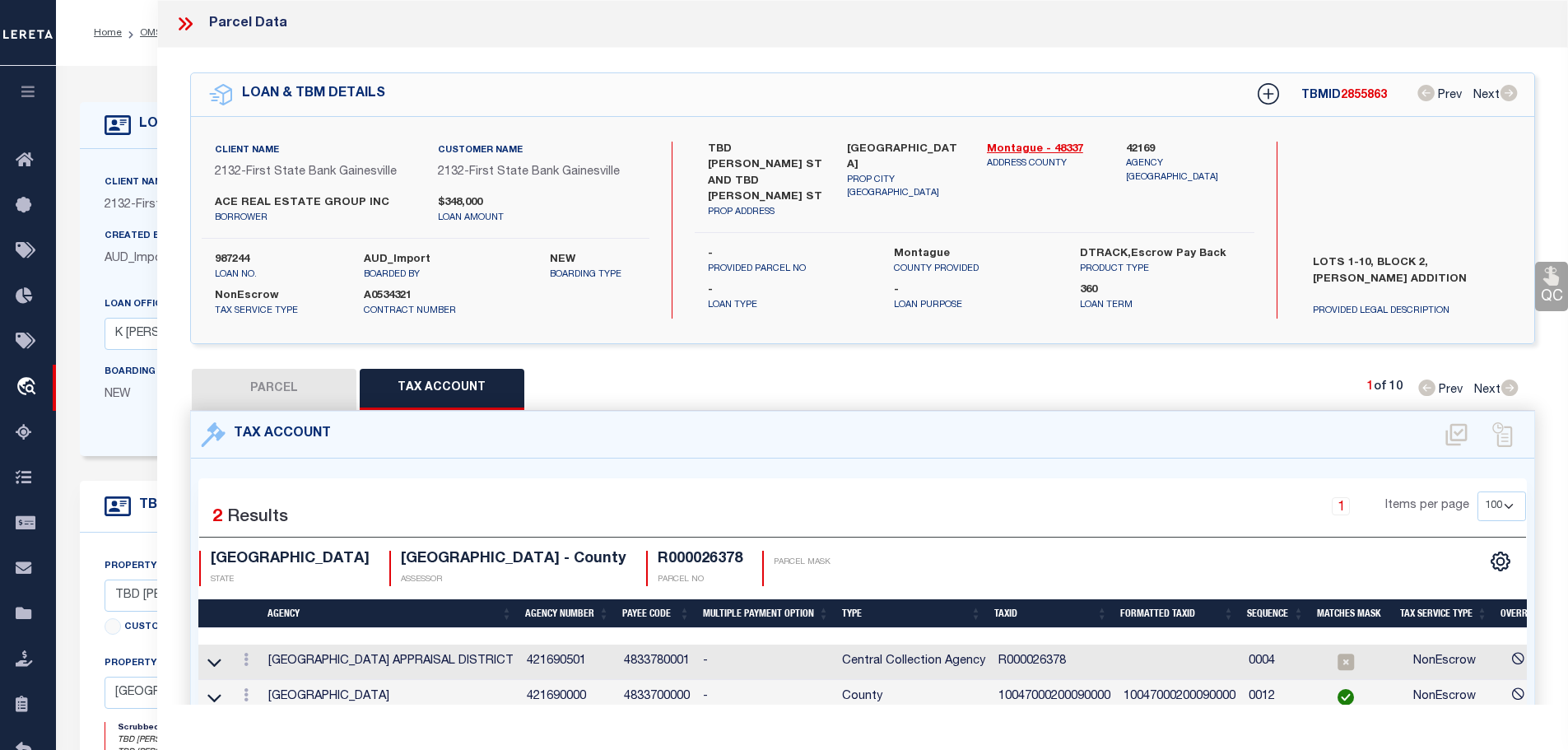
click at [1051, 689] on td "10047000200090000" at bounding box center [1054, 697] width 125 height 35
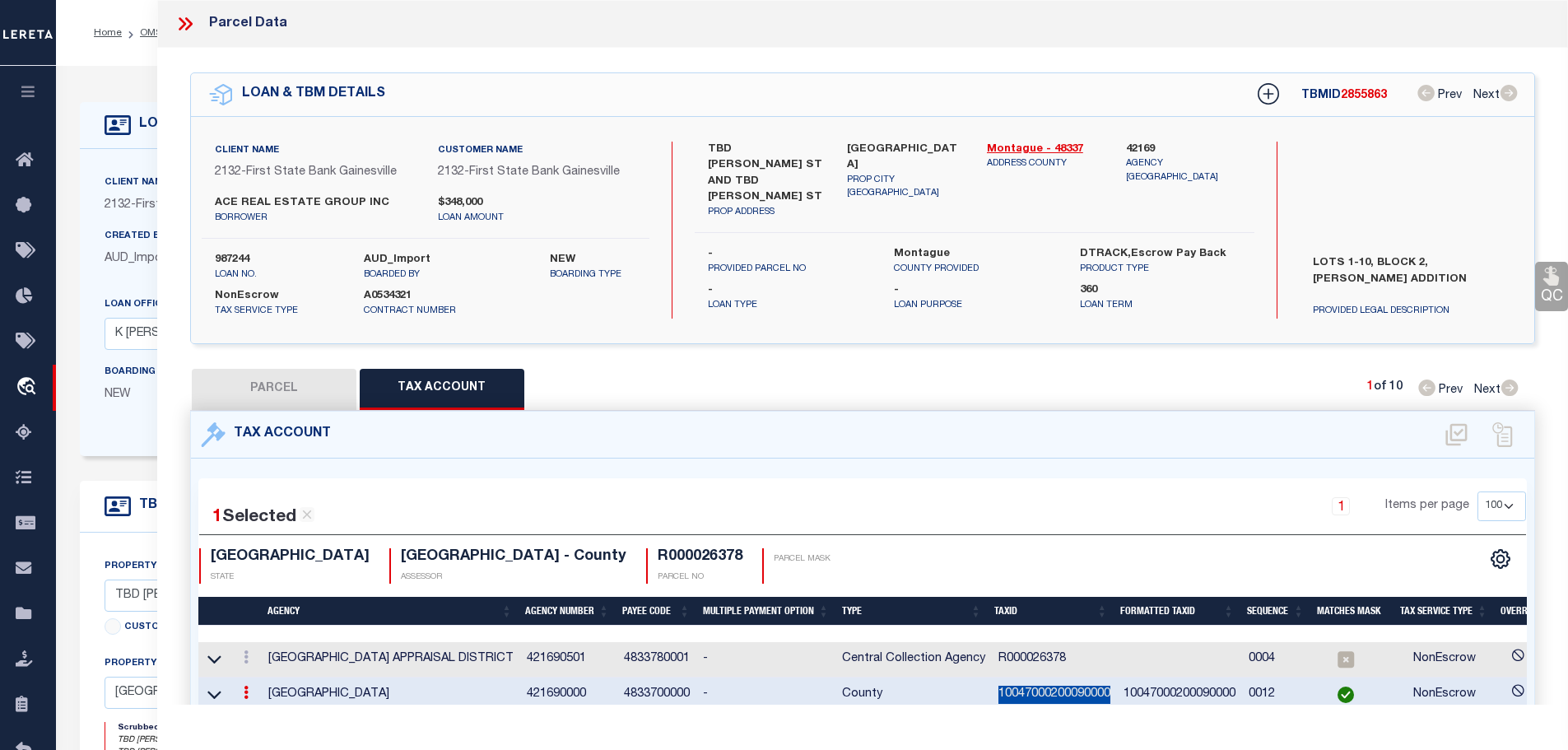
click at [1051, 689] on td "10047000200090000" at bounding box center [1054, 695] width 125 height 35
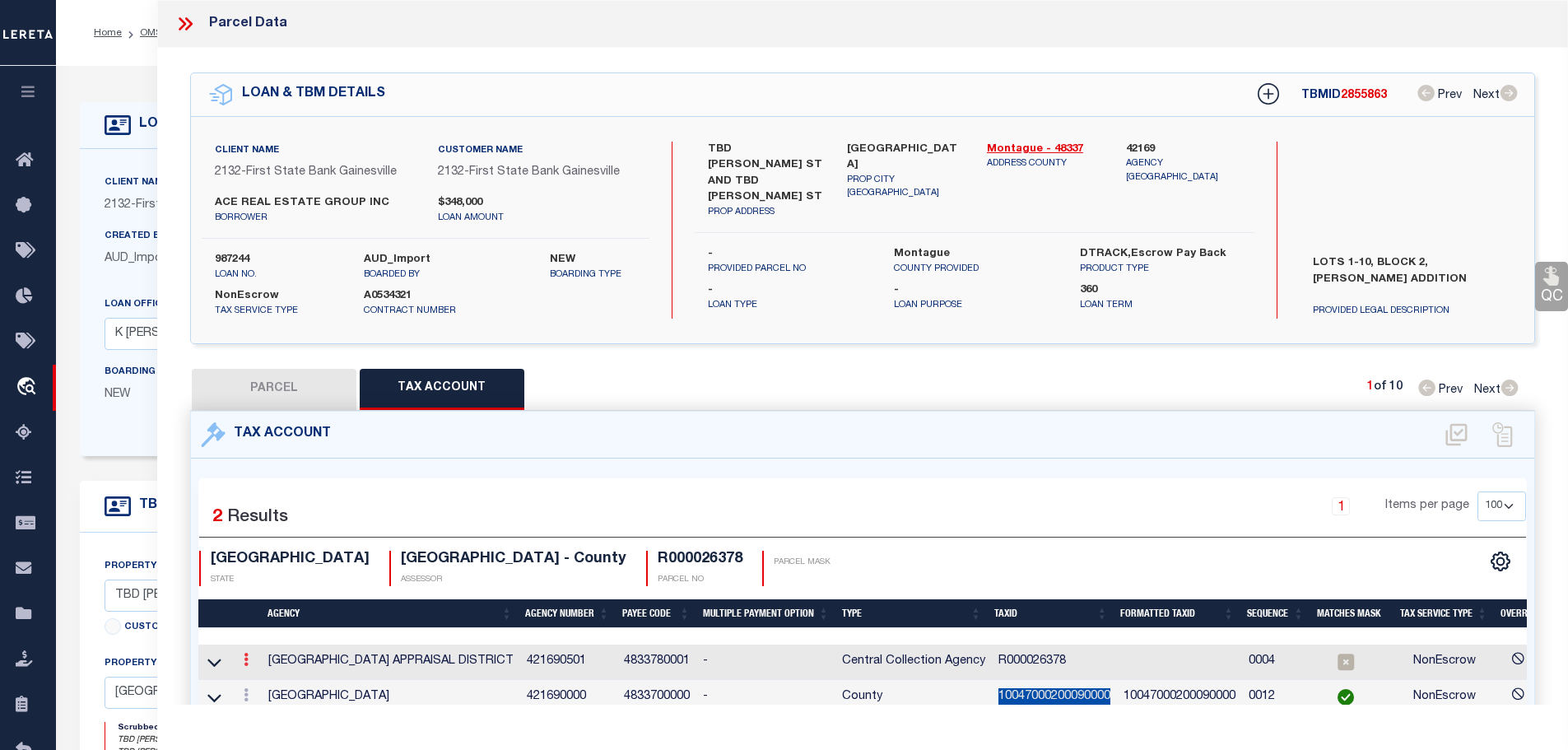
click at [249, 656] on icon at bounding box center [246, 659] width 5 height 14
click at [268, 680] on icon "" at bounding box center [264, 684] width 13 height 13
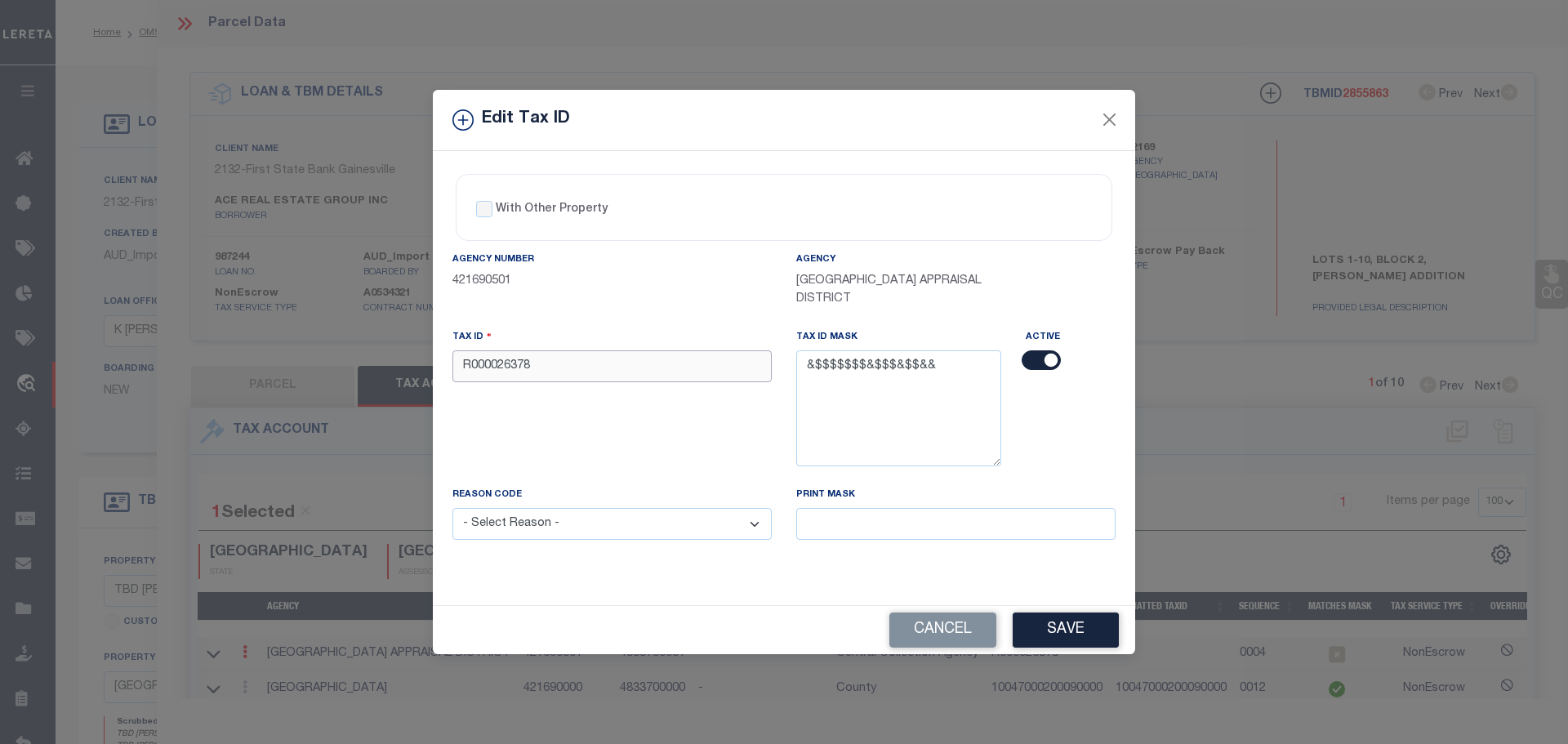
click at [562, 361] on input "R000026378" at bounding box center [612, 367] width 319 height 32
paste input "10047000200090000"
click at [586, 535] on select "- Select Reason - 099 - Other (Provide additional detail) ACT - Agency Changed …" at bounding box center [612, 523] width 319 height 32
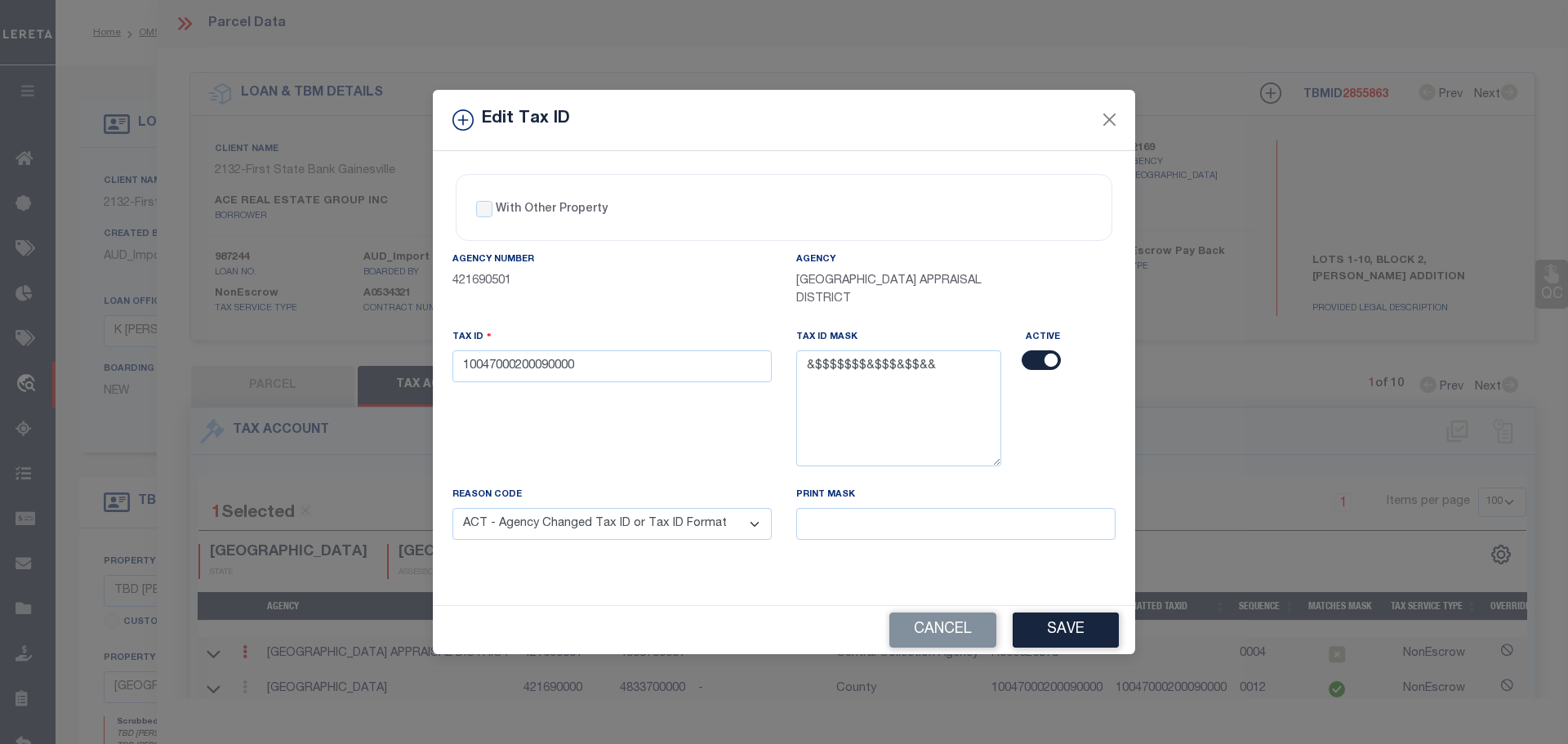
click at [453, 508] on select "- Select Reason - 099 - Other (Provide additional detail) ACT - Agency Changed …" at bounding box center [612, 523] width 319 height 32
click at [1070, 627] on button "Save" at bounding box center [1065, 629] width 106 height 35
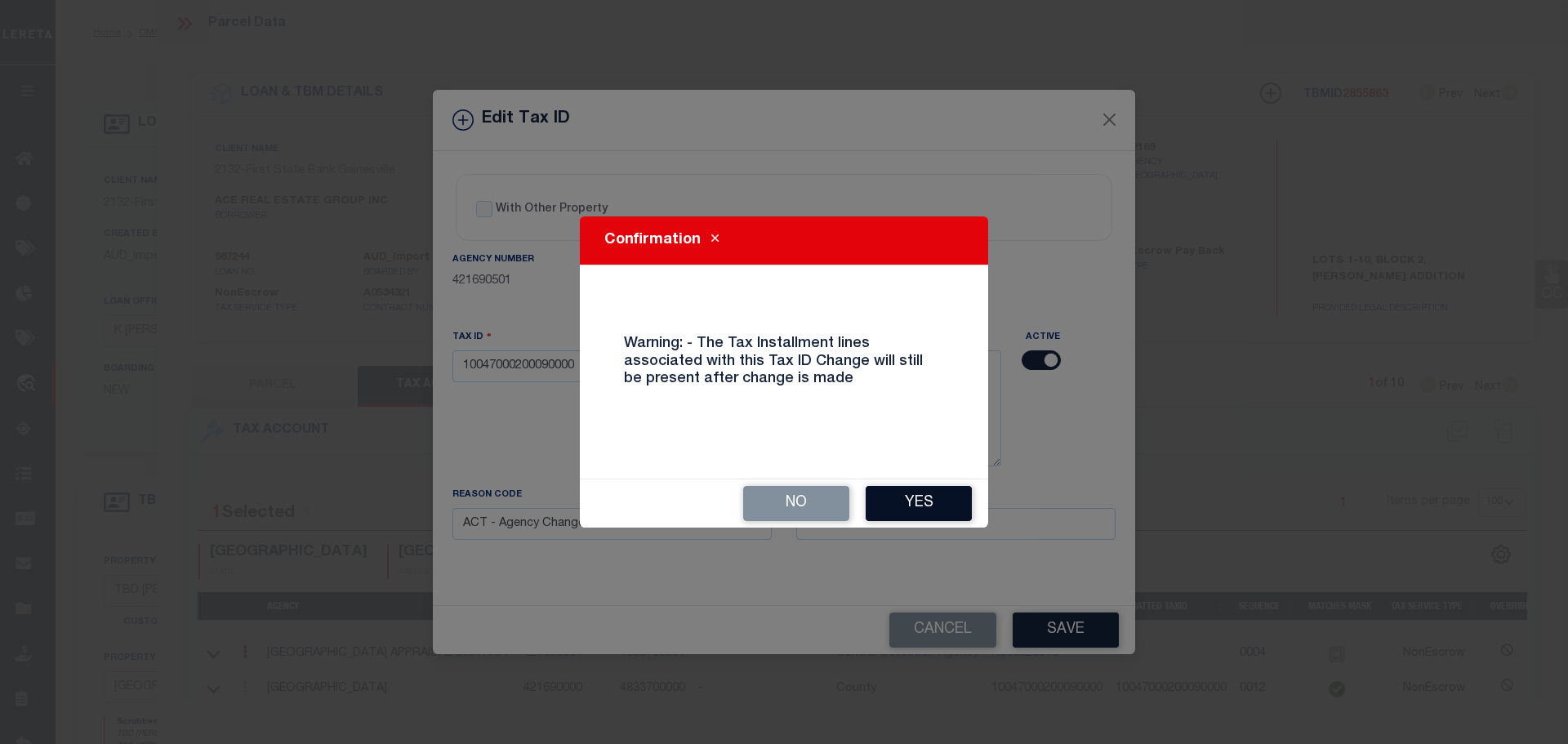
click at [928, 501] on button "Yes" at bounding box center [918, 503] width 106 height 35
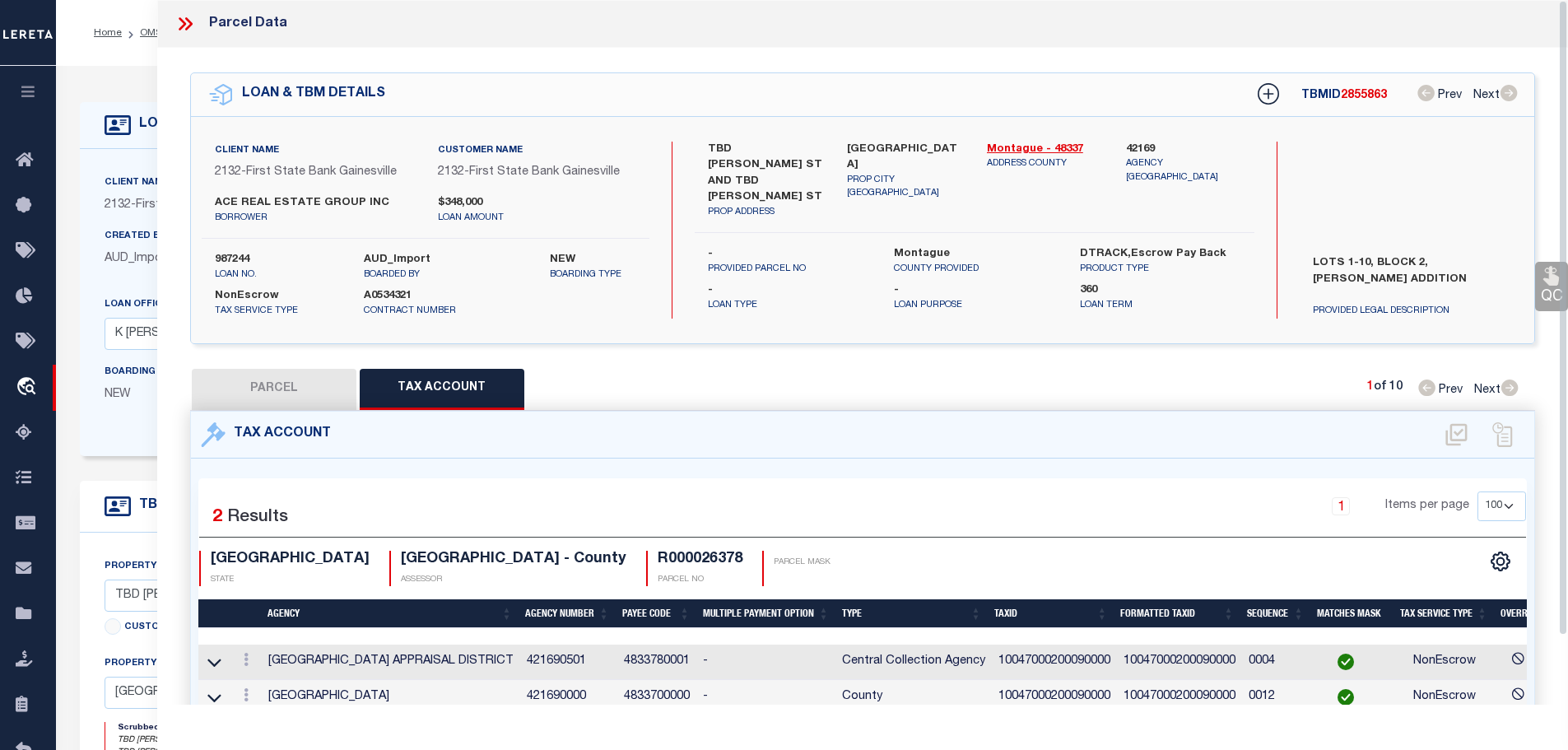
click at [173, 28] on div "Parcel Data" at bounding box center [863, 23] width 1412 height 48
click at [188, 23] on icon at bounding box center [185, 24] width 22 height 22
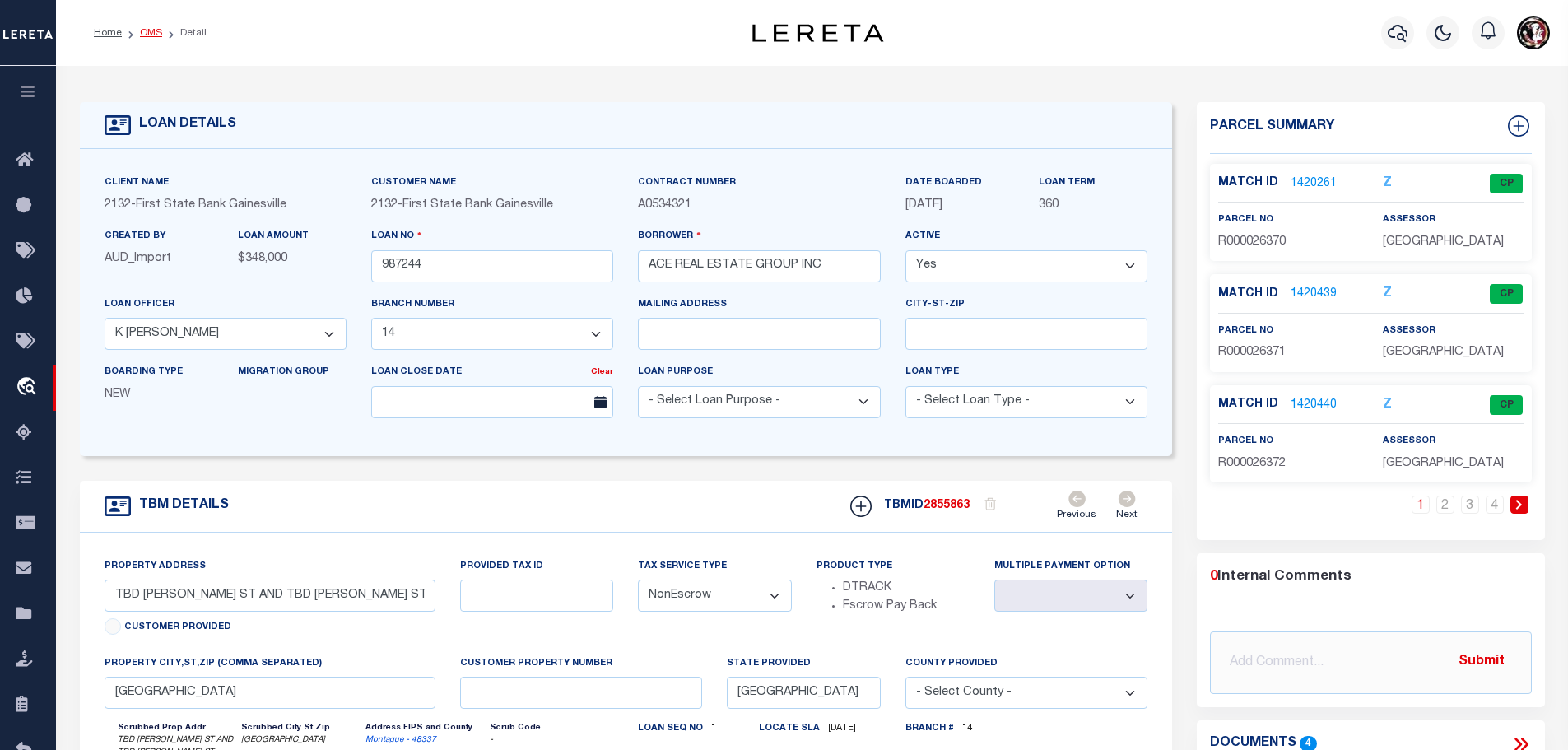
click at [144, 33] on link "OMS" at bounding box center [151, 33] width 23 height 10
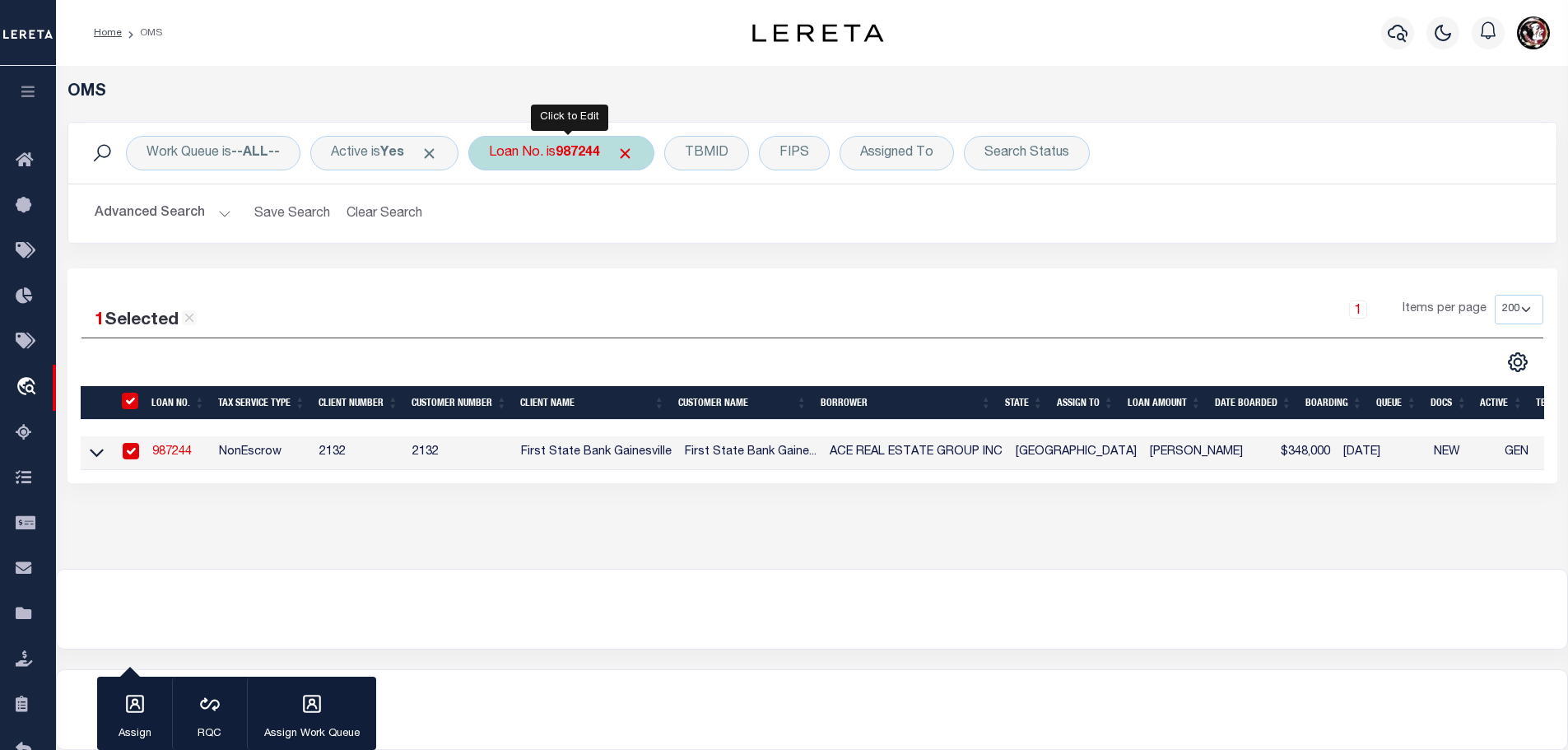
click at [585, 154] on b "987244" at bounding box center [577, 153] width 44 height 14
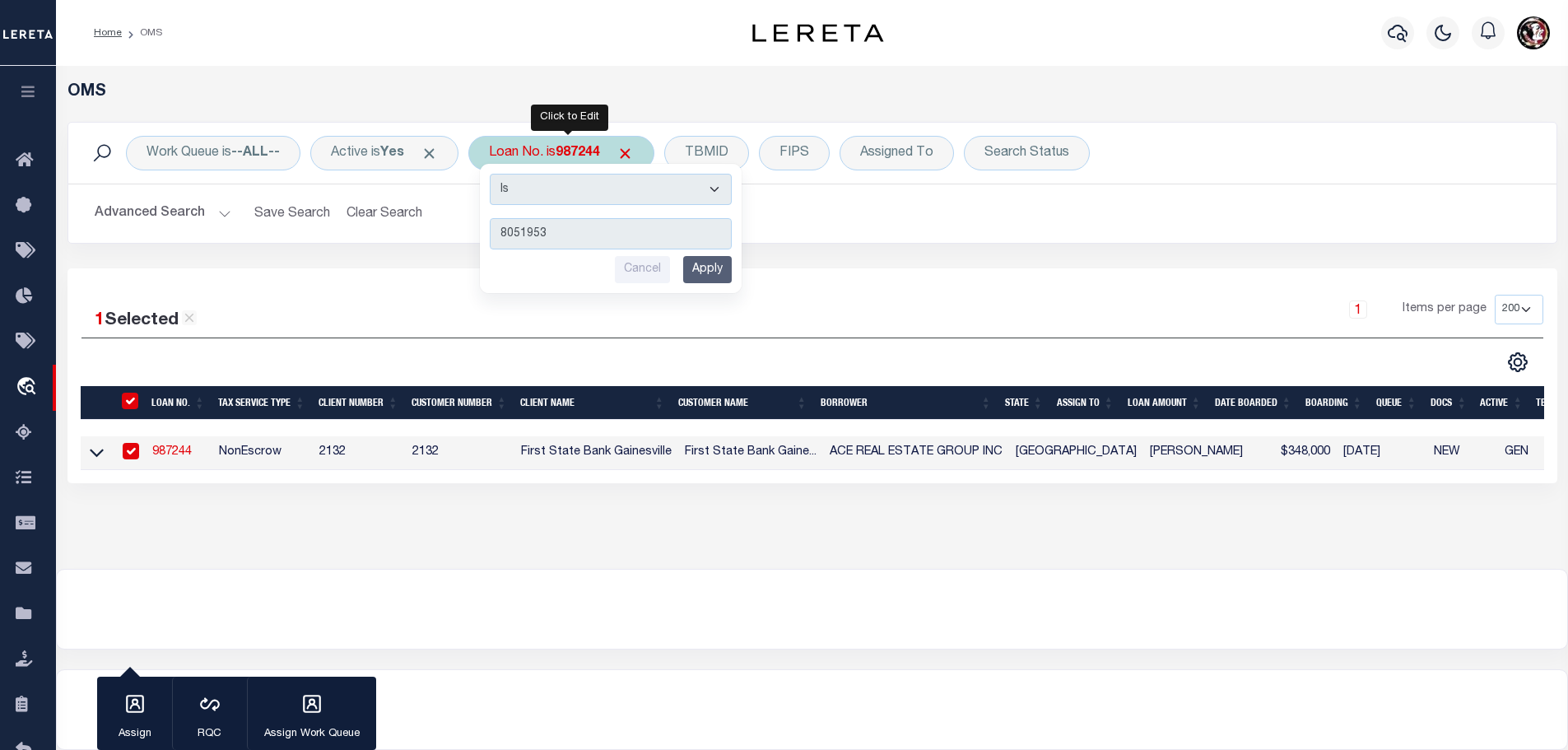
click at [718, 269] on input "Apply" at bounding box center [708, 269] width 49 height 27
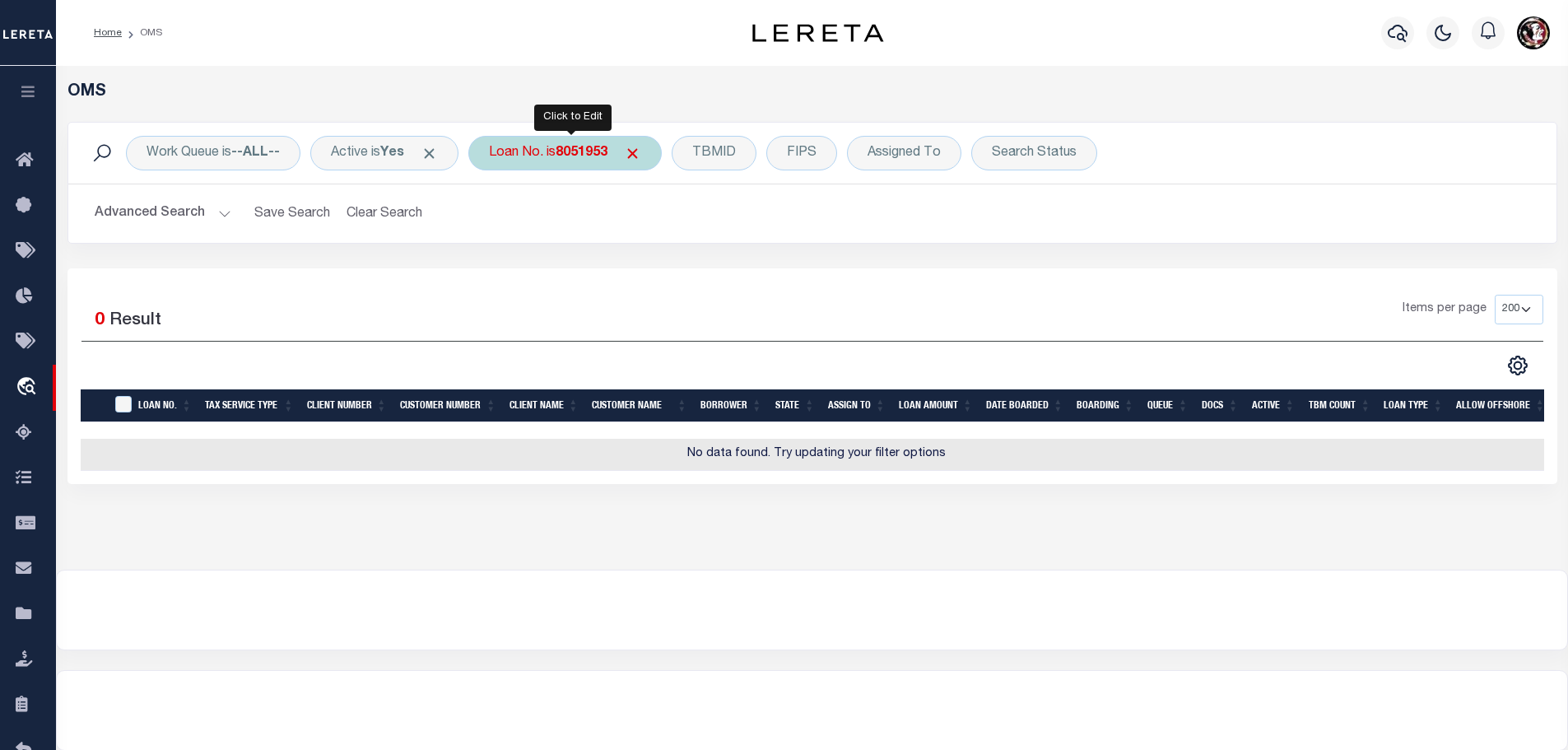
click at [591, 146] on b "8051953" at bounding box center [581, 153] width 52 height 14
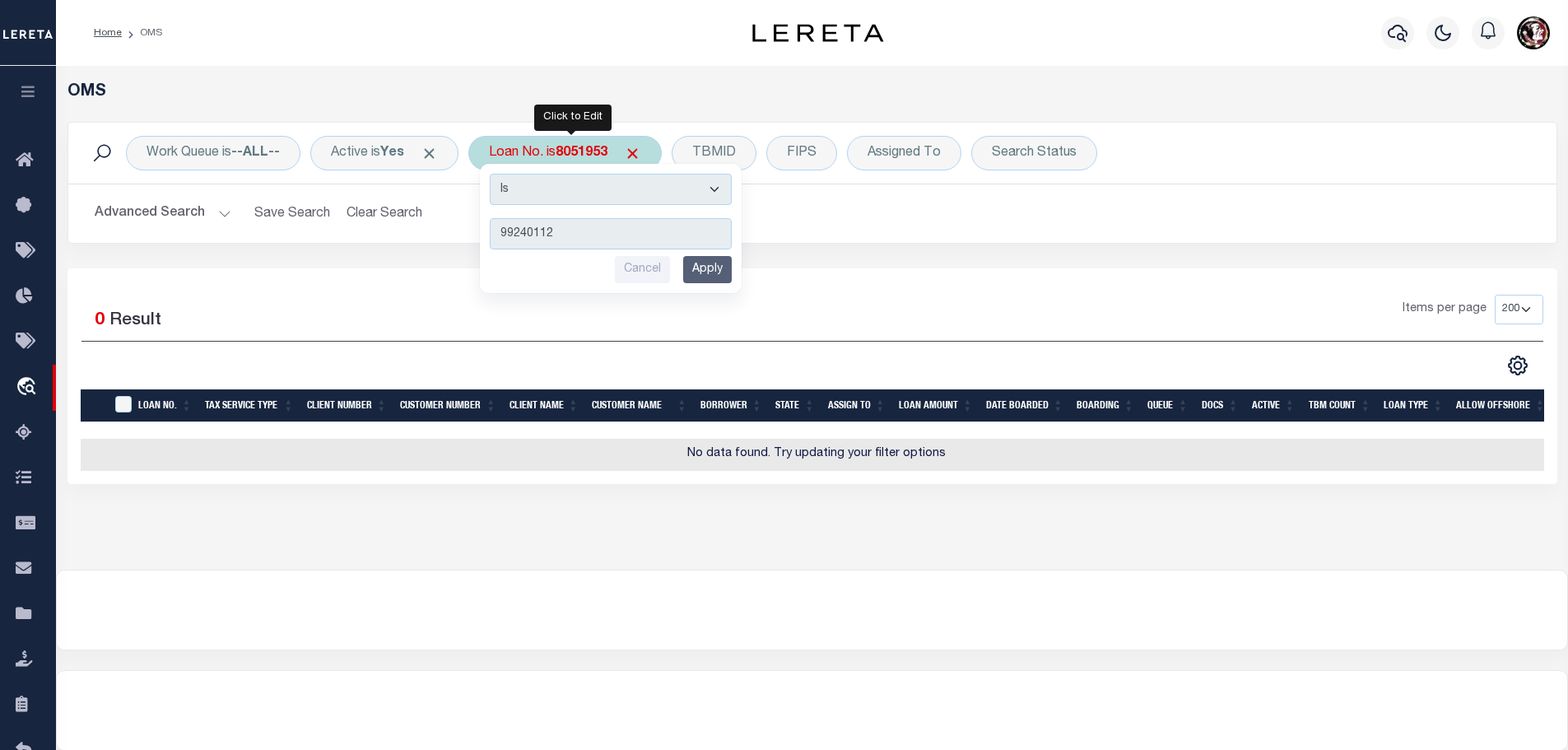
click at [711, 285] on div "Is Contains 99240112 Cancel Apply" at bounding box center [611, 228] width 262 height 129
click at [710, 273] on input "Apply" at bounding box center [708, 269] width 49 height 27
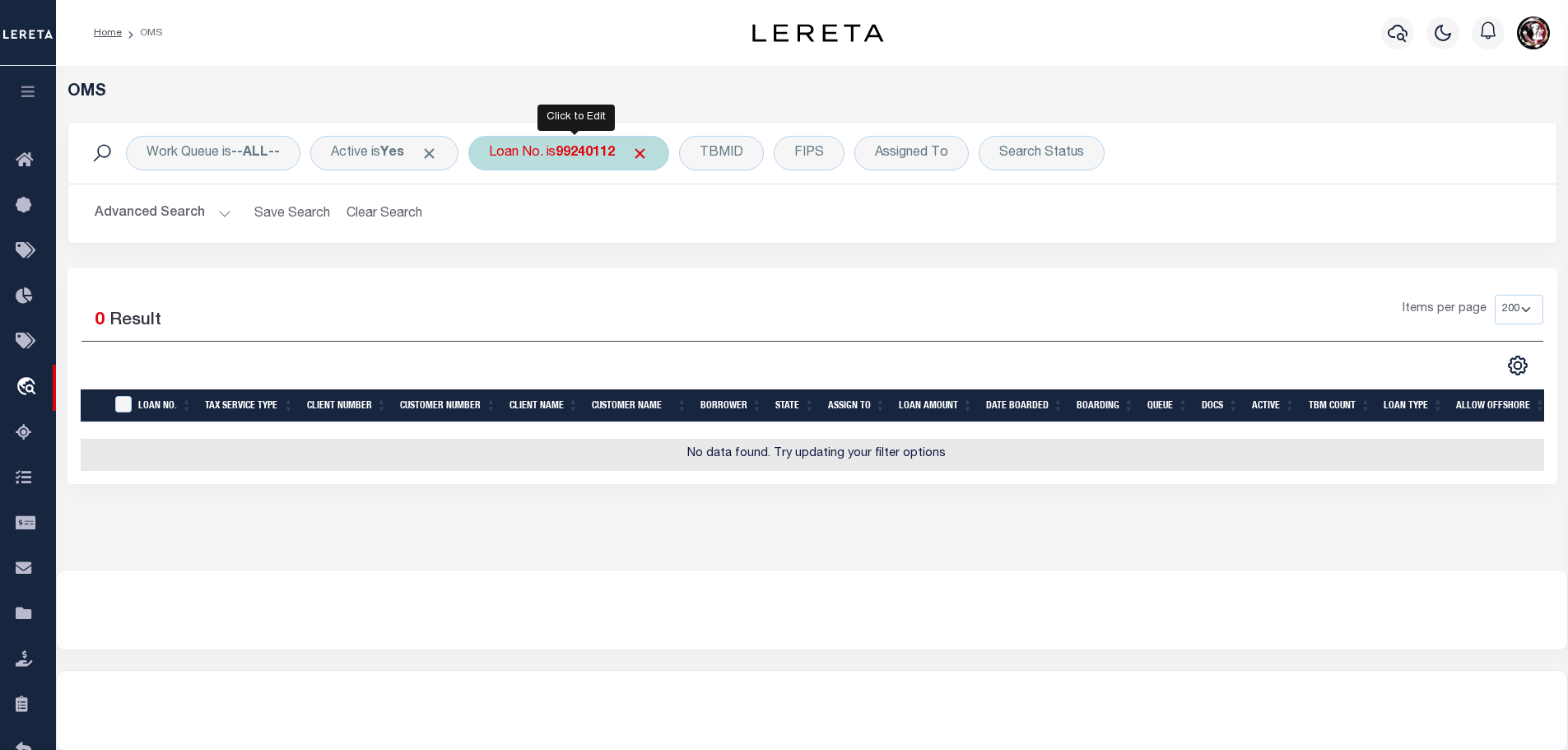
click at [587, 155] on b "99240112" at bounding box center [586, 153] width 60 height 14
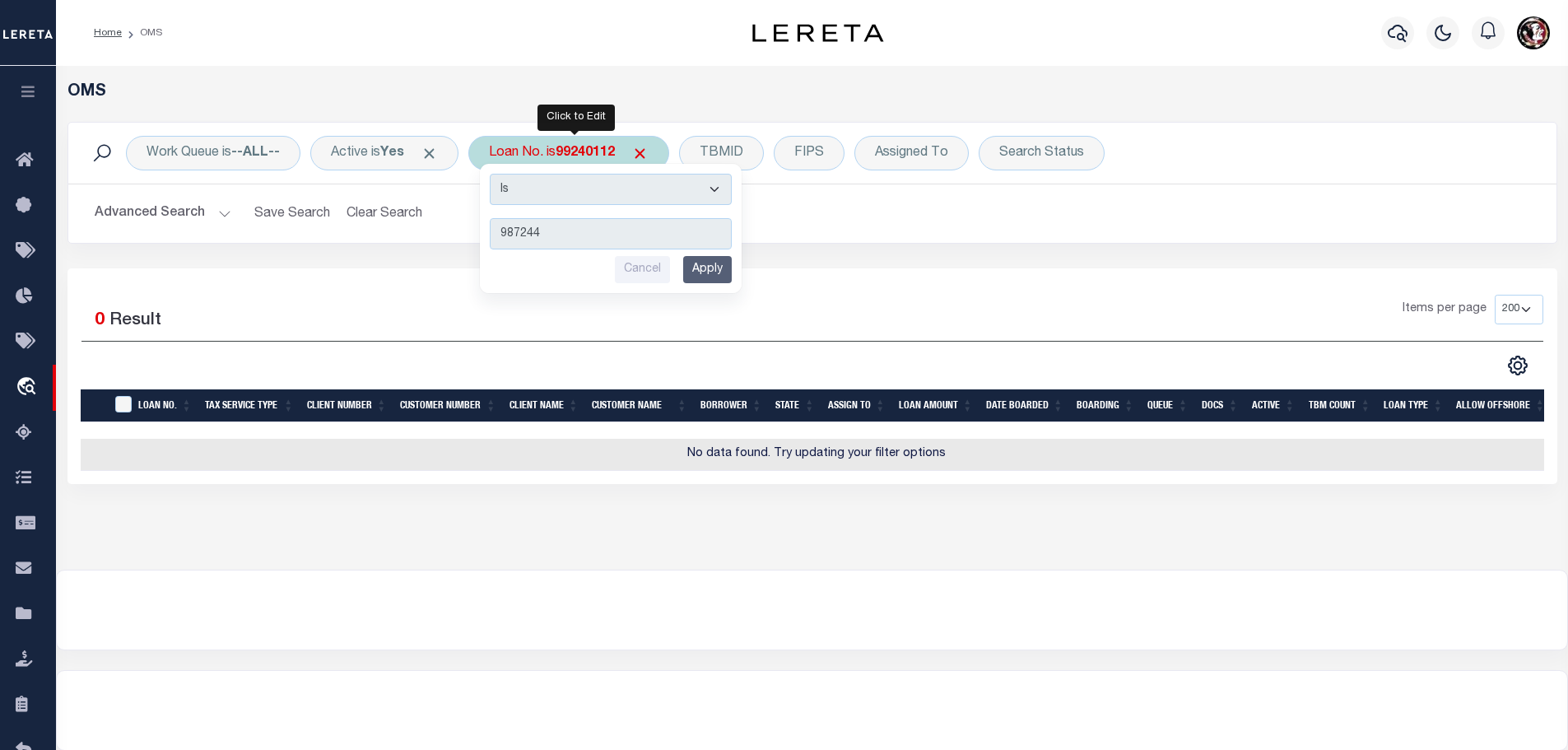
click at [716, 270] on input "Apply" at bounding box center [708, 269] width 49 height 27
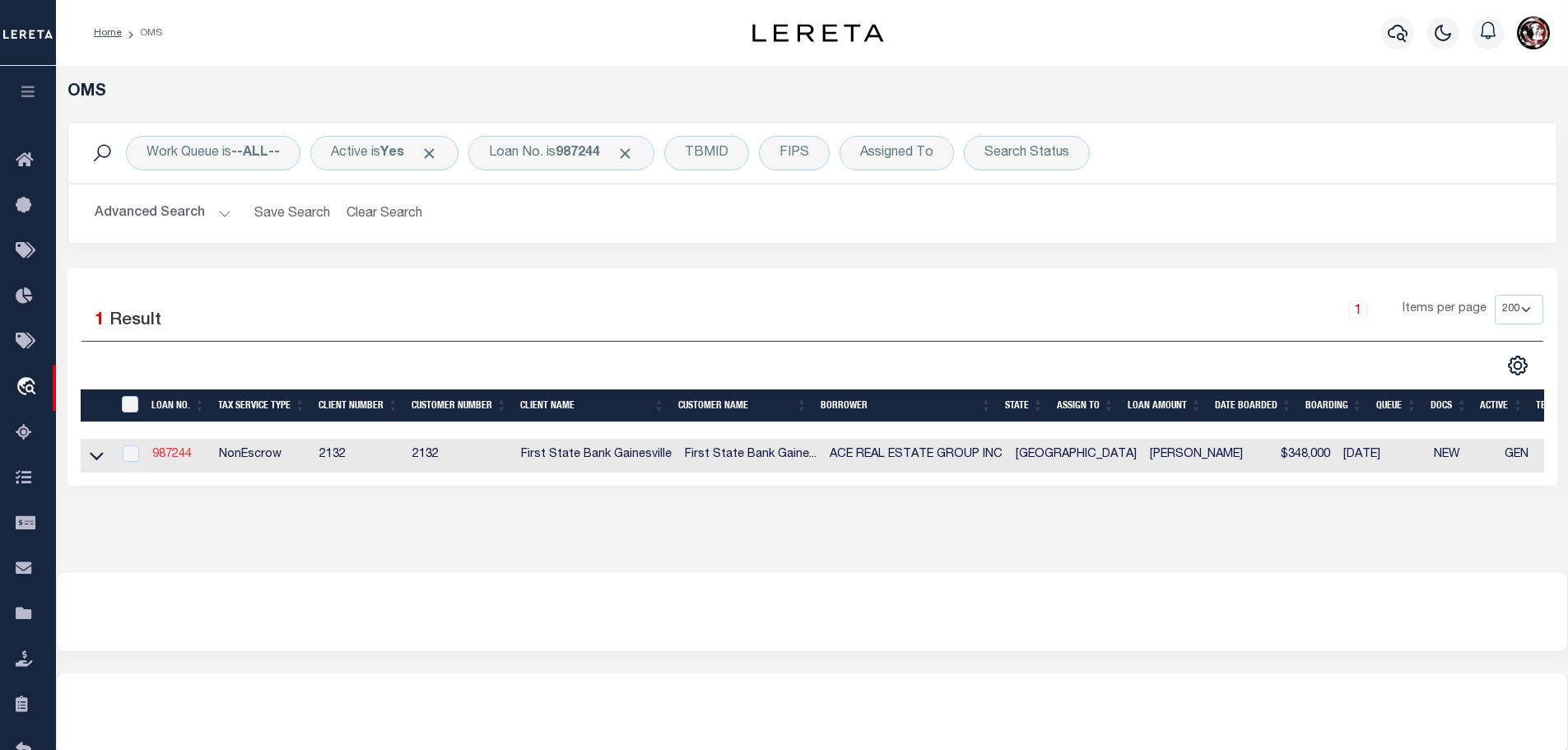
click at [163, 456] on link "987244" at bounding box center [172, 454] width 40 height 12
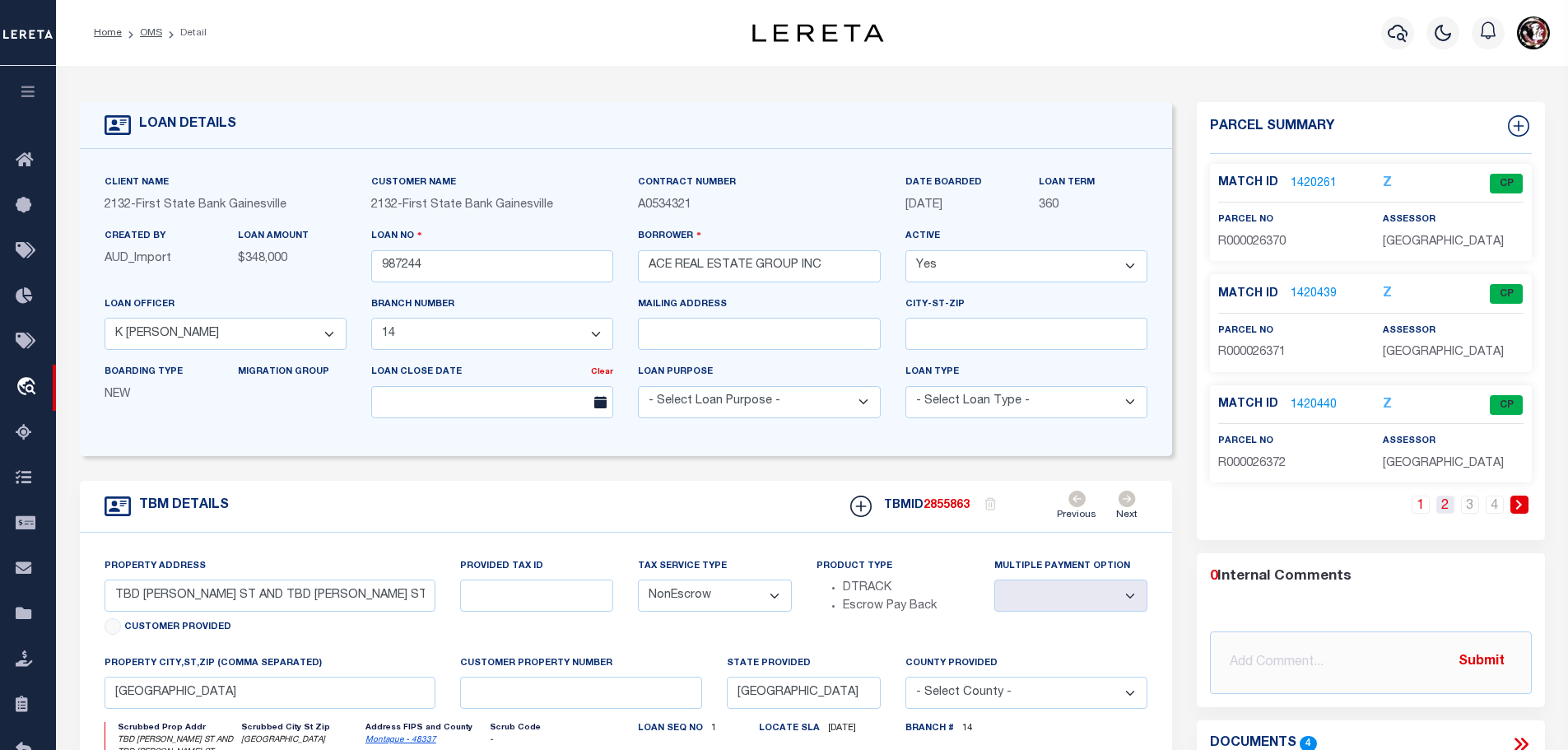
click at [1448, 504] on link "2" at bounding box center [1445, 504] width 18 height 18
click at [1305, 177] on link "1420441" at bounding box center [1313, 183] width 46 height 17
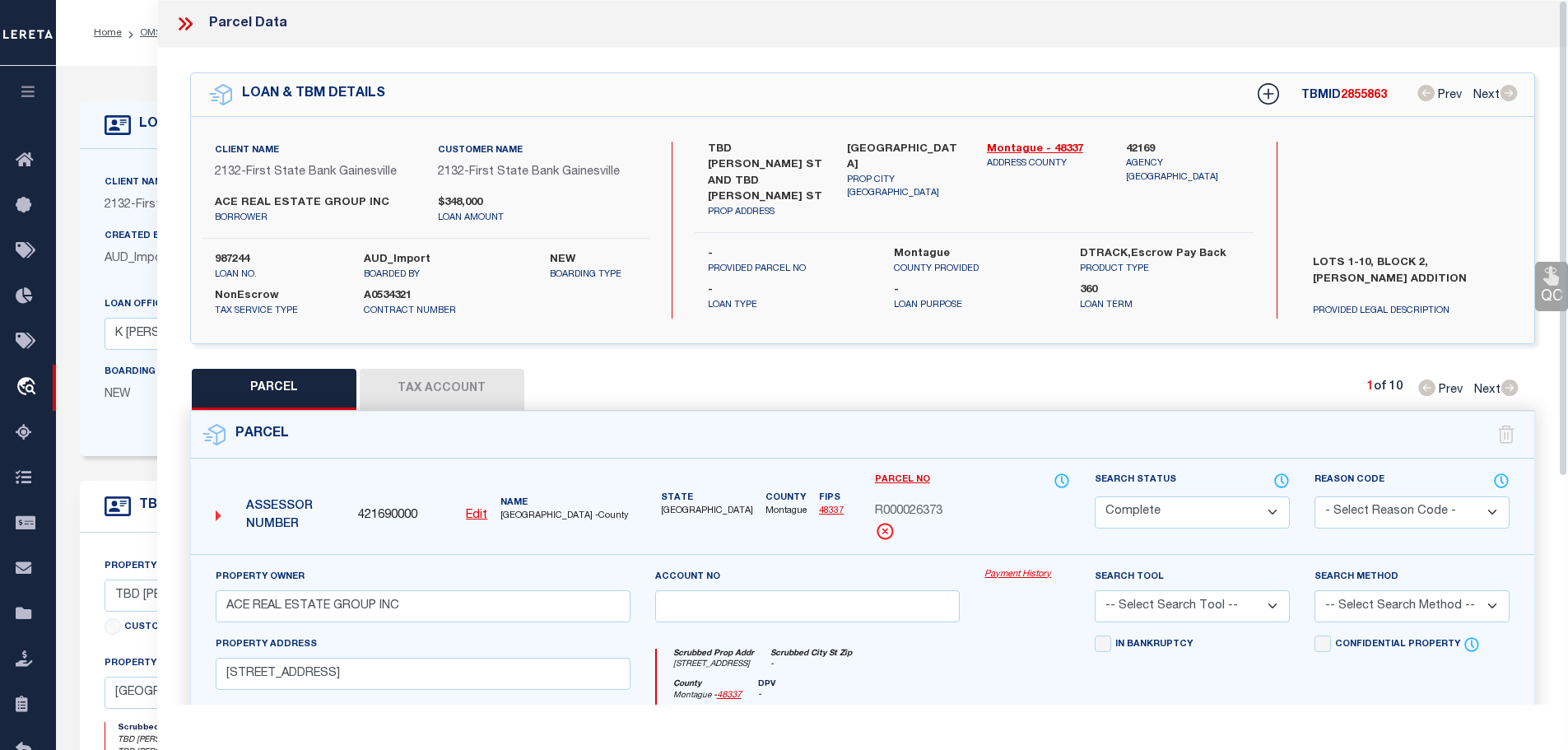
click at [474, 374] on button "Tax Account" at bounding box center [442, 389] width 164 height 42
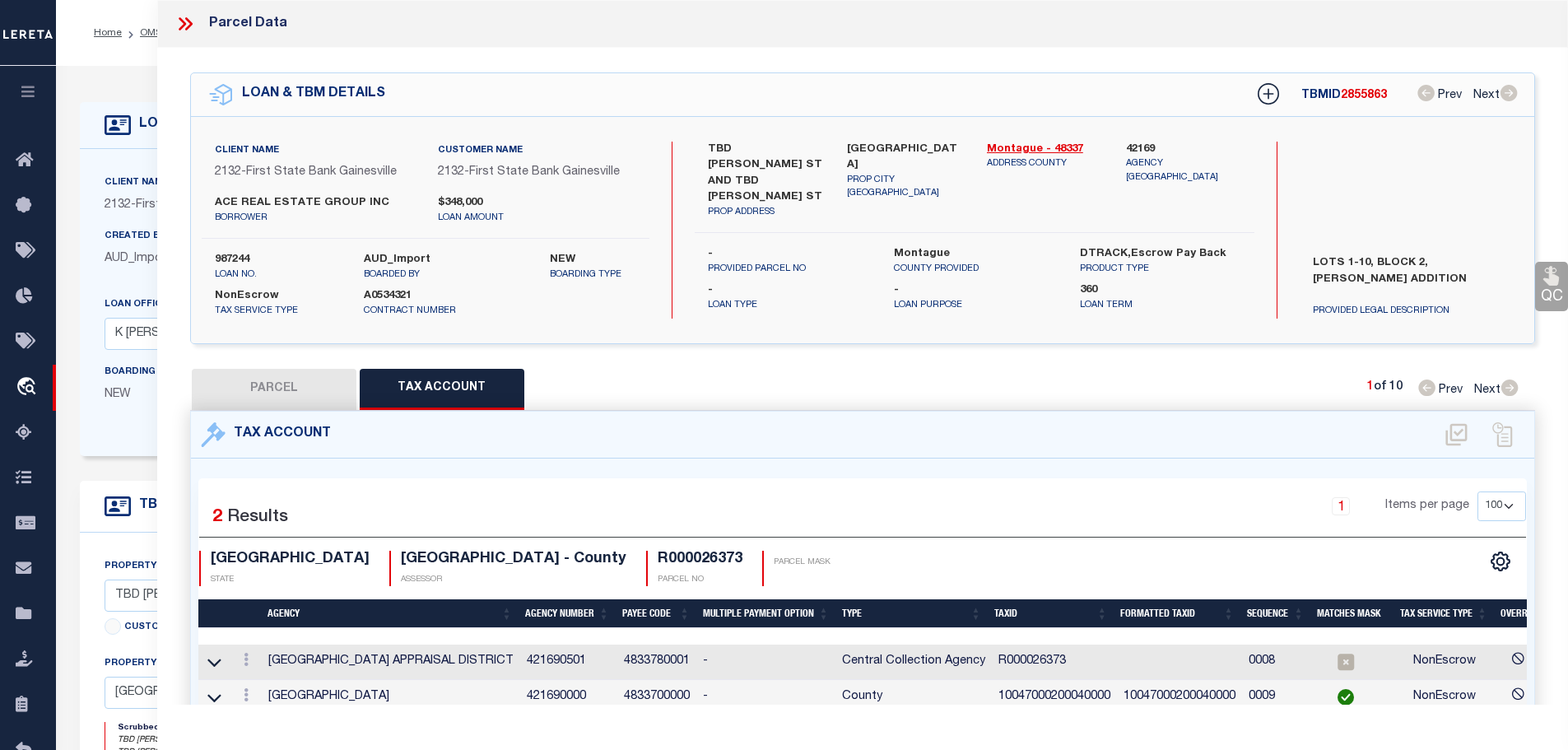
click at [1038, 691] on td "10047000200040000" at bounding box center [1054, 697] width 125 height 35
click at [248, 652] on icon at bounding box center [246, 659] width 5 height 14
click at [264, 680] on icon "" at bounding box center [264, 684] width 13 height 13
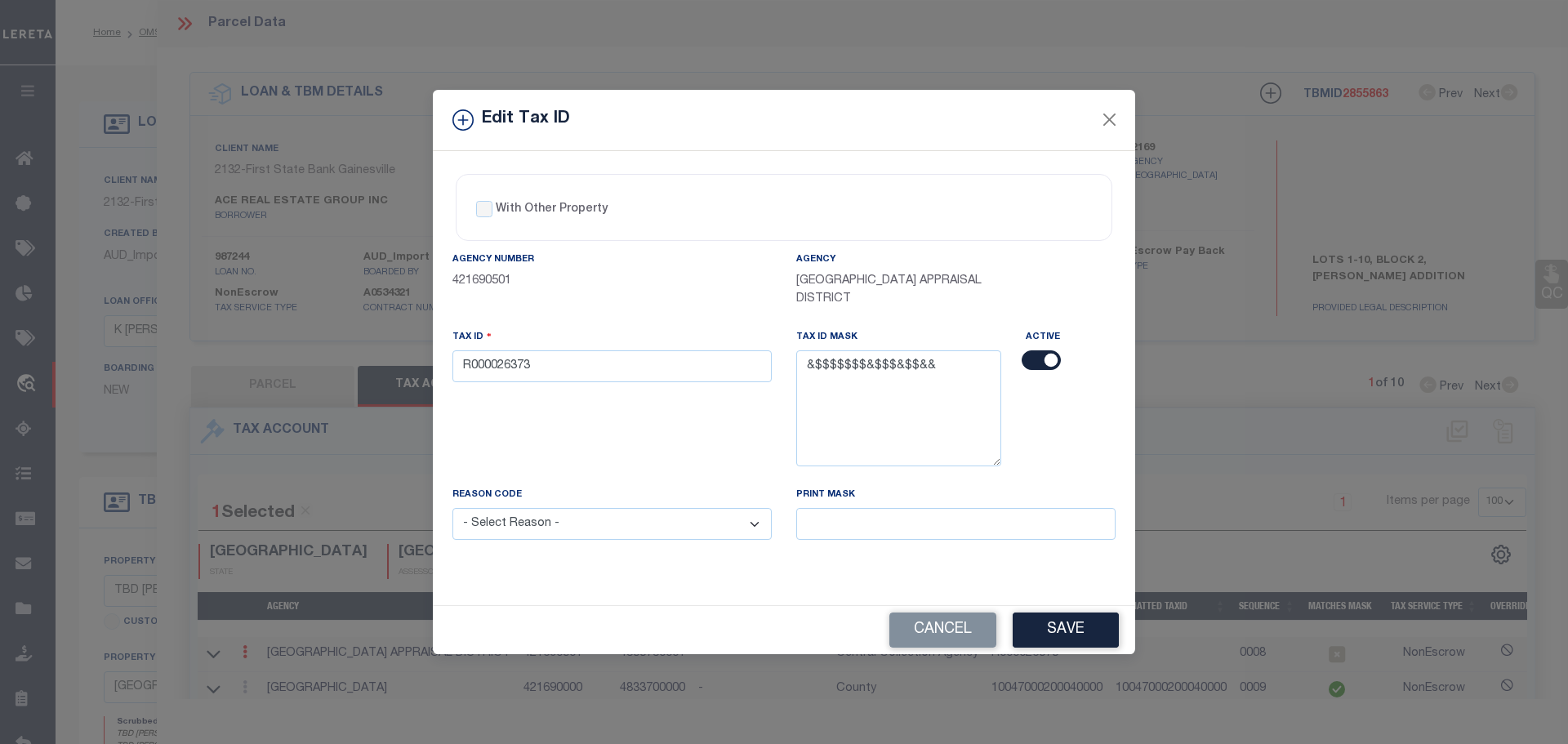
click at [661, 387] on div "Tax ID R000026373" at bounding box center [611, 407] width 343 height 158
click at [643, 368] on input "R000026373" at bounding box center [612, 367] width 319 height 32
paste input "10047000200040000"
click at [638, 532] on select "- Select Reason - 099 - Other (Provide additional detail) ACT - Agency Changed …" at bounding box center [612, 523] width 319 height 32
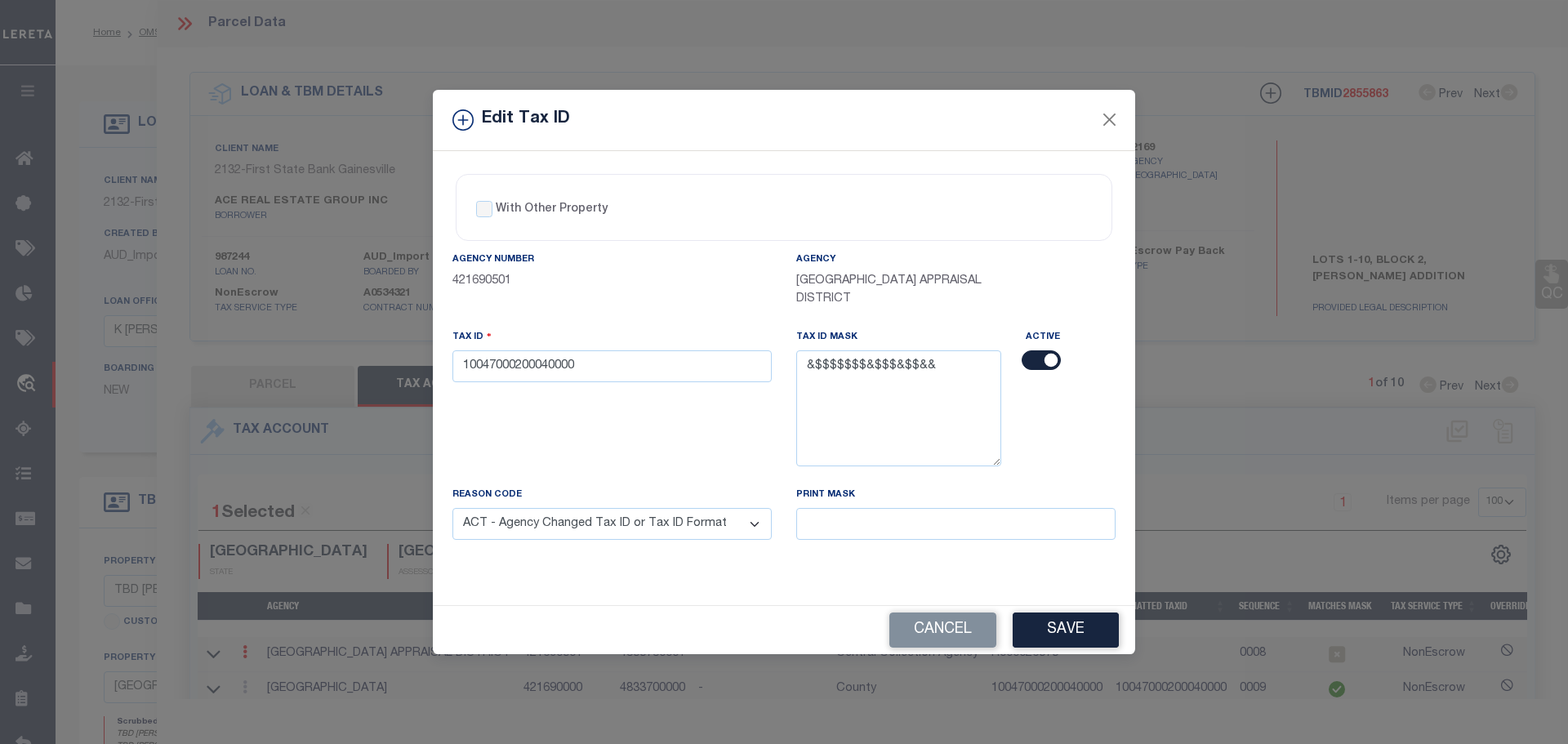
click at [453, 508] on select "- Select Reason - 099 - Other (Provide additional detail) ACT - Agency Changed …" at bounding box center [612, 523] width 319 height 32
click at [1070, 626] on button "Save" at bounding box center [1065, 629] width 106 height 35
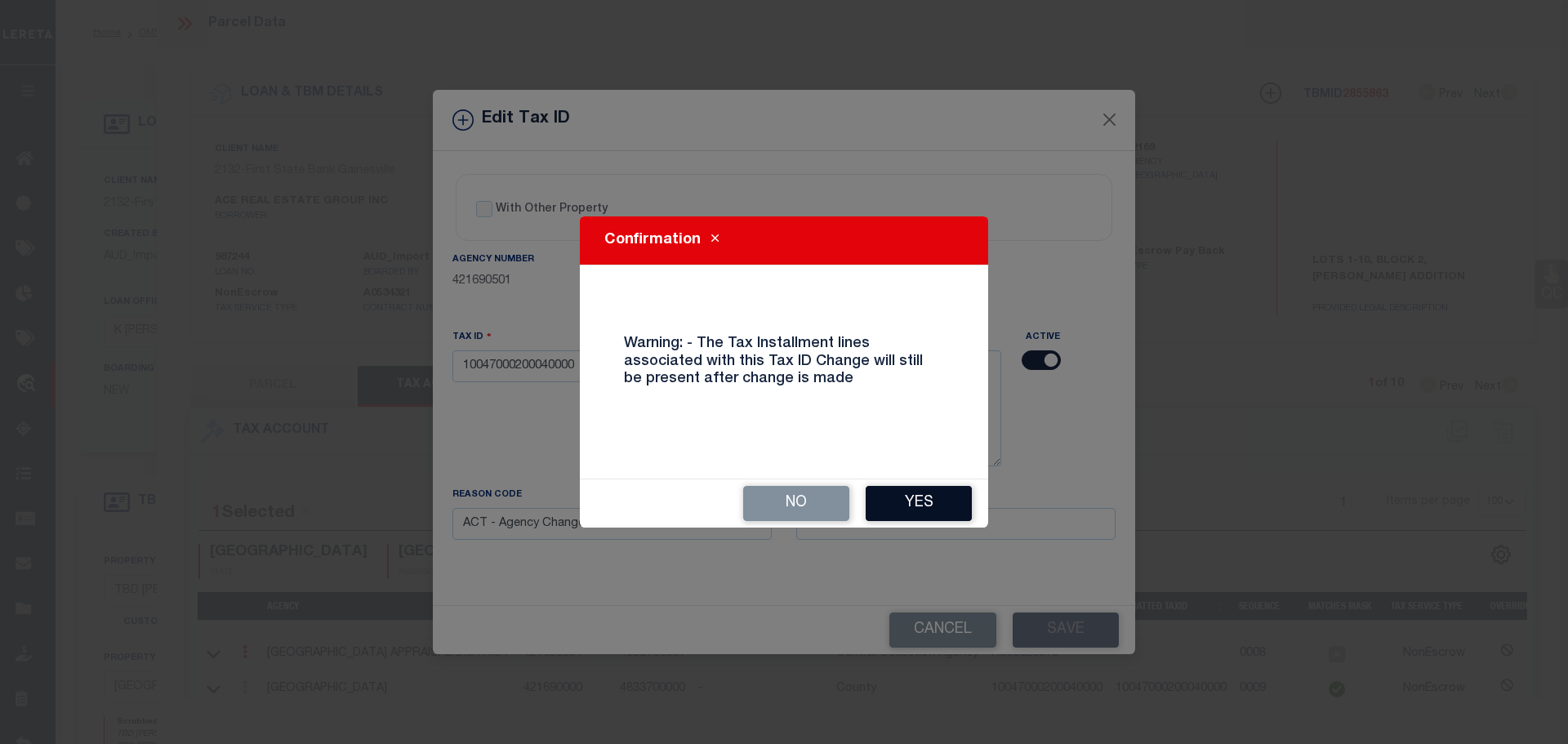
click at [922, 494] on button "Yes" at bounding box center [918, 503] width 106 height 35
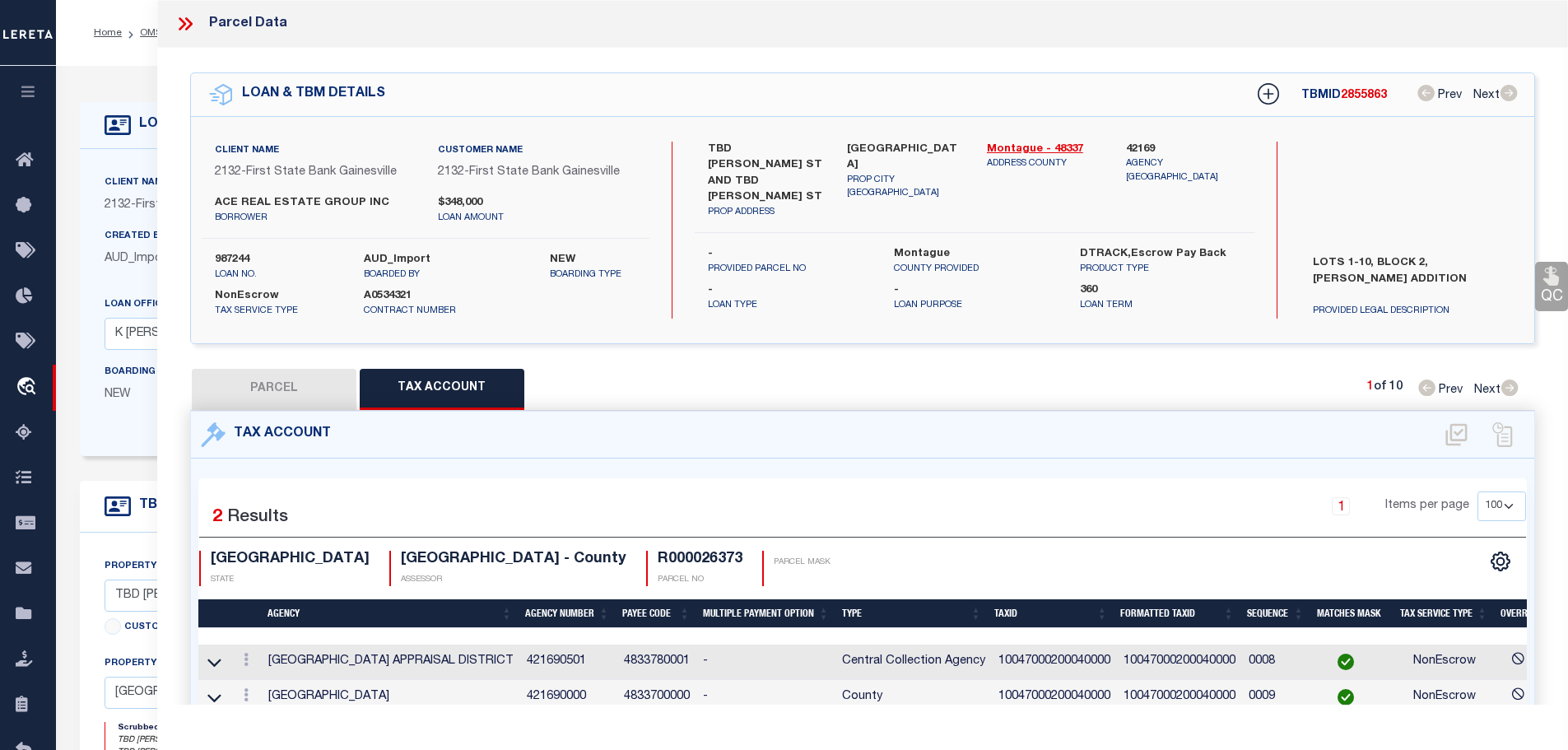
click at [181, 21] on icon at bounding box center [183, 23] width 7 height 14
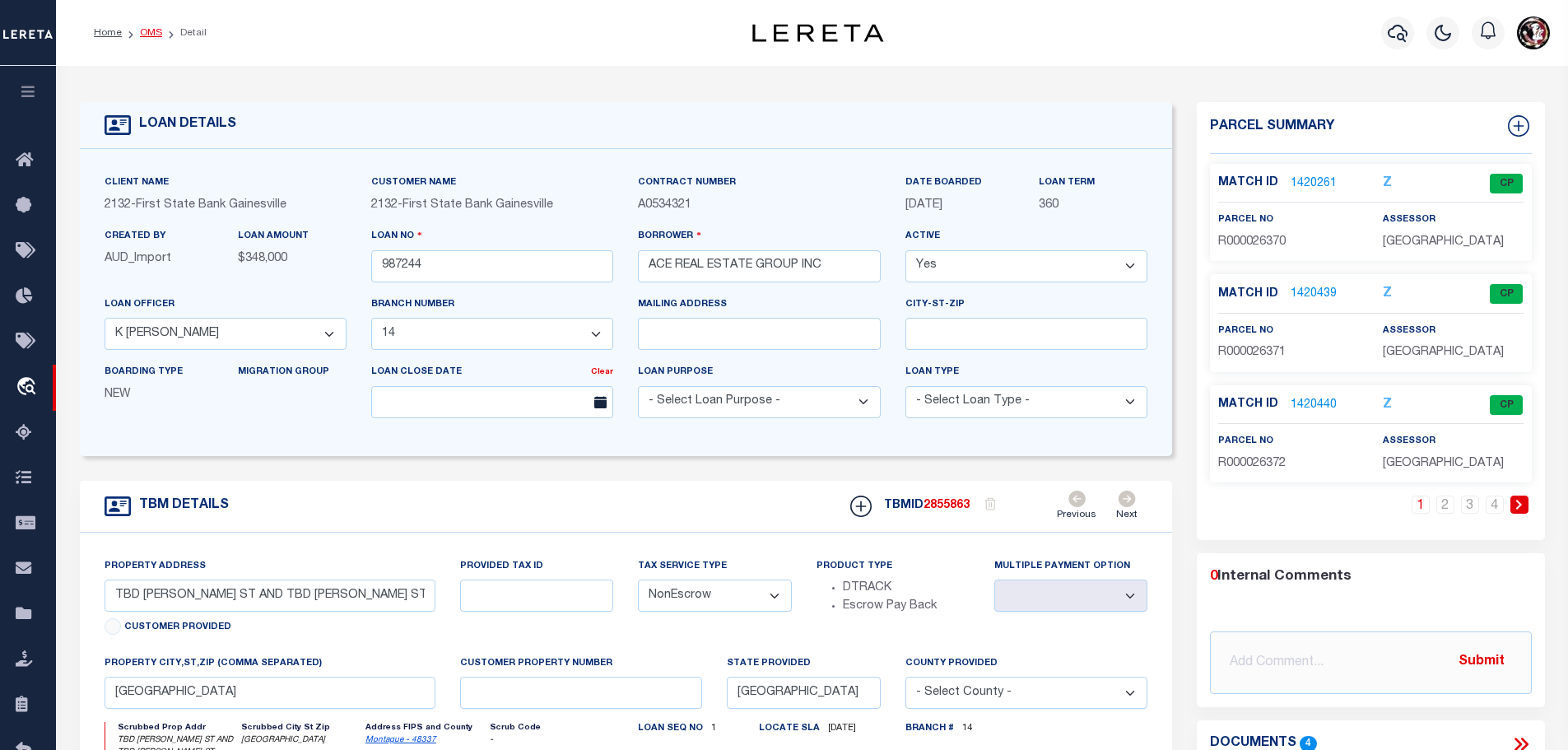
click at [143, 32] on link "OMS" at bounding box center [151, 33] width 23 height 10
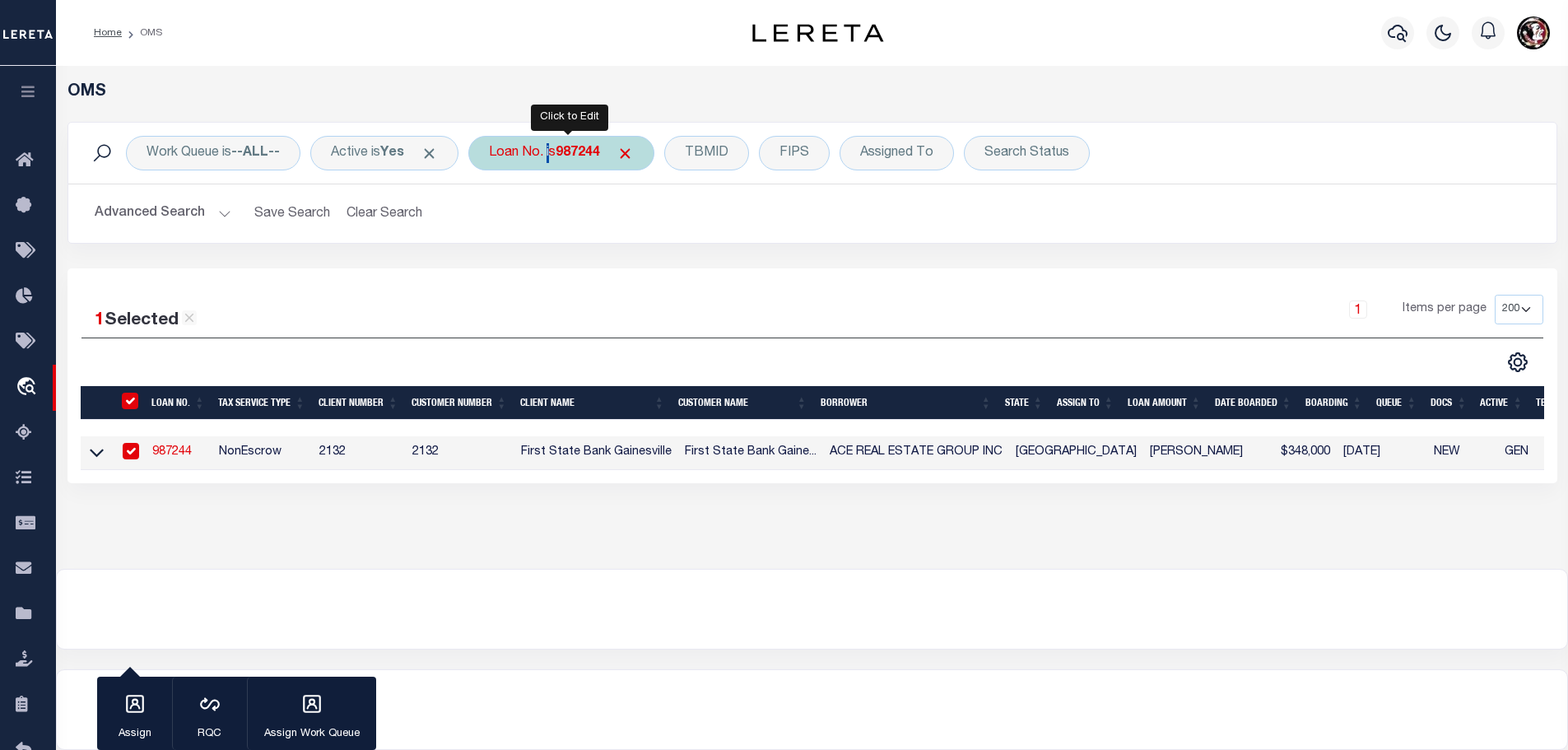
click at [550, 150] on div "Loan No. is 987244" at bounding box center [561, 153] width 186 height 34
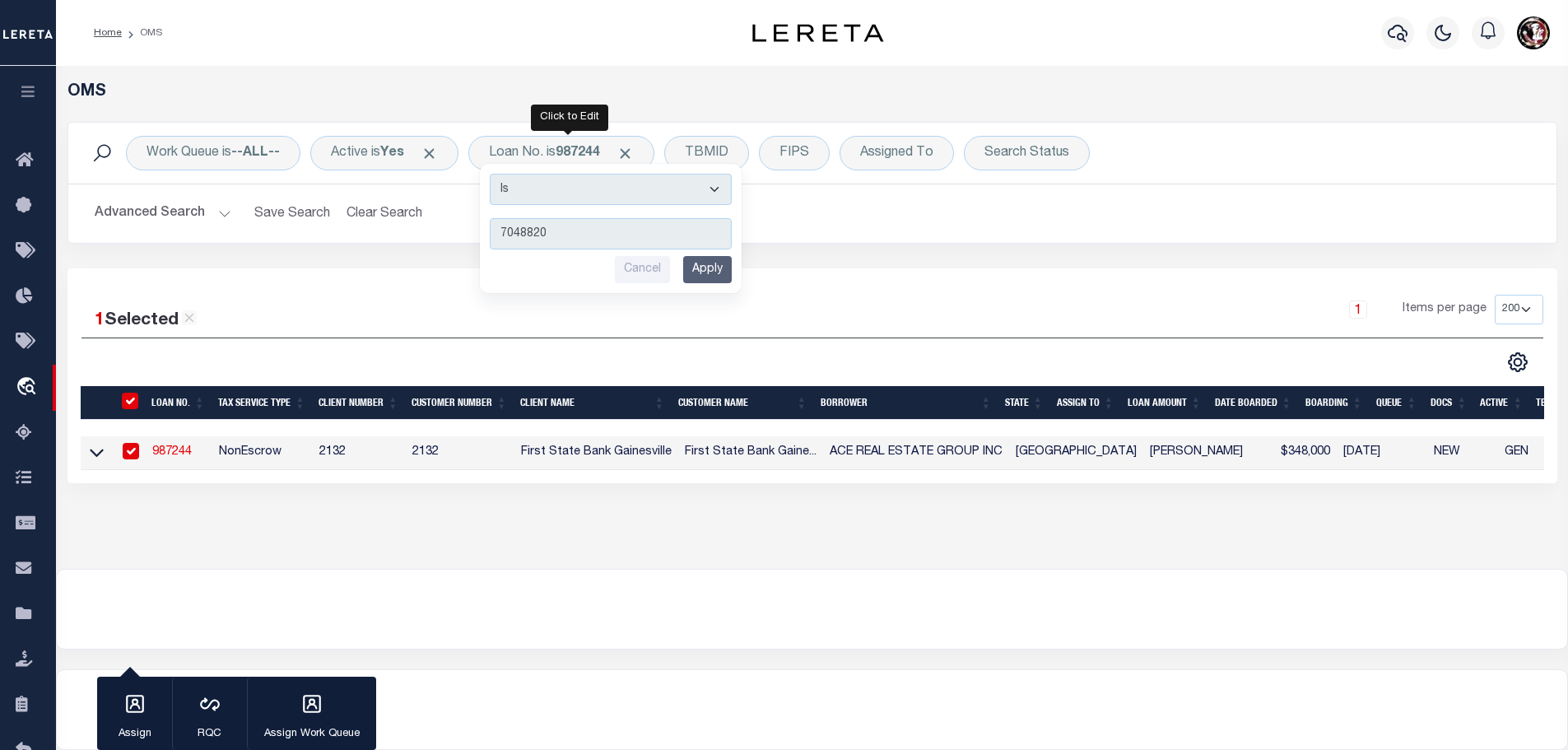
click at [710, 267] on input "Apply" at bounding box center [708, 269] width 49 height 27
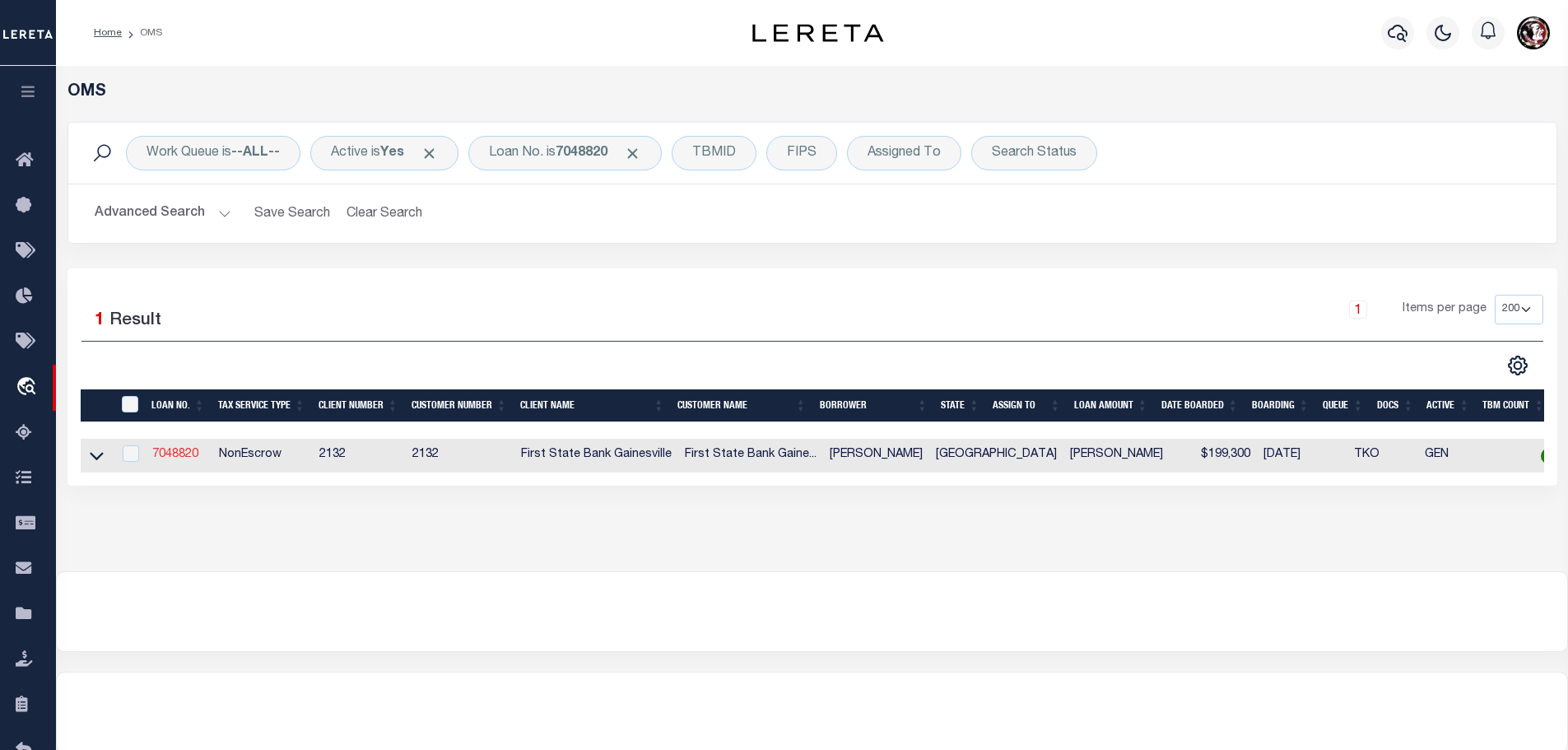
click at [189, 455] on link "7048820" at bounding box center [174, 454] width 46 height 12
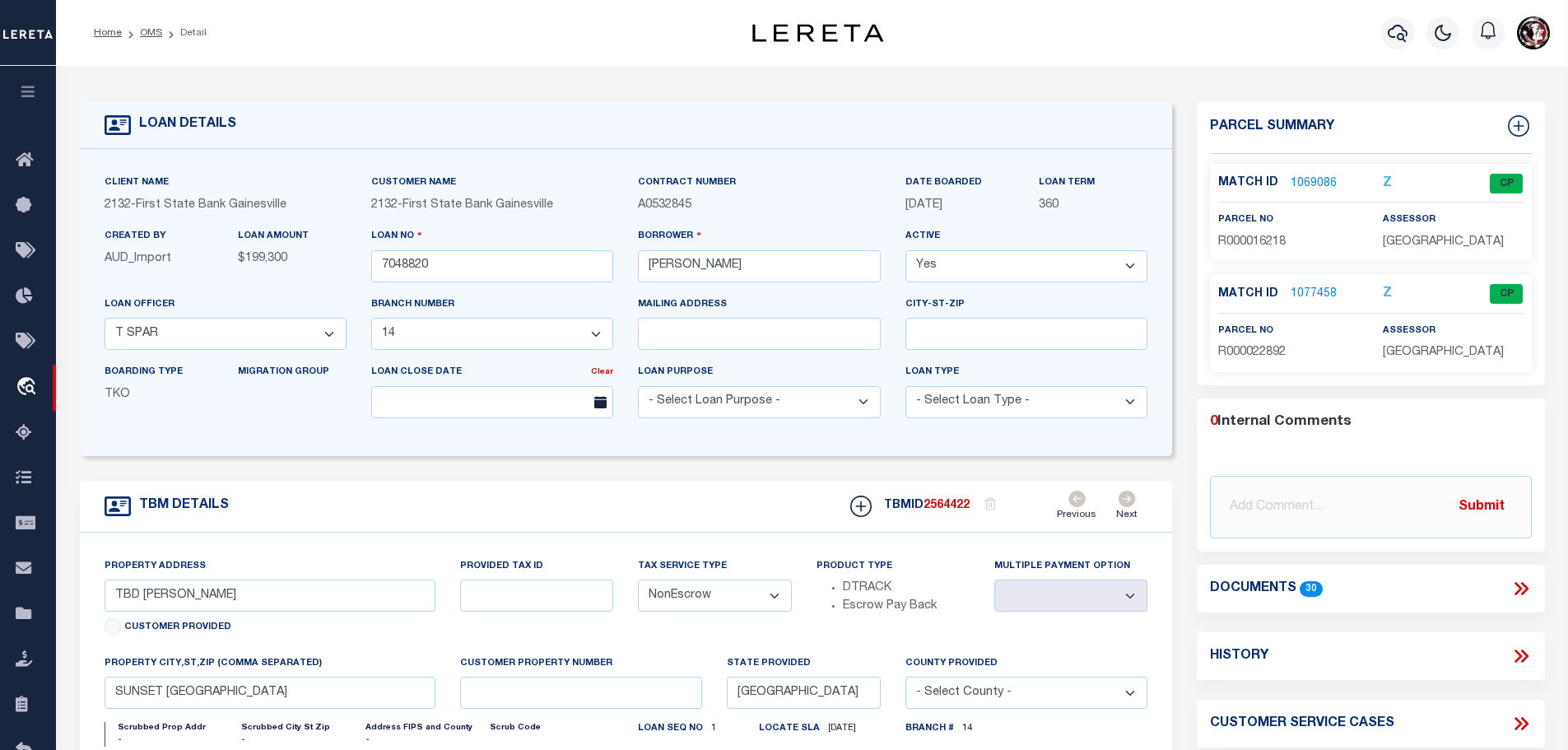
click at [1310, 295] on link "1077458" at bounding box center [1313, 294] width 46 height 17
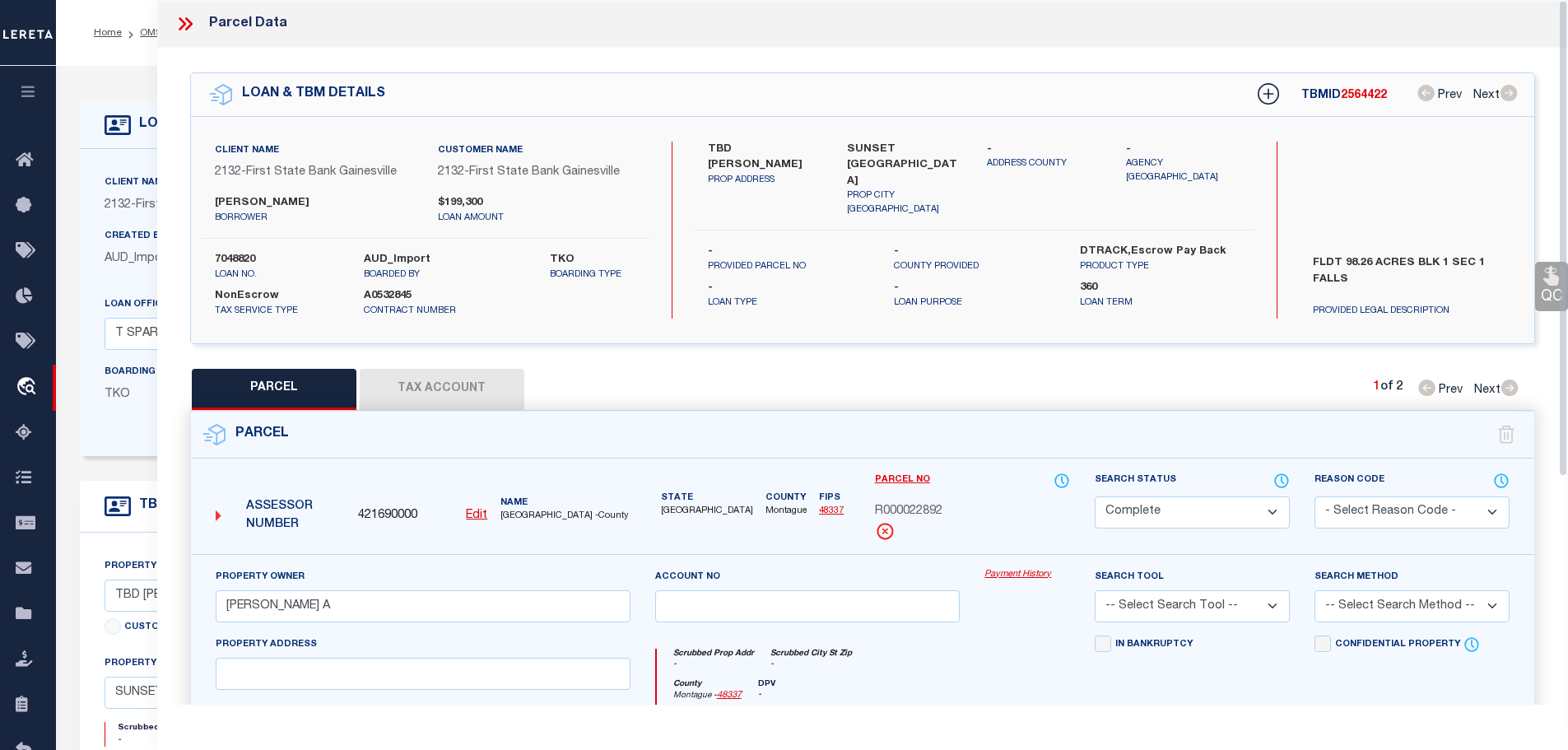
click at [427, 378] on button "Tax Account" at bounding box center [442, 389] width 164 height 42
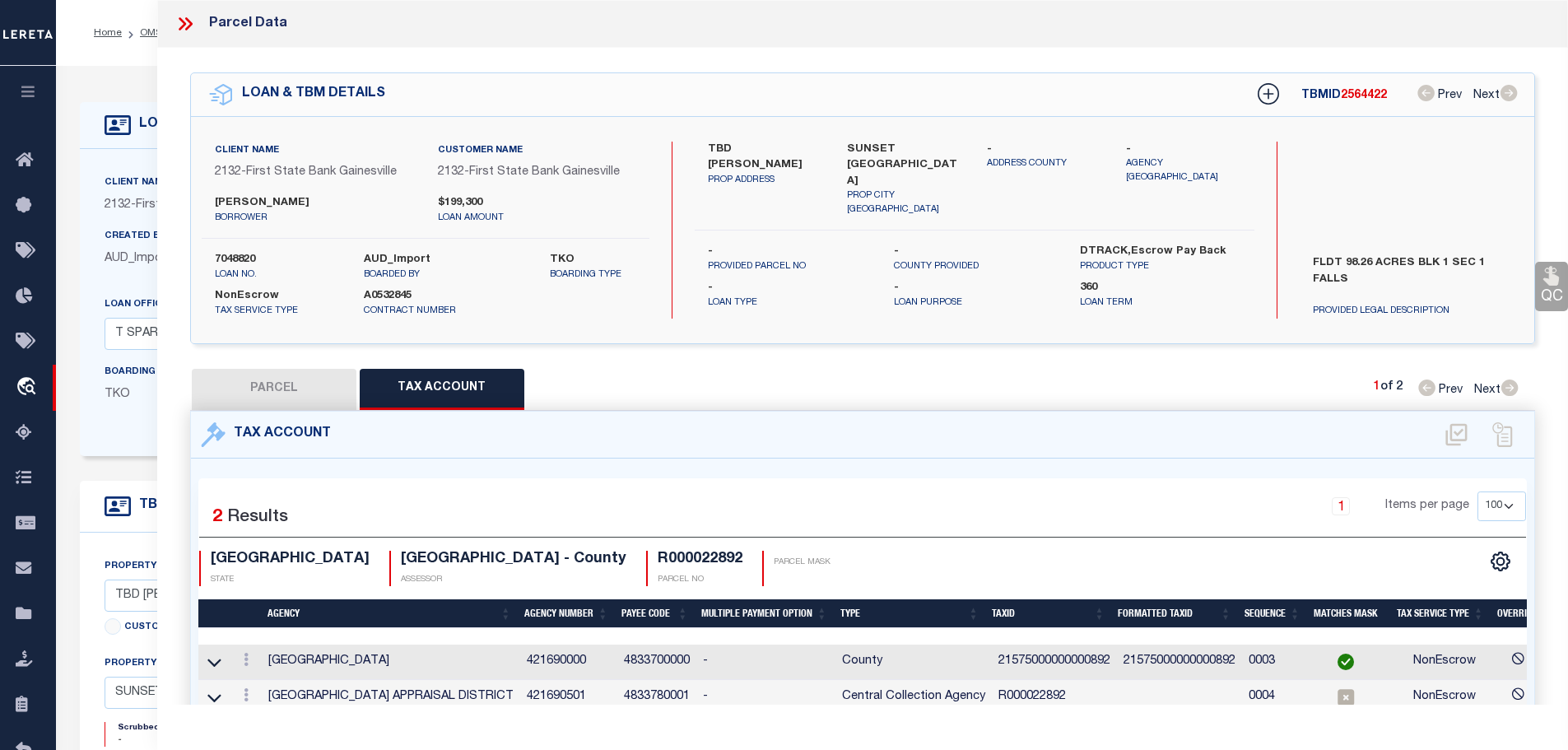
click at [1022, 653] on td "21575000000000892" at bounding box center [1054, 661] width 125 height 35
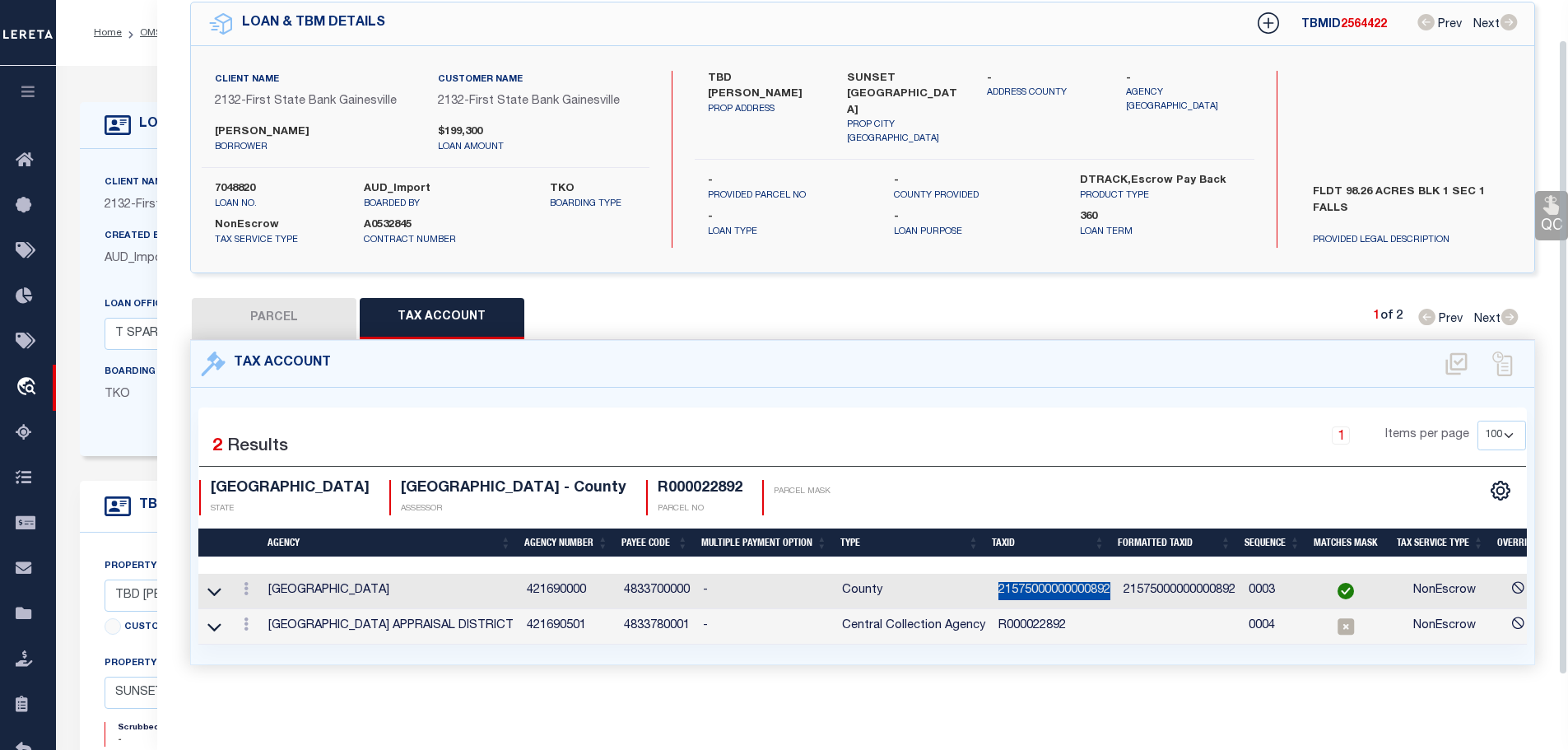
scroll to position [77, 0]
click at [244, 620] on link at bounding box center [246, 626] width 18 height 14
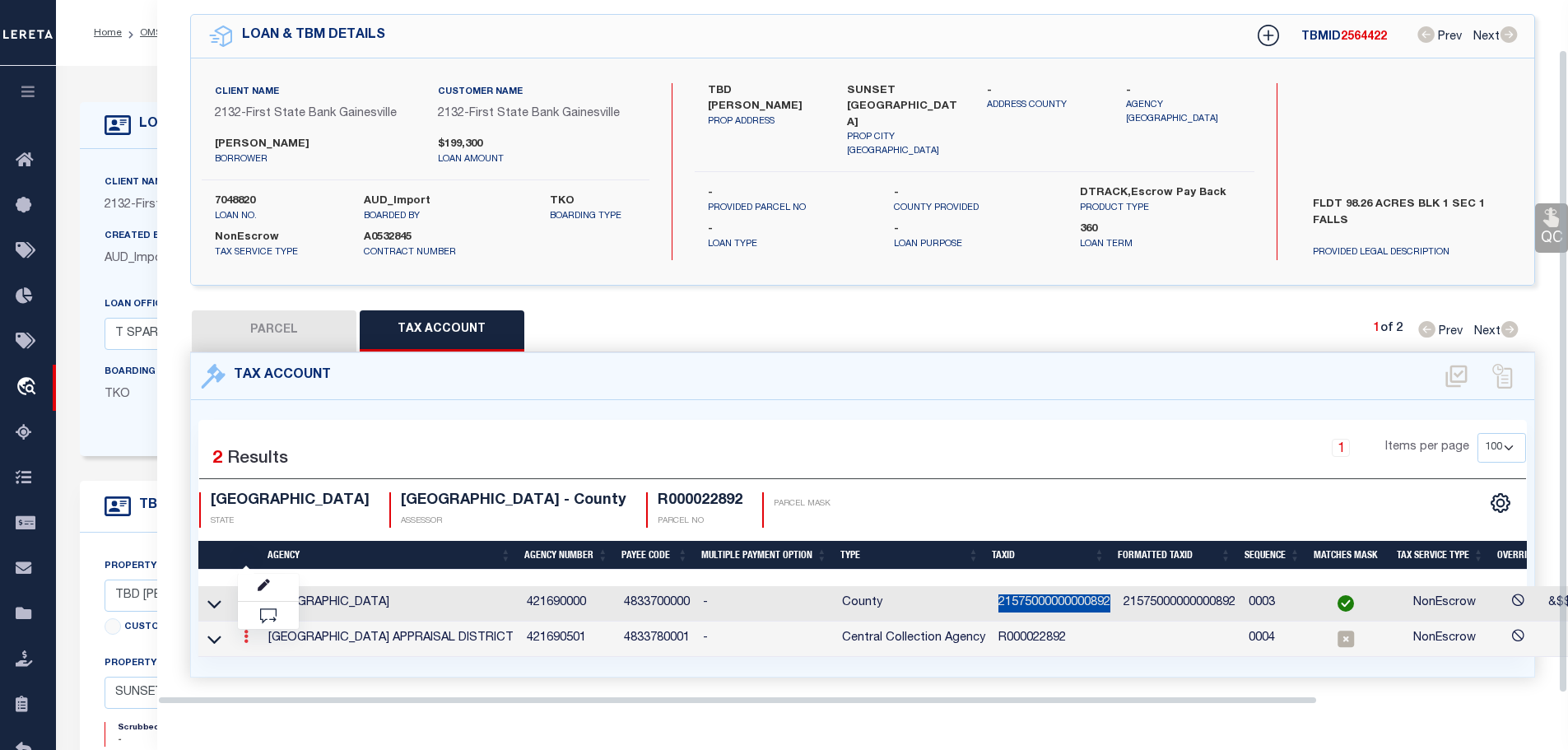
scroll to position [53, 0]
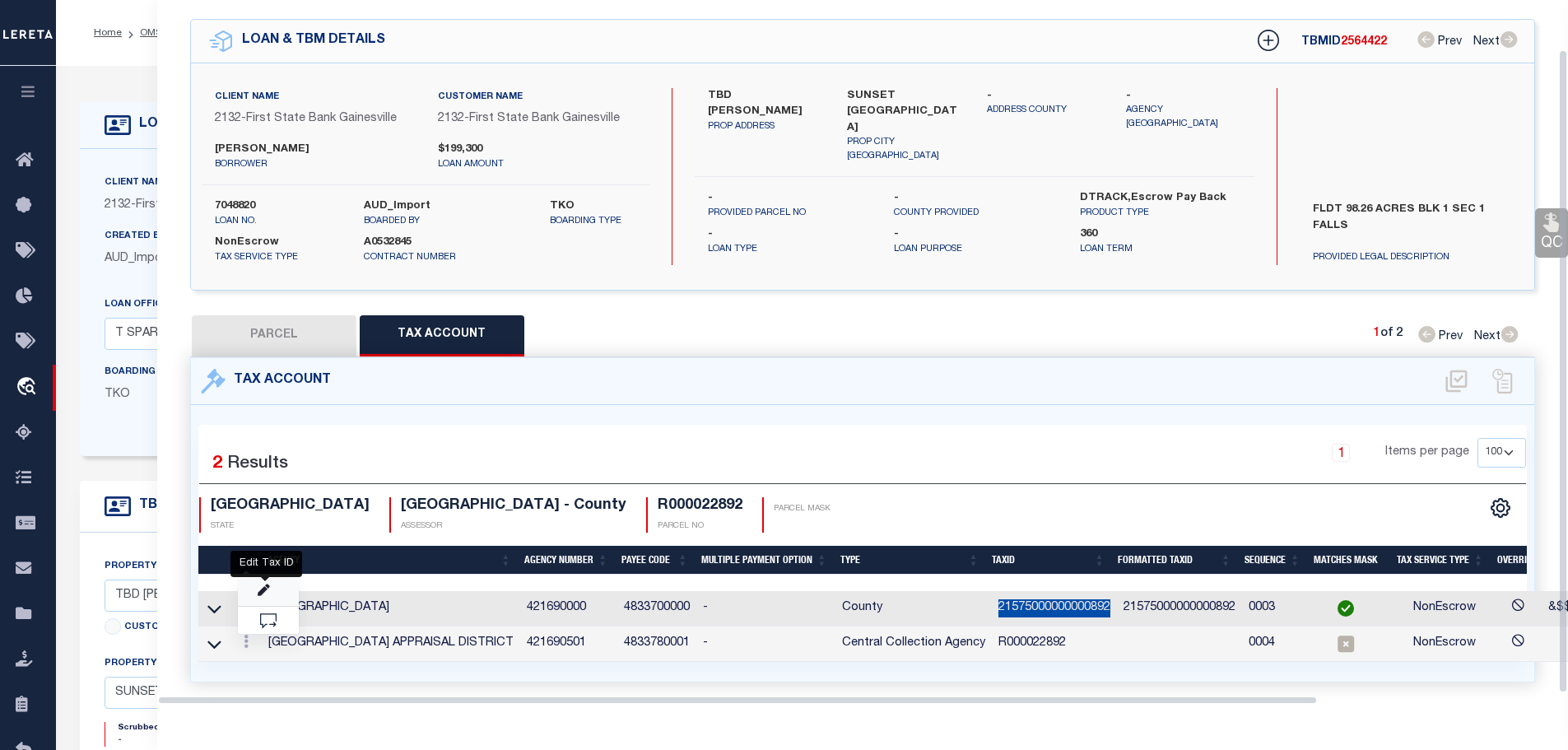
click at [262, 586] on icon "" at bounding box center [264, 591] width 13 height 13
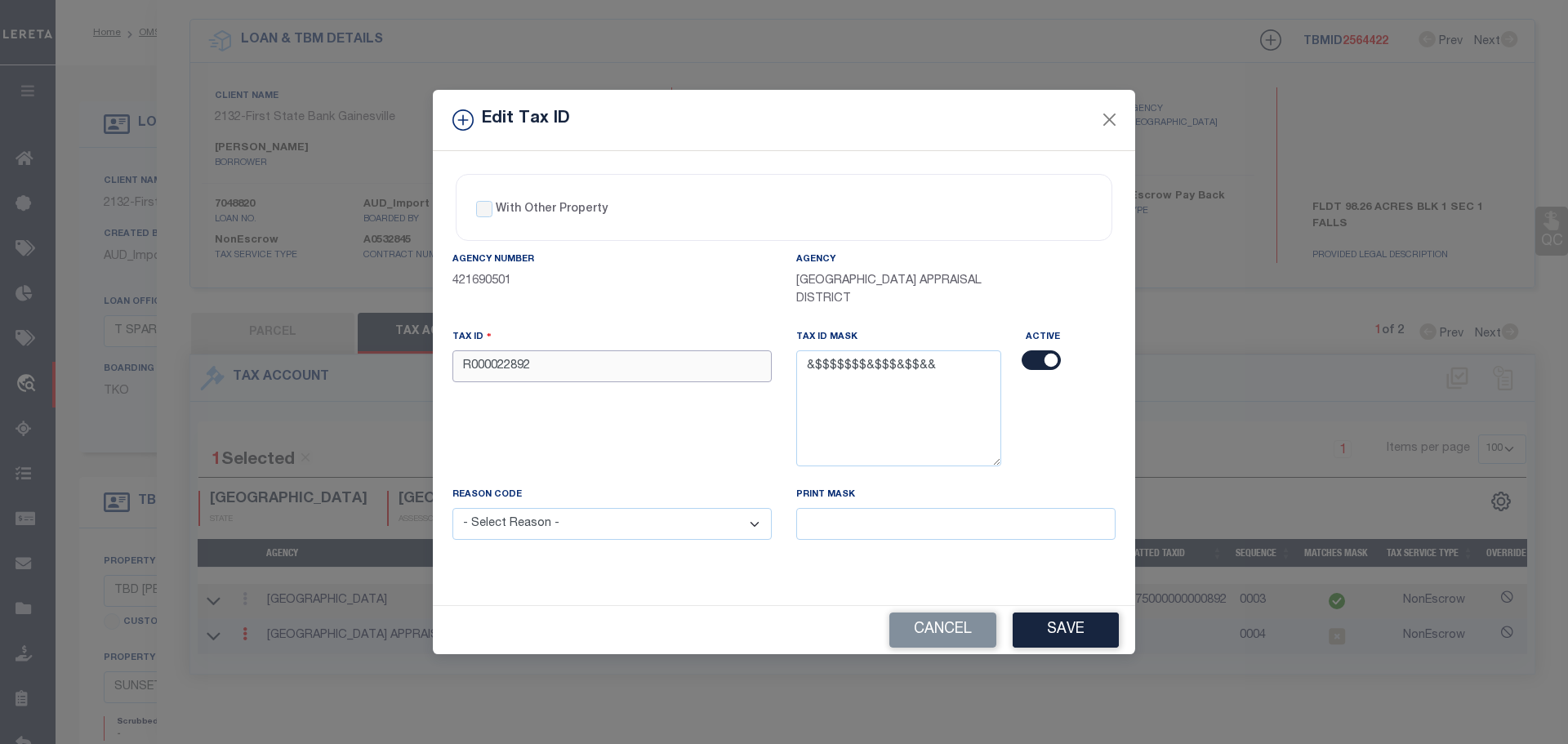
click at [541, 363] on input "R000022892" at bounding box center [612, 367] width 319 height 32
paste input "21575000000000"
click at [571, 527] on select "- Select Reason - 099 - Other (Provide additional detail) ACT - Agency Changed …" at bounding box center [612, 523] width 319 height 32
click at [453, 508] on select "- Select Reason - 099 - Other (Provide additional detail) ACT - Agency Changed …" at bounding box center [612, 523] width 319 height 32
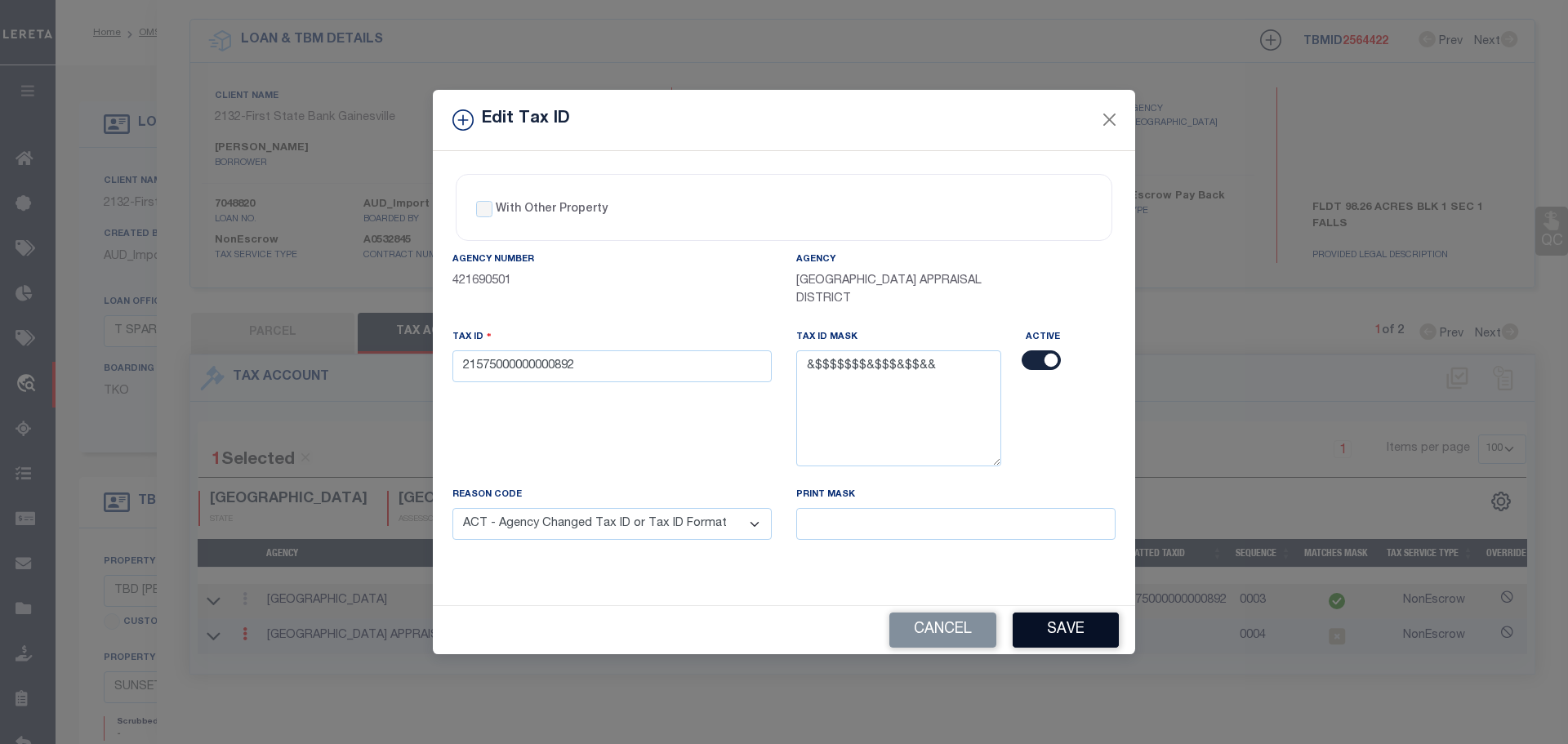
click at [1062, 636] on button "Save" at bounding box center [1065, 629] width 106 height 35
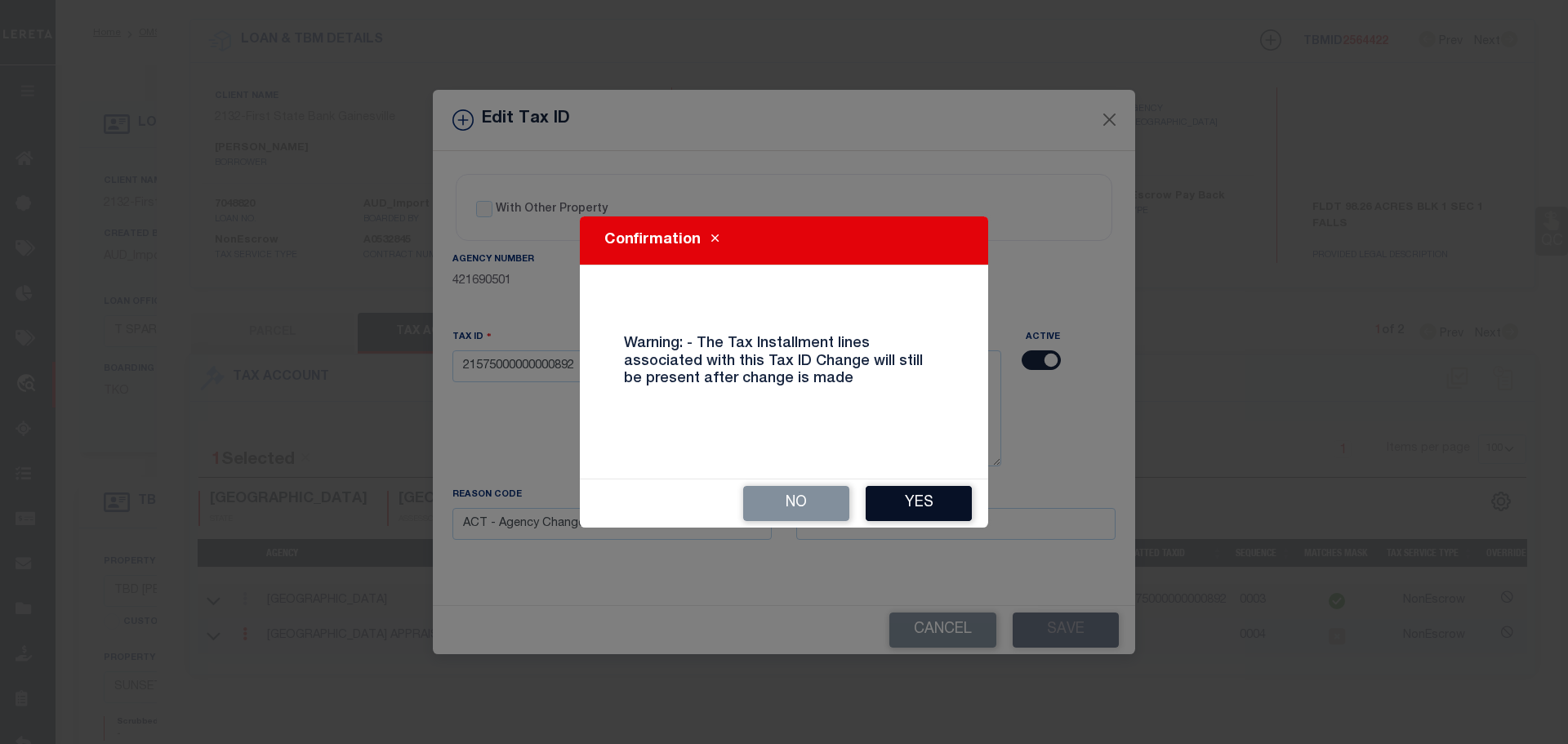
click at [903, 495] on button "Yes" at bounding box center [918, 503] width 106 height 35
